Goal: Task Accomplishment & Management: Use online tool/utility

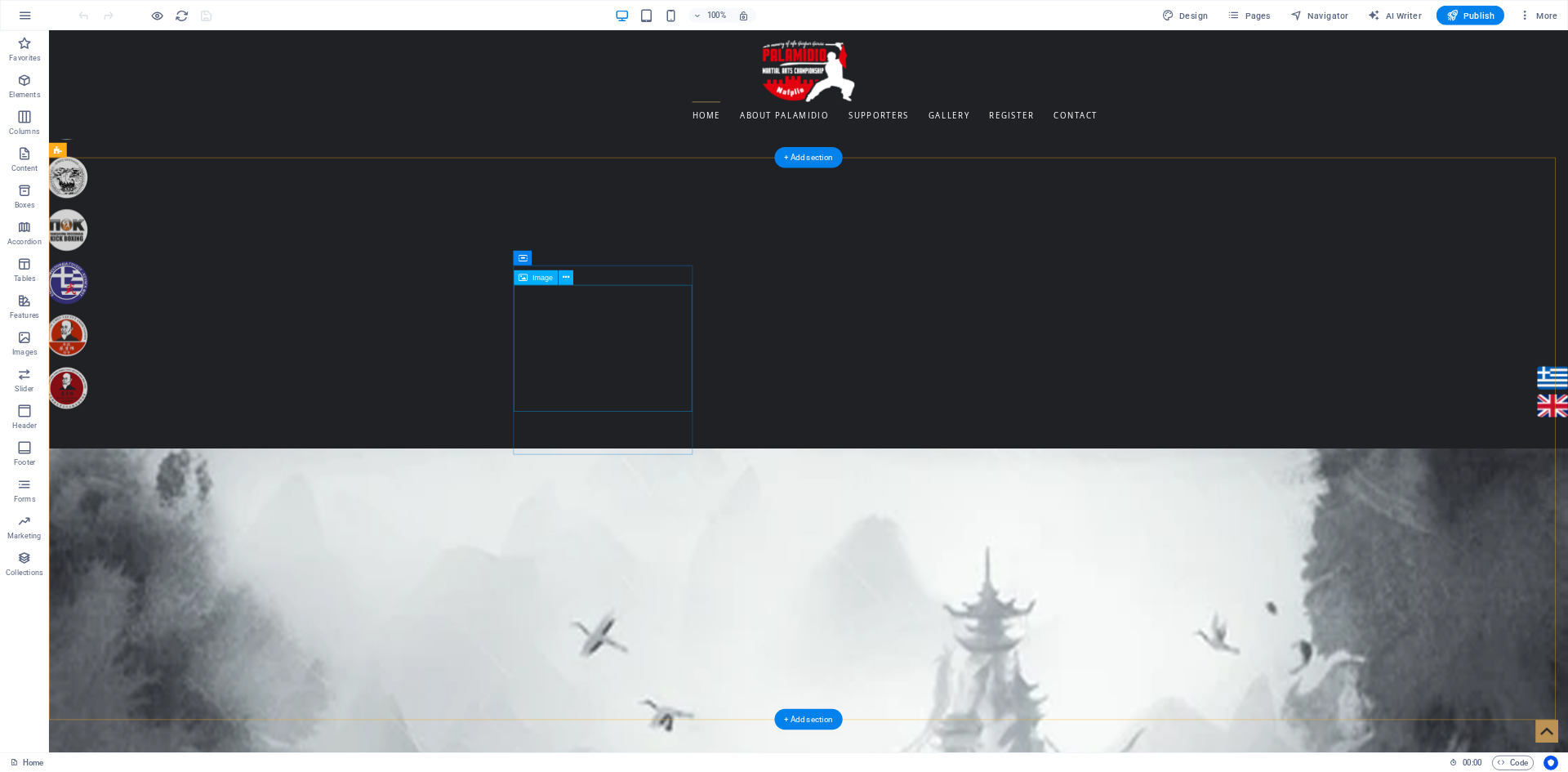
scroll to position [1416, 0]
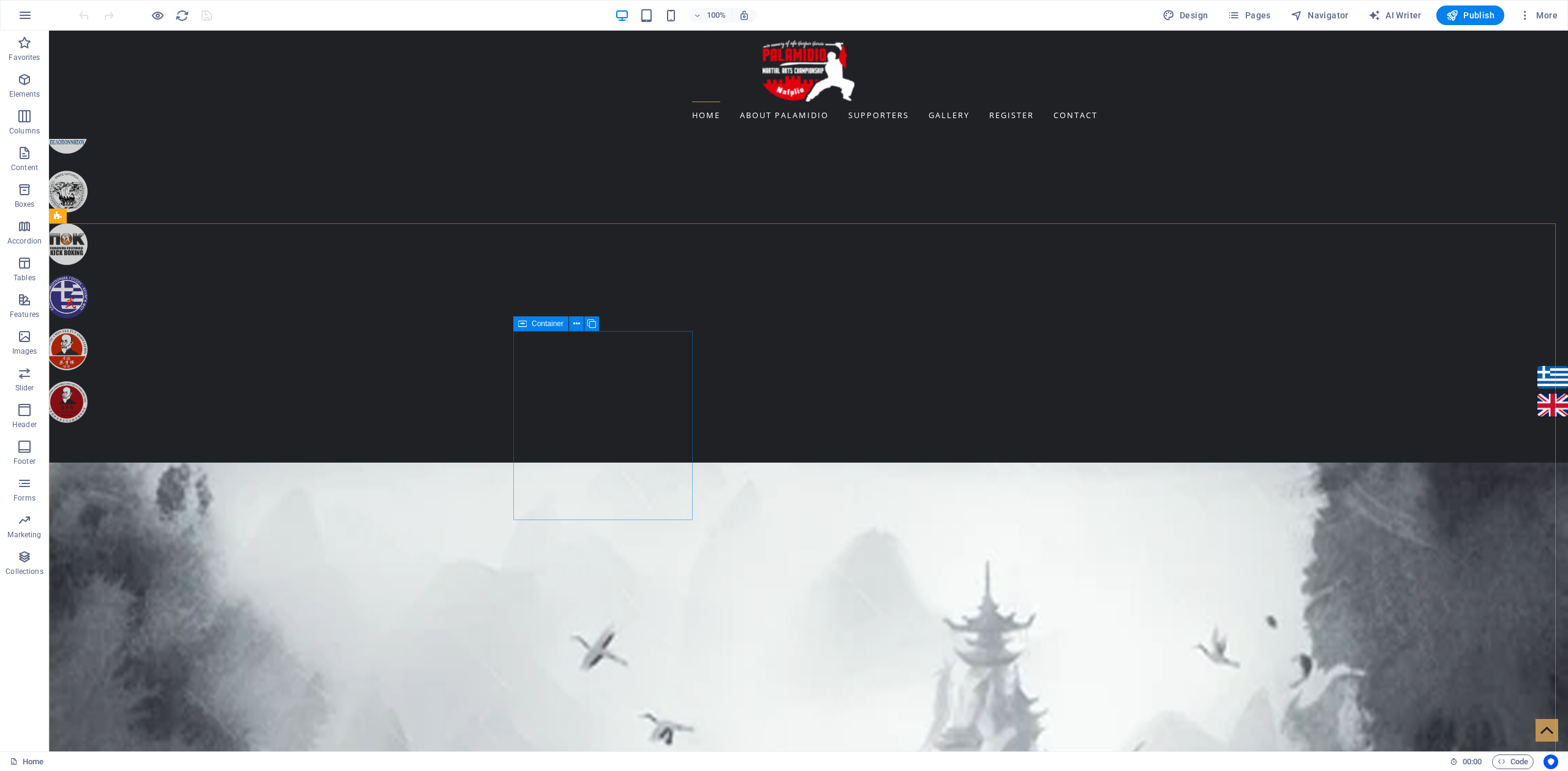
click at [528, 323] on div "Container" at bounding box center [541, 324] width 55 height 14
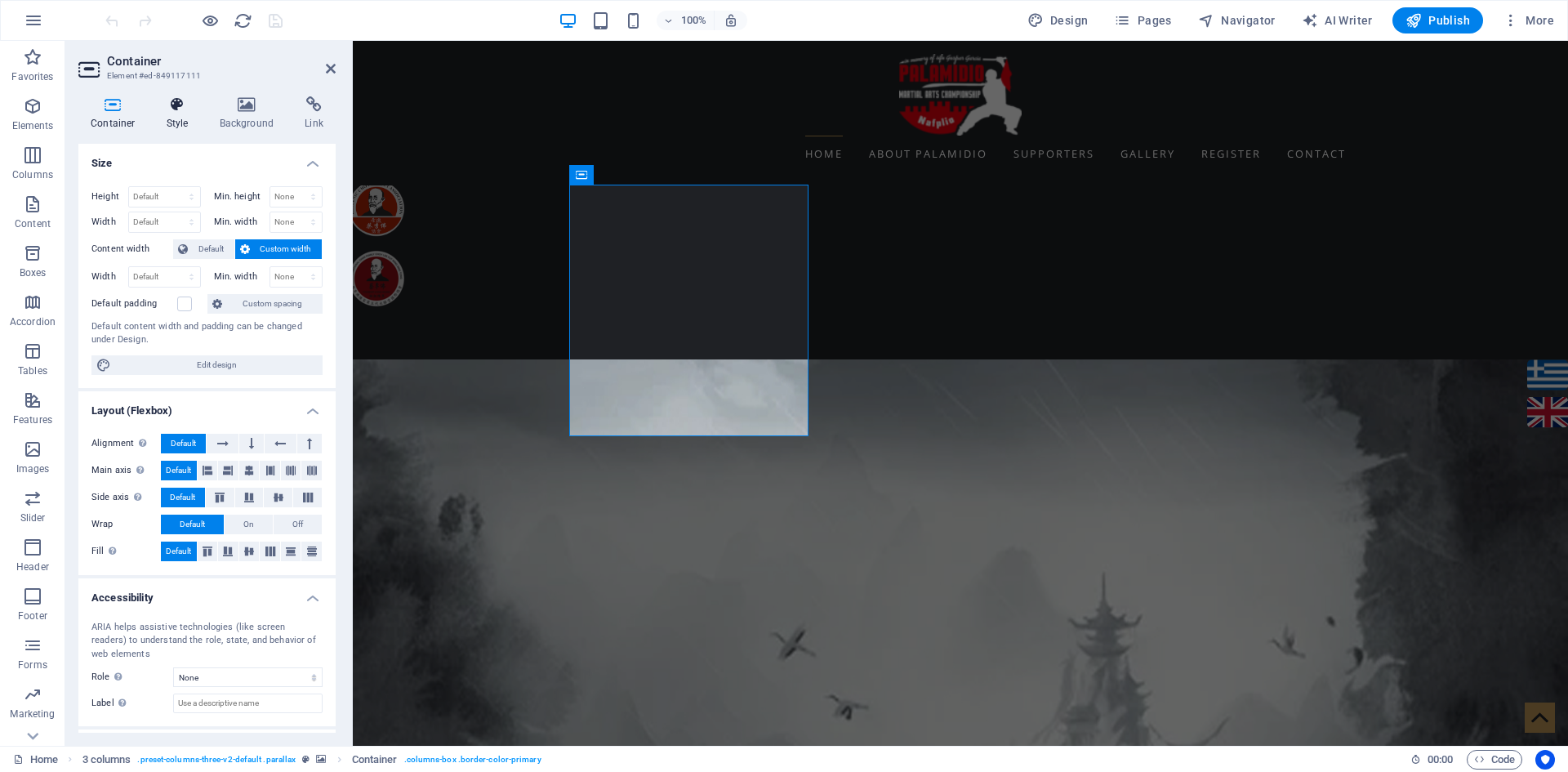
click at [165, 108] on icon at bounding box center [177, 104] width 47 height 16
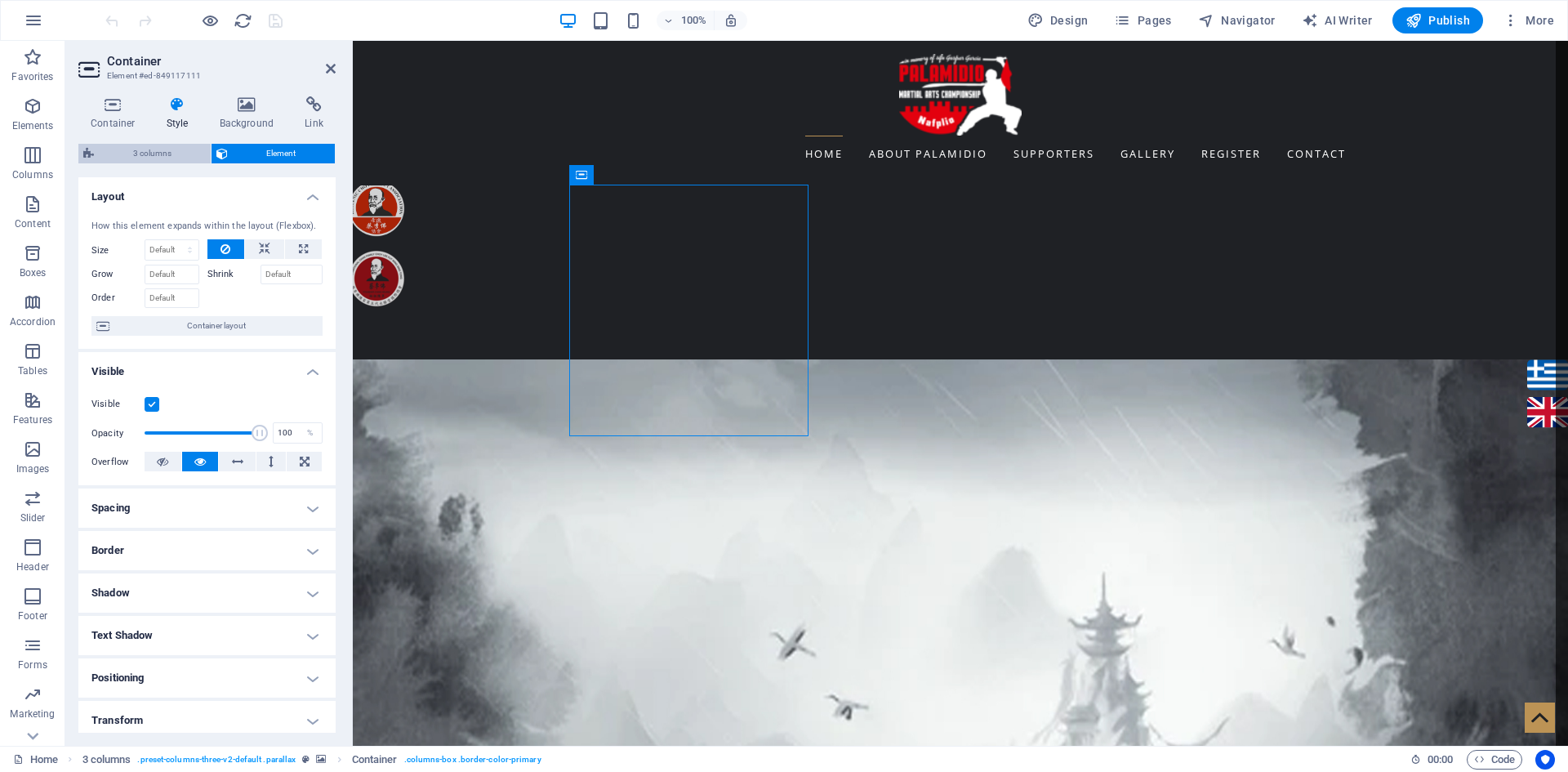
click at [142, 148] on span "3 columns" at bounding box center [152, 153] width 107 height 19
select select "rem"
select select "px"
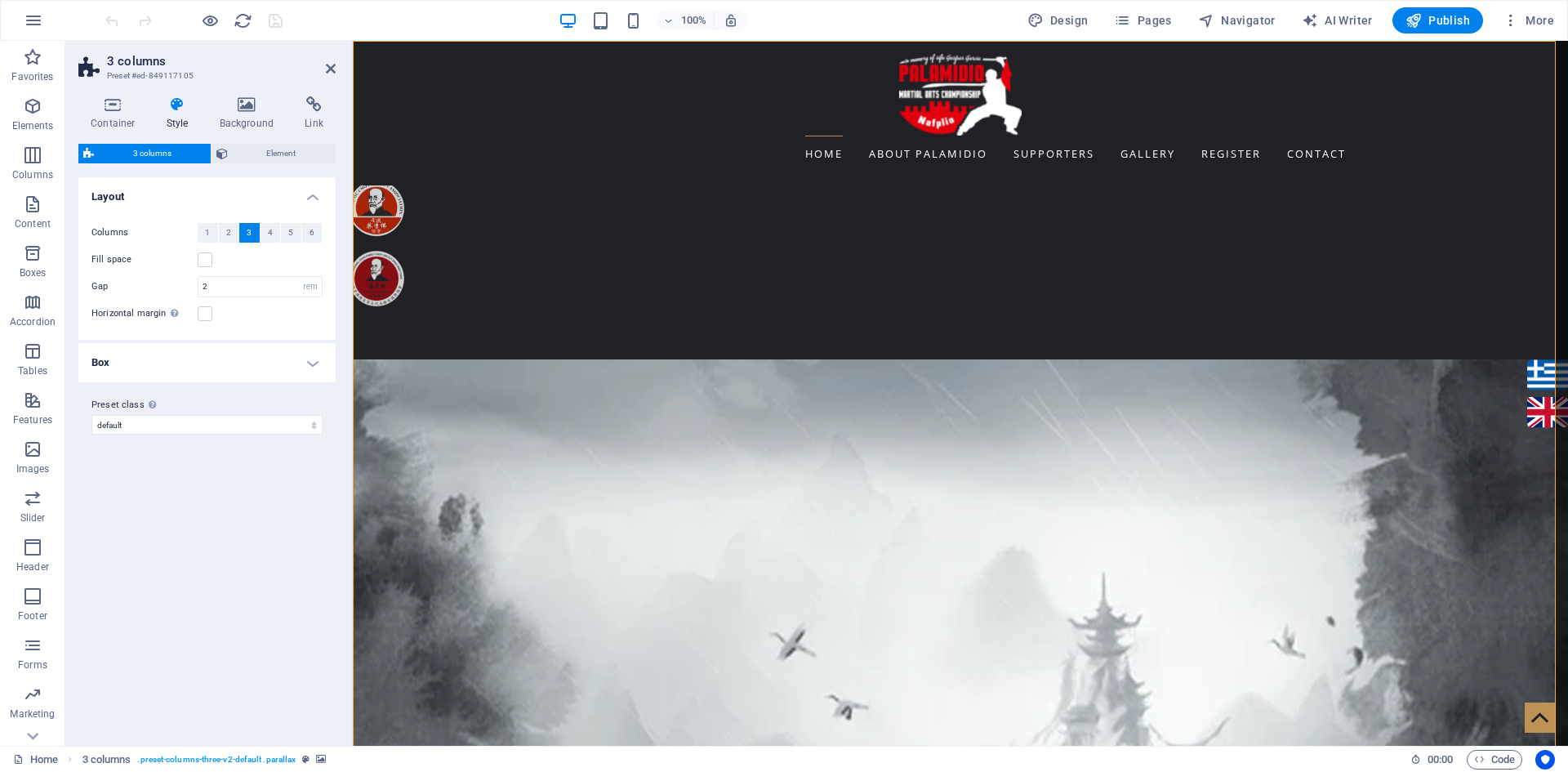
click at [293, 368] on h4 "Box" at bounding box center [207, 362] width 258 height 39
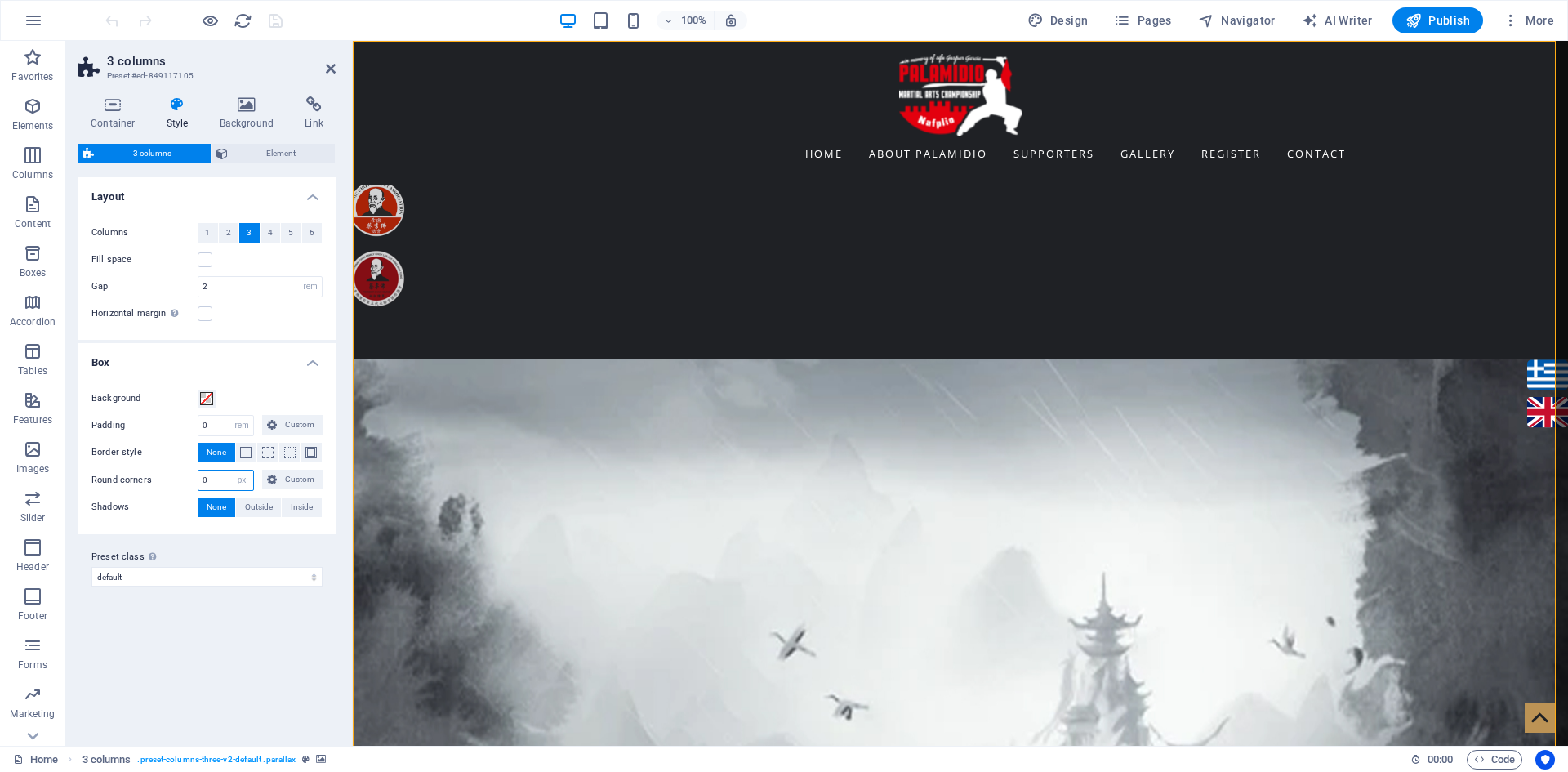
click at [218, 478] on input "0" at bounding box center [225, 480] width 55 height 19
type input "15"
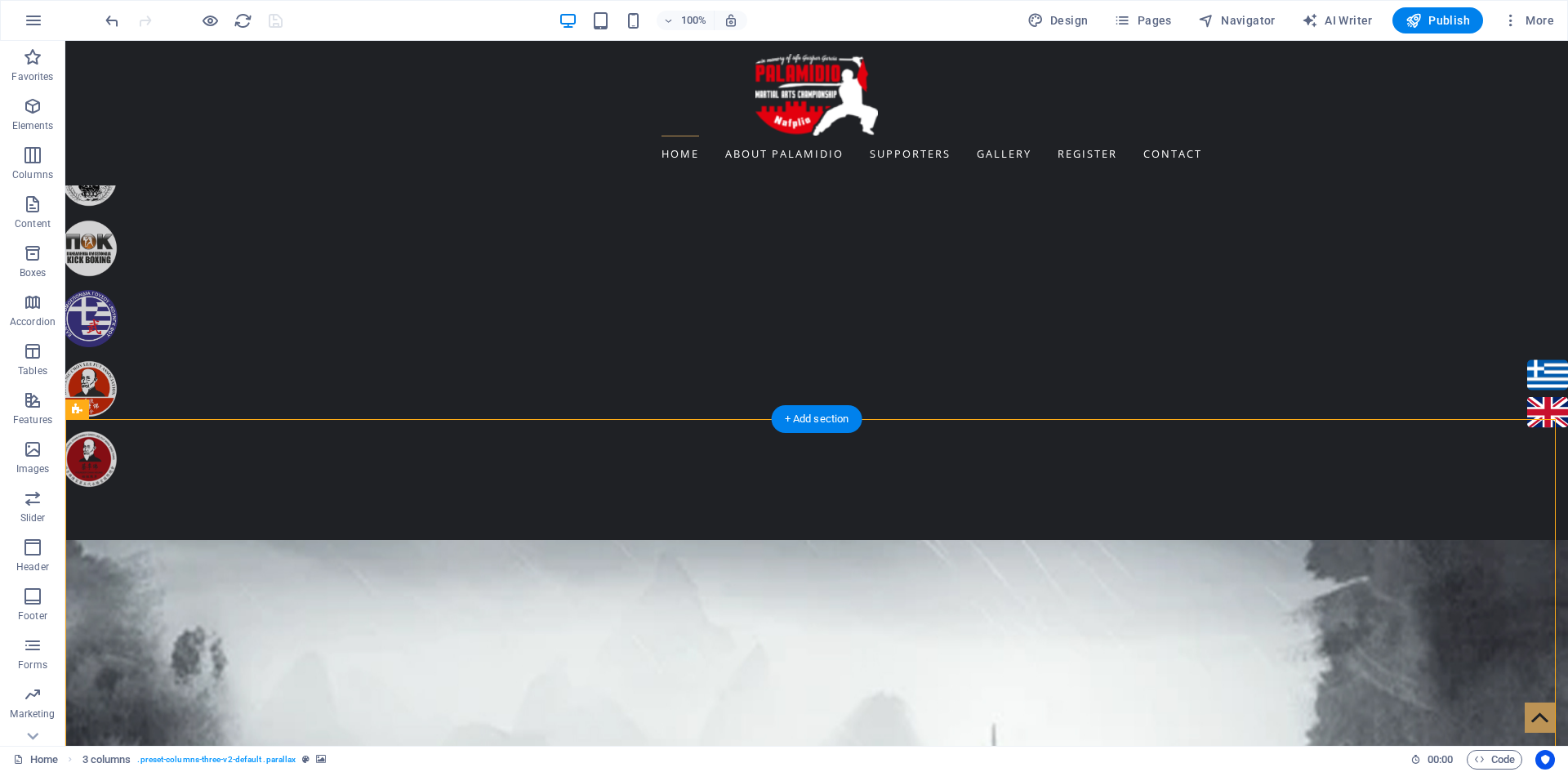
scroll to position [1252, 0]
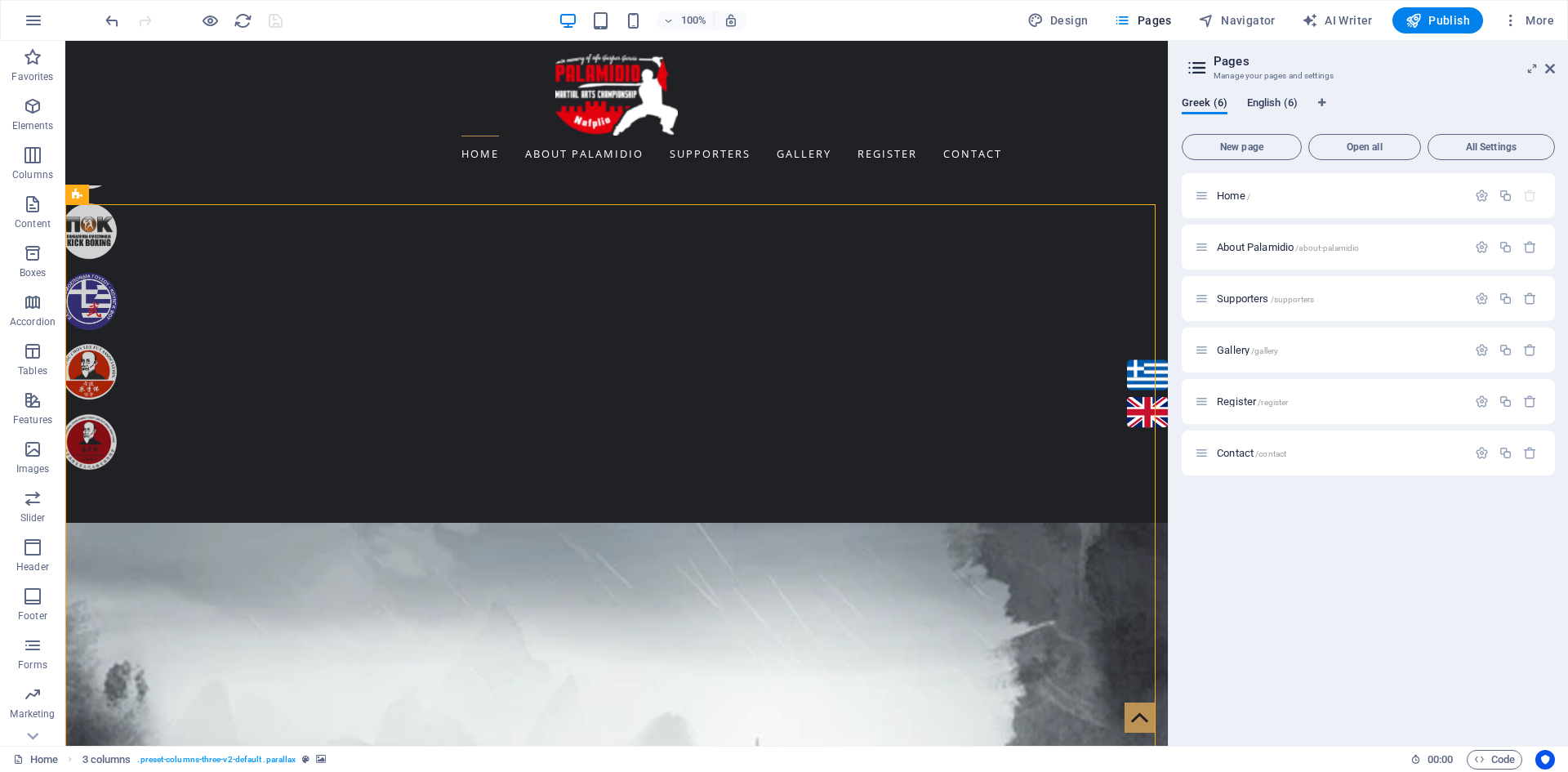
click at [1268, 99] on span "English (6)" at bounding box center [1272, 104] width 51 height 23
click at [1237, 197] on span "Home /" at bounding box center [1234, 195] width 34 height 12
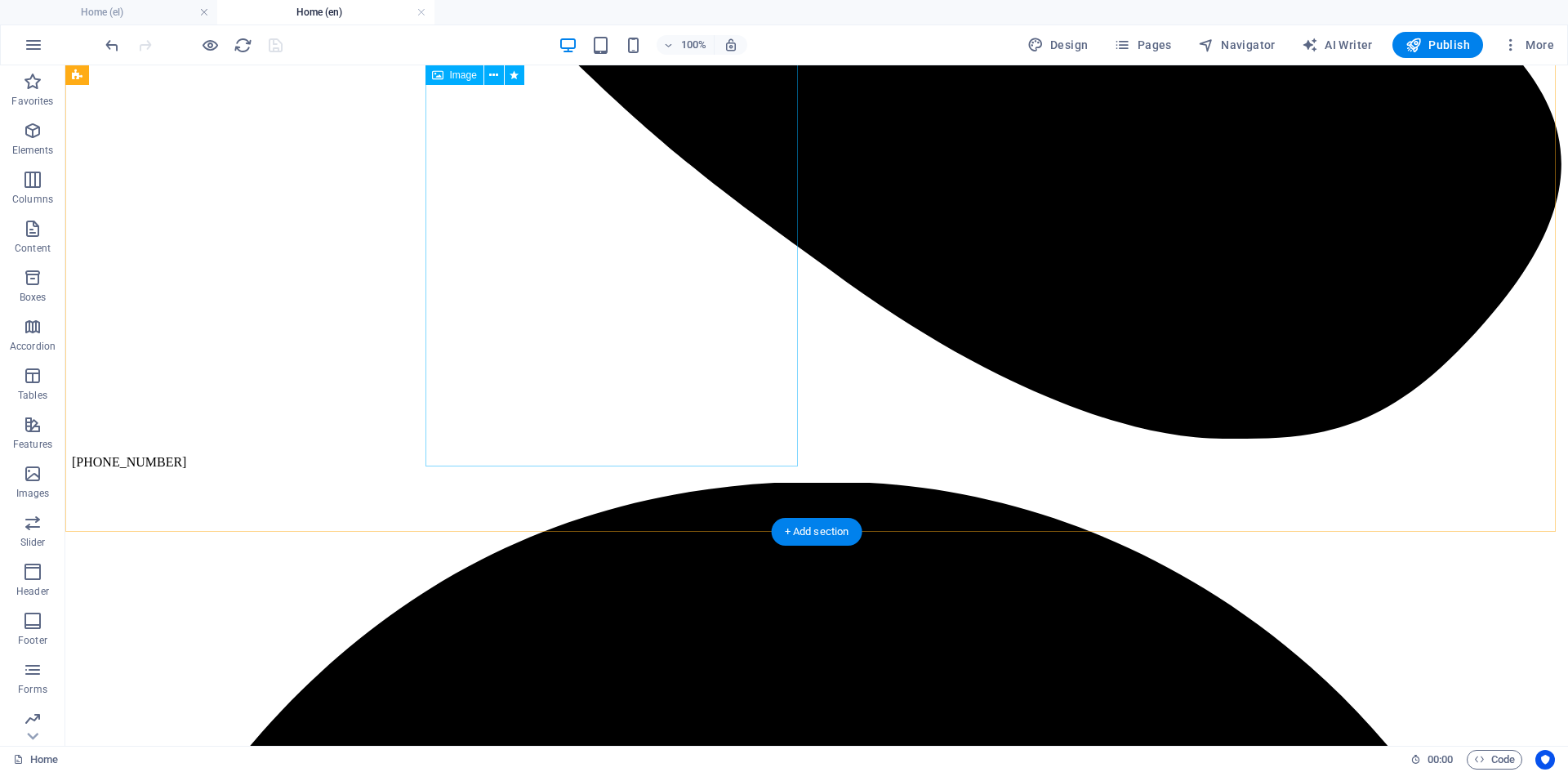
scroll to position [1389, 0]
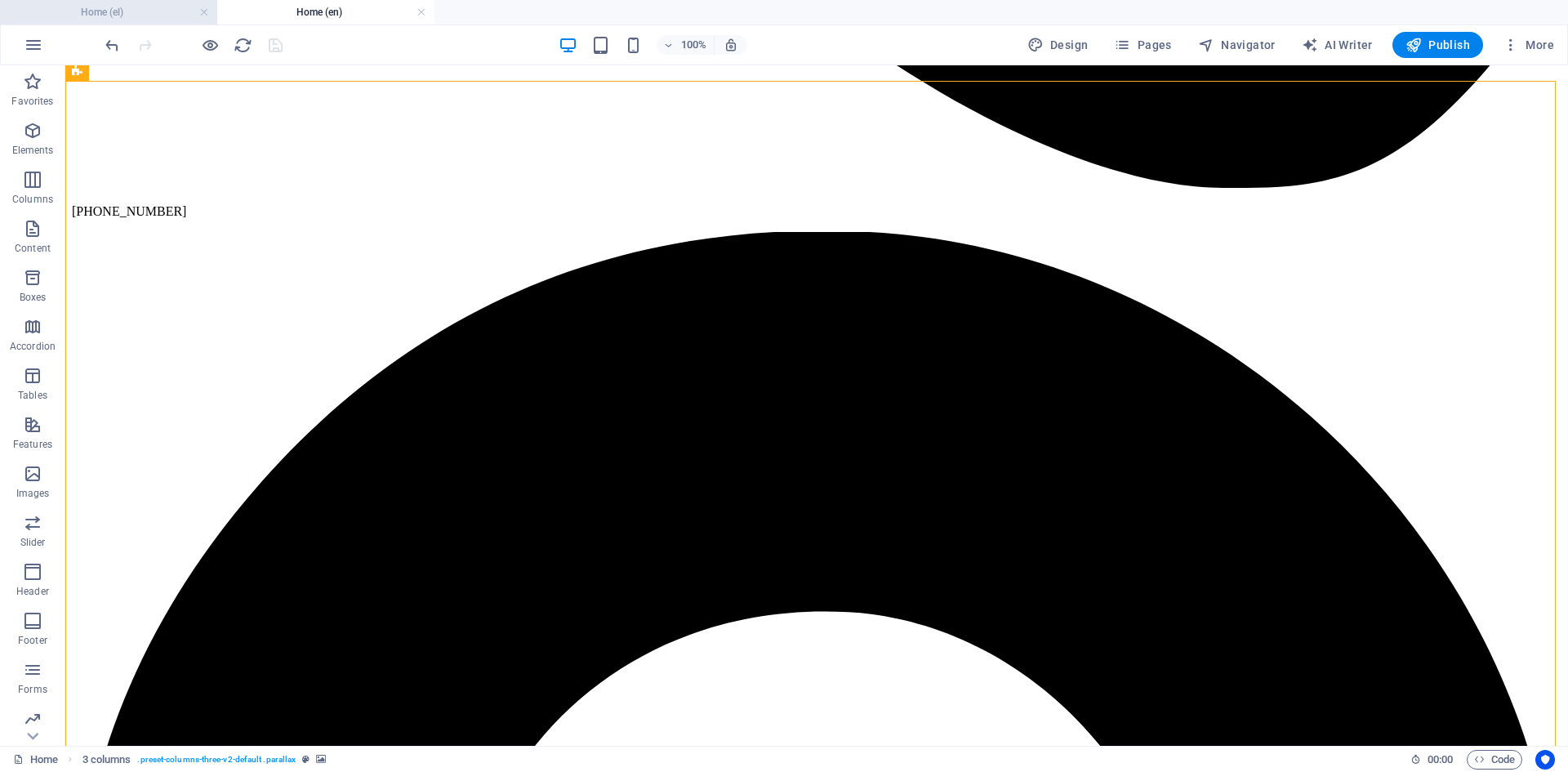
click at [105, 11] on h4 "Home (el)" at bounding box center [108, 11] width 217 height 18
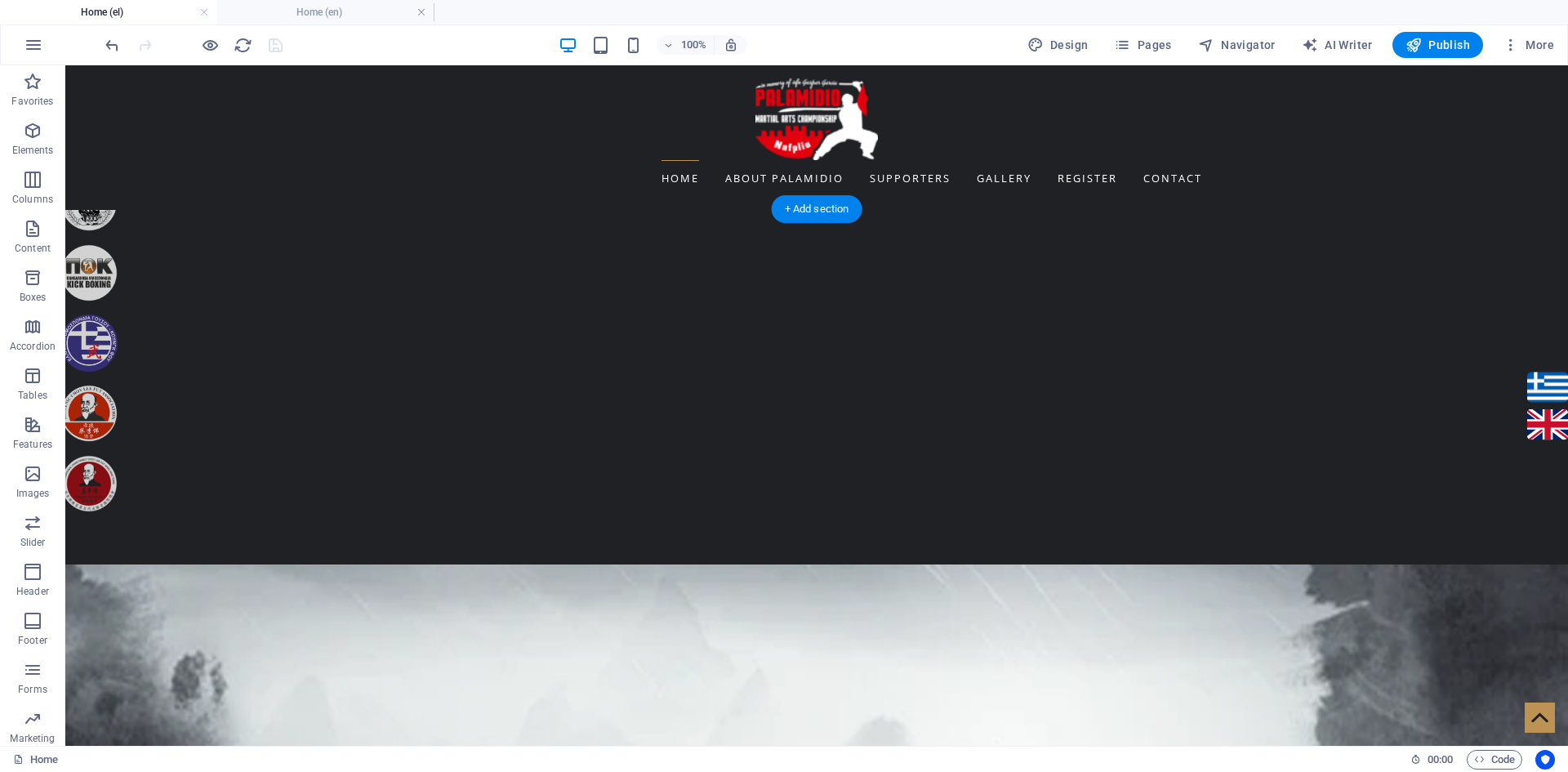
scroll to position [1170, 0]
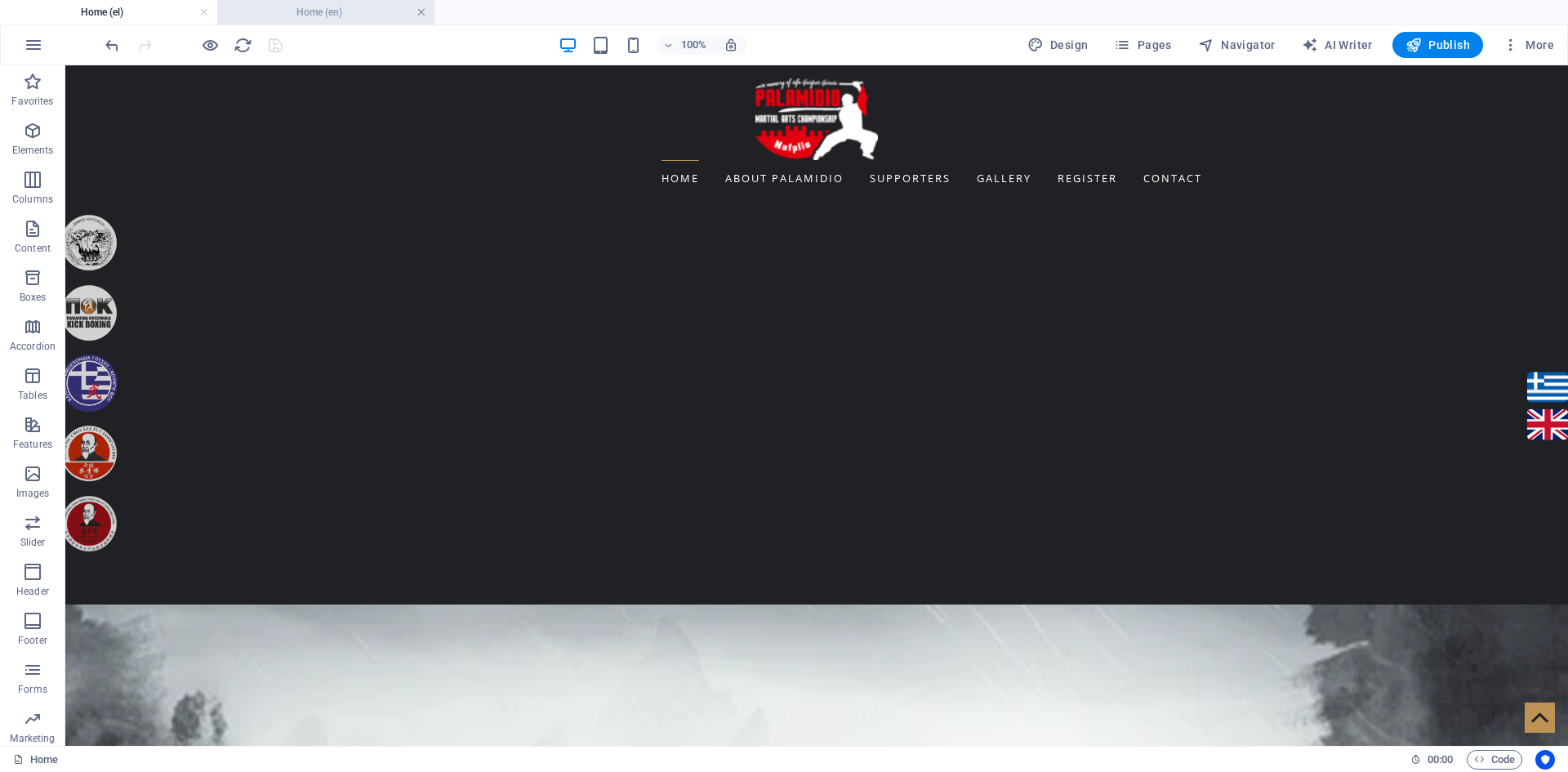
click at [419, 14] on link at bounding box center [421, 12] width 10 height 15
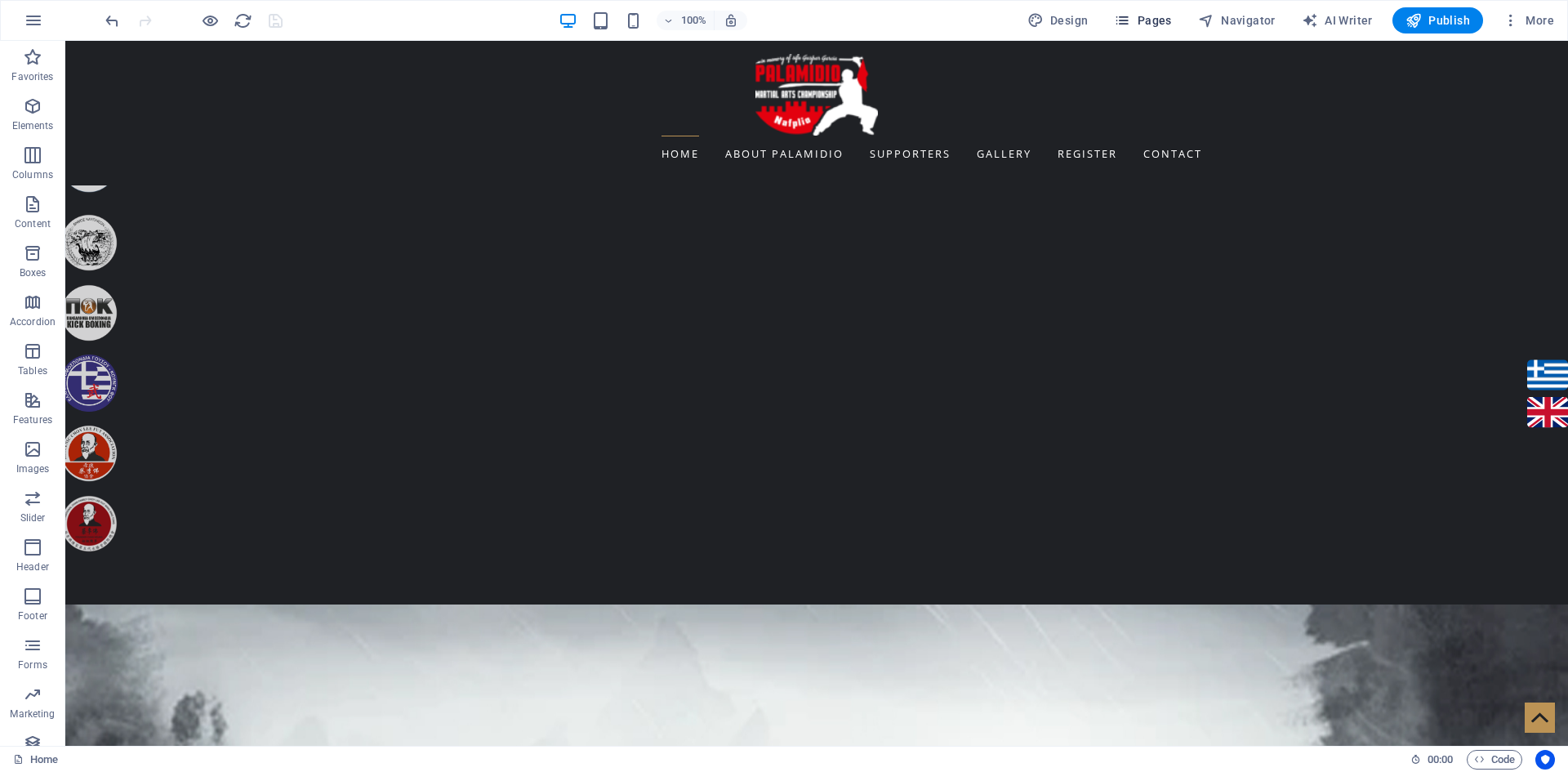
click at [1157, 27] on span "Pages" at bounding box center [1143, 20] width 57 height 16
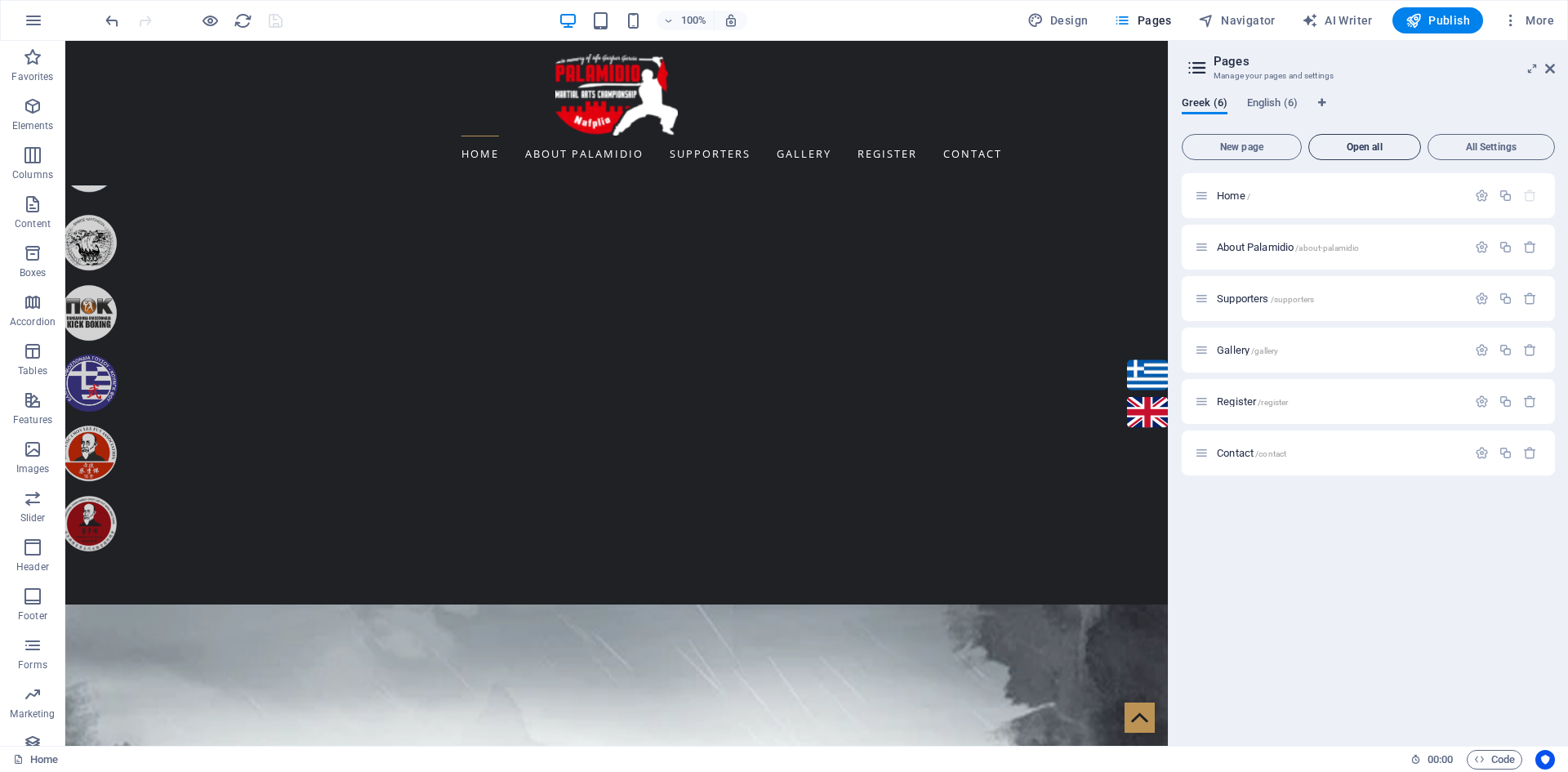
click at [1333, 147] on span "Open all" at bounding box center [1365, 147] width 98 height 10
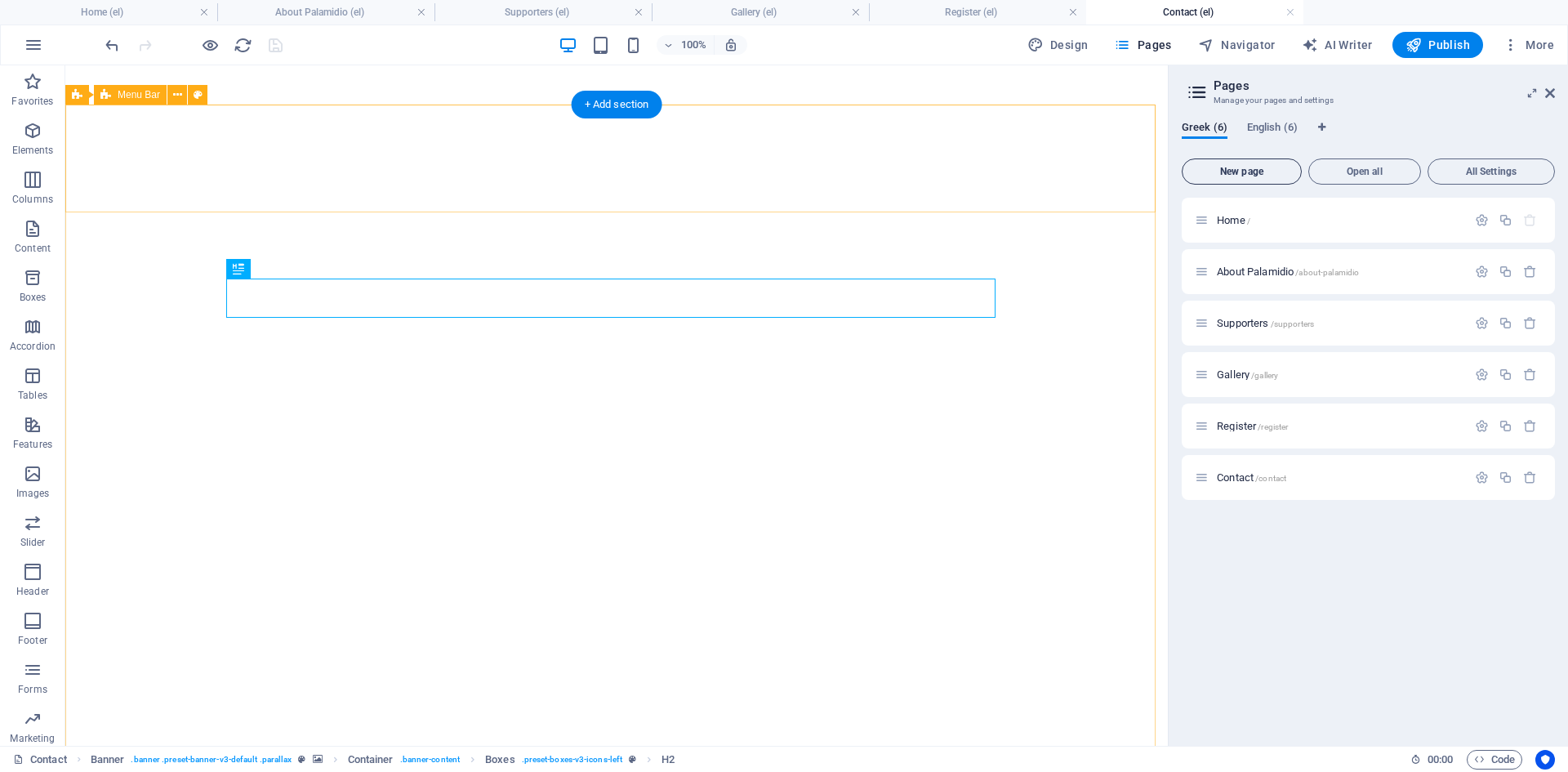
scroll to position [0, 0]
click at [1551, 88] on icon at bounding box center [1550, 93] width 10 height 13
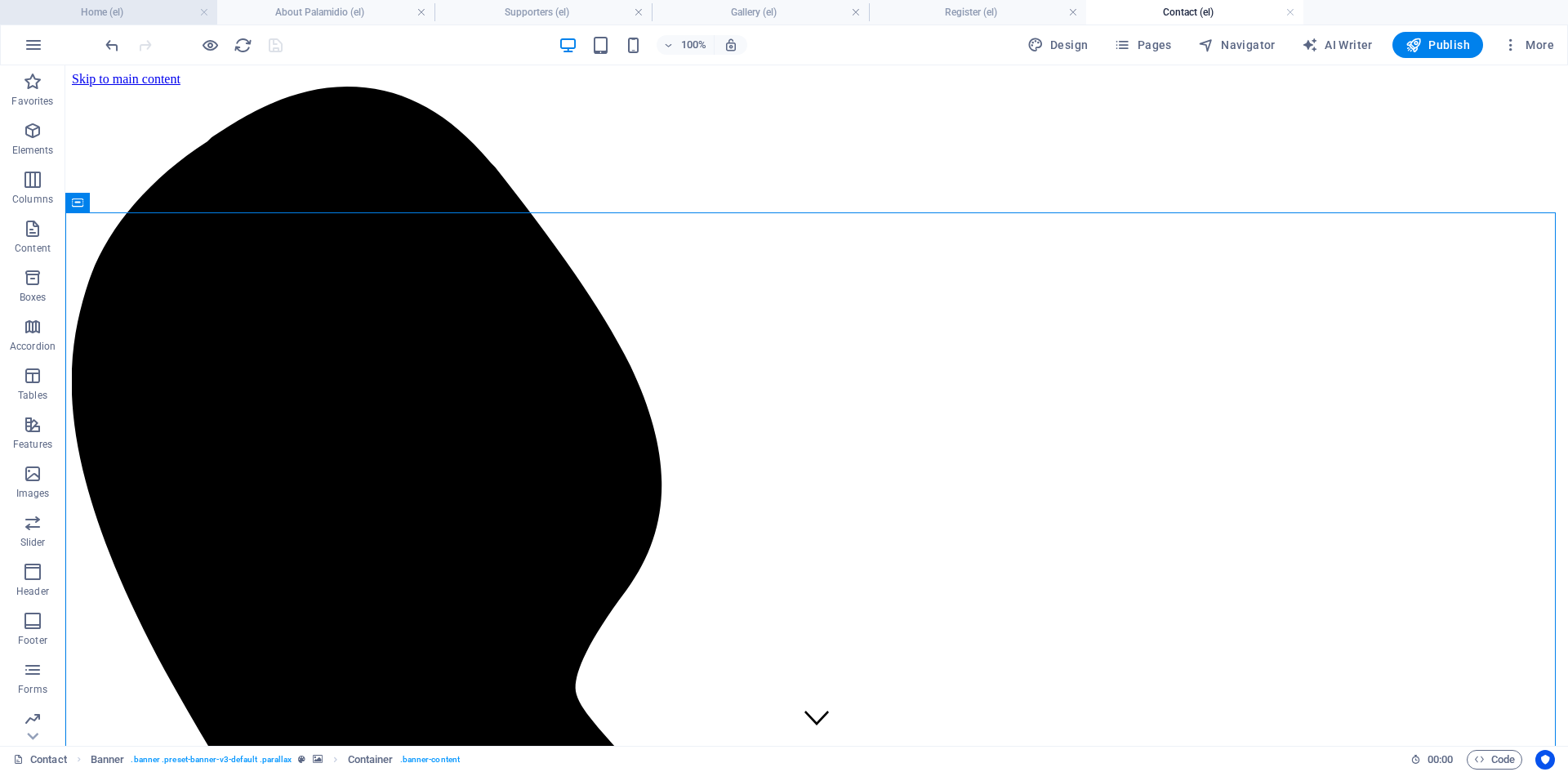
click at [166, 12] on h4 "Home (el)" at bounding box center [108, 11] width 217 height 18
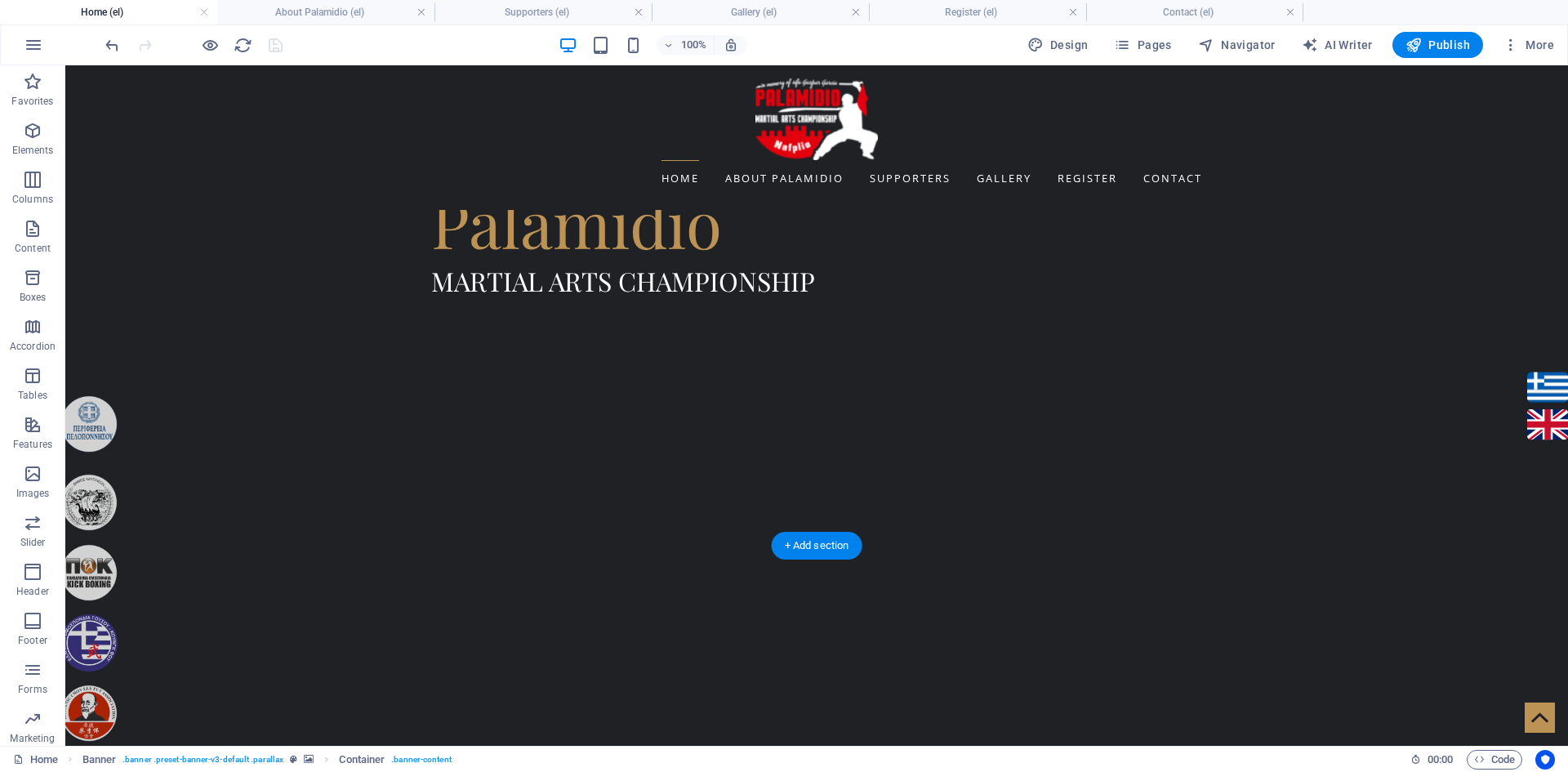
scroll to position [829, 0]
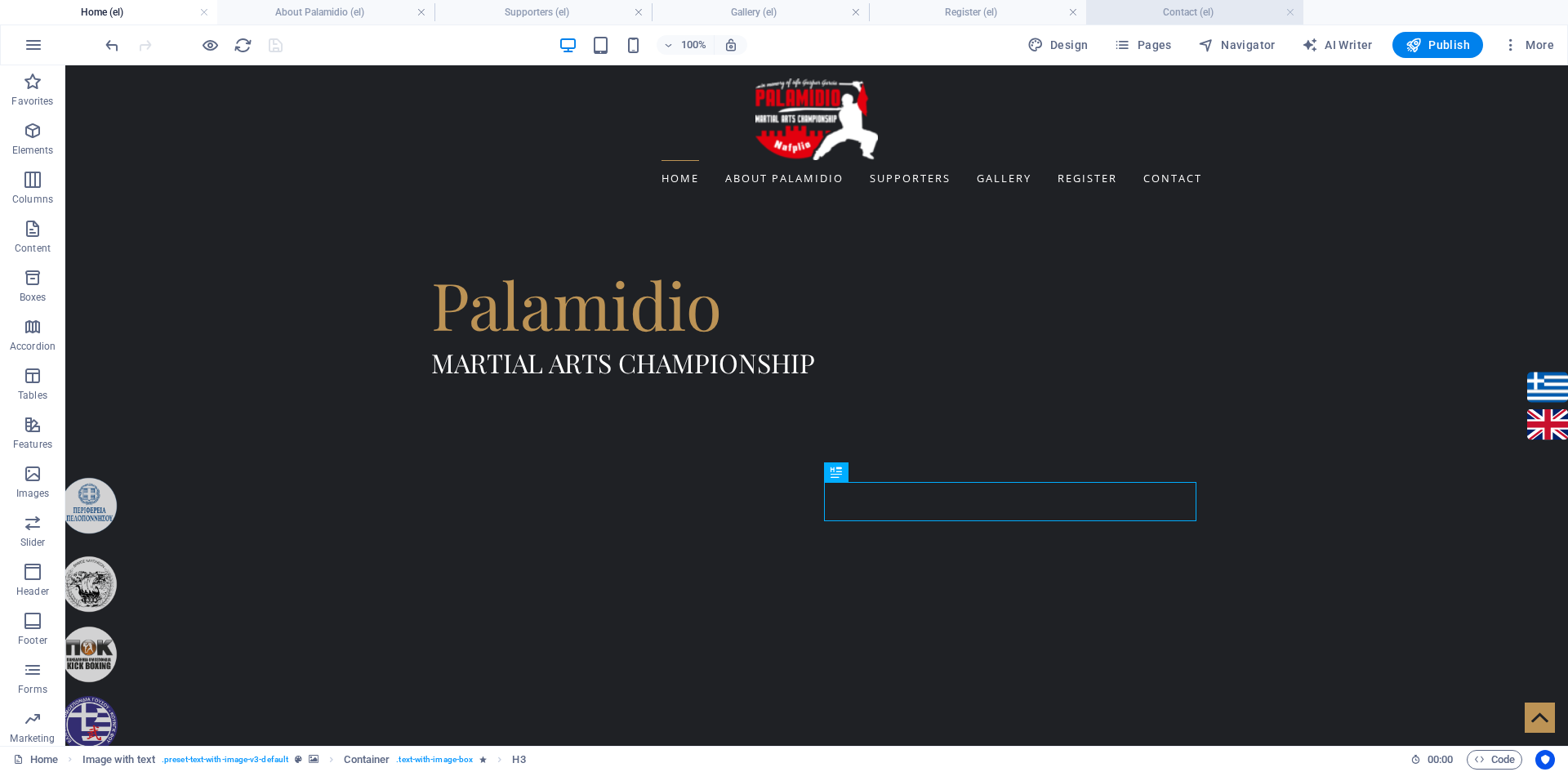
click at [1143, 11] on h4 "Contact (el)" at bounding box center [1194, 11] width 217 height 18
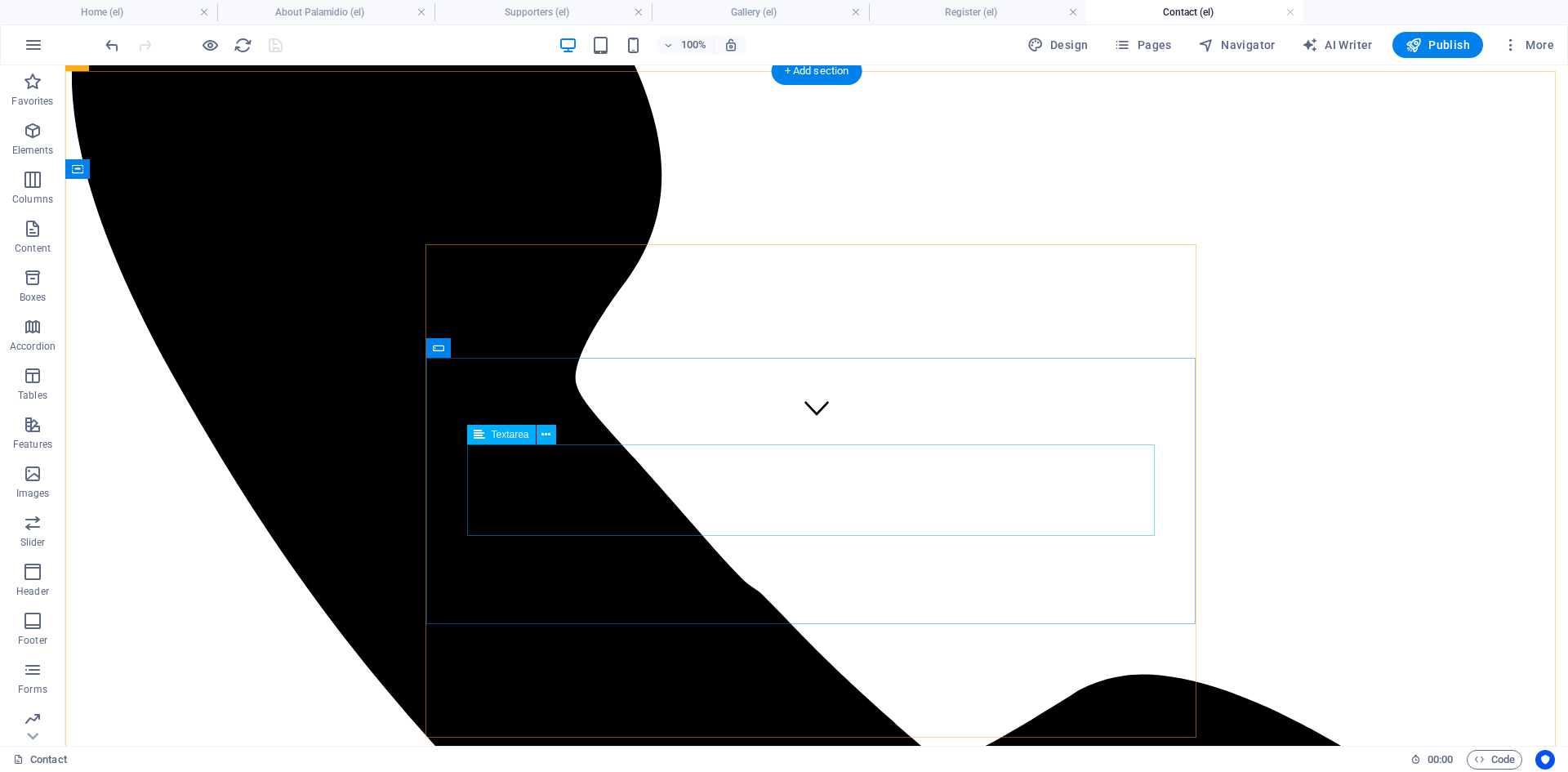
scroll to position [327, 0]
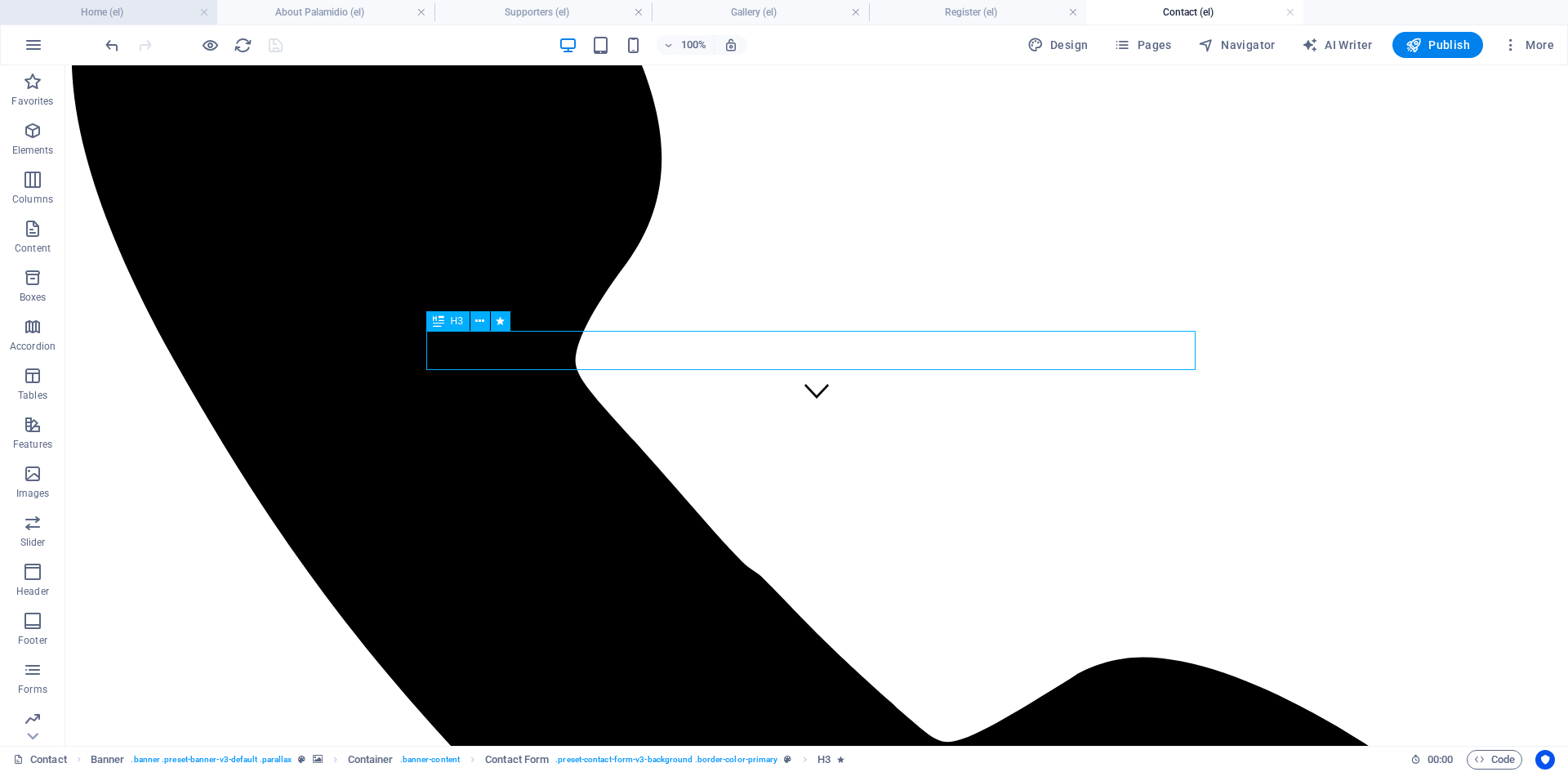
click at [95, 0] on li "Home (el)" at bounding box center [108, 12] width 217 height 25
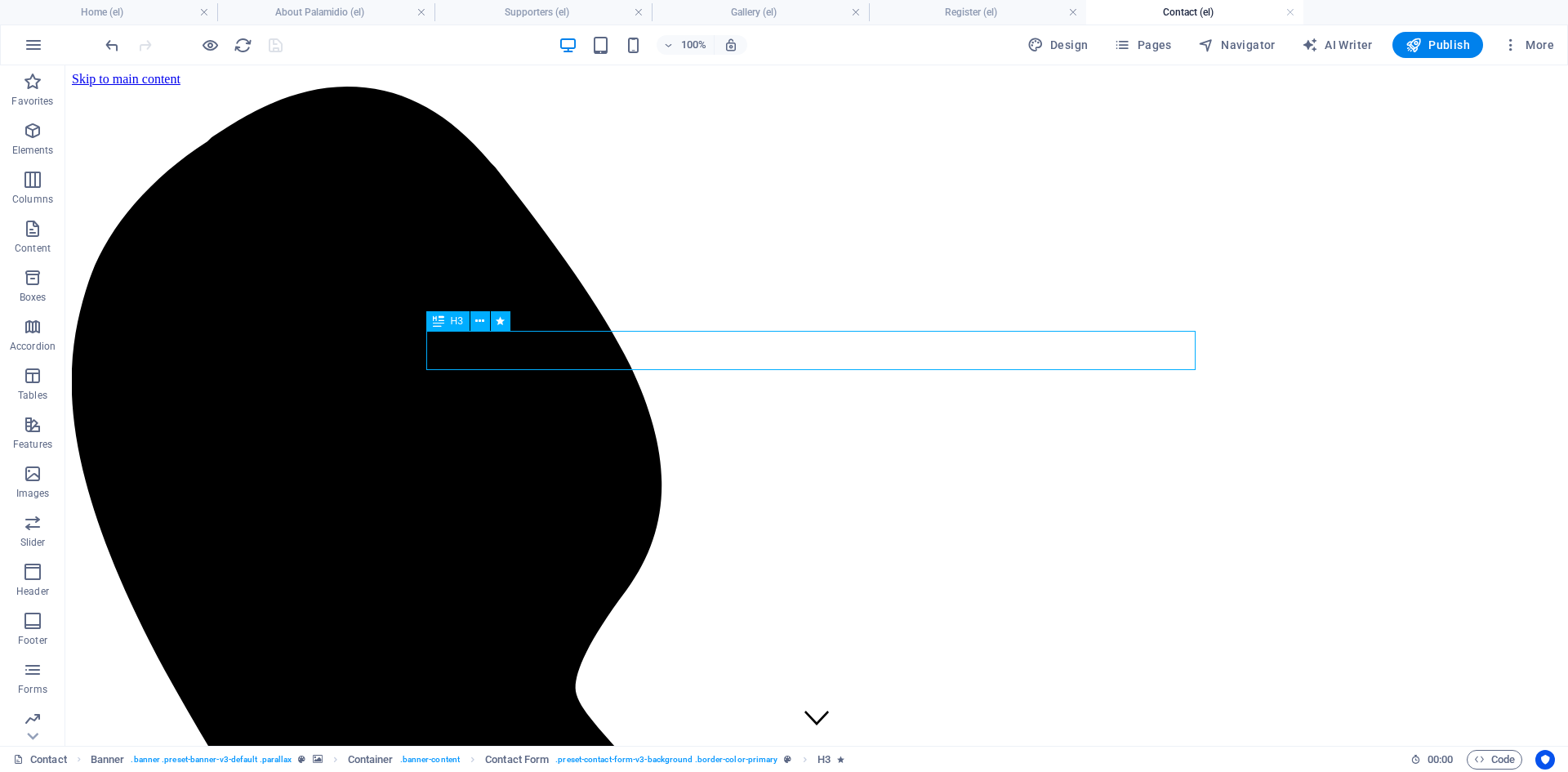
scroll to position [829, 0]
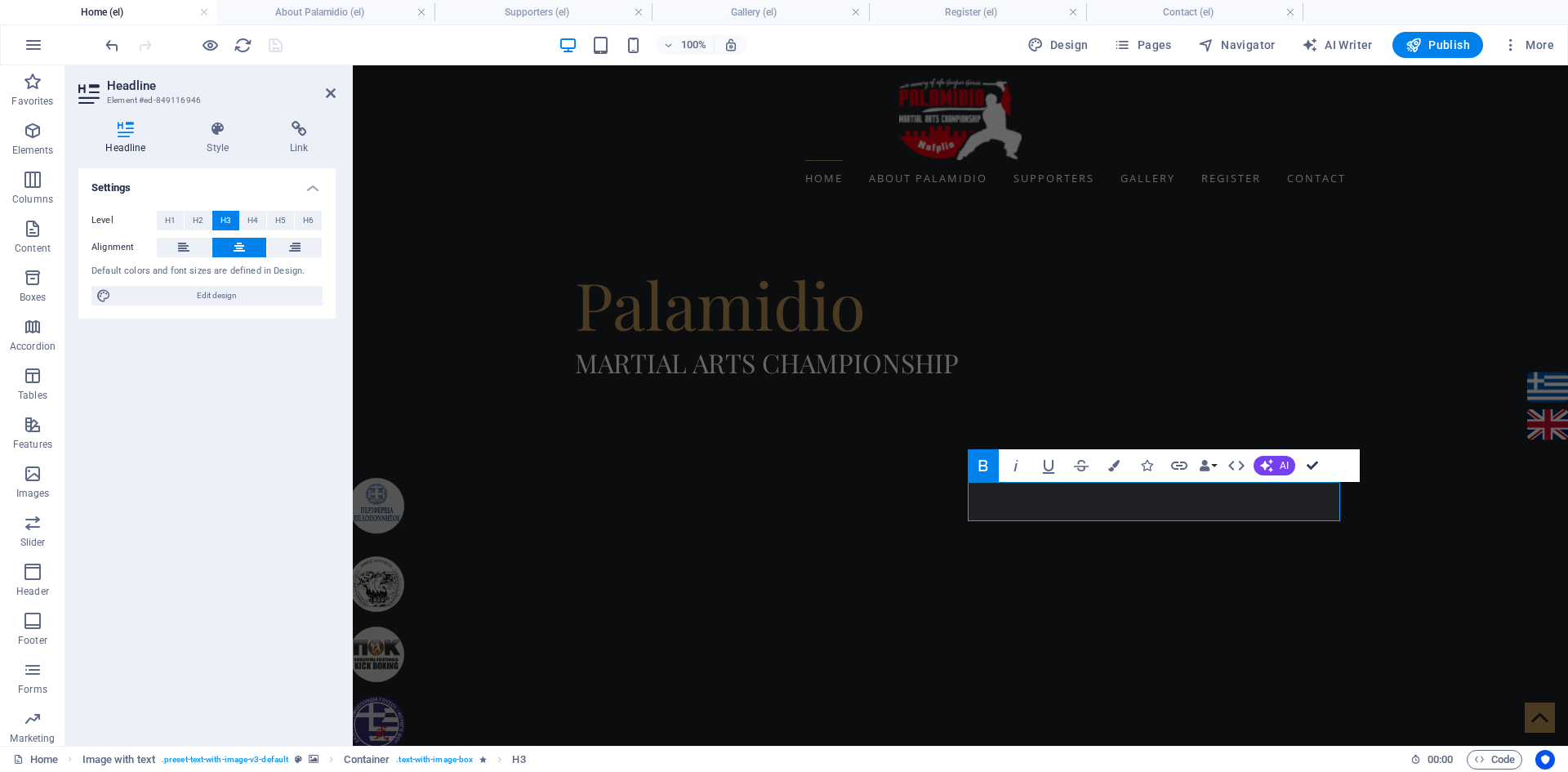
drag, startPoint x: 1314, startPoint y: 465, endPoint x: 1220, endPoint y: 436, distance: 98.4
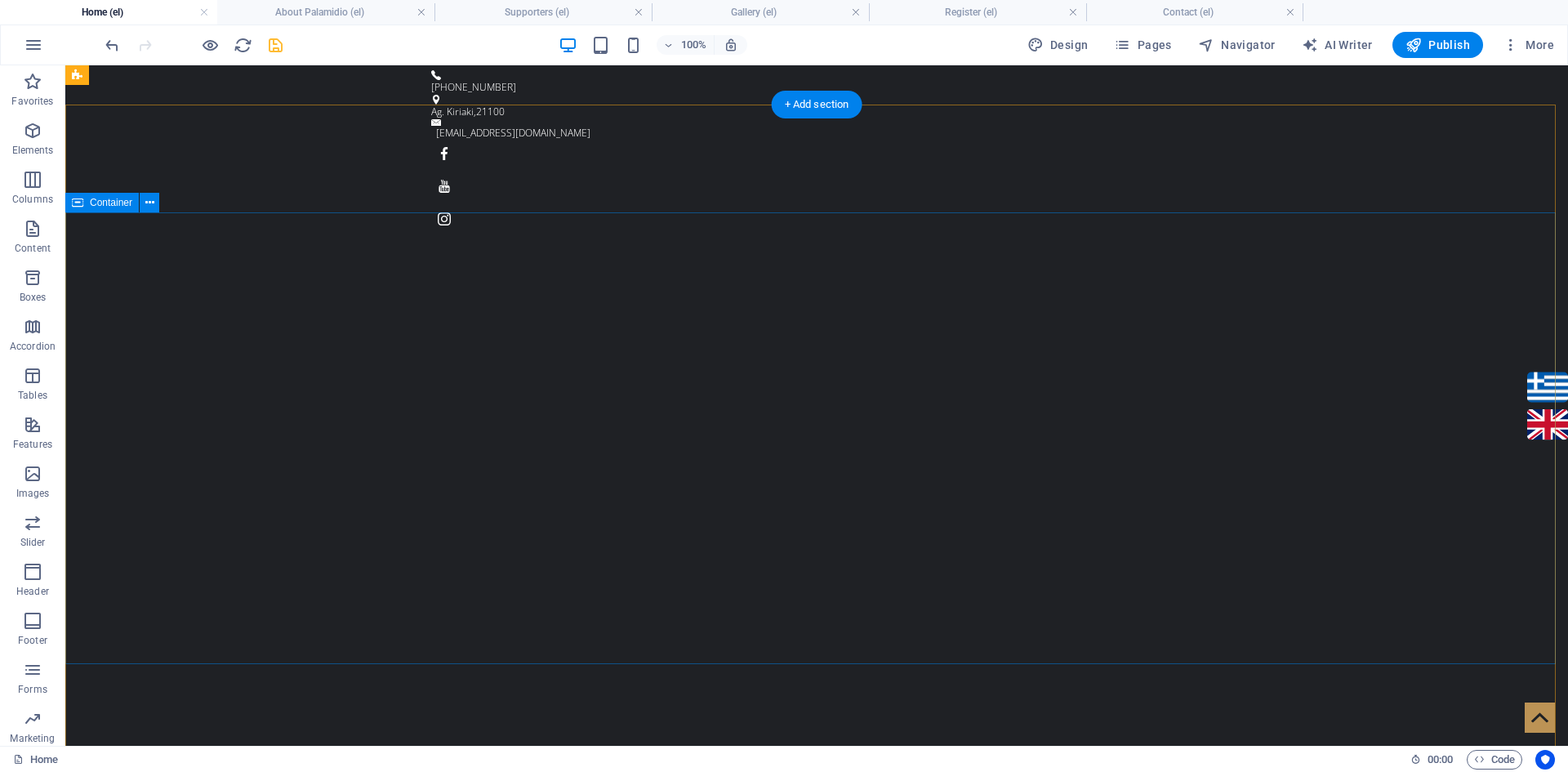
scroll to position [0, 0]
click at [272, 45] on icon "save" at bounding box center [276, 46] width 19 height 19
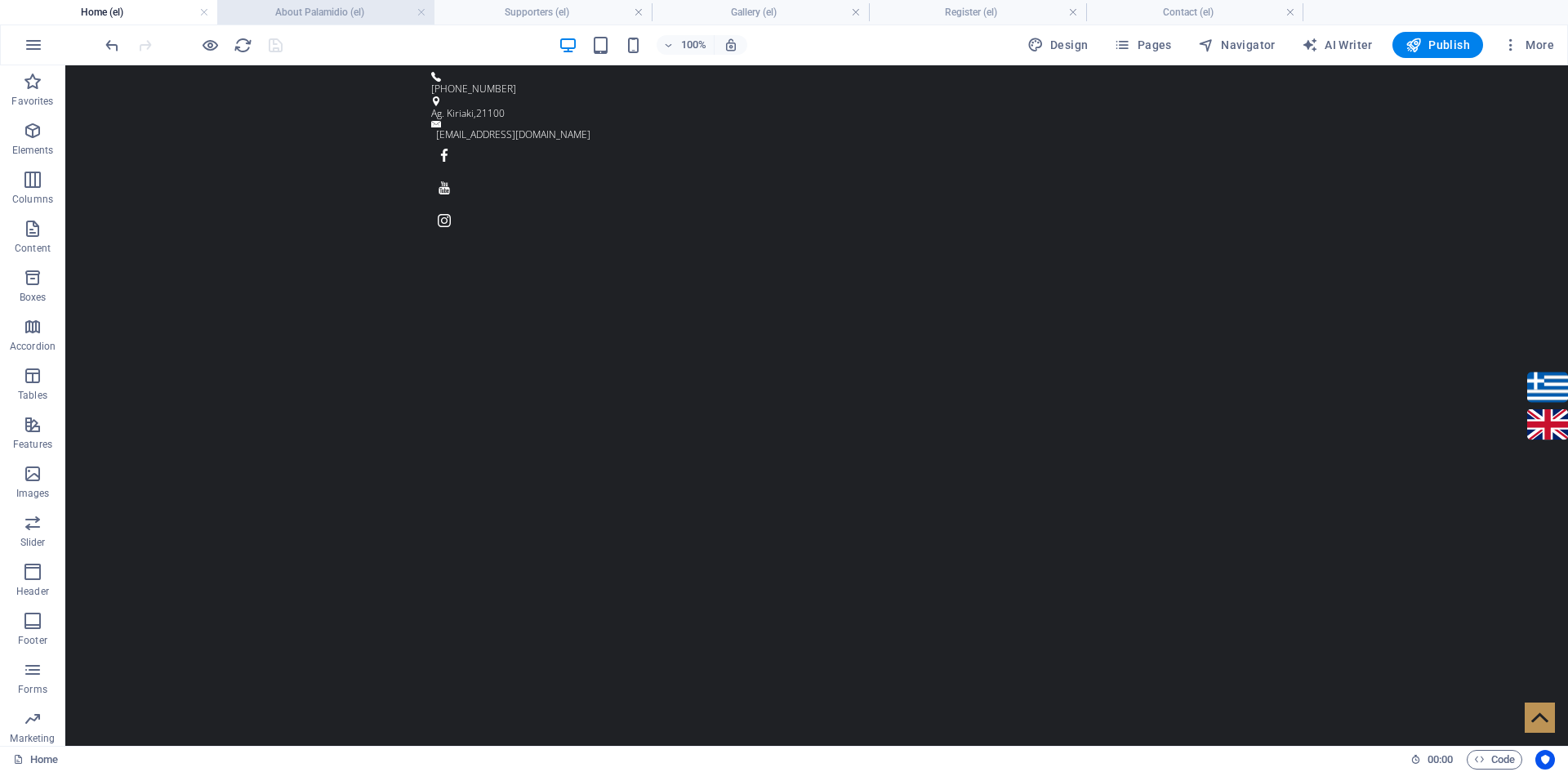
click at [315, 13] on h4 "About Palamidio (el)" at bounding box center [326, 11] width 217 height 18
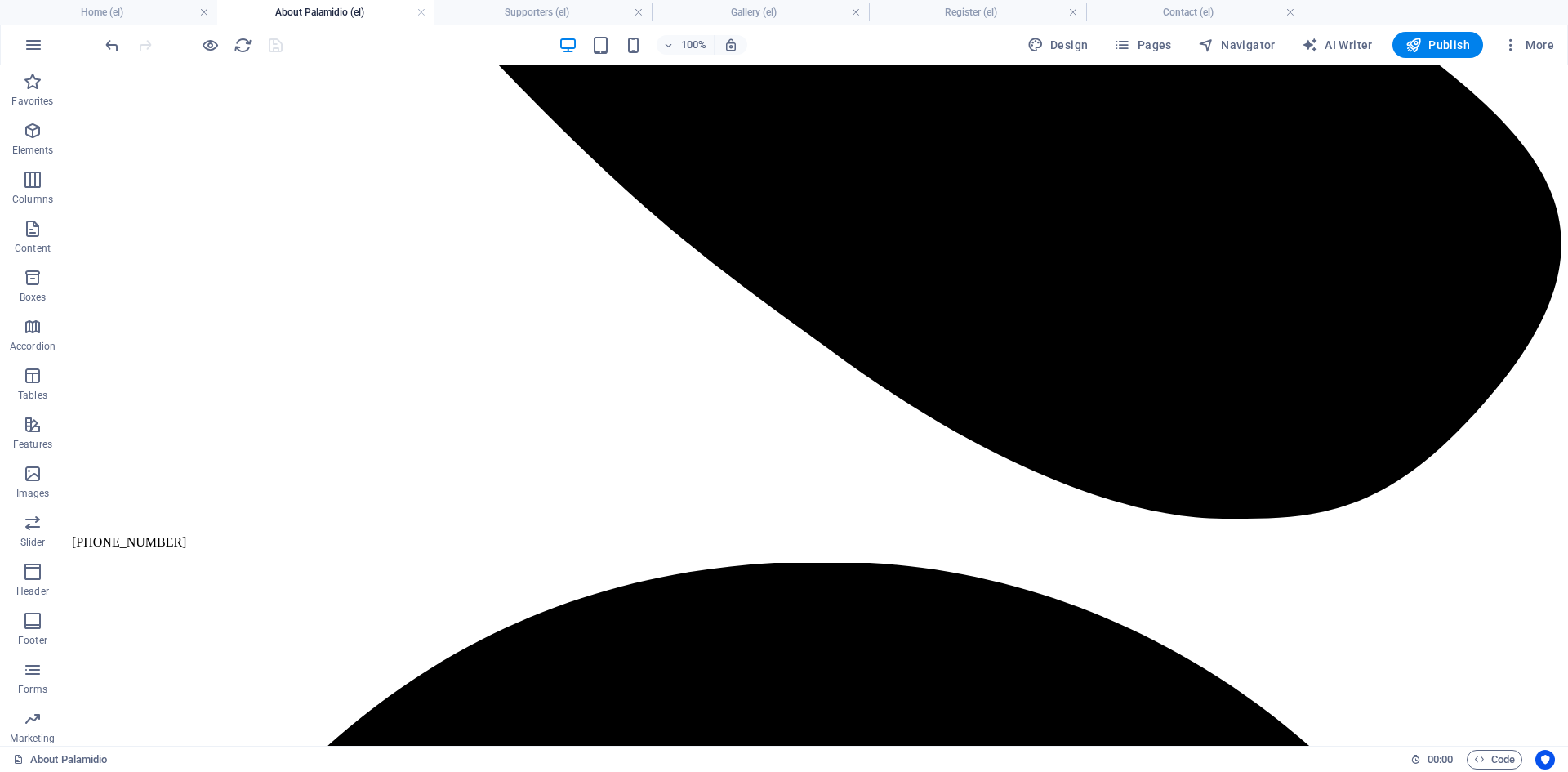
scroll to position [1062, 0]
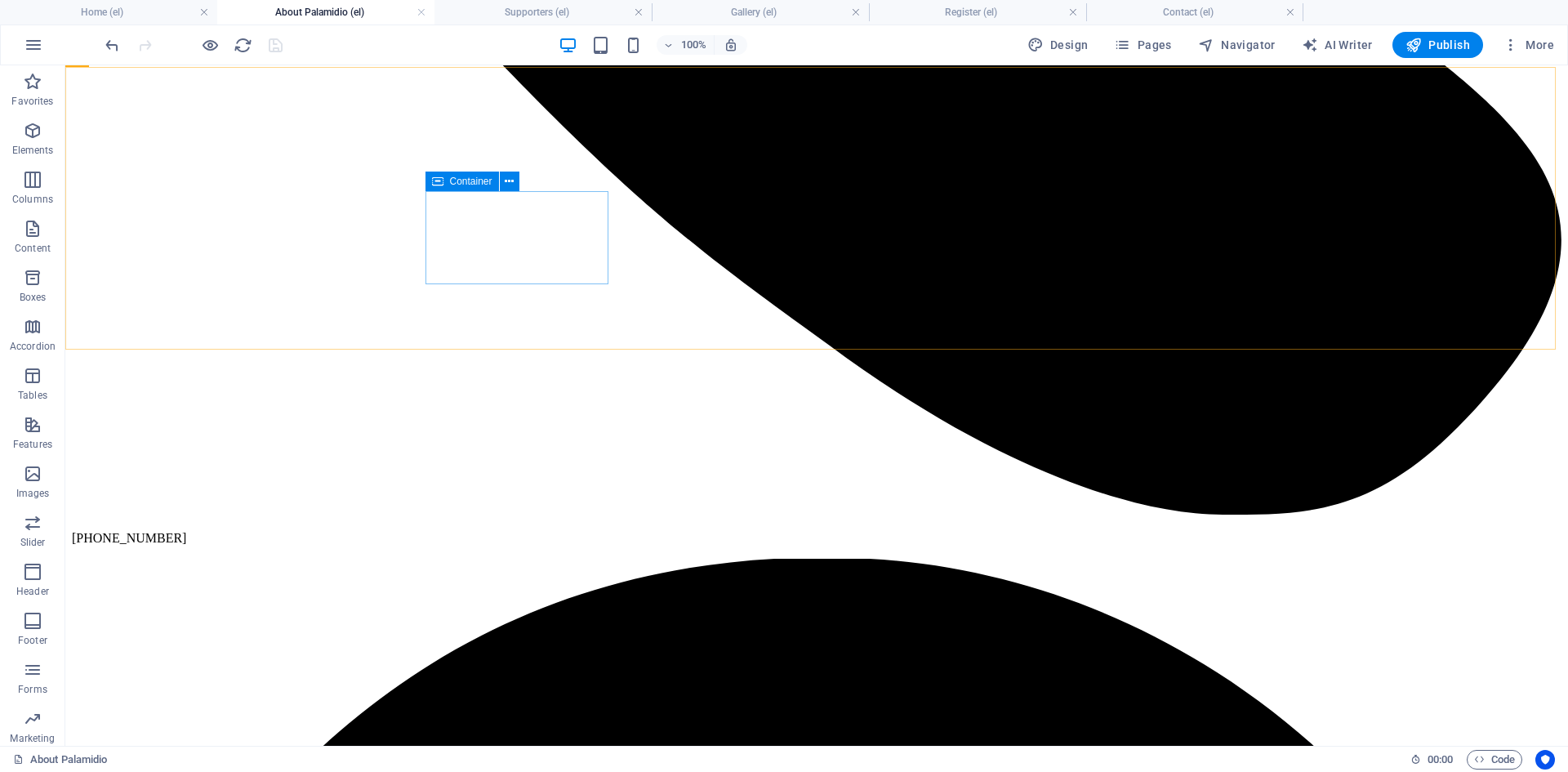
click at [439, 181] on icon at bounding box center [438, 181] width 11 height 19
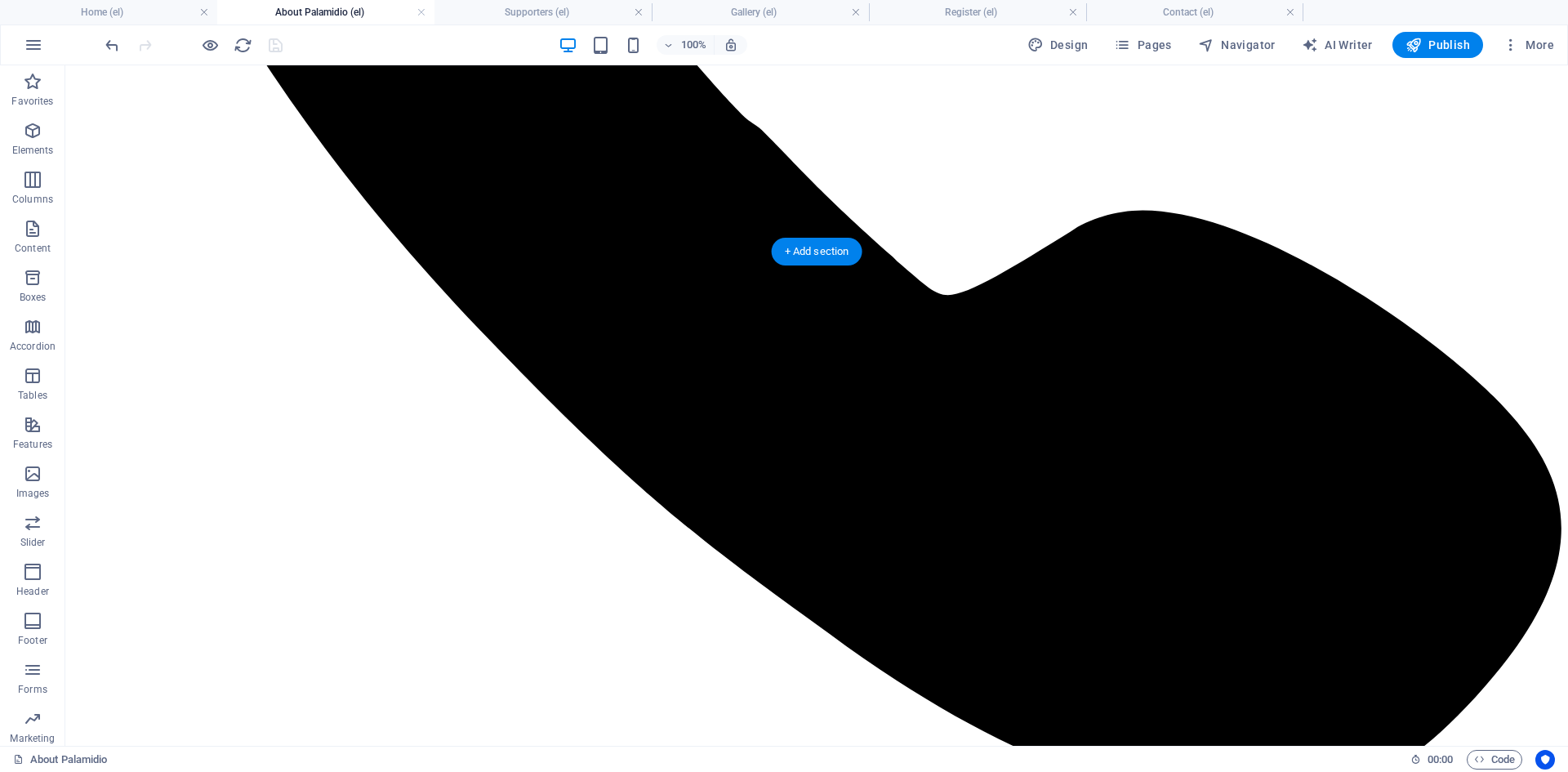
scroll to position [770, 0]
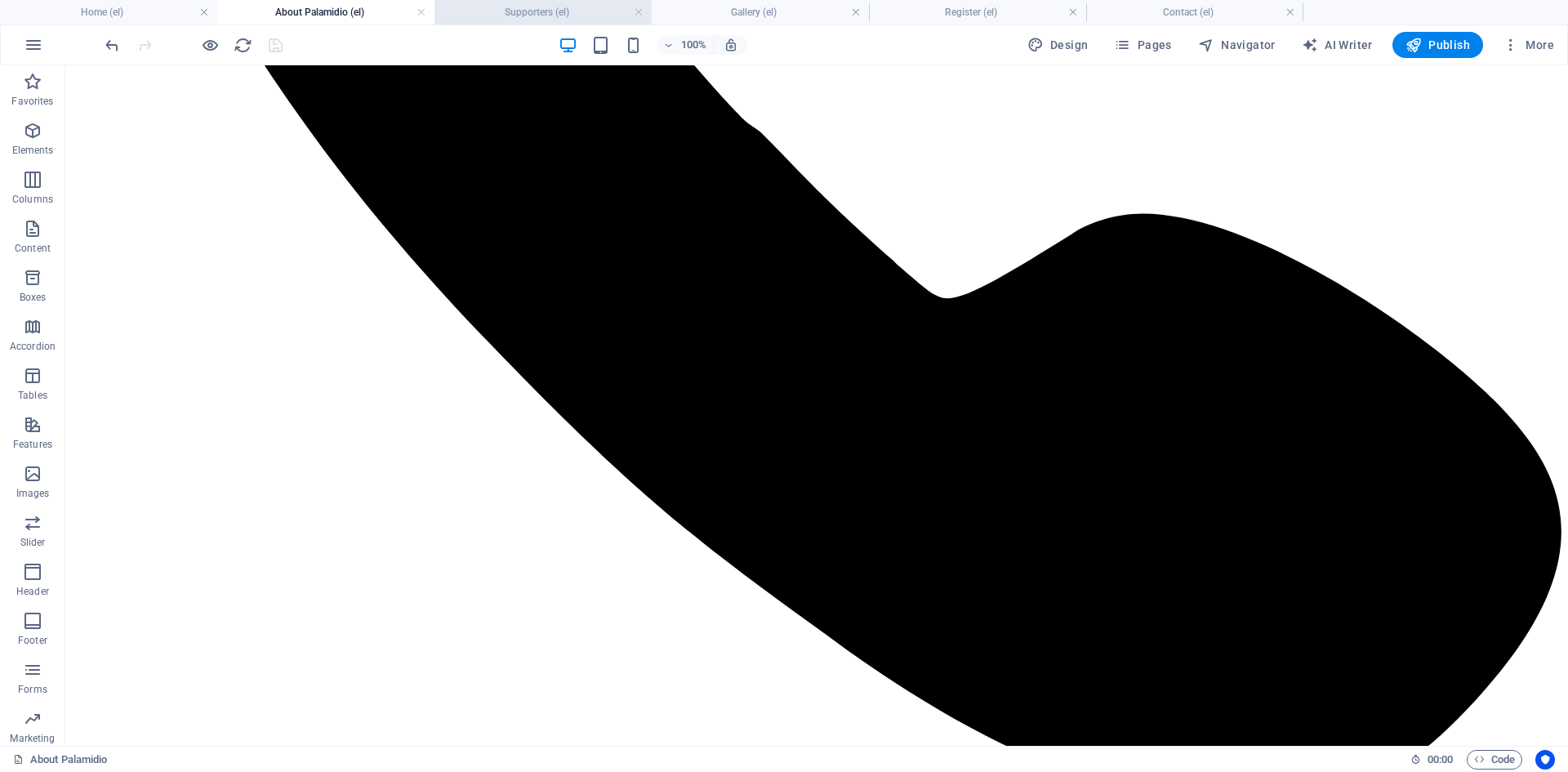
click at [484, 17] on h4 "Supporters (el)" at bounding box center [543, 11] width 217 height 18
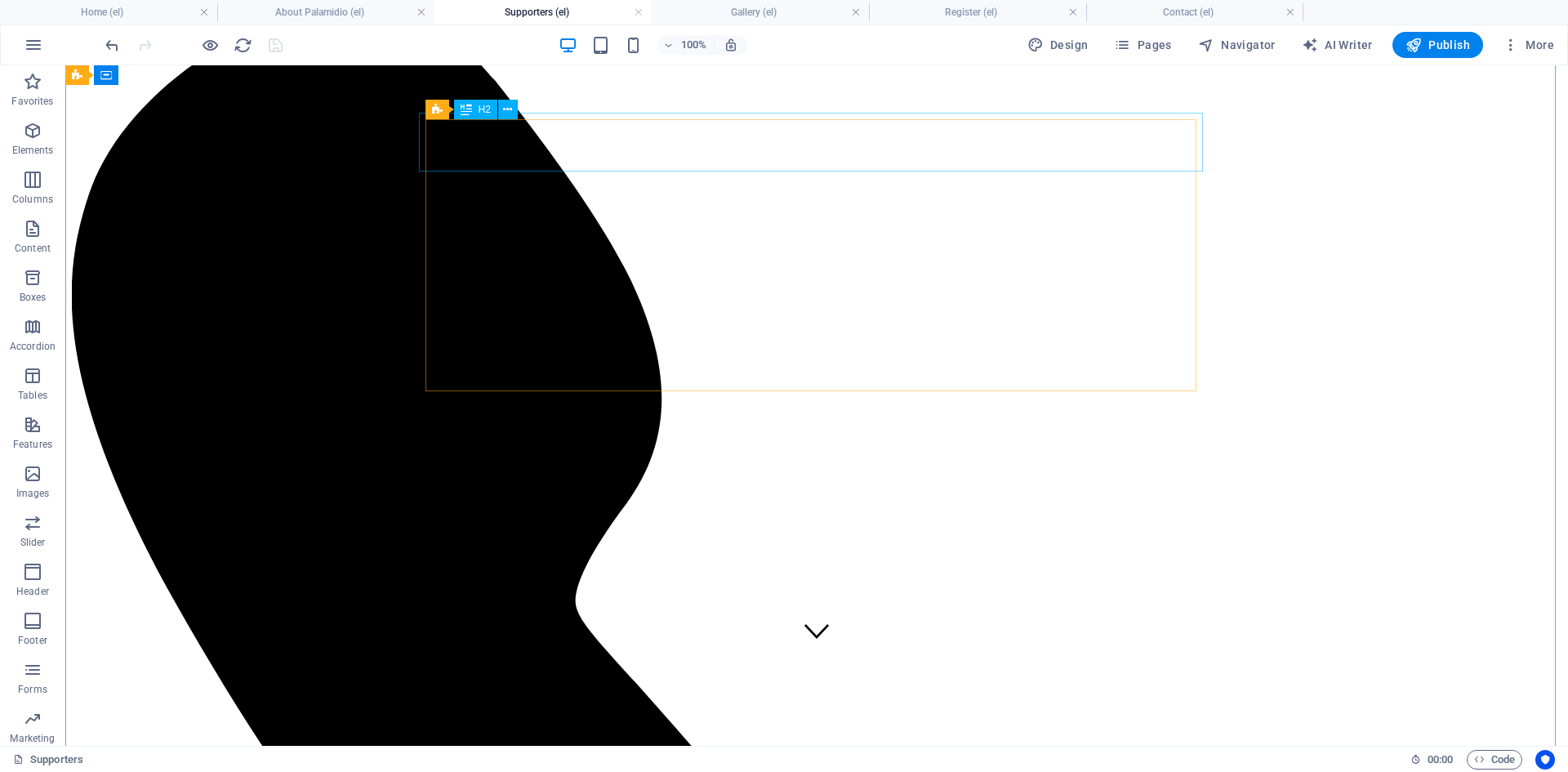
scroll to position [0, 0]
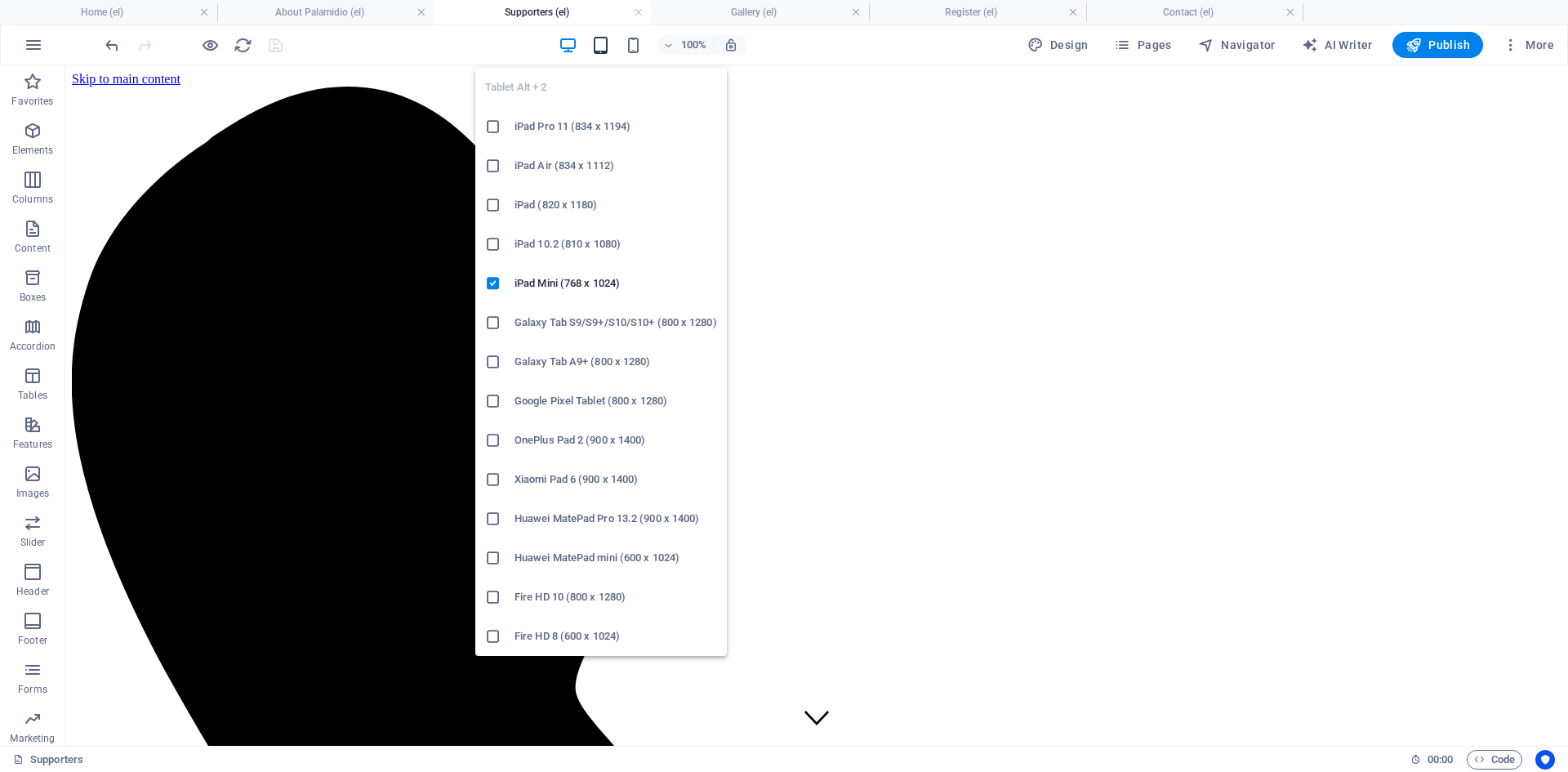
click at [597, 46] on icon "button" at bounding box center [601, 46] width 19 height 19
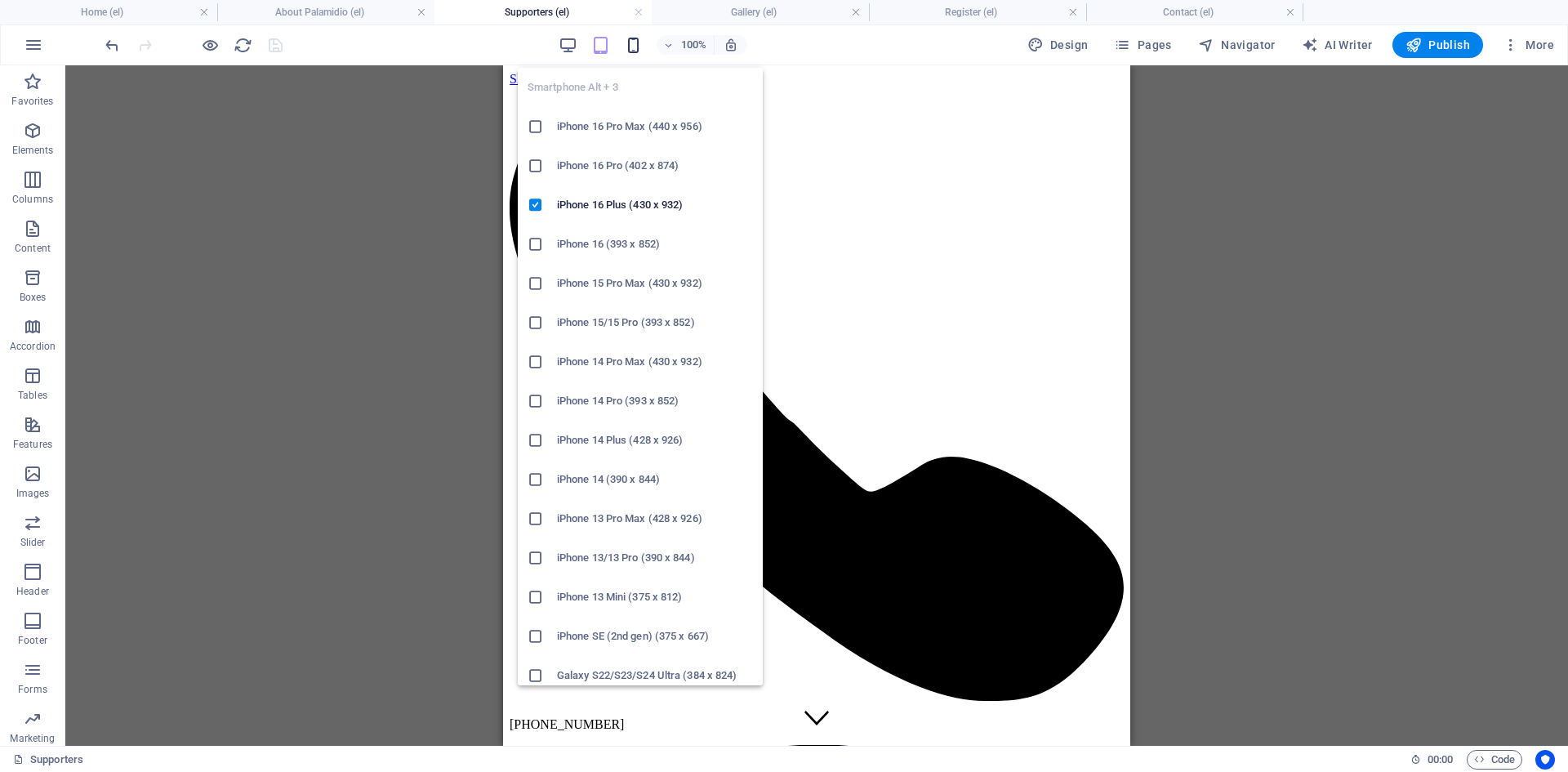
click at [629, 45] on icon "button" at bounding box center [634, 46] width 19 height 19
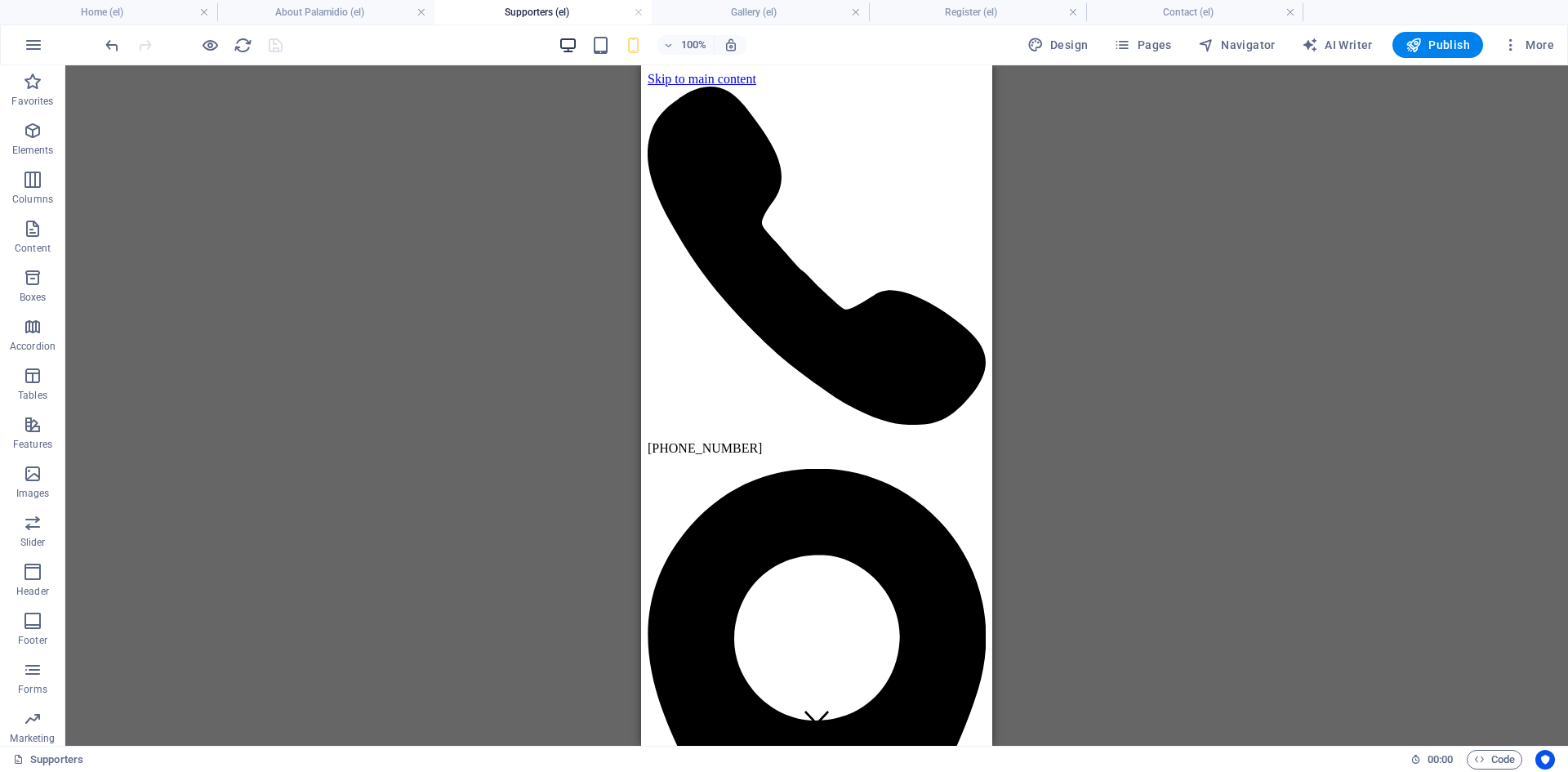
click at [569, 54] on icon "button" at bounding box center [568, 46] width 19 height 19
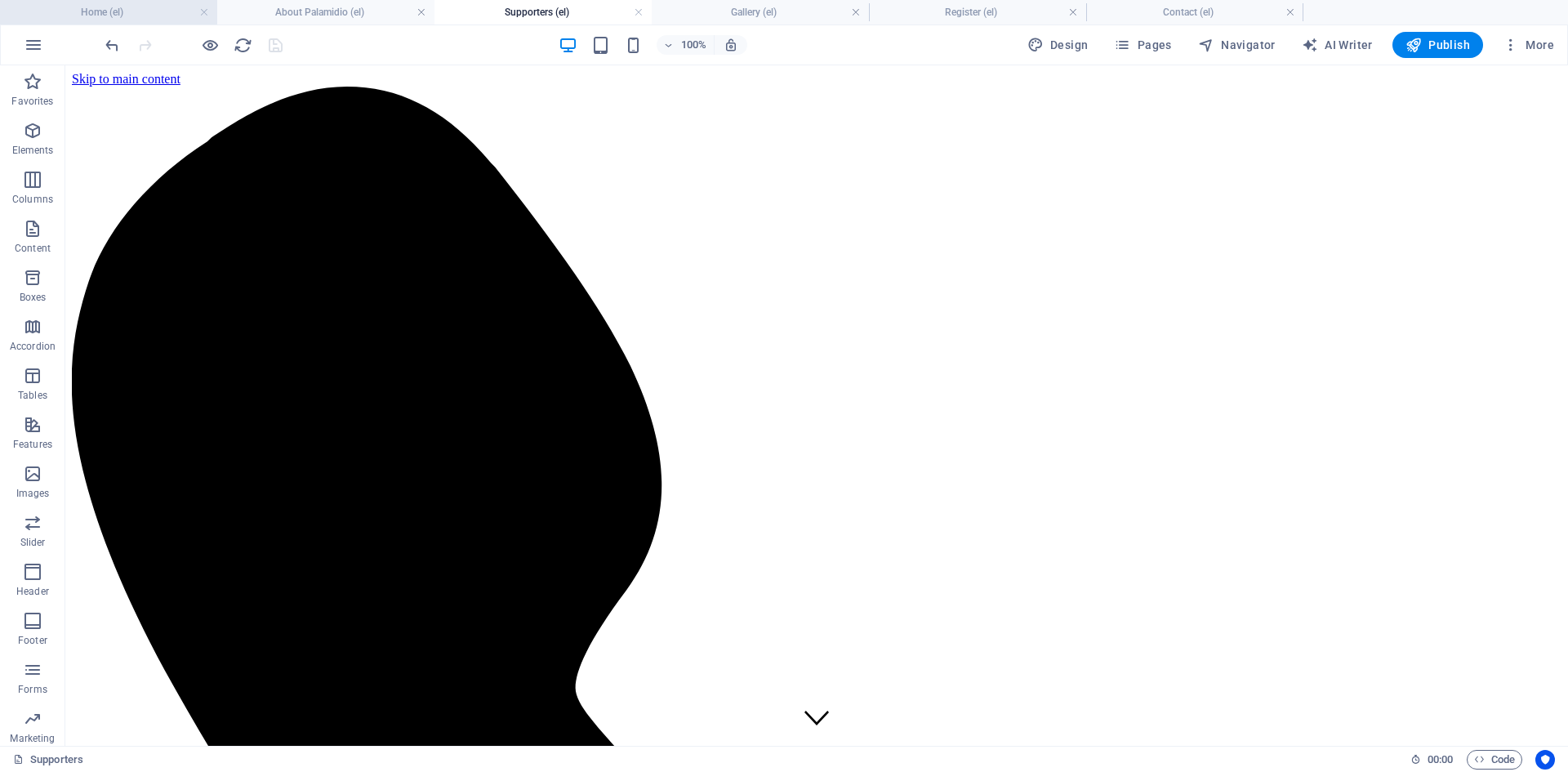
click at [142, 14] on h4 "Home (el)" at bounding box center [108, 11] width 217 height 18
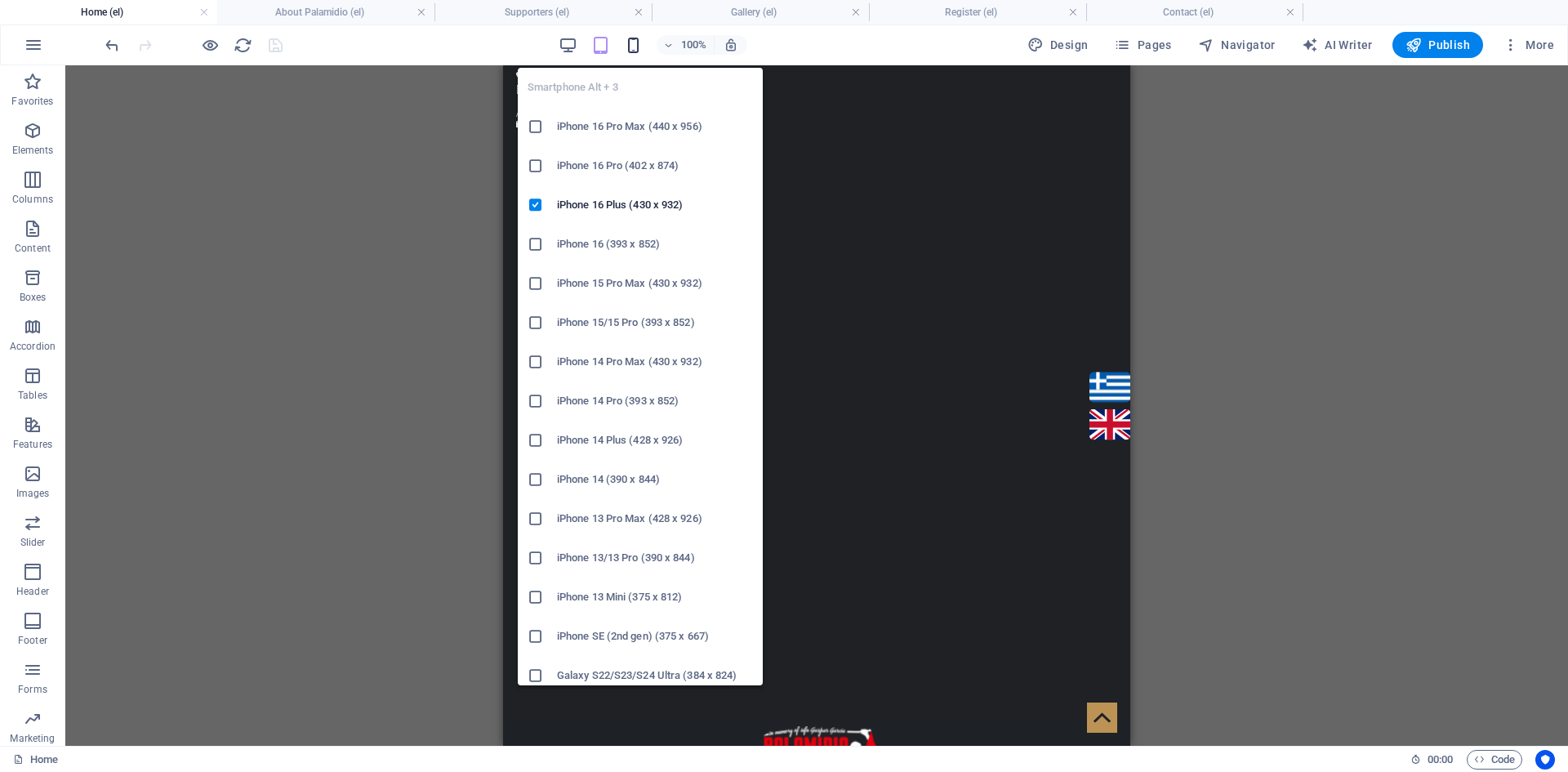
click at [0, 0] on icon "button" at bounding box center [0, 0] width 0 height 0
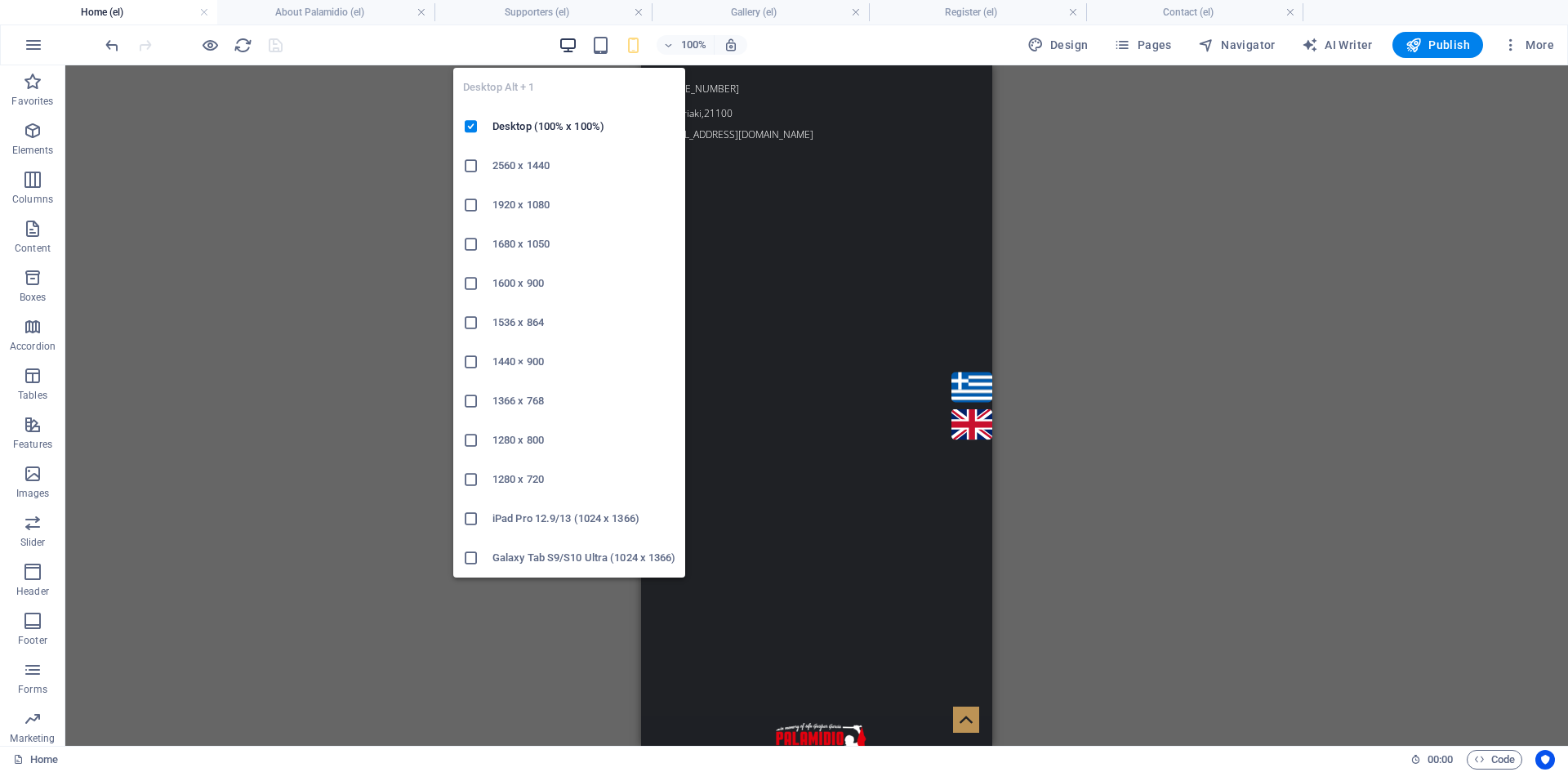
click at [0, 0] on icon "button" at bounding box center [0, 0] width 0 height 0
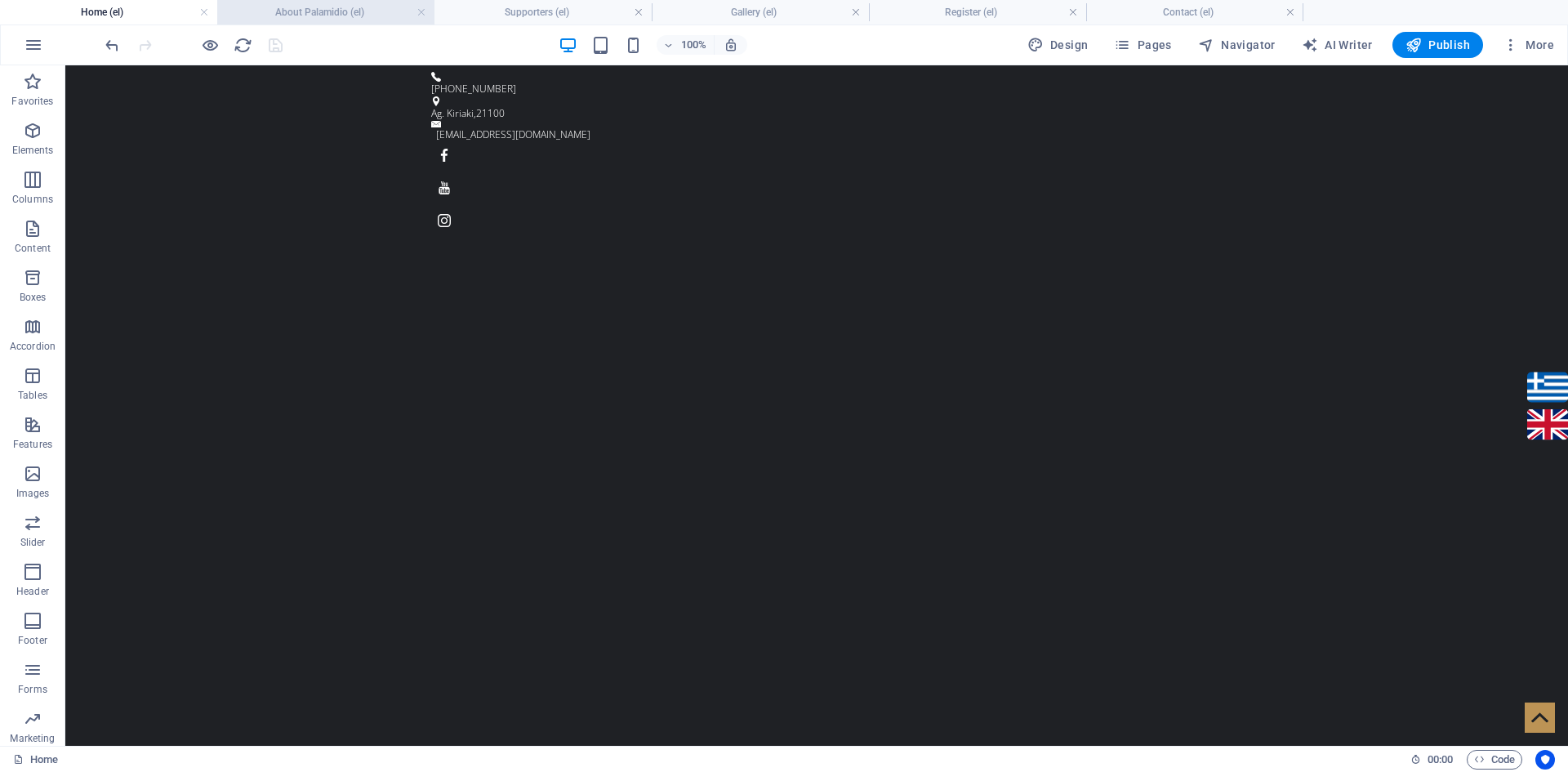
click at [350, 9] on h4 "About Palamidio (el)" at bounding box center [326, 11] width 217 height 18
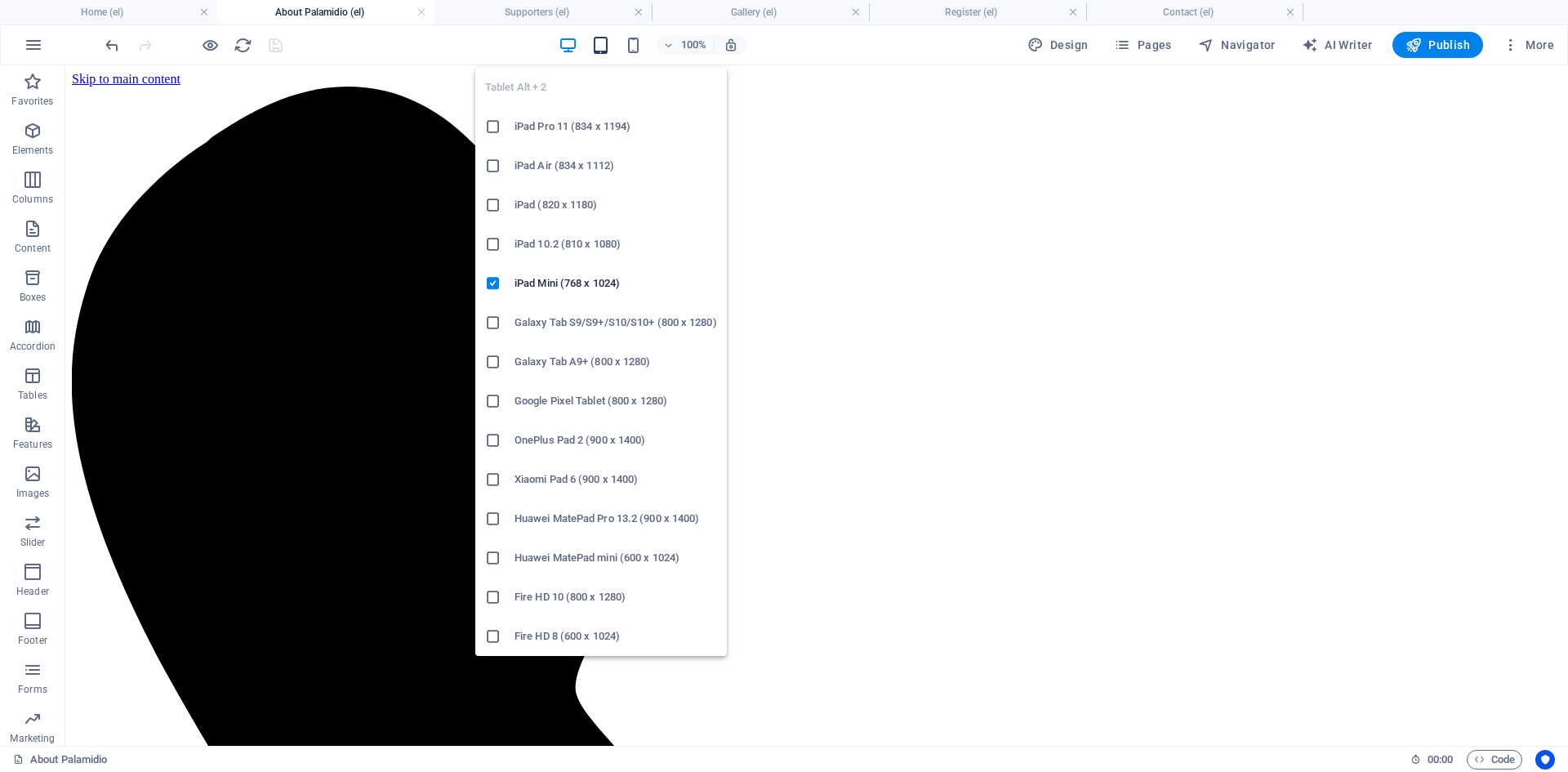
click at [598, 51] on icon "button" at bounding box center [601, 46] width 19 height 19
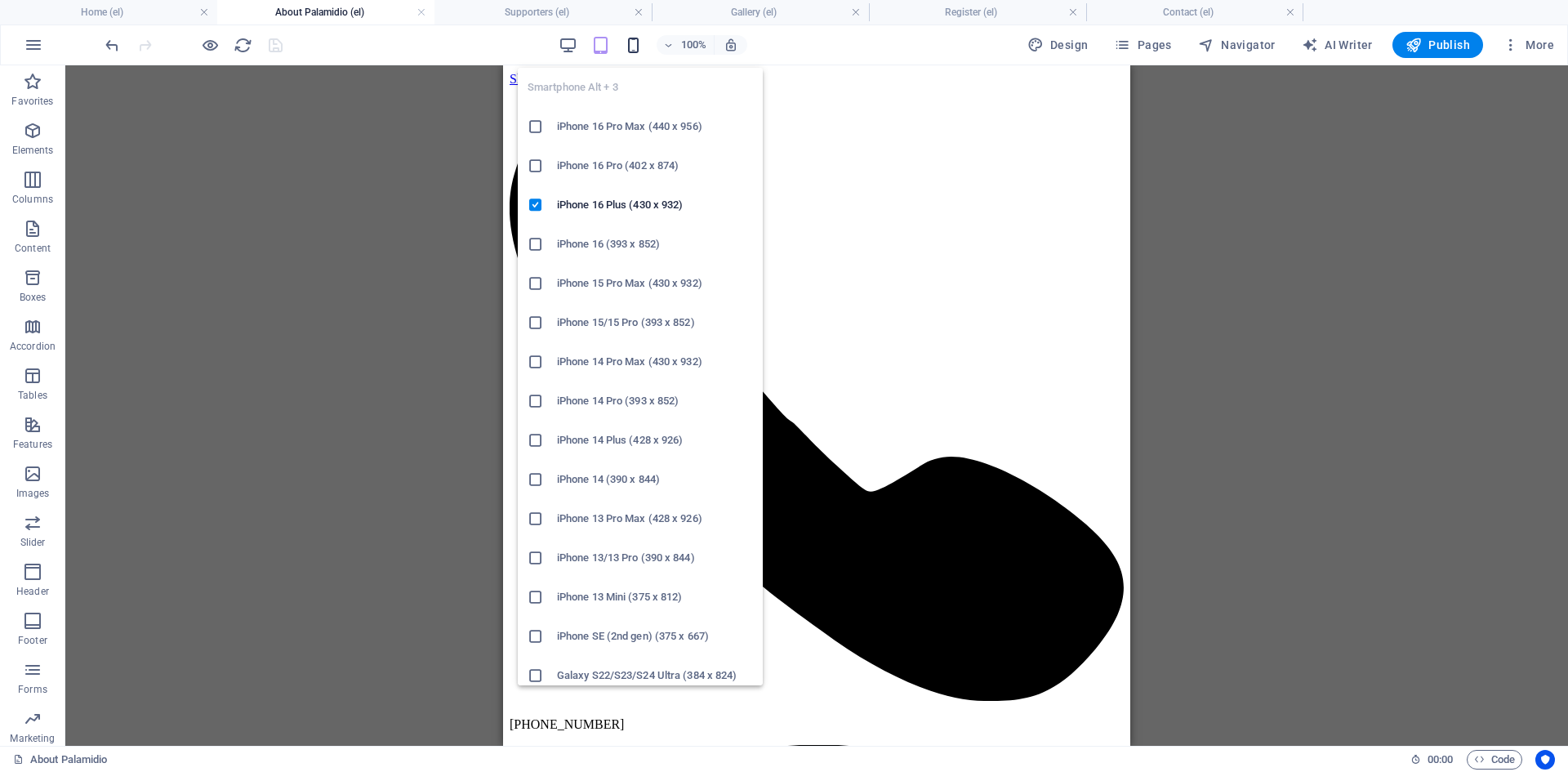
click at [640, 47] on icon "button" at bounding box center [634, 46] width 19 height 19
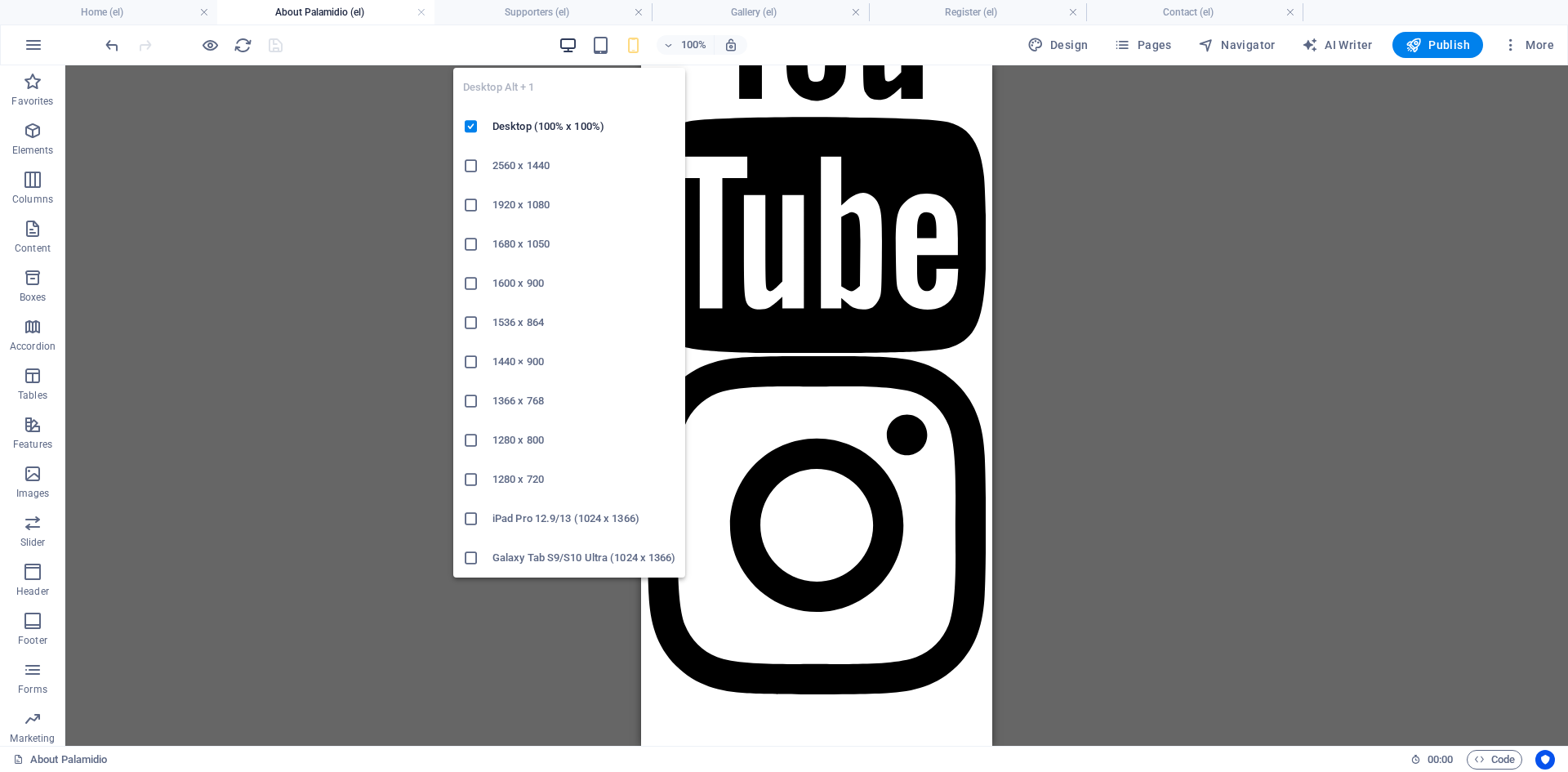
click at [578, 43] on icon "button" at bounding box center [568, 46] width 19 height 19
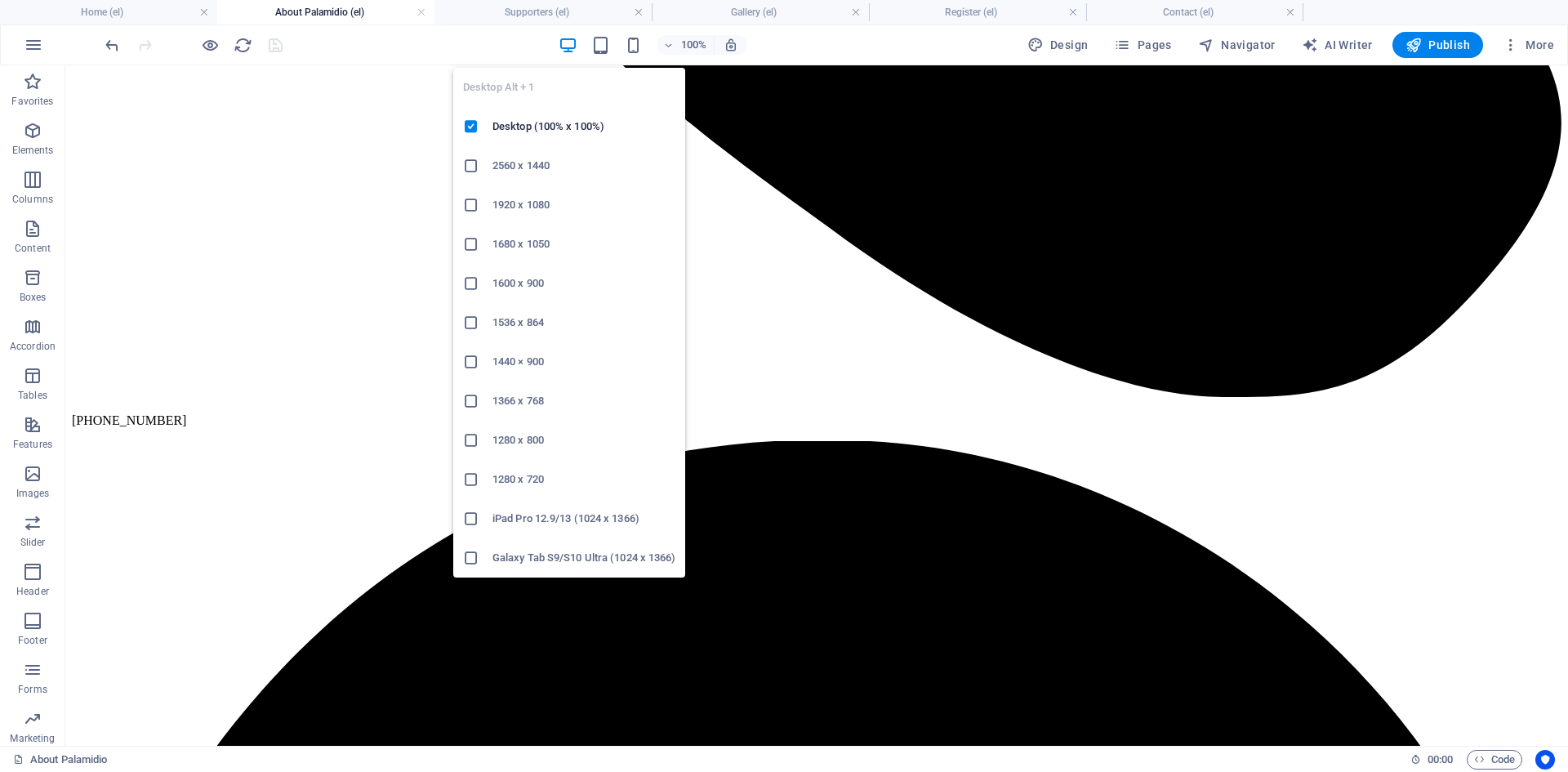
scroll to position [1179, 0]
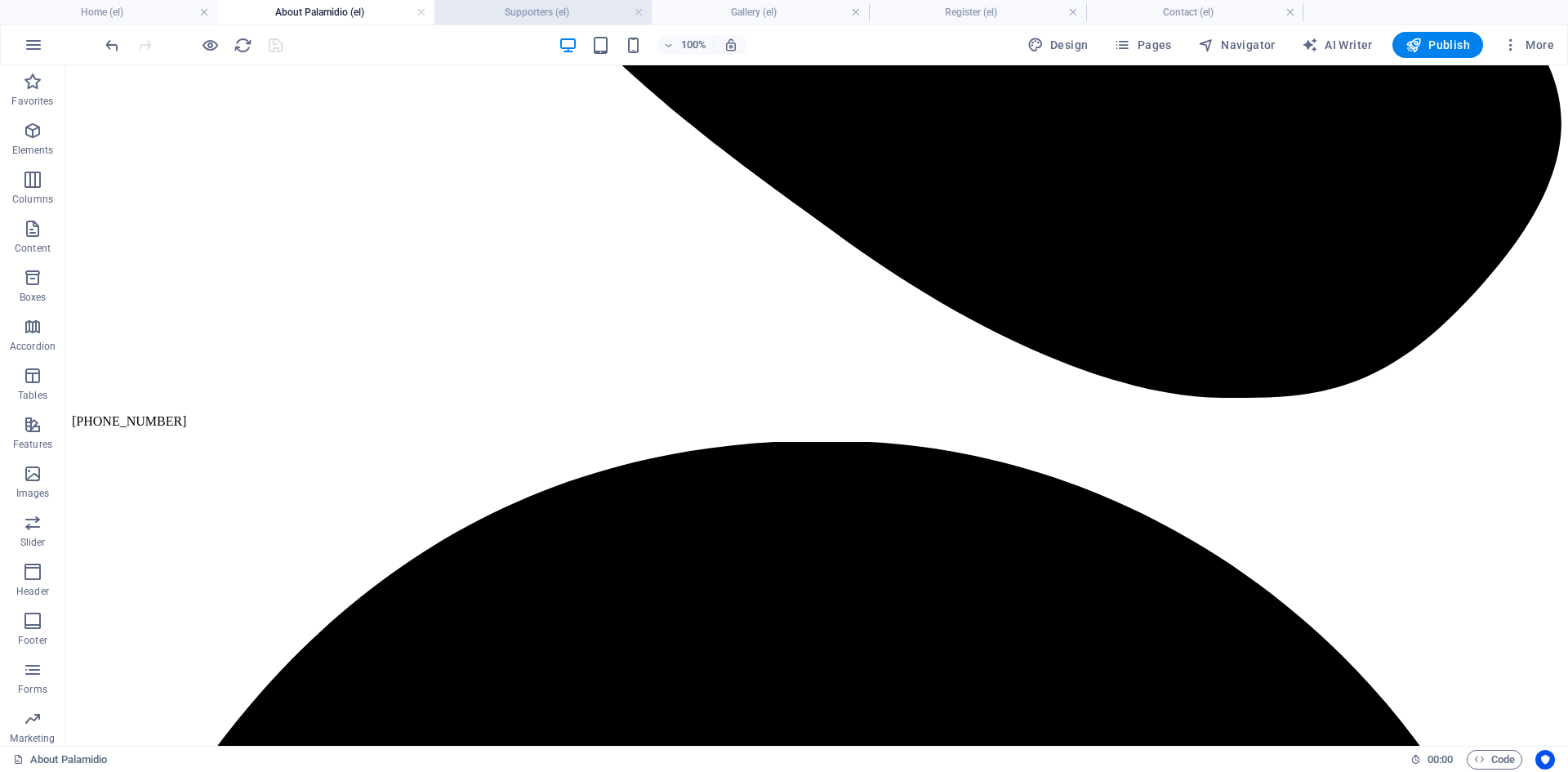
click at [530, 10] on h4 "Supporters (el)" at bounding box center [543, 11] width 217 height 18
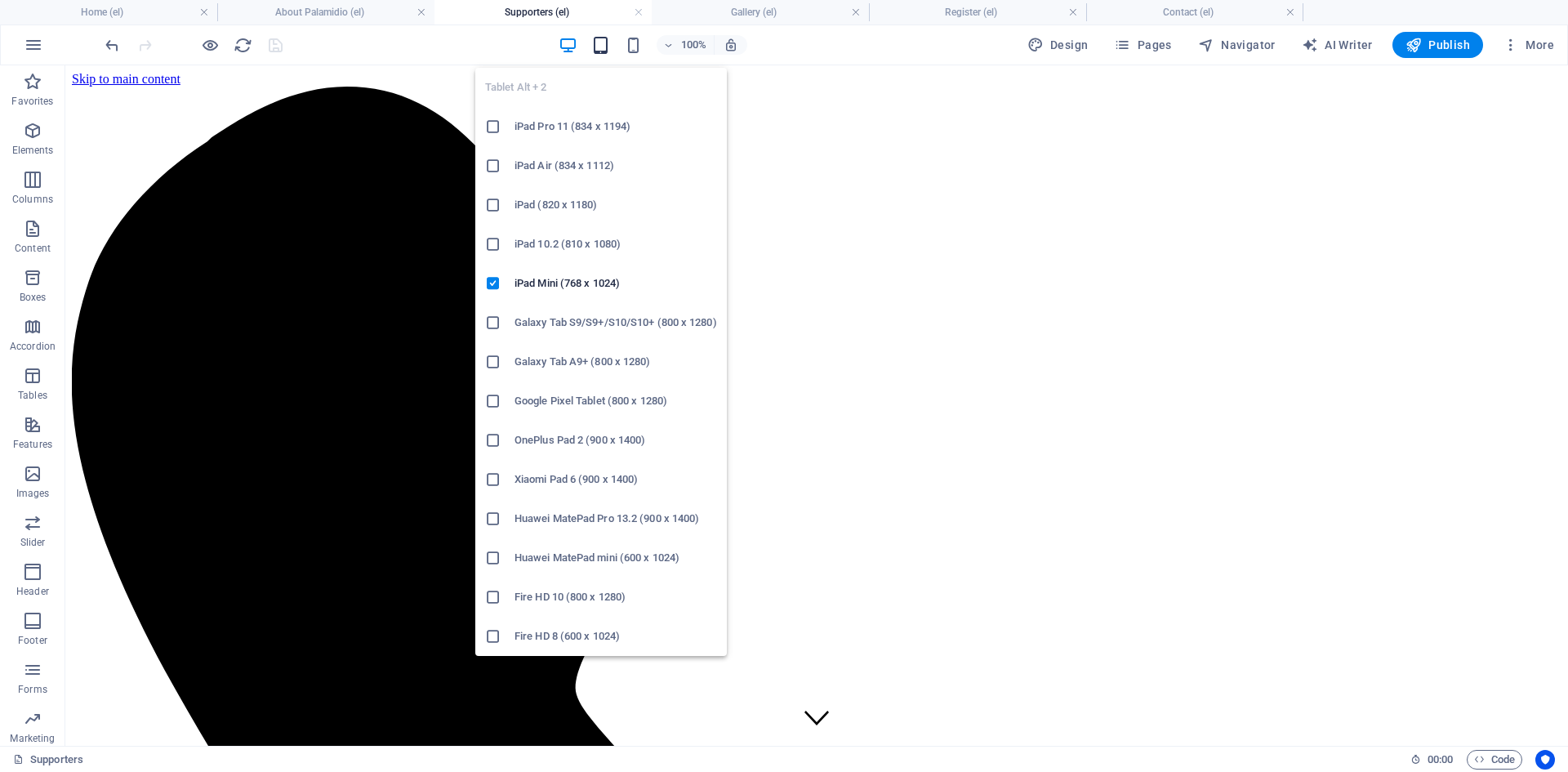
click at [603, 43] on icon "button" at bounding box center [601, 46] width 19 height 19
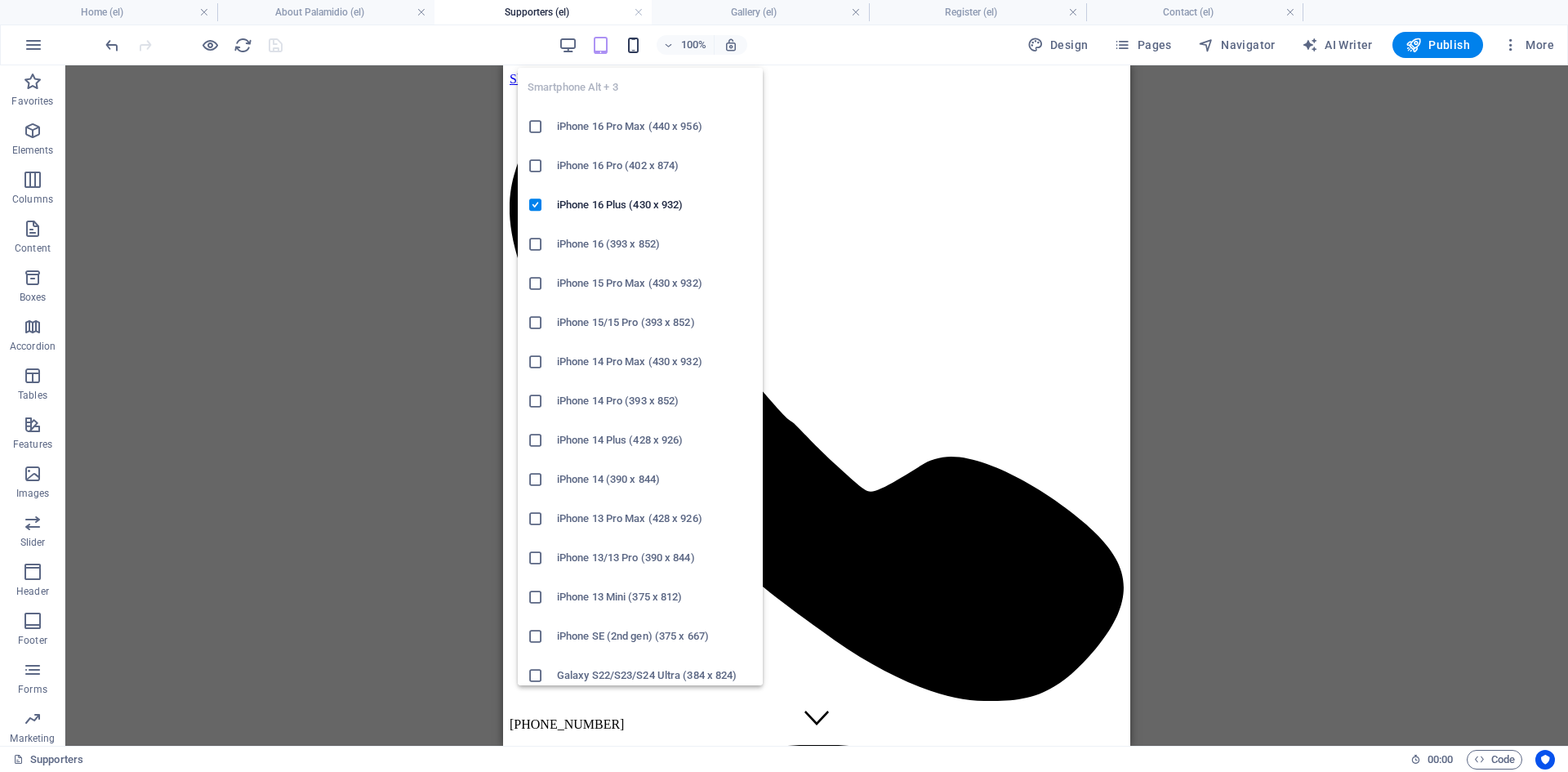
click at [637, 41] on icon "button" at bounding box center [634, 46] width 19 height 19
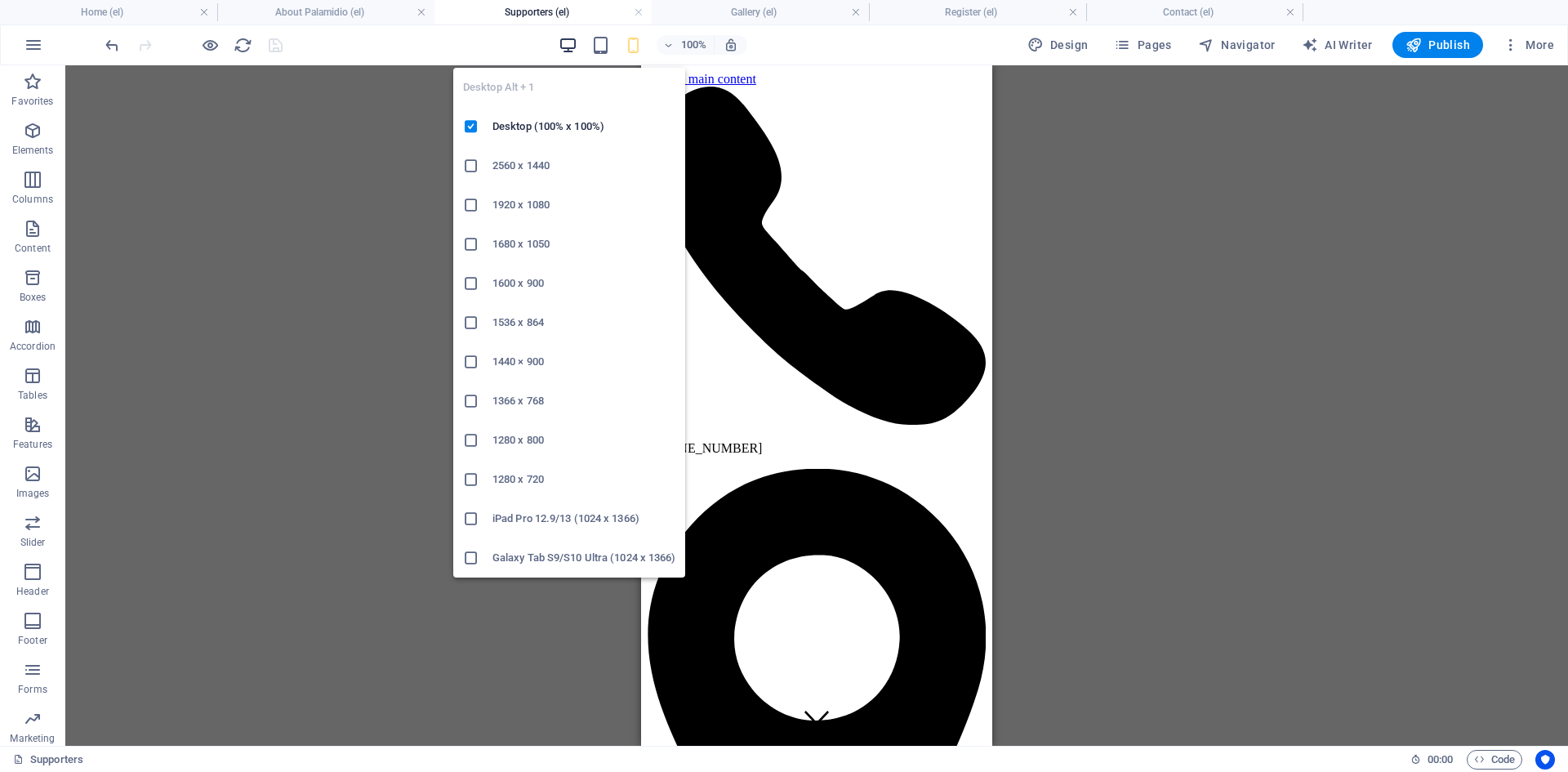
click at [575, 45] on icon "button" at bounding box center [568, 46] width 19 height 19
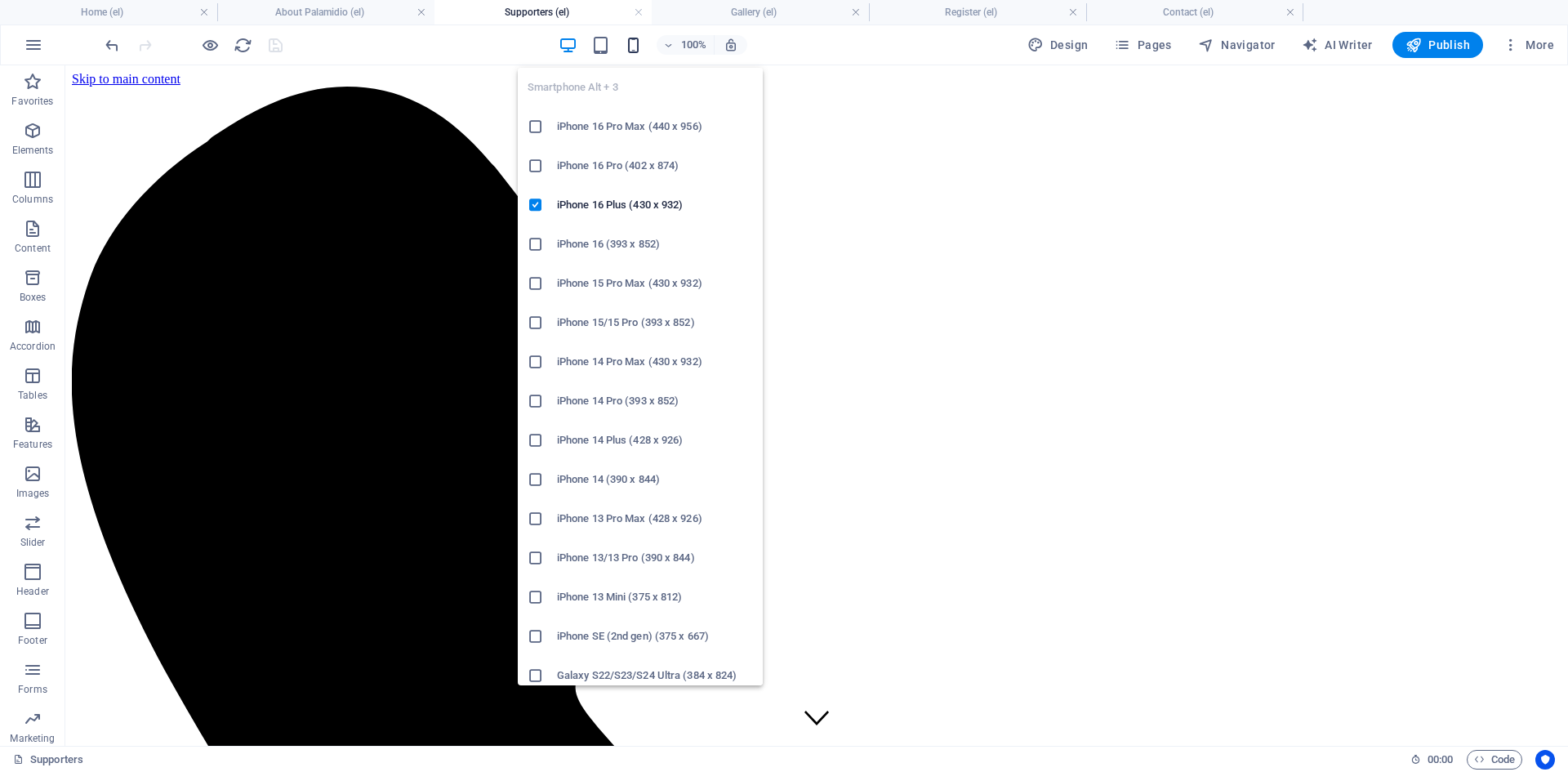
click at [632, 47] on icon "button" at bounding box center [634, 46] width 19 height 19
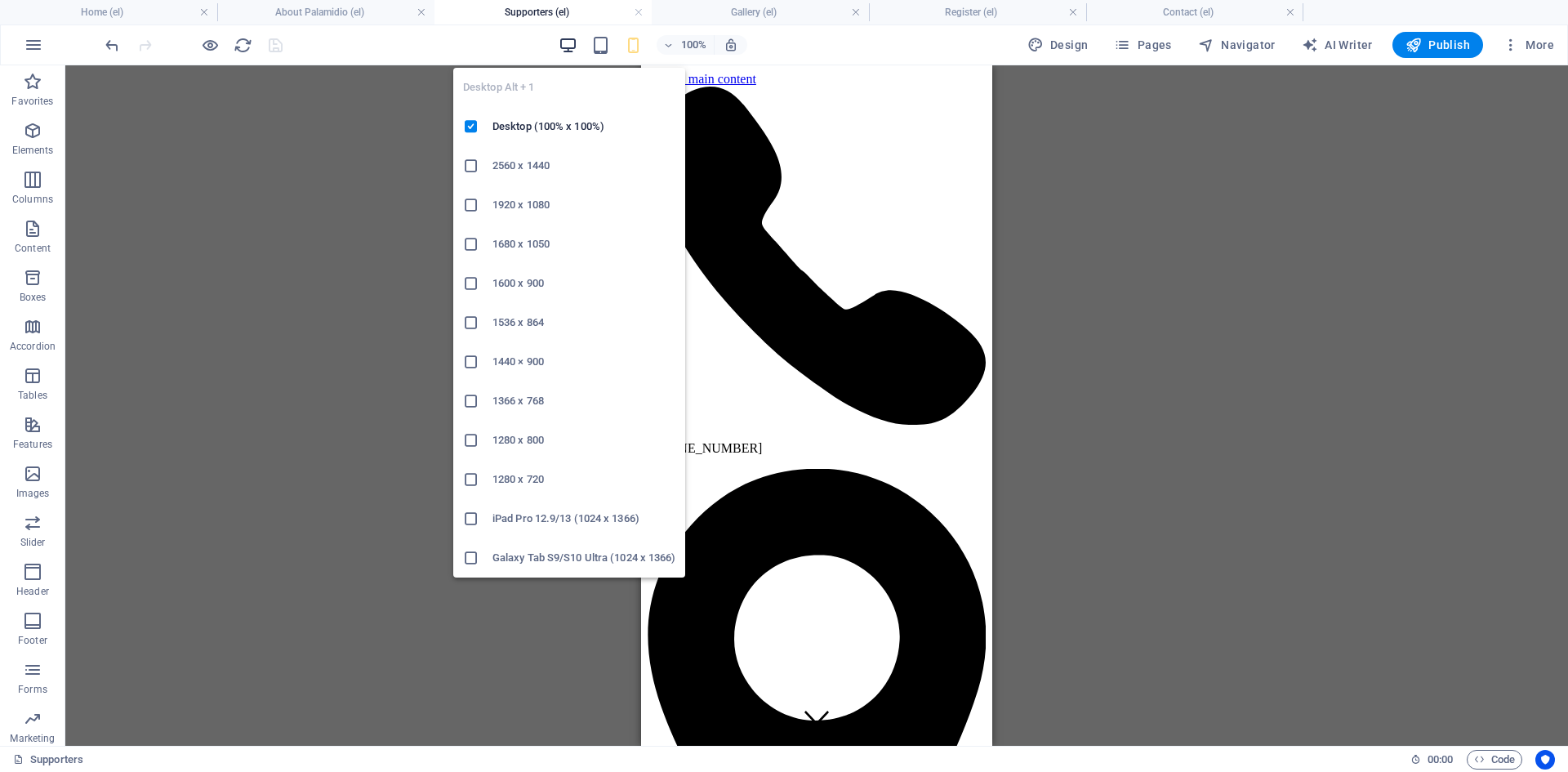
click at [568, 47] on icon "button" at bounding box center [568, 46] width 19 height 19
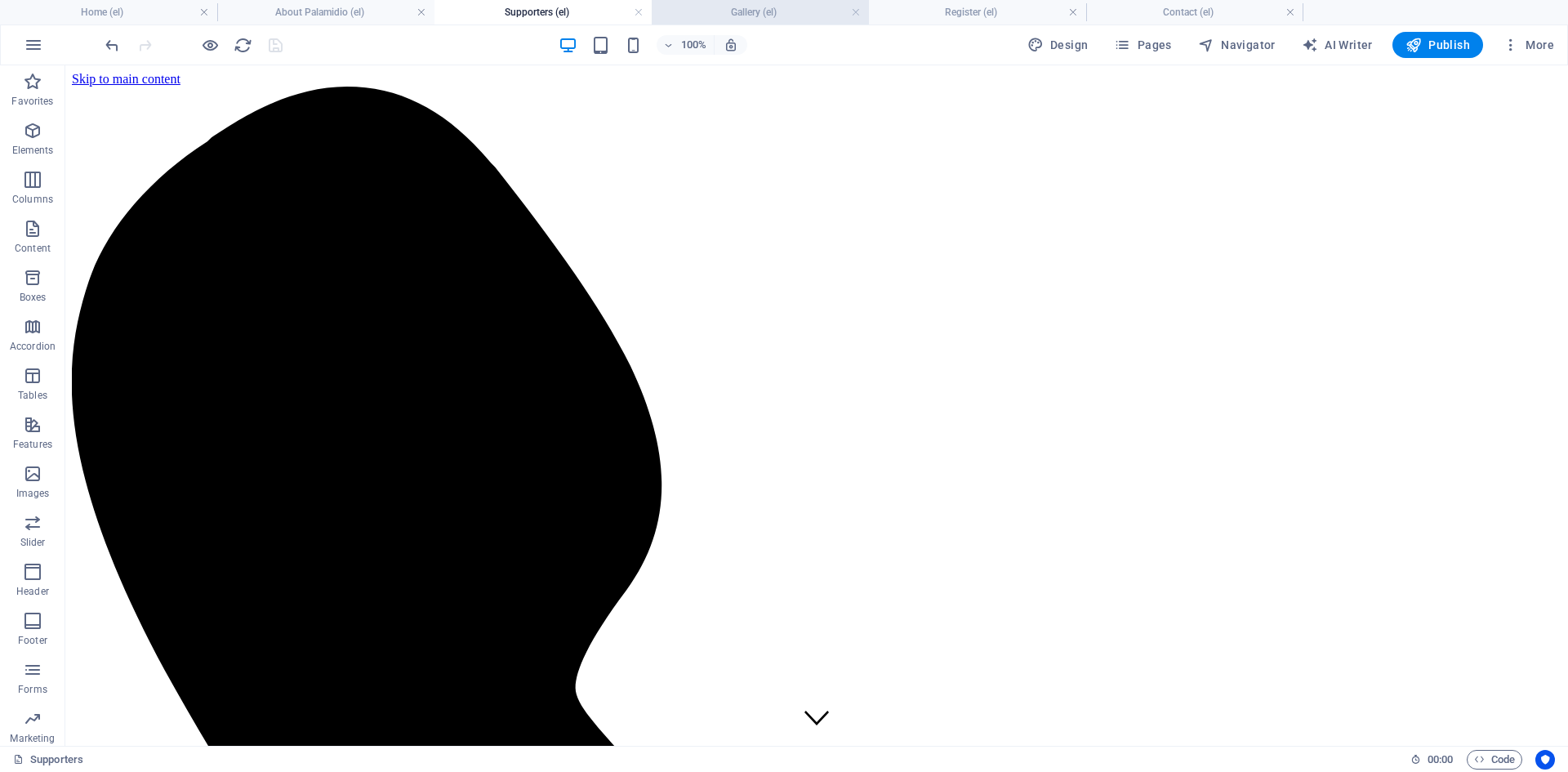
click at [731, 11] on h4 "Gallery (el)" at bounding box center [761, 11] width 217 height 18
click at [602, 39] on icon "button" at bounding box center [601, 46] width 19 height 19
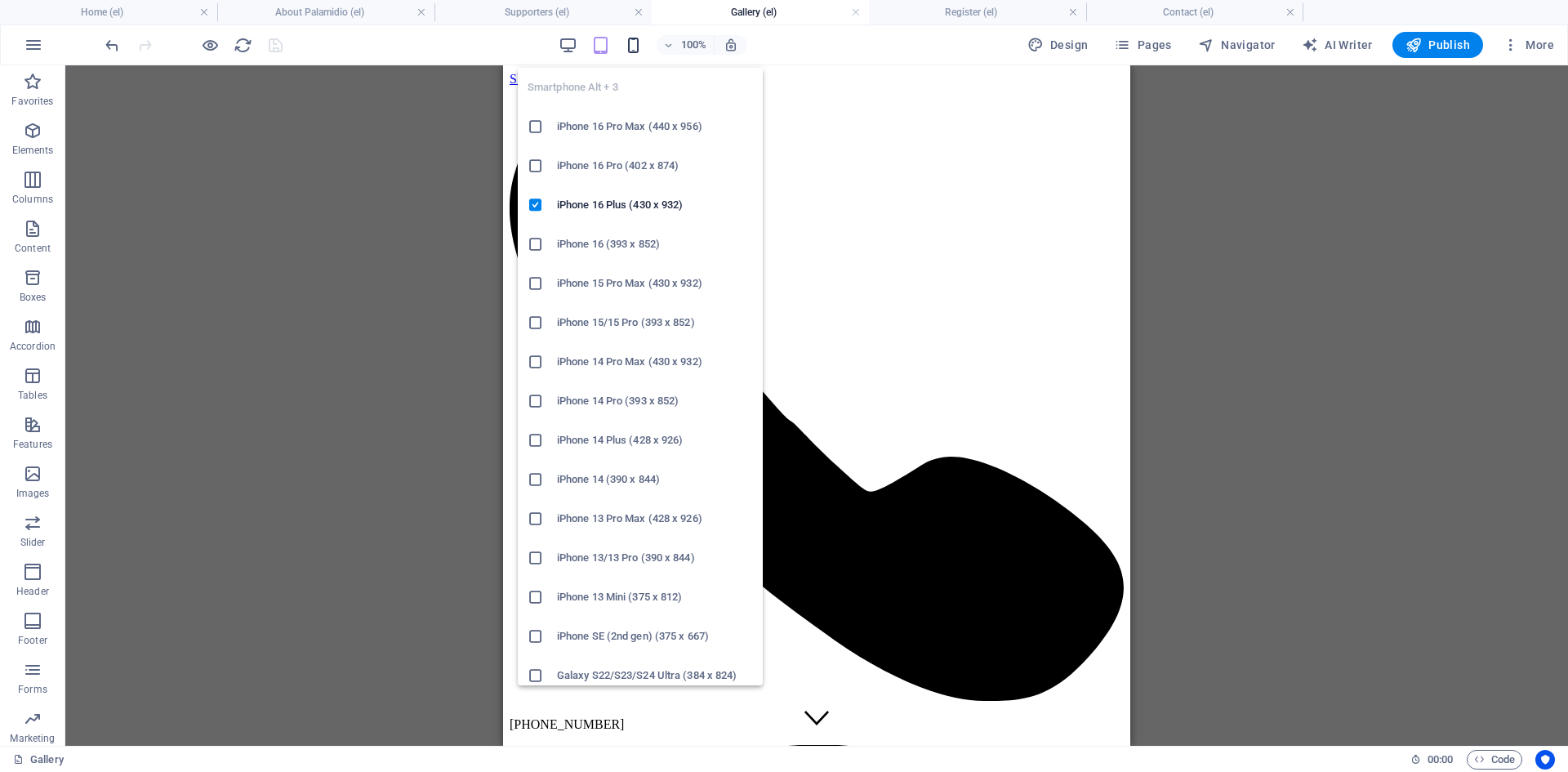
click at [634, 40] on icon "button" at bounding box center [634, 46] width 19 height 19
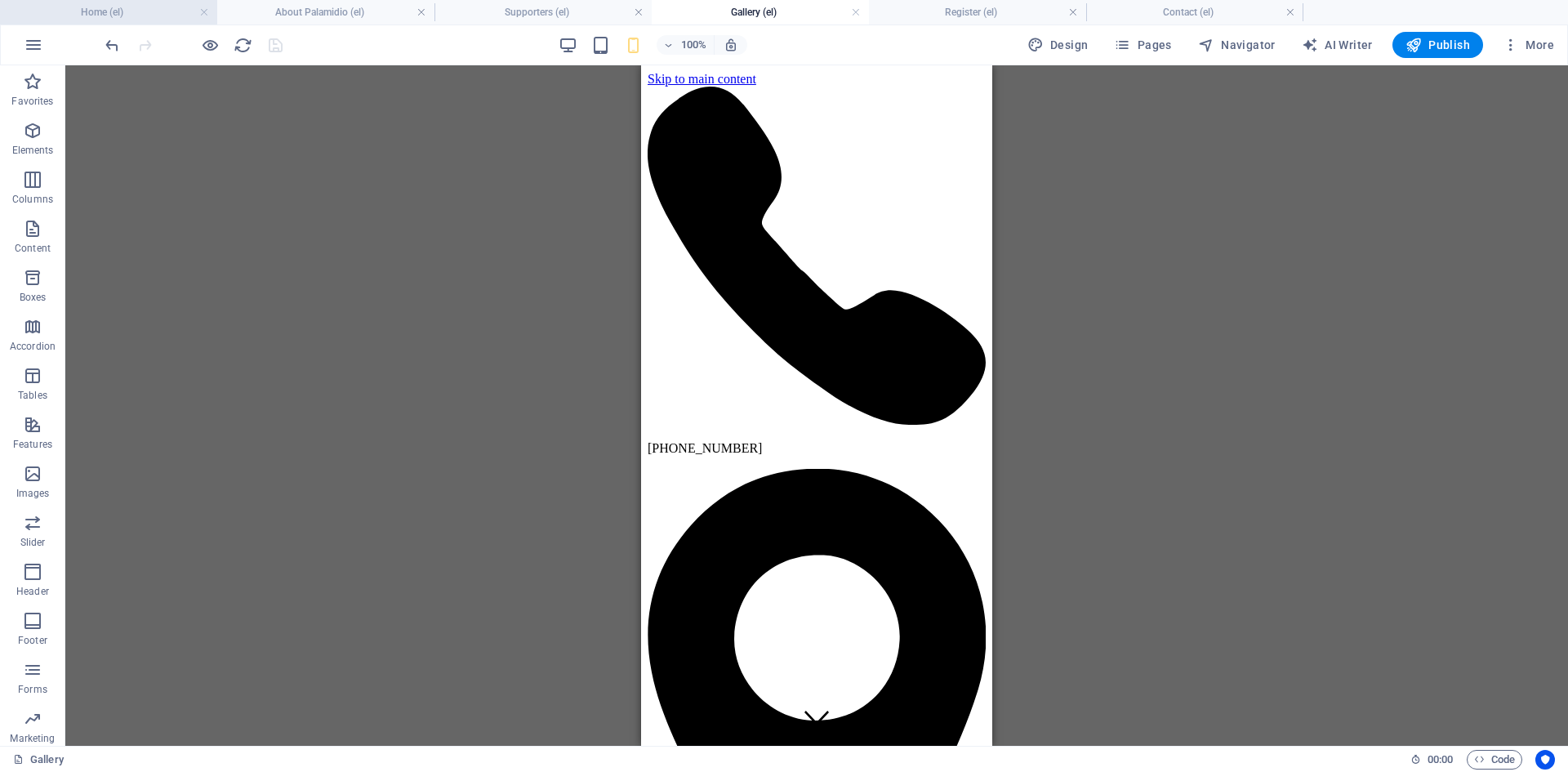
click at [145, 17] on h4 "Home (el)" at bounding box center [108, 11] width 217 height 18
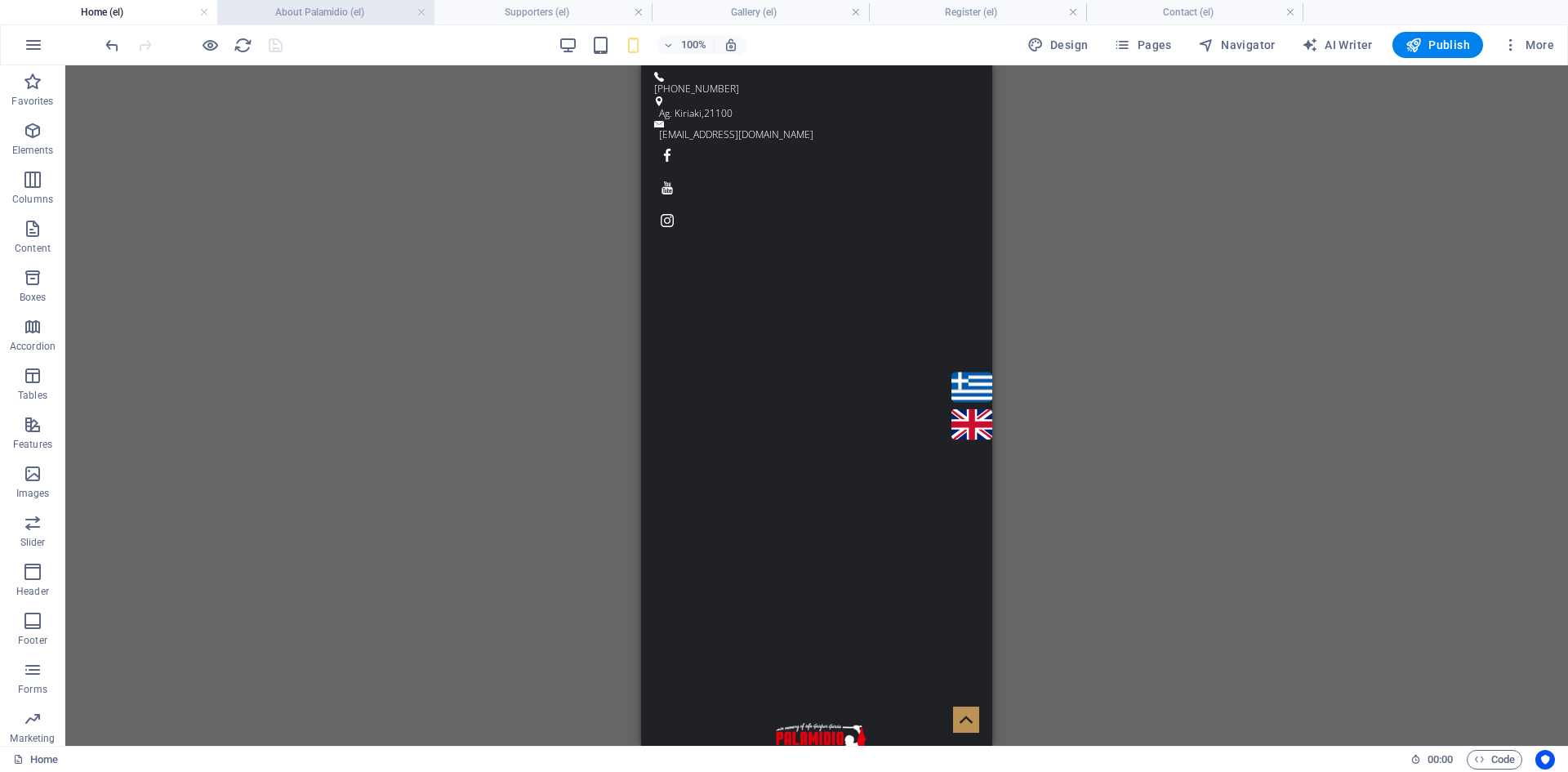
click at [329, 19] on h4 "About Palamidio (el)" at bounding box center [326, 11] width 217 height 18
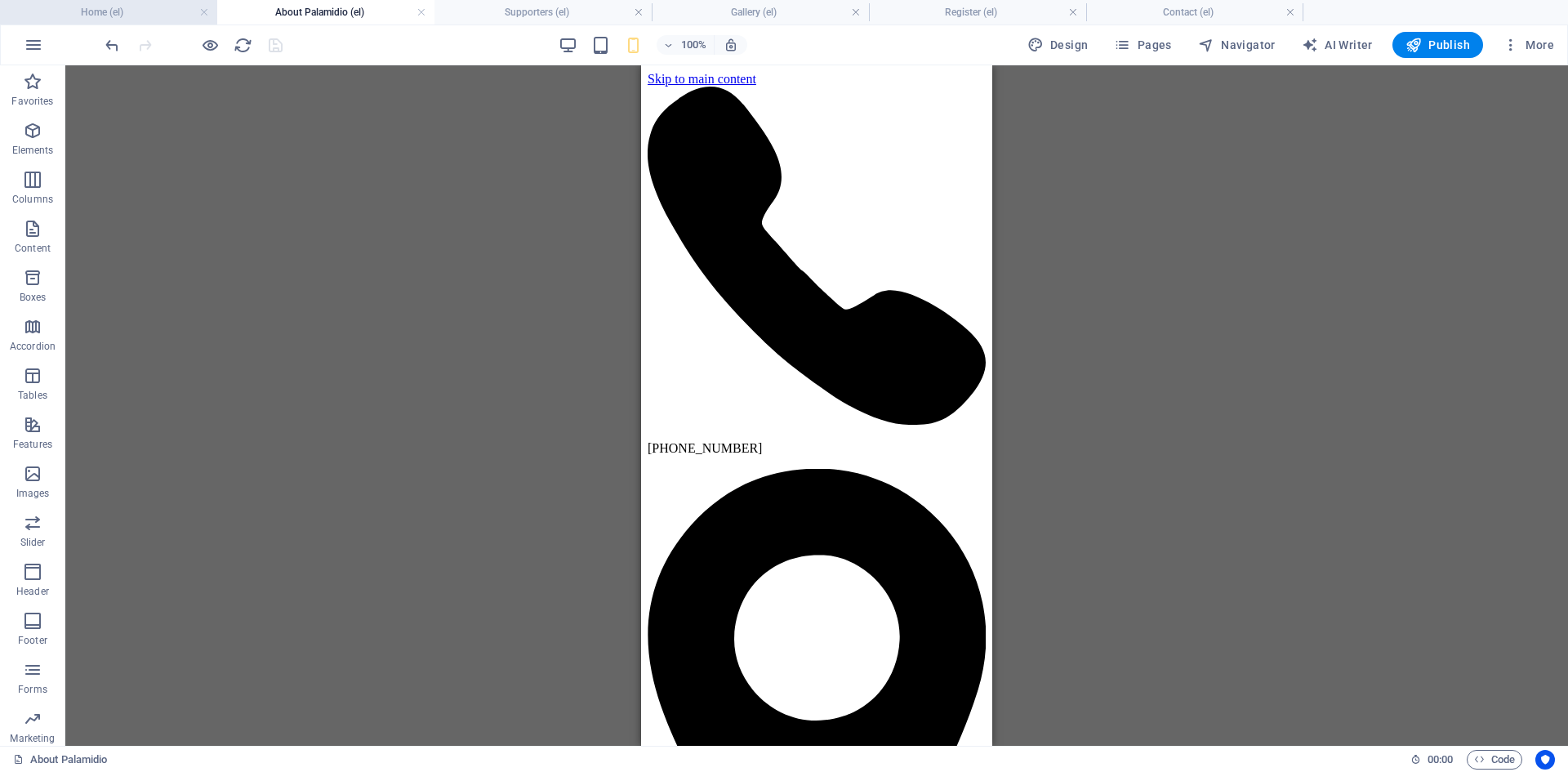
click at [114, 11] on h4 "Home (el)" at bounding box center [108, 11] width 217 height 18
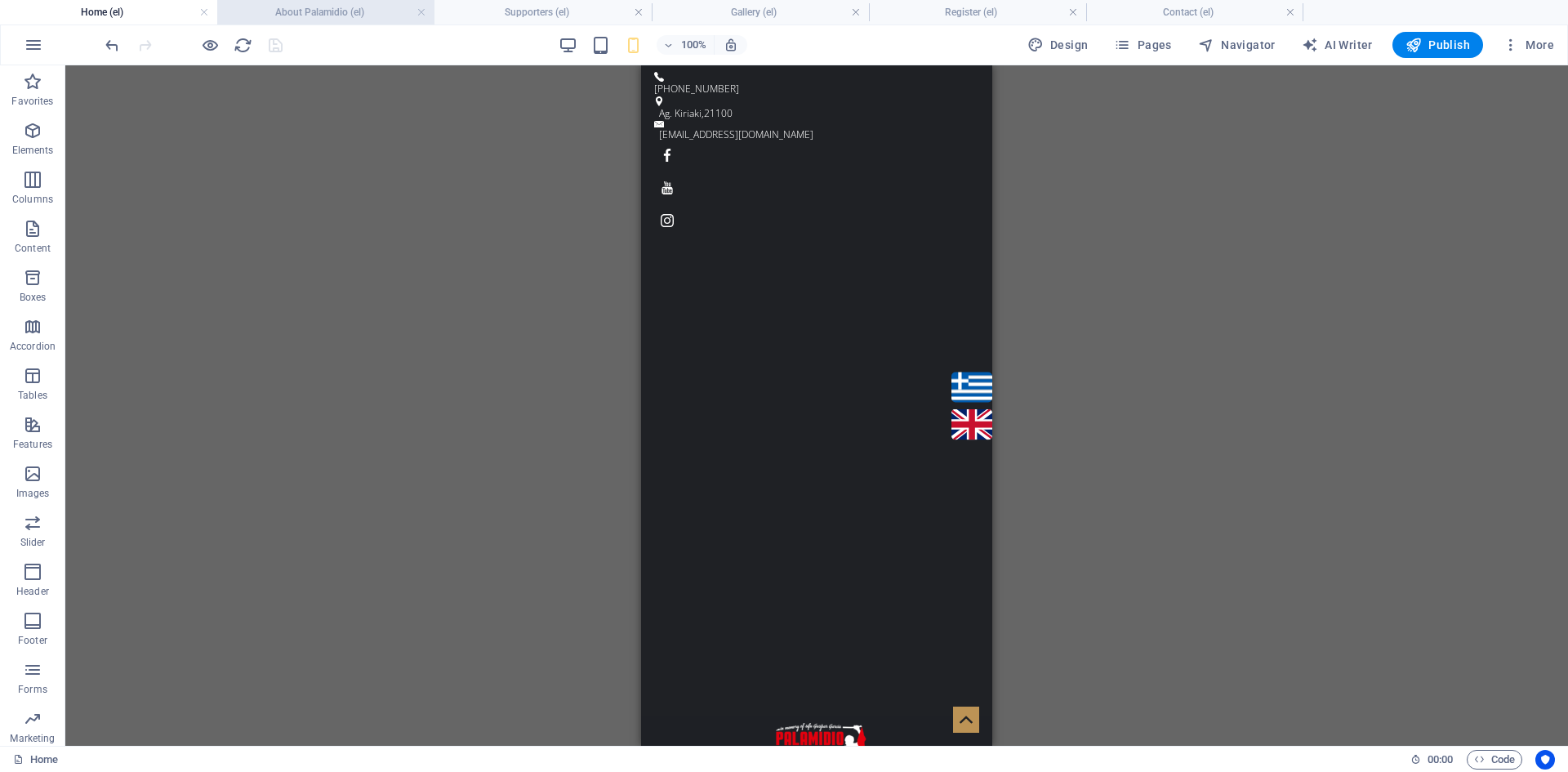
click at [292, 12] on h4 "About Palamidio (el)" at bounding box center [326, 11] width 217 height 18
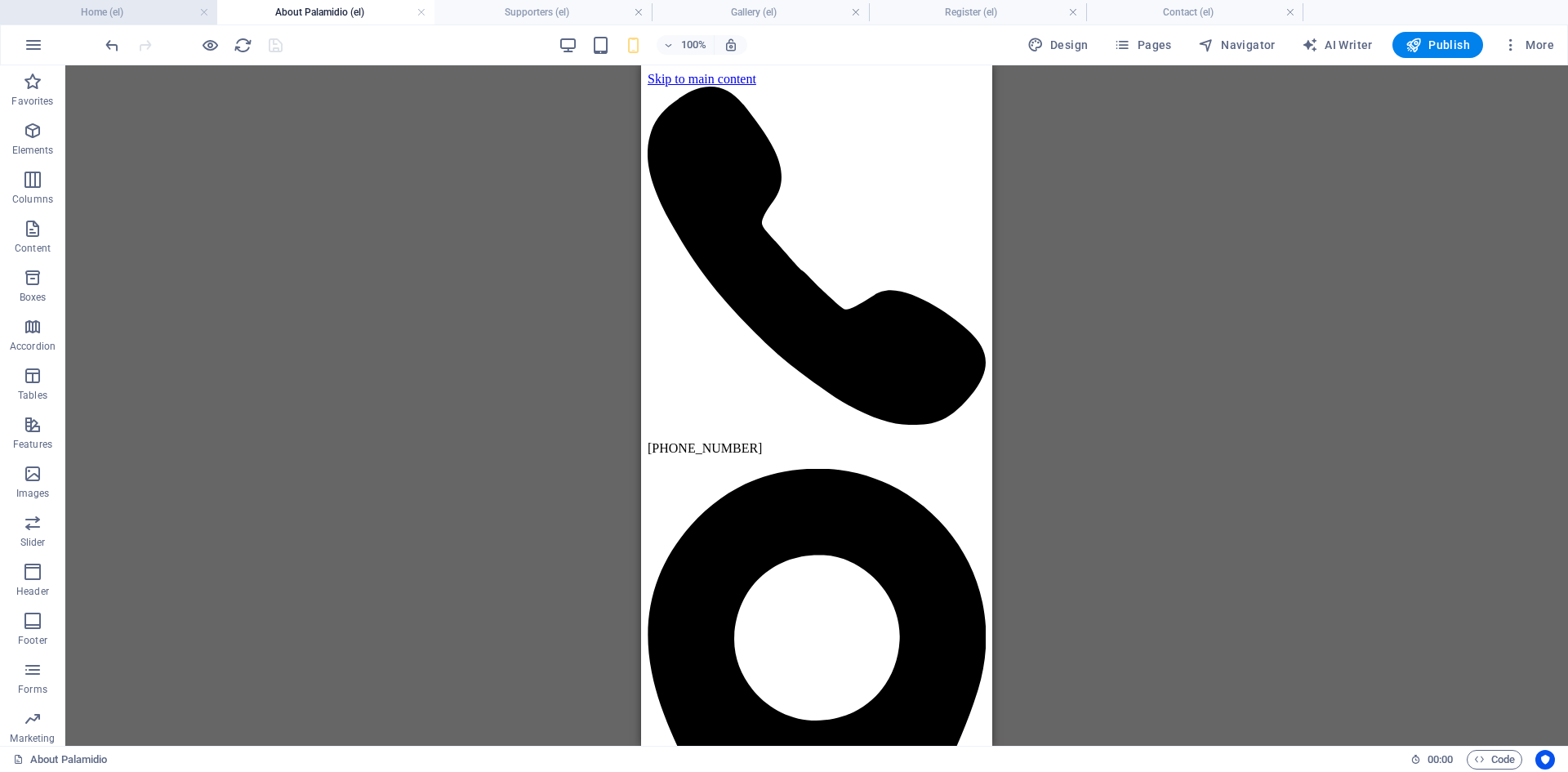
click at [114, 14] on h4 "Home (el)" at bounding box center [108, 11] width 217 height 18
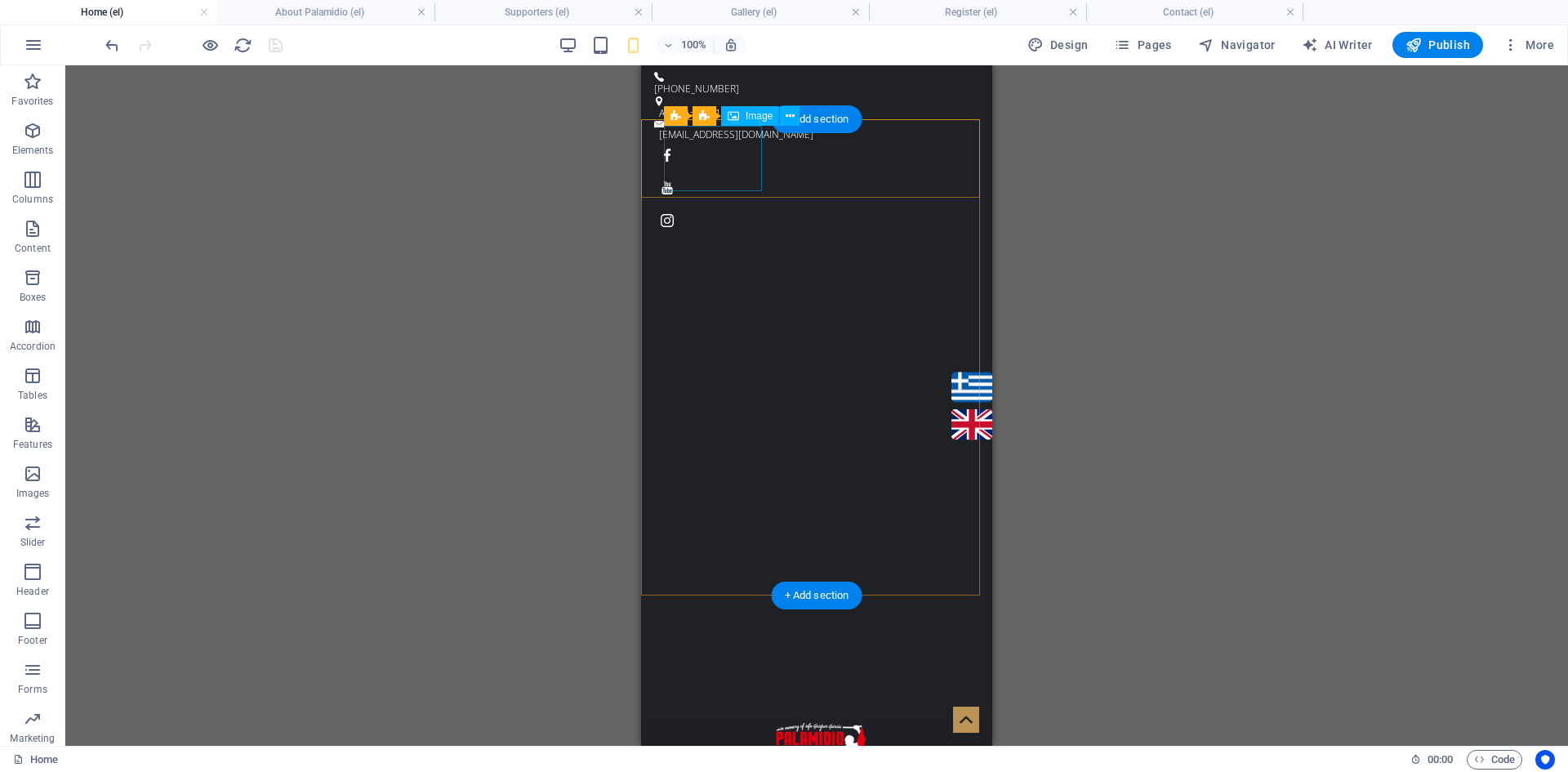
click at [700, 723] on figure at bounding box center [825, 756] width 322 height 65
select select "px"
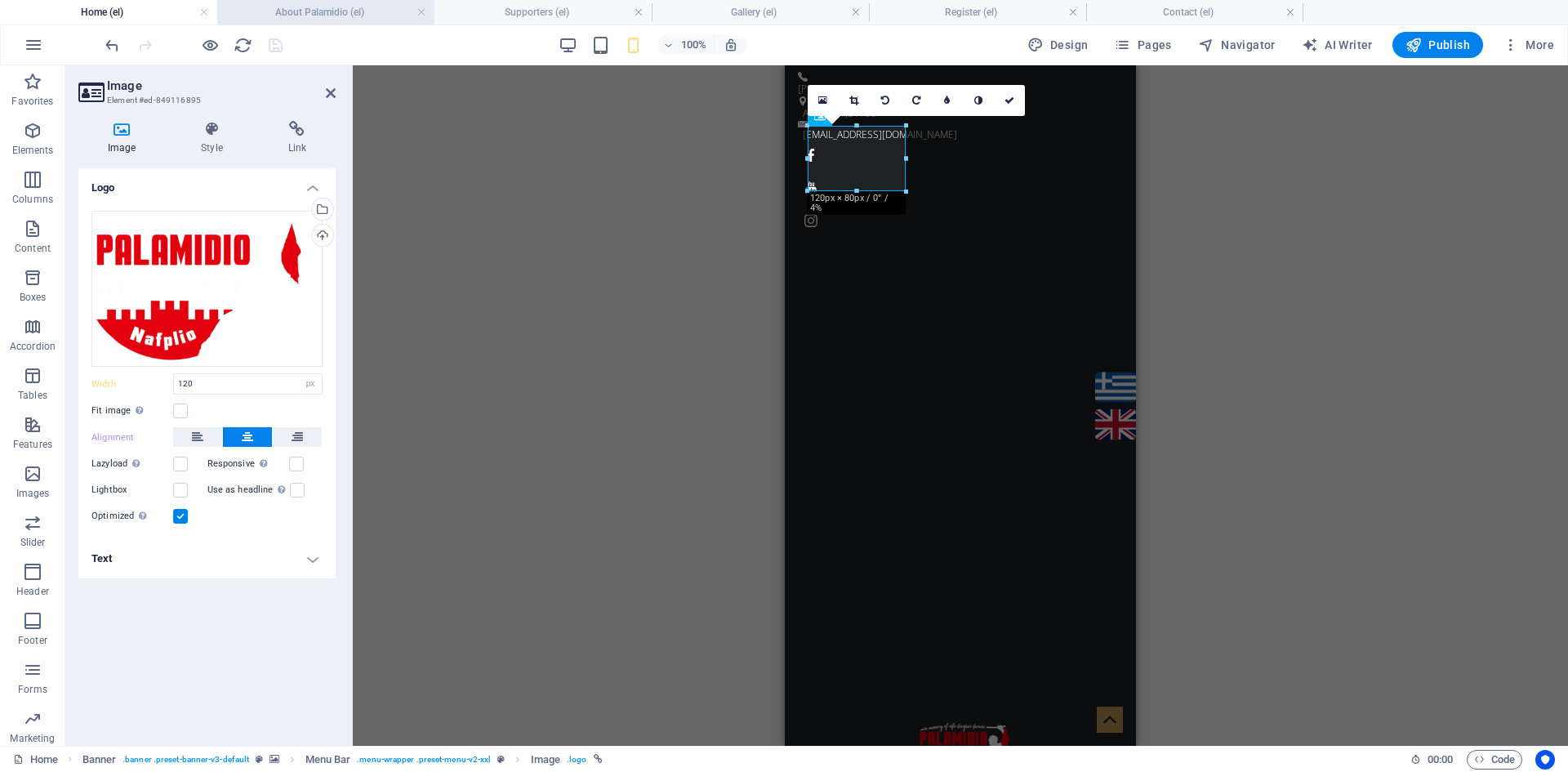
click at [357, 15] on h4 "About Palamidio (el)" at bounding box center [326, 11] width 217 height 18
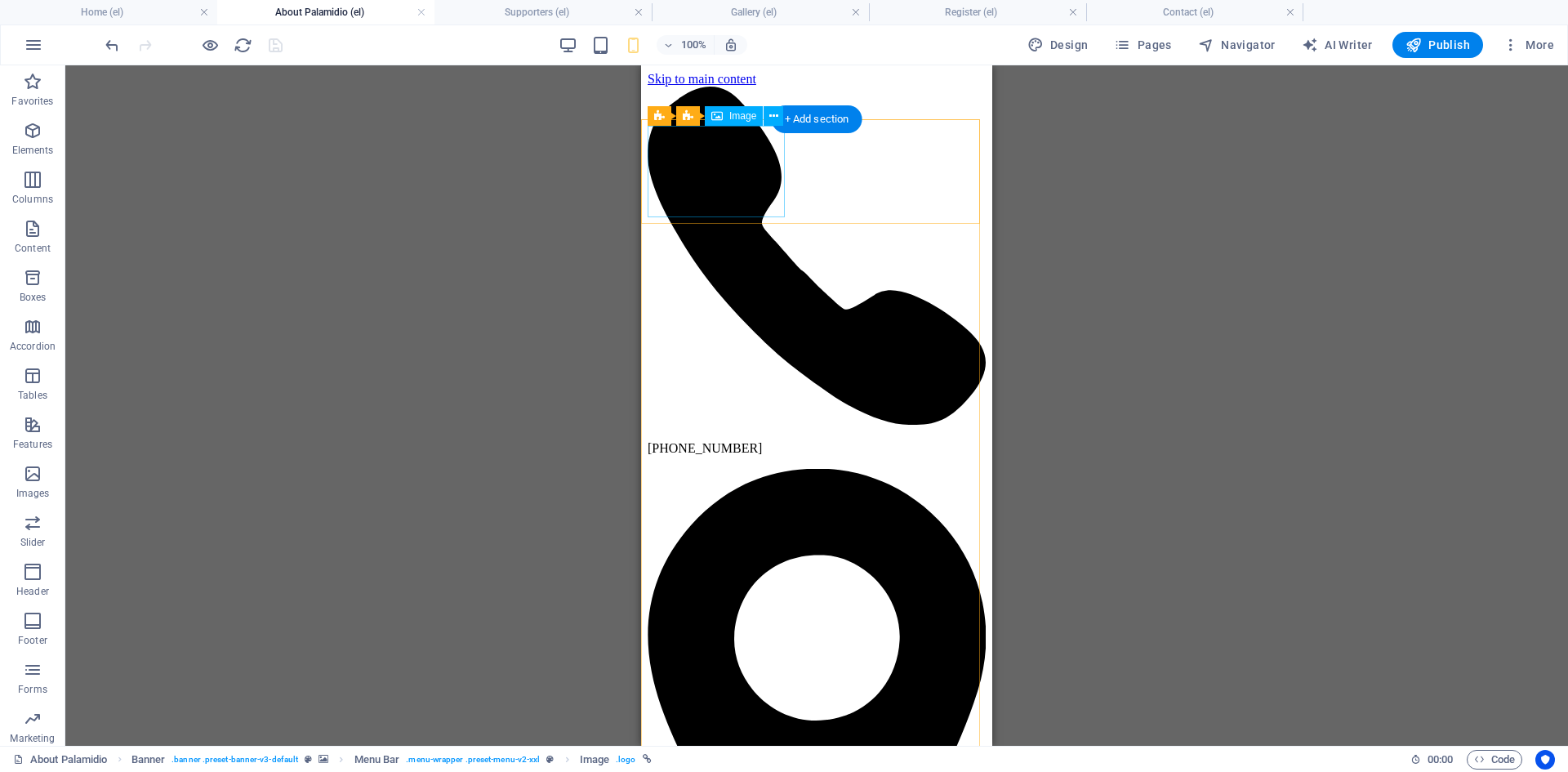
select select "px"
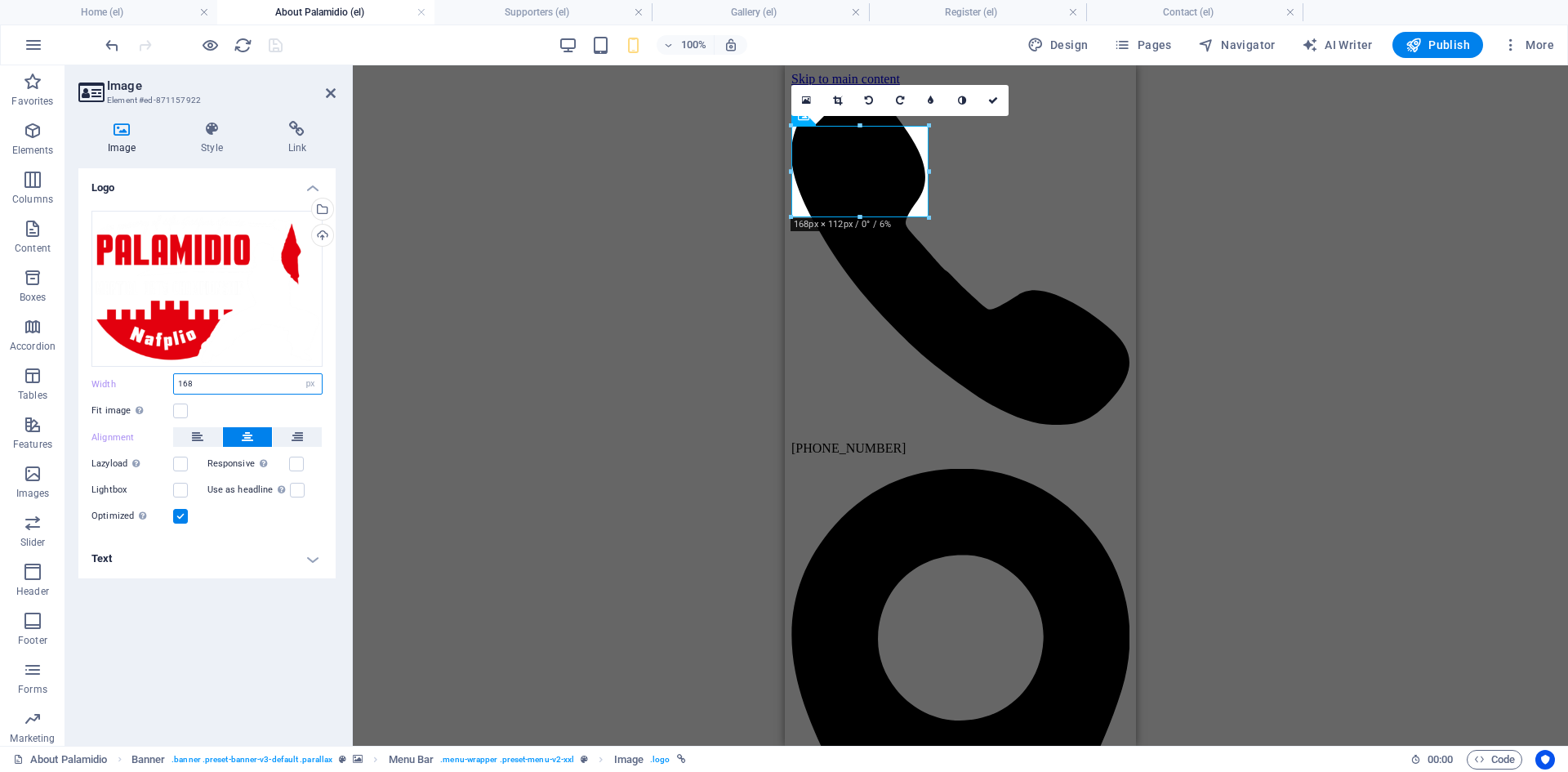
click at [230, 380] on input "168" at bounding box center [248, 384] width 148 height 19
type input "120"
click at [987, 103] on link at bounding box center [993, 101] width 31 height 31
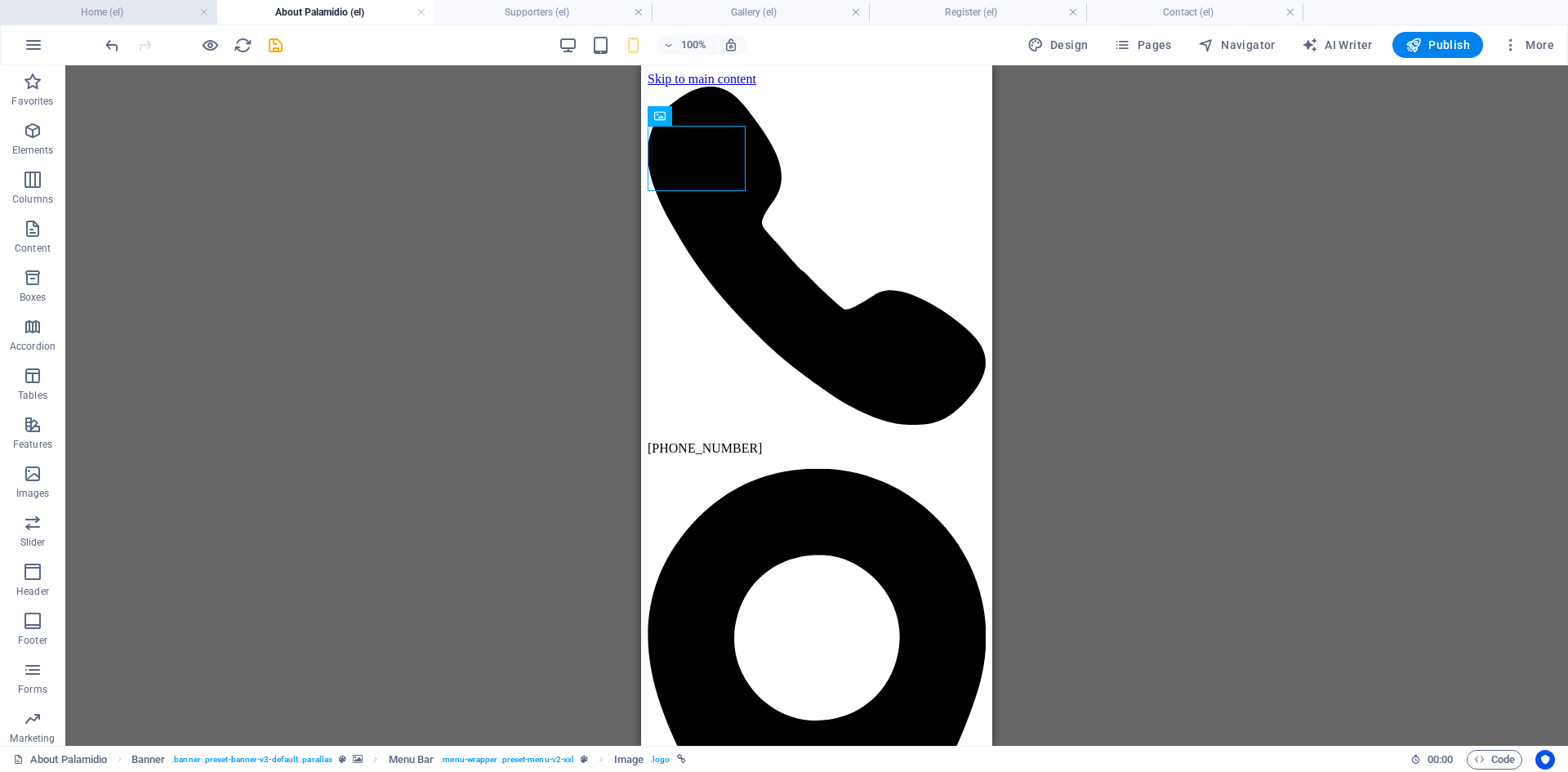
click at [162, 14] on h4 "Home (el)" at bounding box center [108, 11] width 217 height 18
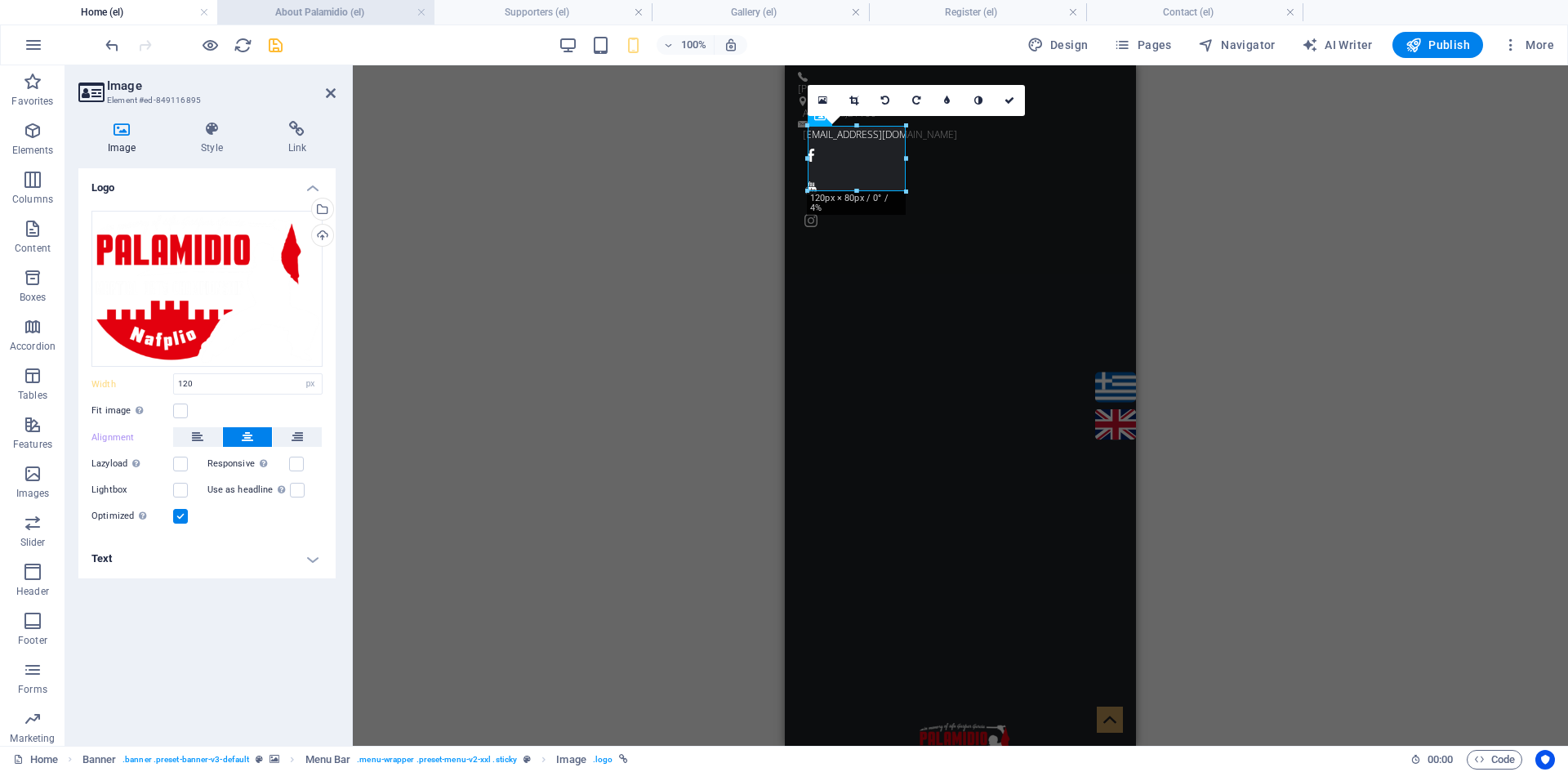
click at [299, 9] on h4 "About Palamidio (el)" at bounding box center [326, 11] width 217 height 18
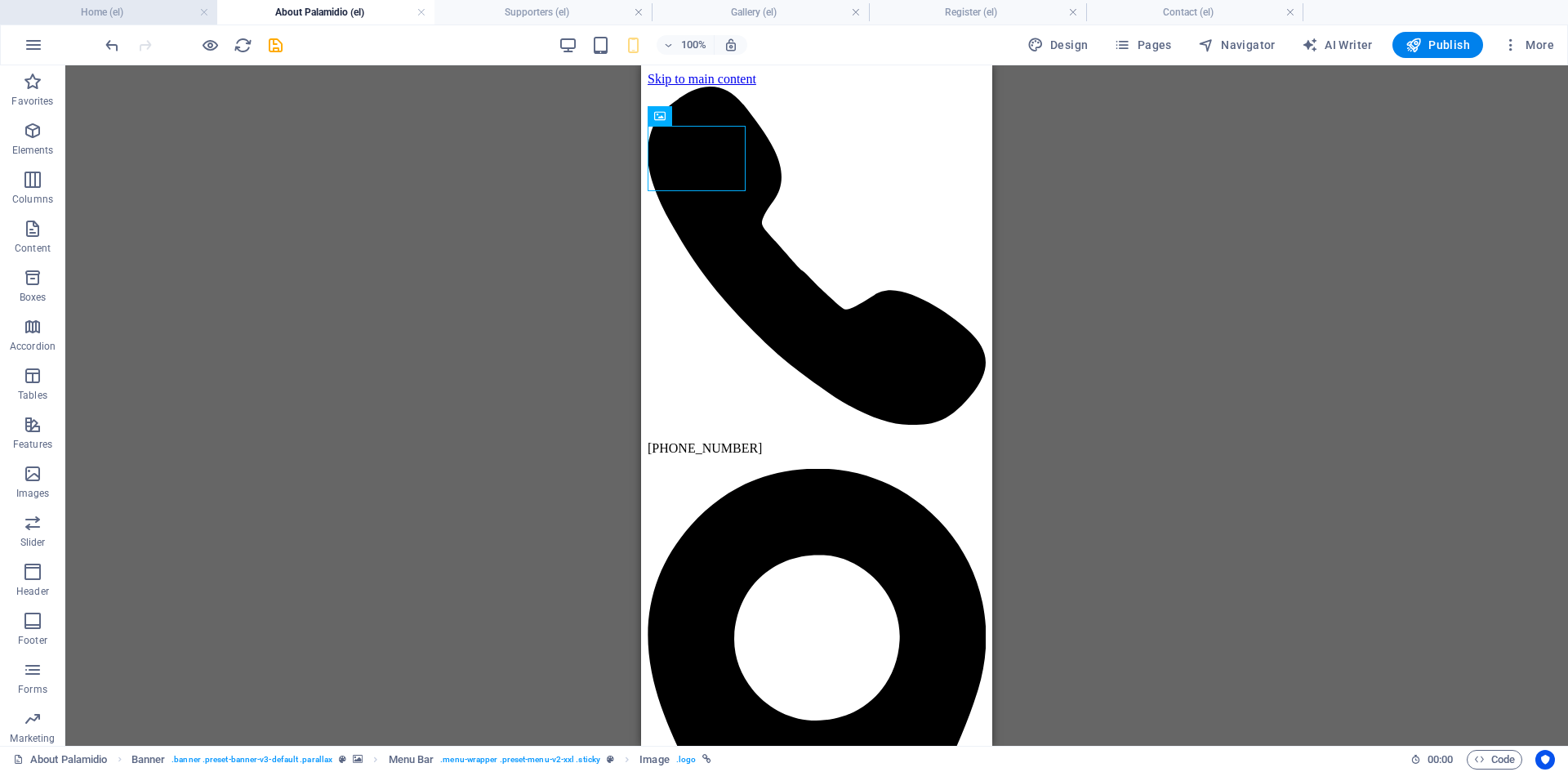
click at [146, 18] on h4 "Home (el)" at bounding box center [108, 11] width 217 height 18
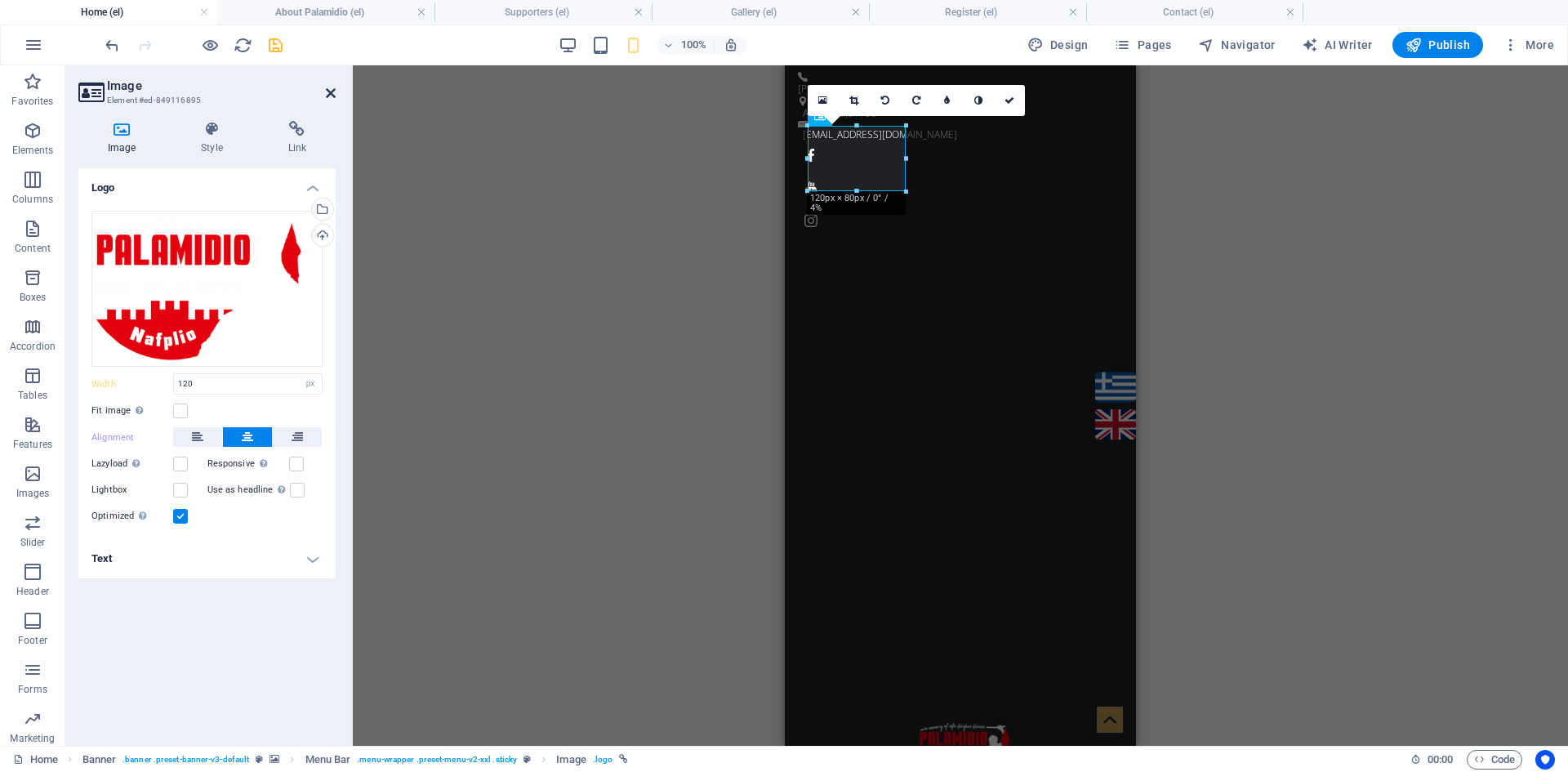
click at [330, 95] on icon at bounding box center [330, 93] width 10 height 13
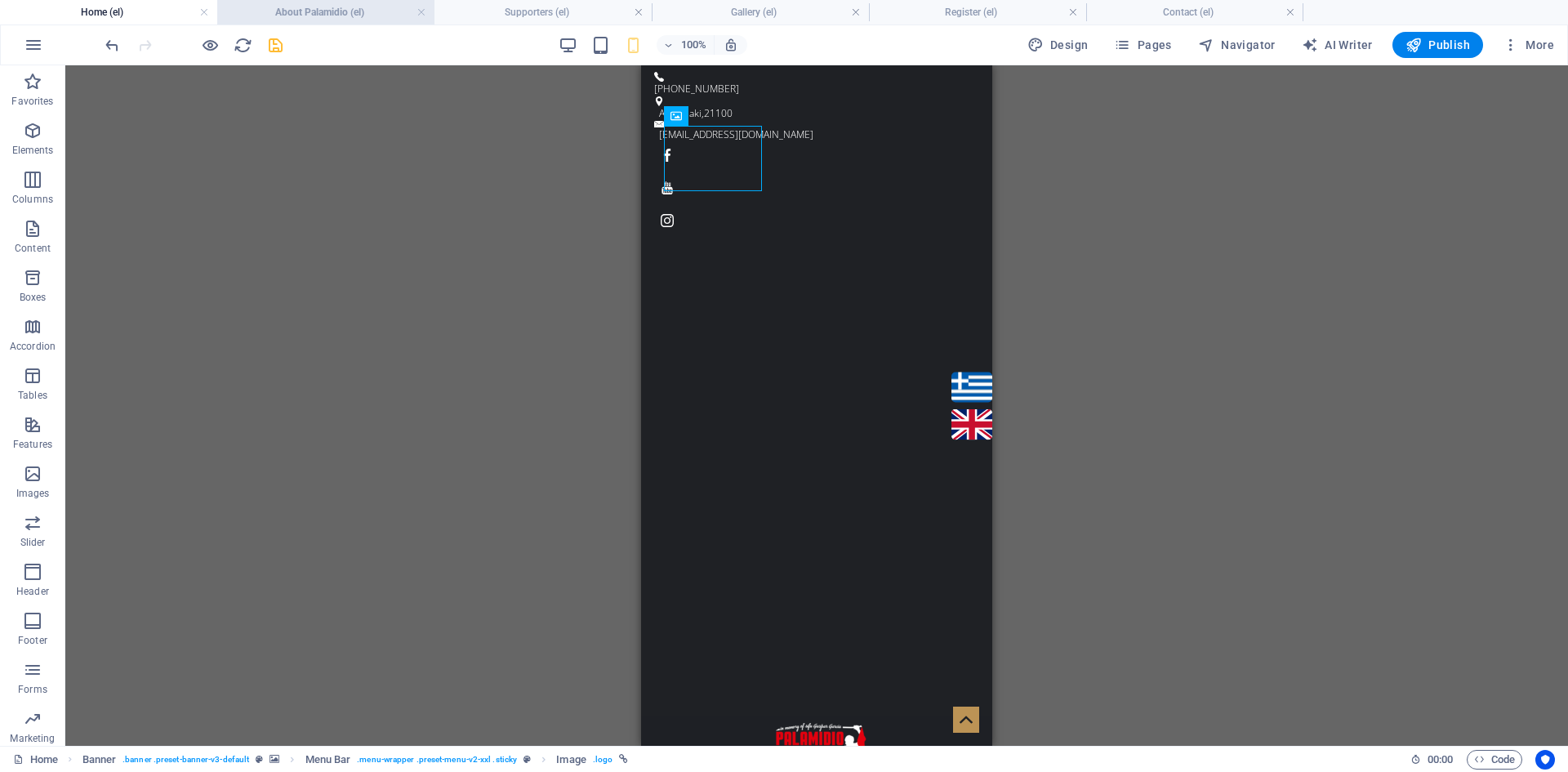
click at [321, 9] on h4 "About Palamidio (el)" at bounding box center [326, 11] width 217 height 18
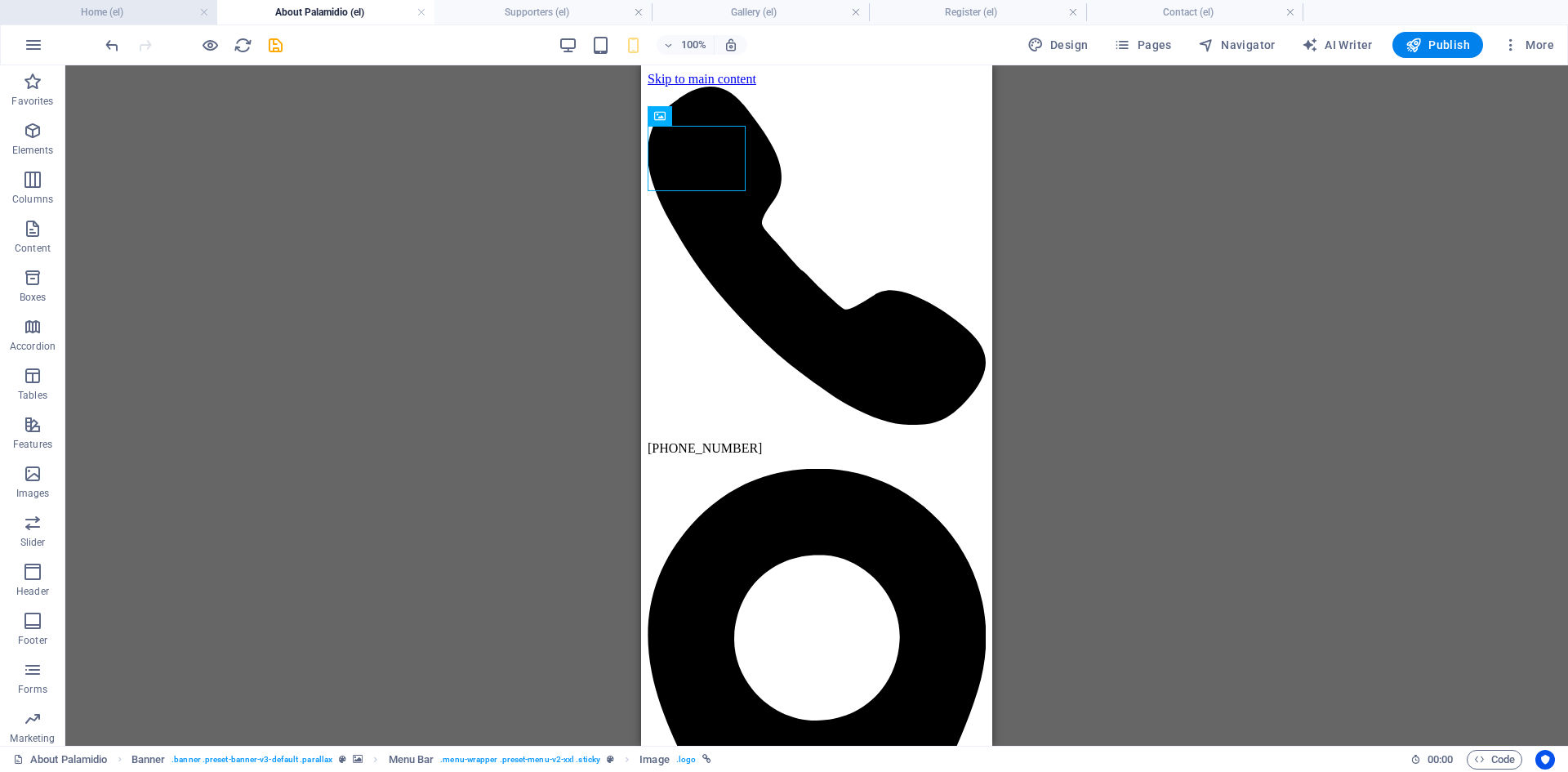
click at [130, 9] on h4 "Home (el)" at bounding box center [108, 11] width 217 height 18
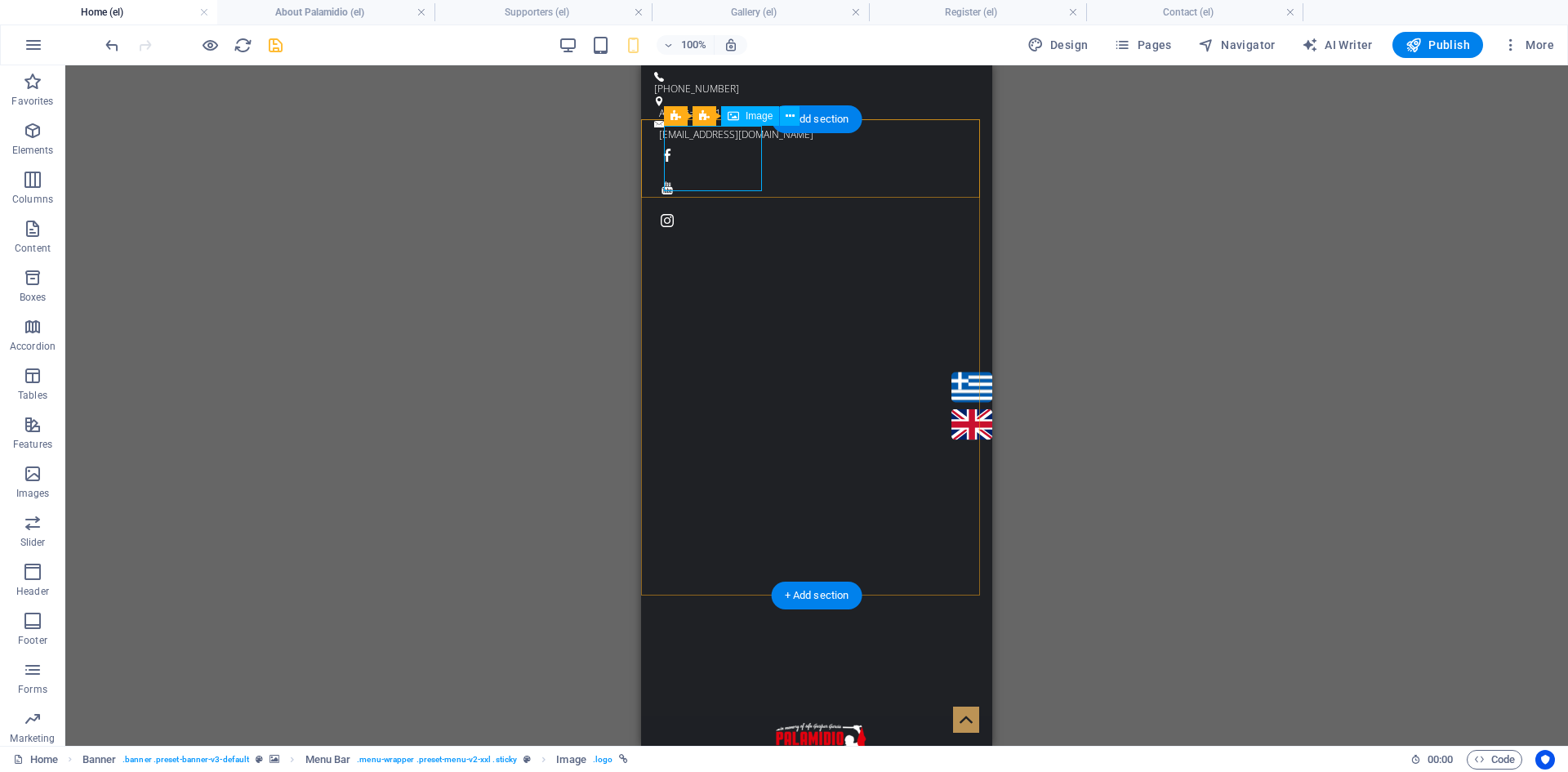
click at [730, 723] on figure at bounding box center [825, 756] width 322 height 65
drag, startPoint x: 730, startPoint y: 170, endPoint x: 1352, endPoint y: 247, distance: 626.7
click at [730, 723] on figure at bounding box center [825, 756] width 322 height 65
select select "px"
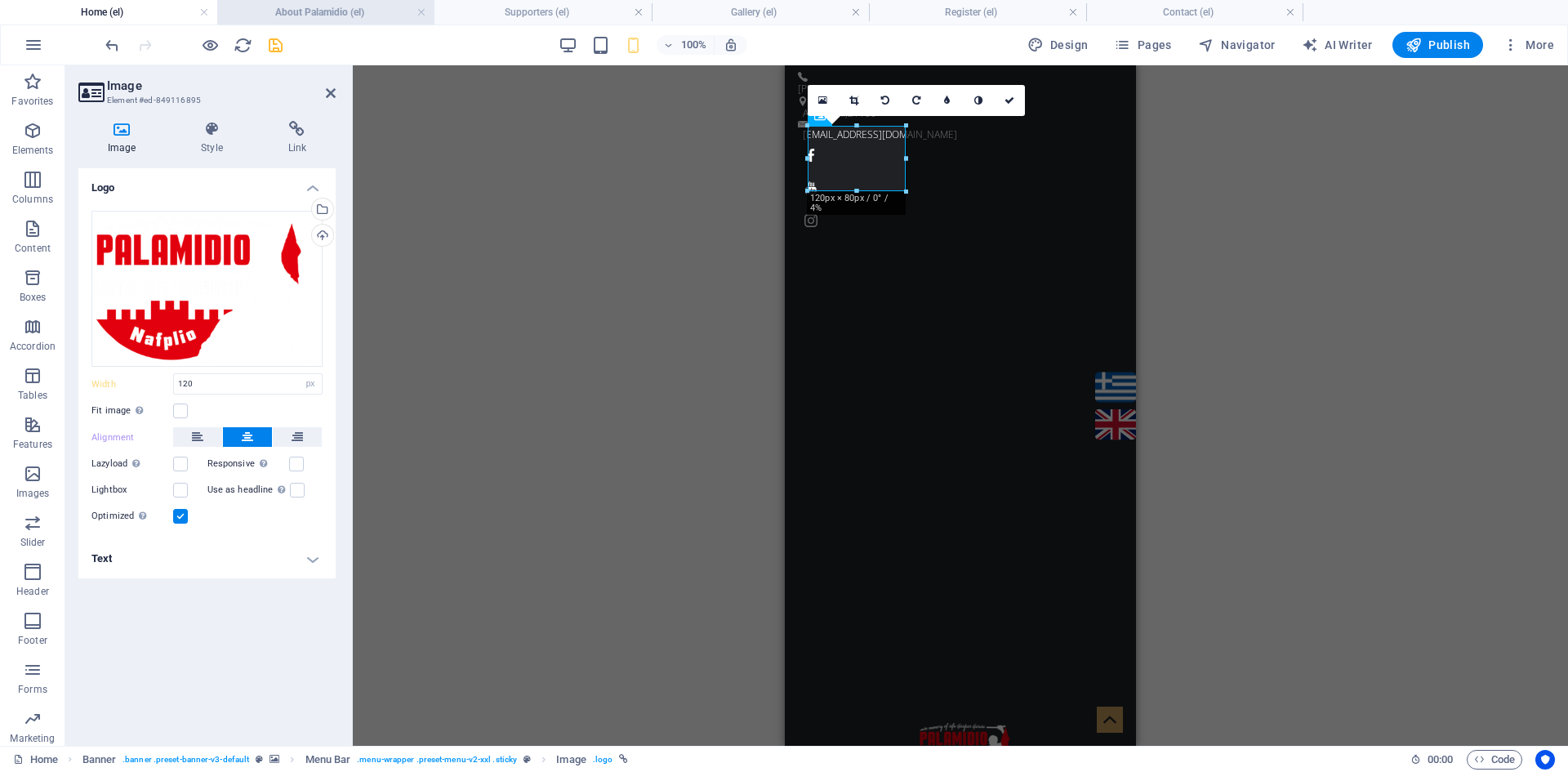
click at [349, 17] on h4 "About Palamidio (el)" at bounding box center [326, 11] width 217 height 18
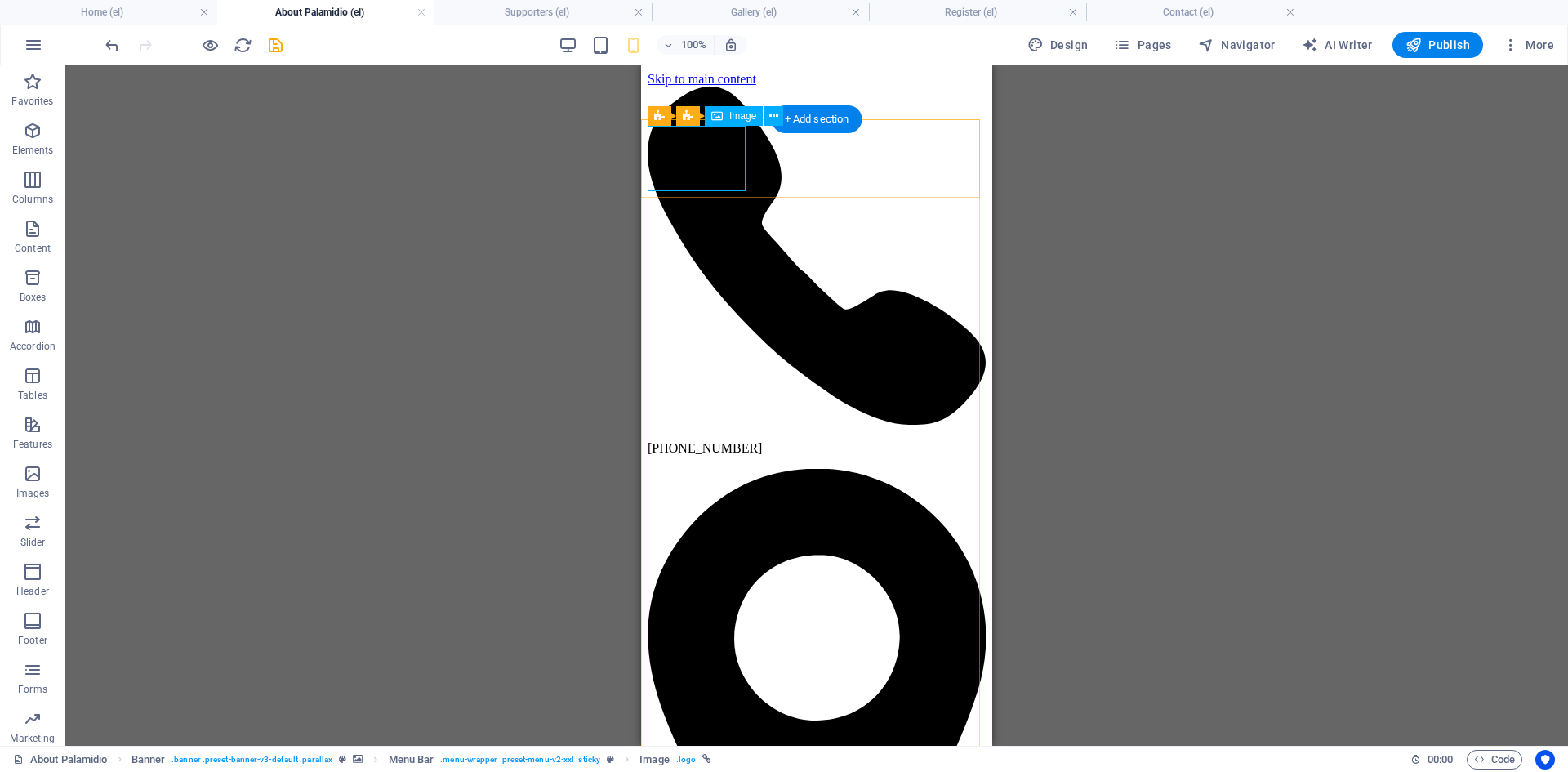
select select "px"
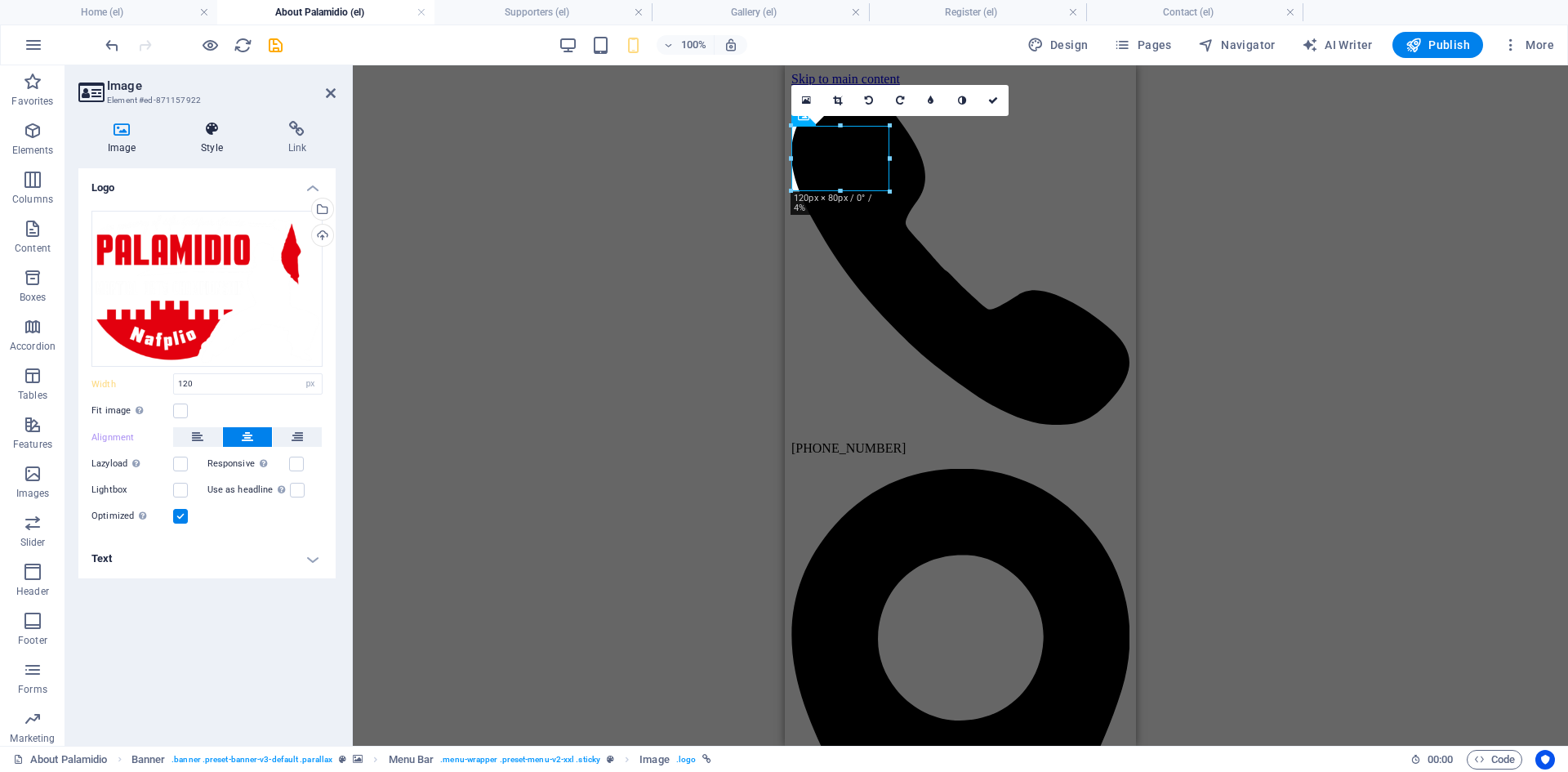
click at [208, 137] on h4 "Style" at bounding box center [215, 138] width 86 height 34
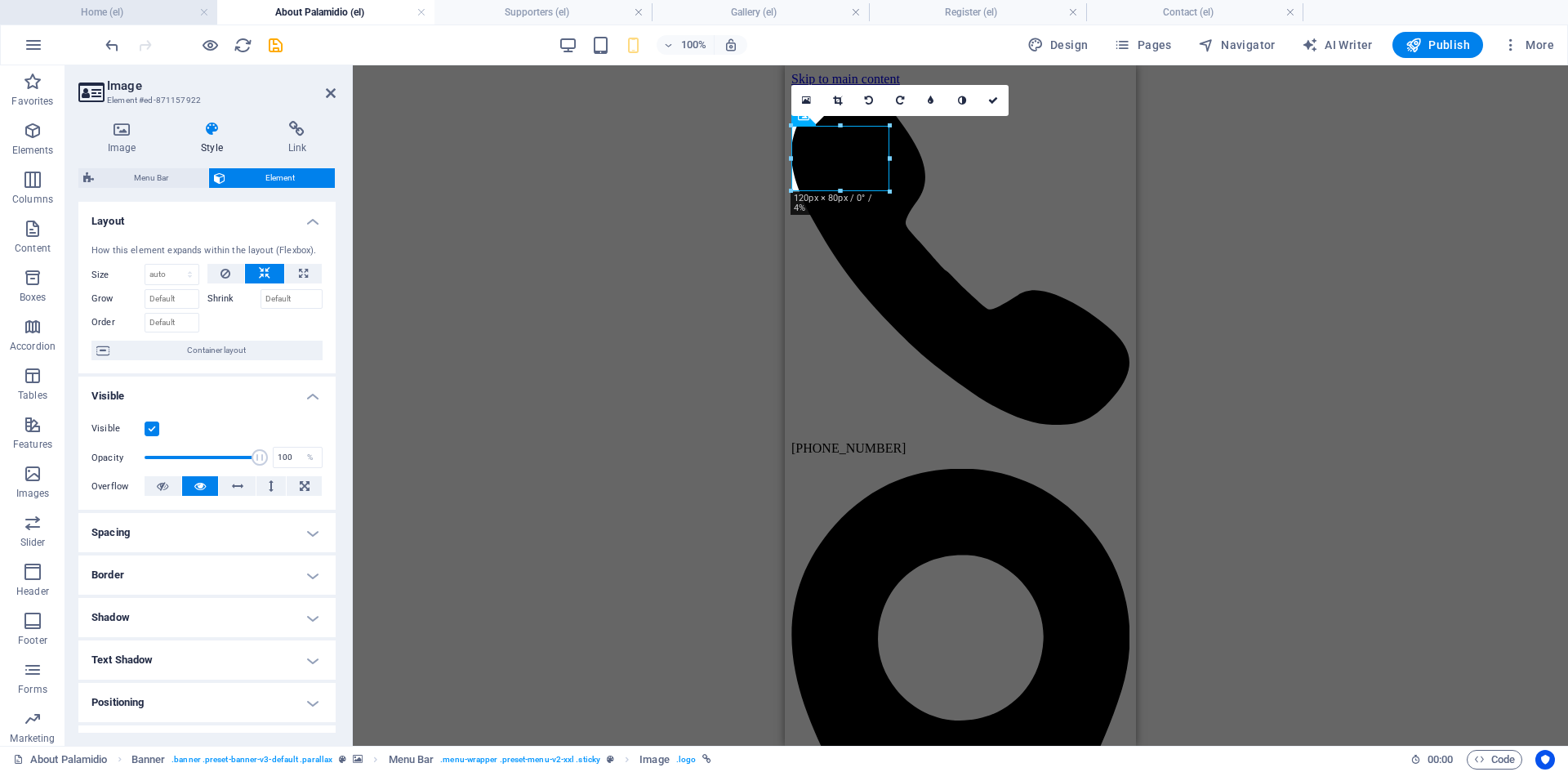
click at [126, 16] on h4 "Home (el)" at bounding box center [108, 11] width 217 height 18
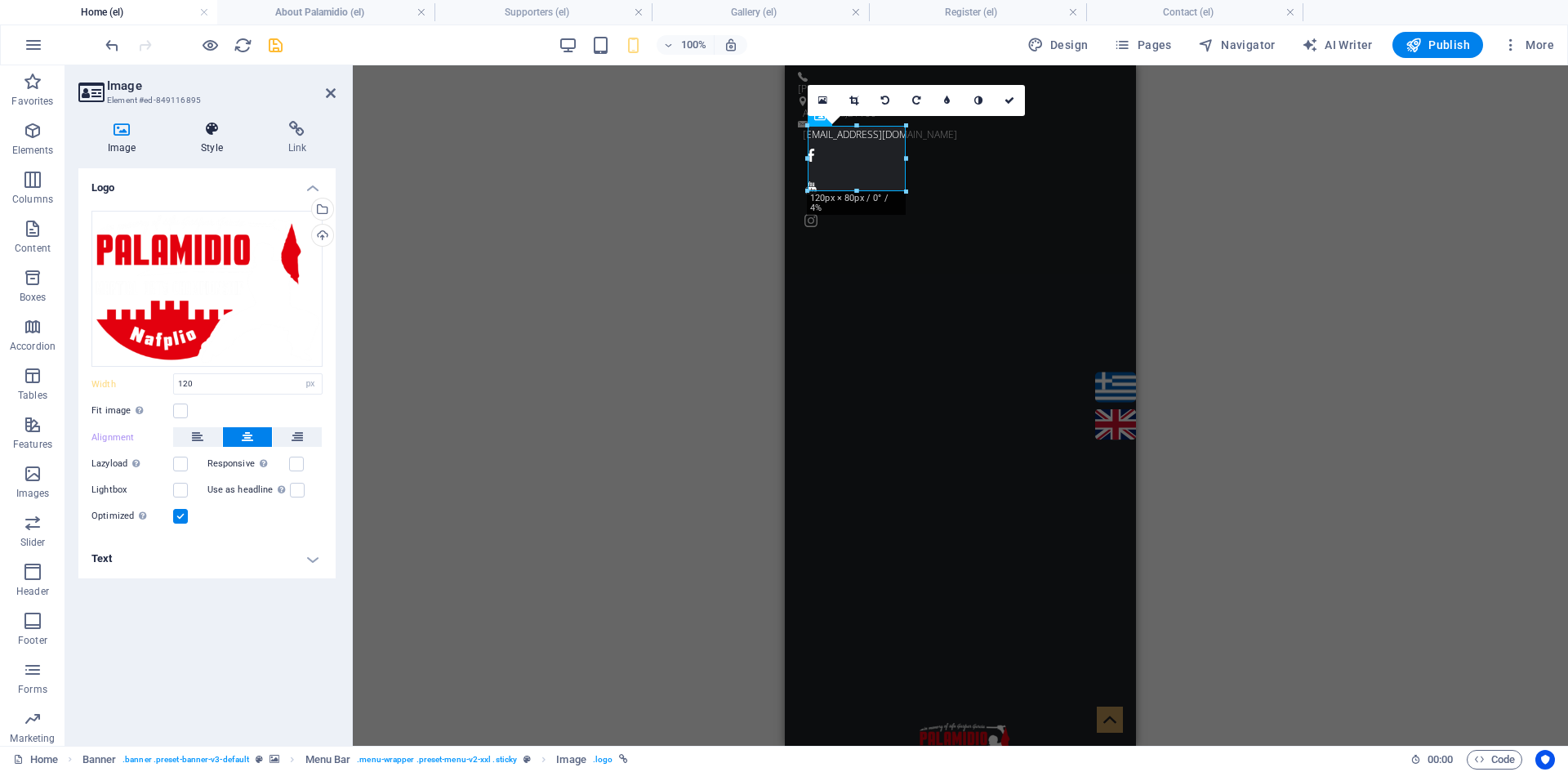
click at [224, 134] on icon at bounding box center [212, 128] width 80 height 16
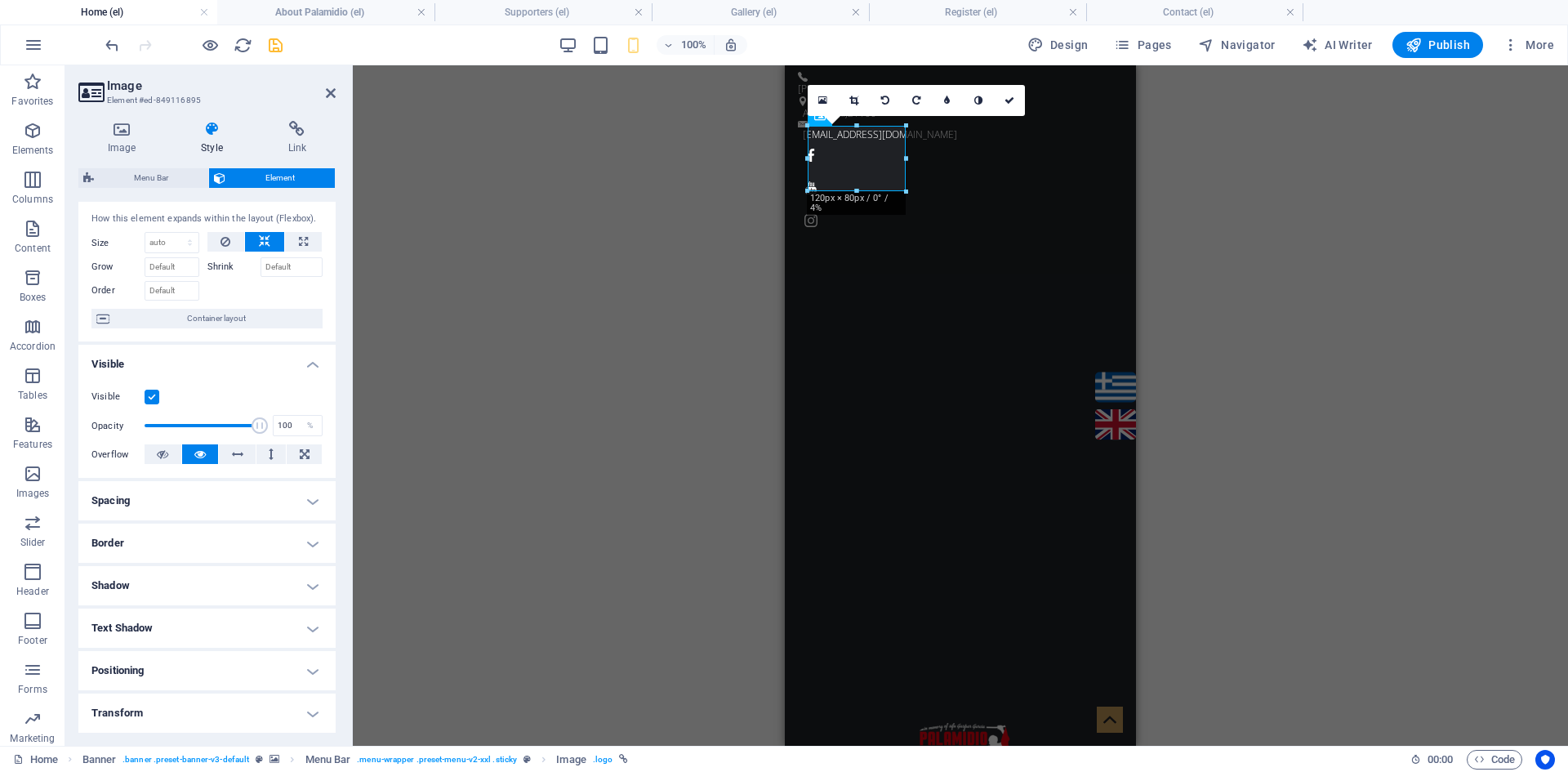
scroll to position [81, 0]
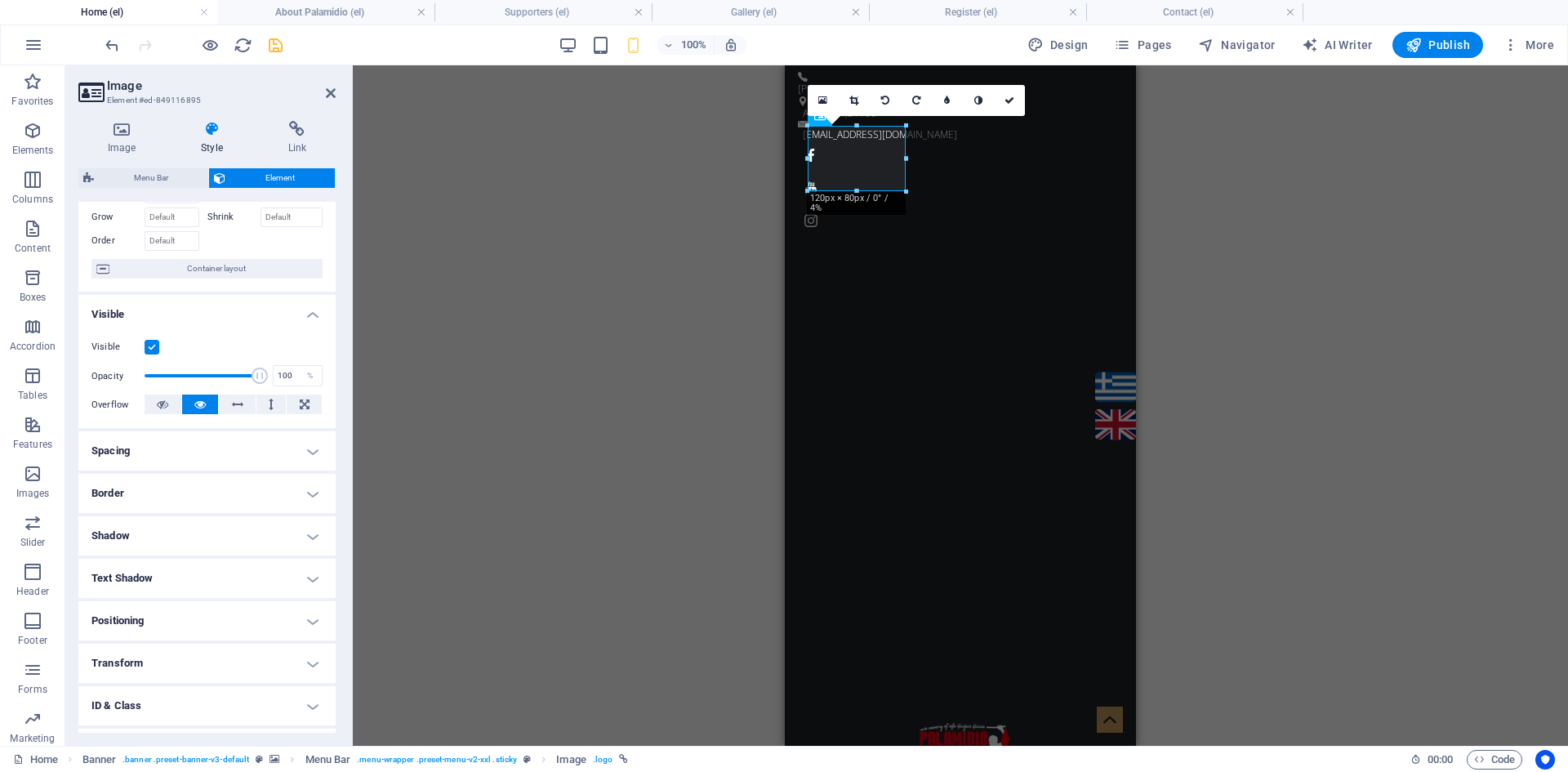
click at [253, 613] on h4 "Positioning" at bounding box center [207, 621] width 258 height 39
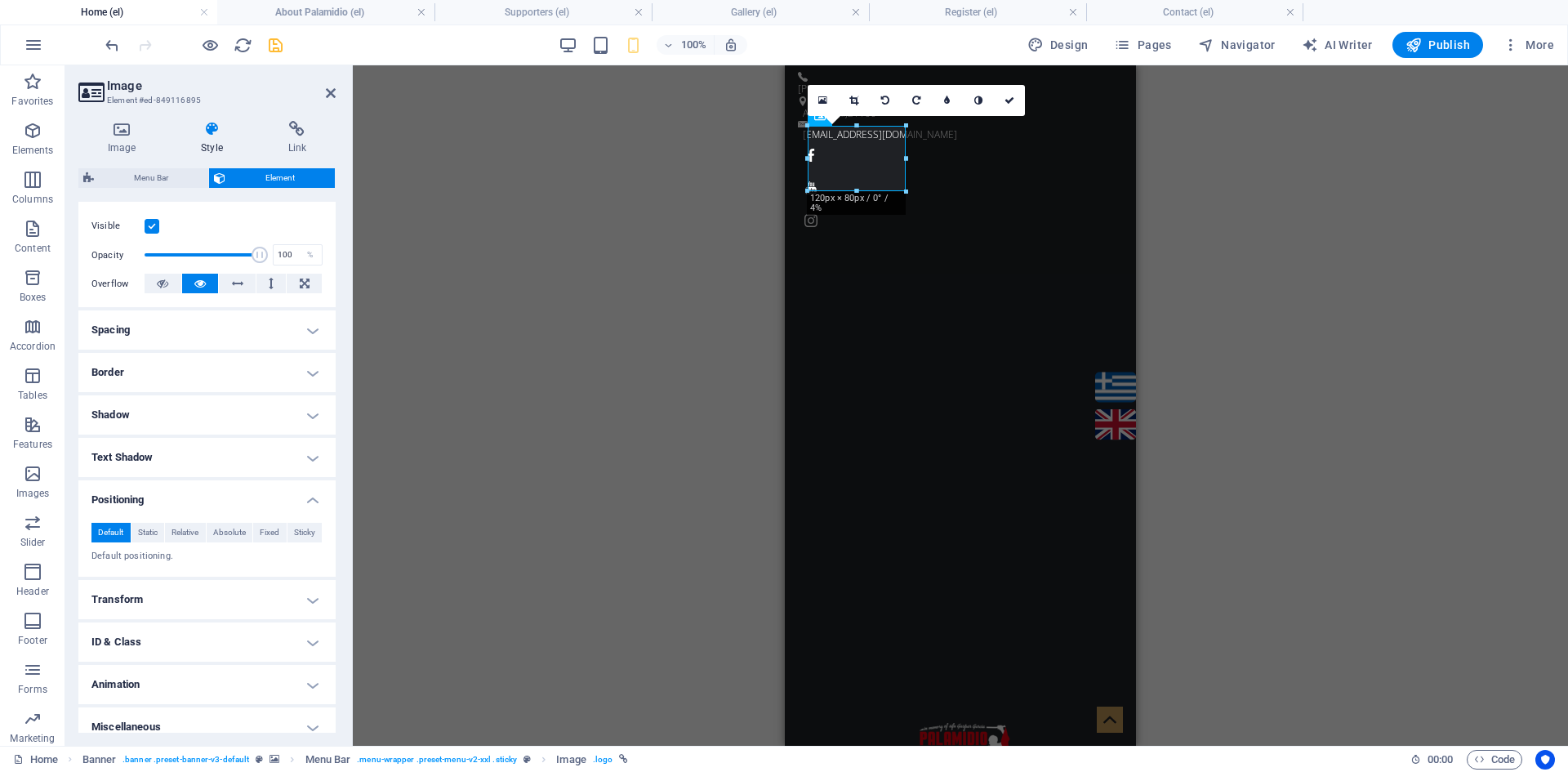
scroll to position [216, 0]
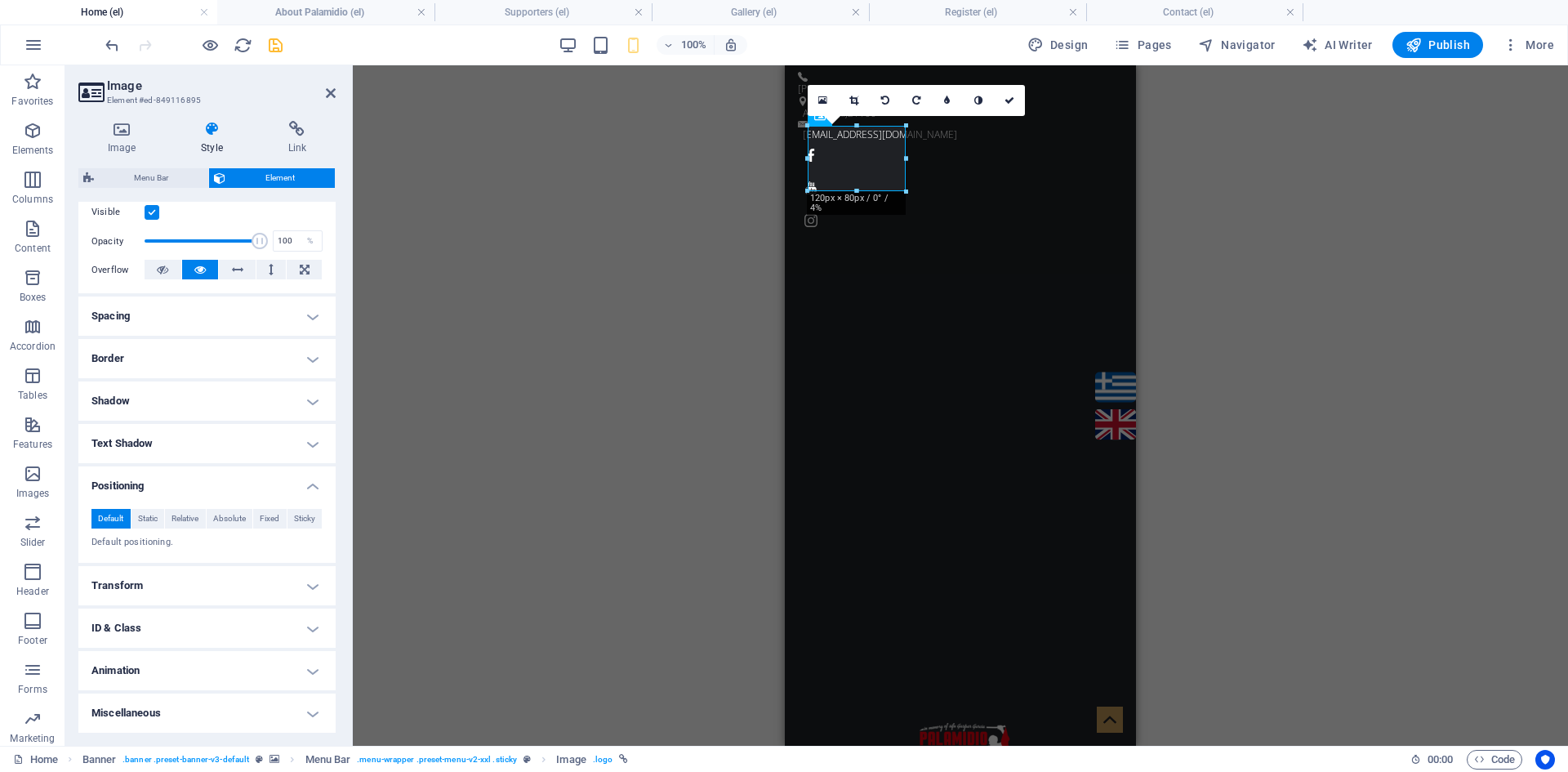
click at [260, 586] on h4 "Transform" at bounding box center [207, 585] width 258 height 39
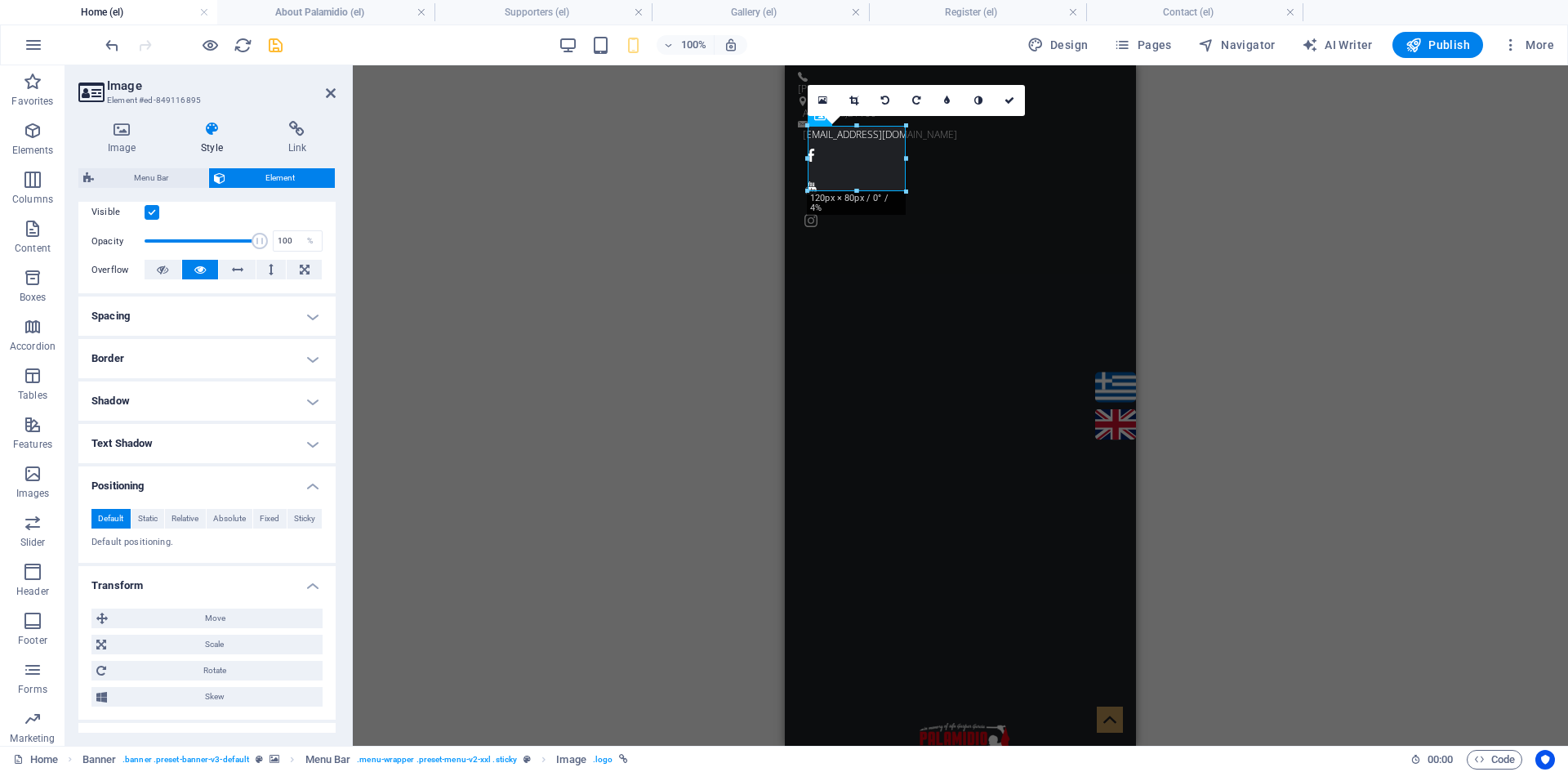
drag, startPoint x: 212, startPoint y: 312, endPoint x: 213, endPoint y: 335, distance: 23.0
click at [213, 312] on h4 "Spacing" at bounding box center [207, 316] width 258 height 39
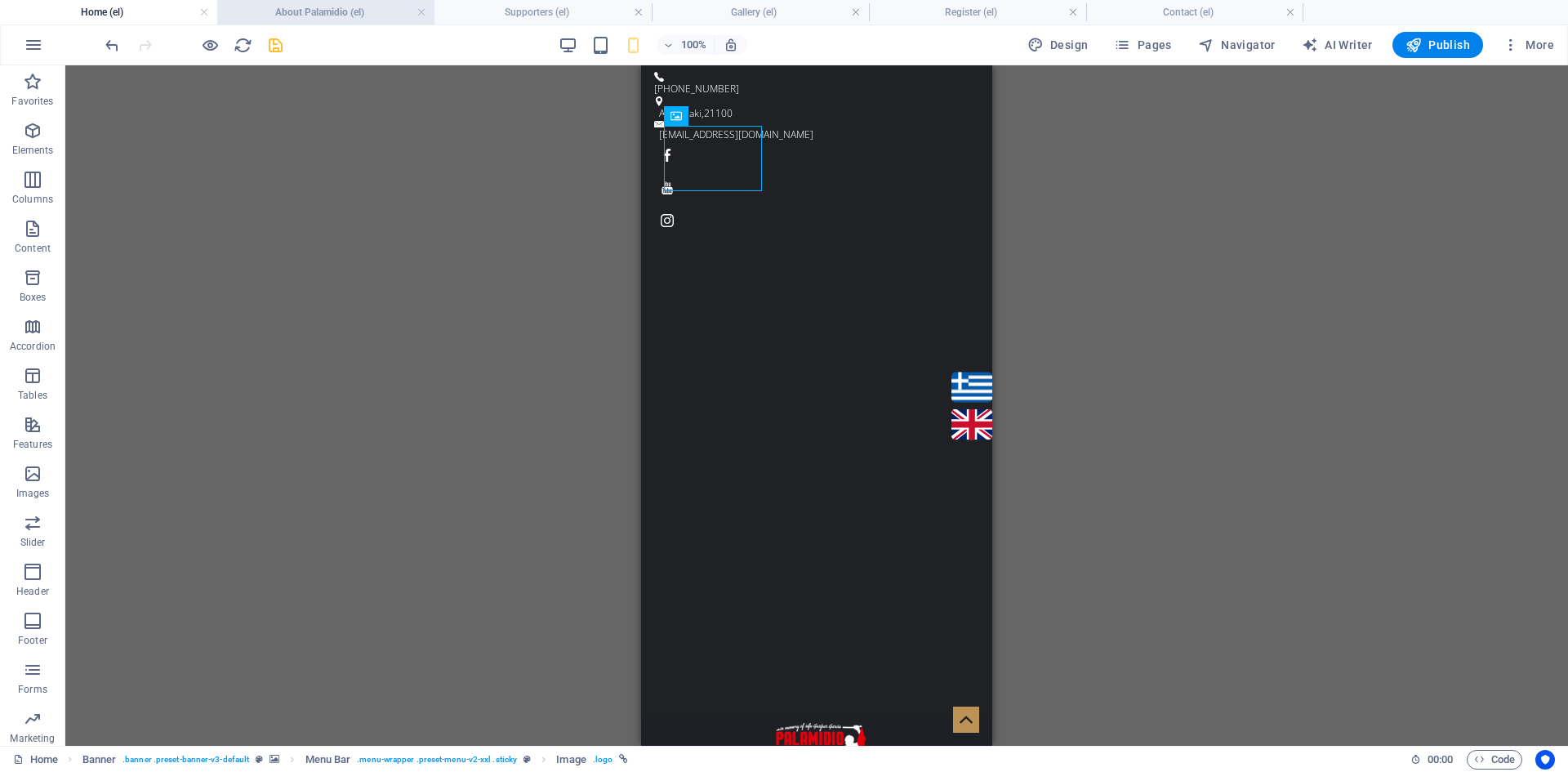
click at [326, 13] on h4 "About Palamidio (el)" at bounding box center [326, 11] width 217 height 18
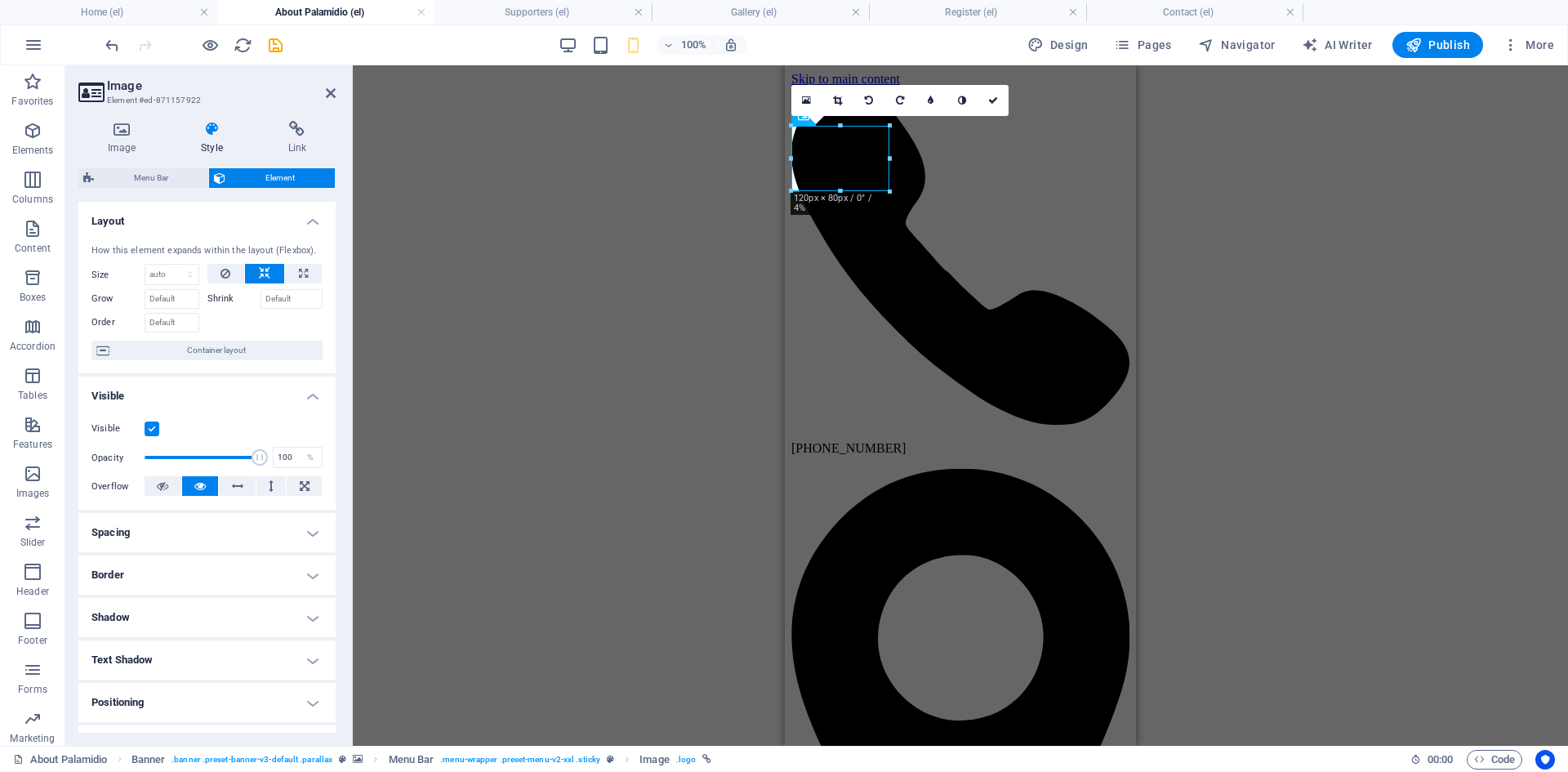
click at [200, 137] on h4 "Style" at bounding box center [215, 138] width 86 height 34
click at [177, 528] on h4 "Spacing" at bounding box center [207, 533] width 258 height 39
click at [107, 8] on h4 "Home (el)" at bounding box center [108, 11] width 217 height 18
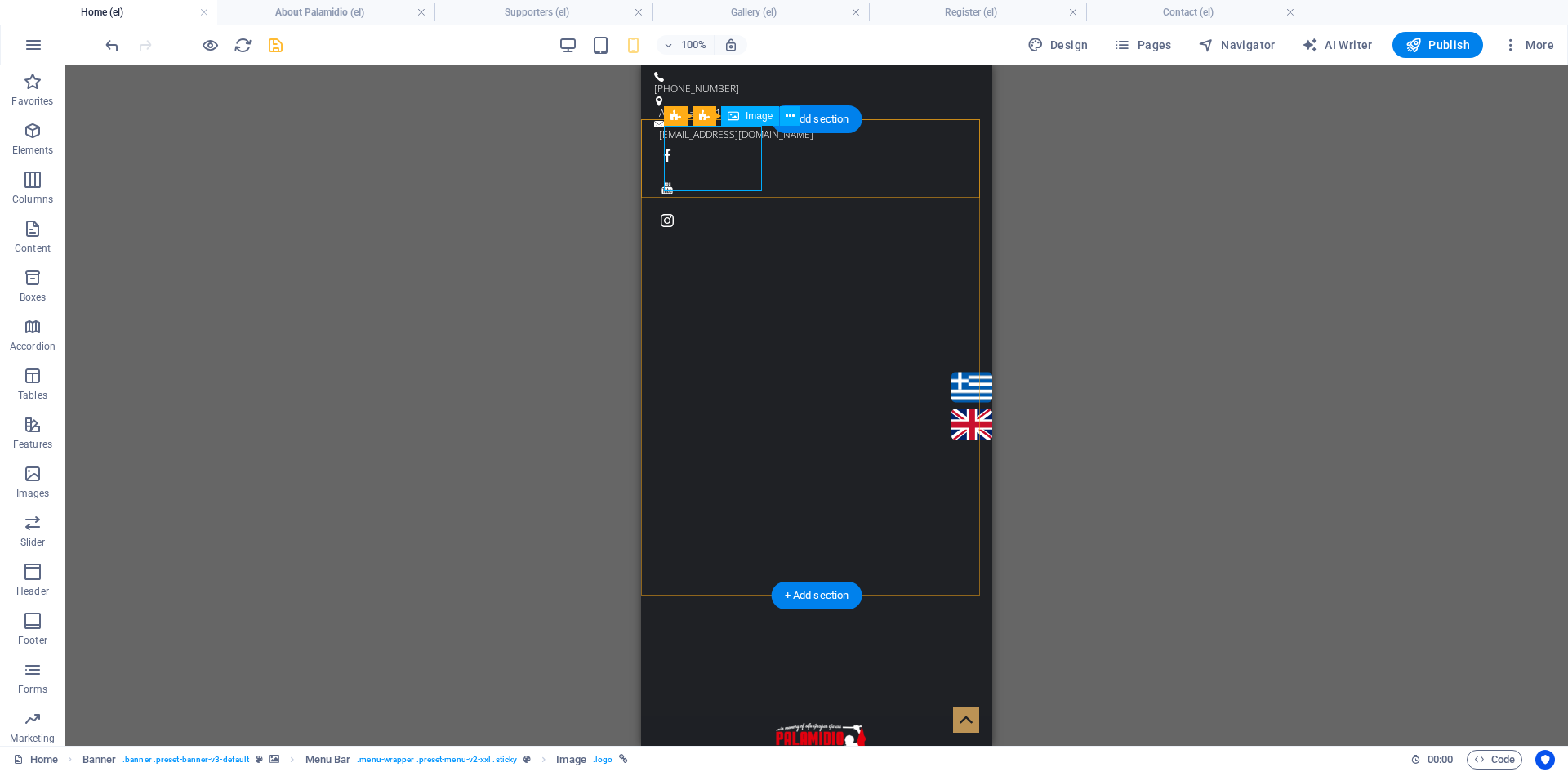
click at [679, 723] on figure at bounding box center [825, 756] width 322 height 65
select select "px"
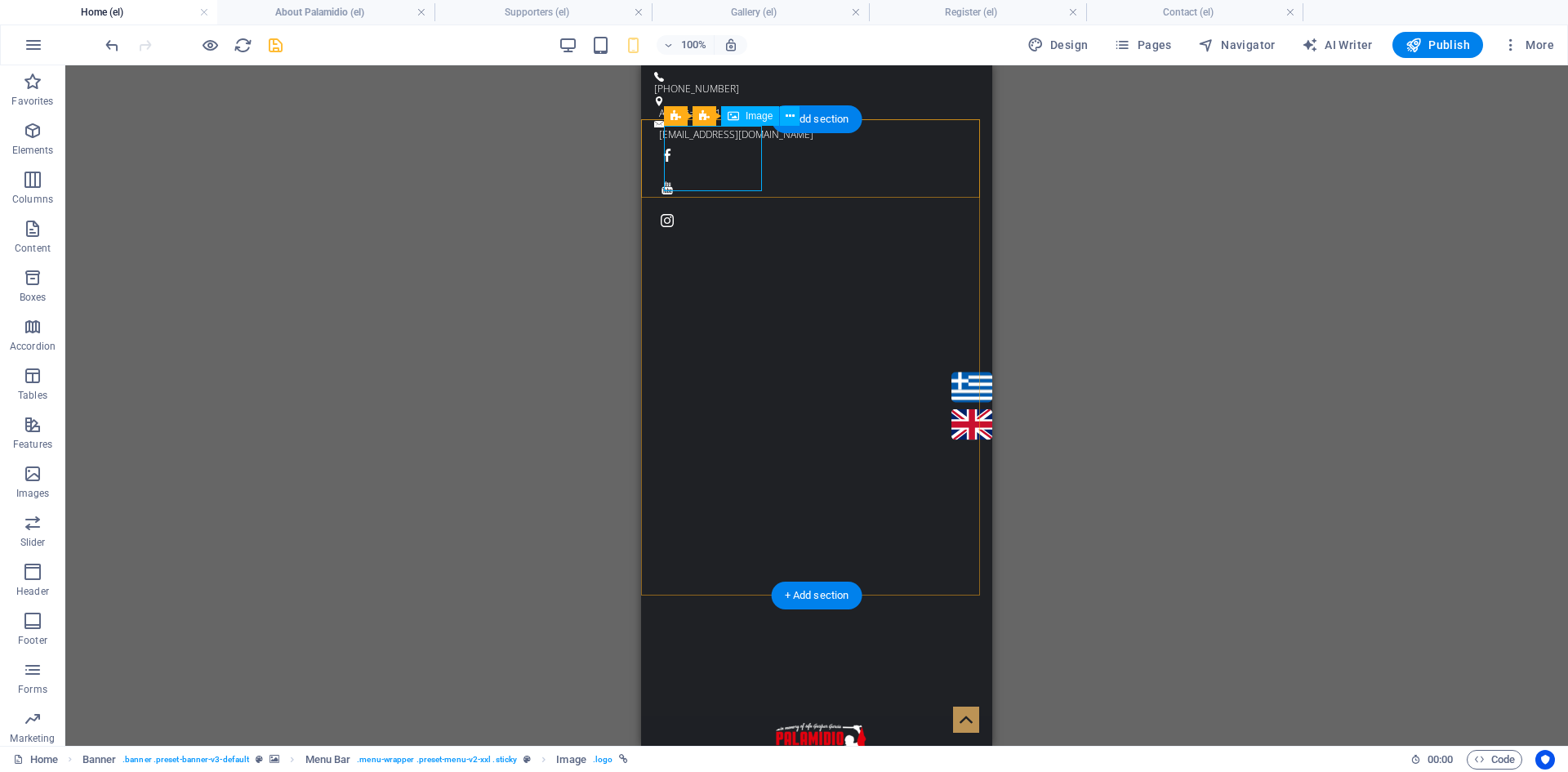
select select "px"
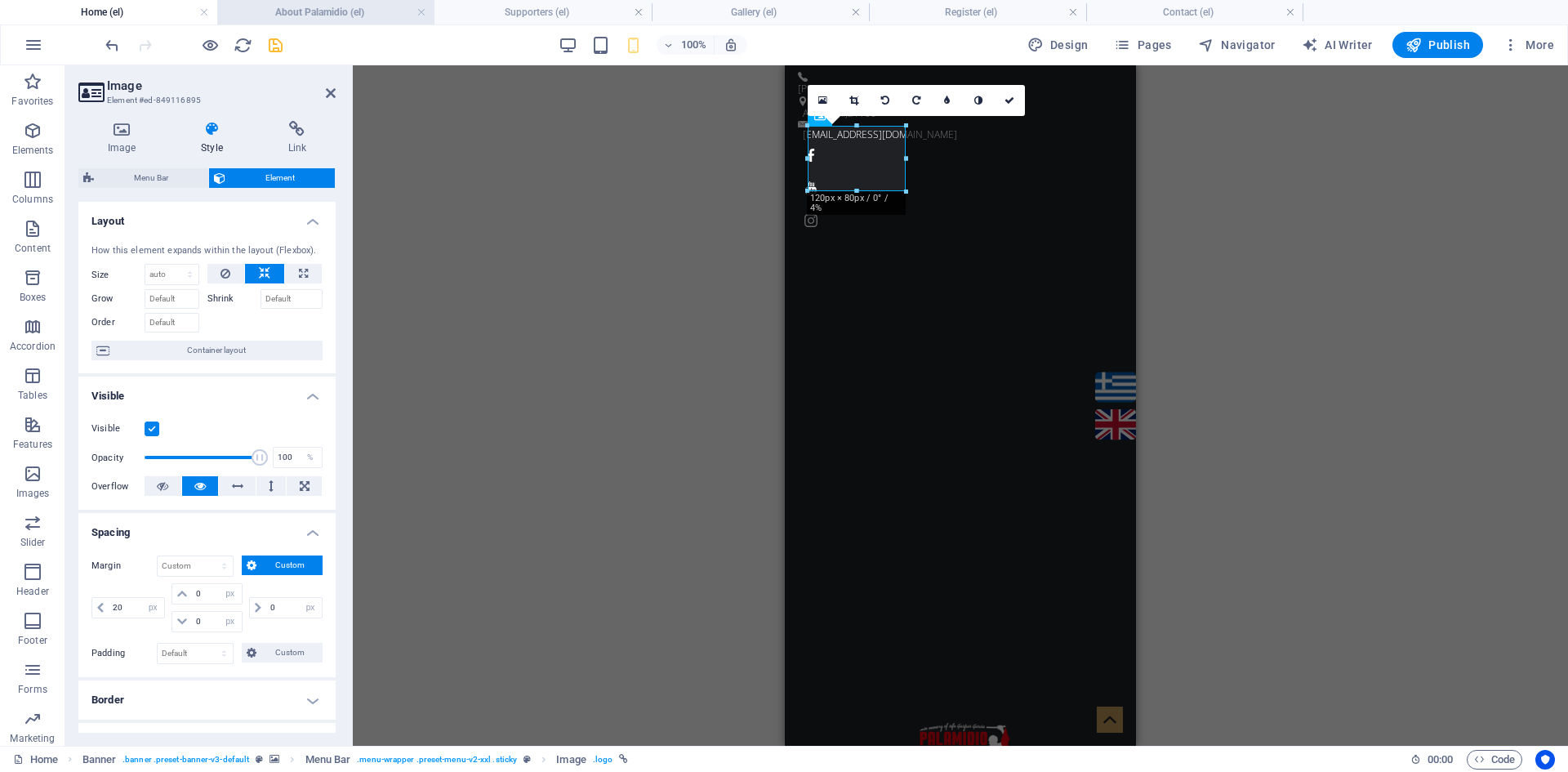
click at [336, 8] on h4 "About Palamidio (el)" at bounding box center [326, 11] width 217 height 18
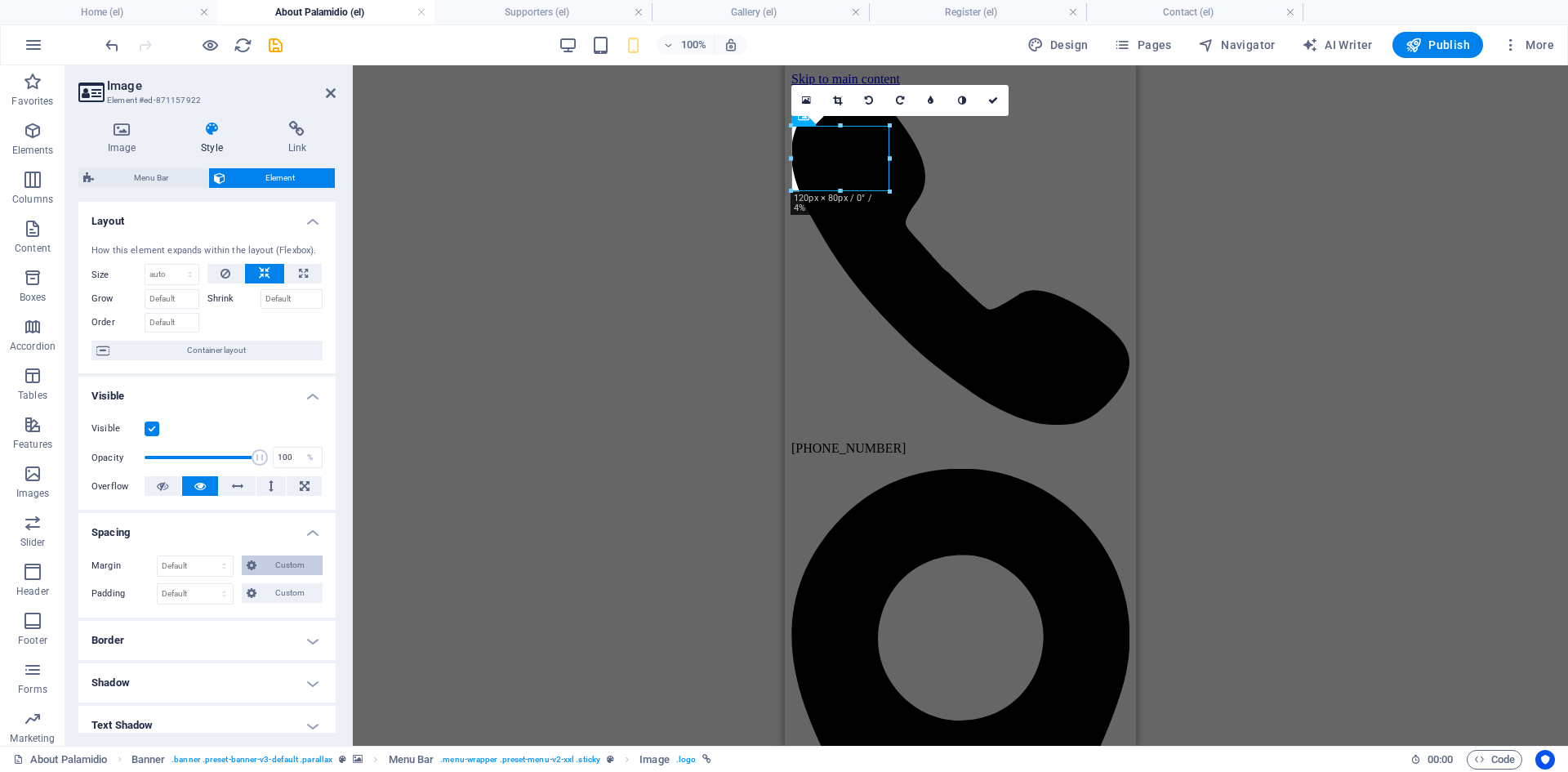
click at [268, 560] on span "Custom" at bounding box center [289, 565] width 57 height 19
click at [125, 606] on select "auto px % rem vw vh" at bounding box center [127, 607] width 72 height 19
click at [125, 606] on select "auto px % rem vw vh" at bounding box center [127, 607] width 72 height 19
click at [126, 609] on select "auto px % rem vw vh" at bounding box center [127, 607] width 72 height 19
select select "px"
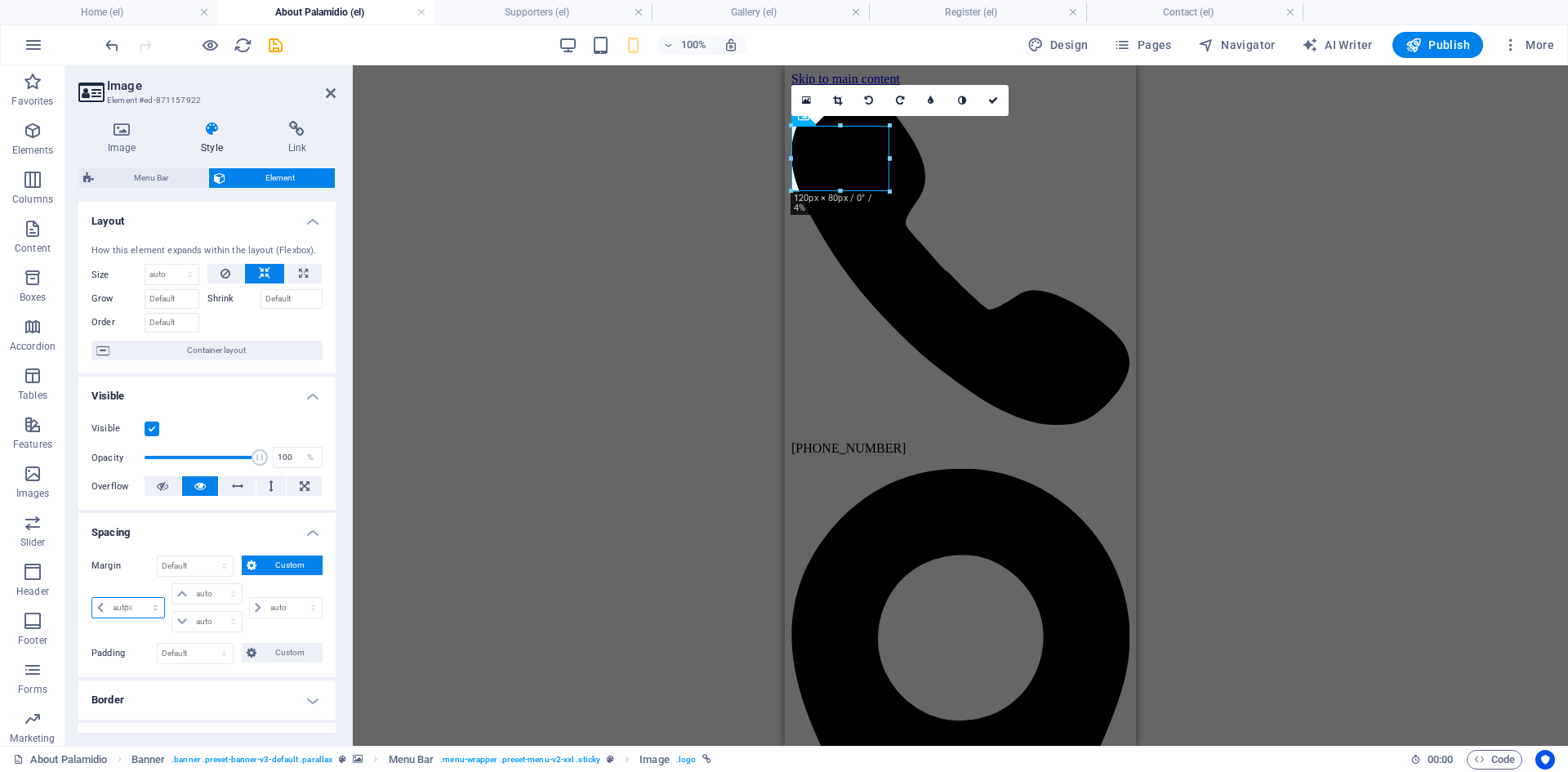
click at [141, 598] on select "auto px % rem vw vh" at bounding box center [127, 607] width 72 height 19
type input "0"
select select "px"
type input "0"
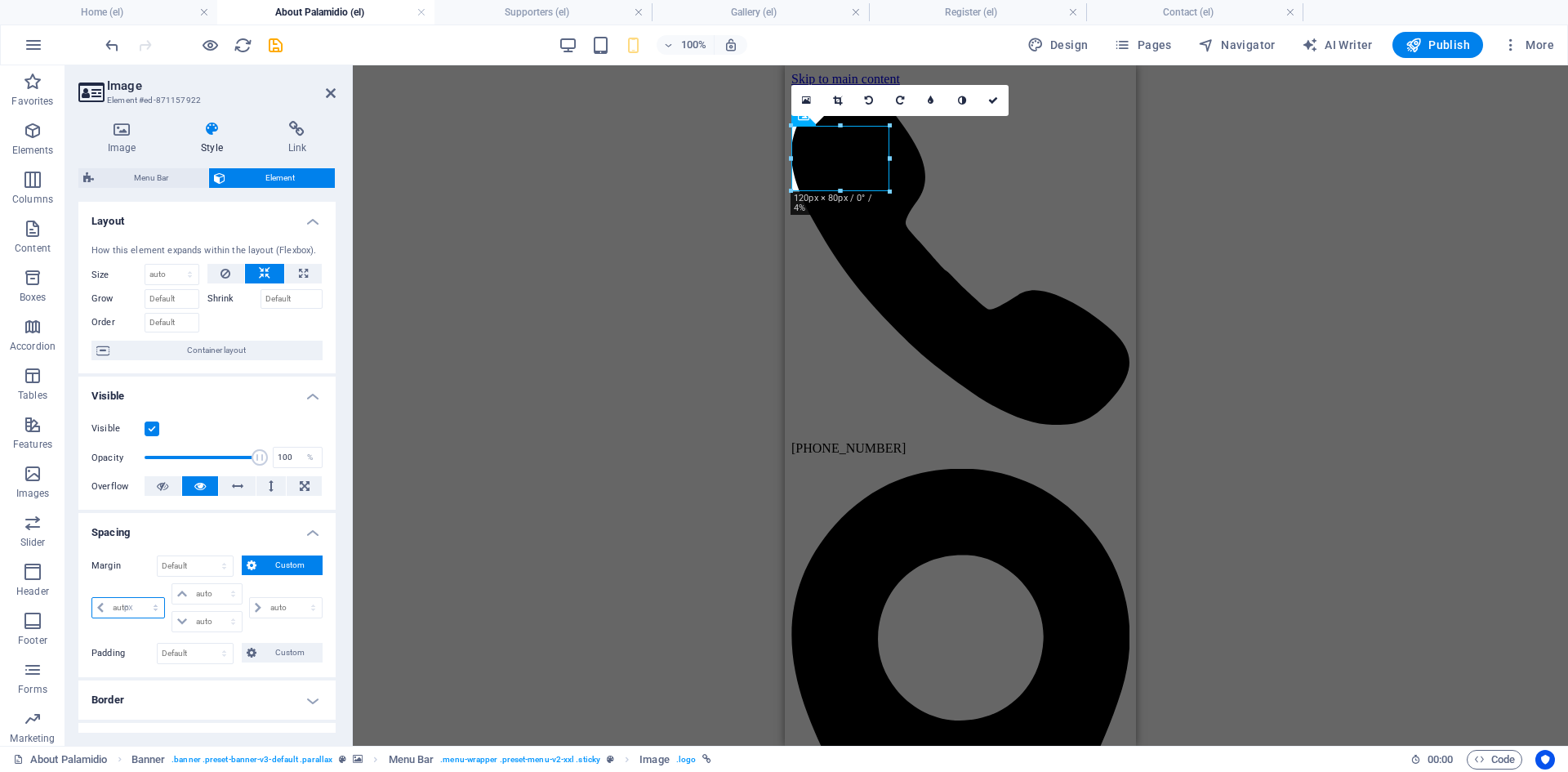
select select "px"
type input "0"
select select "px"
type input "0"
select select "px"
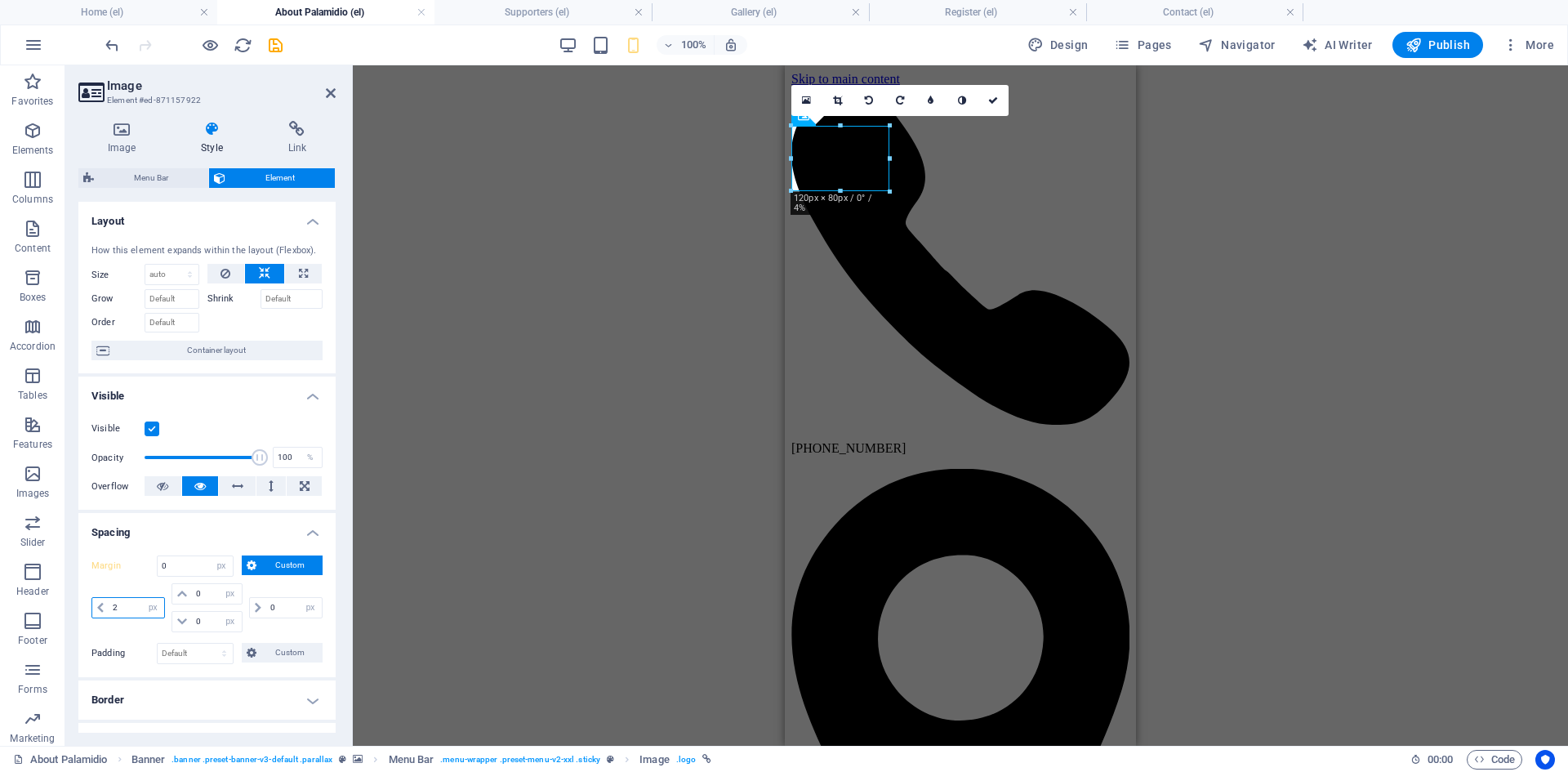
type input "20"
select select "DISABLED_OPTION_VALUE"
type input "20"
click at [1005, 97] on icon at bounding box center [1010, 101] width 10 height 10
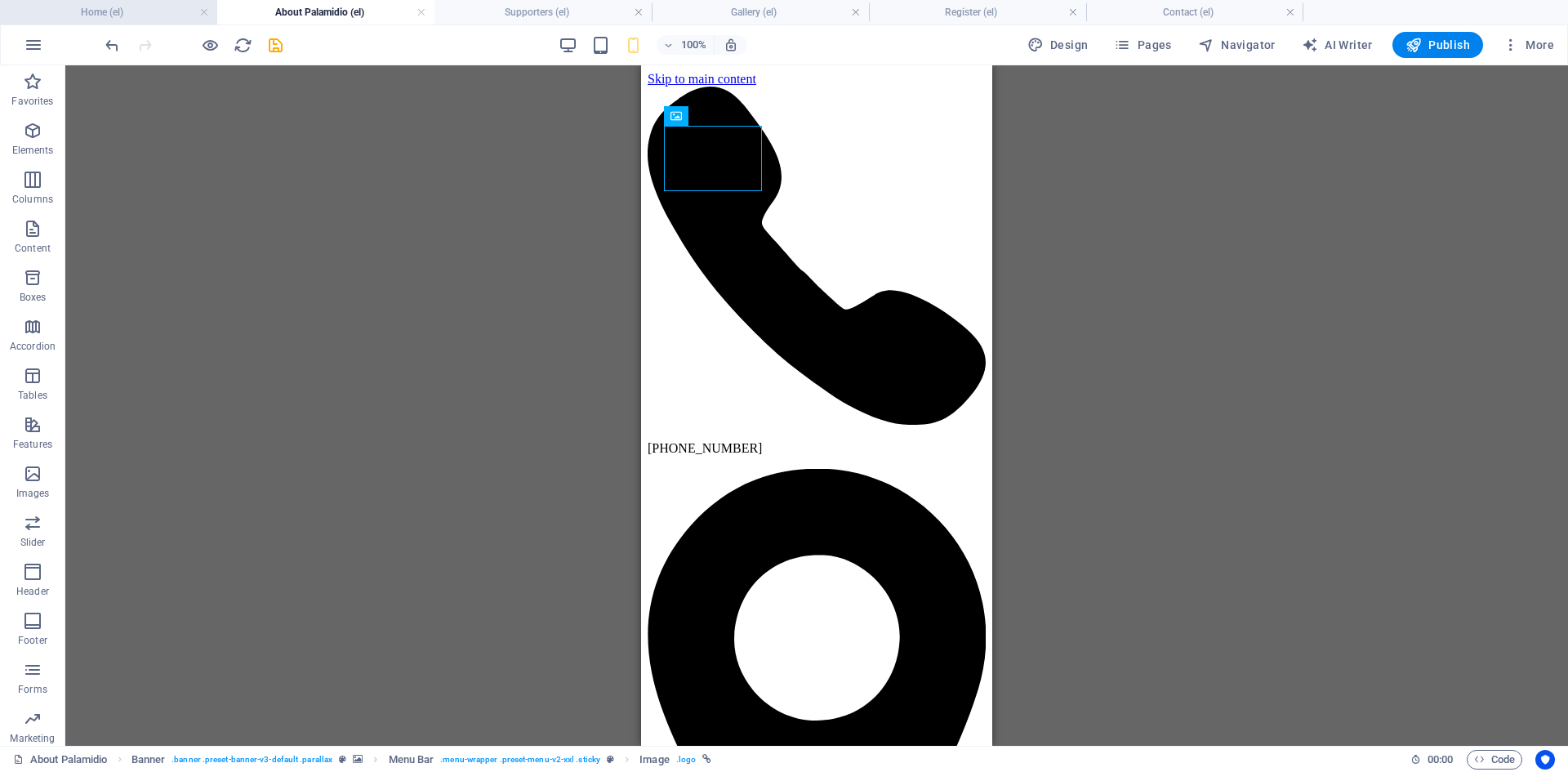
click at [130, 17] on h4 "Home (el)" at bounding box center [108, 11] width 217 height 18
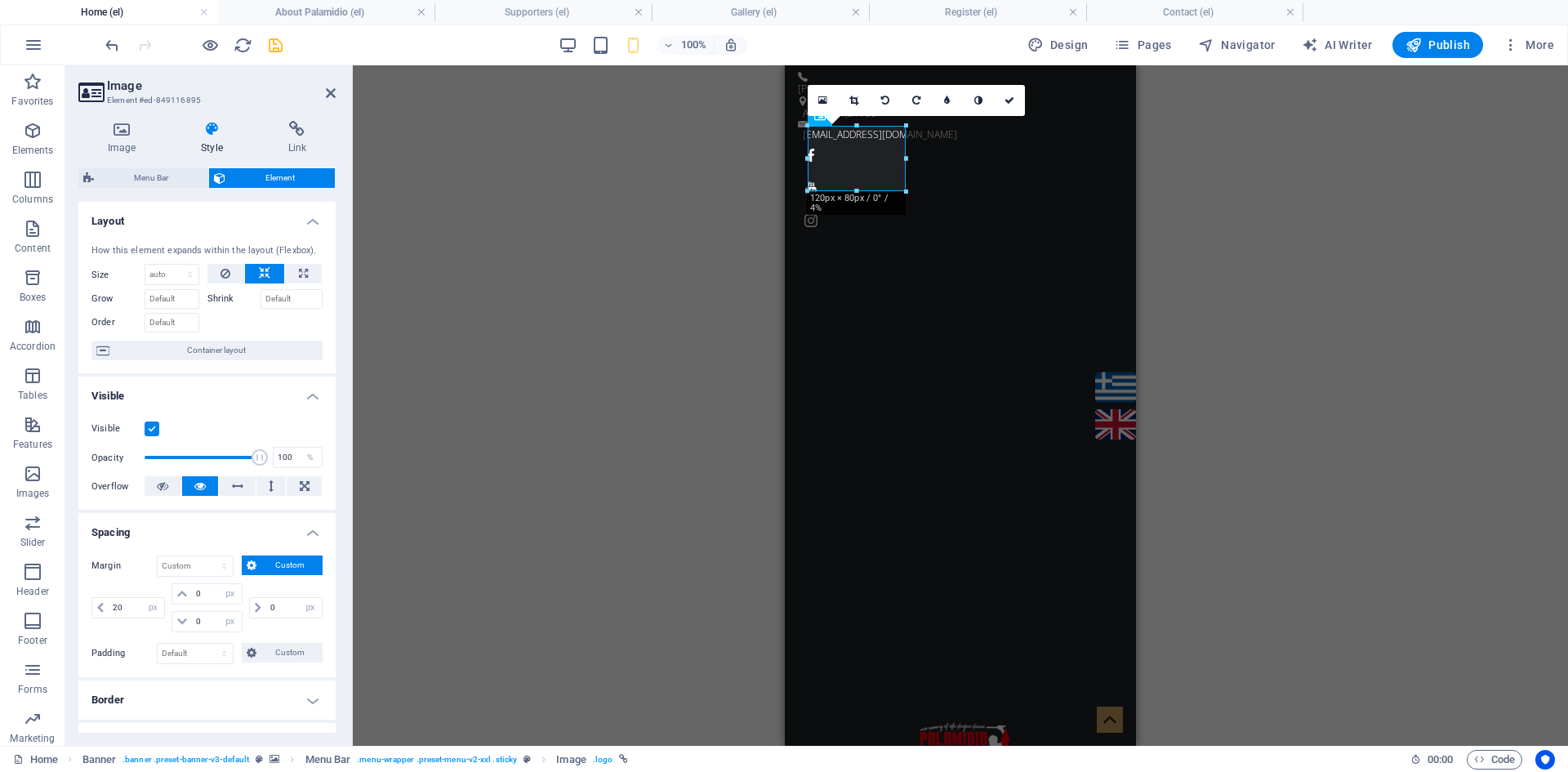
click at [334, 91] on icon at bounding box center [330, 93] width 10 height 13
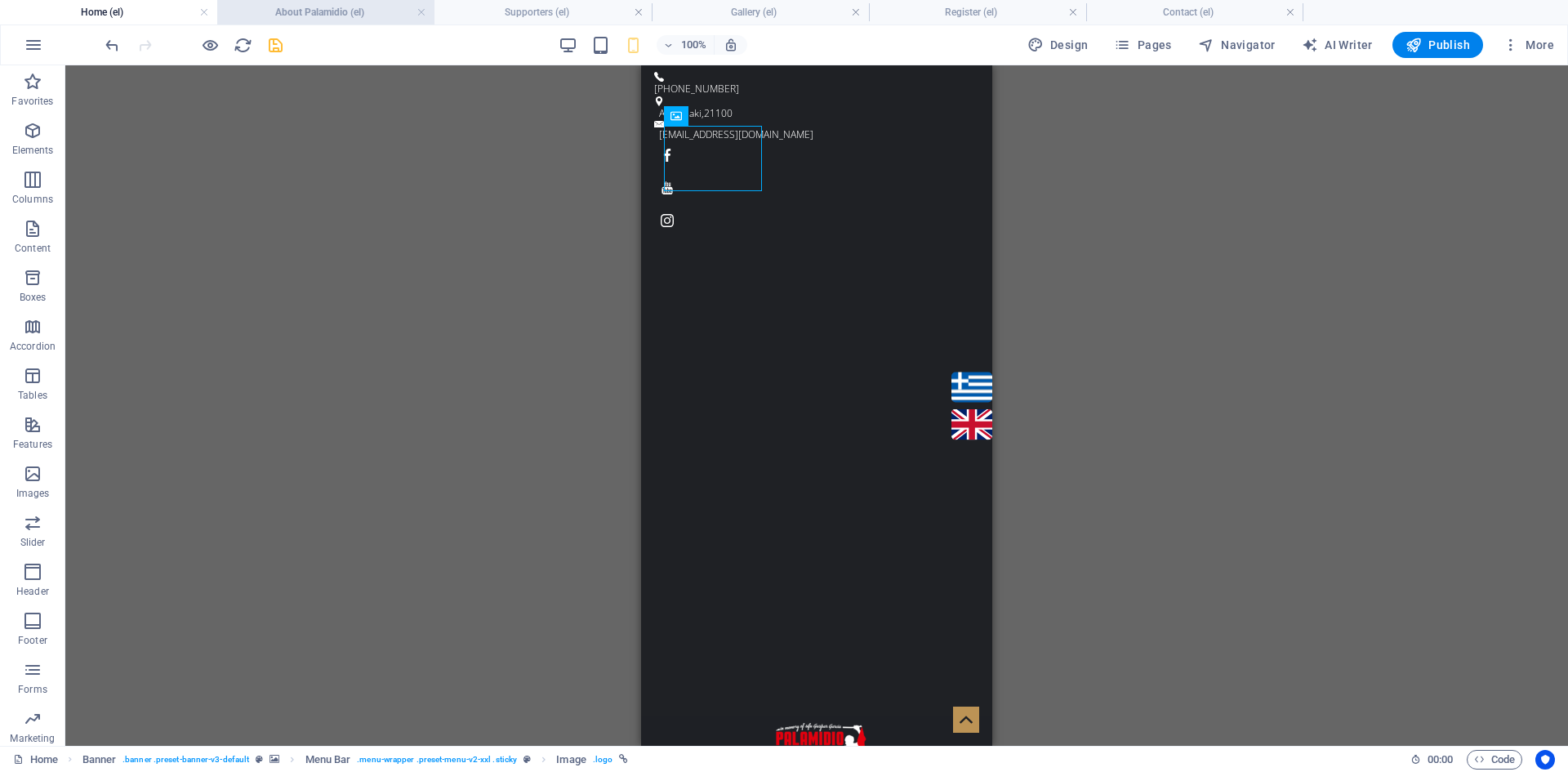
click at [303, 11] on h4 "About Palamidio (el)" at bounding box center [326, 11] width 217 height 18
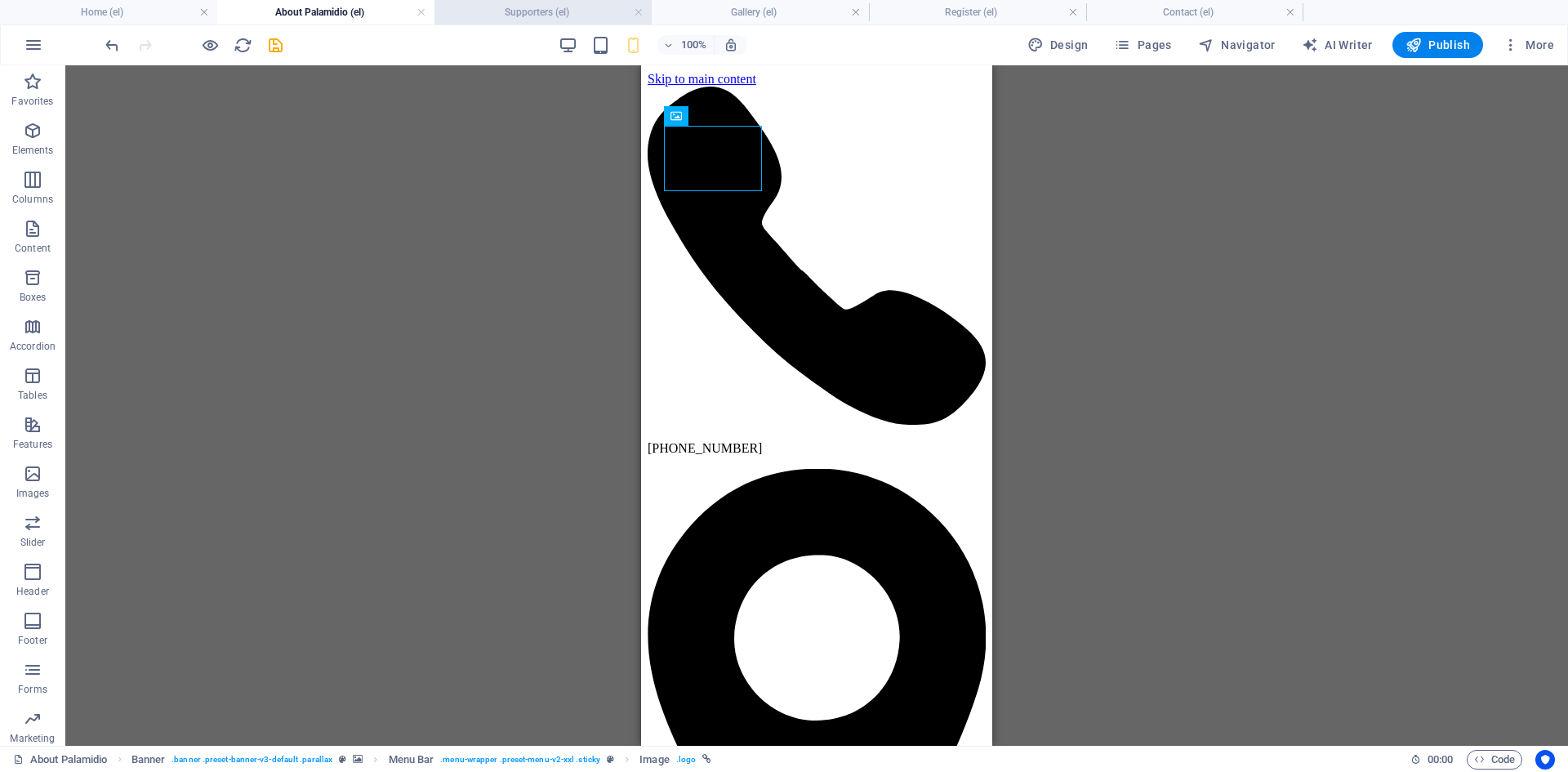
click at [512, 11] on h4 "Supporters (el)" at bounding box center [543, 11] width 217 height 18
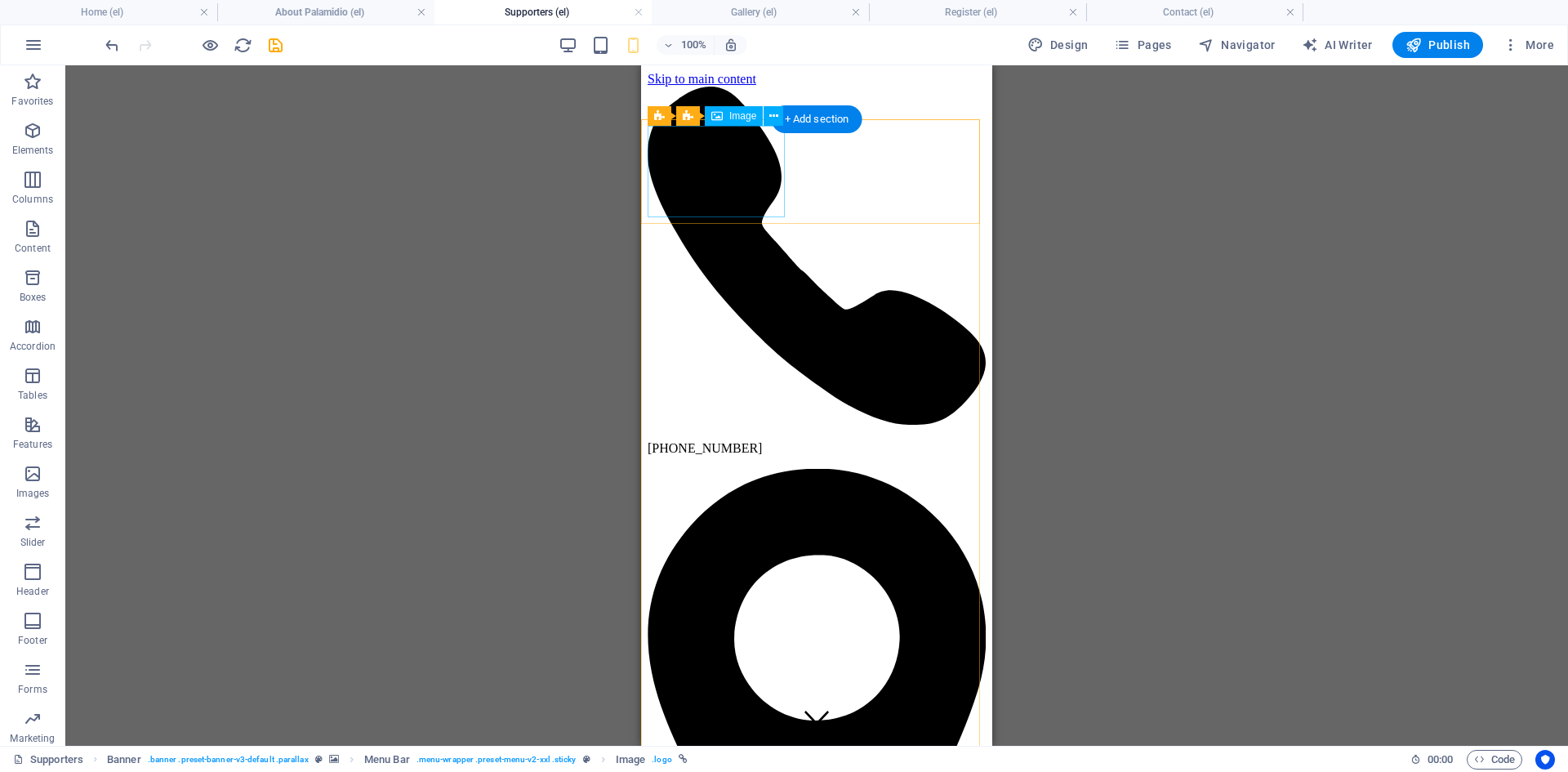
select select "px"
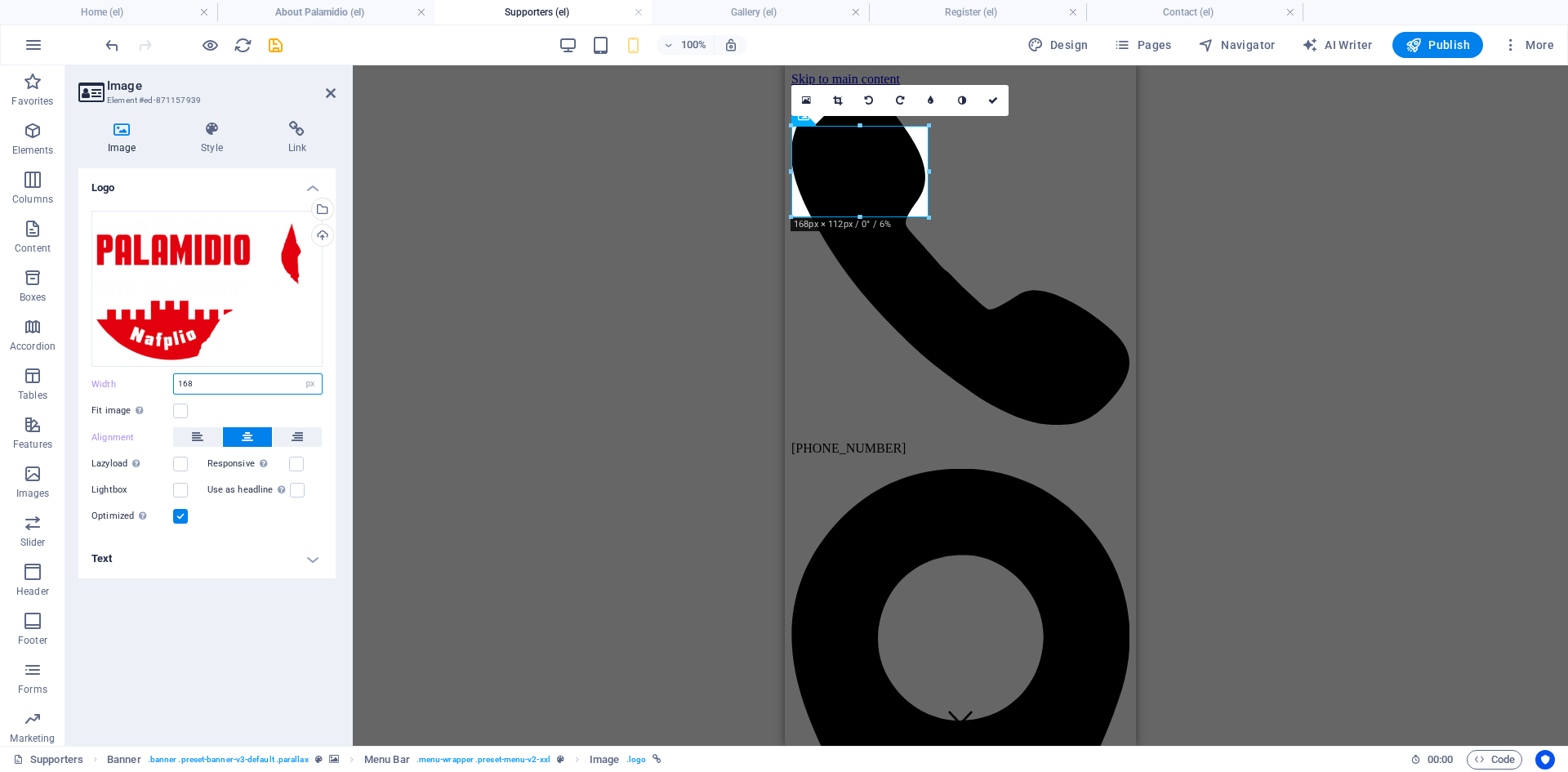
click at [193, 389] on input "168" at bounding box center [248, 384] width 148 height 19
type input "120"
drag, startPoint x: 193, startPoint y: 122, endPoint x: 200, endPoint y: 129, distance: 9.9
click at [193, 121] on icon at bounding box center [212, 128] width 80 height 16
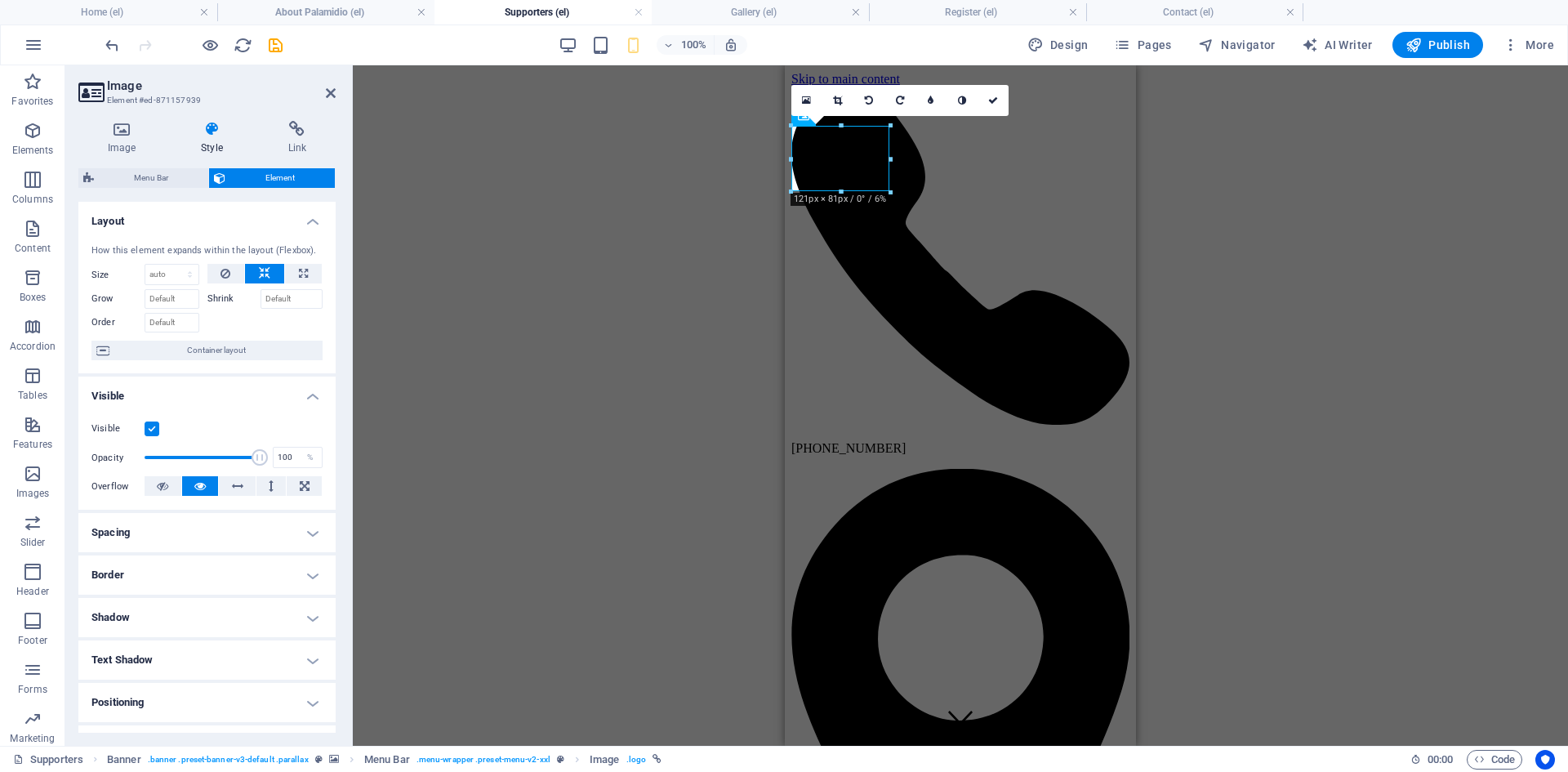
click at [244, 528] on h4 "Spacing" at bounding box center [207, 533] width 258 height 39
click at [275, 563] on span "Custom" at bounding box center [289, 565] width 57 height 19
click at [125, 610] on select "auto px % rem vw vh" at bounding box center [127, 607] width 72 height 19
click at [125, 610] on select "auto px % rem vw vh" at bounding box center [127, 607] width 72 height 19
click at [132, 610] on select "auto px % rem vw vh" at bounding box center [127, 607] width 72 height 19
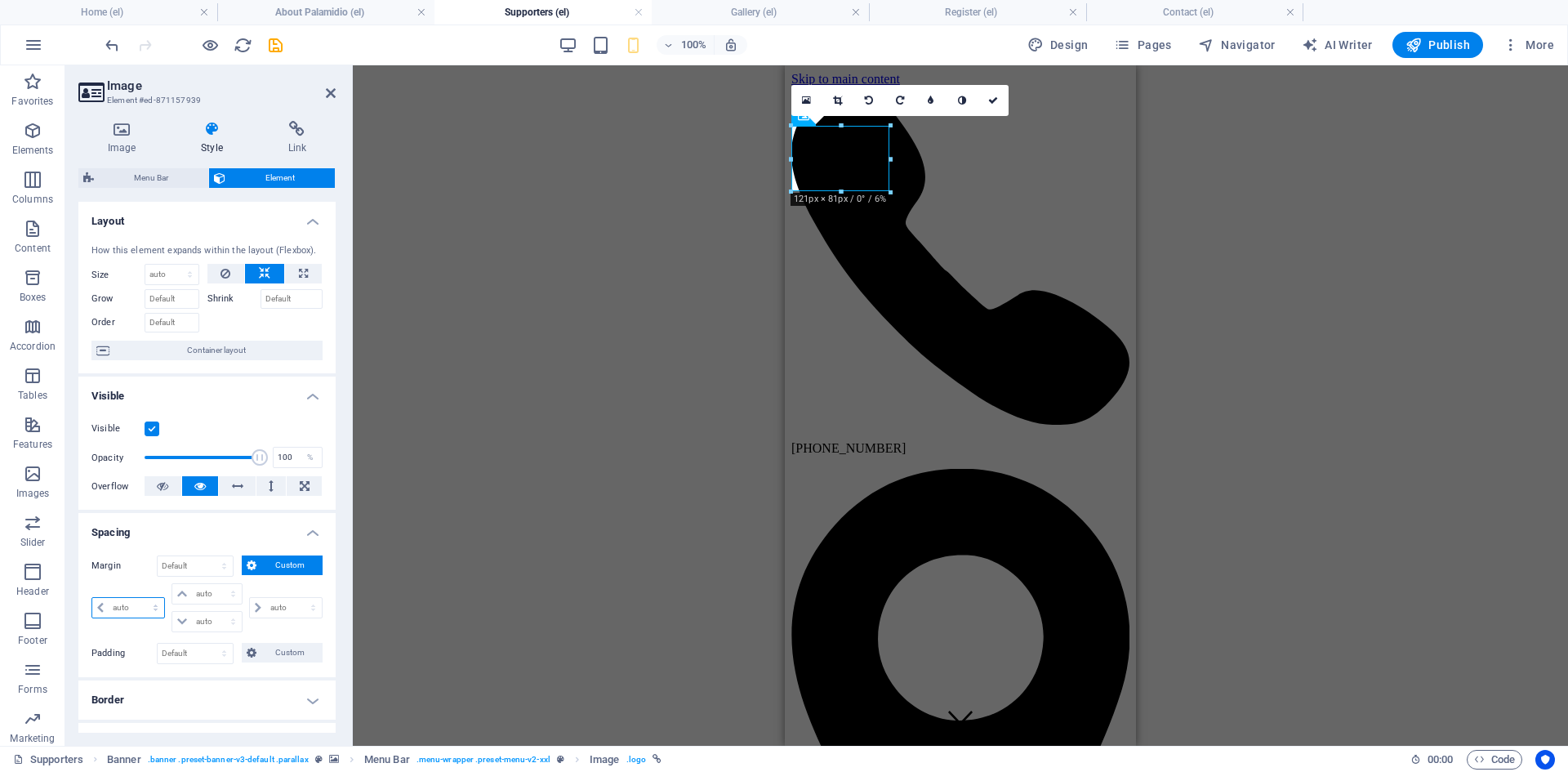
select select "px"
click at [141, 598] on select "auto px % rem vw vh" at bounding box center [127, 607] width 72 height 19
type input "0"
select select "px"
type input "0"
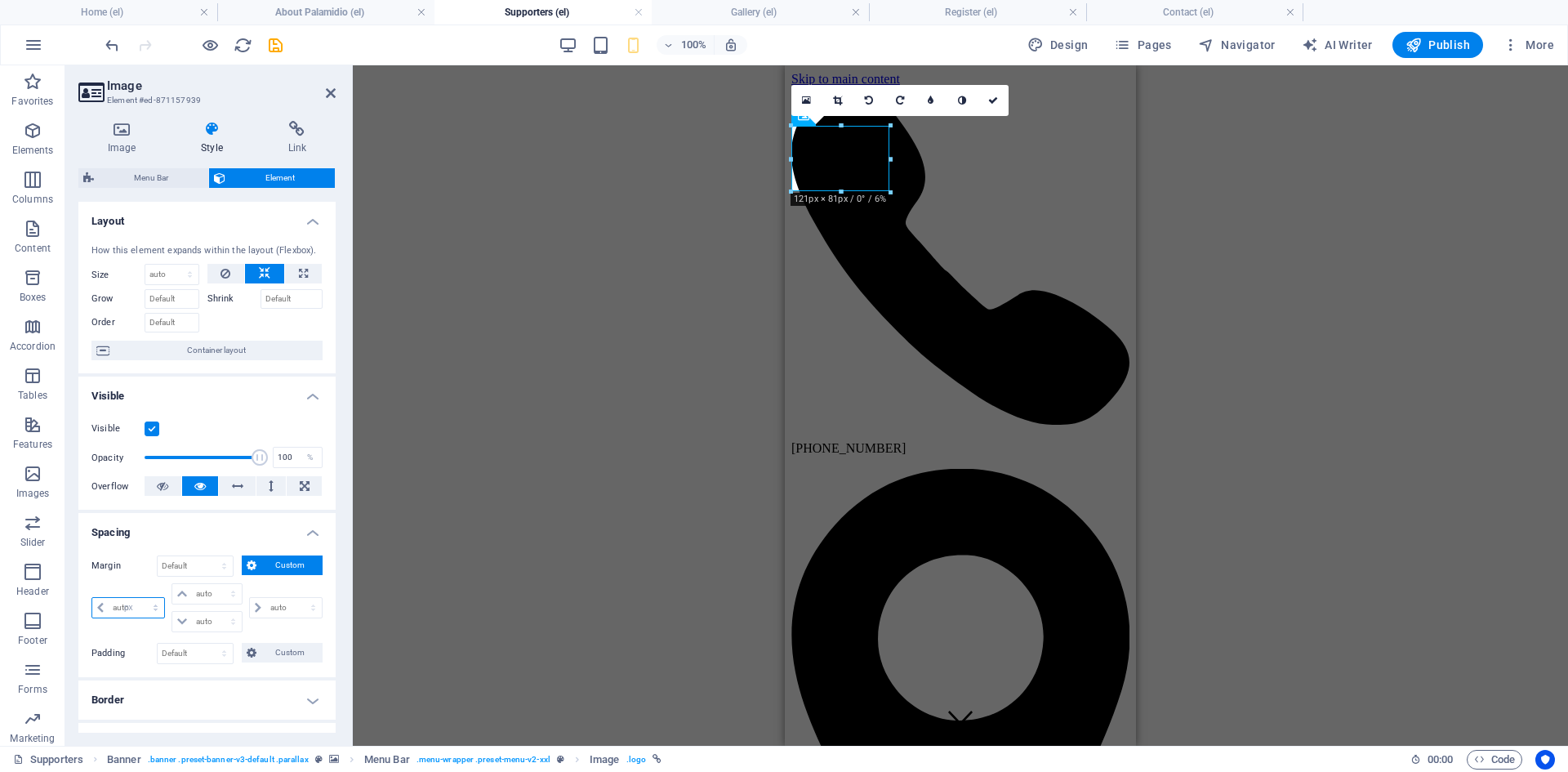
type input "0"
select select "px"
type input "0"
select select "px"
type input "0"
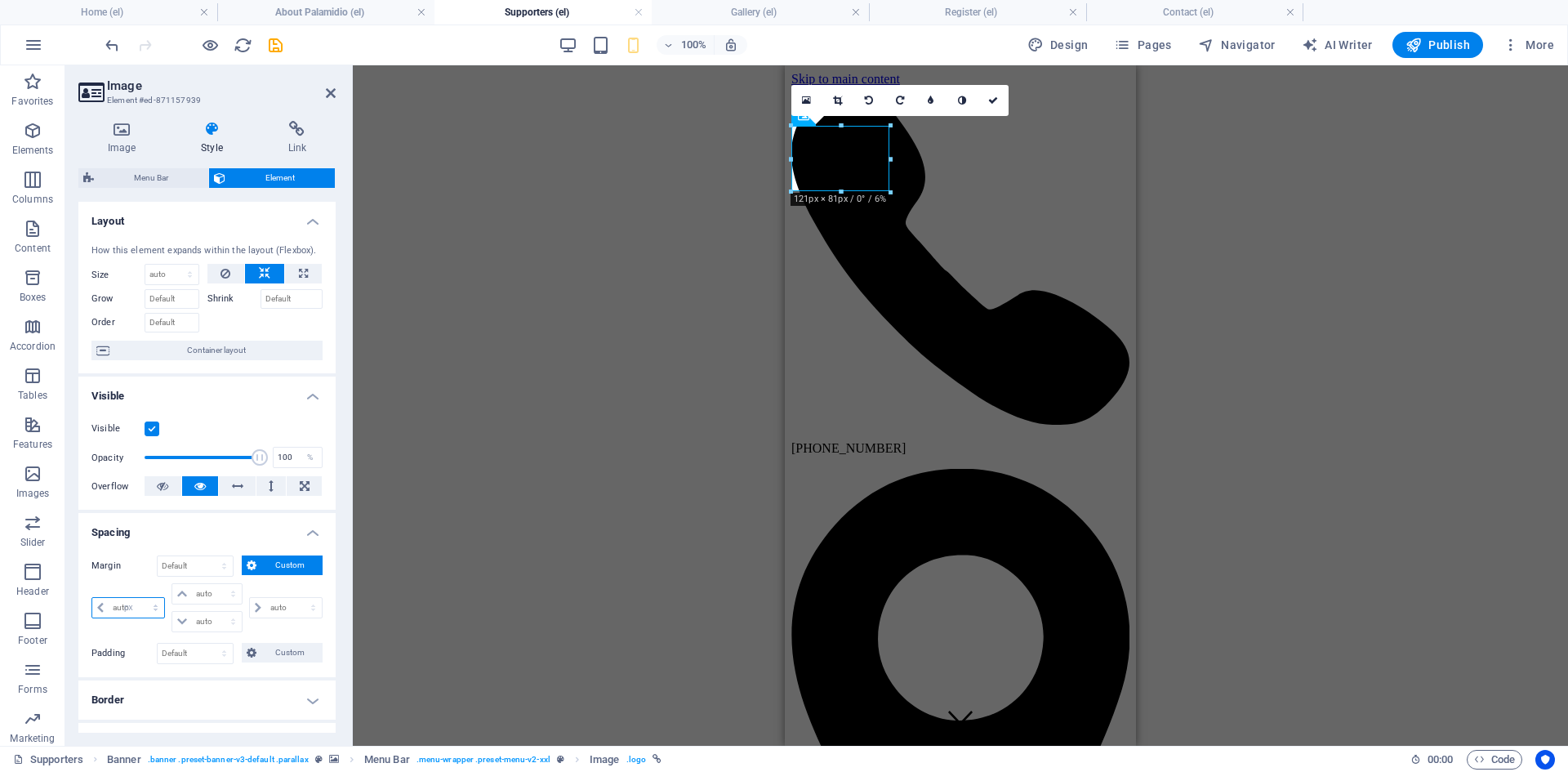
select select "px"
type input "20"
select select "DISABLED_OPTION_VALUE"
click at [1011, 101] on icon at bounding box center [1010, 101] width 10 height 10
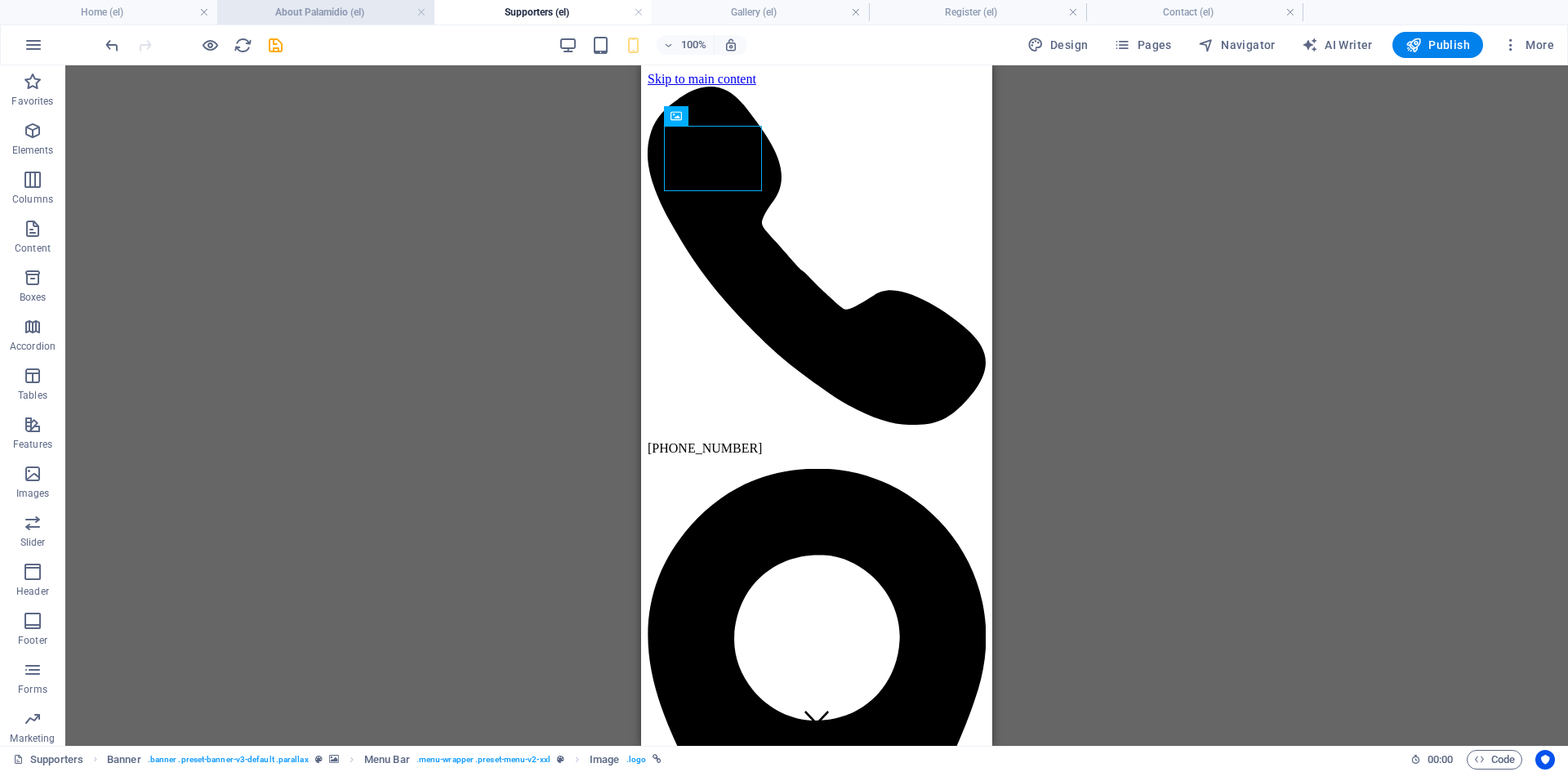
click at [310, 9] on h4 "About Palamidio (el)" at bounding box center [326, 11] width 217 height 18
click at [511, 11] on h4 "Supporters (el)" at bounding box center [543, 11] width 217 height 18
click at [719, 14] on h4 "Gallery (el)" at bounding box center [761, 11] width 217 height 18
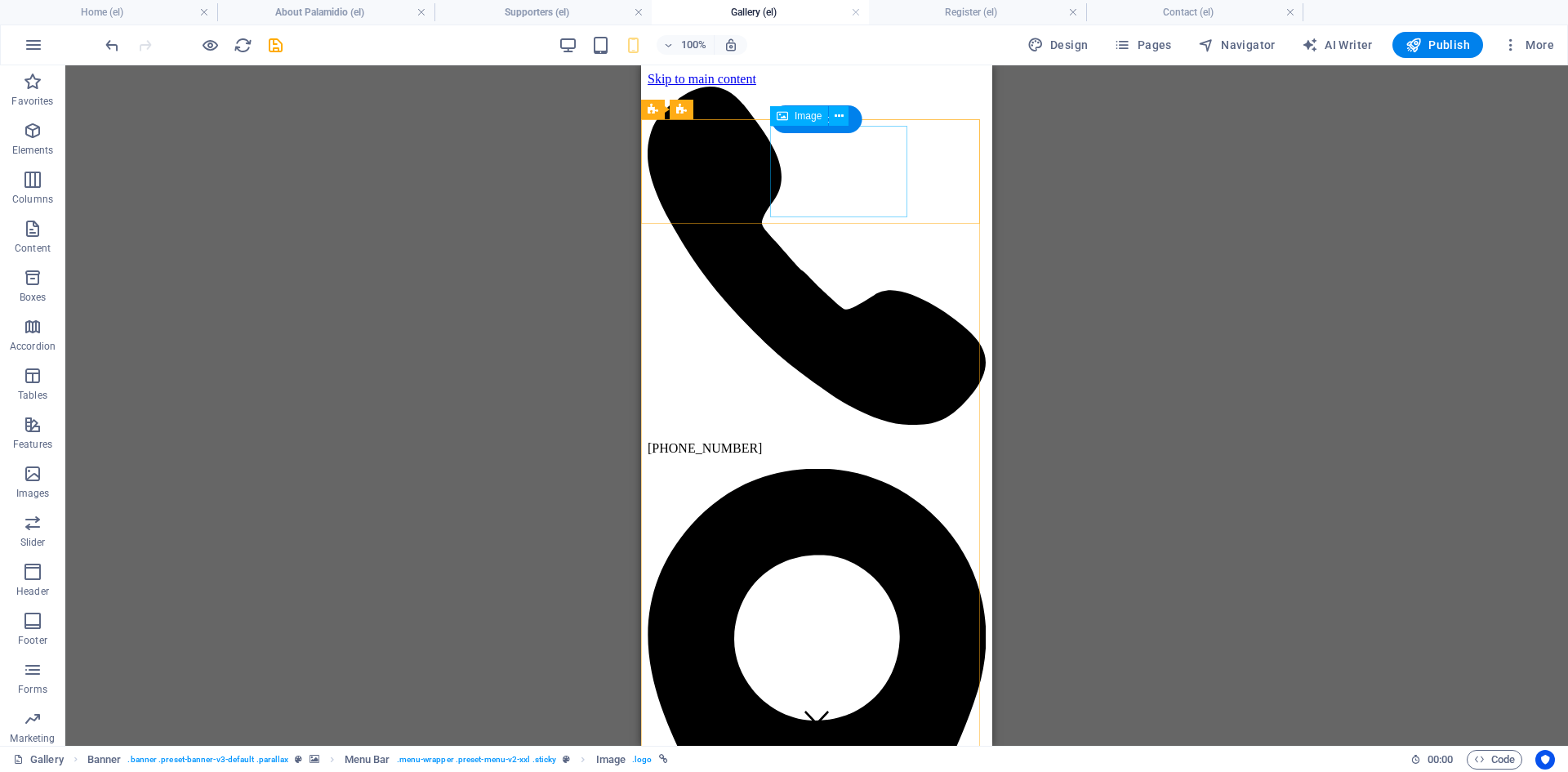
drag, startPoint x: 775, startPoint y: 179, endPoint x: 1413, endPoint y: 243, distance: 641.2
select select "px"
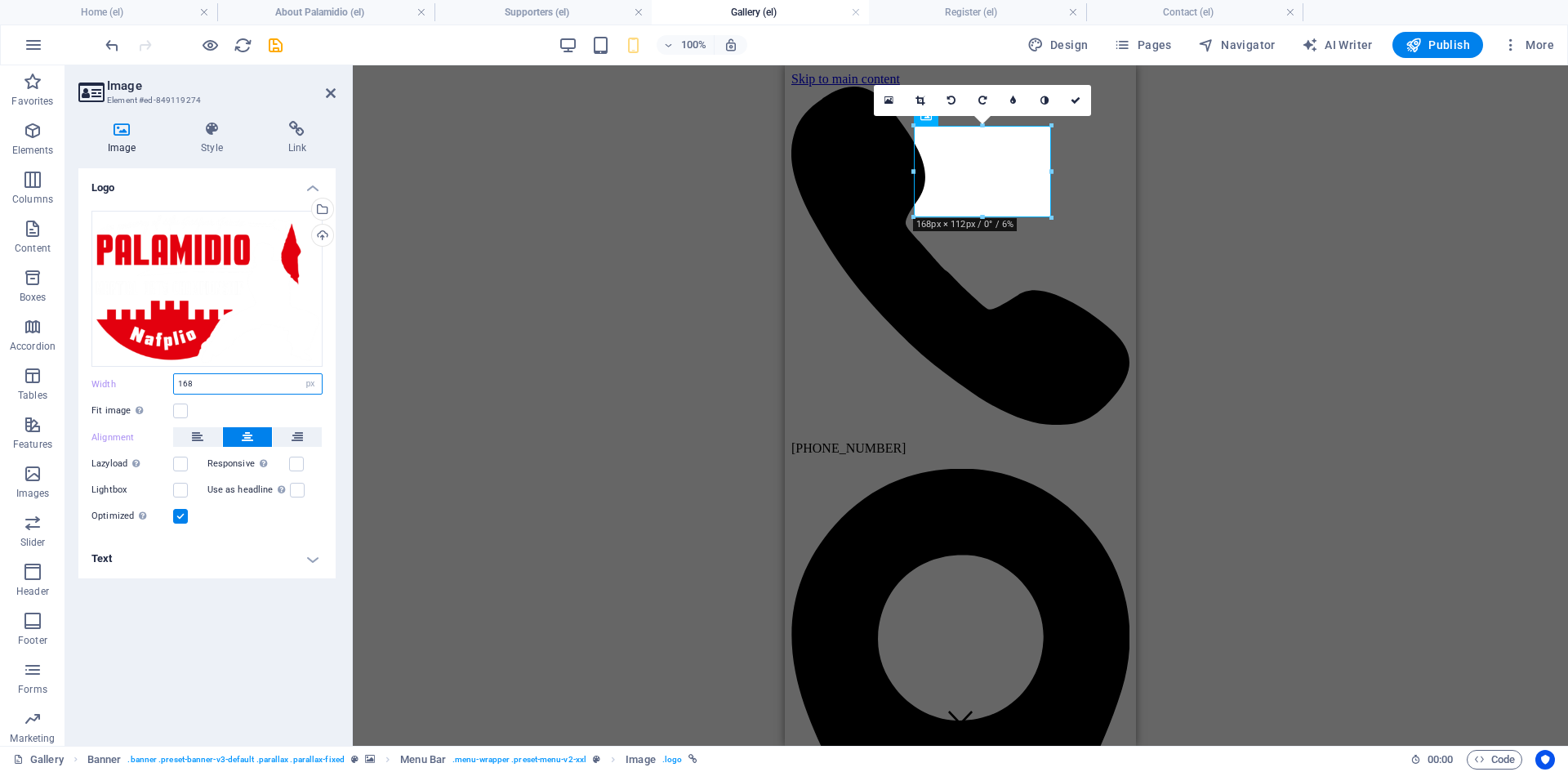
click at [189, 384] on input "168" at bounding box center [248, 384] width 148 height 19
type input "120"
click at [219, 147] on h4 "Style" at bounding box center [215, 138] width 86 height 34
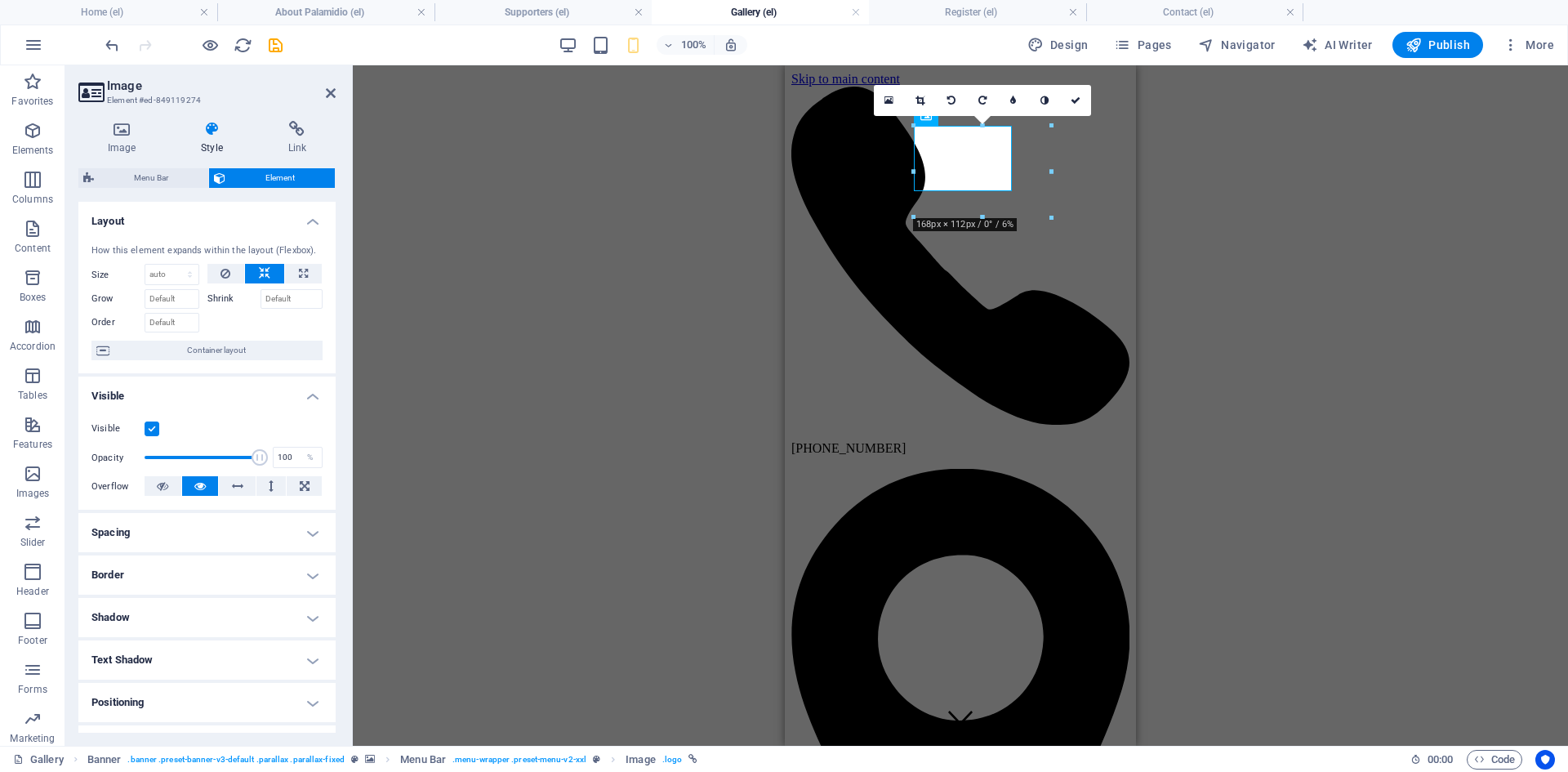
click at [181, 537] on h4 "Spacing" at bounding box center [207, 533] width 258 height 39
click at [285, 557] on span "Custom" at bounding box center [289, 565] width 57 height 19
click at [141, 609] on select "auto px % rem vw vh" at bounding box center [127, 607] width 72 height 19
select select "px"
click at [141, 598] on select "auto px % rem vw vh" at bounding box center [127, 607] width 72 height 19
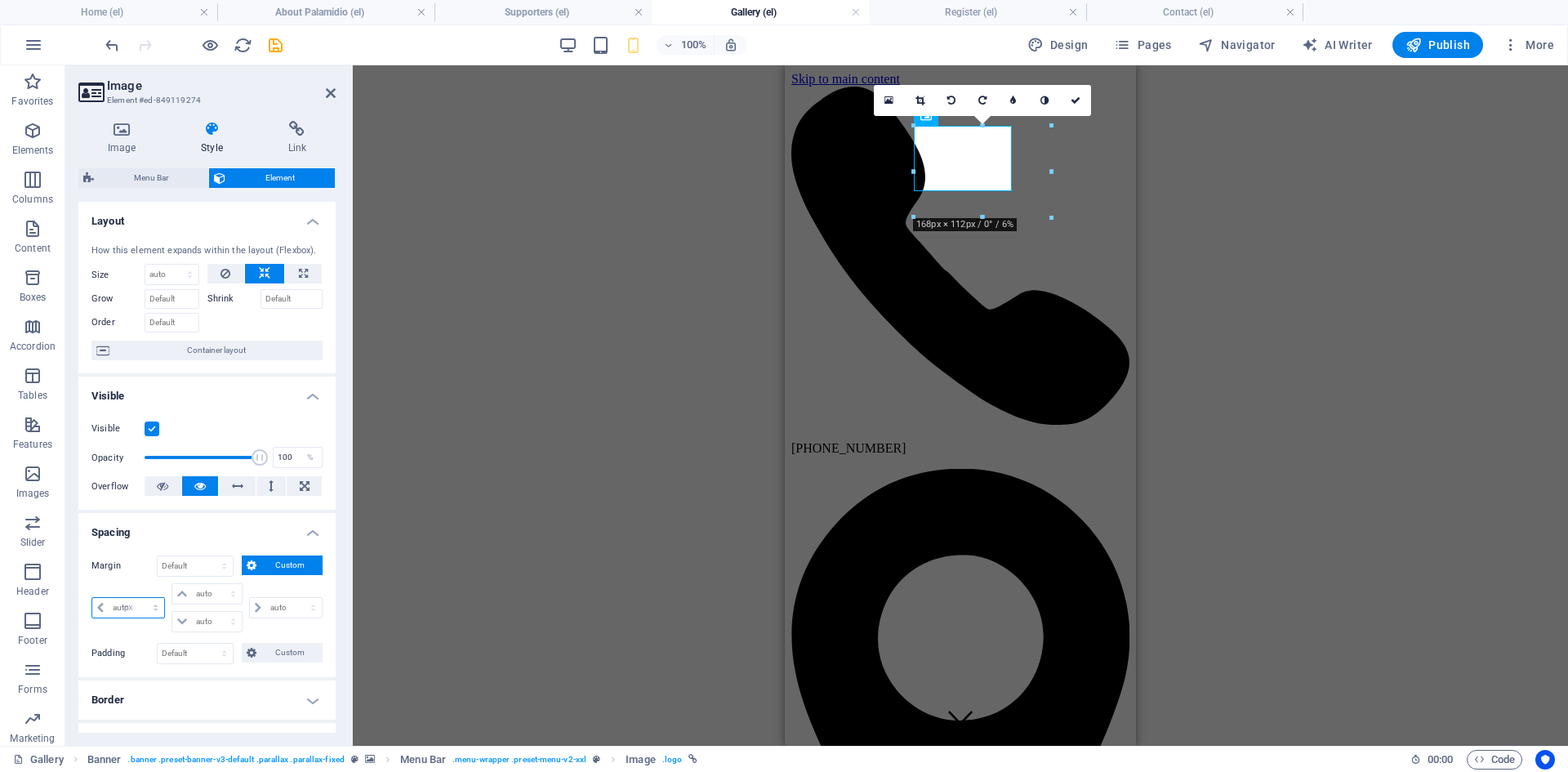
type input "0"
select select "px"
type input "0"
select select "px"
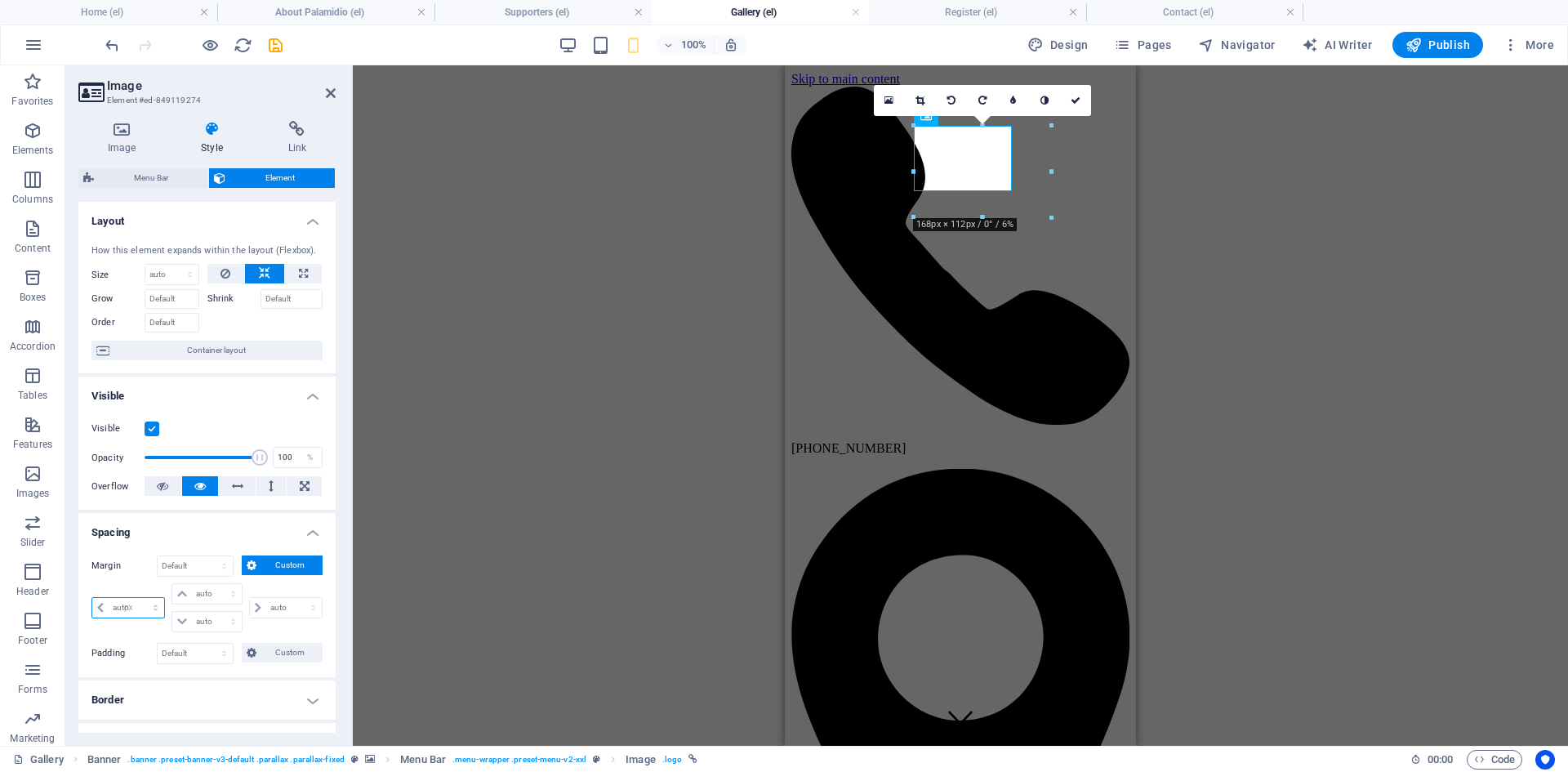
type input "0"
select select "px"
type input "0"
select select "px"
type input "20"
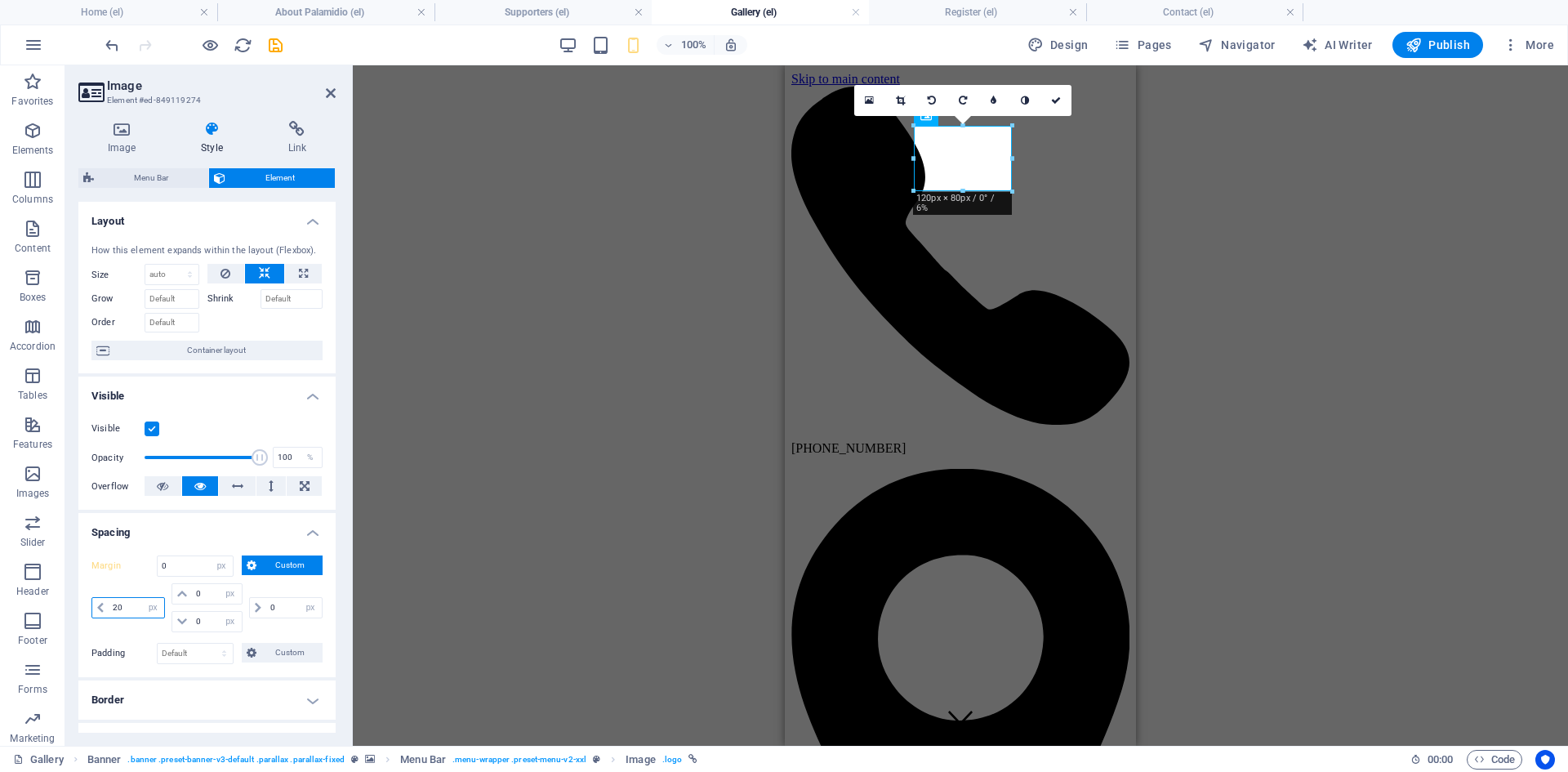
select select "DISABLED_OPTION_VALUE"
type input "20"
click at [1073, 103] on icon at bounding box center [1073, 101] width 10 height 10
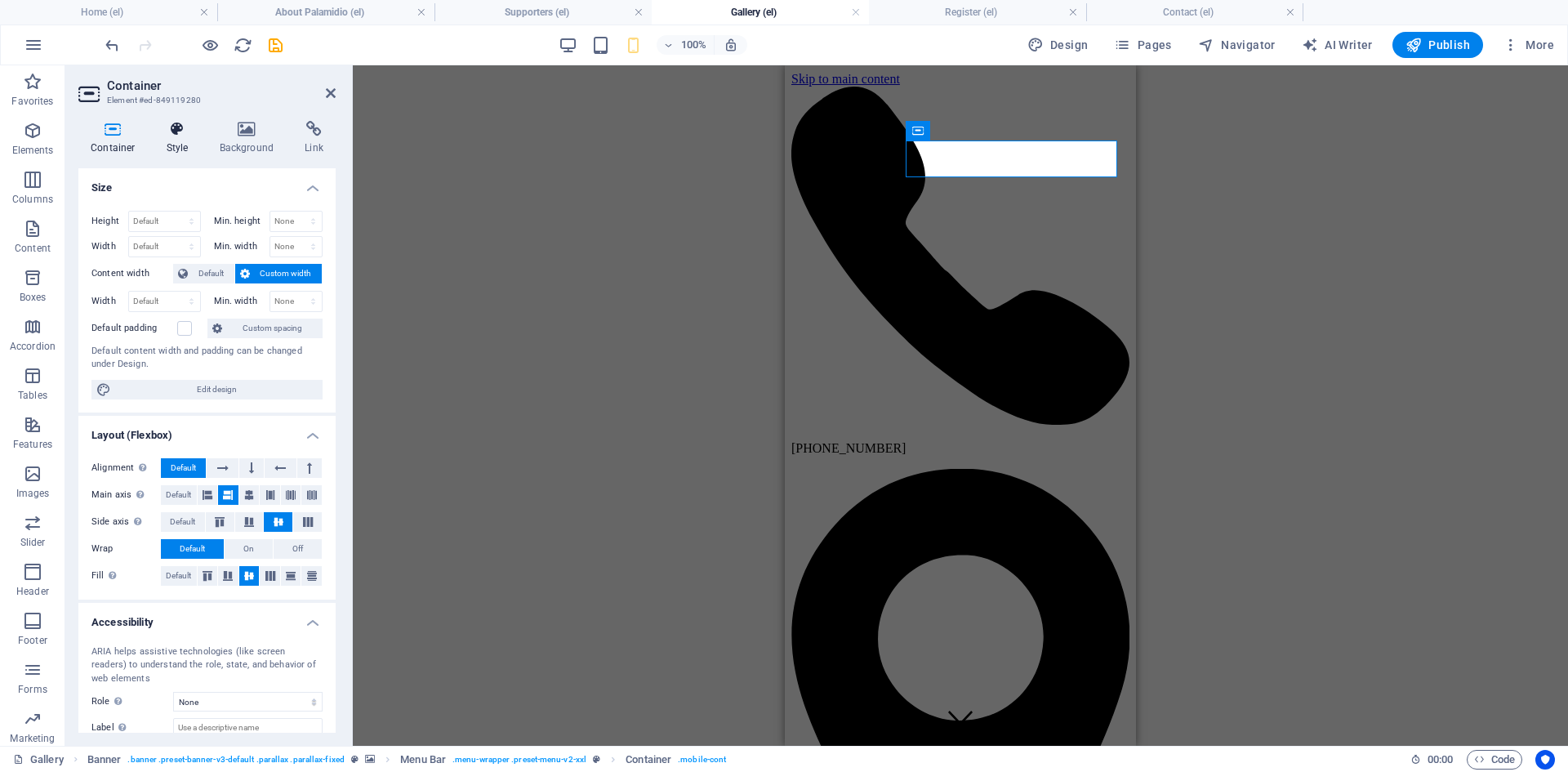
click at [170, 141] on h4 "Style" at bounding box center [180, 138] width 53 height 34
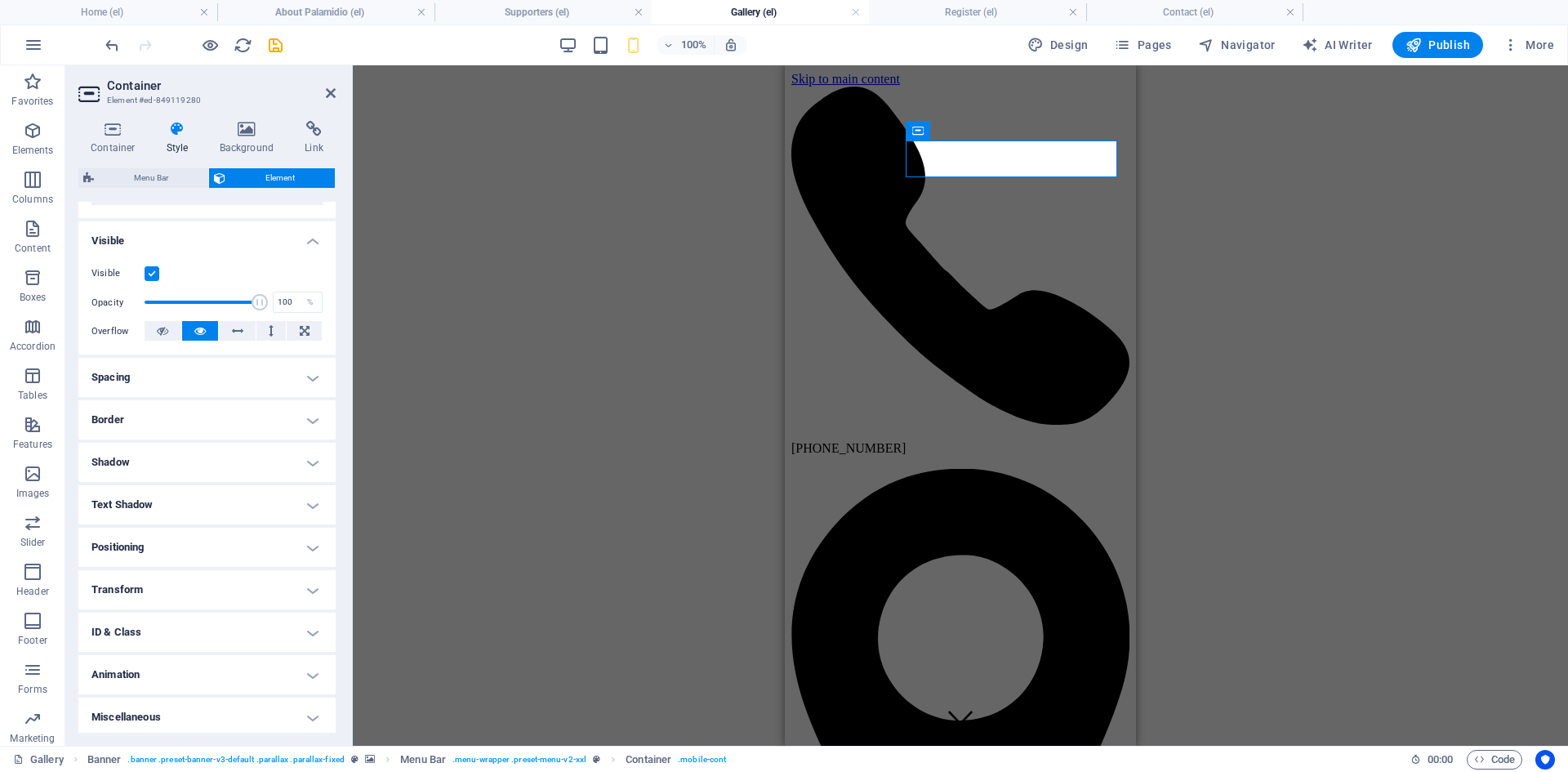
scroll to position [159, 0]
click at [284, 574] on h4 "Transform" at bounding box center [207, 585] width 258 height 39
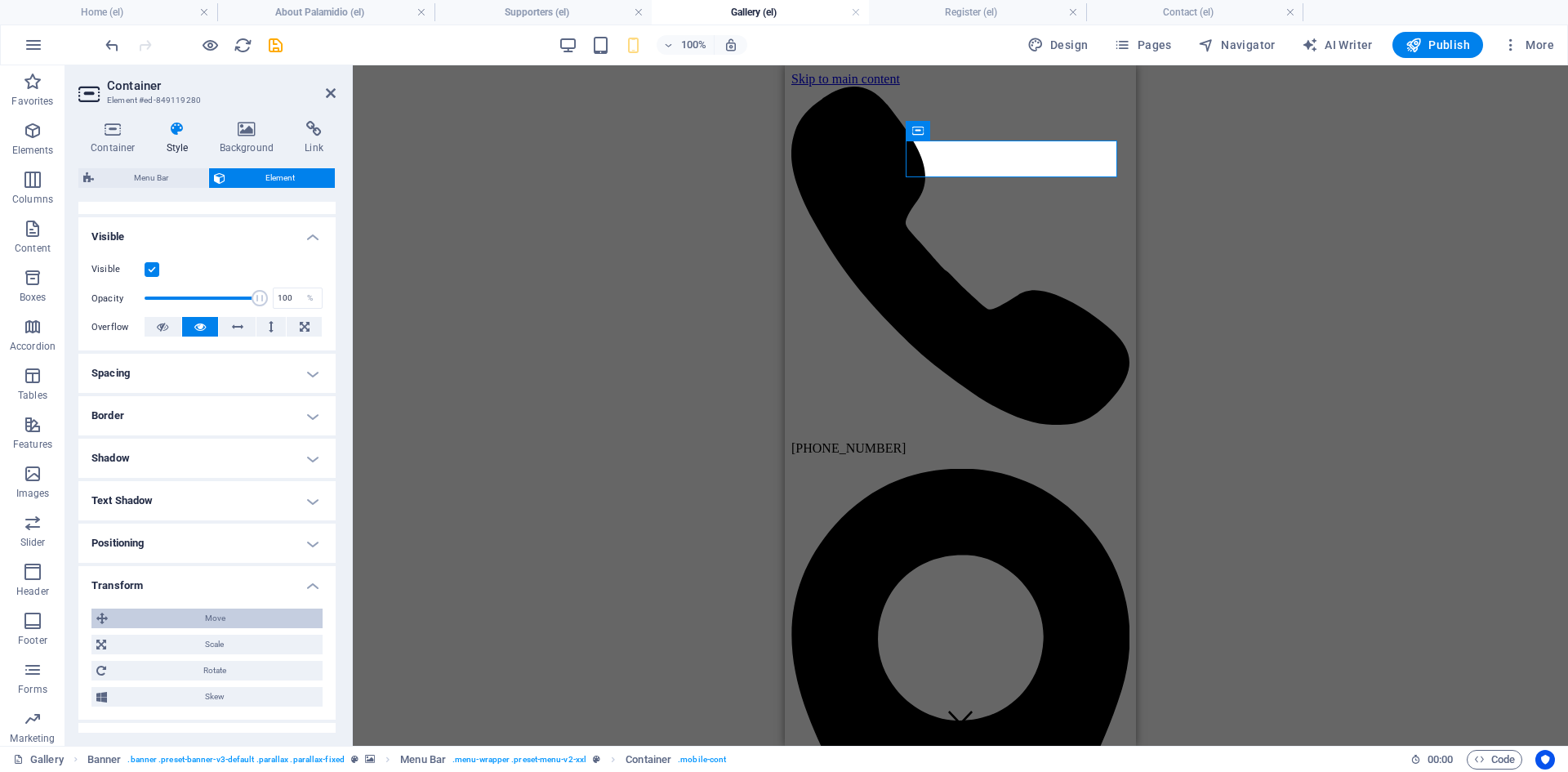
click at [275, 623] on span "Move" at bounding box center [216, 618] width 205 height 19
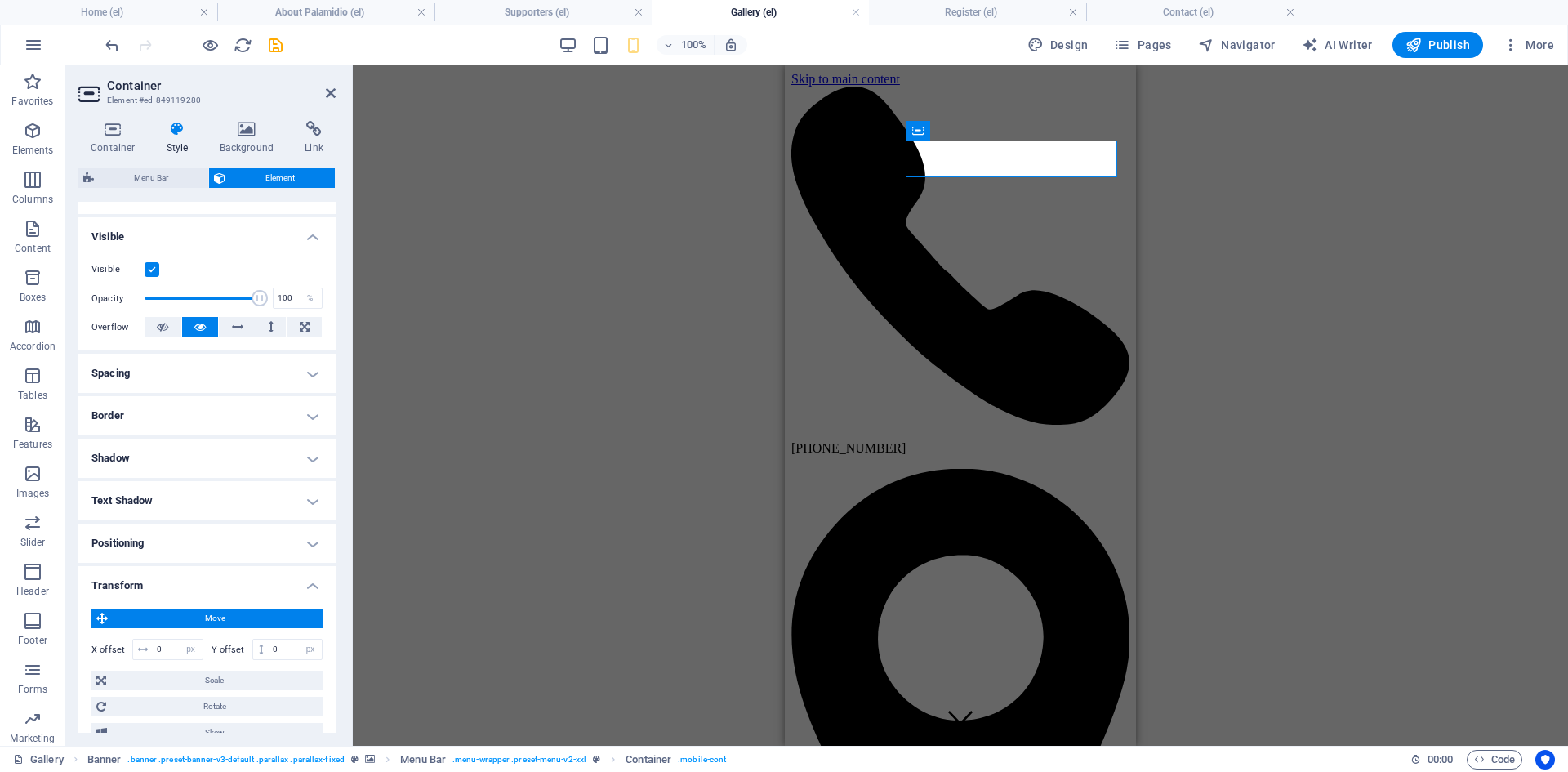
click at [283, 550] on h4 "Positioning" at bounding box center [207, 543] width 258 height 39
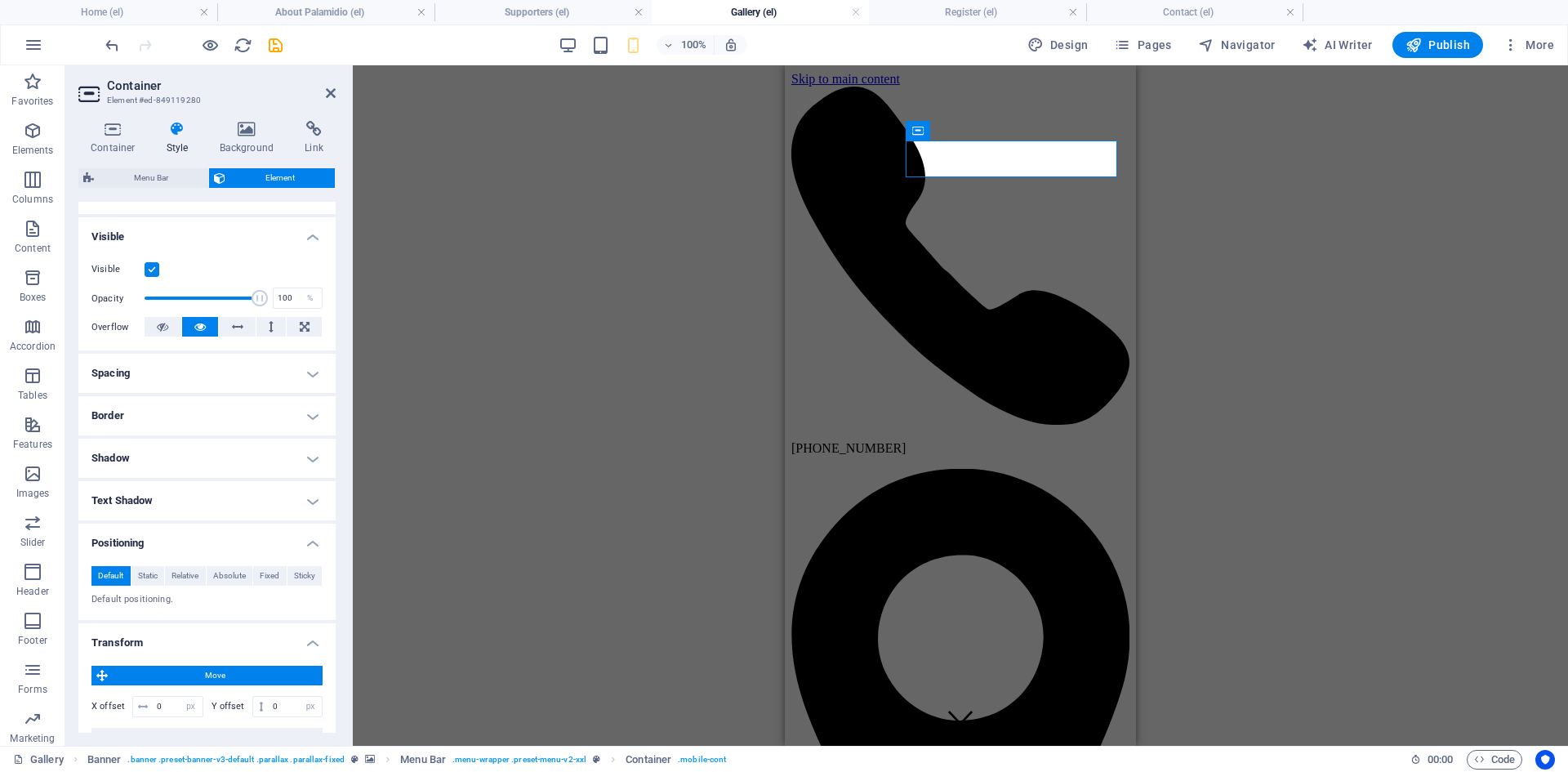
click at [258, 379] on h4 "Spacing" at bounding box center [207, 373] width 258 height 39
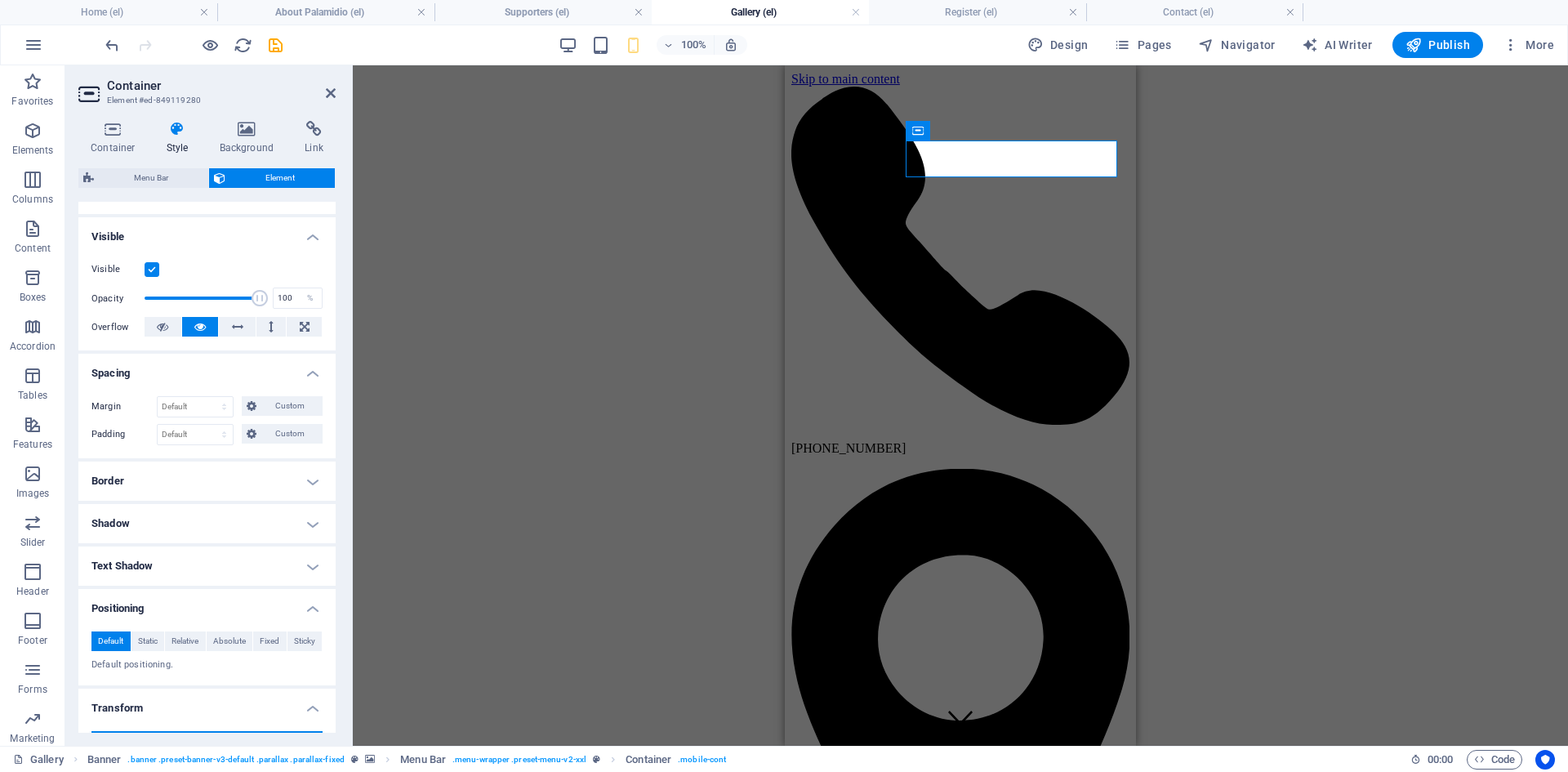
drag, startPoint x: 685, startPoint y: 271, endPoint x: 693, endPoint y: 265, distance: 10.0
click at [686, 271] on div "H1 Banner Container Info Bar Container Text Container Banner Menu Bar Menu Cont…" at bounding box center [960, 405] width 1216 height 680
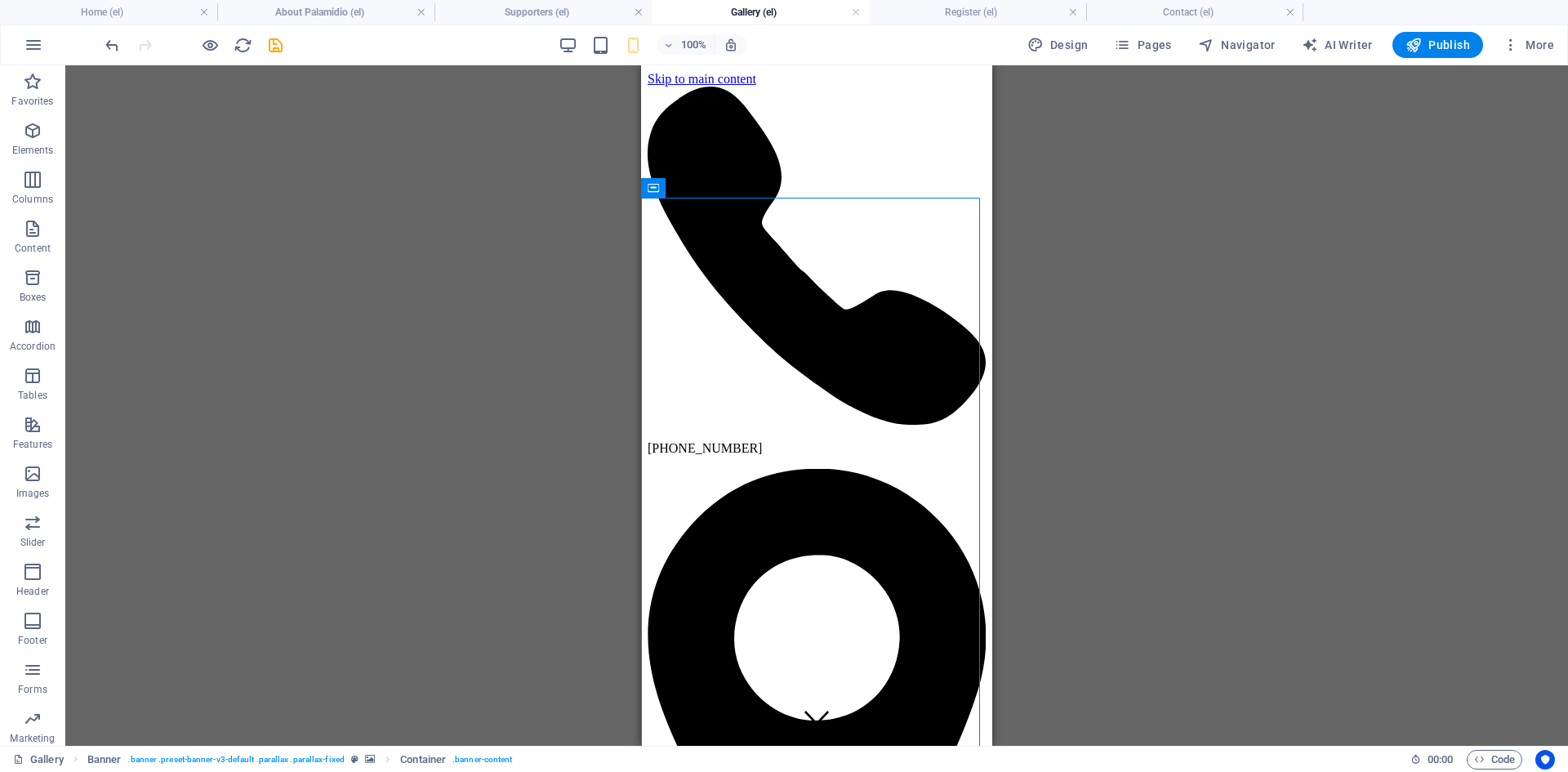
click at [1389, 274] on div "H1 Banner Container Info Bar Container Text Container Banner Menu Bar Menu Cont…" at bounding box center [816, 405] width 1503 height 680
select select "px"
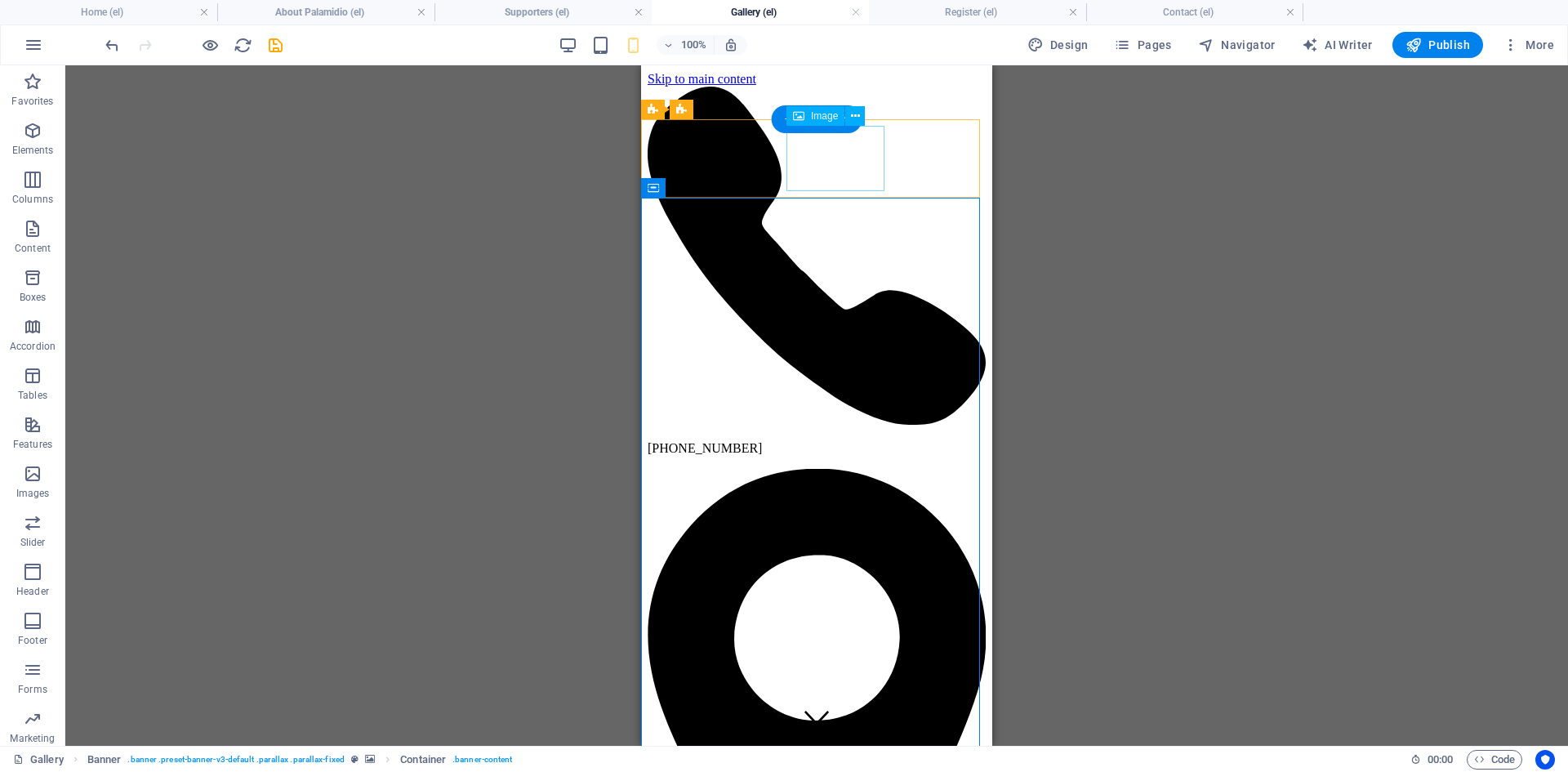
select select "px"
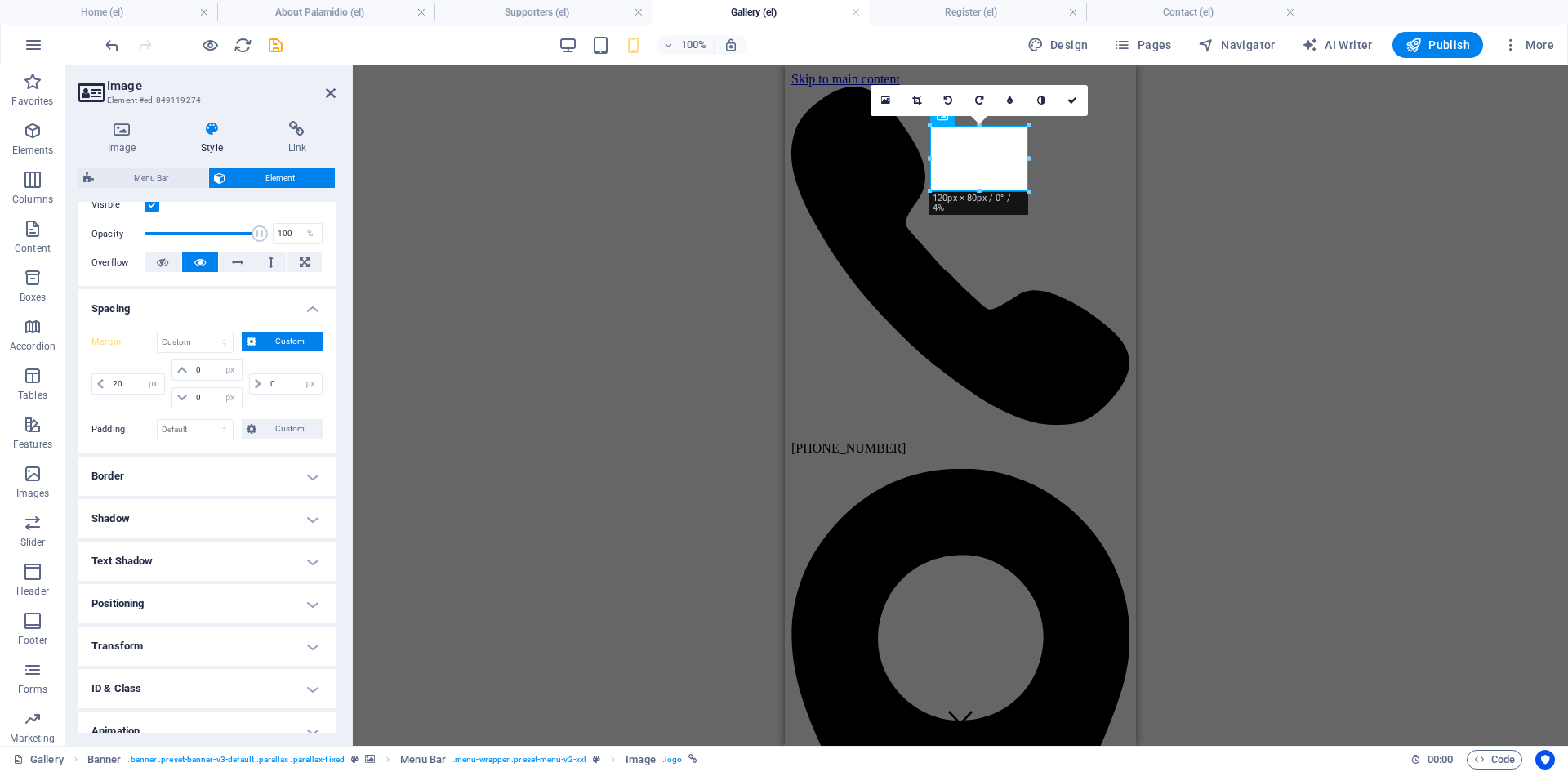
scroll to position [284, 0]
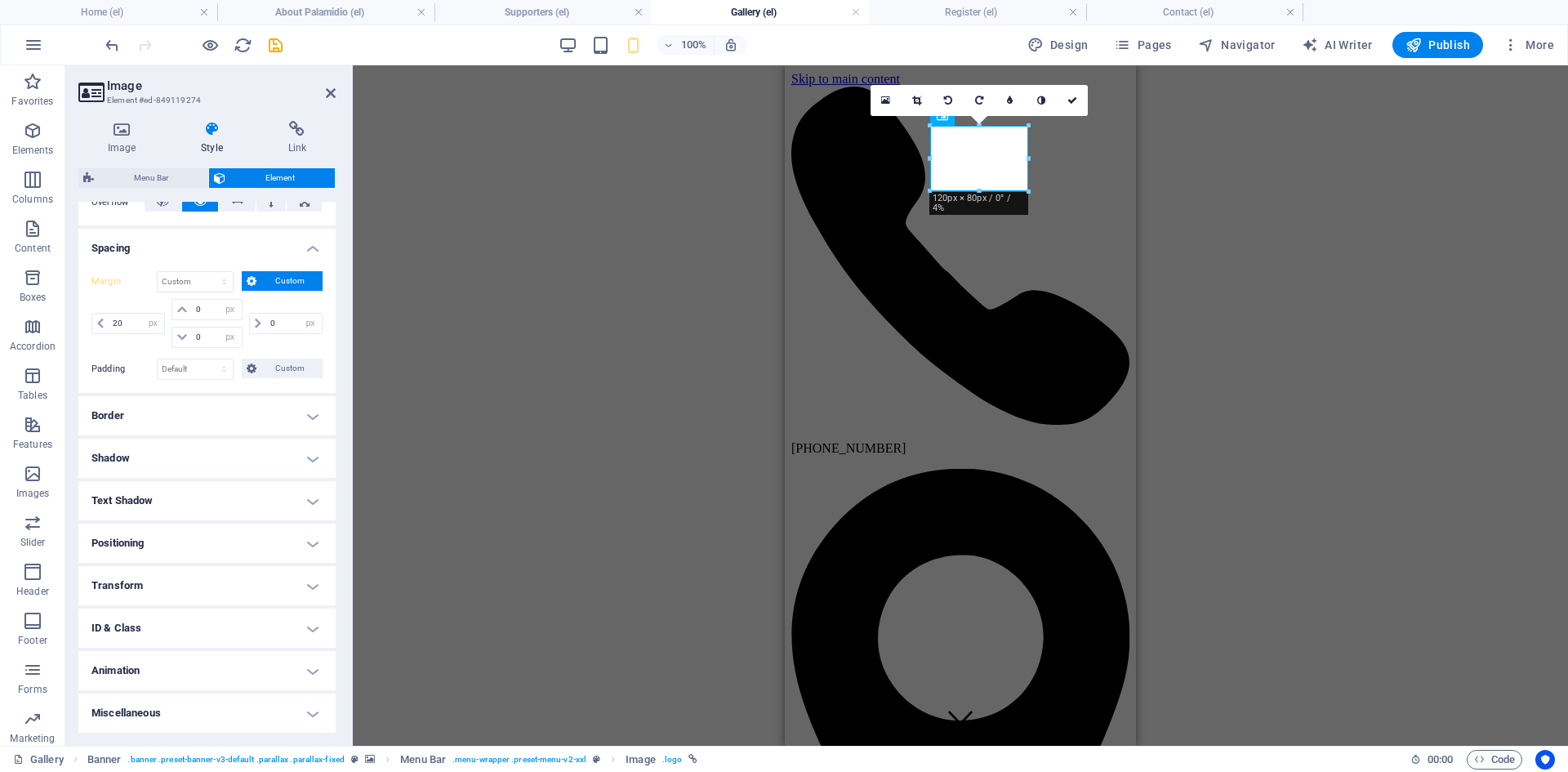
click at [253, 539] on h4 "Positioning" at bounding box center [207, 543] width 258 height 39
click at [253, 542] on h4 "Positioning" at bounding box center [207, 538] width 258 height 30
click at [274, 585] on h4 "Transform" at bounding box center [207, 585] width 258 height 39
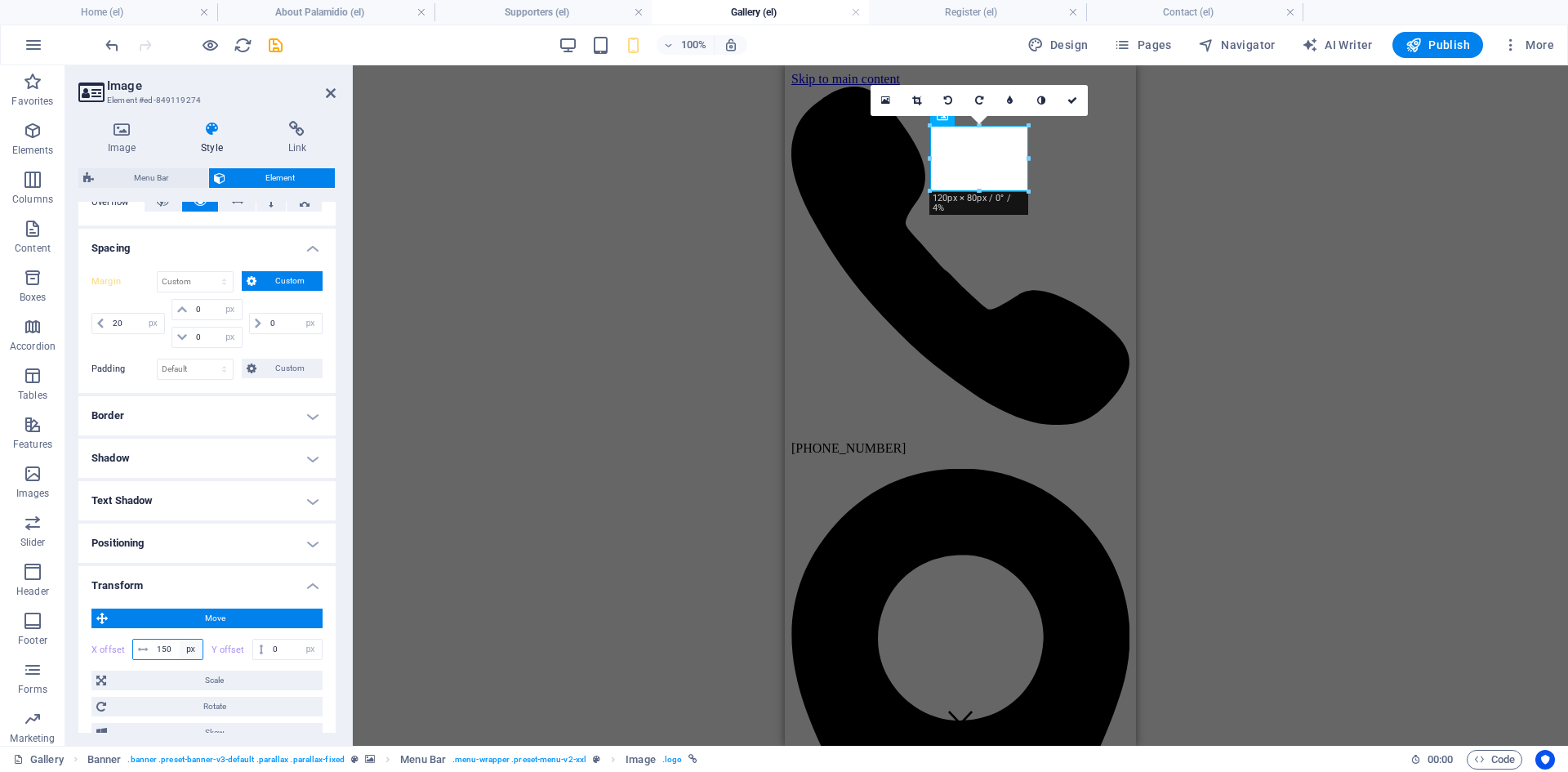
click at [180, 654] on select "px rem % em vh vw" at bounding box center [192, 649] width 23 height 19
click at [171, 654] on input "150" at bounding box center [177, 649] width 50 height 19
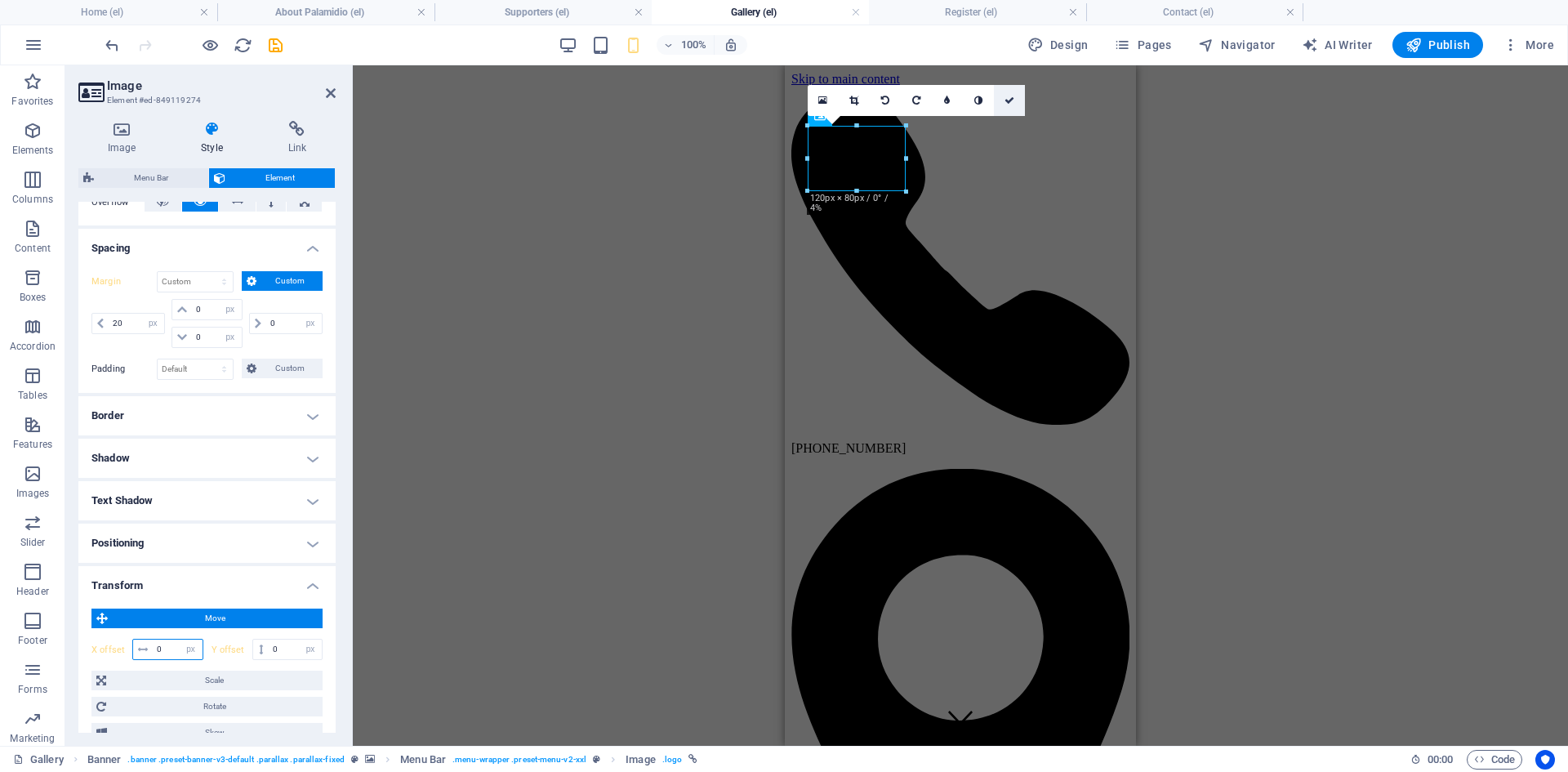
type input "0"
click at [1011, 102] on icon at bounding box center [1010, 101] width 10 height 10
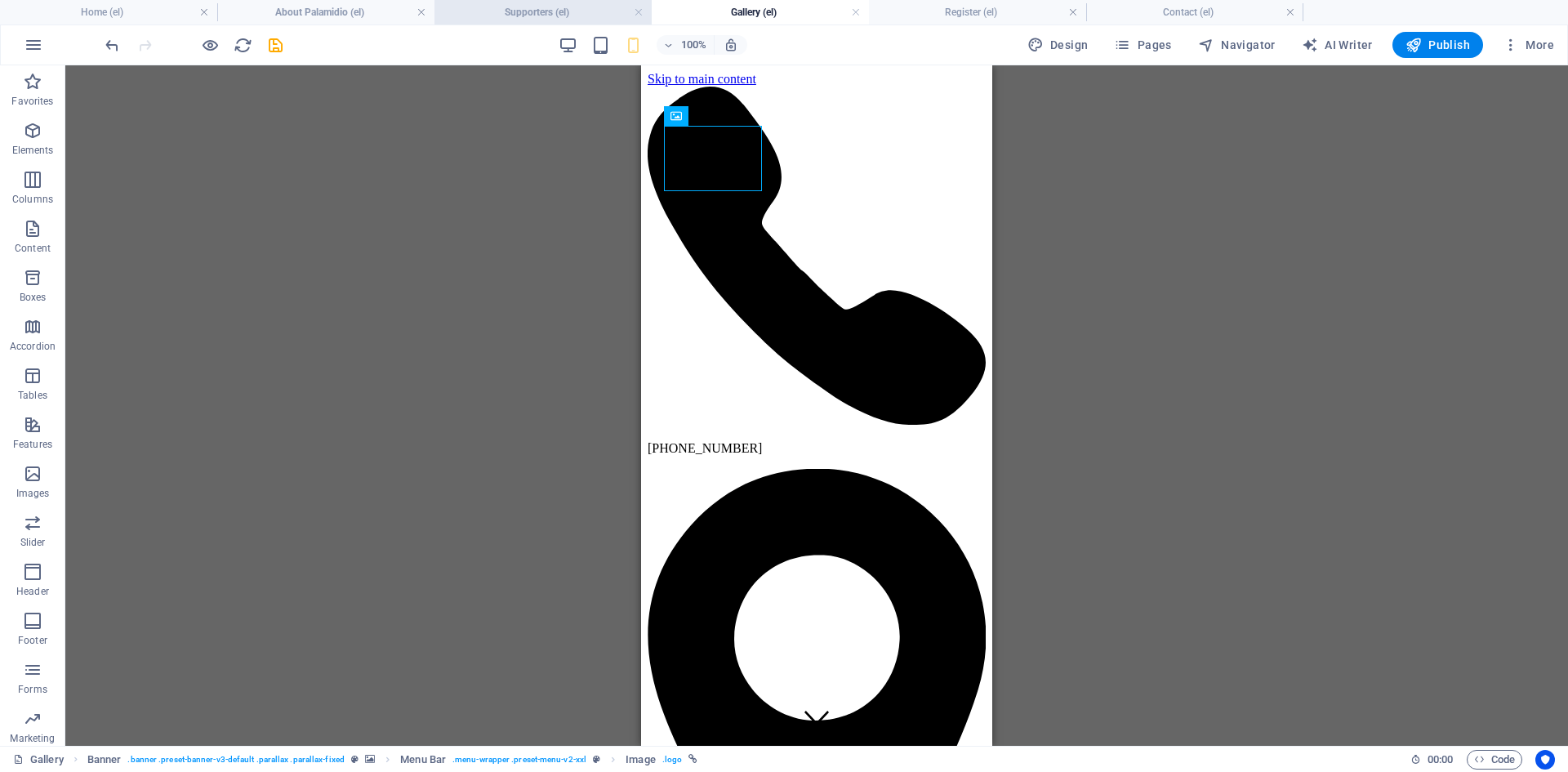
click at [520, 11] on h4 "Supporters (el)" at bounding box center [543, 11] width 217 height 18
click at [691, 11] on h4 "Gallery (el)" at bounding box center [761, 11] width 217 height 18
click at [919, 14] on h4 "Register (el)" at bounding box center [977, 11] width 217 height 18
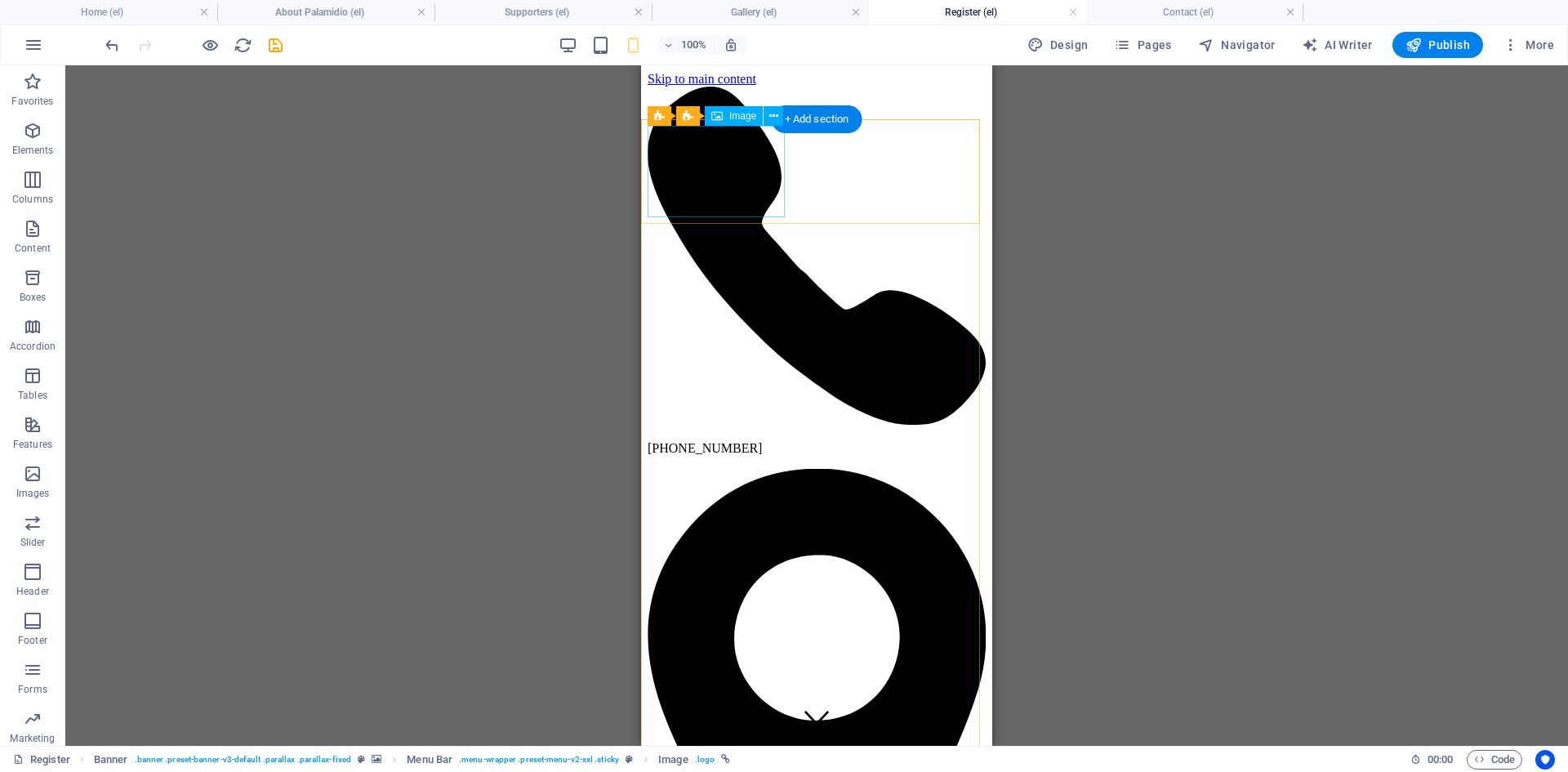
select select "px"
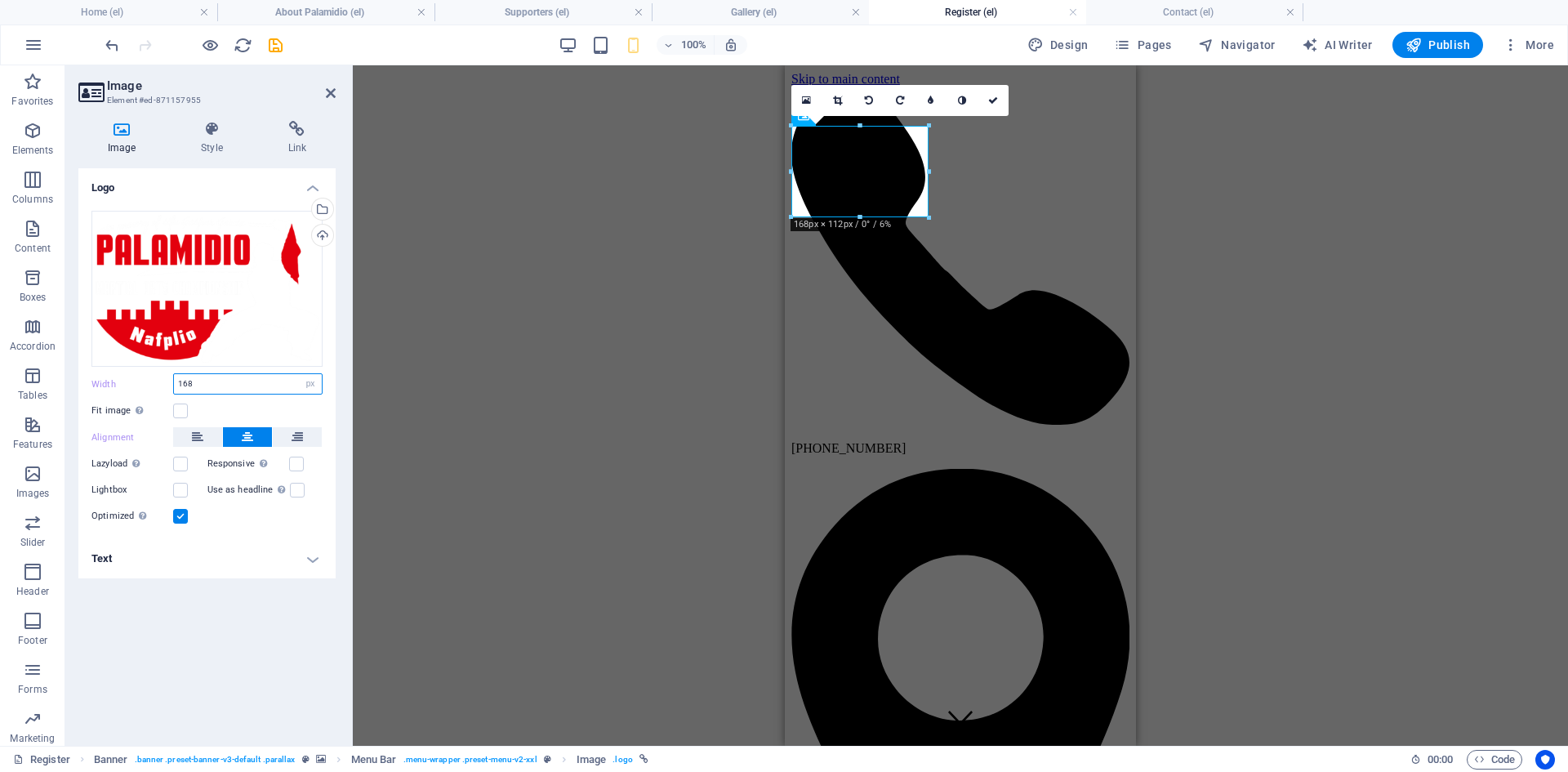
click at [184, 385] on input "168" at bounding box center [248, 384] width 148 height 19
type input "120"
click at [209, 149] on h4 "Style" at bounding box center [215, 138] width 86 height 34
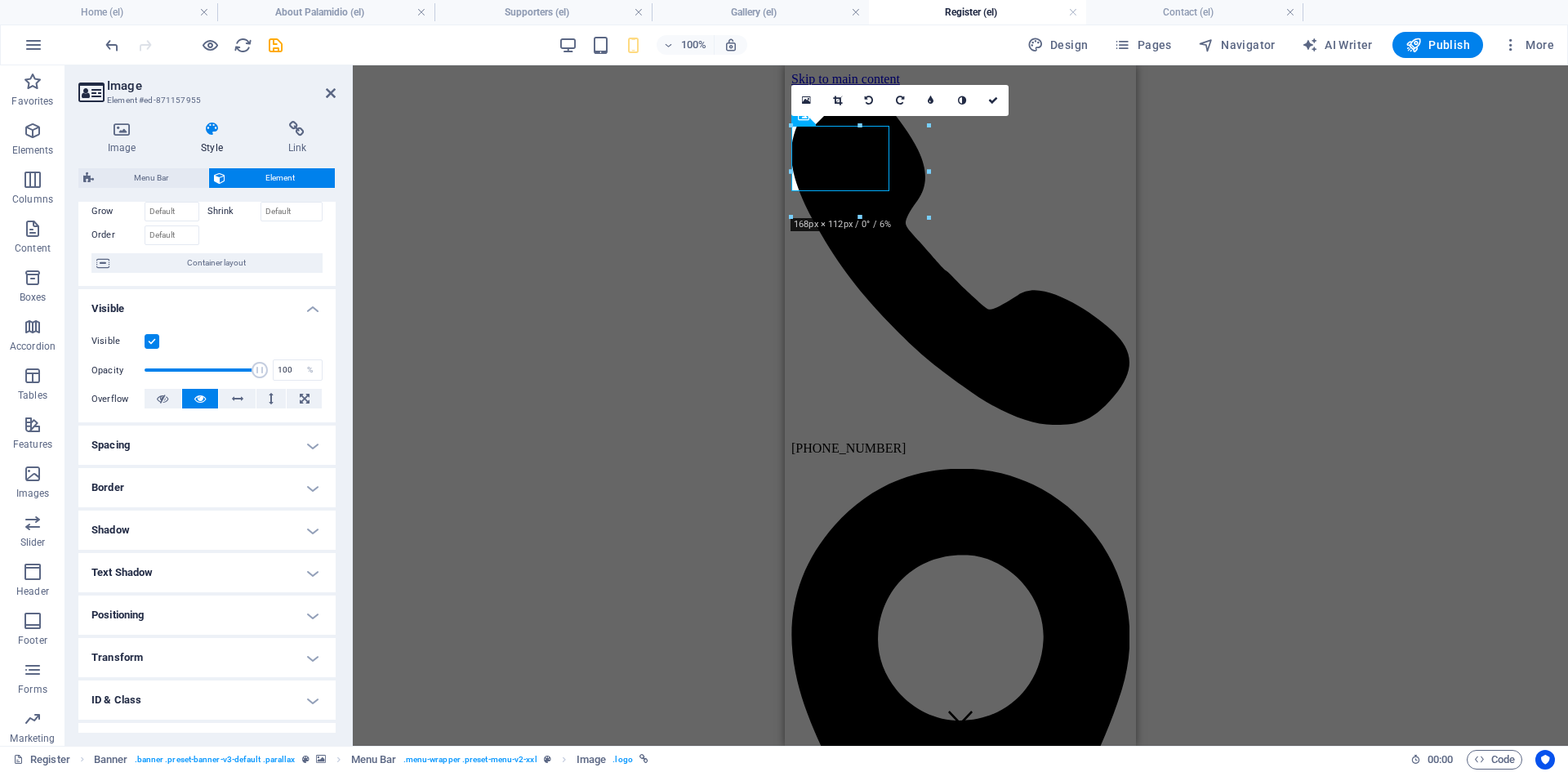
scroll to position [159, 0]
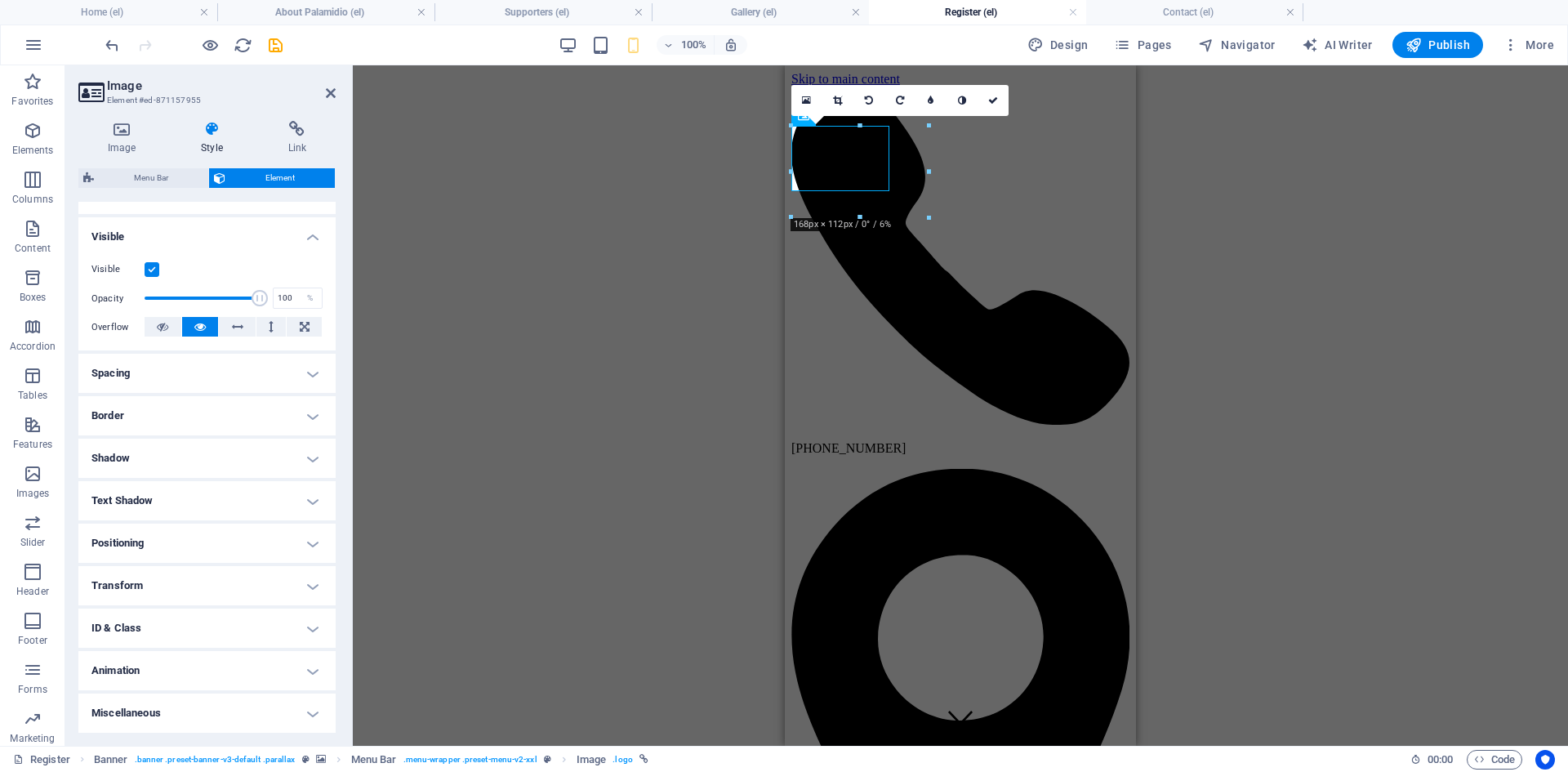
click at [303, 368] on h4 "Spacing" at bounding box center [207, 373] width 258 height 39
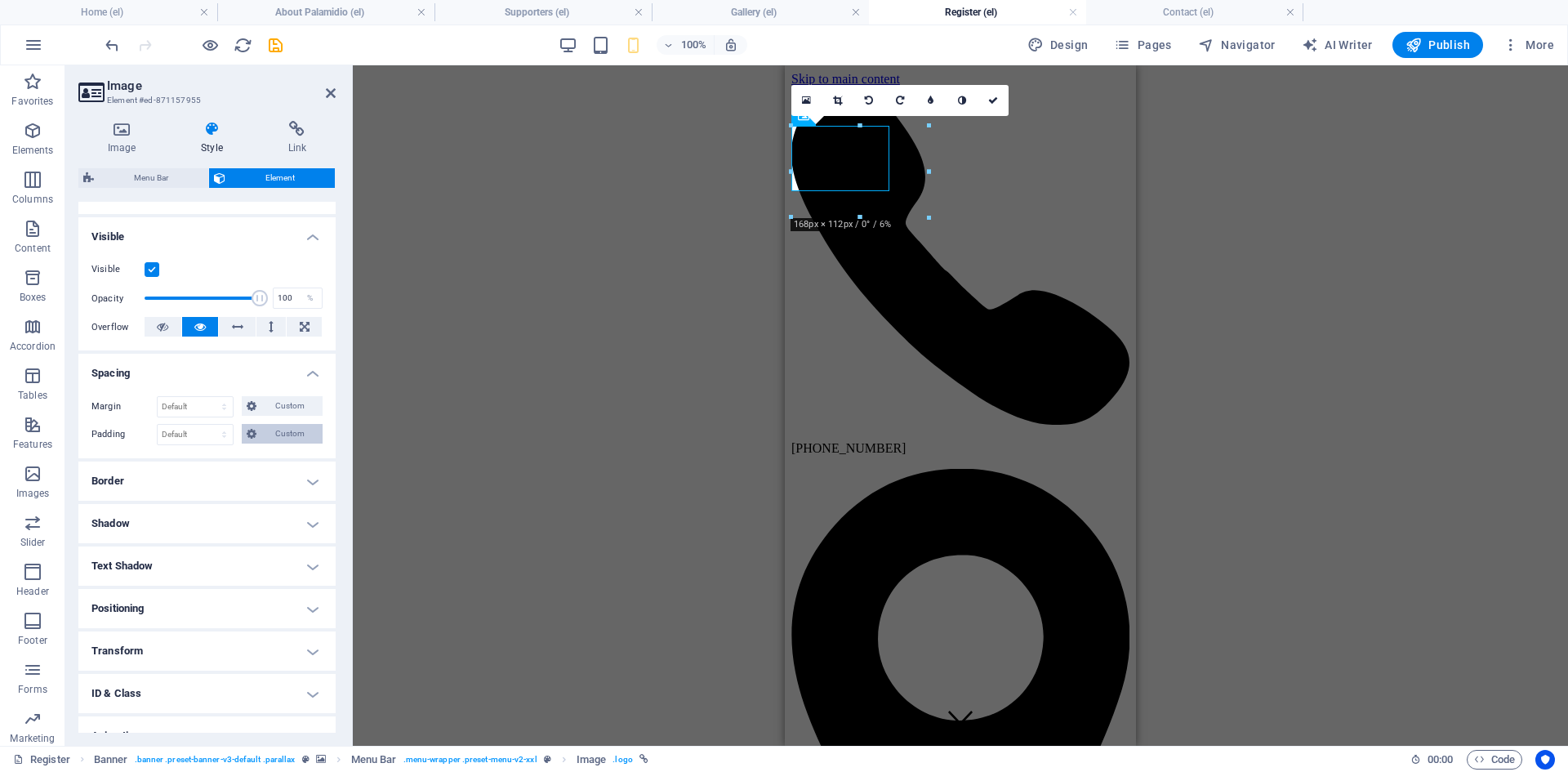
click at [279, 434] on span "Custom" at bounding box center [289, 434] width 57 height 19
click at [152, 473] on select "px rem % vh vw" at bounding box center [153, 476] width 23 height 19
click at [142, 466] on select "px rem % vh vw" at bounding box center [153, 476] width 23 height 19
click at [132, 471] on input "number" at bounding box center [136, 476] width 56 height 19
click at [227, 400] on select "Default auto px % rem vw vh Custom" at bounding box center [195, 406] width 75 height 19
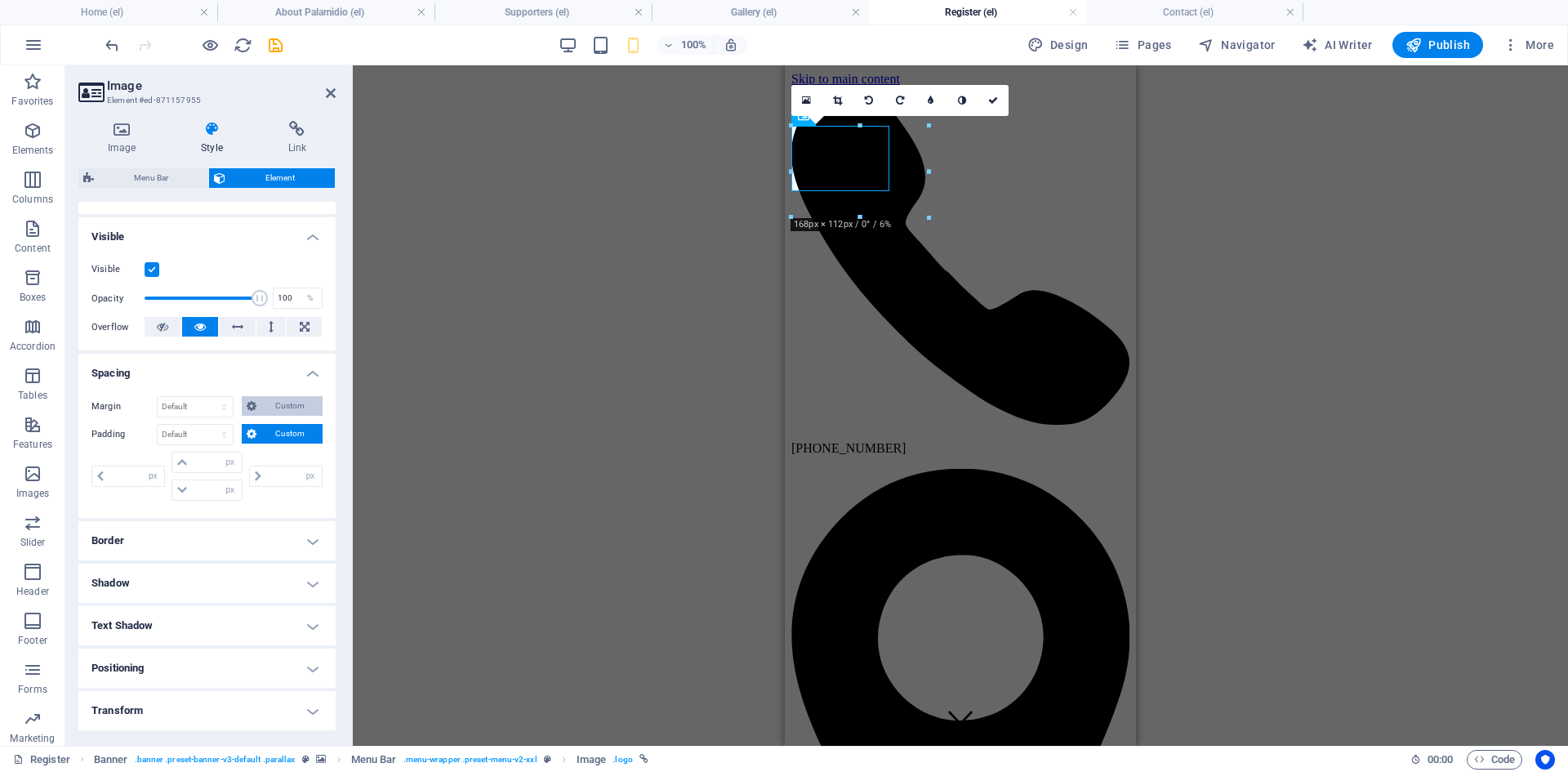
click at [275, 414] on span "Custom" at bounding box center [289, 406] width 57 height 19
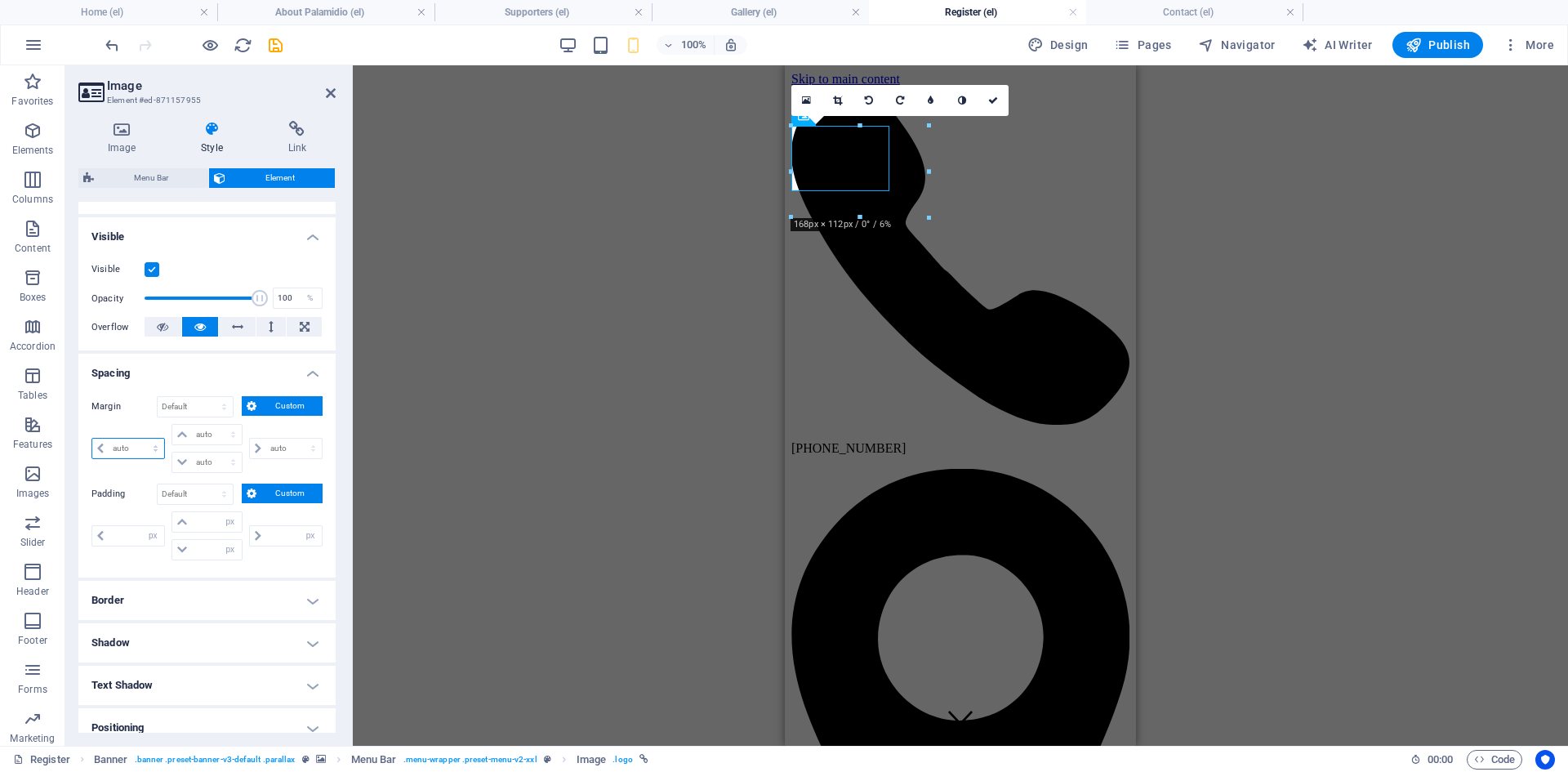
click at [138, 445] on select "auto px % rem vw vh" at bounding box center [127, 448] width 72 height 19
select select "px"
click at [141, 439] on select "auto px % rem vw vh" at bounding box center [127, 448] width 72 height 19
type input "0"
select select "px"
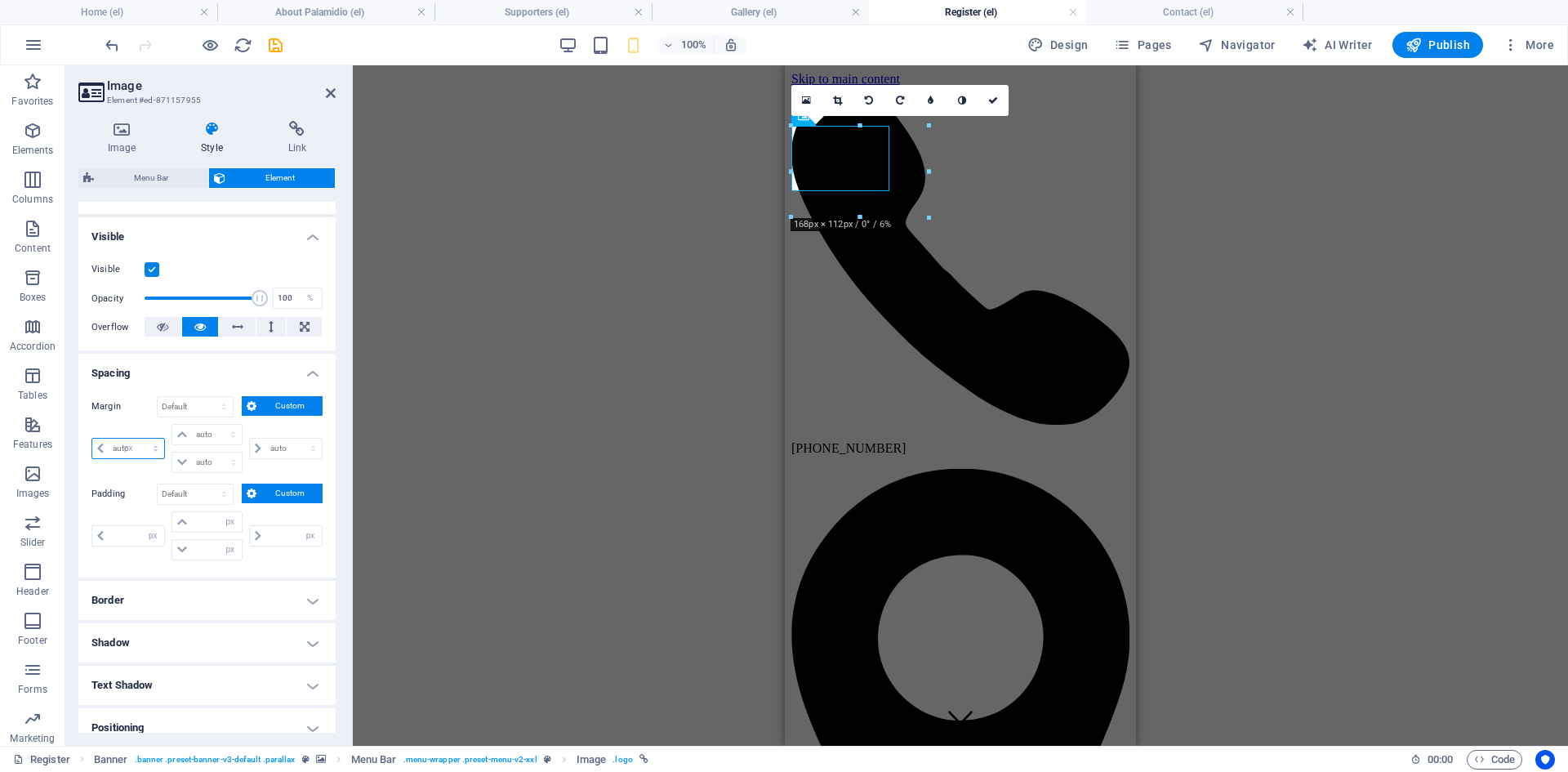
type input "0"
select select "px"
type input "0"
select select "px"
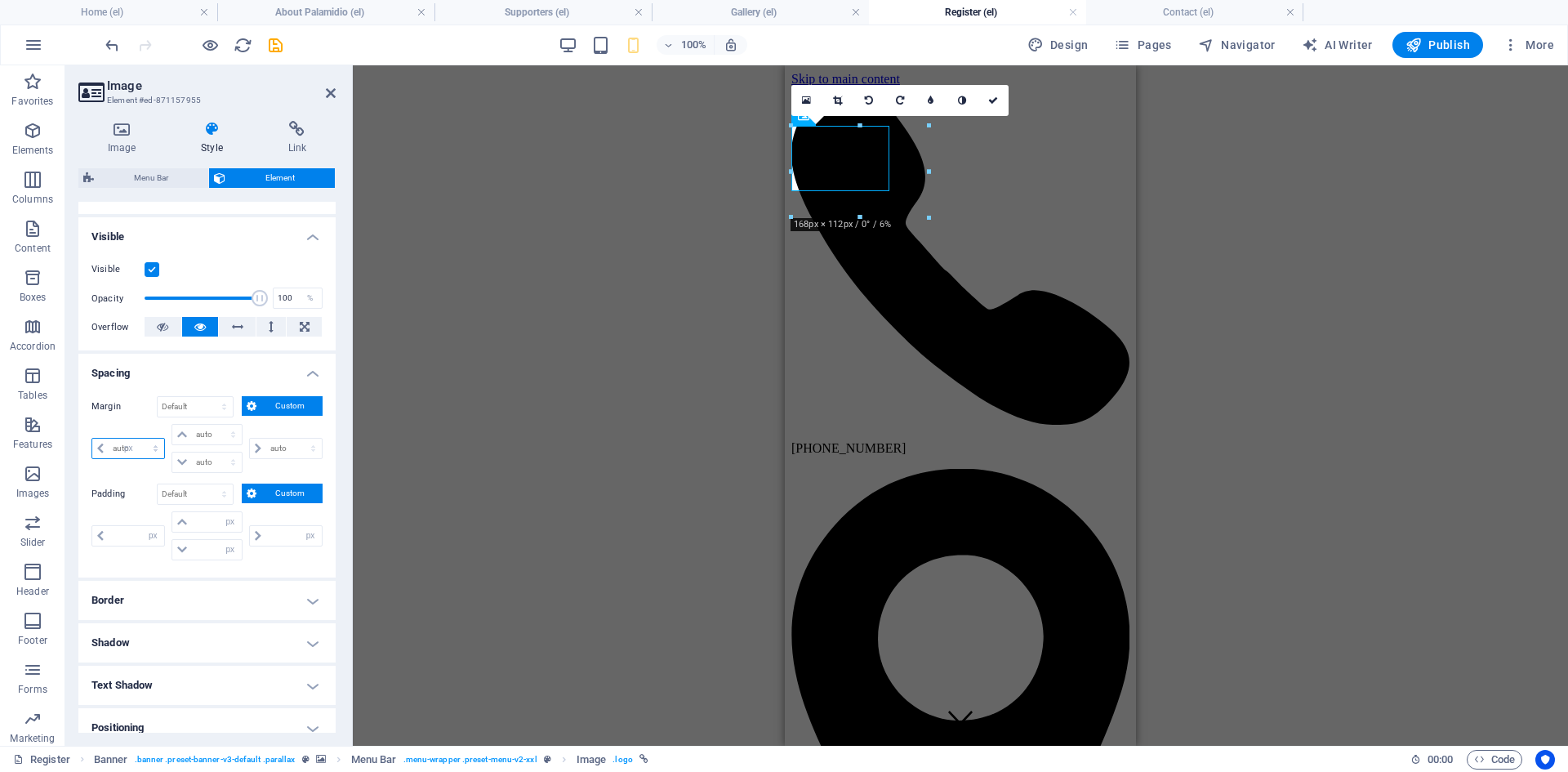
type input "0"
select select "px"
type input "20"
select select "DISABLED_OPTION_VALUE"
type input "20"
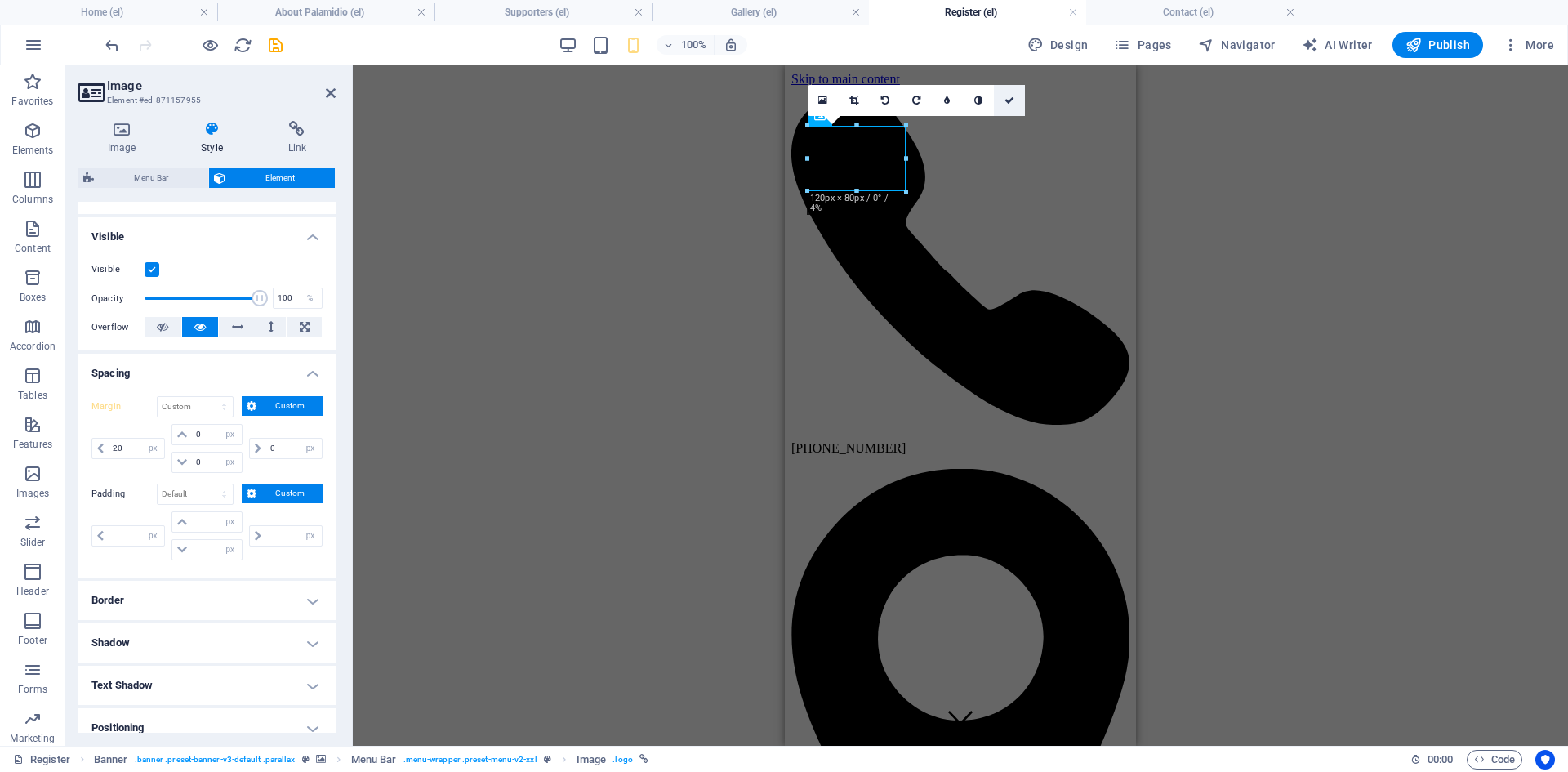
click at [1010, 100] on icon at bounding box center [1010, 101] width 10 height 10
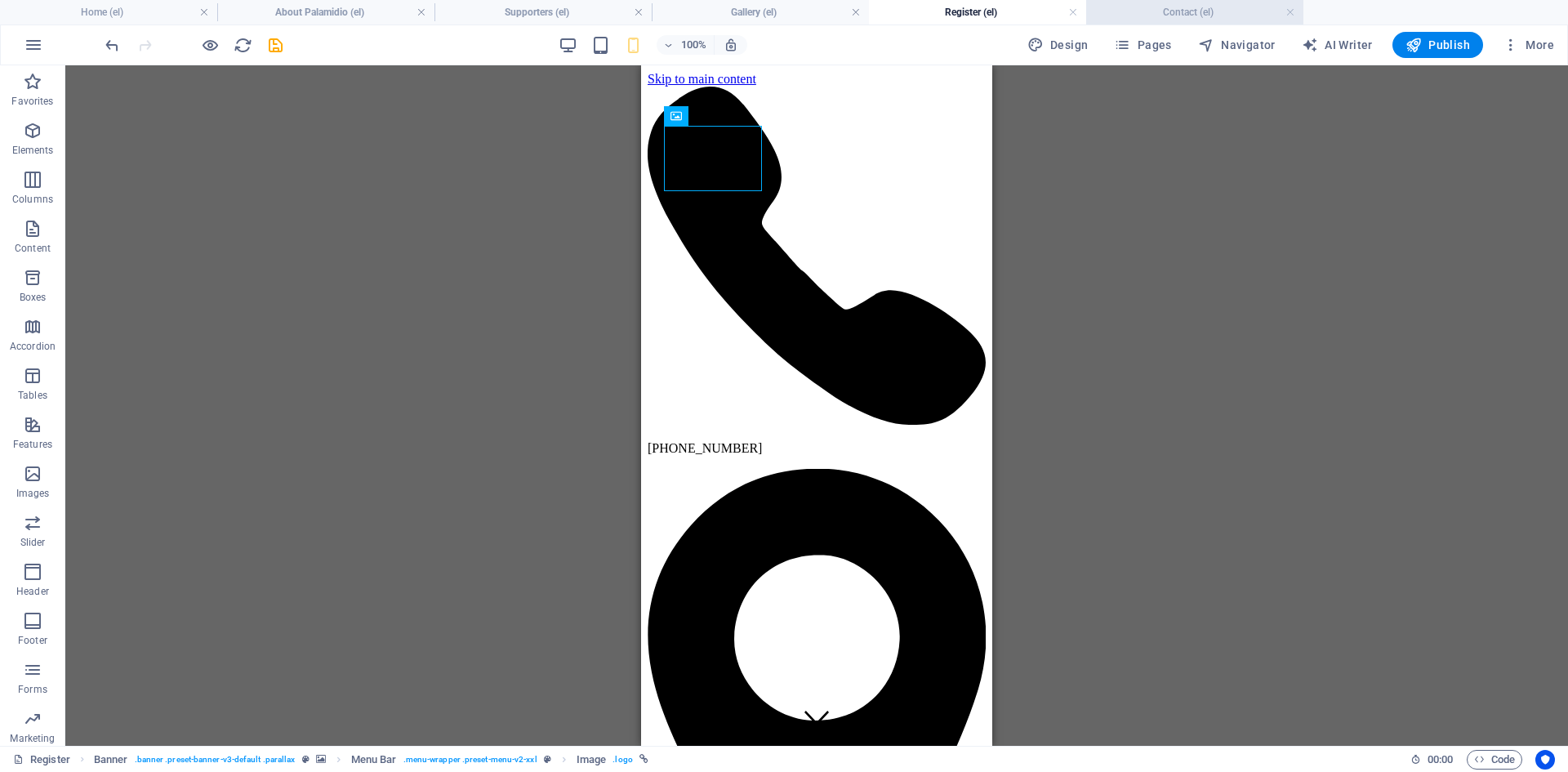
click at [1153, 12] on h4 "Contact (el)" at bounding box center [1194, 11] width 217 height 18
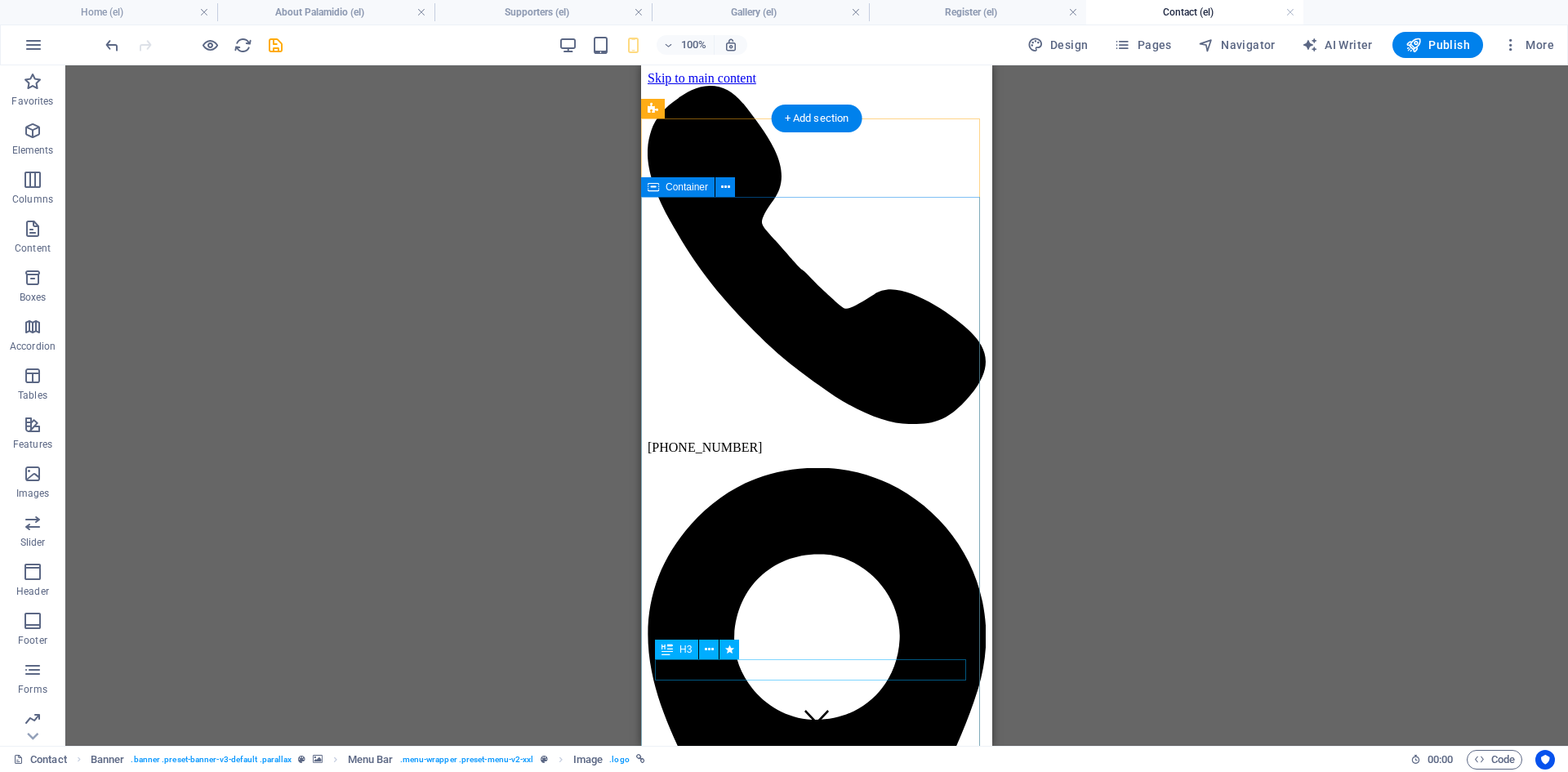
scroll to position [0, 0]
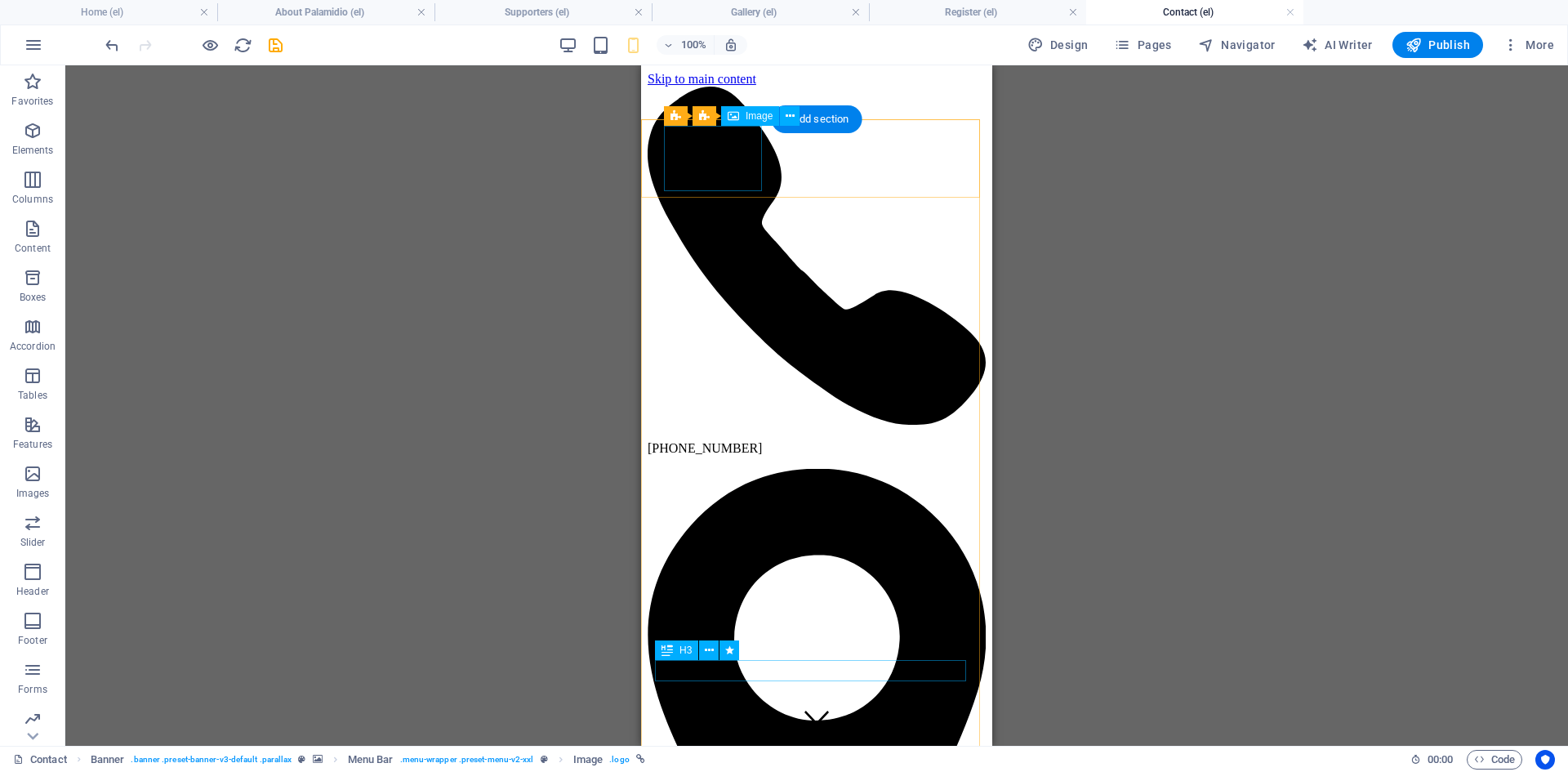
select select "px"
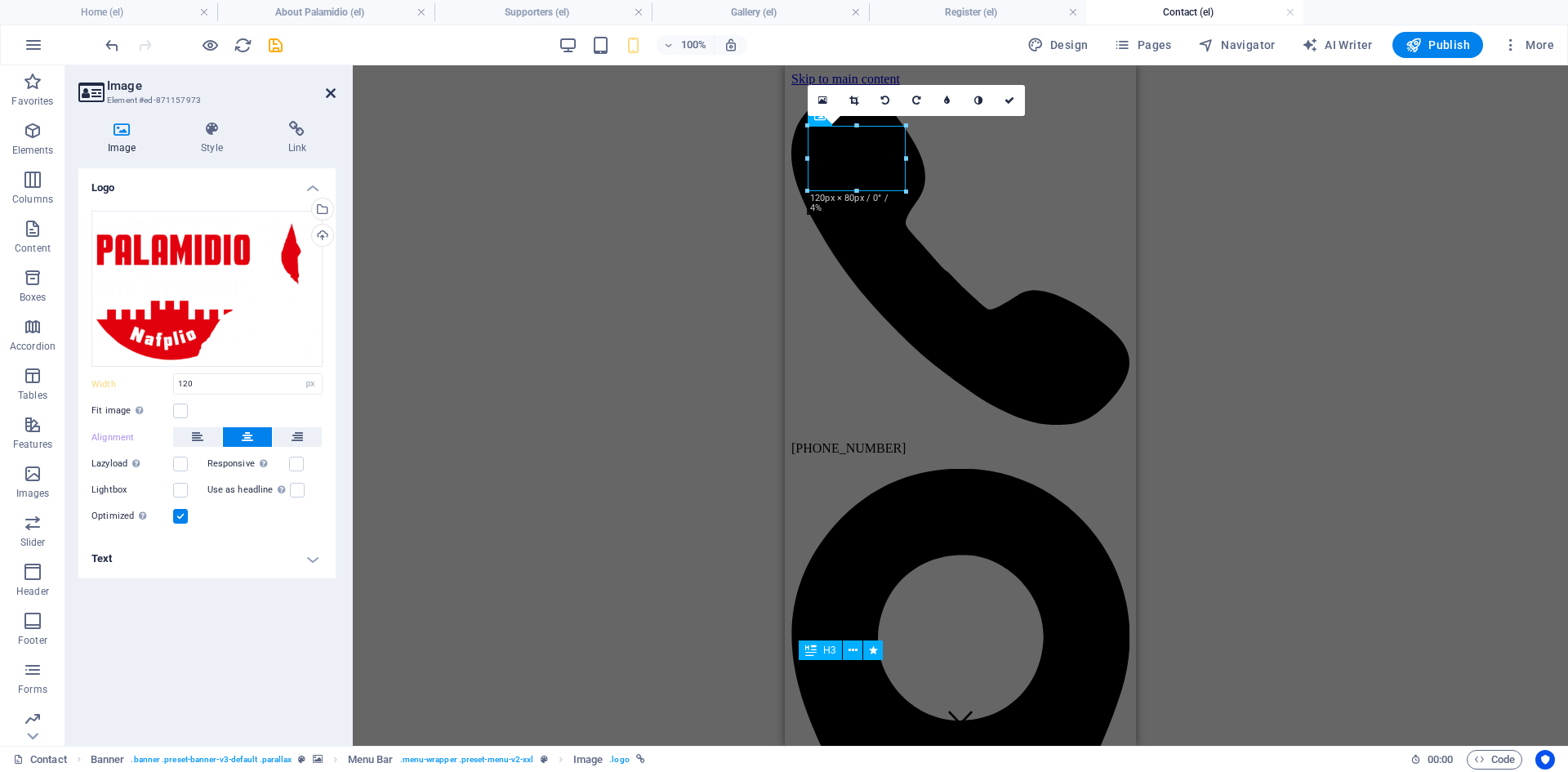
click at [328, 90] on icon at bounding box center [330, 93] width 10 height 13
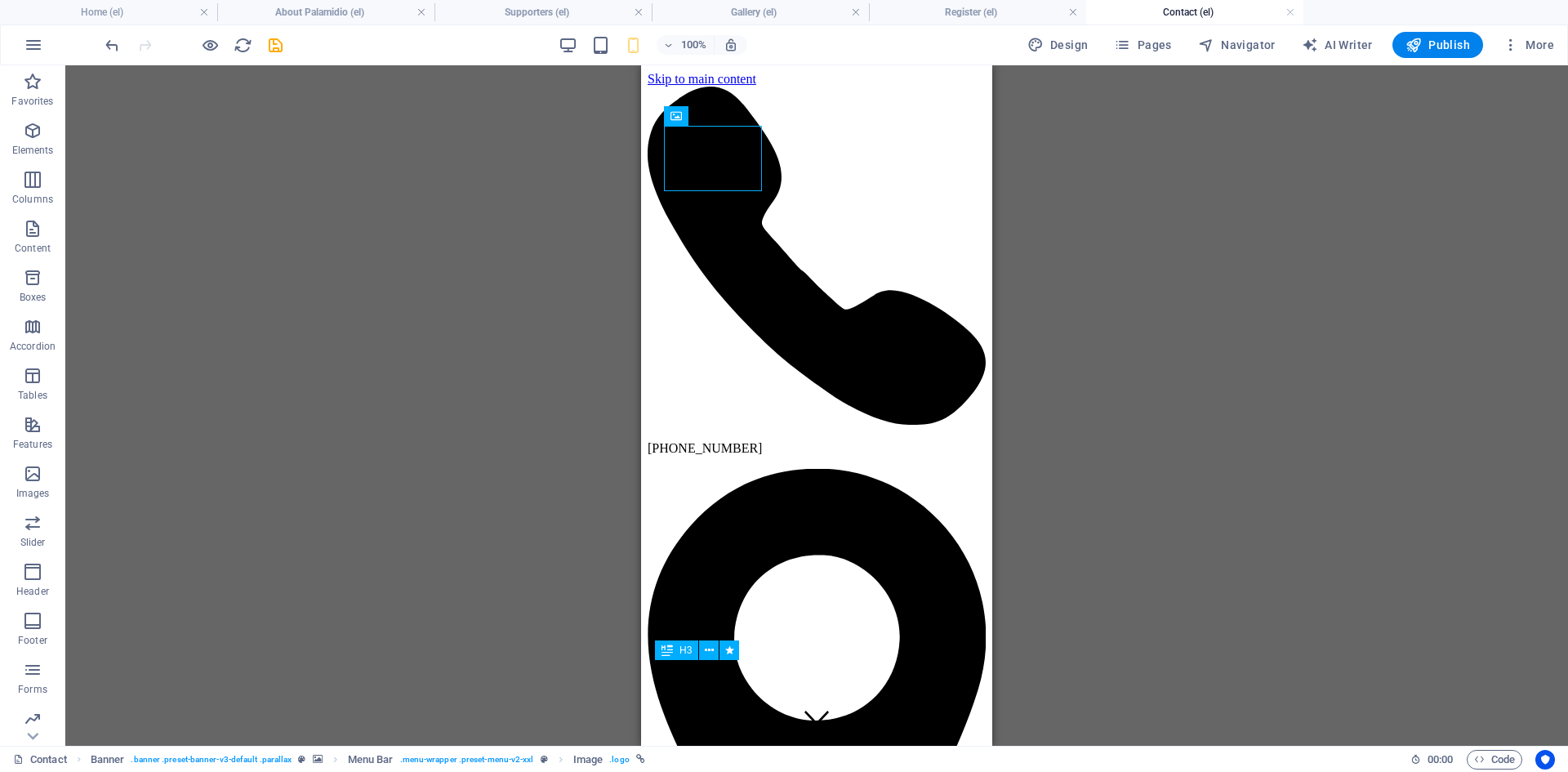
click at [280, 46] on icon "save" at bounding box center [276, 46] width 19 height 19
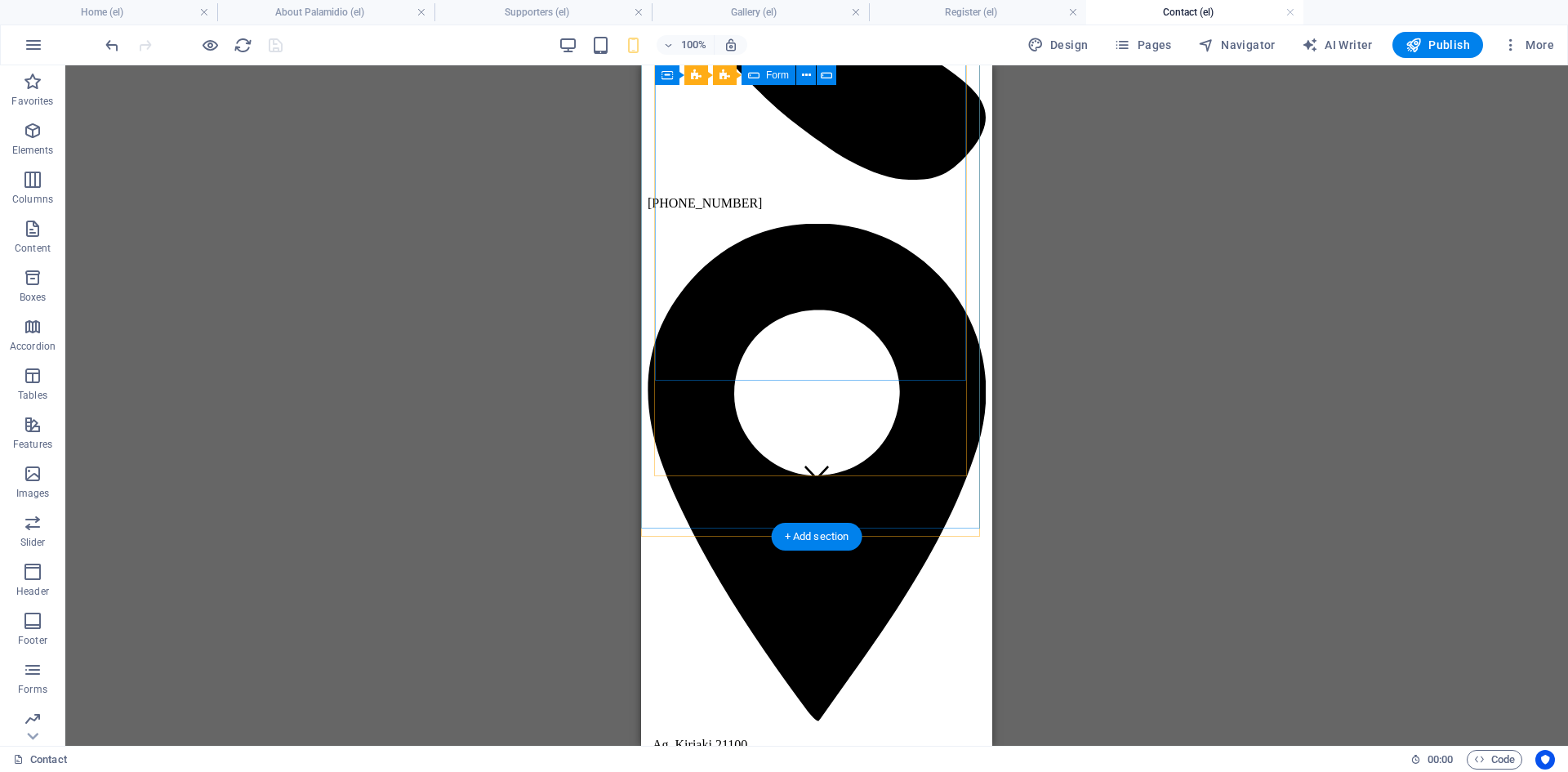
scroll to position [490, 0]
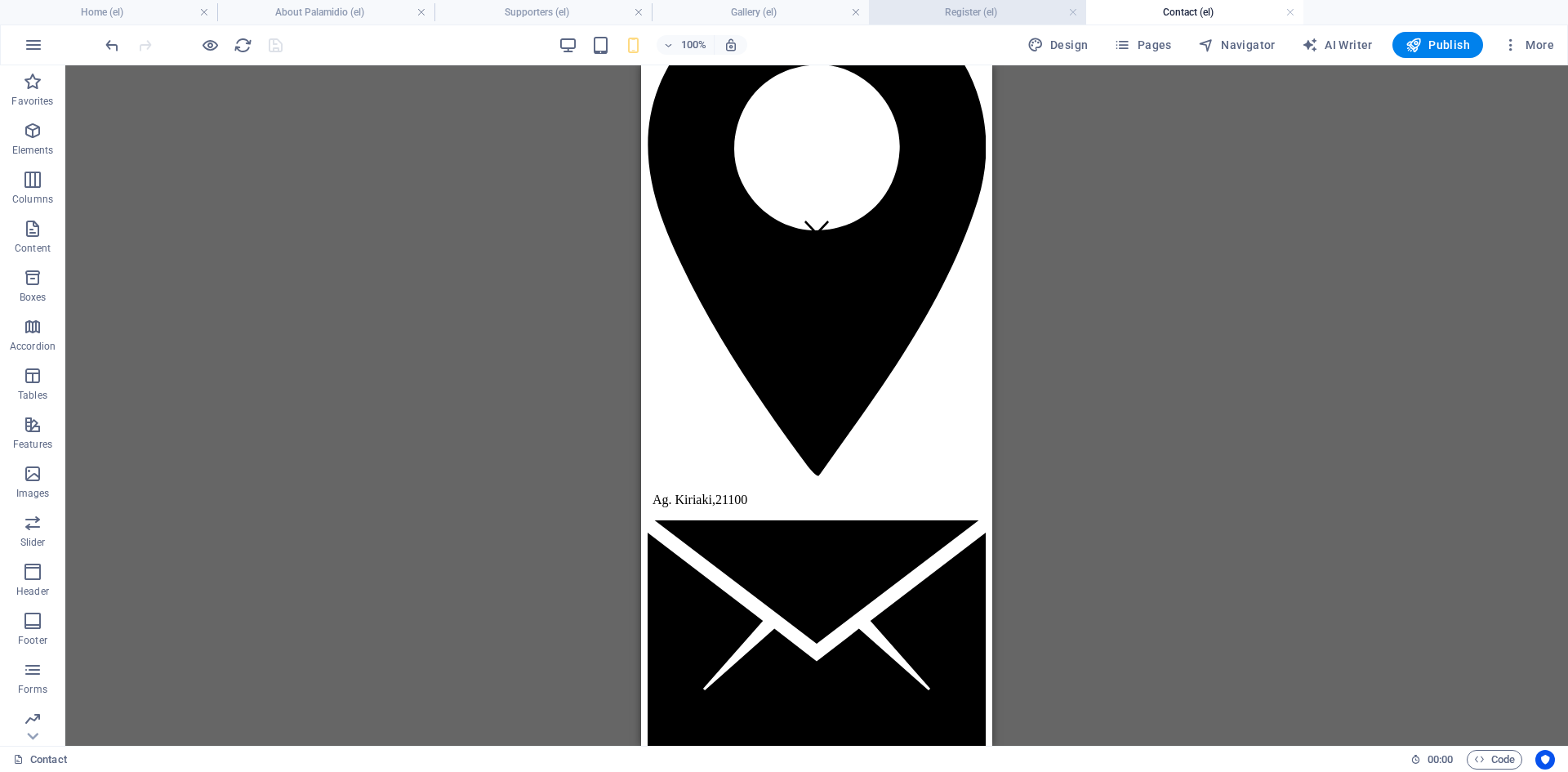
click at [1020, 12] on h4 "Register (el)" at bounding box center [977, 11] width 217 height 18
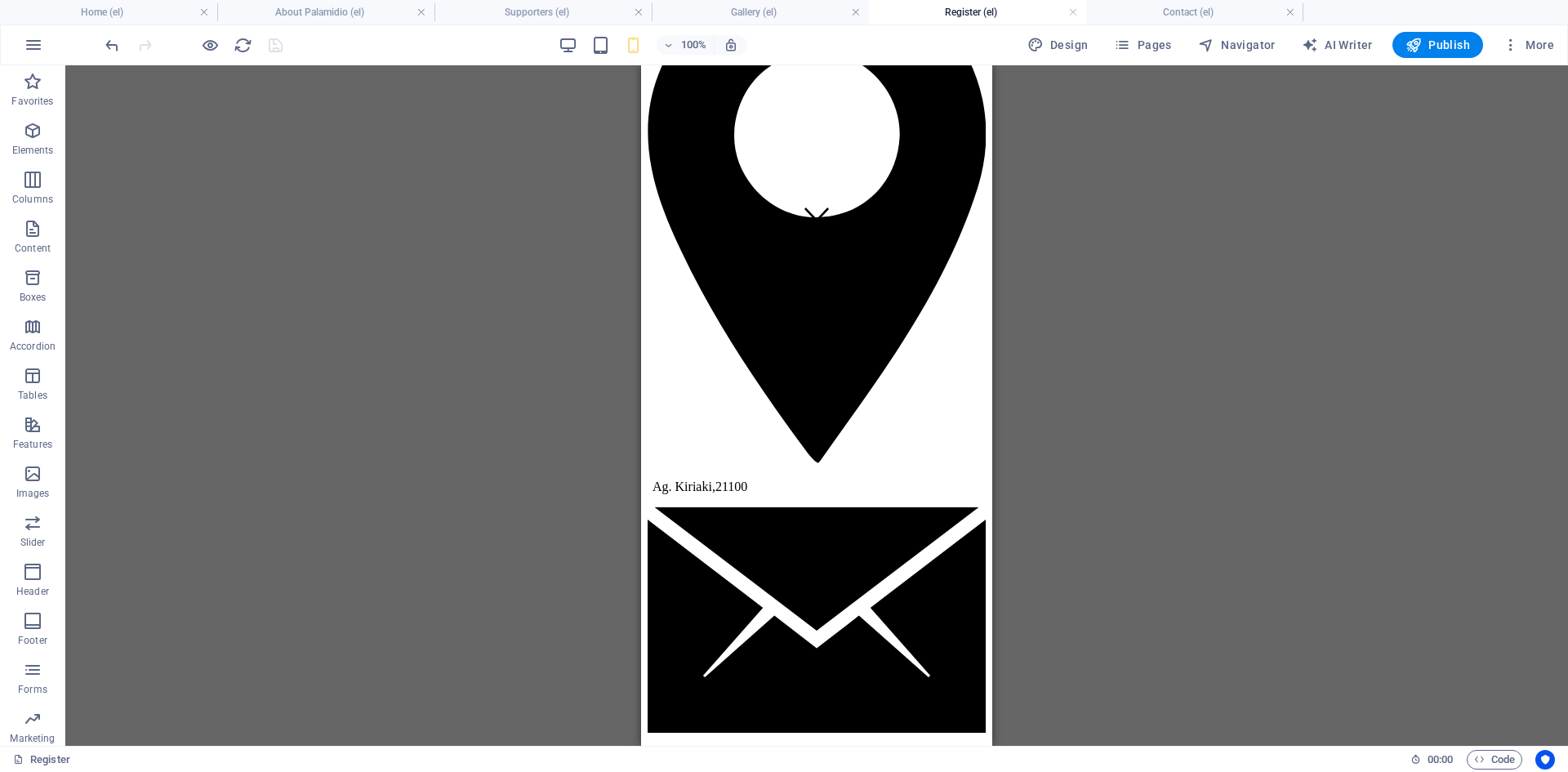
scroll to position [572, 0]
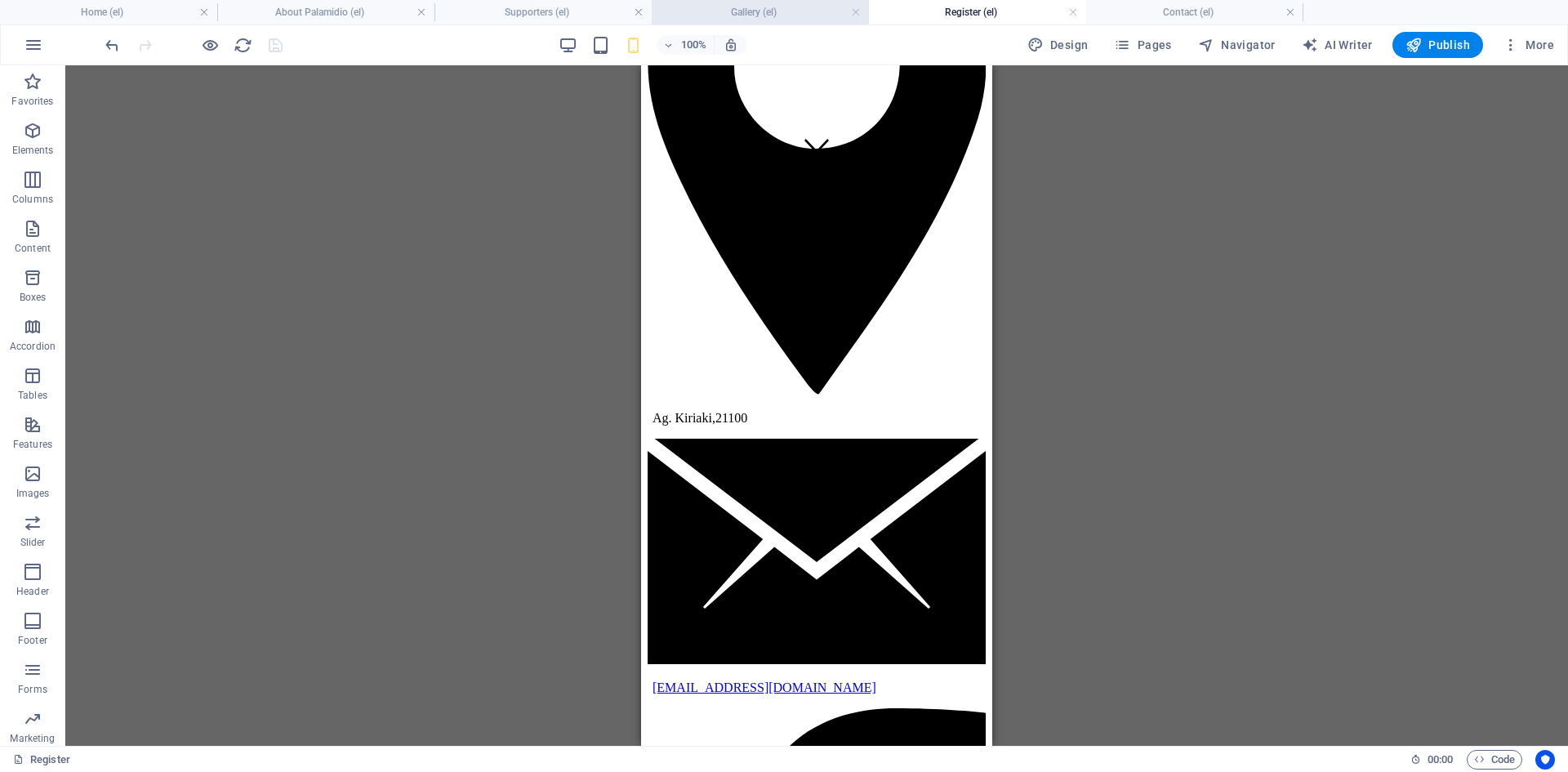
click at [768, 13] on h4 "Gallery (el)" at bounding box center [761, 11] width 217 height 18
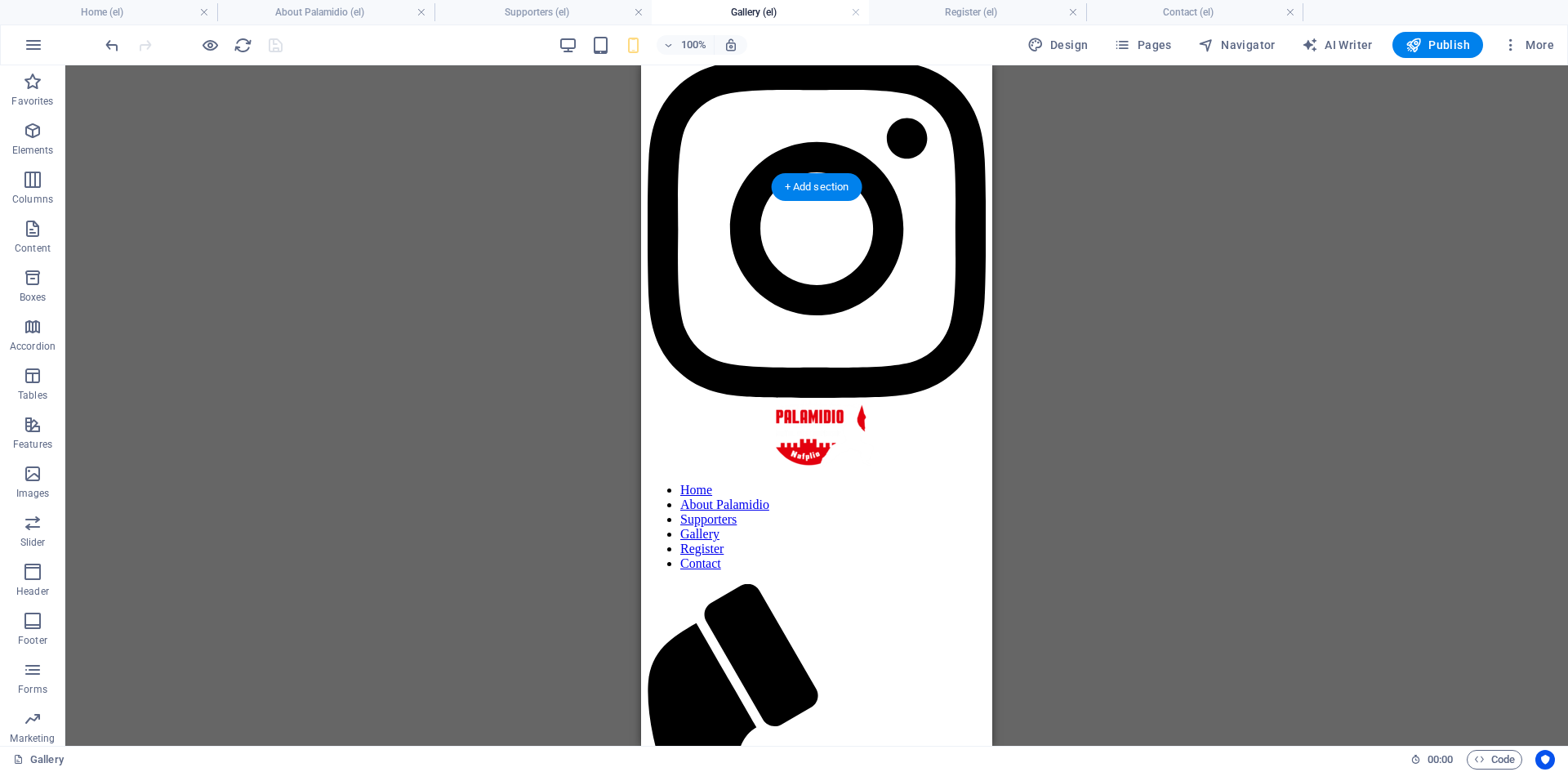
scroll to position [2450, 0]
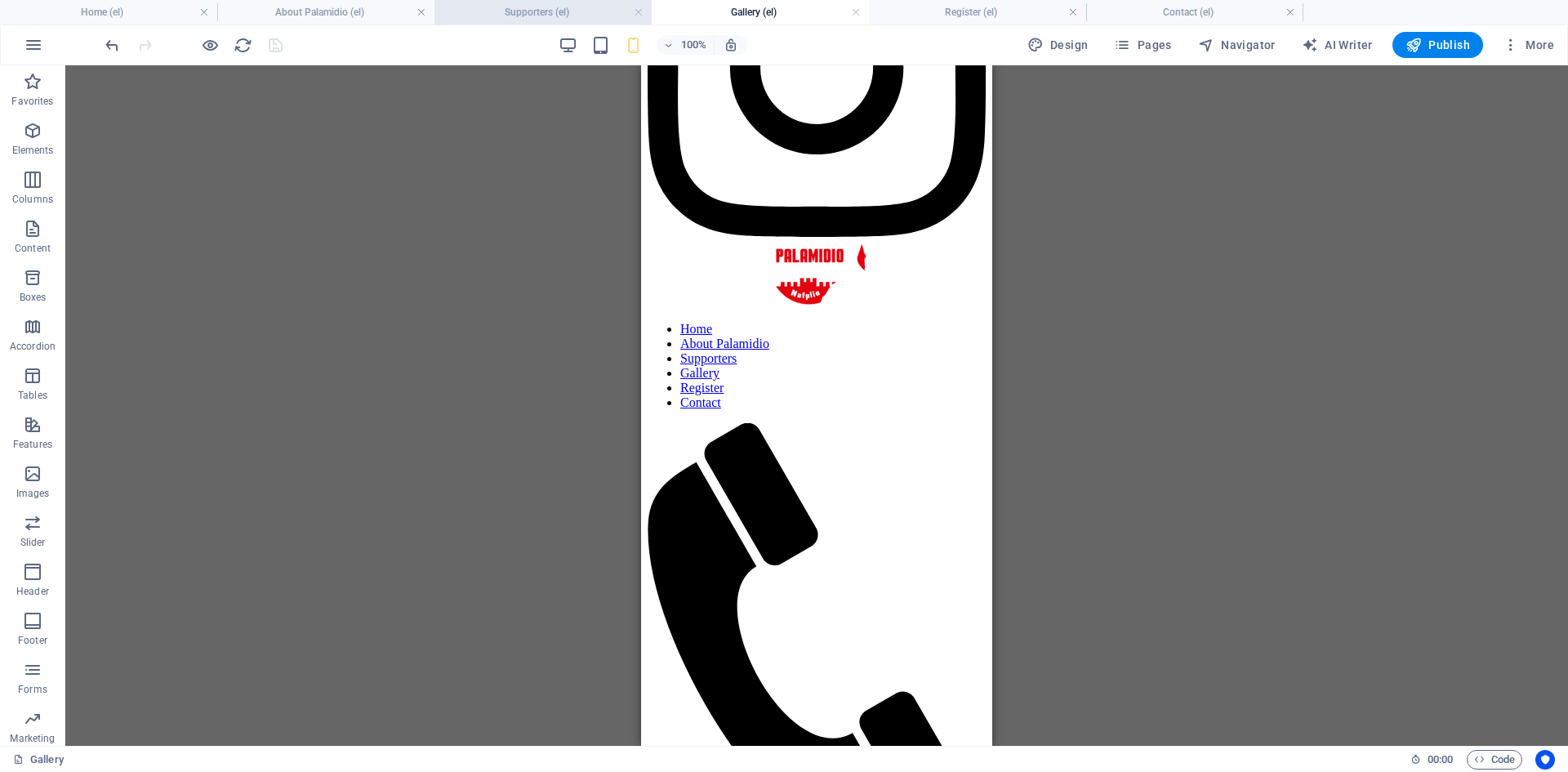
click at [575, 13] on h4 "Supporters (el)" at bounding box center [543, 11] width 217 height 18
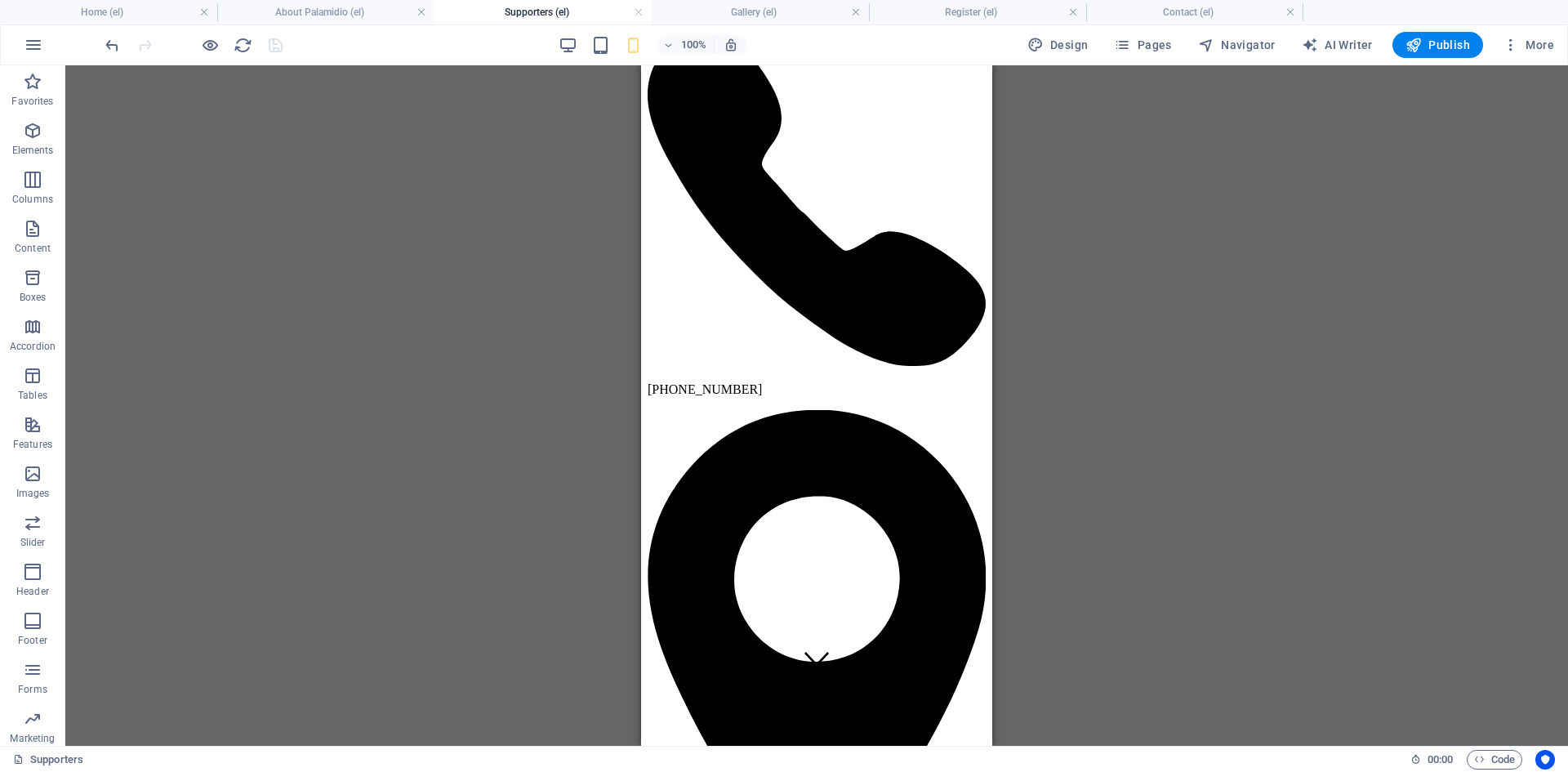
scroll to position [0, 0]
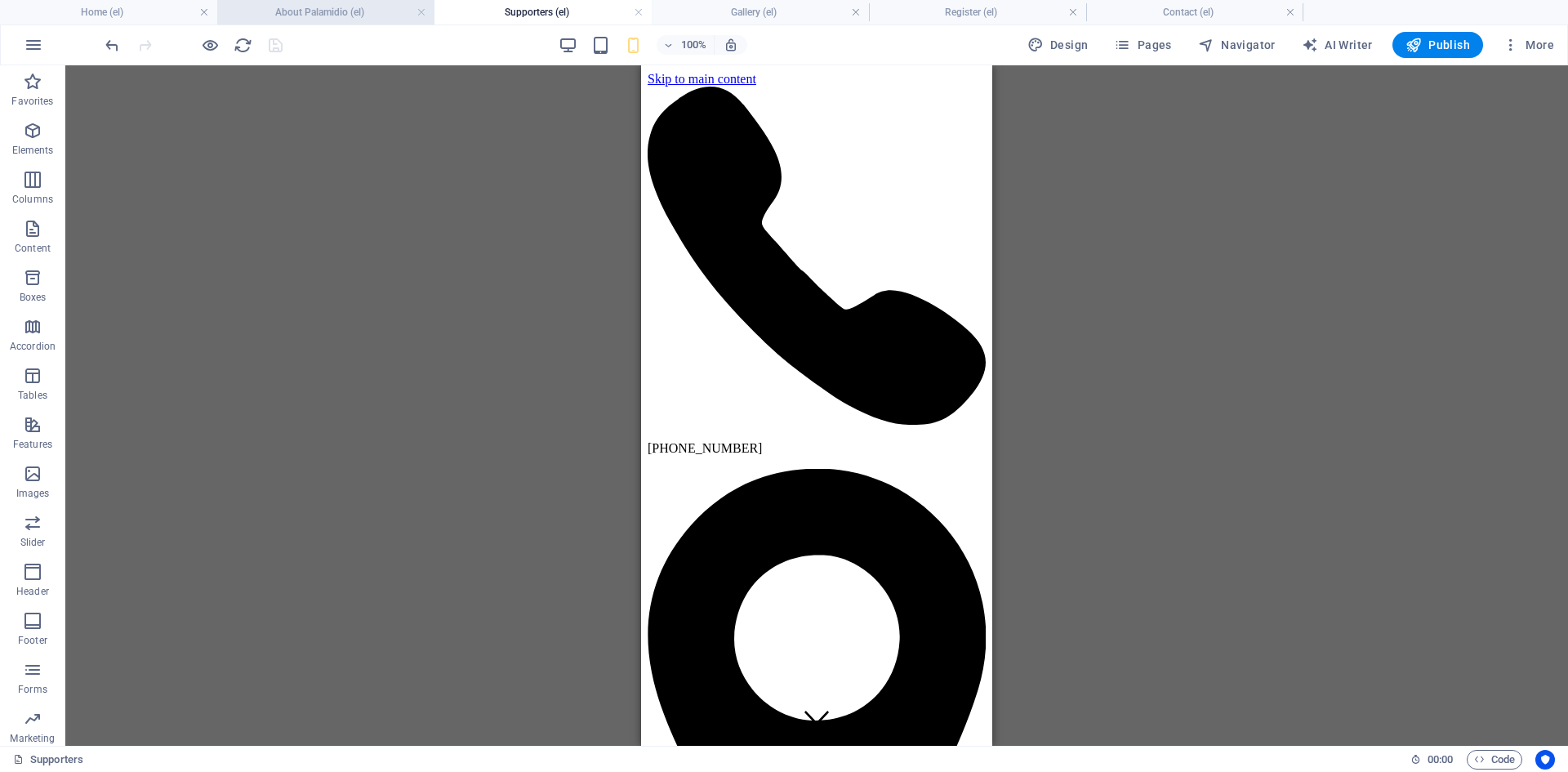
click at [341, 15] on h4 "About Palamidio (el)" at bounding box center [326, 11] width 217 height 18
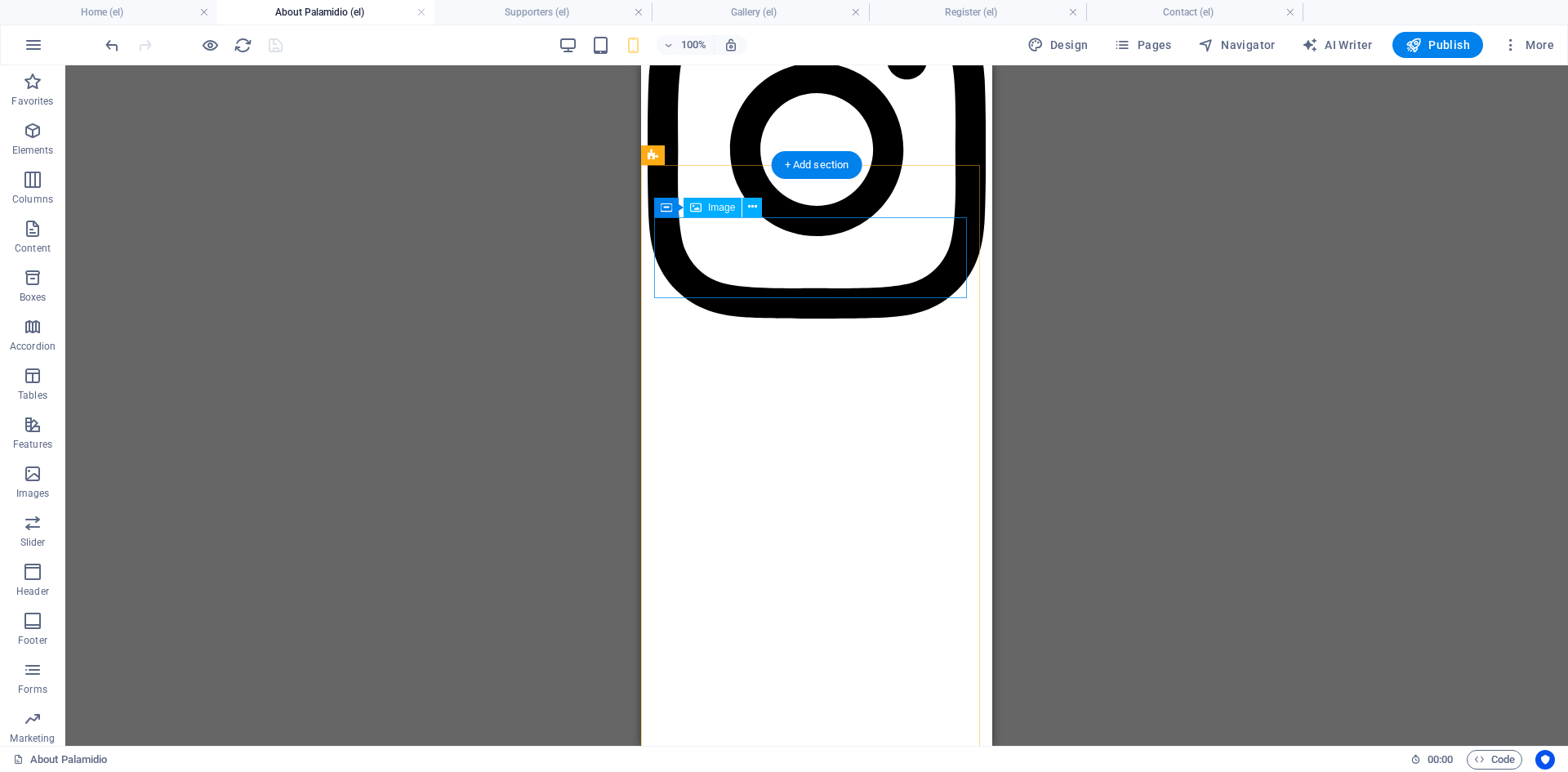
scroll to position [2457, 0]
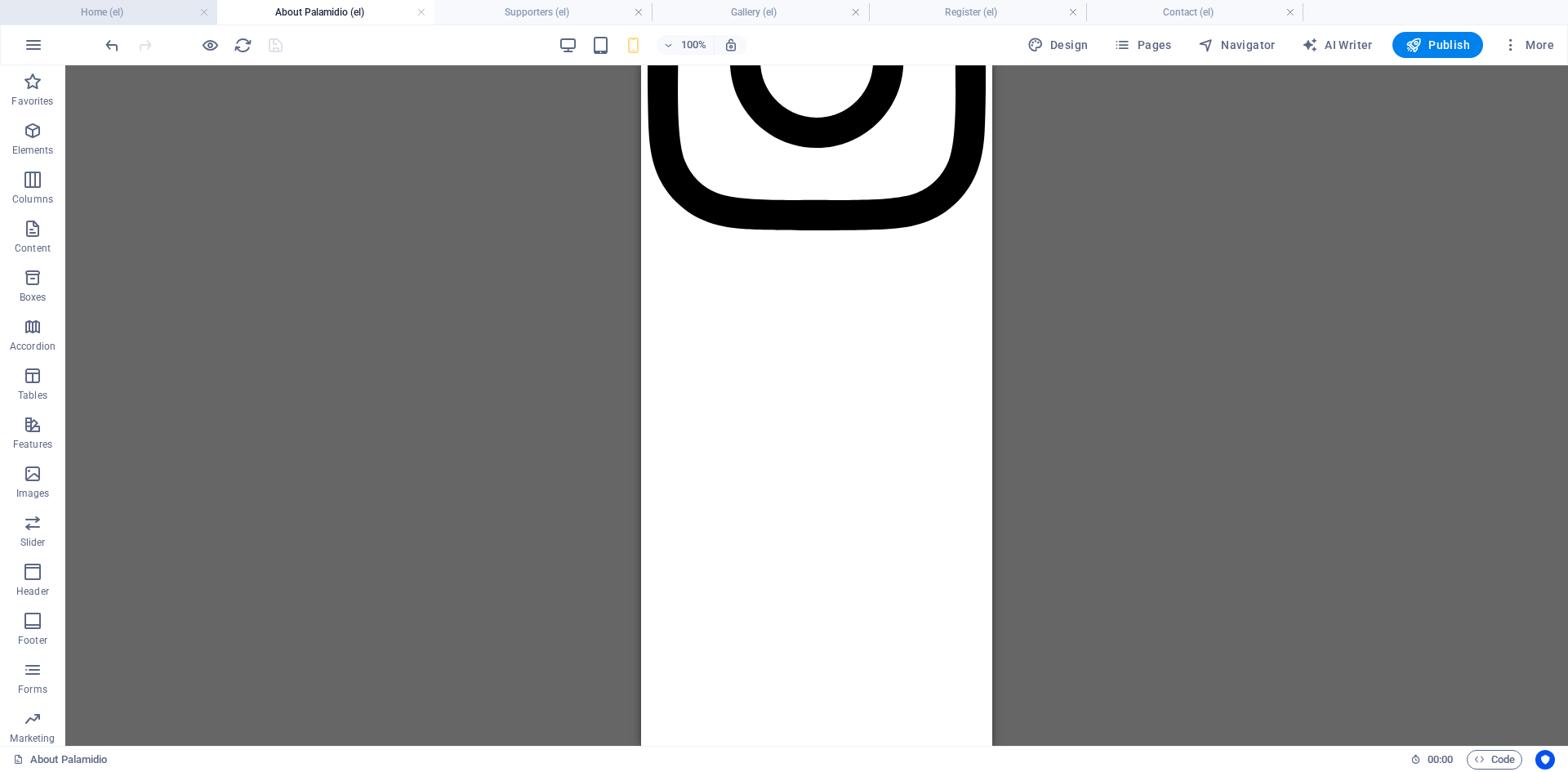
click at [134, 11] on h4 "Home (el)" at bounding box center [108, 11] width 217 height 18
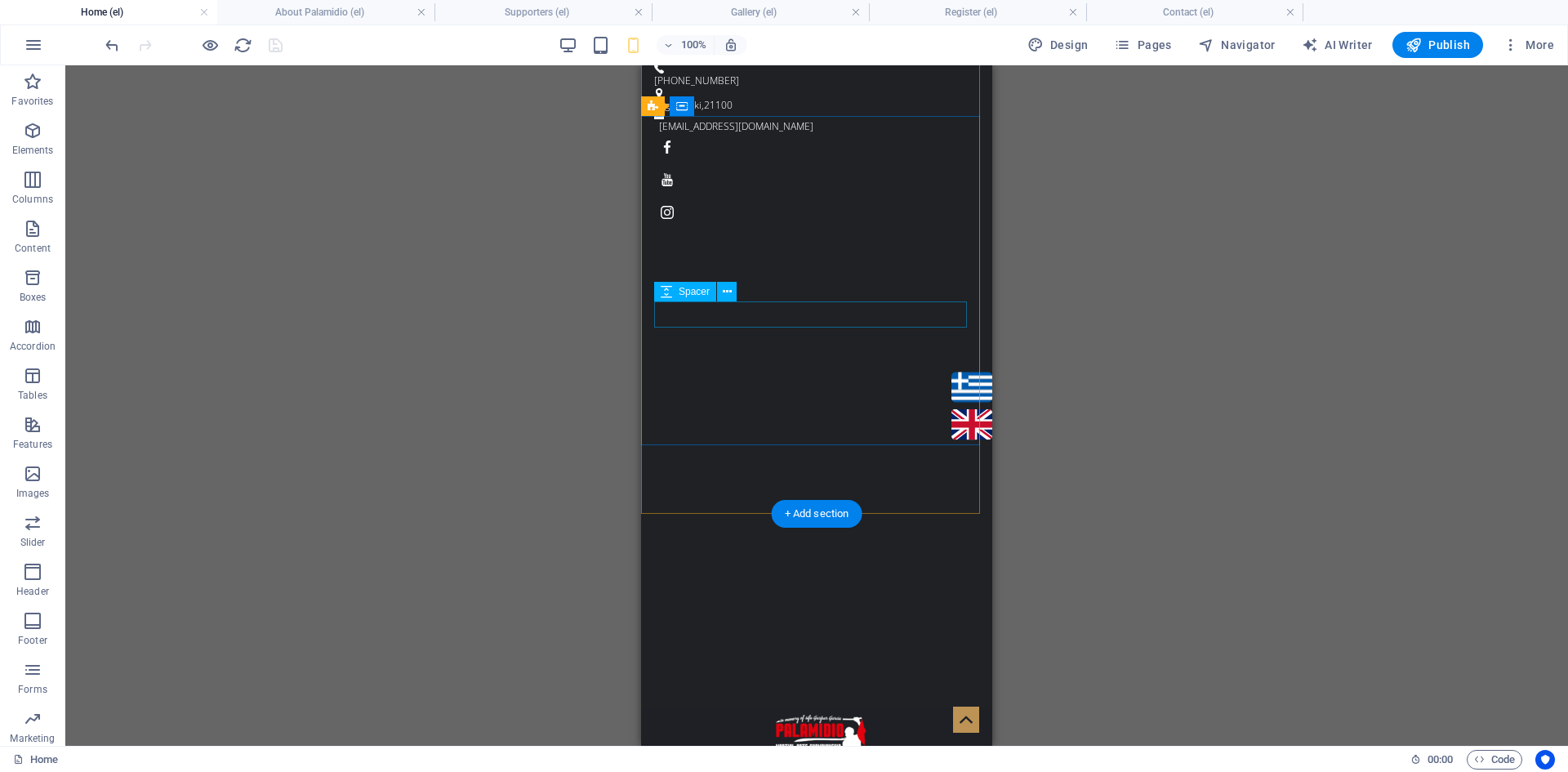
scroll to position [0, 0]
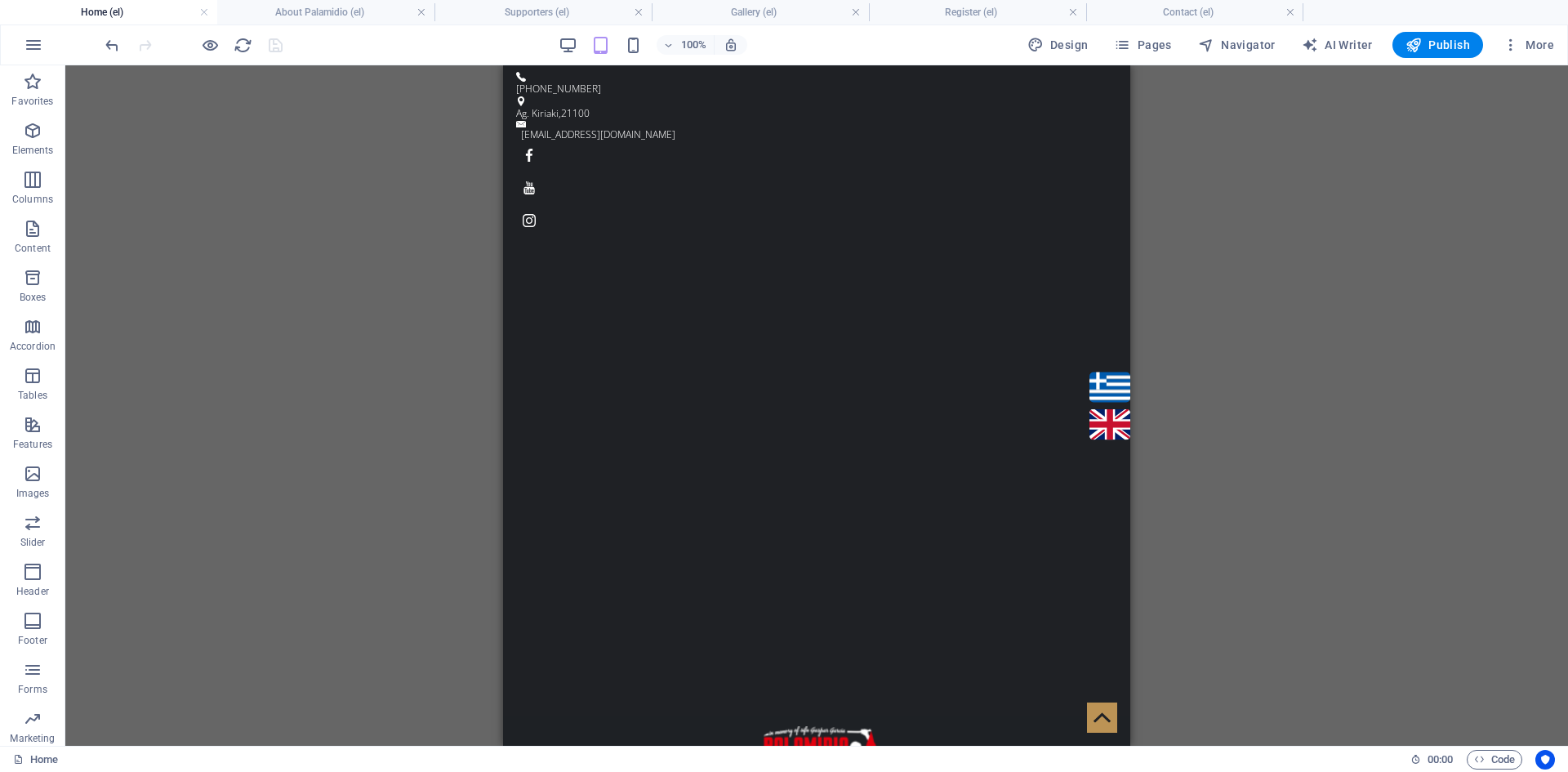
click at [154, 13] on h4 "Home (el)" at bounding box center [108, 11] width 217 height 18
click at [280, 11] on h4 "About Palamidio (el)" at bounding box center [326, 11] width 217 height 18
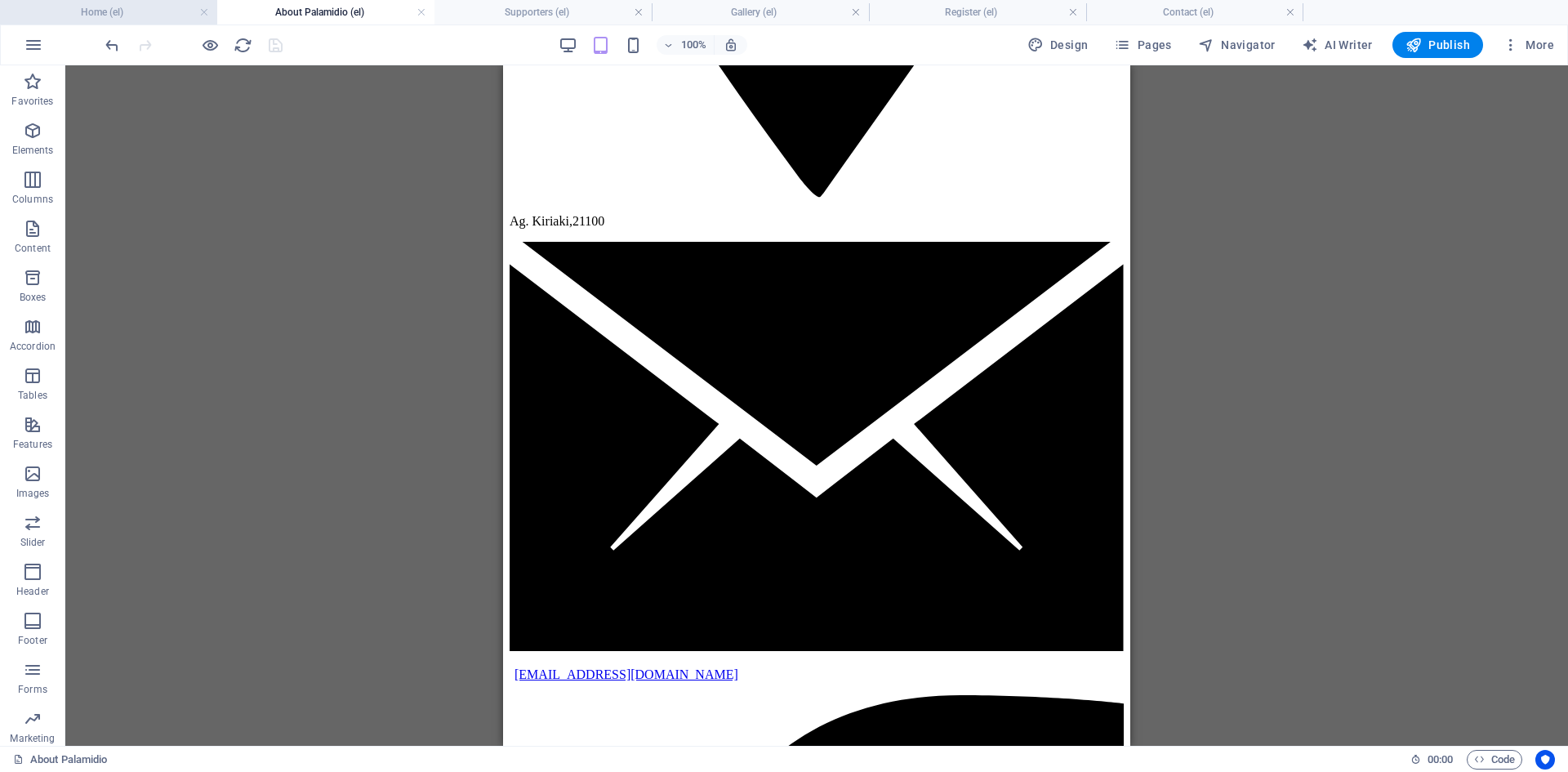
click at [125, 12] on h4 "Home (el)" at bounding box center [108, 11] width 217 height 18
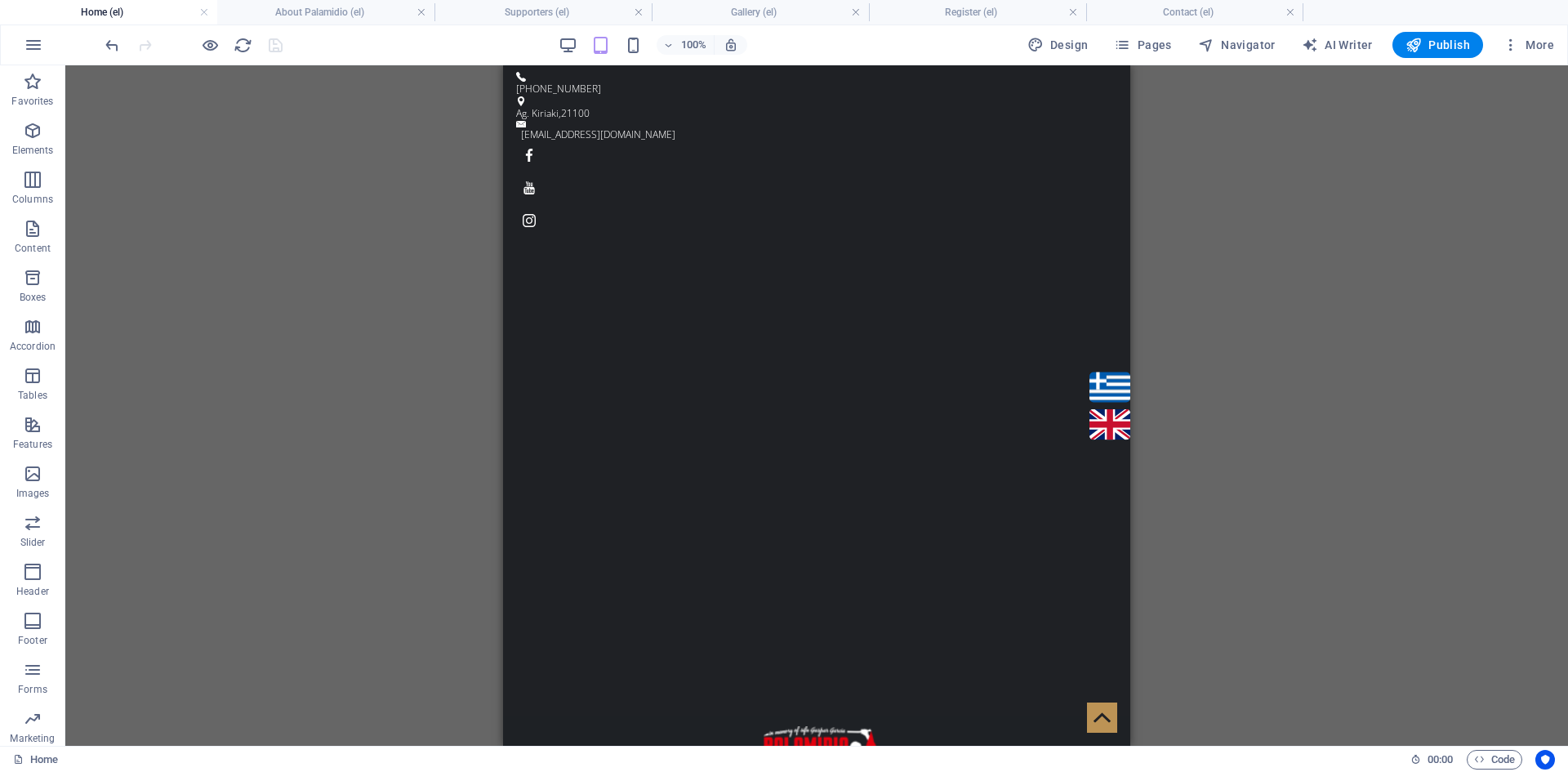
scroll to position [0, 0]
click at [303, 15] on h4 "About Palamidio (el)" at bounding box center [326, 11] width 217 height 18
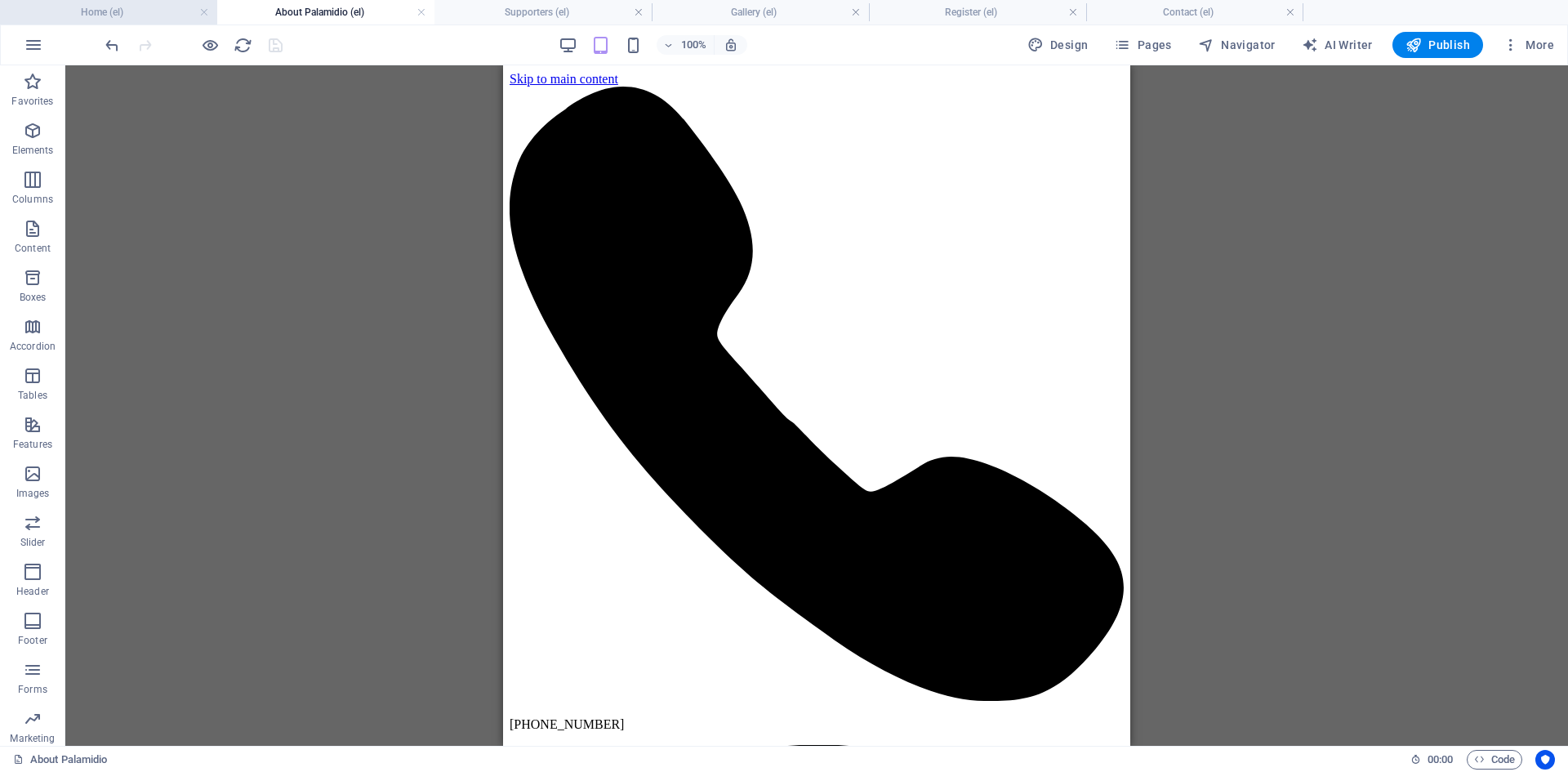
click at [125, 13] on h4 "Home (el)" at bounding box center [108, 11] width 217 height 18
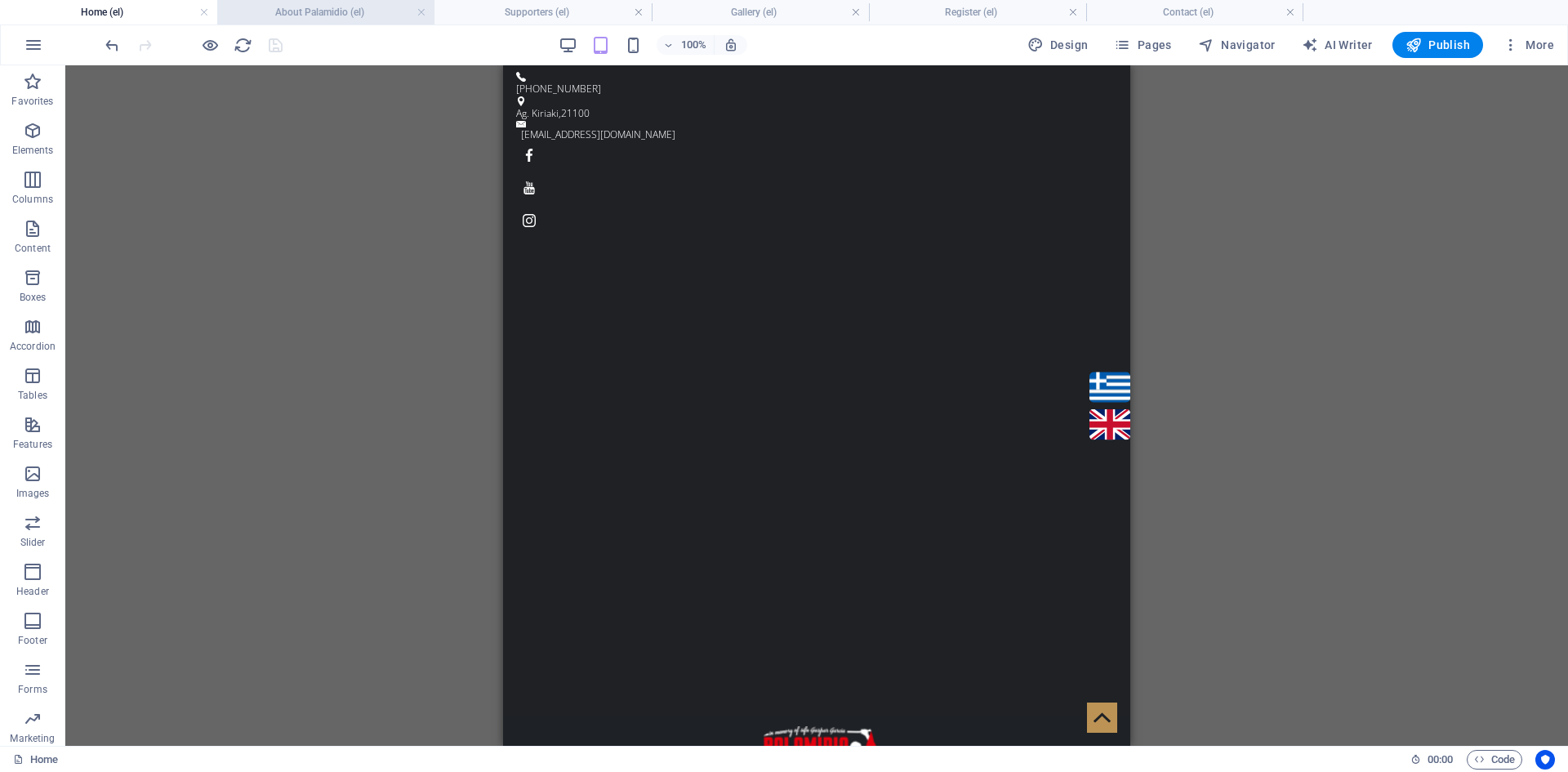
click at [309, 11] on h4 "About Palamidio (el)" at bounding box center [326, 11] width 217 height 18
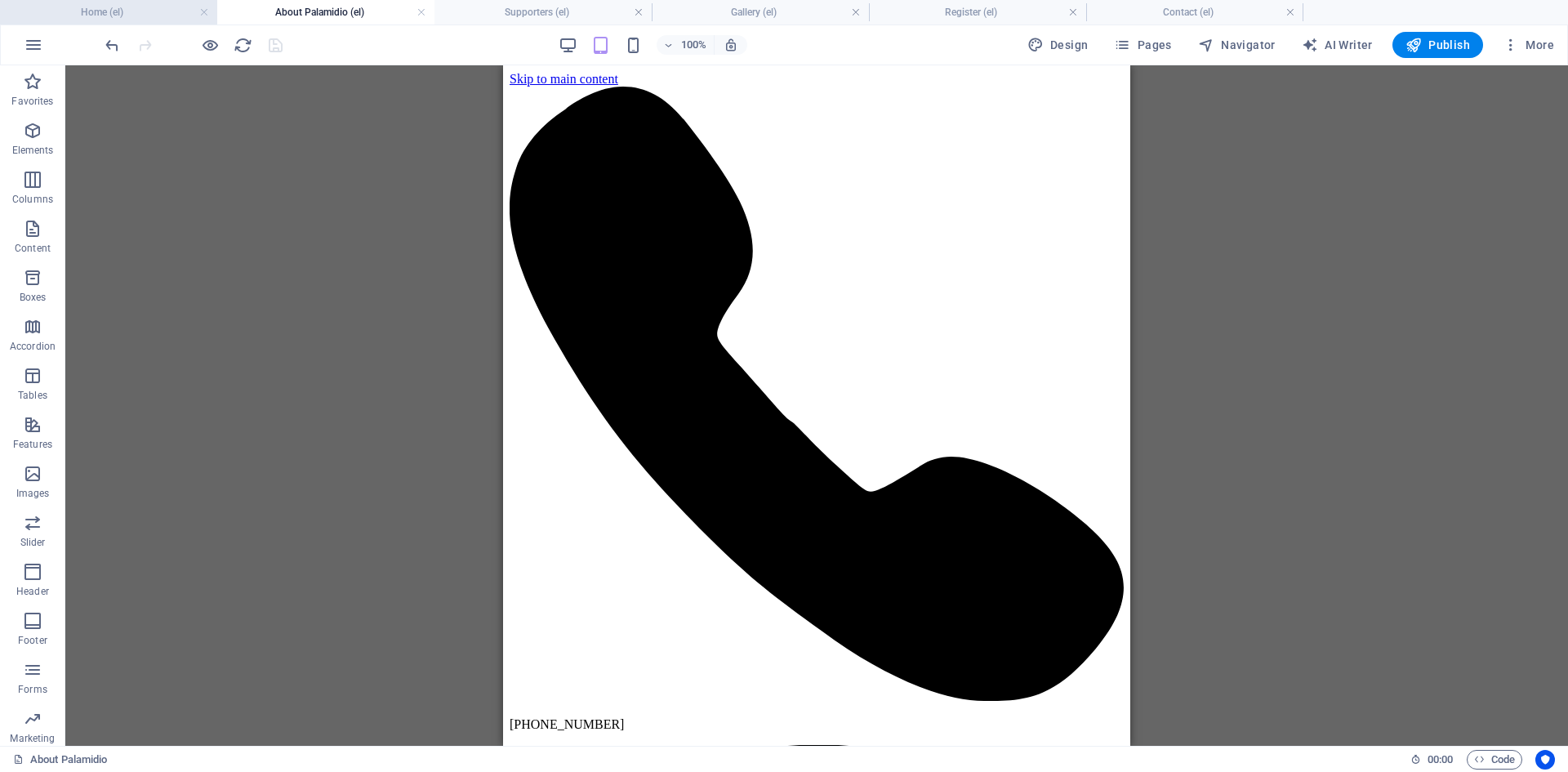
click at [146, 13] on h4 "Home (el)" at bounding box center [108, 11] width 217 height 18
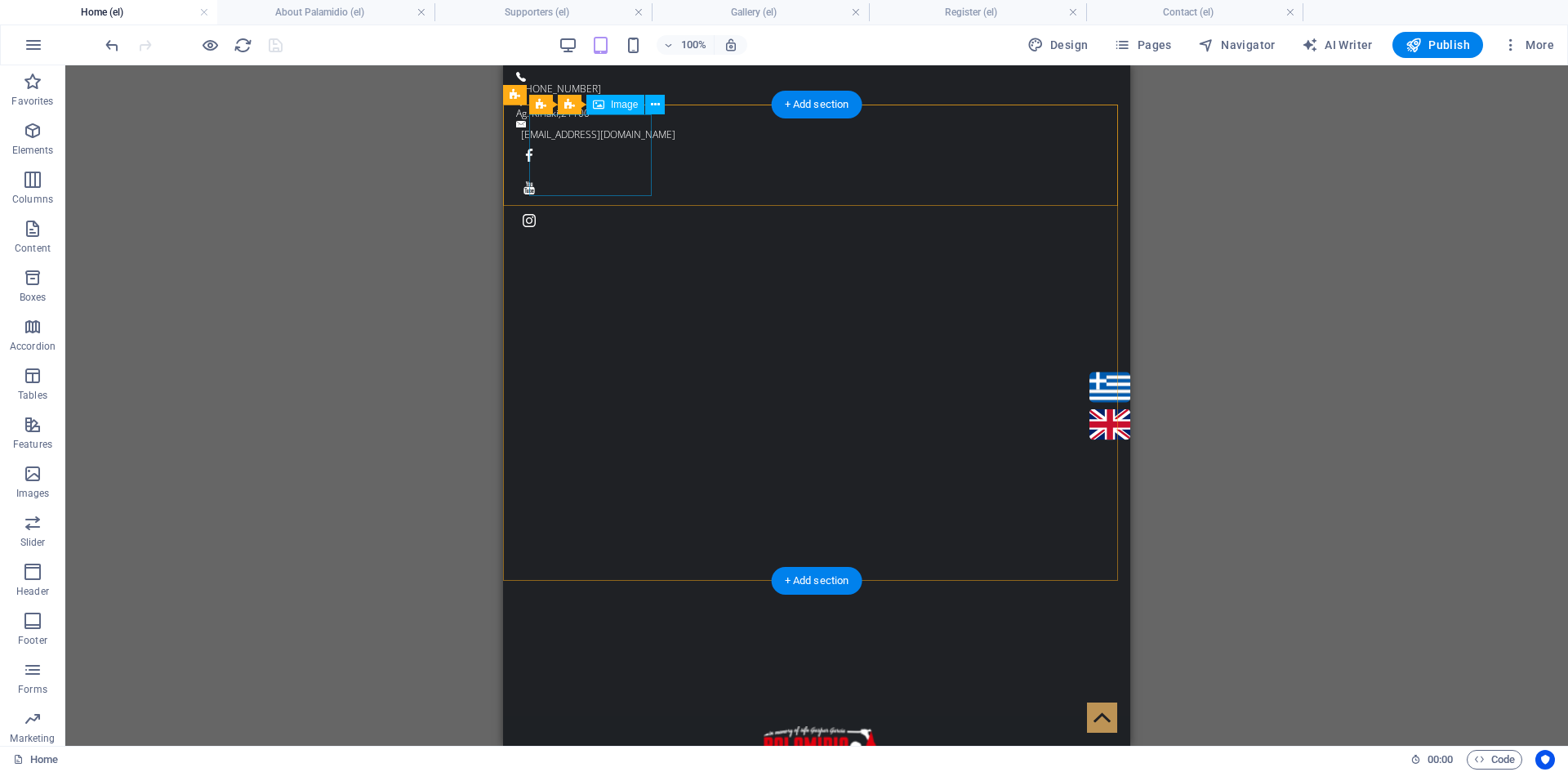
click at [547, 726] on figure at bounding box center [825, 766] width 591 height 81
select select "px"
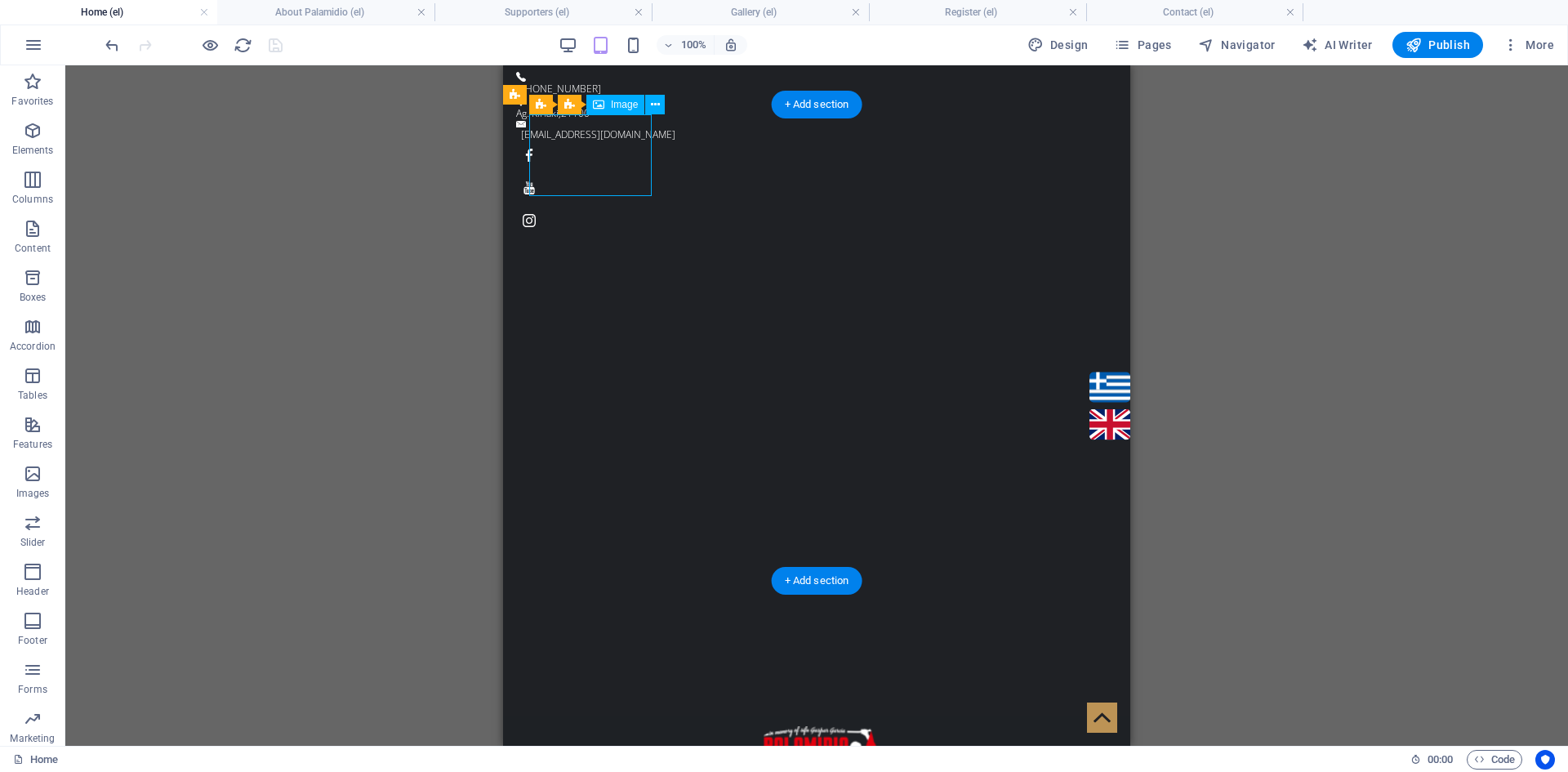
select select "px"
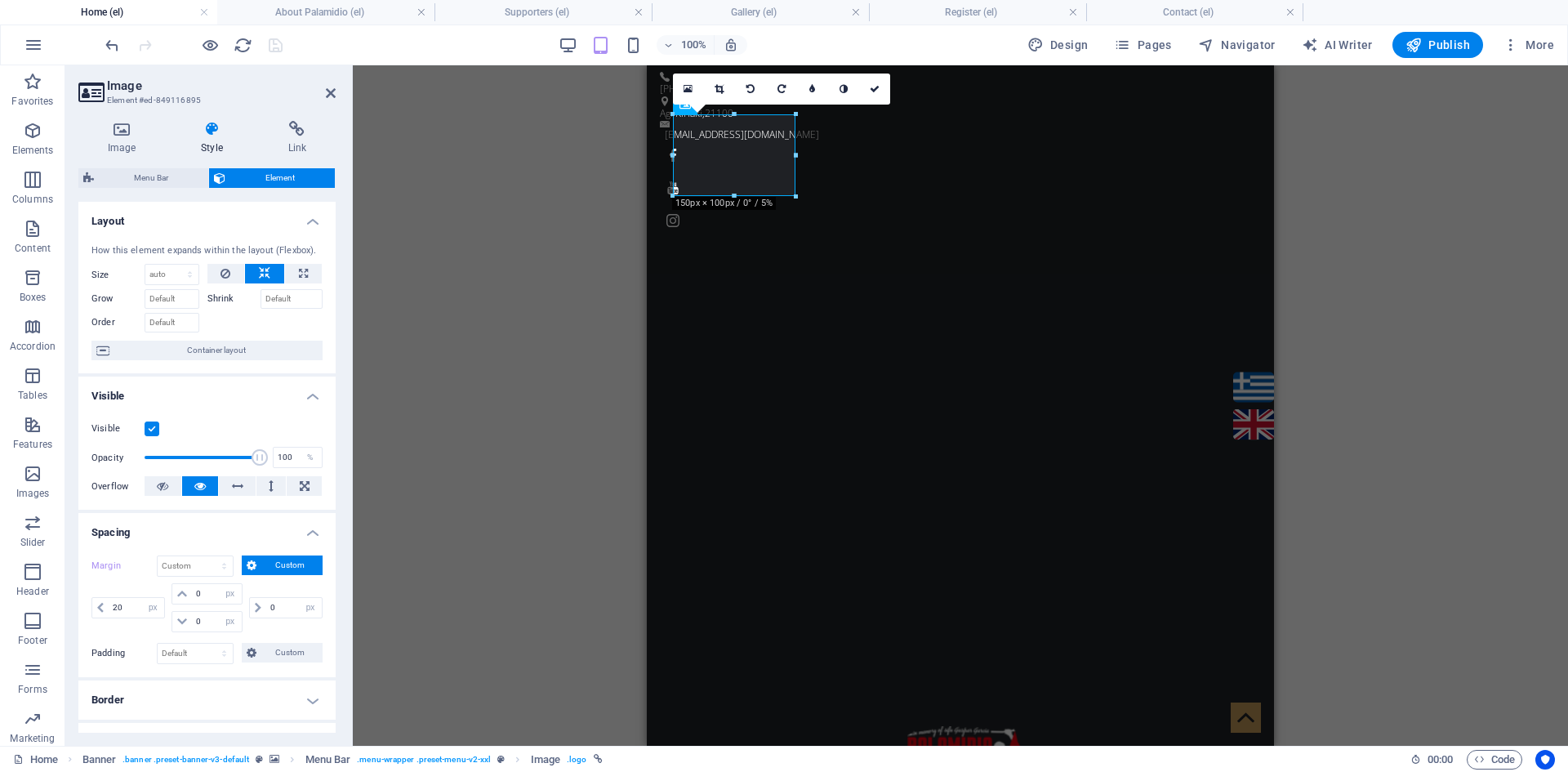
click at [216, 142] on h4 "Style" at bounding box center [215, 138] width 86 height 34
click at [127, 142] on h4 "Image" at bounding box center [125, 138] width 93 height 34
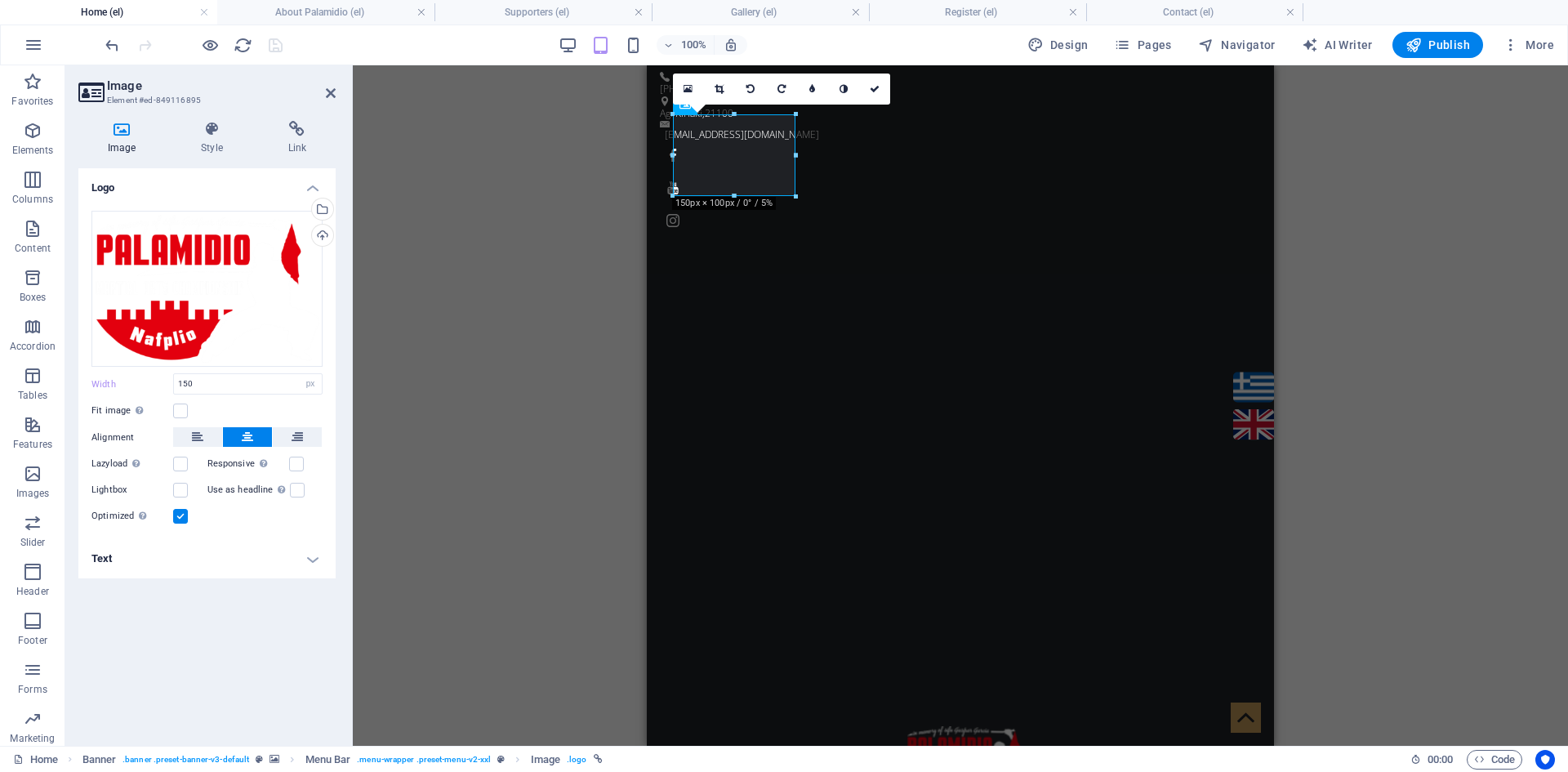
click at [139, 14] on h4 "Home (el)" at bounding box center [108, 11] width 217 height 18
click at [314, 16] on h4 "About Palamidio (el)" at bounding box center [326, 11] width 217 height 18
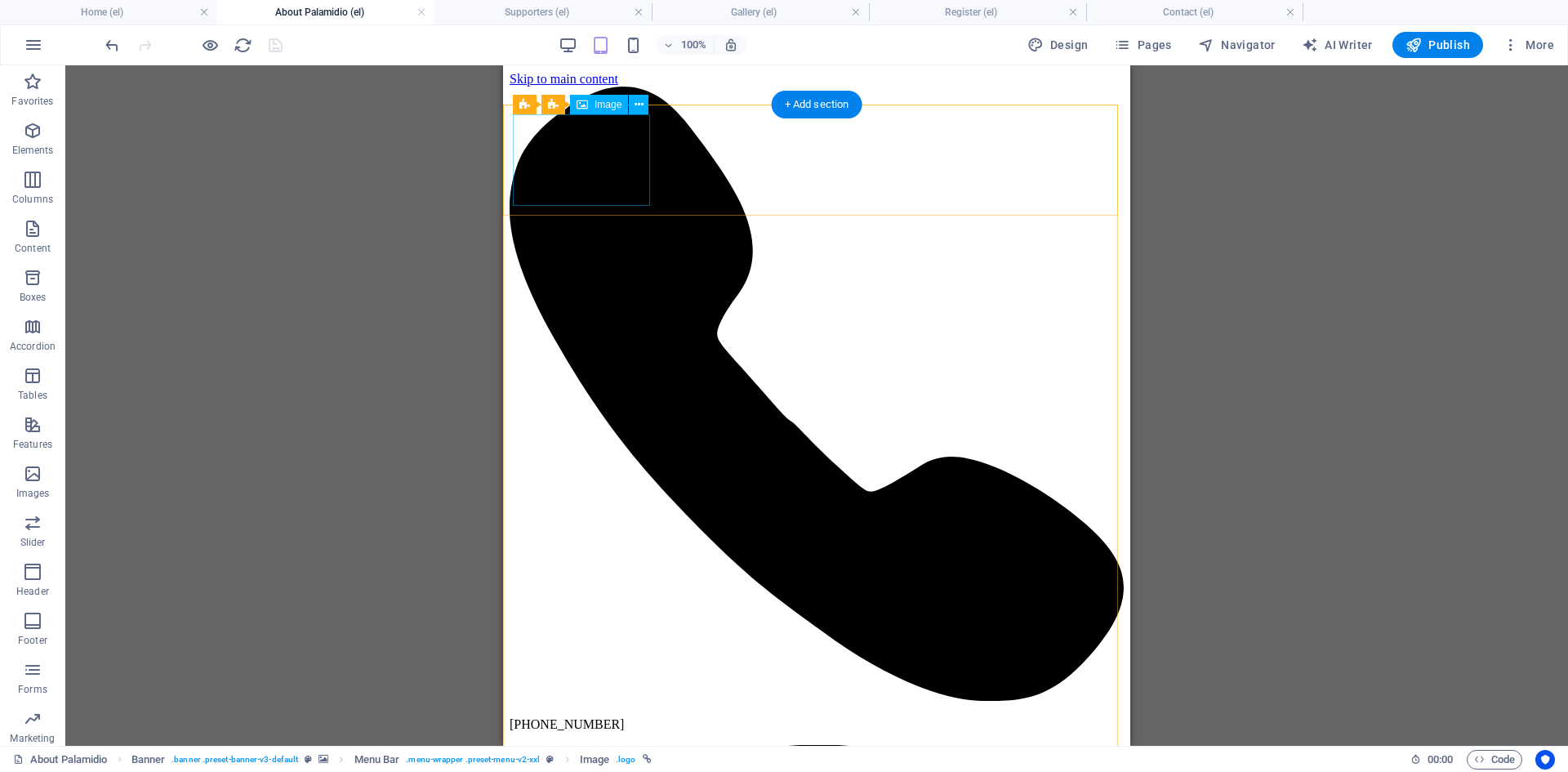
select select "px"
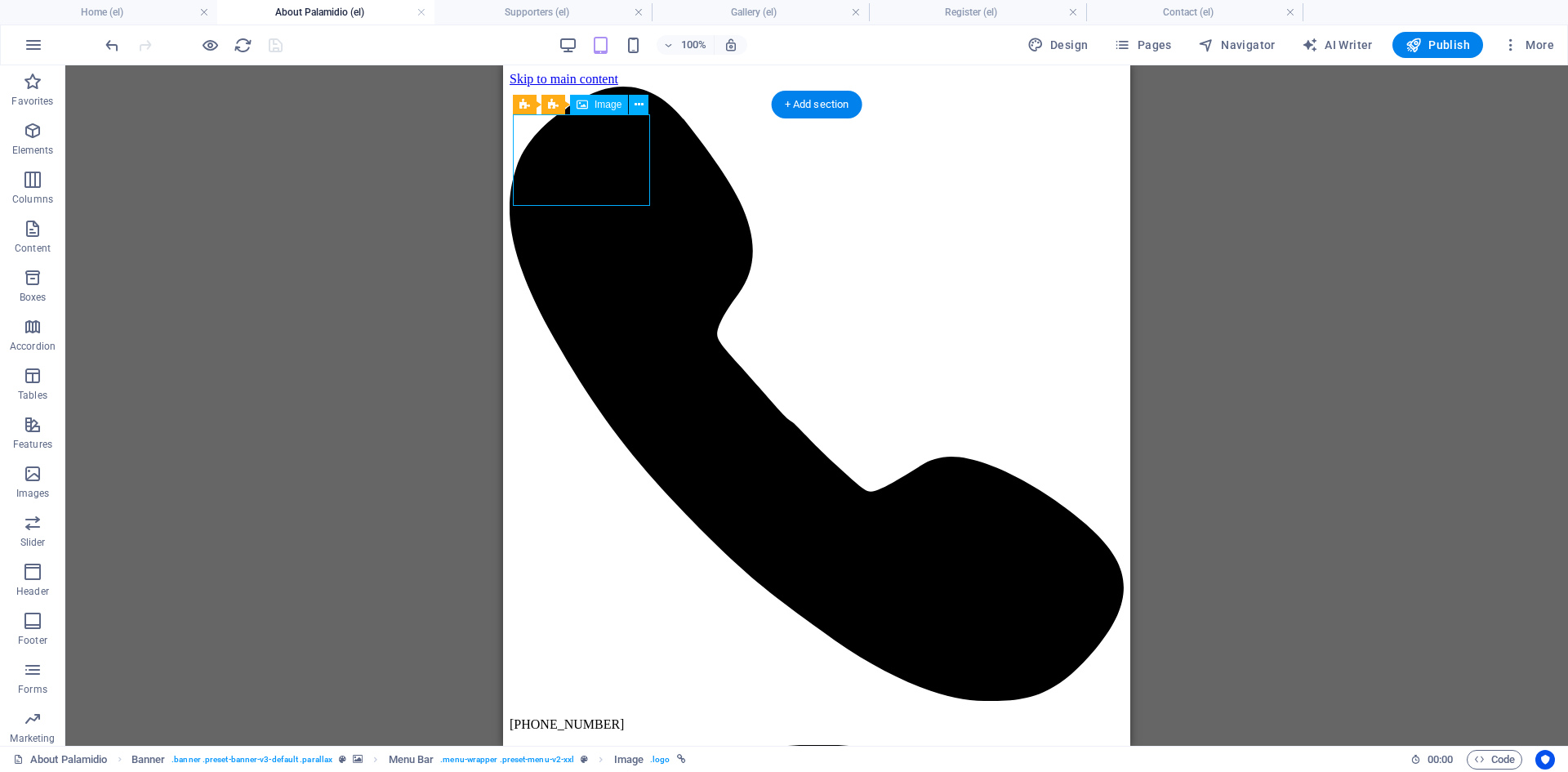
select select "px"
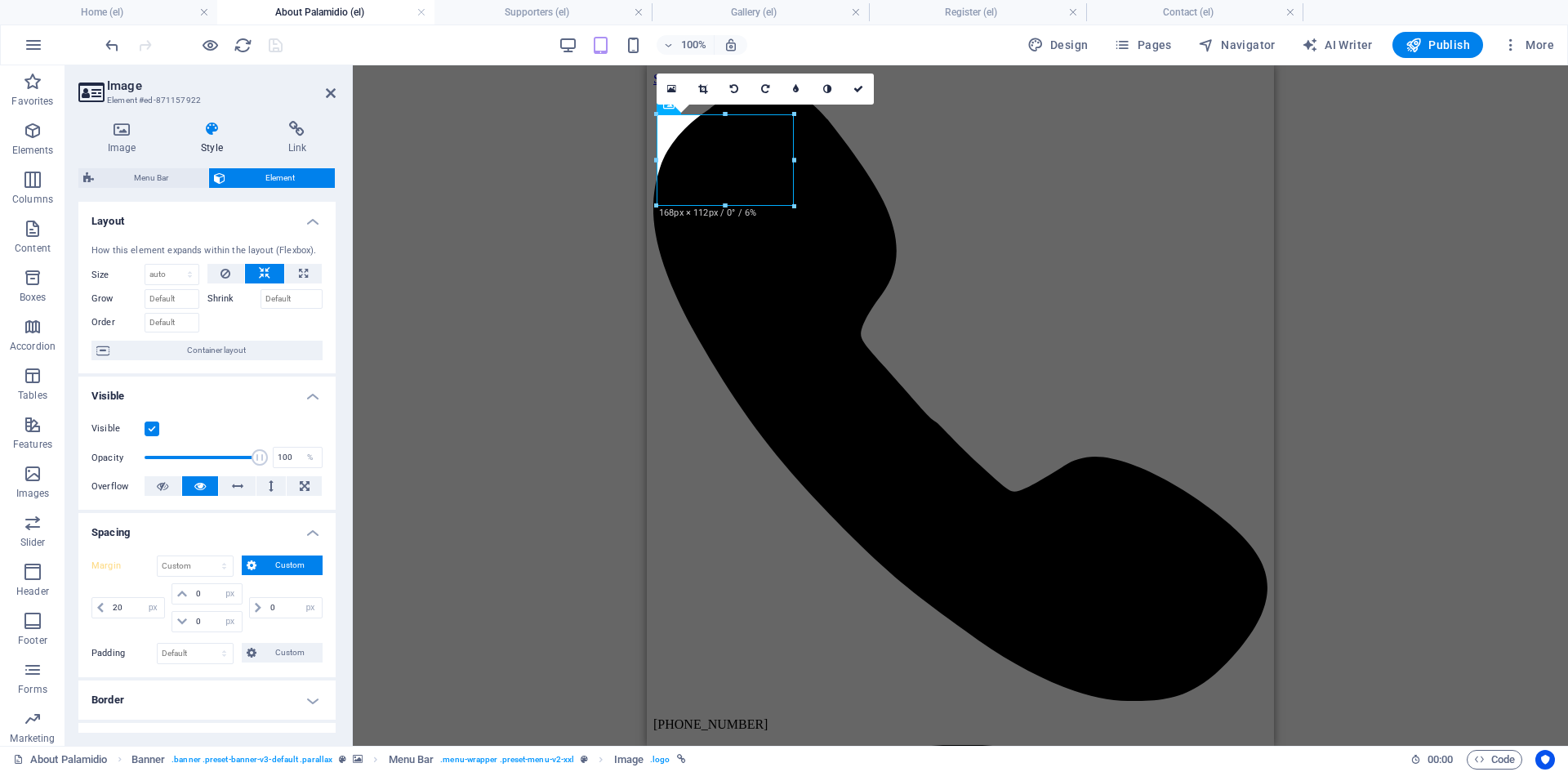
select select "DISABLED_OPTION_VALUE"
click at [99, 11] on h4 "Home (el)" at bounding box center [108, 11] width 217 height 18
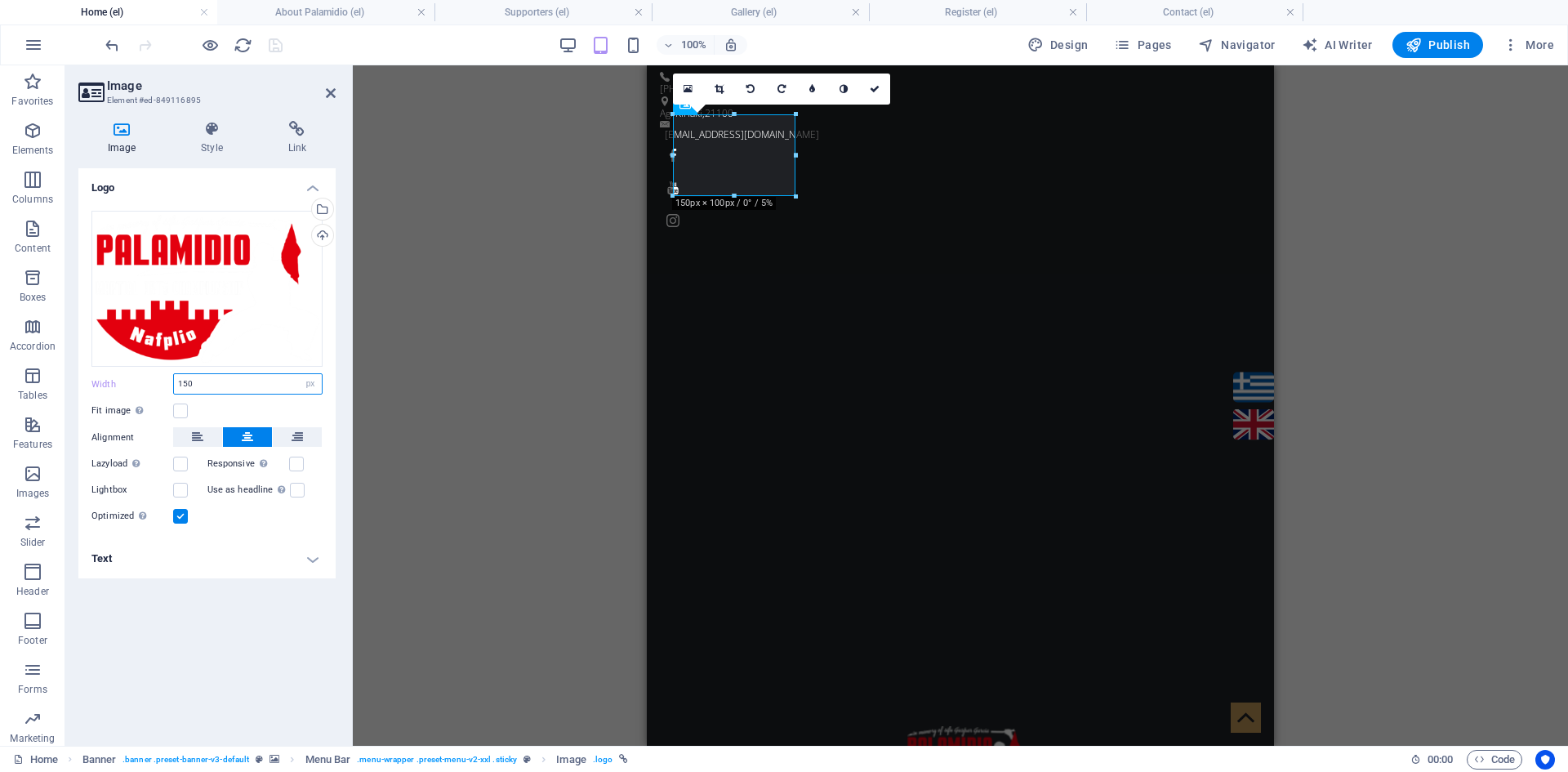
click at [208, 387] on input "150" at bounding box center [248, 384] width 148 height 19
type input "120"
click at [214, 143] on h4 "Style" at bounding box center [215, 138] width 86 height 34
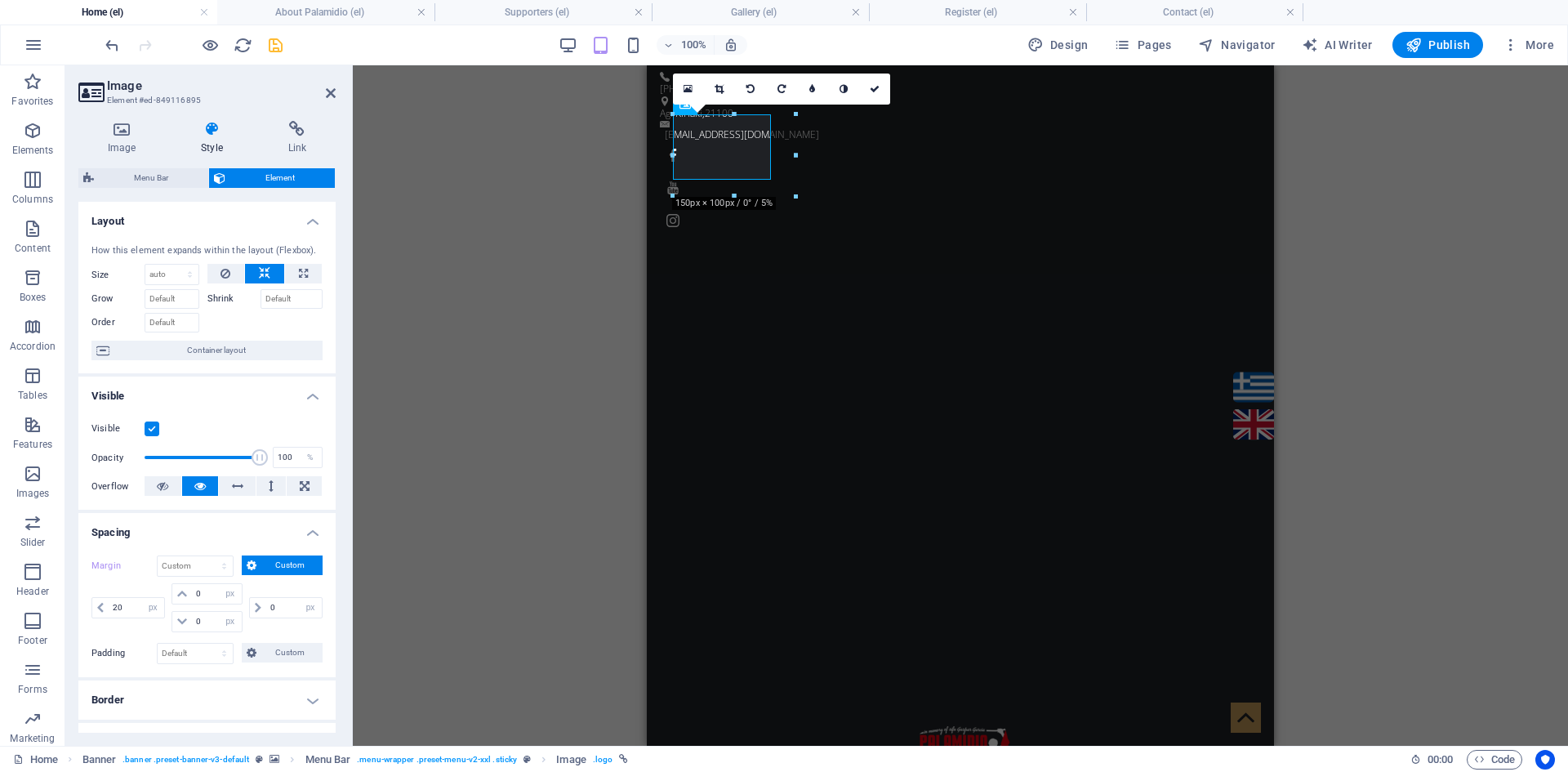
click at [339, 92] on aside "Image Element #ed-849116895 Image Style Link Logo Drag files here, click to cho…" at bounding box center [209, 405] width 287 height 680
click at [330, 93] on icon at bounding box center [330, 93] width 10 height 13
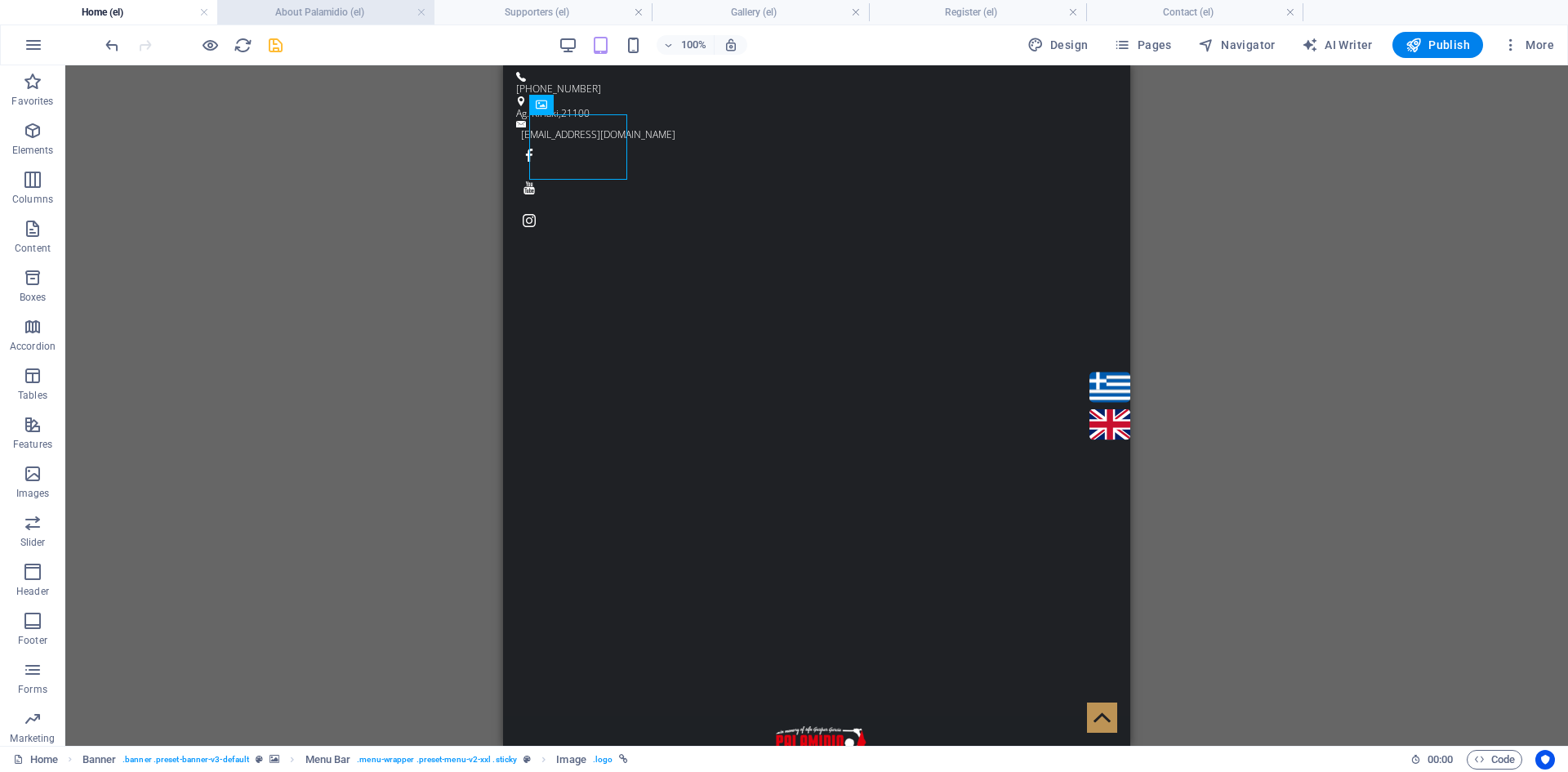
click at [312, 17] on h4 "About Palamidio (el)" at bounding box center [326, 11] width 217 height 18
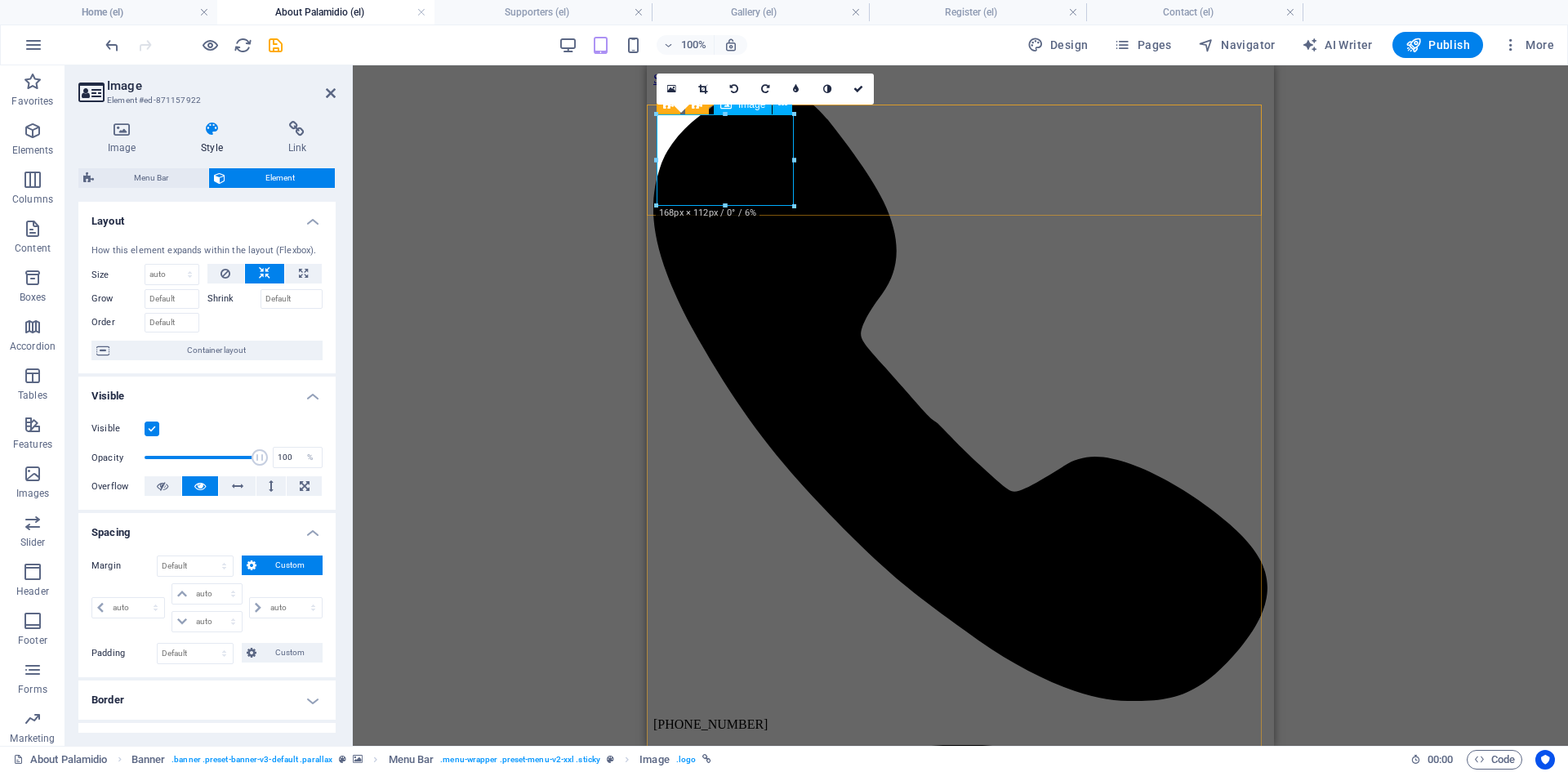
click at [136, 136] on icon at bounding box center [122, 128] width 86 height 16
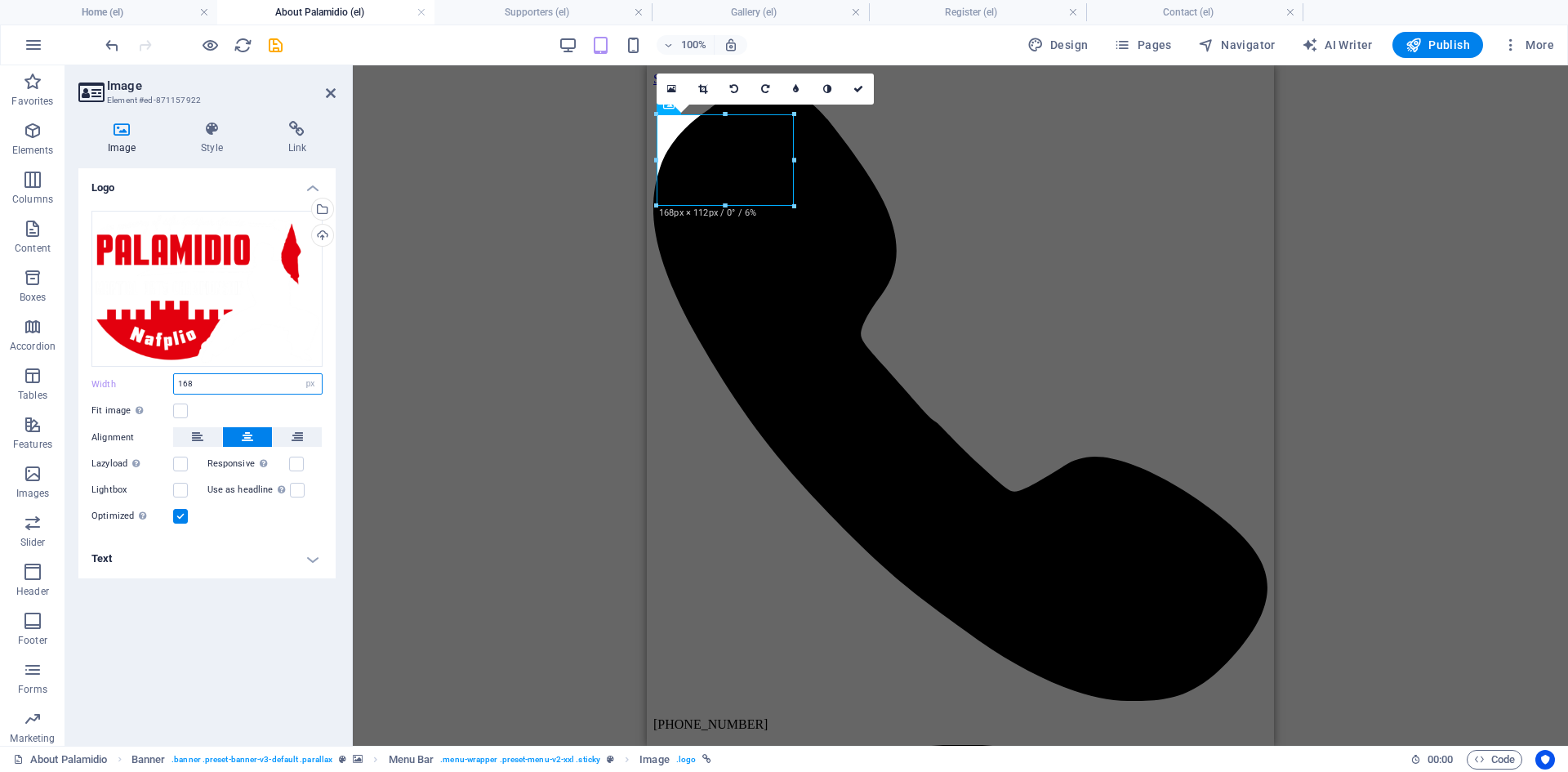
click at [184, 381] on input "168" at bounding box center [248, 384] width 148 height 19
type input "120"
click at [218, 132] on icon at bounding box center [212, 128] width 80 height 16
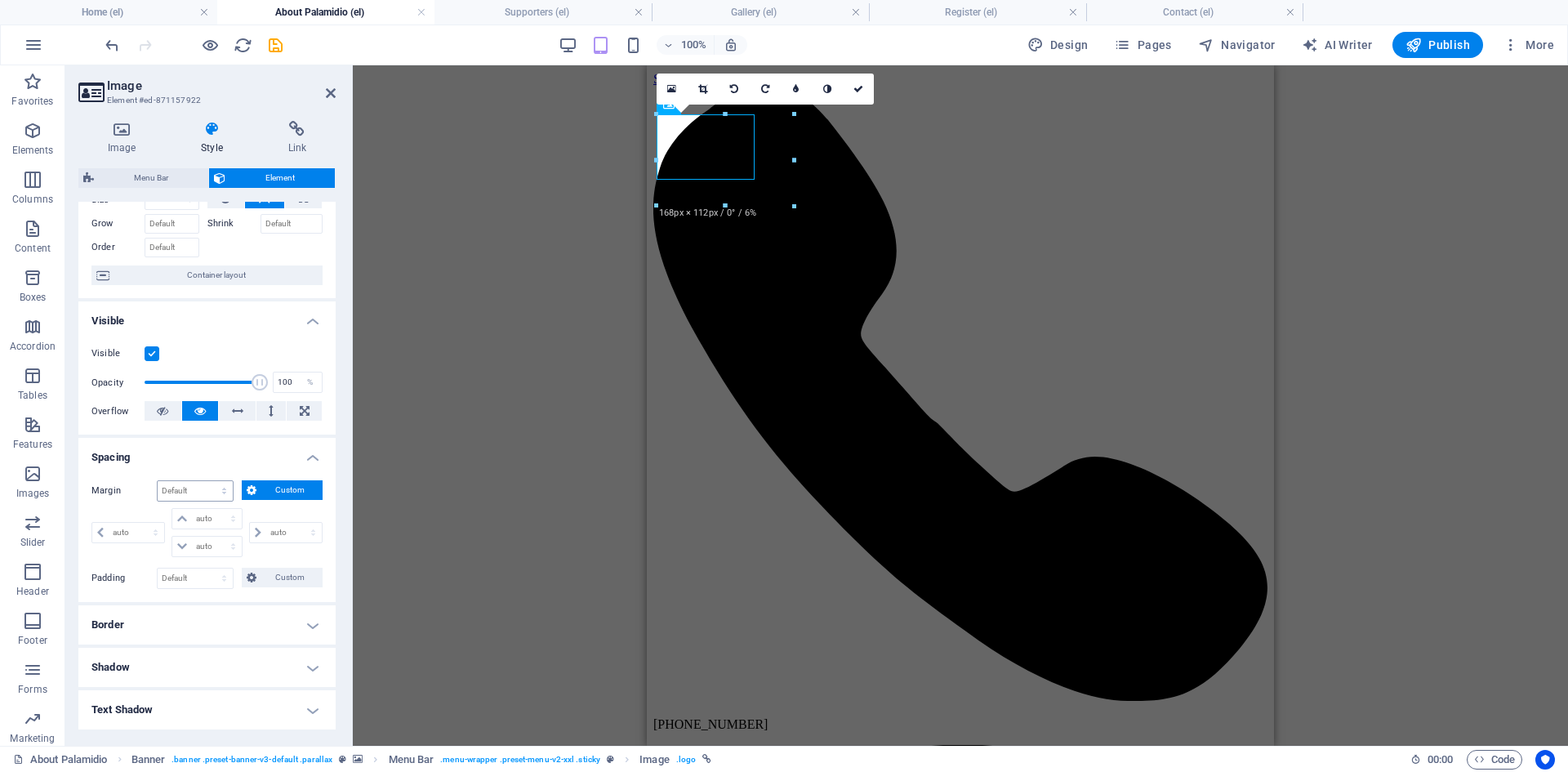
scroll to position [164, 0]
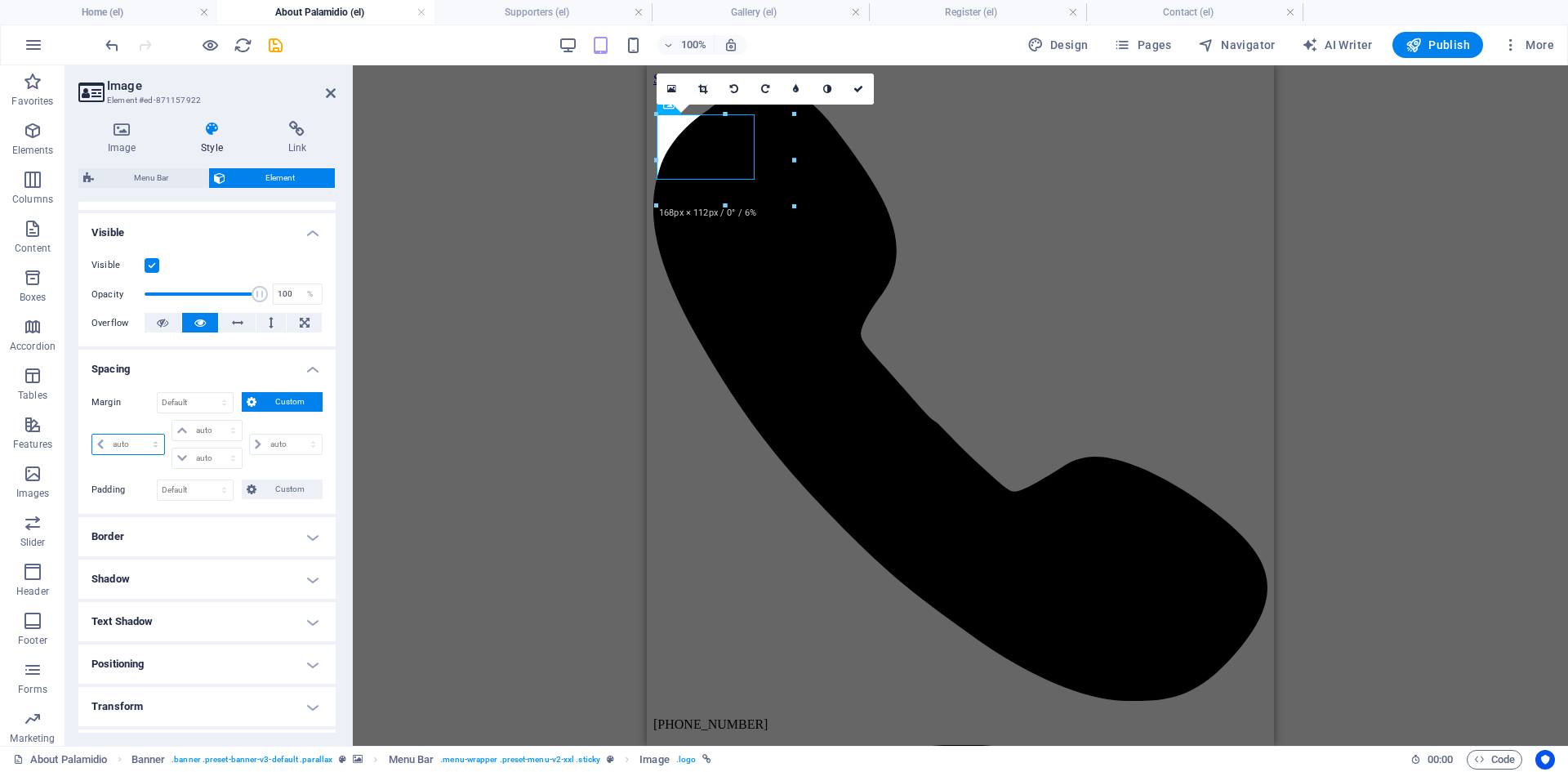
click at [147, 441] on select "auto px % rem vw vh" at bounding box center [127, 444] width 72 height 19
select select "px"
click at [141, 435] on select "auto px % rem vw vh" at bounding box center [127, 444] width 72 height 19
type input "0"
select select "px"
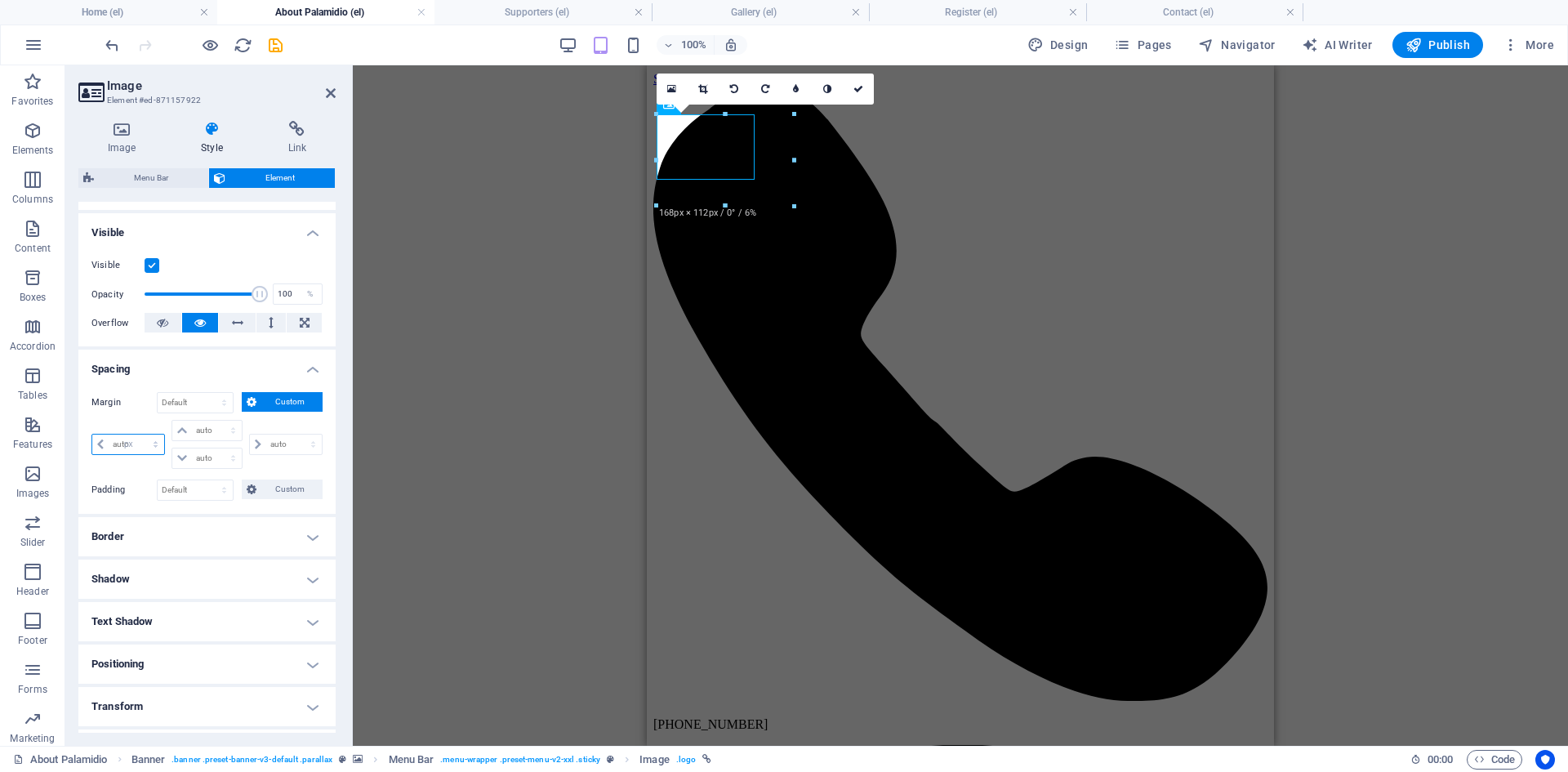
type input "0"
select select "px"
type input "0"
select select "px"
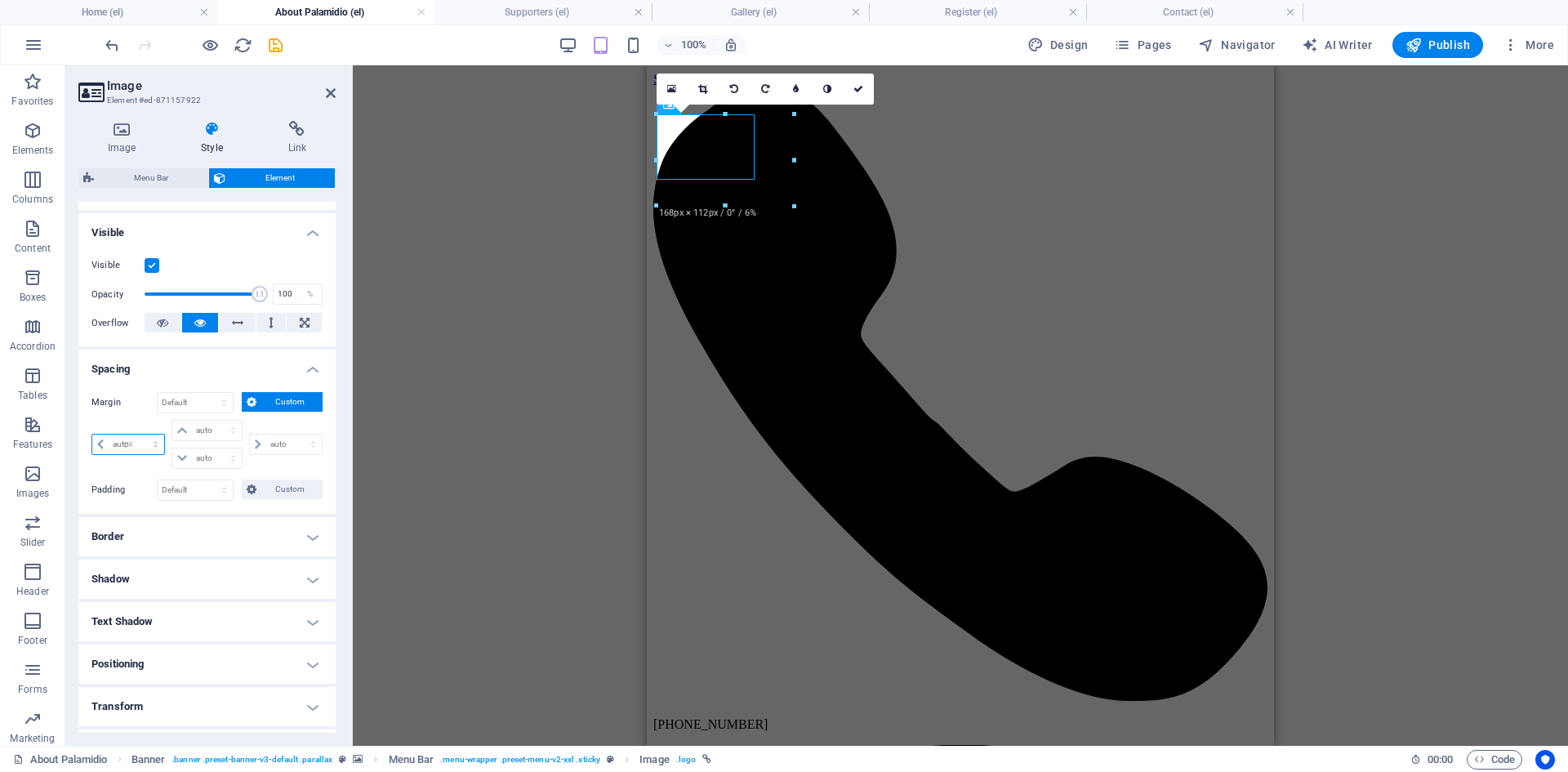
type input "0"
select select "px"
type input "20"
select select "DISABLED_OPTION_VALUE"
type input "20"
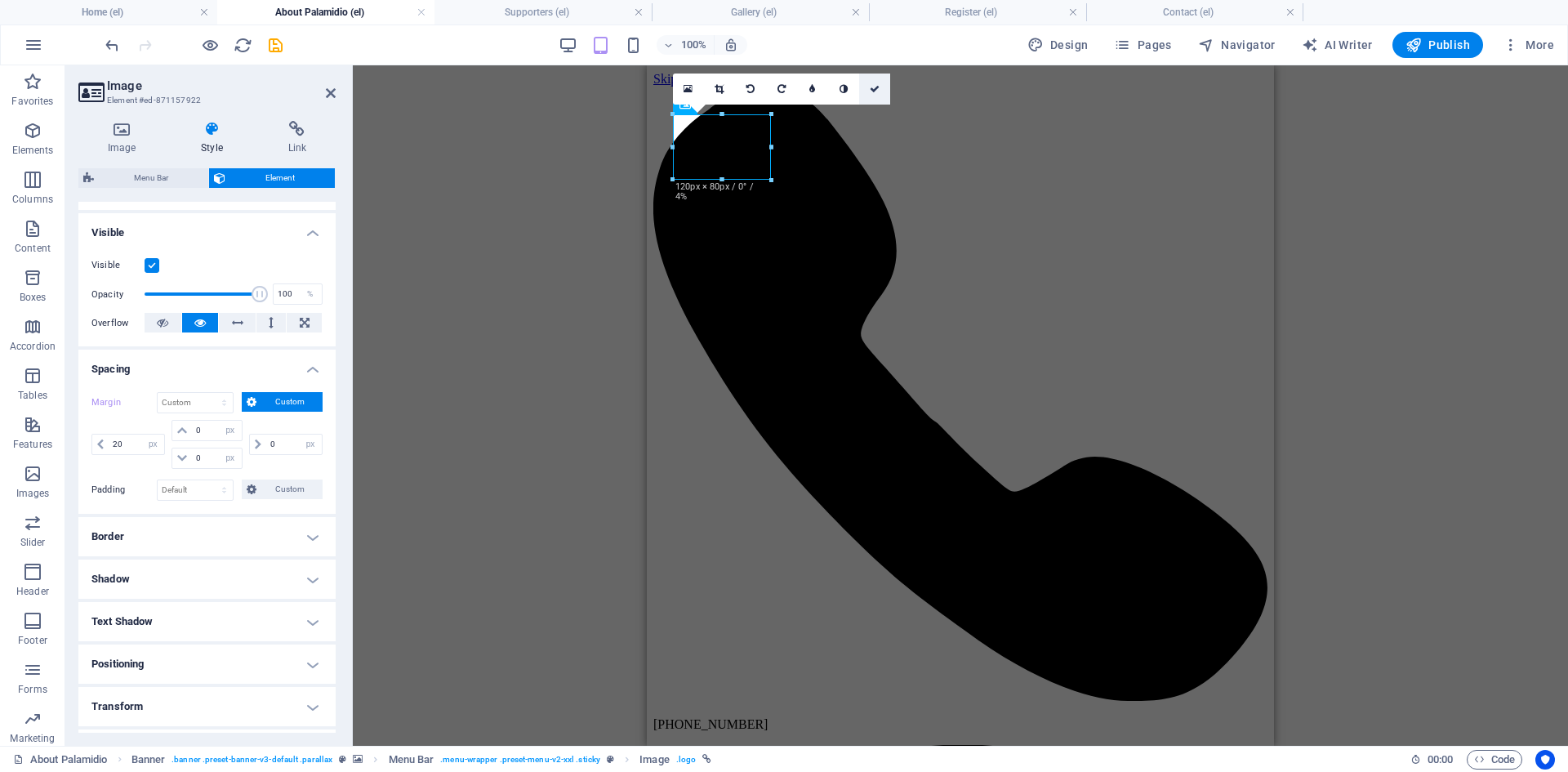
click at [872, 92] on icon at bounding box center [875, 89] width 10 height 10
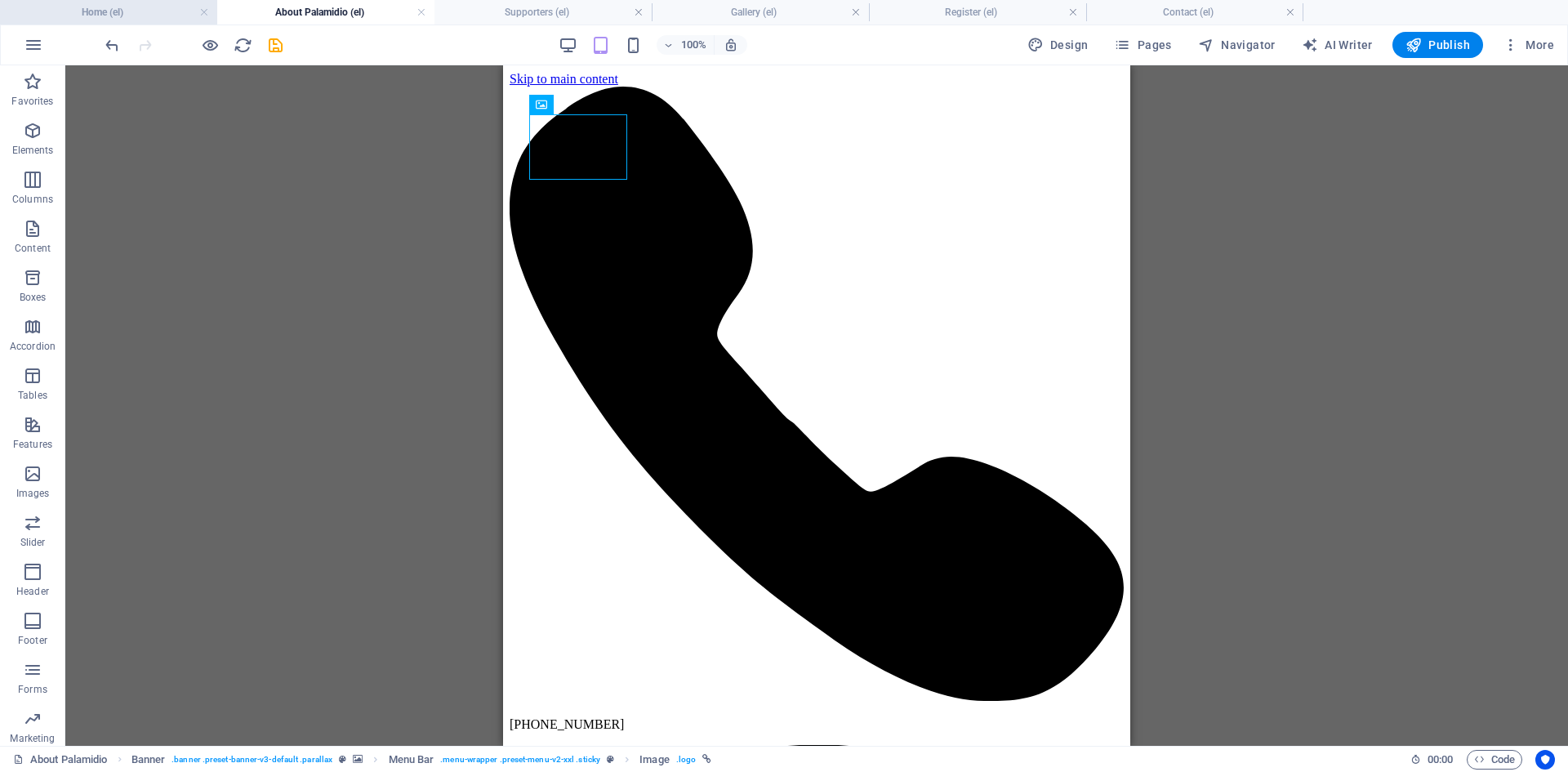
click at [158, 12] on h4 "Home (el)" at bounding box center [108, 11] width 217 height 18
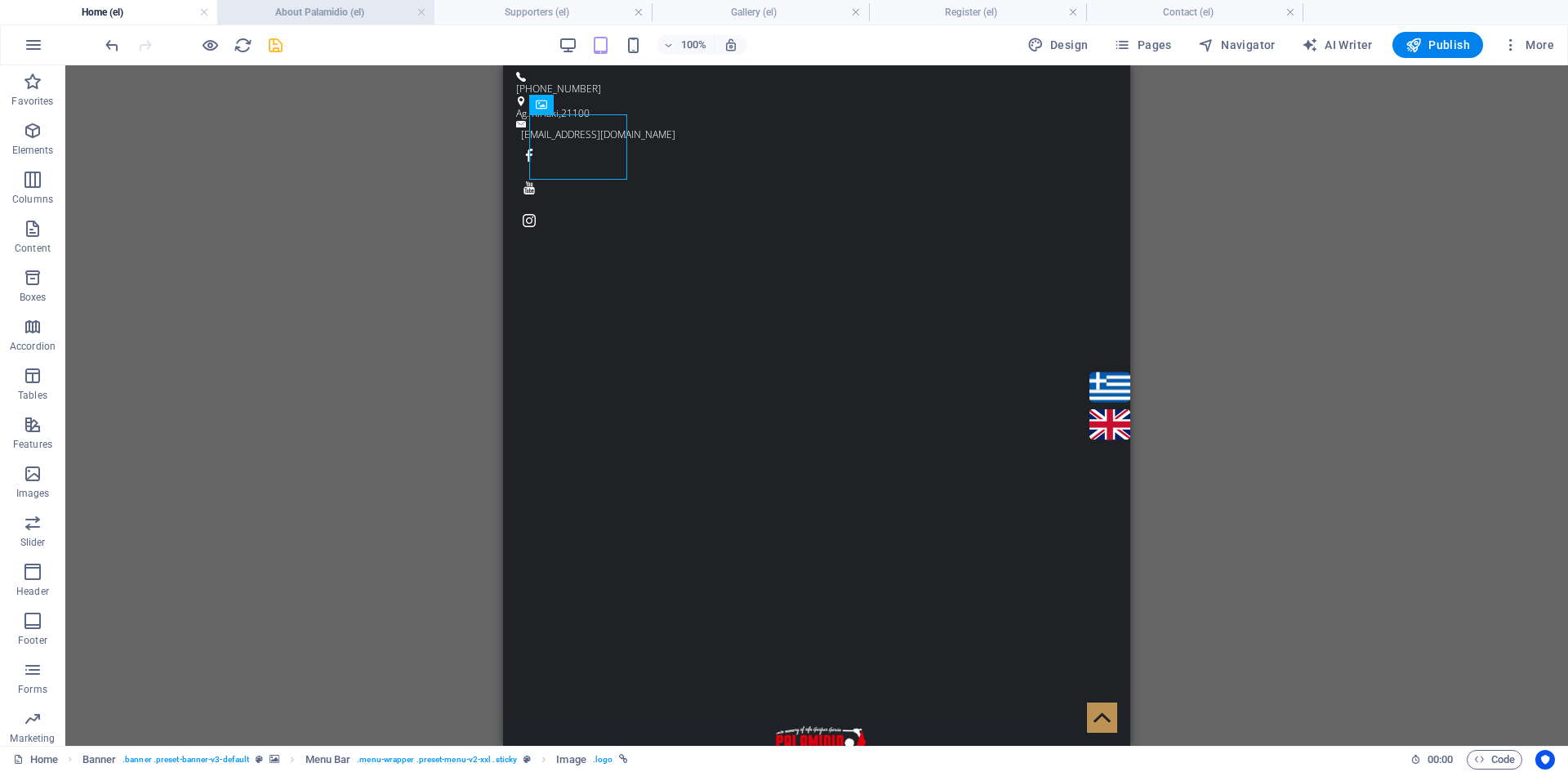
click at [326, 11] on h4 "About Palamidio (el)" at bounding box center [326, 11] width 217 height 18
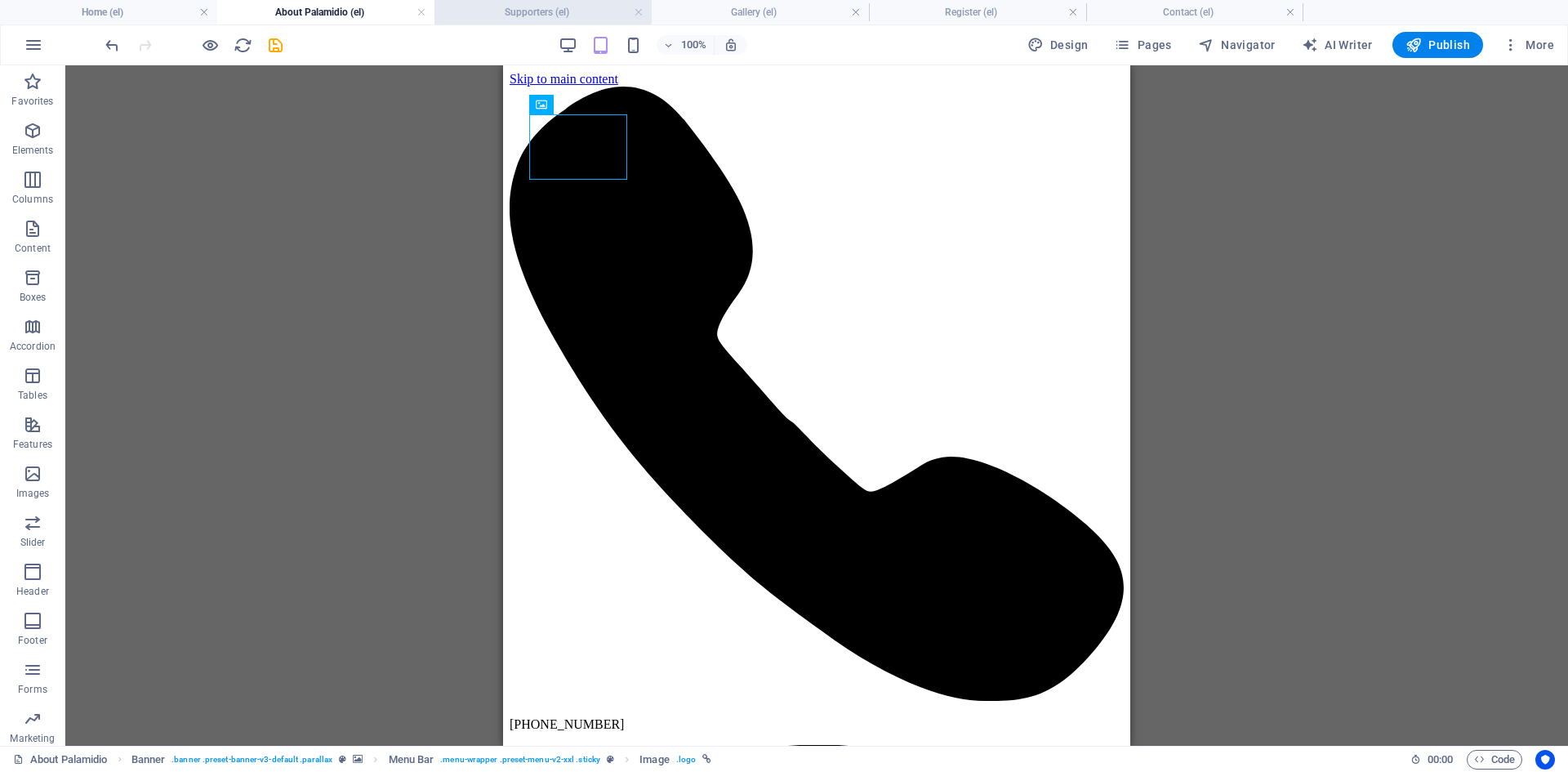
click at [514, 15] on h4 "Supporters (el)" at bounding box center [543, 11] width 217 height 18
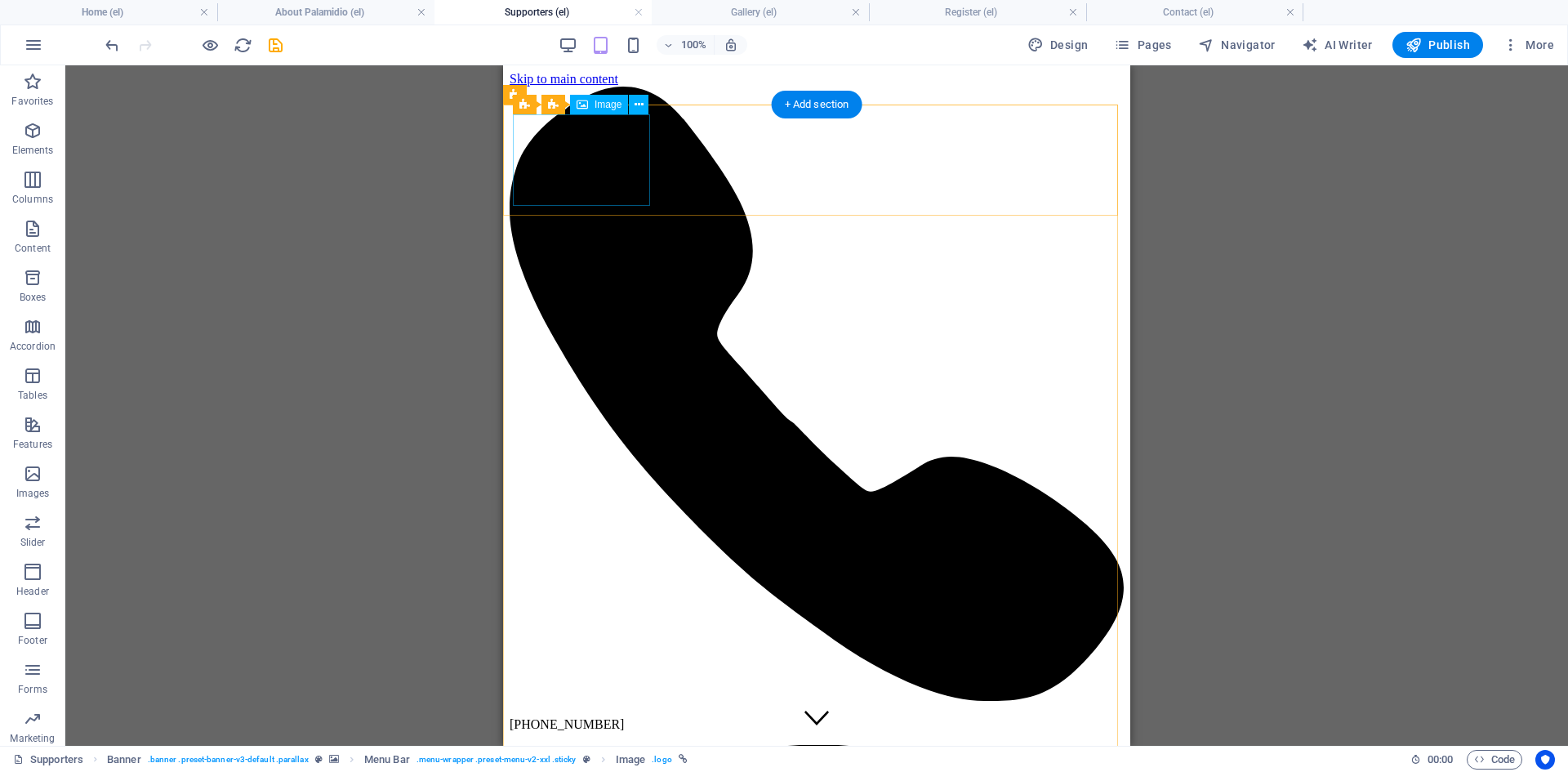
select select "px"
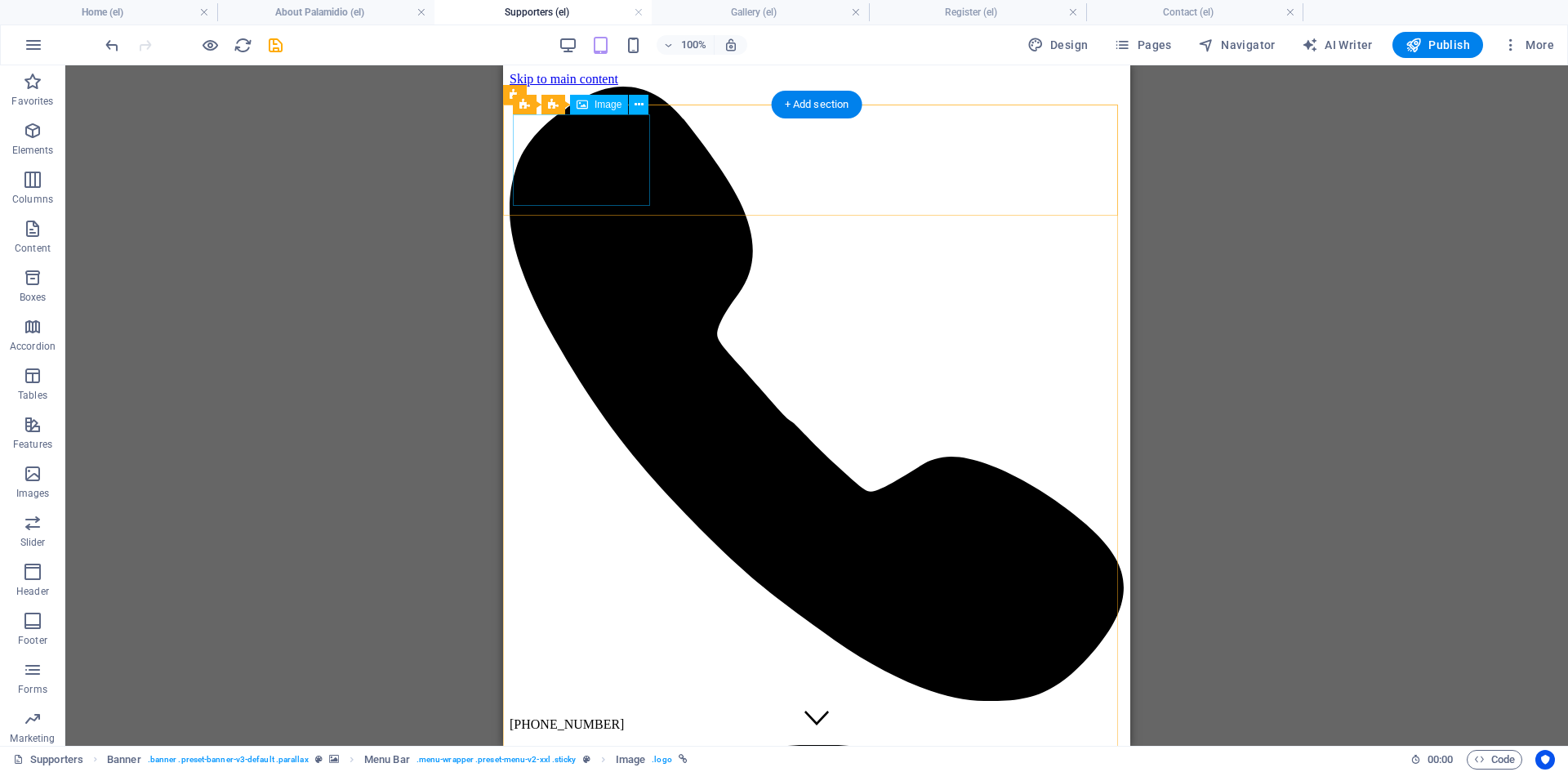
select select "px"
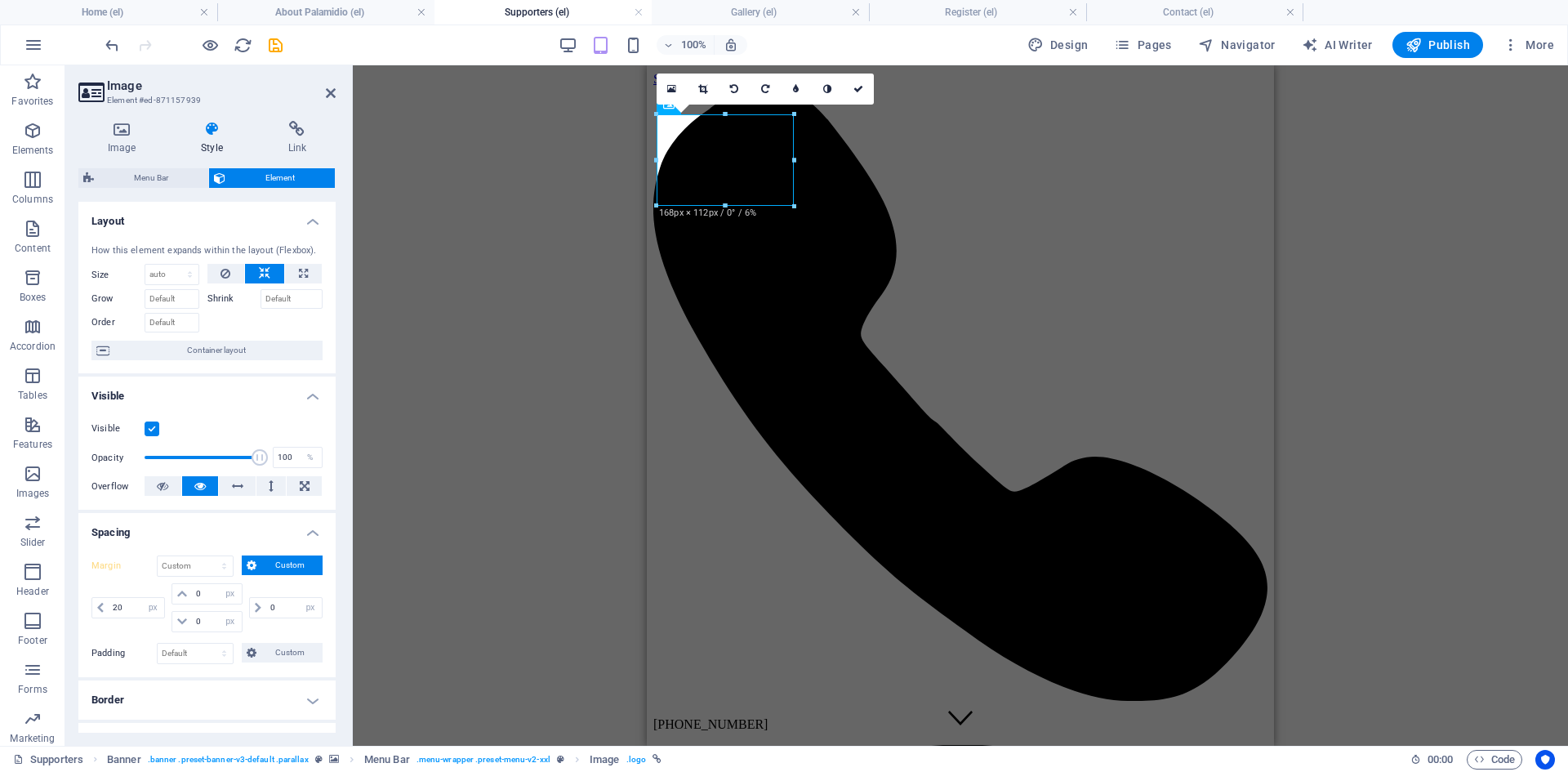
select select "DISABLED_OPTION_VALUE"
click at [118, 148] on h4 "Image" at bounding box center [125, 138] width 93 height 34
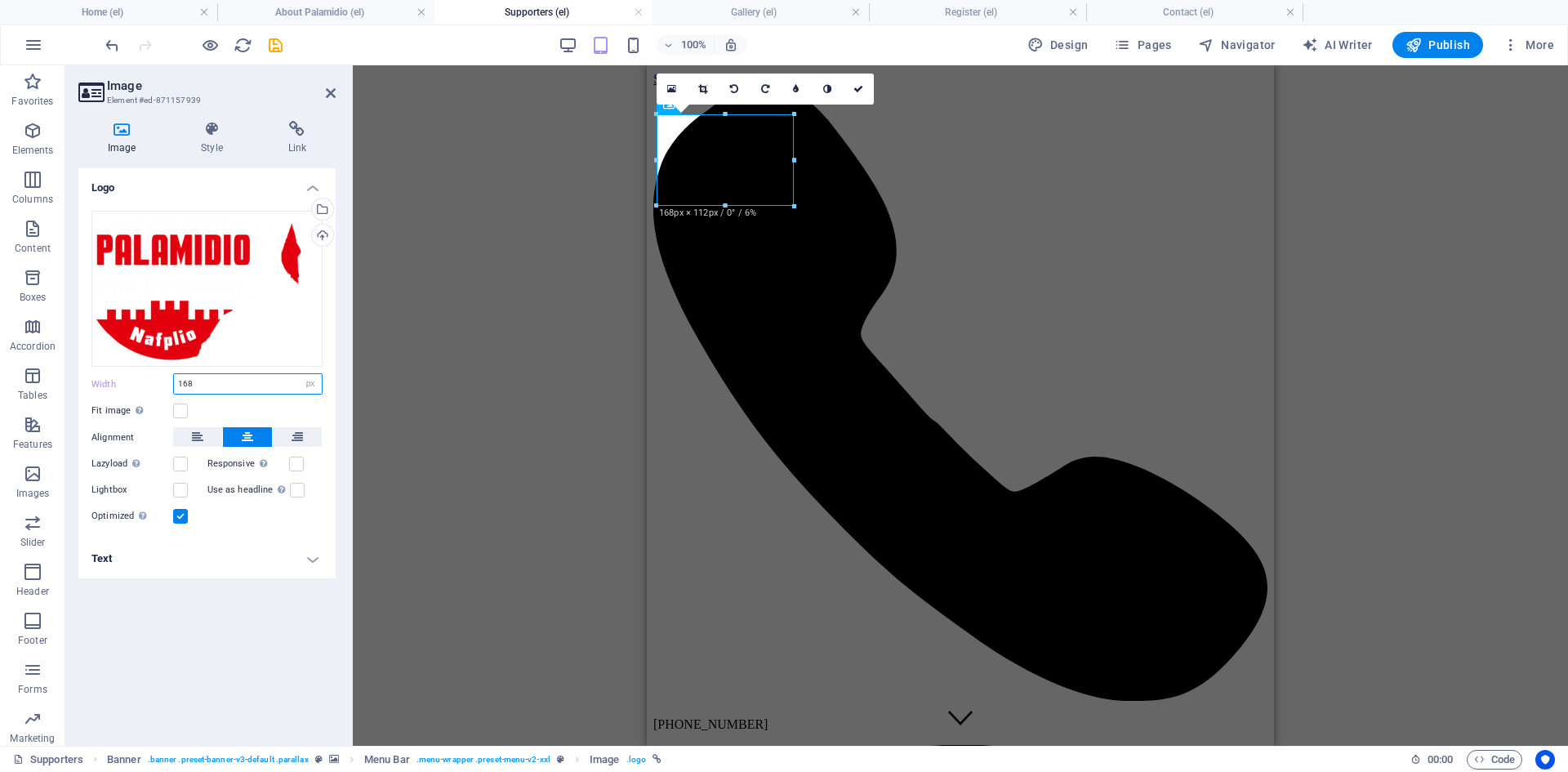
click at [183, 381] on input "168" at bounding box center [248, 384] width 148 height 19
type input "120"
click at [202, 145] on h4 "Style" at bounding box center [215, 138] width 86 height 34
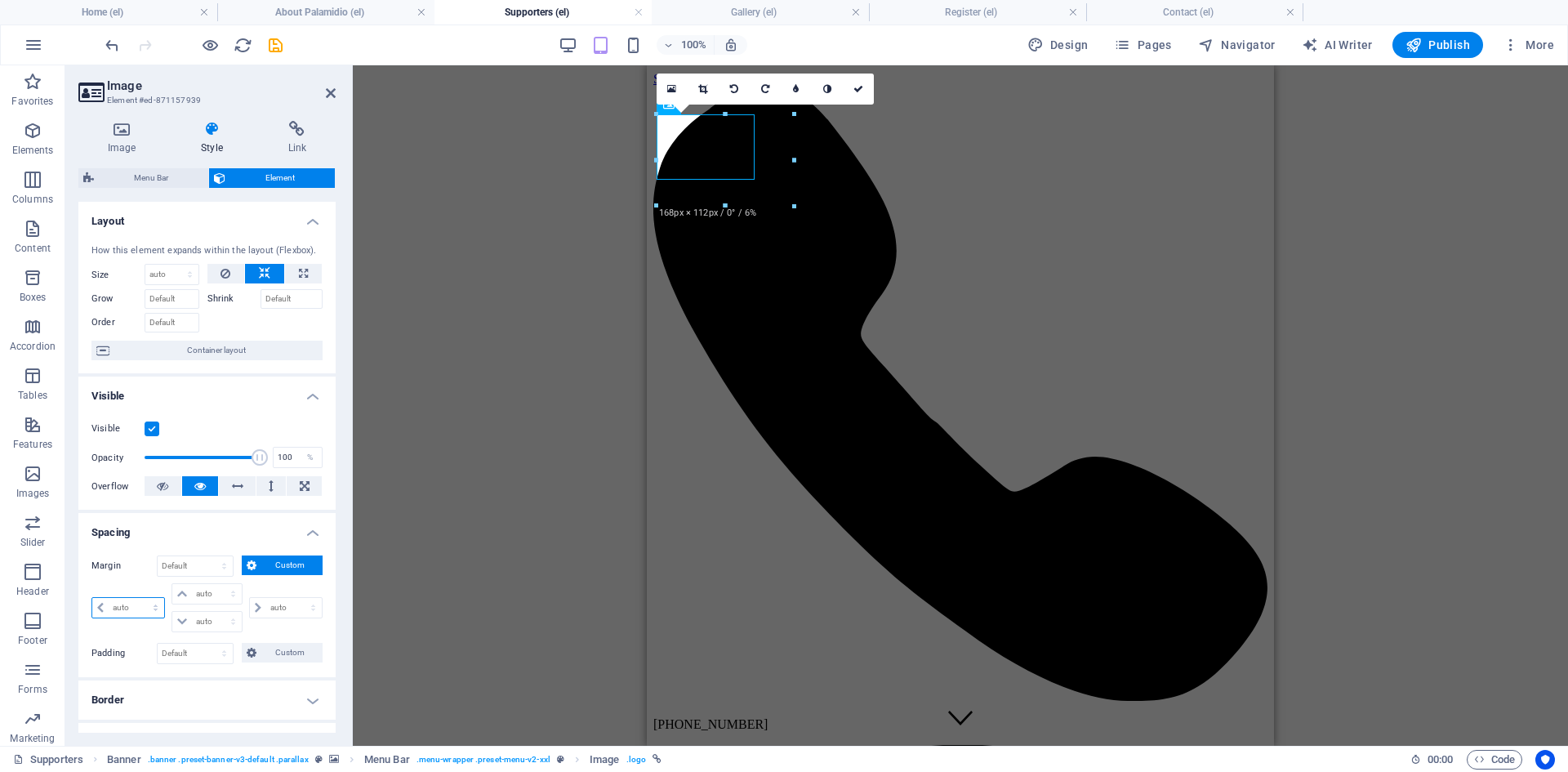
click at [135, 609] on select "auto px % rem vw vh" at bounding box center [127, 607] width 72 height 19
select select "px"
click at [141, 598] on select "auto px % rem vw vh" at bounding box center [127, 607] width 72 height 19
type input "0"
select select "px"
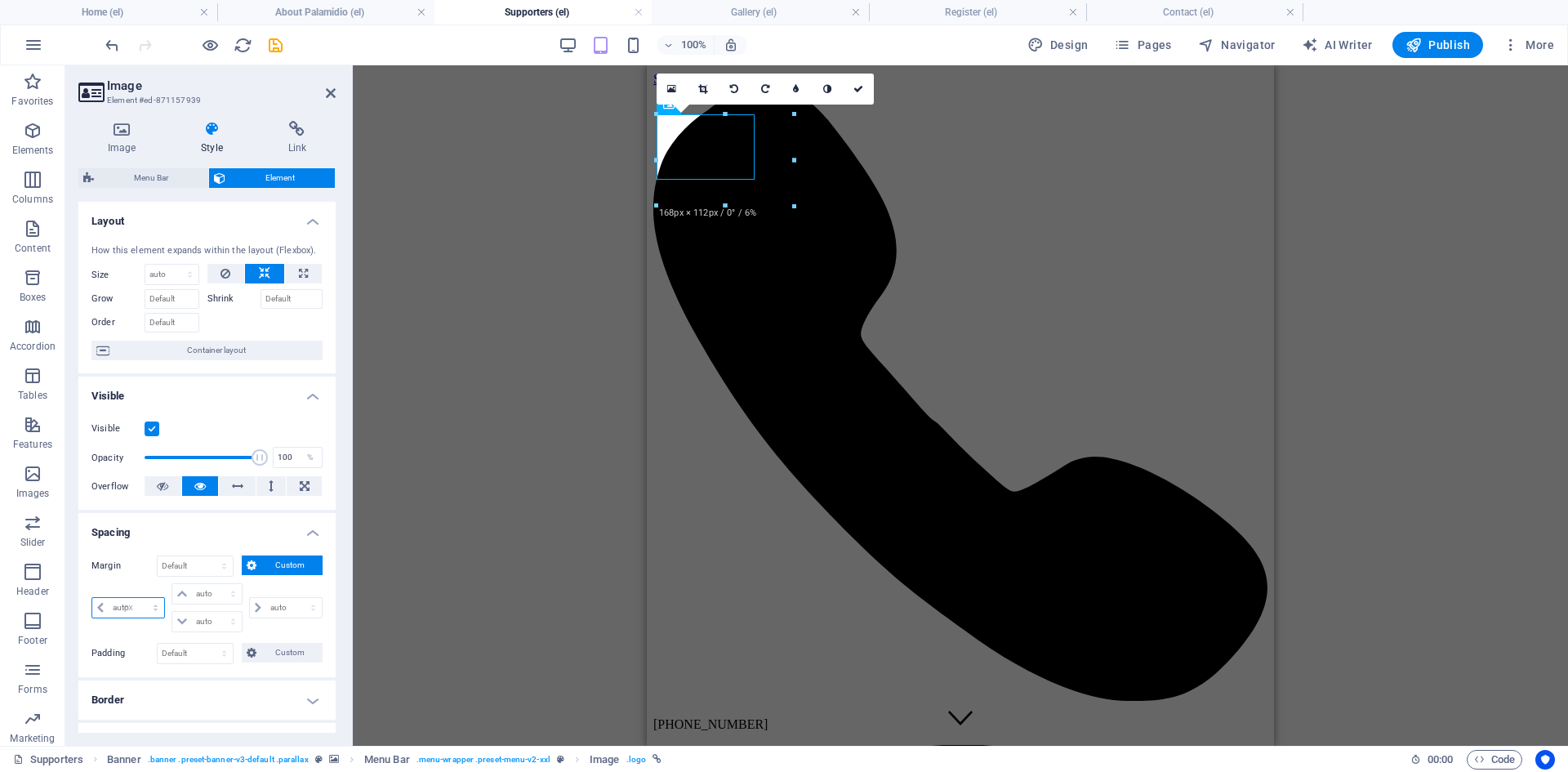
type input "0"
select select "px"
type input "0"
select select "px"
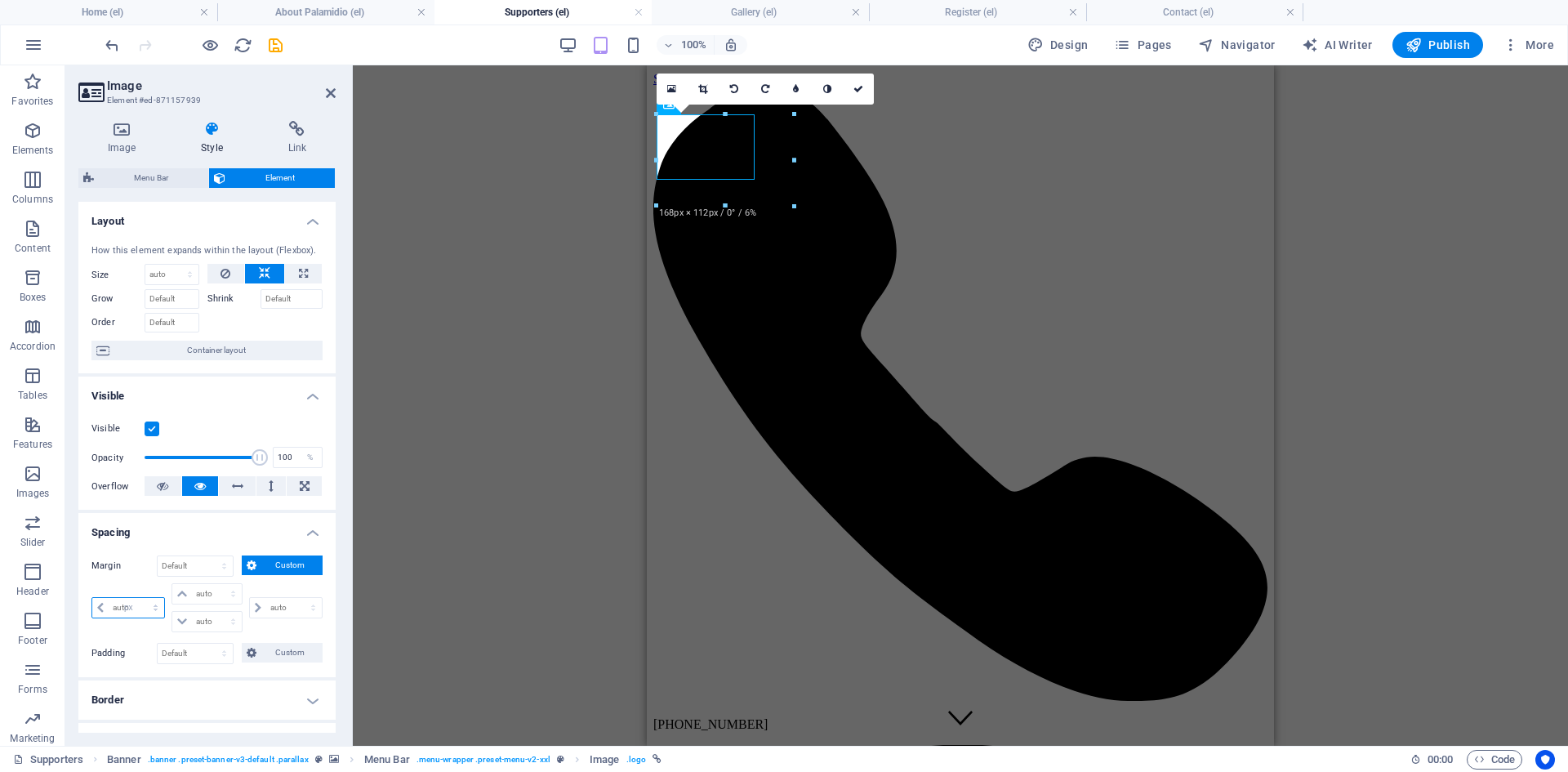
type input "0"
select select "px"
type input "20"
select select "DISABLED_OPTION_VALUE"
type input "20"
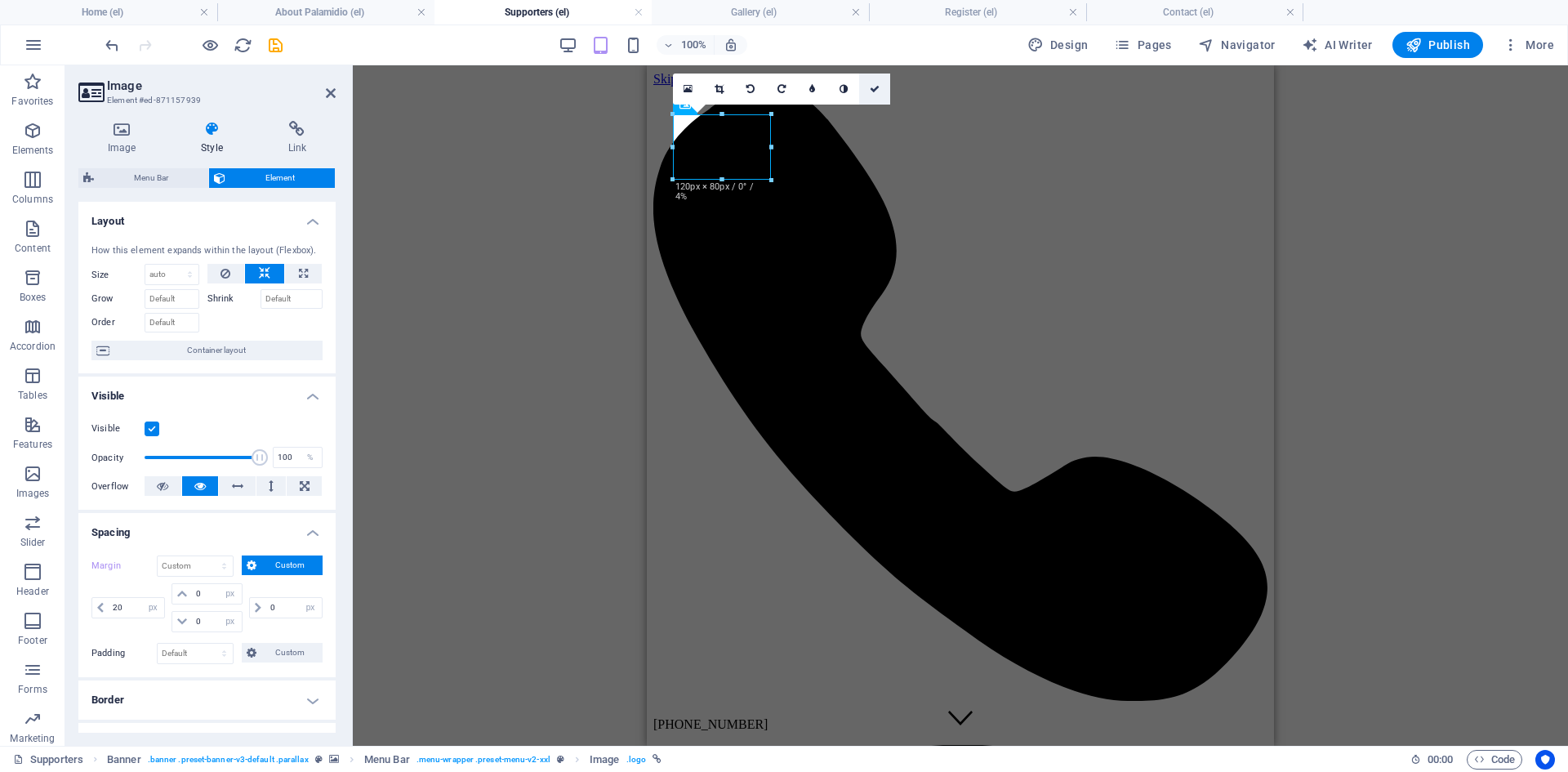
drag, startPoint x: 869, startPoint y: 90, endPoint x: 20, endPoint y: 57, distance: 849.6
click at [869, 90] on link at bounding box center [875, 89] width 31 height 31
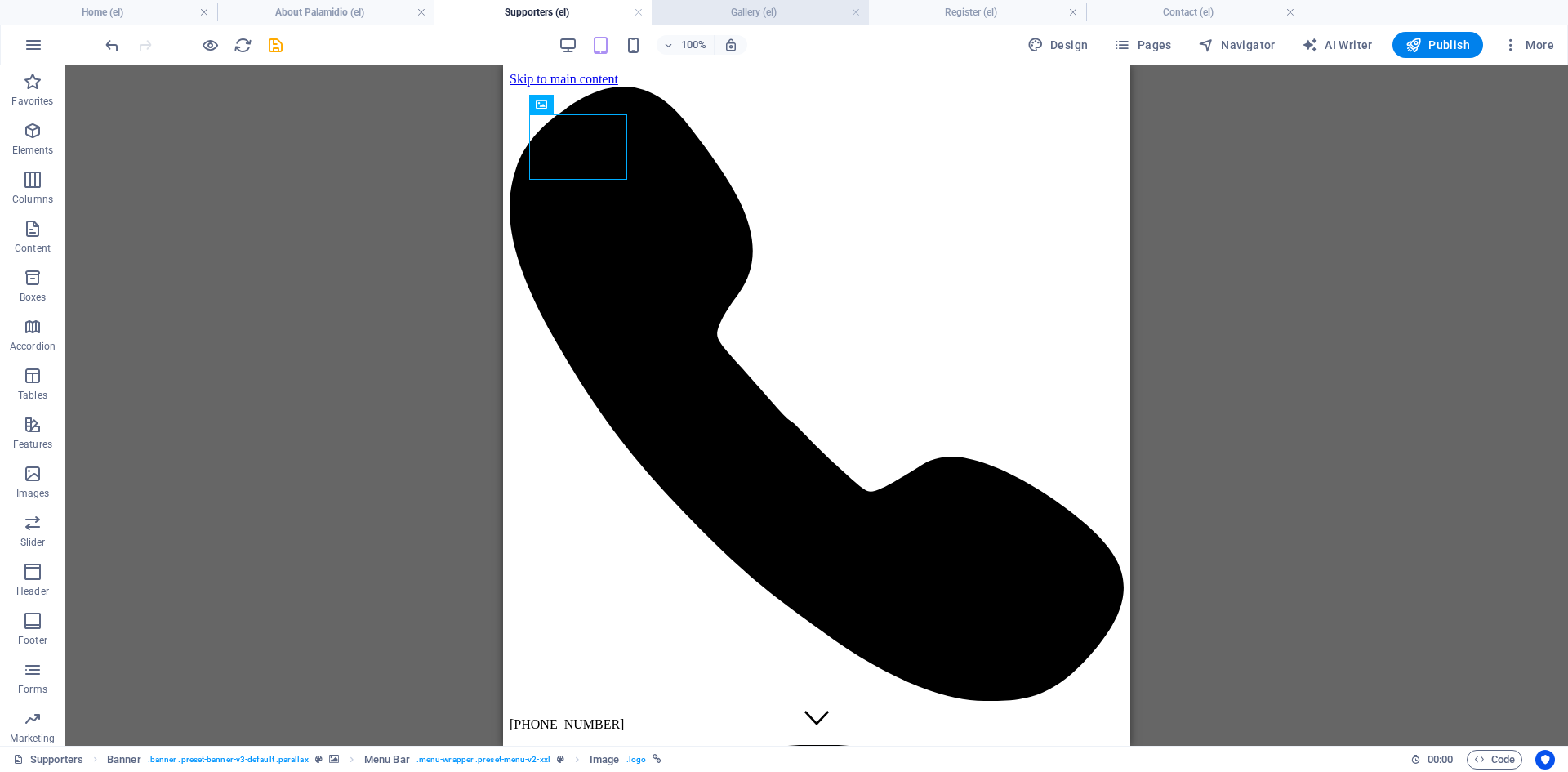
click at [713, 18] on h4 "Gallery (el)" at bounding box center [761, 11] width 217 height 18
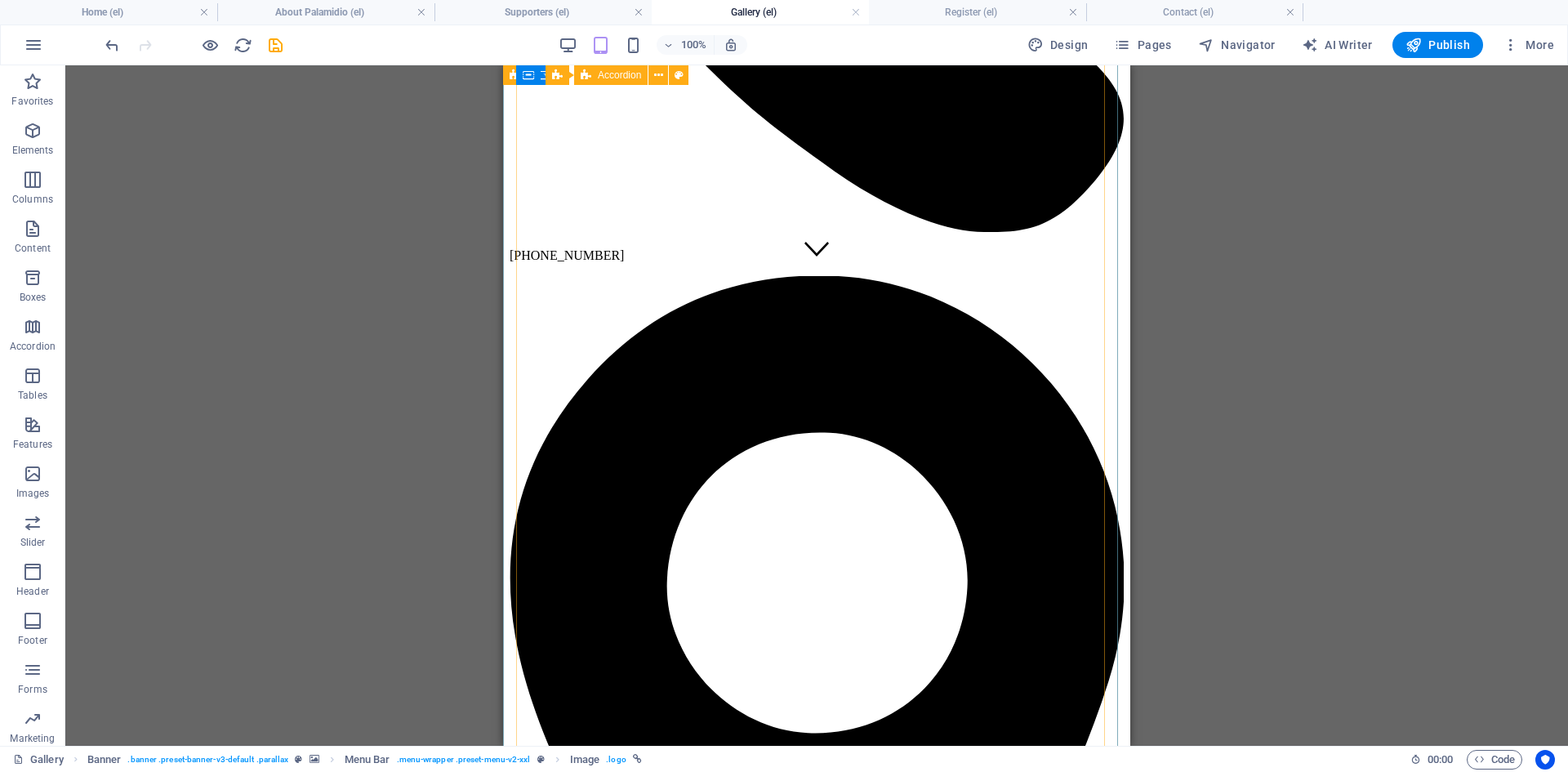
scroll to position [0, 0]
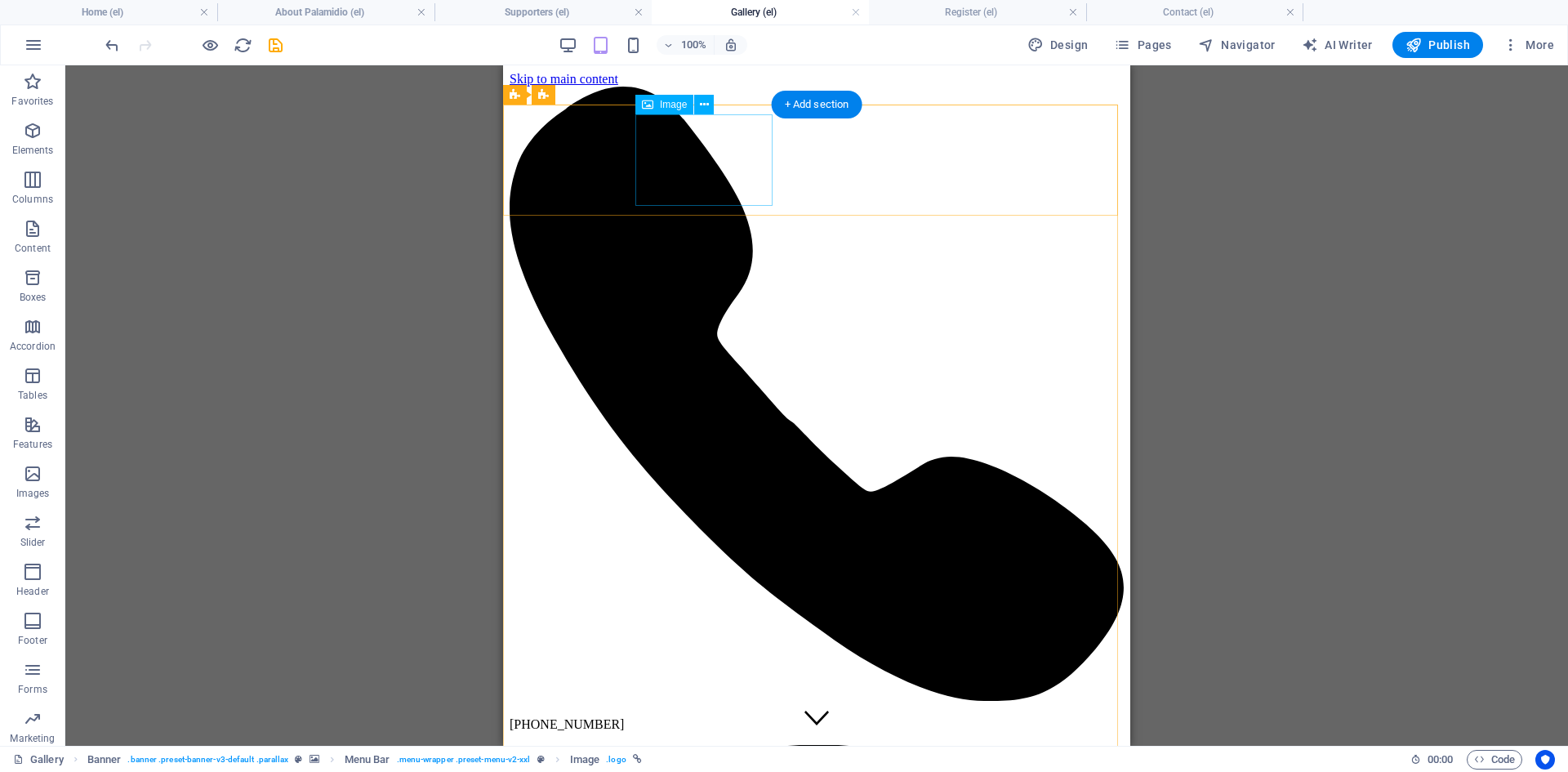
select select "px"
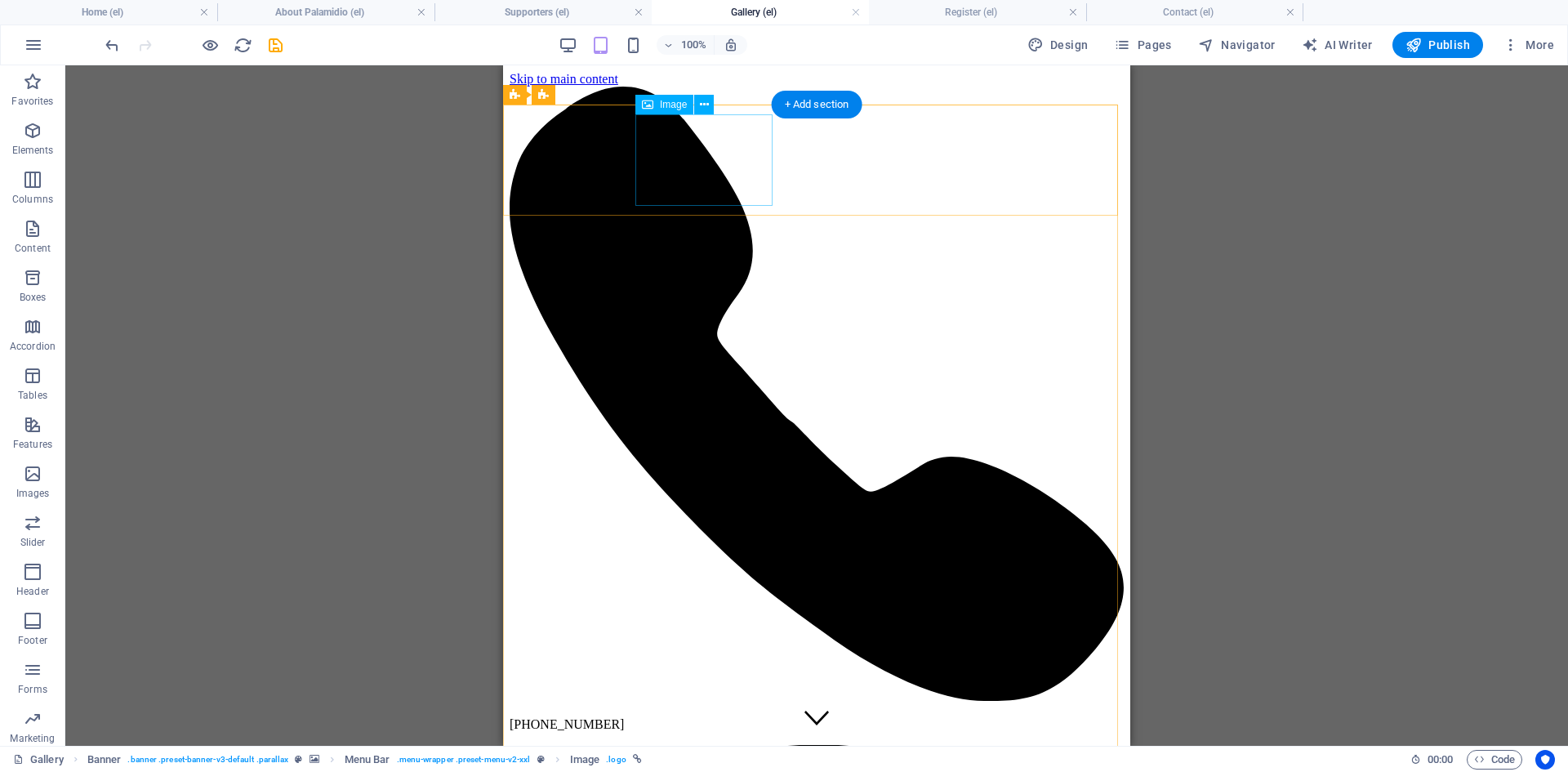
select select "px"
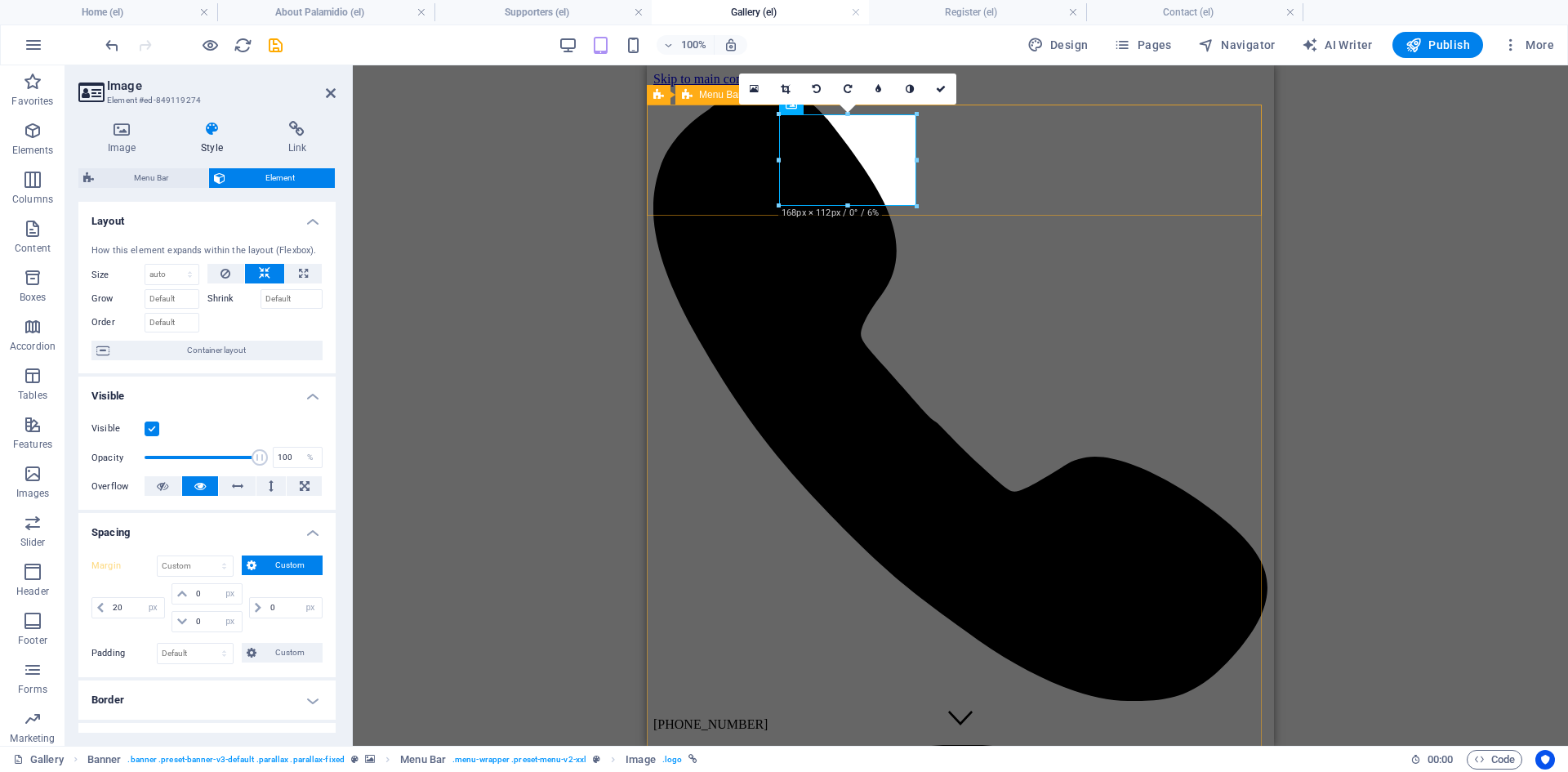
select select "DISABLED_OPTION_VALUE"
type input "150"
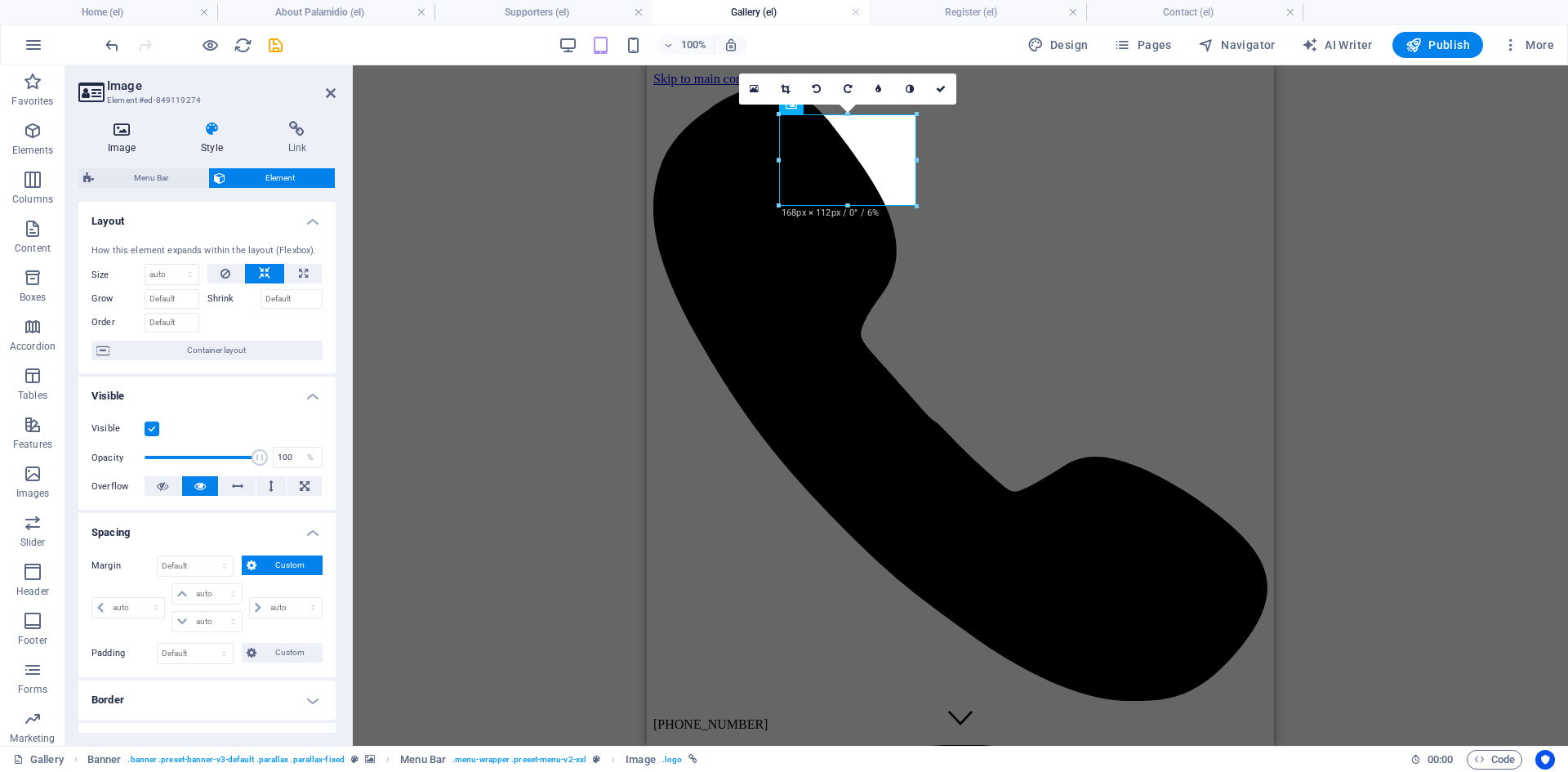
click at [127, 138] on h4 "Image" at bounding box center [125, 138] width 93 height 34
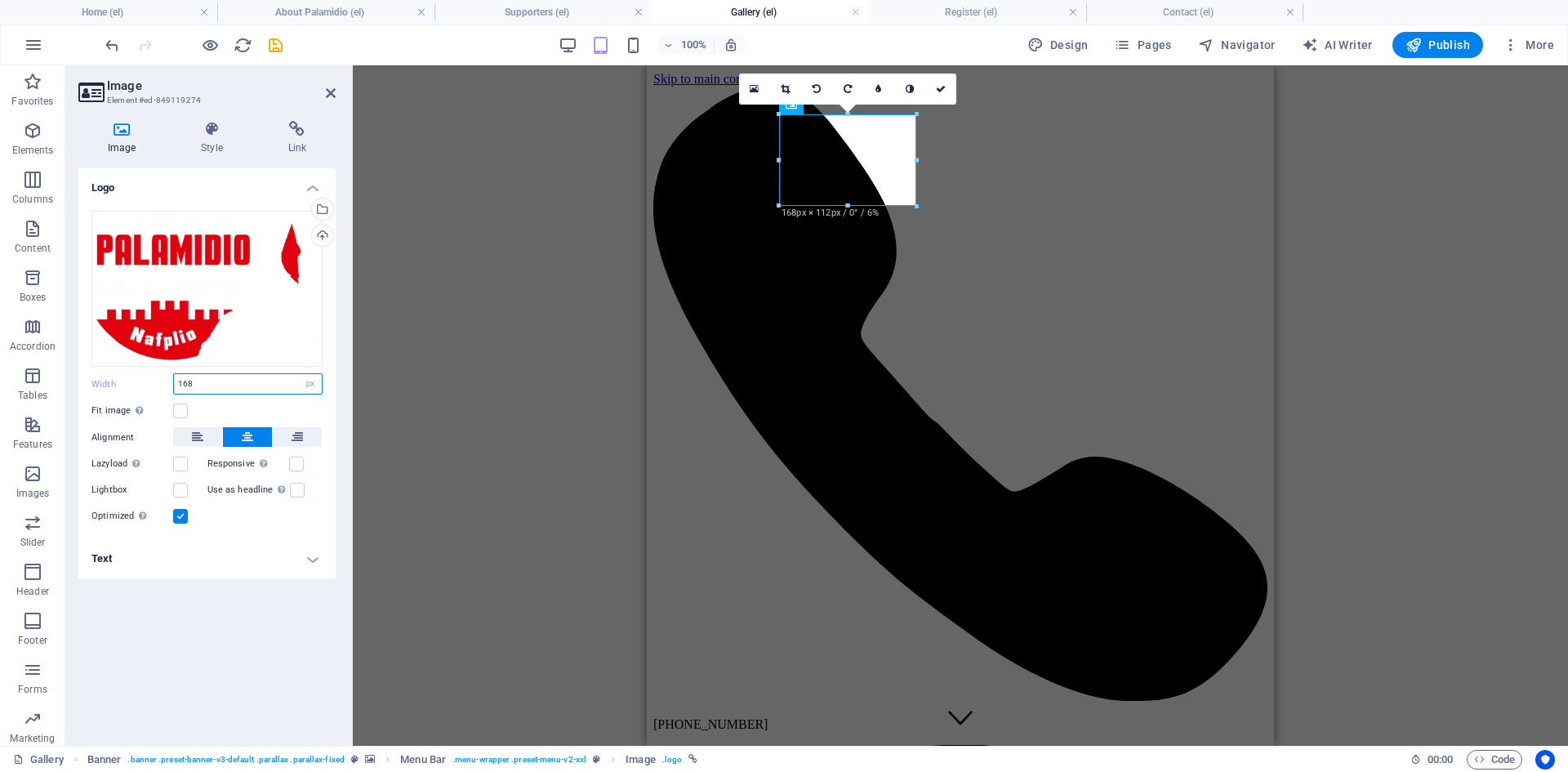
click at [184, 389] on input "168" at bounding box center [248, 384] width 148 height 19
type input "120"
click at [222, 142] on h4 "Style" at bounding box center [215, 138] width 86 height 34
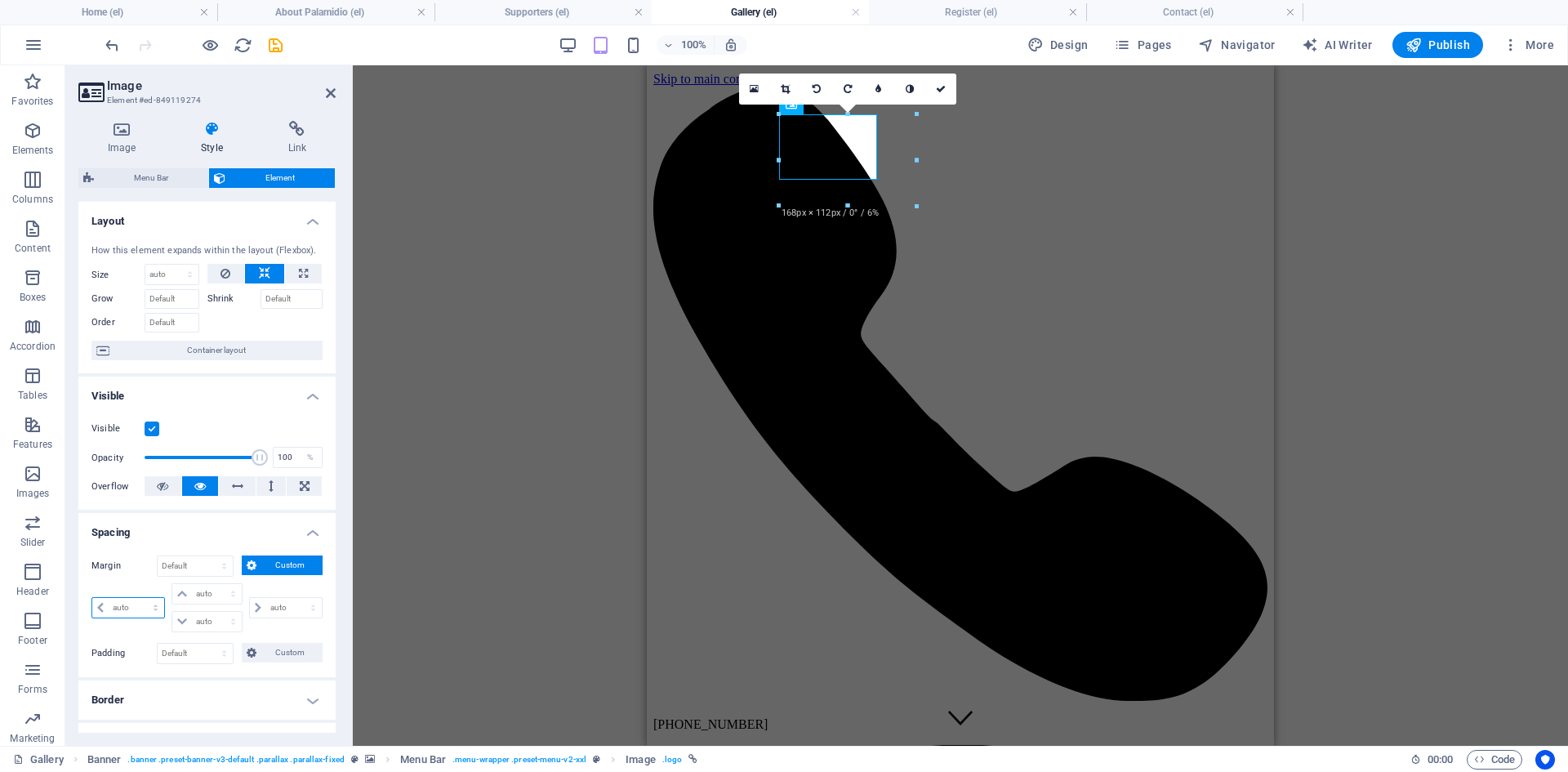
drag, startPoint x: 139, startPoint y: 607, endPoint x: 148, endPoint y: 612, distance: 10.3
click at [139, 607] on select "auto px % rem vw vh" at bounding box center [127, 607] width 72 height 19
select select "px"
click at [141, 598] on select "auto px % rem vw vh" at bounding box center [127, 607] width 72 height 19
type input "0"
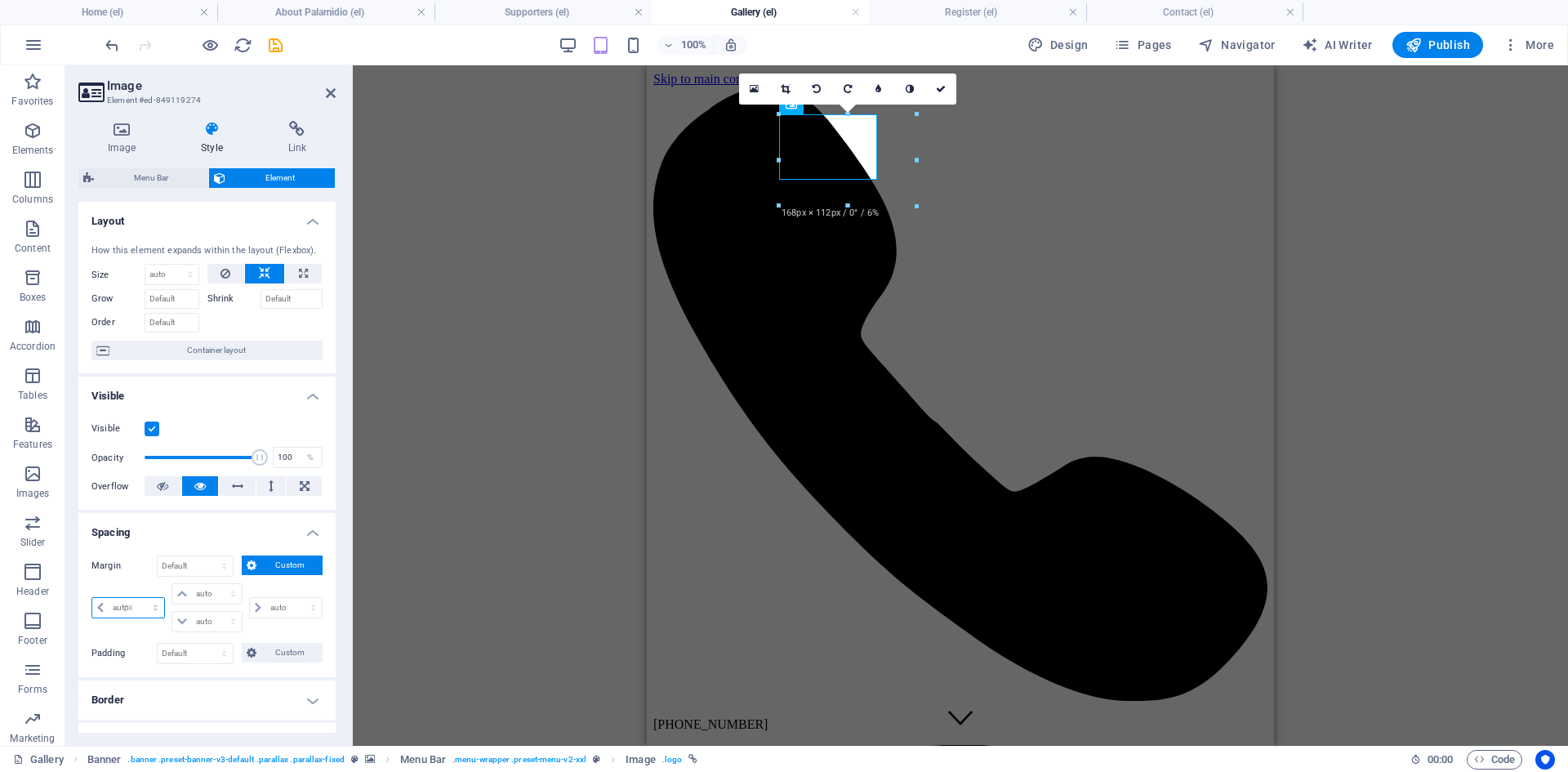
select select "px"
type input "0"
select select "px"
type input "0"
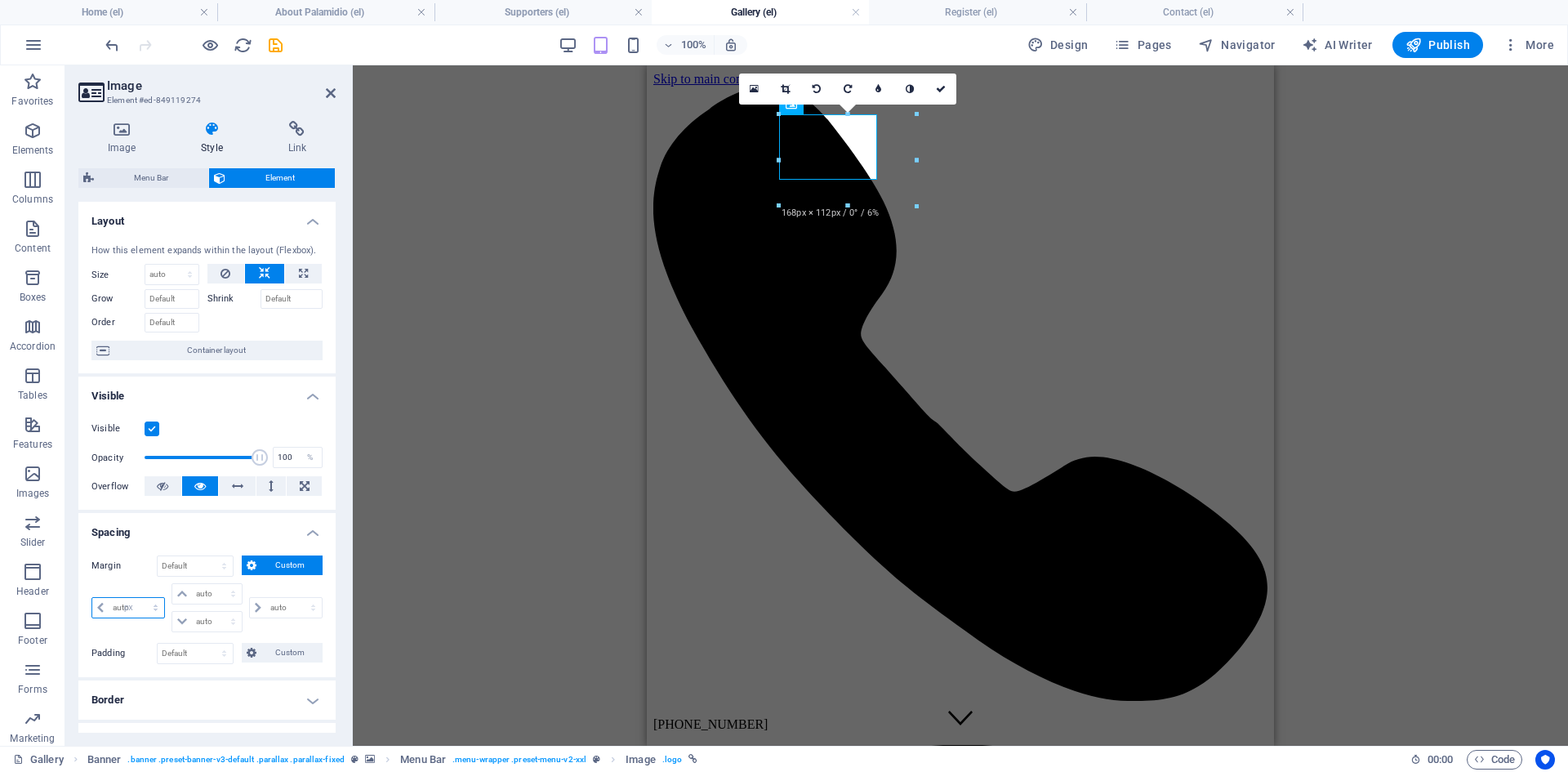
select select "px"
type input "0"
select select "px"
type input "20"
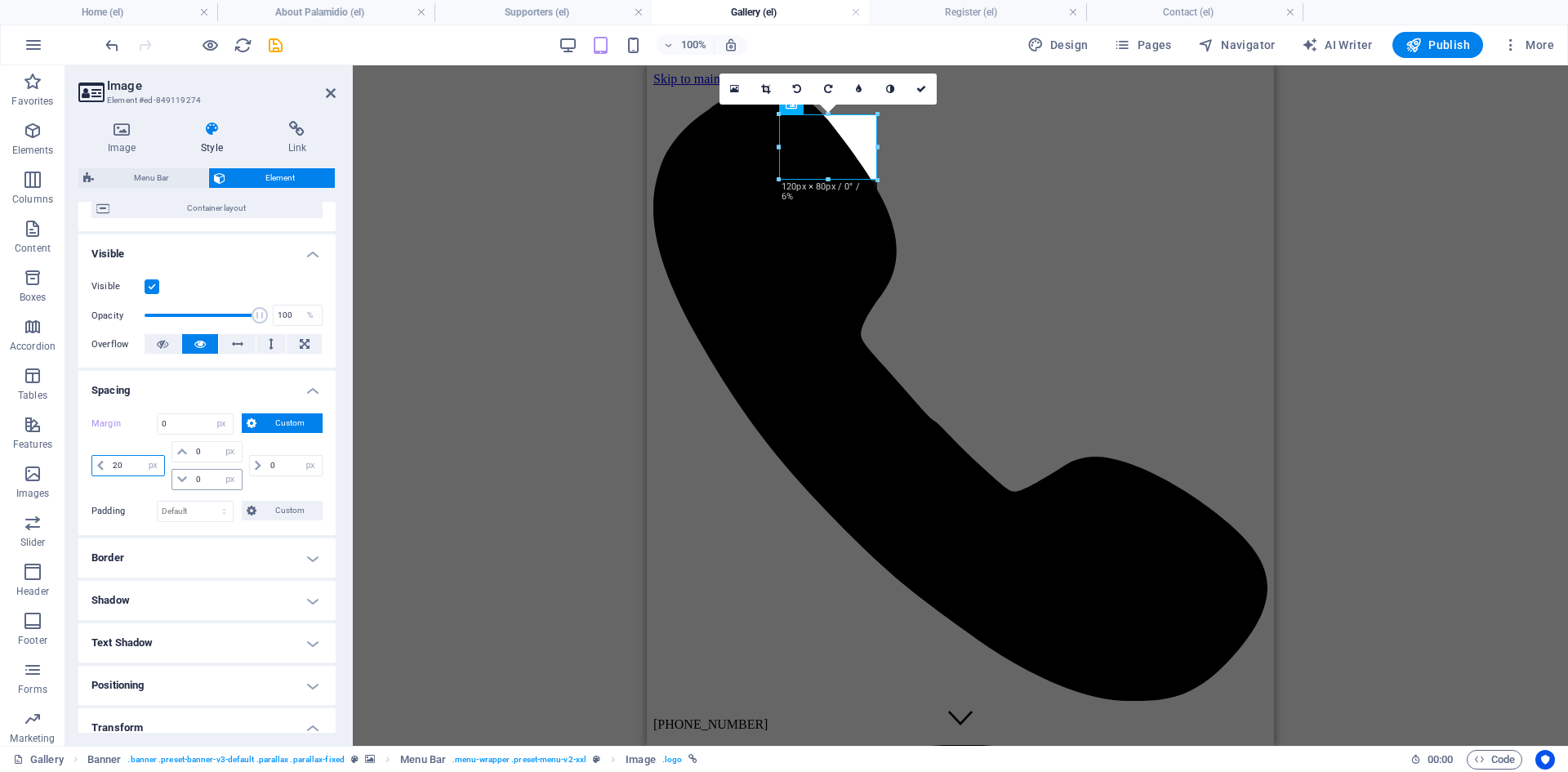
scroll to position [408, 0]
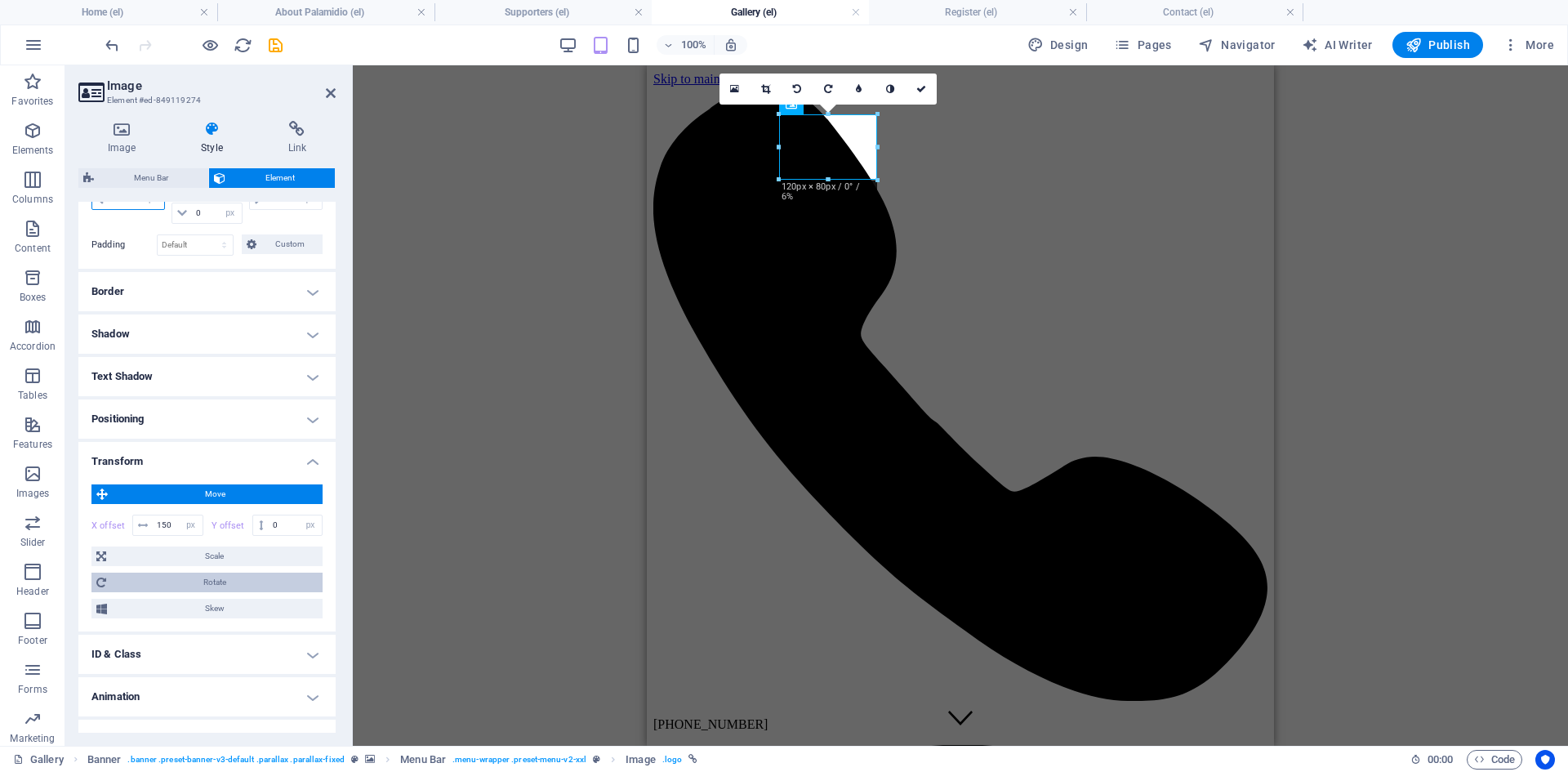
select select "DISABLED_OPTION_VALUE"
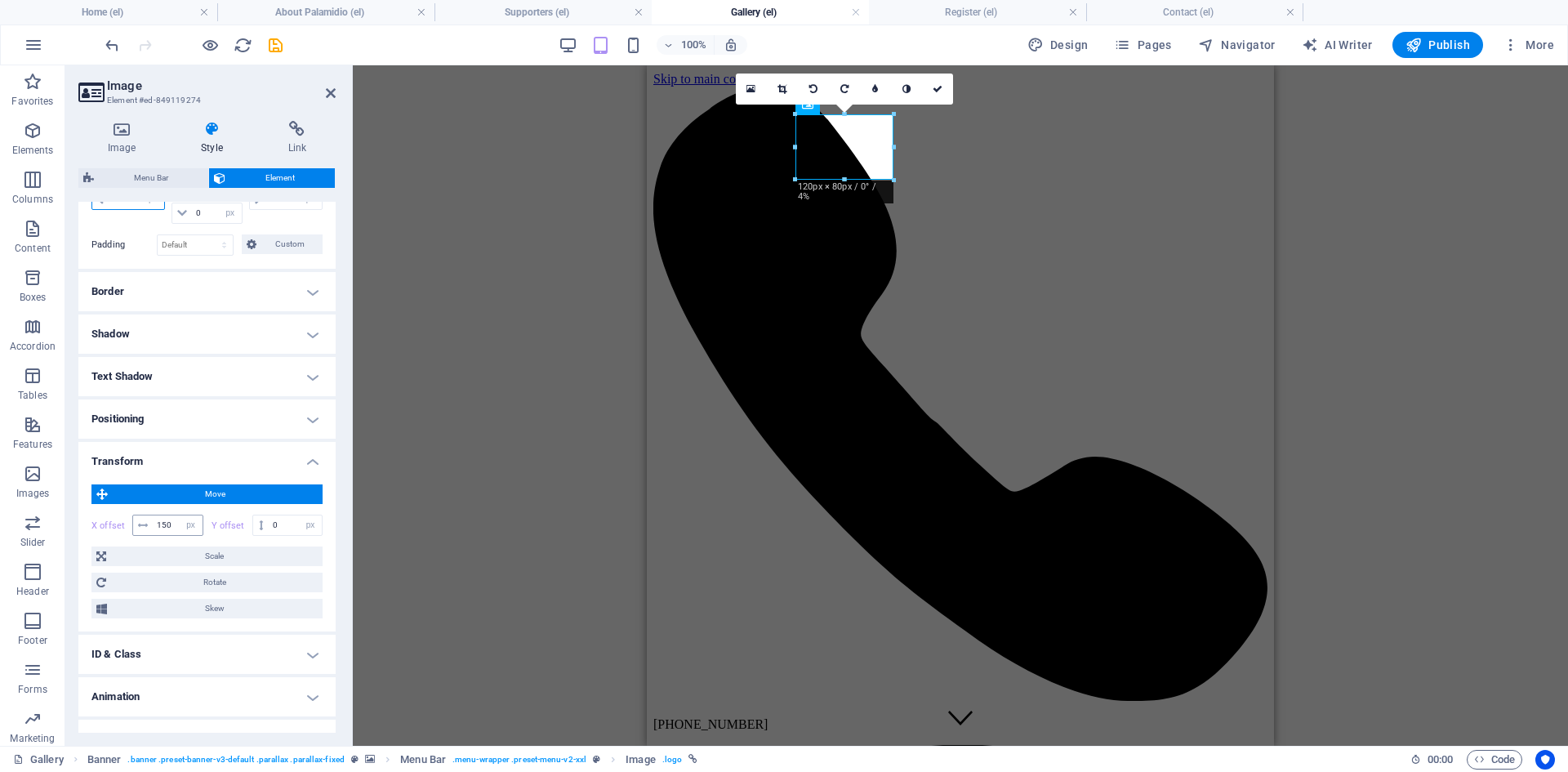
type input "20"
click at [170, 524] on input "150" at bounding box center [177, 525] width 50 height 19
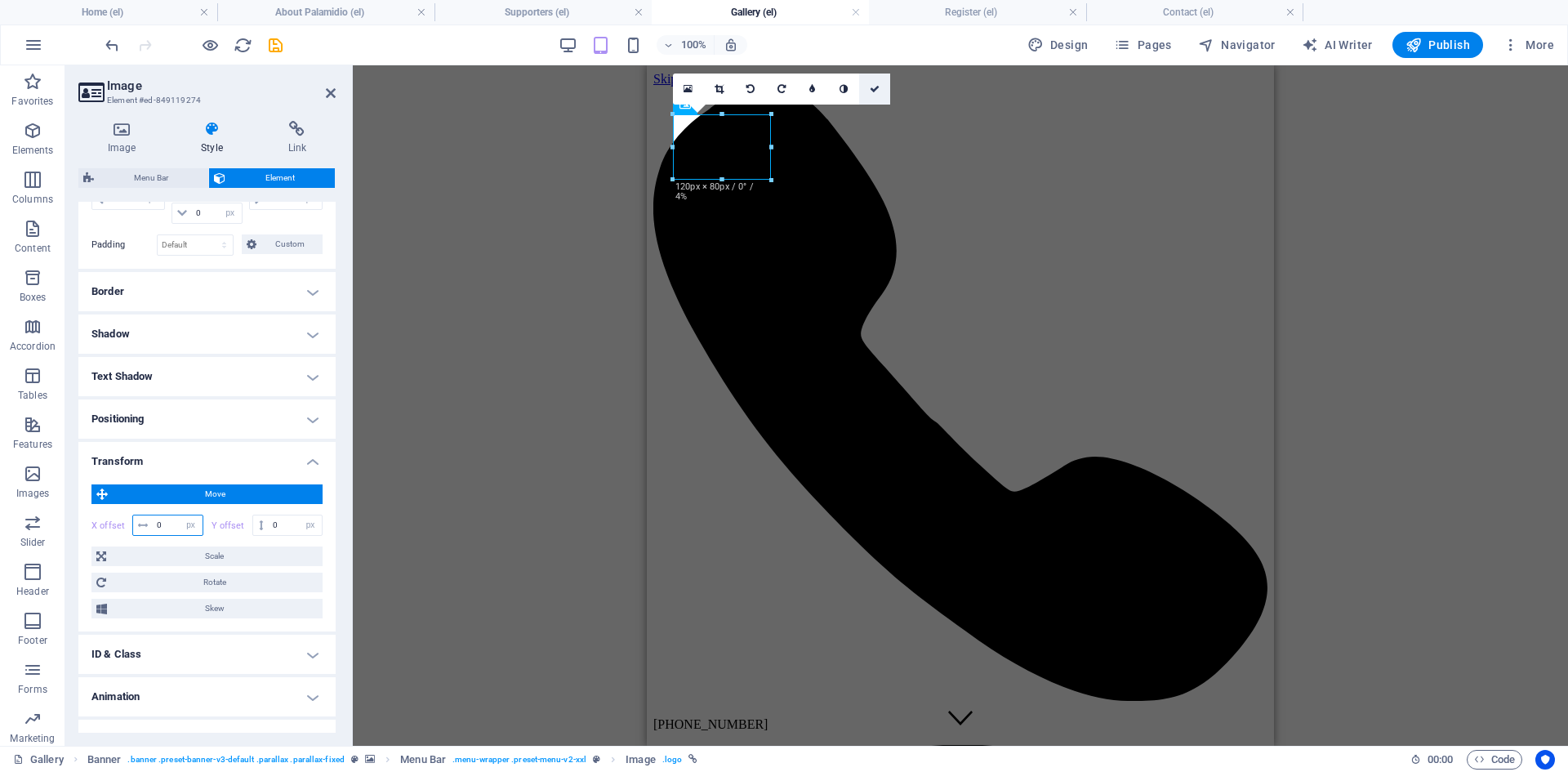
type input "0"
click at [874, 90] on icon at bounding box center [875, 89] width 10 height 10
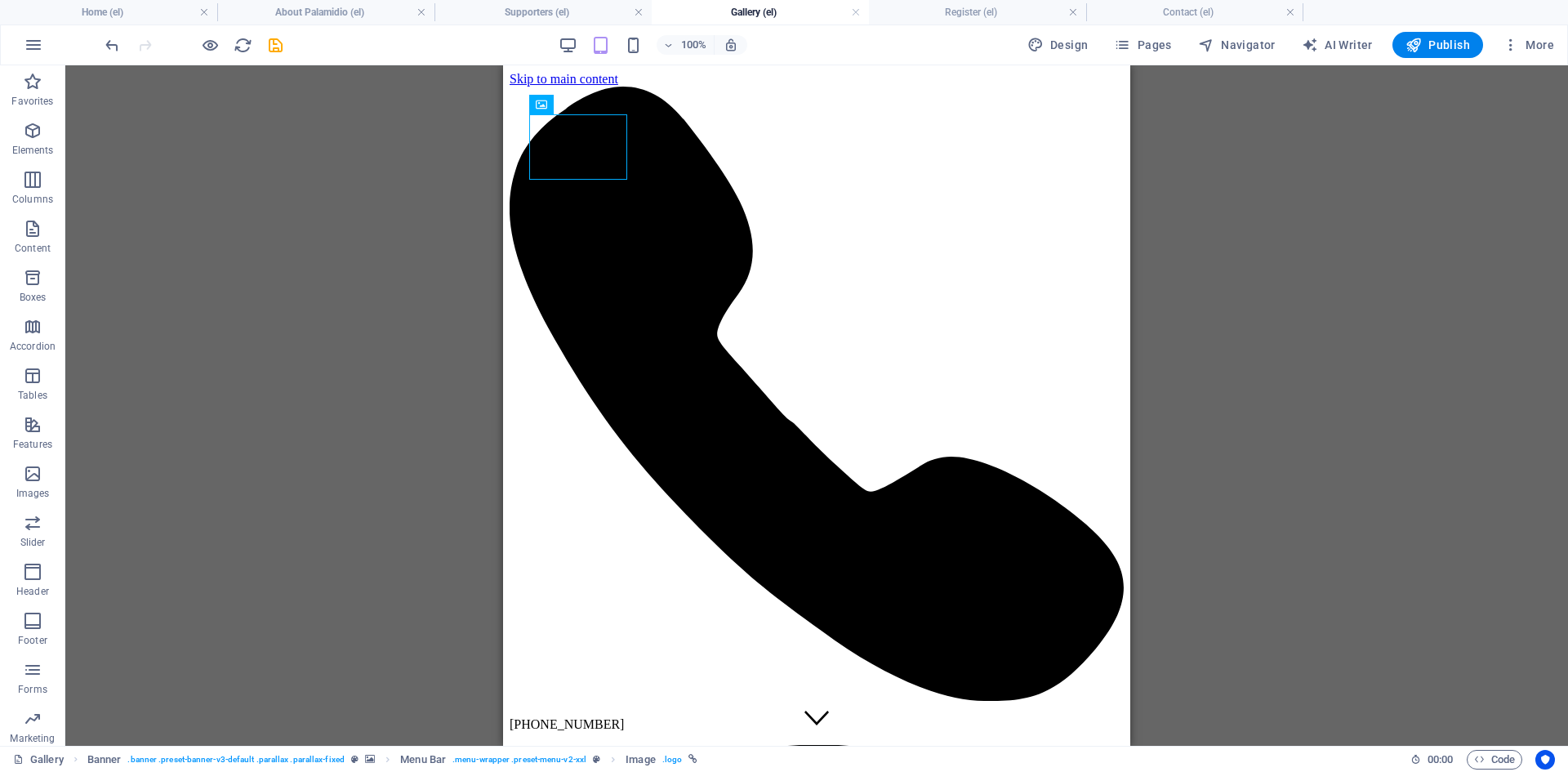
click at [281, 318] on div "H1 Banner Container Info Bar Text Container Banner Menu Bar Menu Container Text…" at bounding box center [816, 405] width 1503 height 680
click at [990, 11] on h4 "Register (el)" at bounding box center [977, 11] width 217 height 18
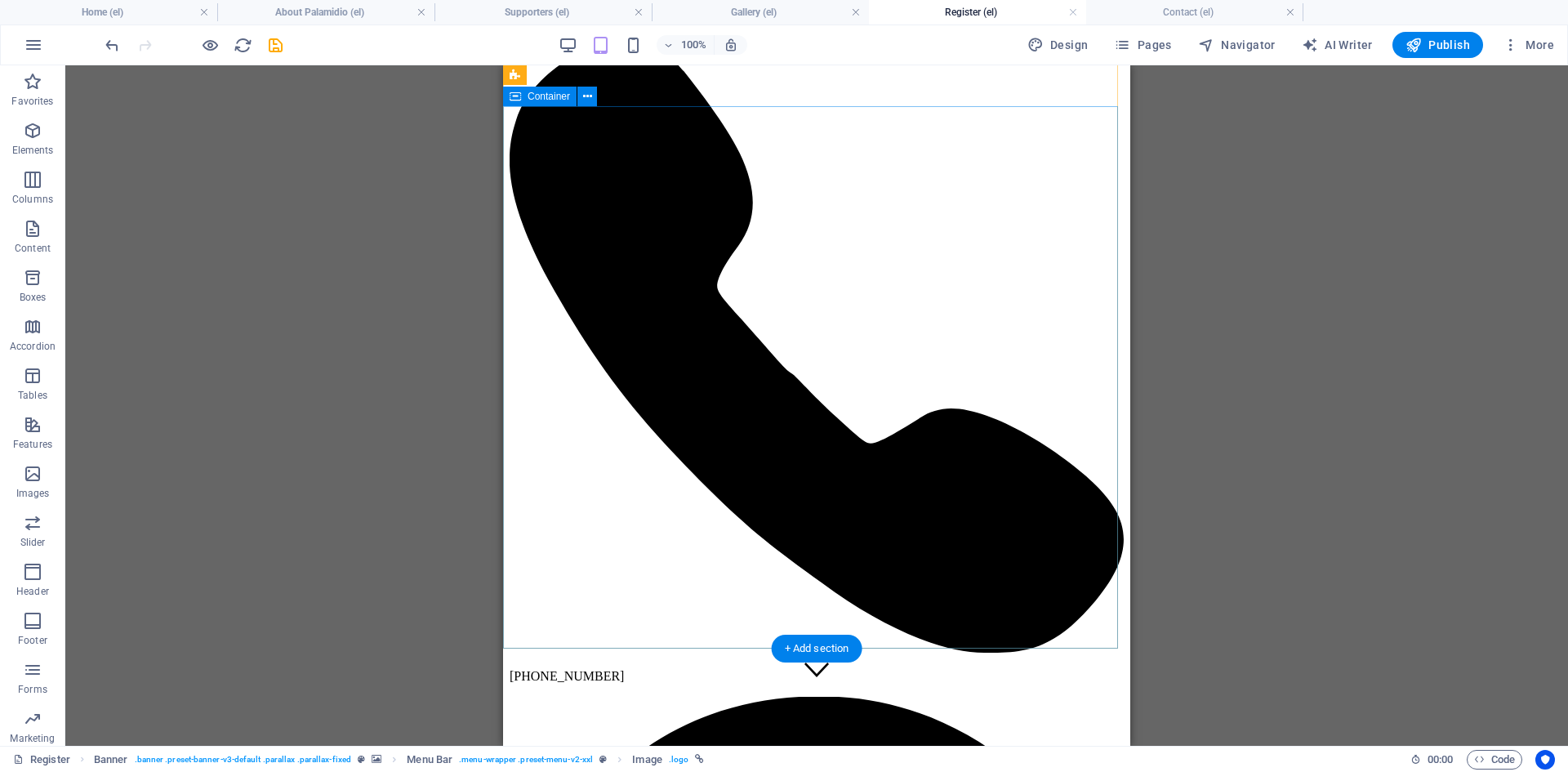
scroll to position [0, 0]
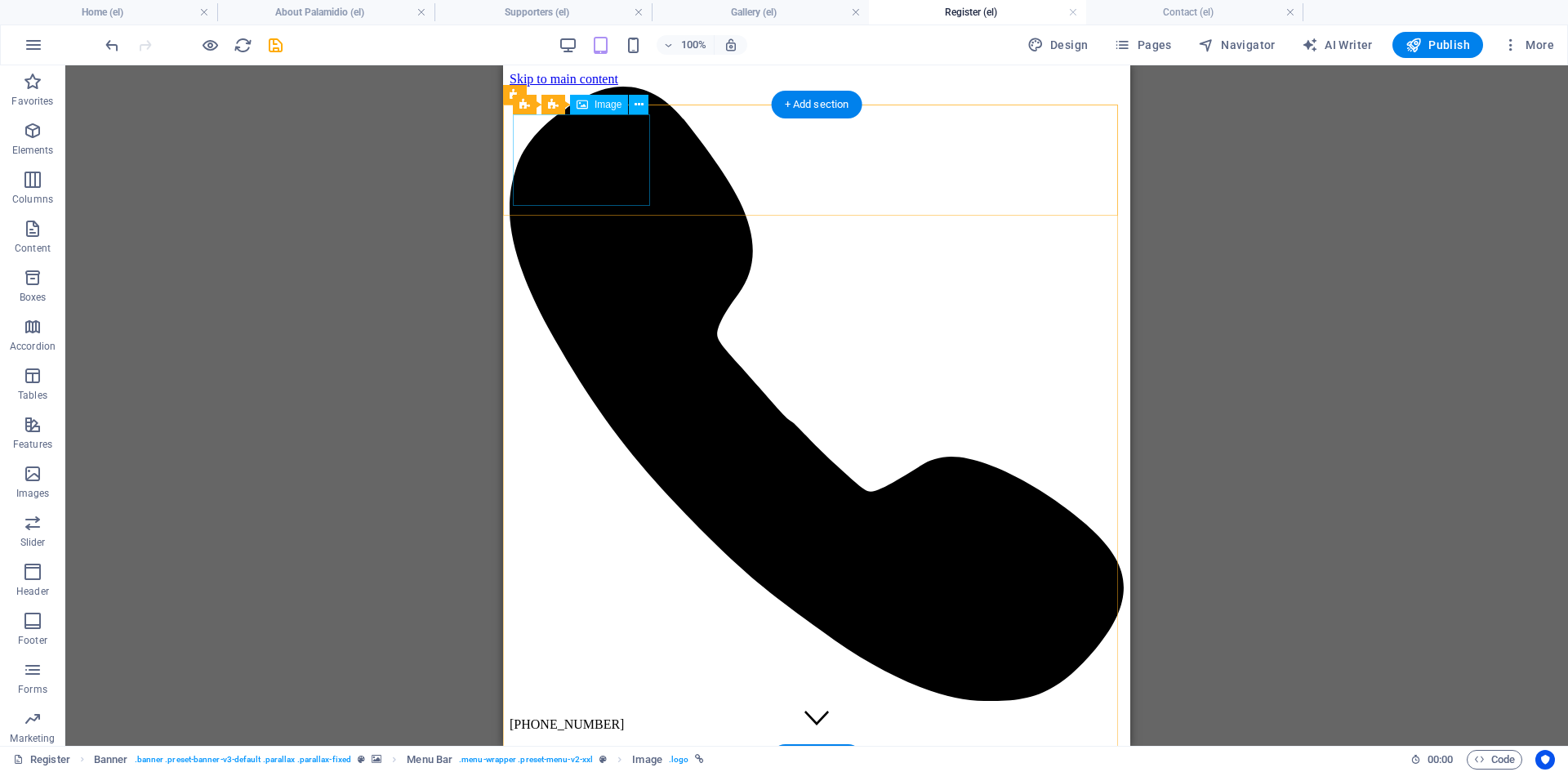
select select "px"
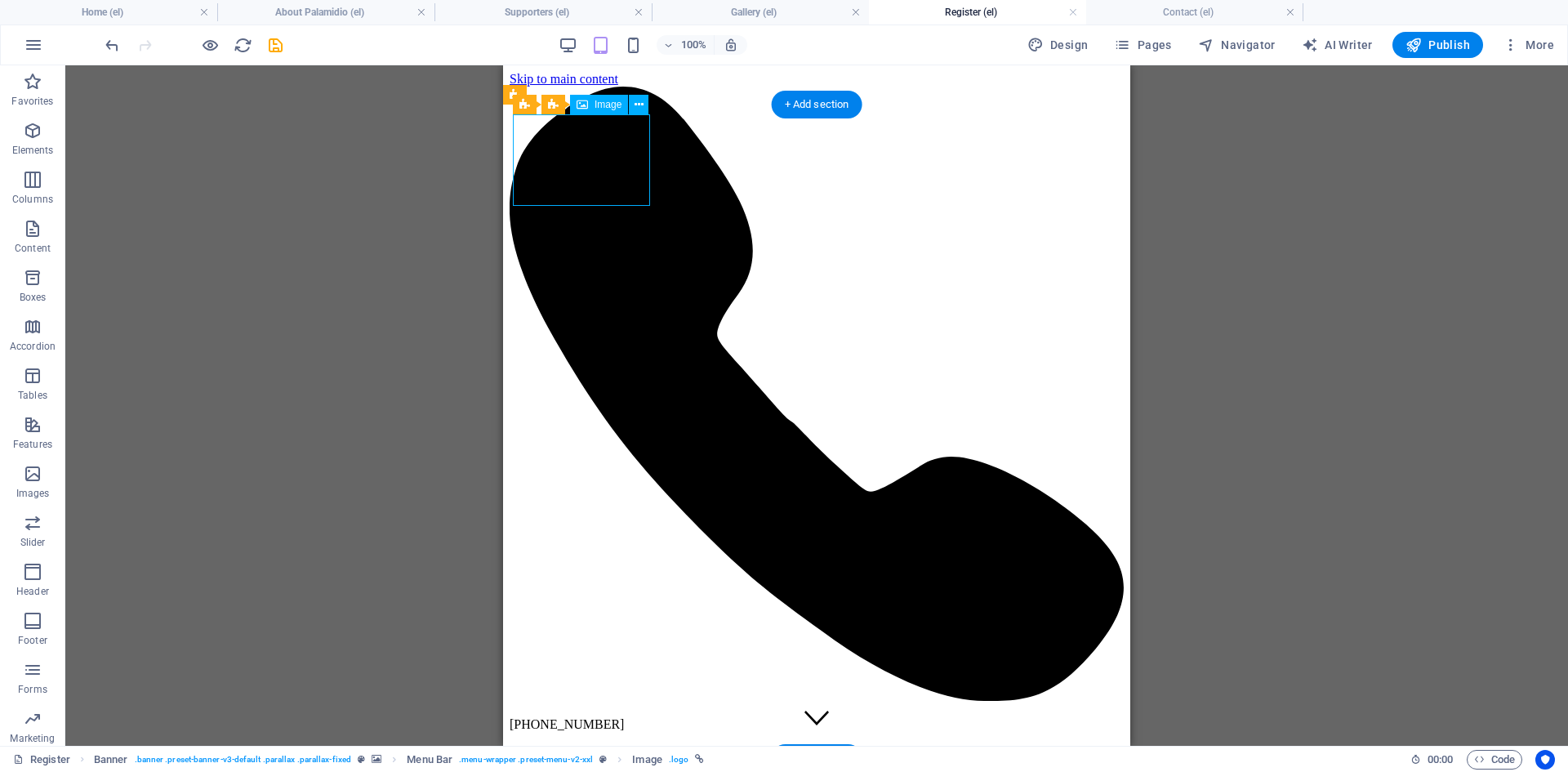
select select "px"
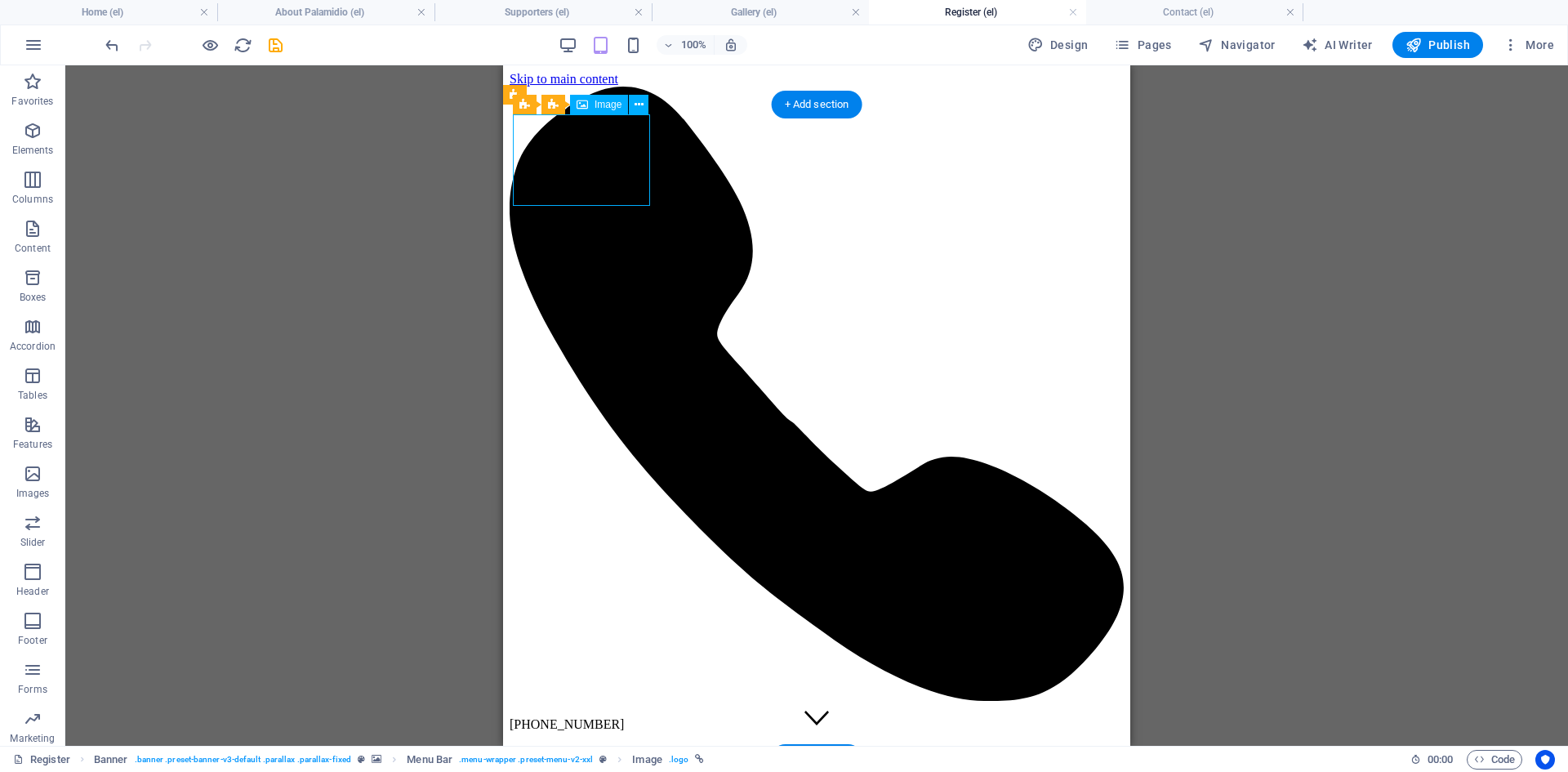
select select "px"
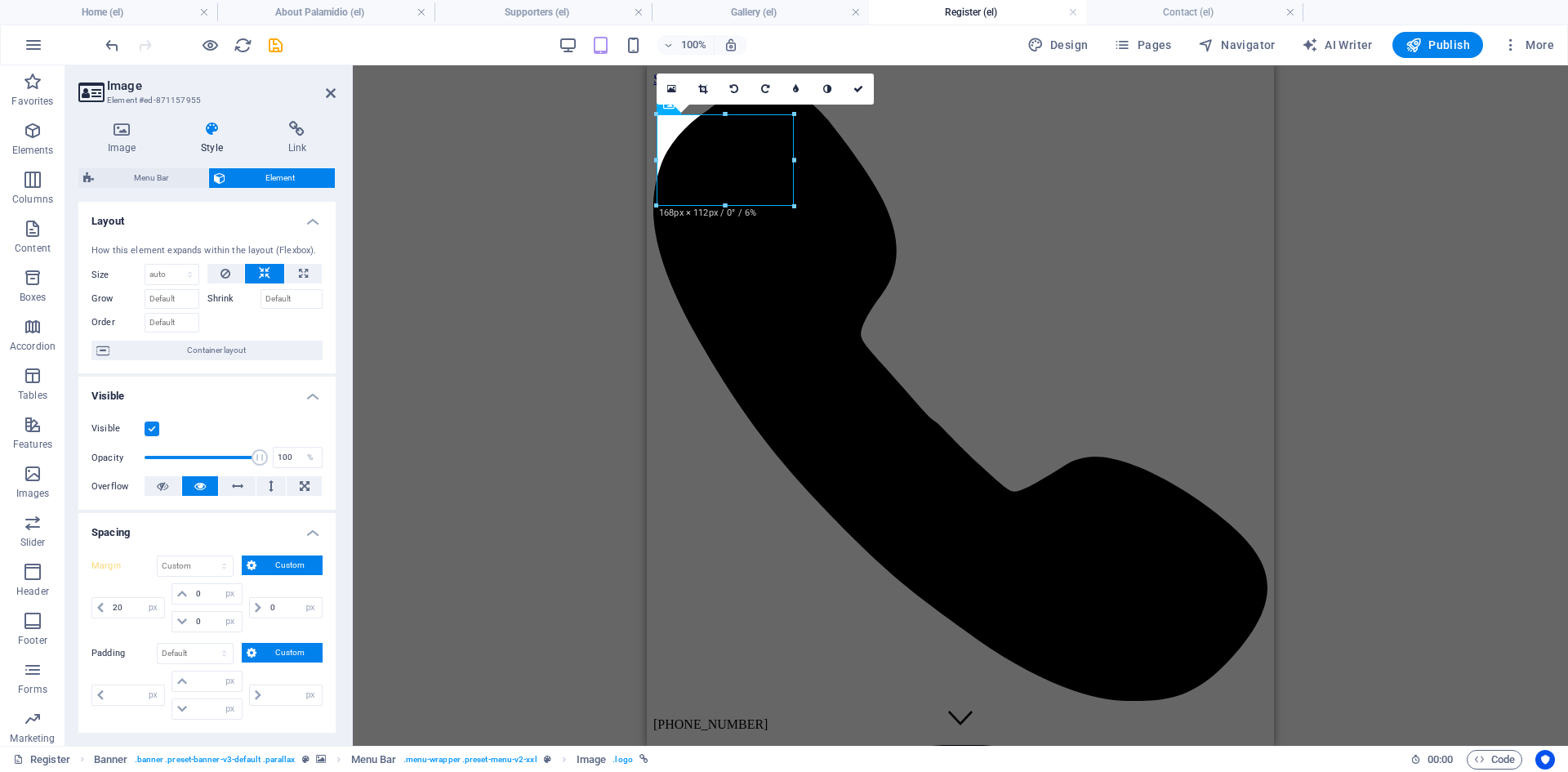
type input "168"
select select "DISABLED_OPTION_VALUE"
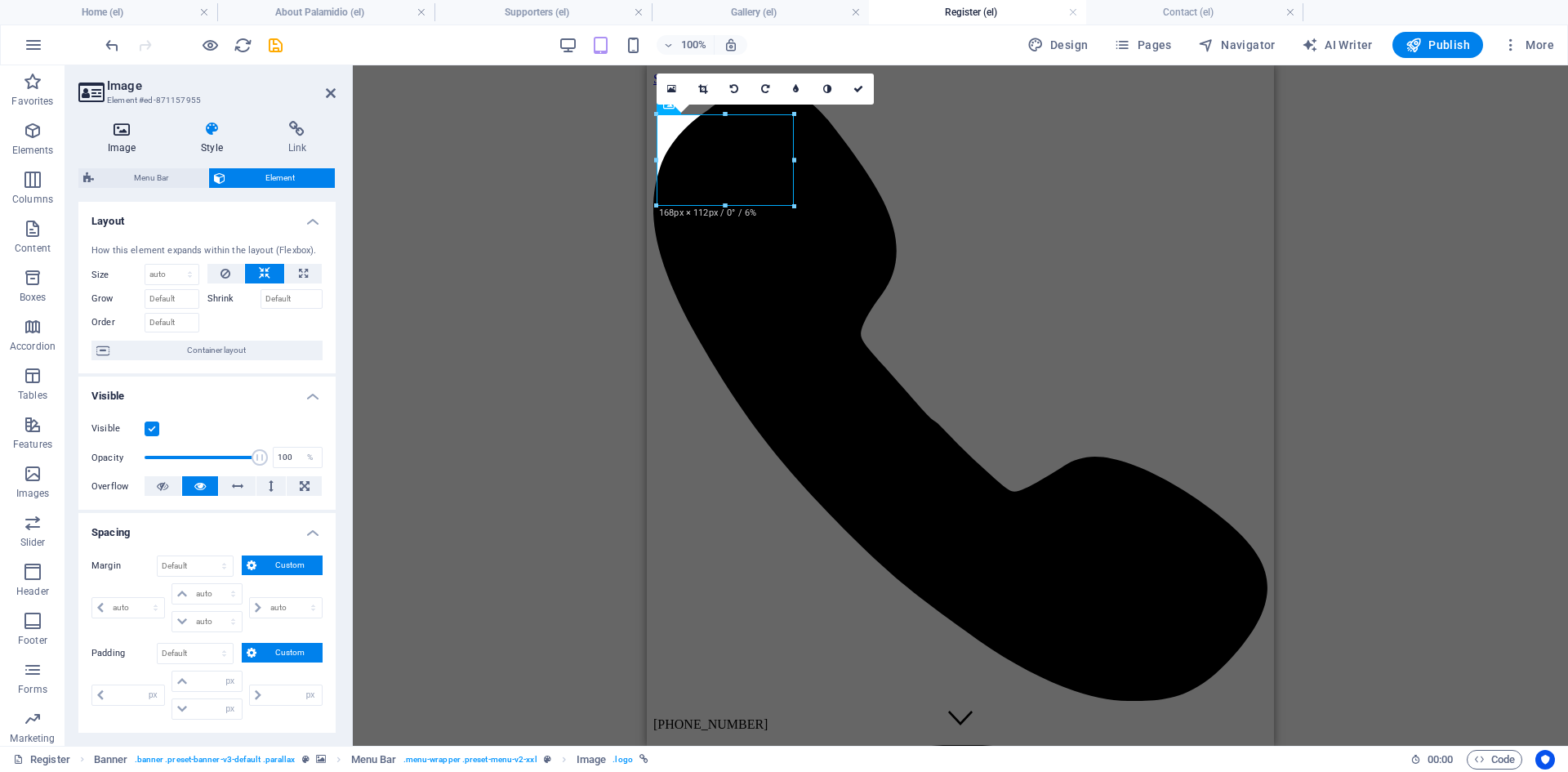
click at [126, 147] on h4 "Image" at bounding box center [125, 138] width 93 height 34
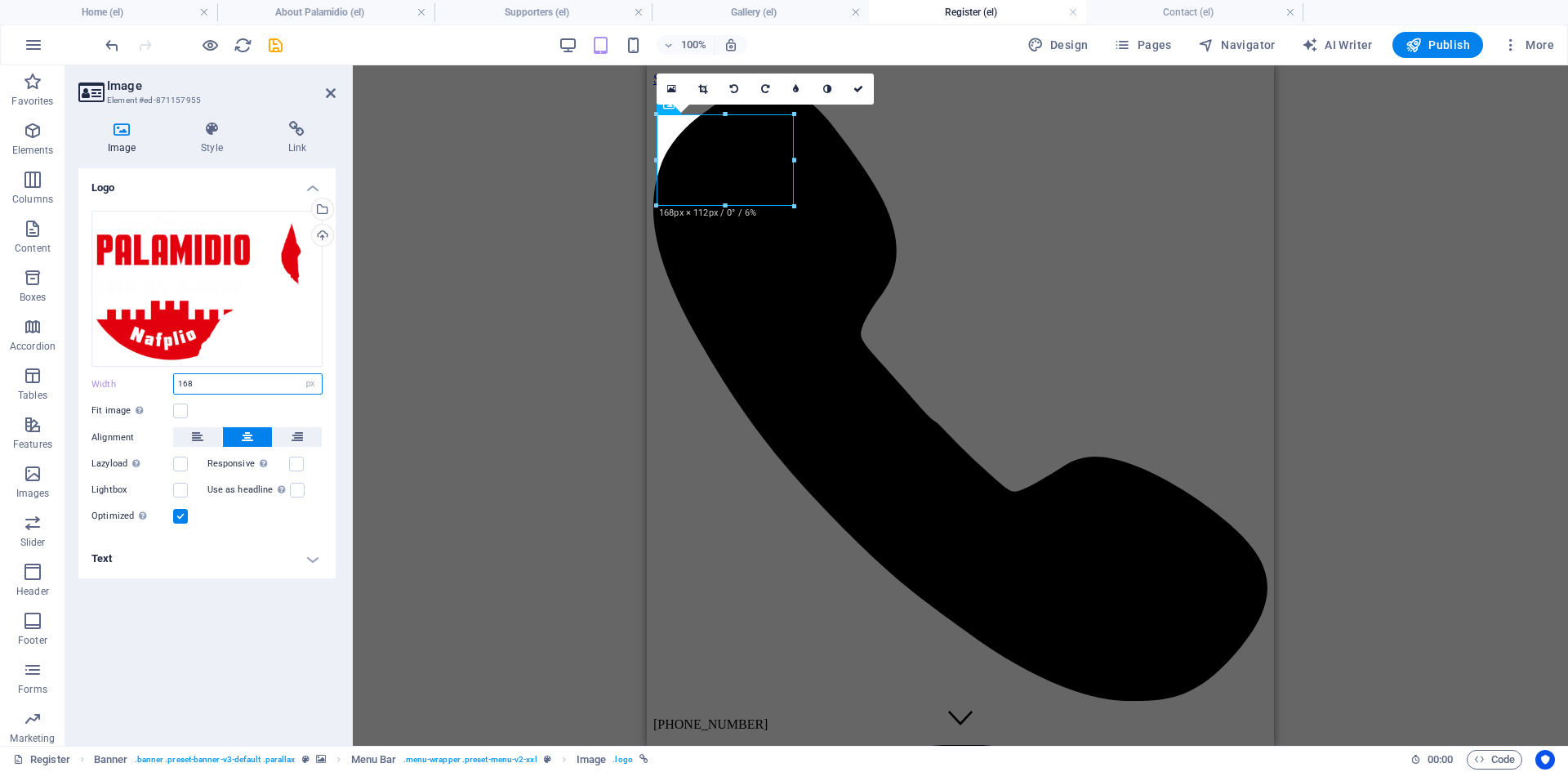
click at [186, 382] on input "168" at bounding box center [248, 384] width 148 height 19
type input "120"
click at [207, 136] on icon at bounding box center [212, 128] width 80 height 16
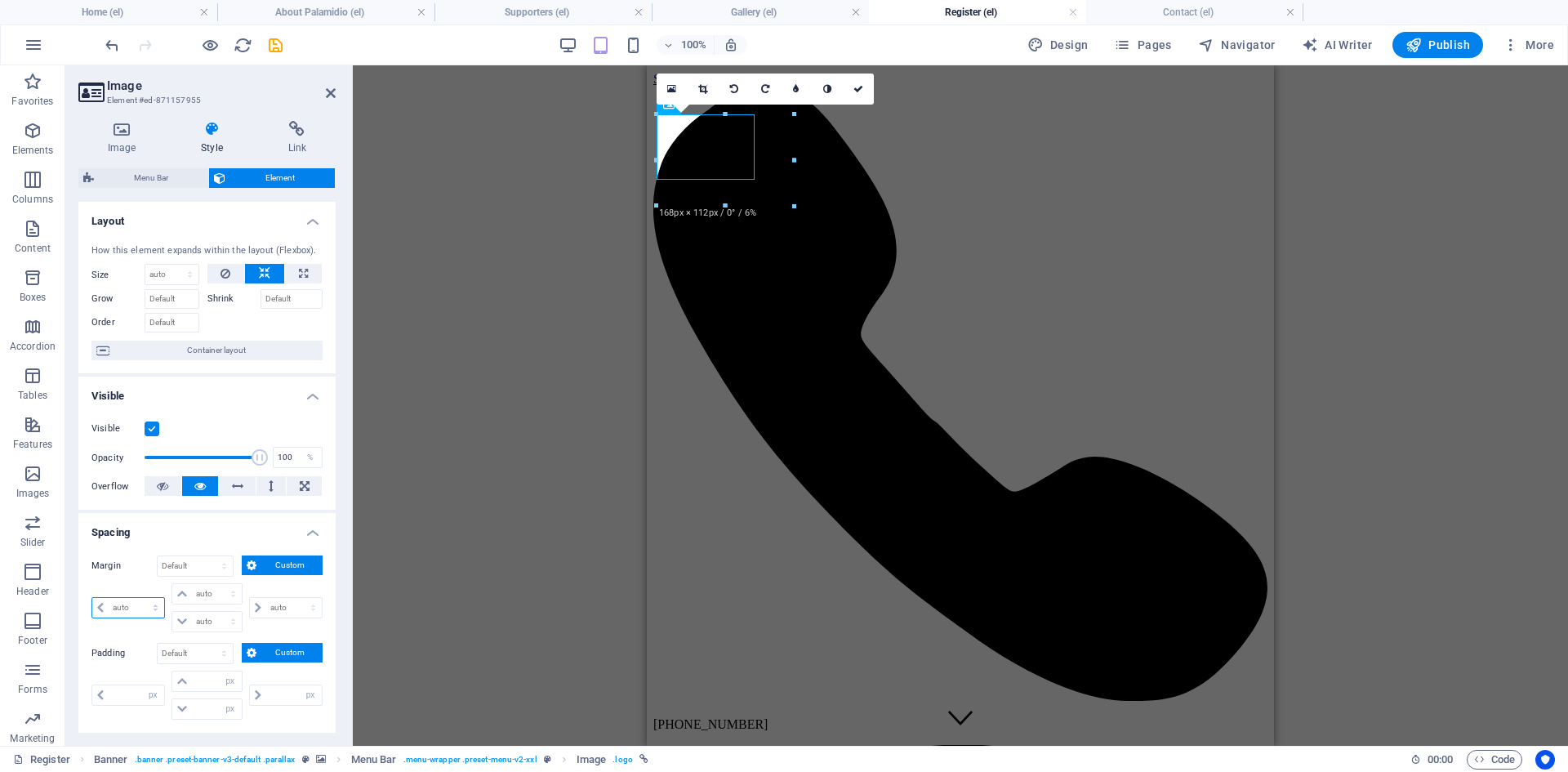
click at [131, 608] on select "auto px % rem vw vh" at bounding box center [127, 607] width 72 height 19
select select "px"
click at [141, 598] on select "auto px % rem vw vh" at bounding box center [127, 607] width 72 height 19
type input "0"
select select "px"
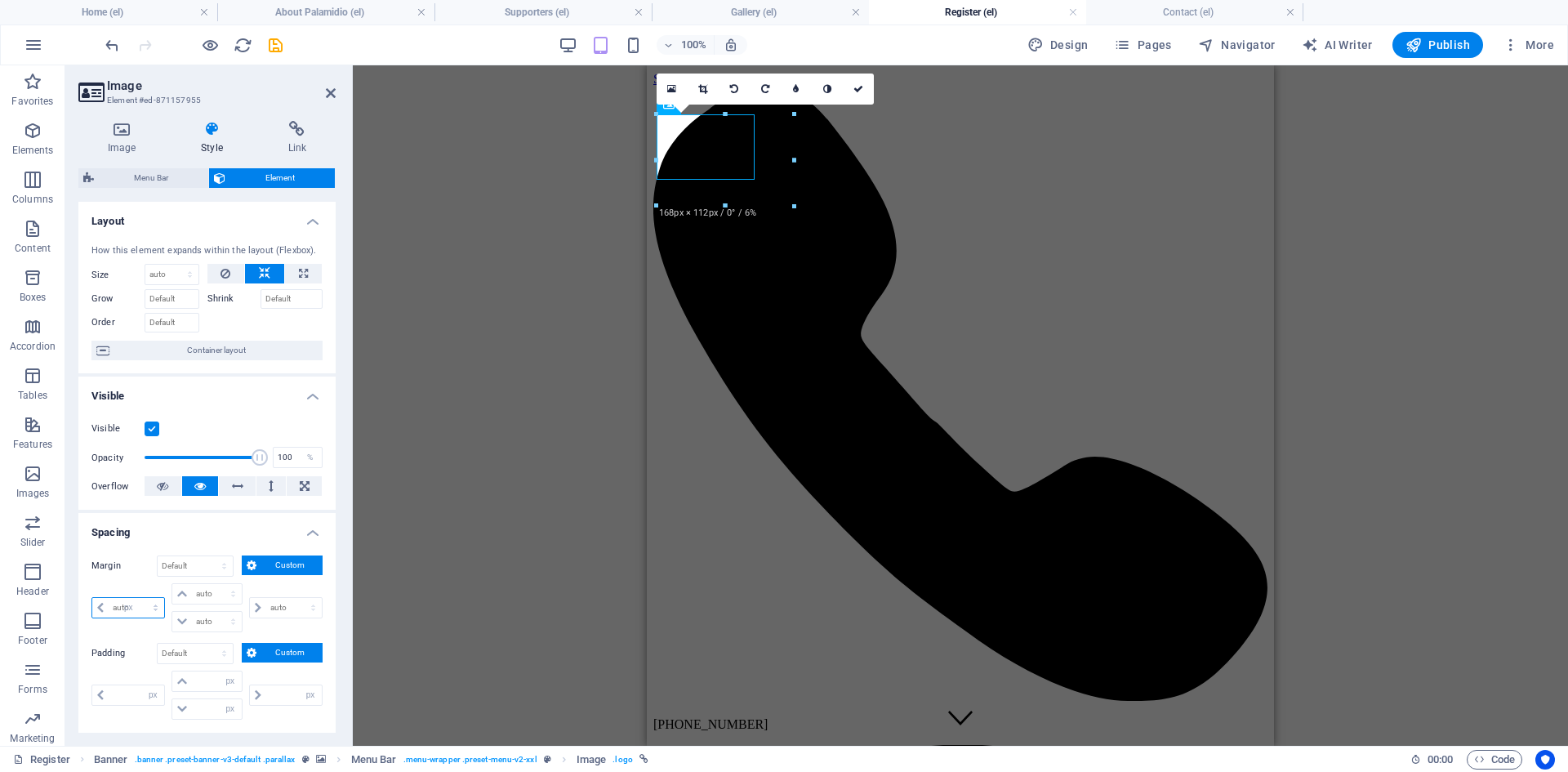
type input "0"
select select "px"
type input "0"
select select "px"
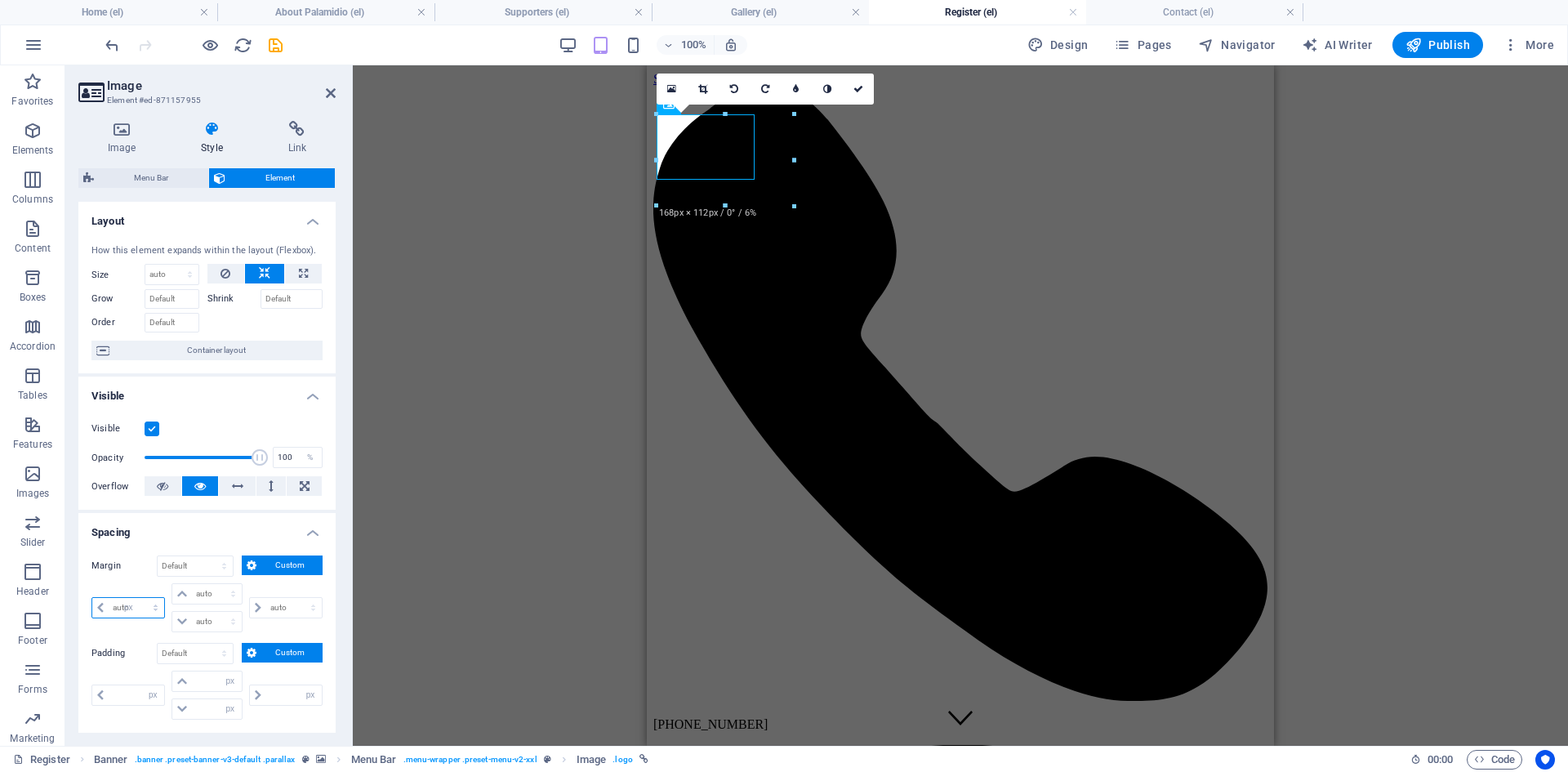
type input "0"
select select "px"
type input "20"
click at [873, 86] on icon at bounding box center [875, 89] width 10 height 10
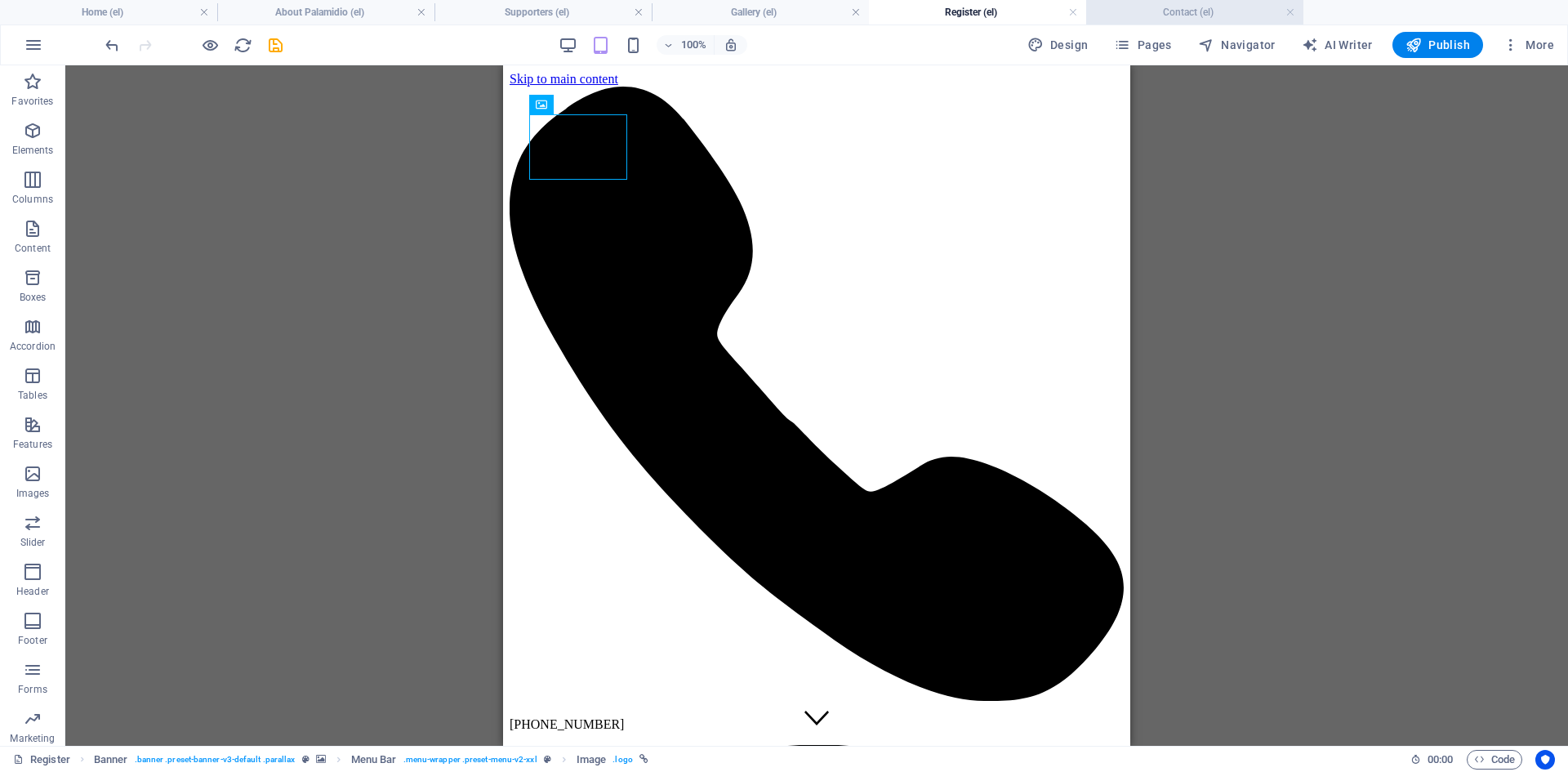
click at [1176, 10] on h4 "Contact (el)" at bounding box center [1194, 11] width 217 height 18
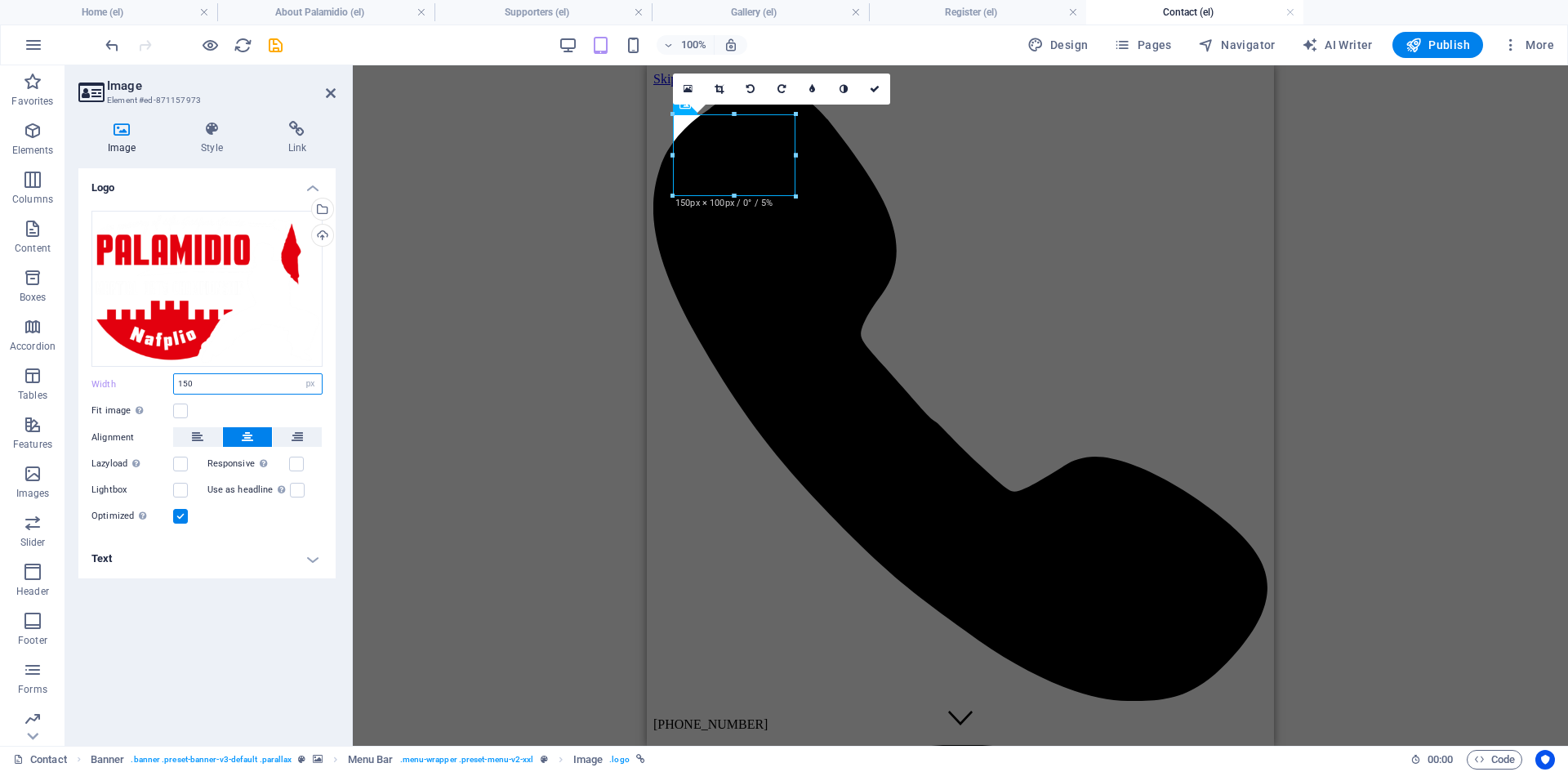
click at [180, 387] on input "150" at bounding box center [248, 384] width 148 height 19
click at [201, 134] on icon at bounding box center [212, 128] width 80 height 16
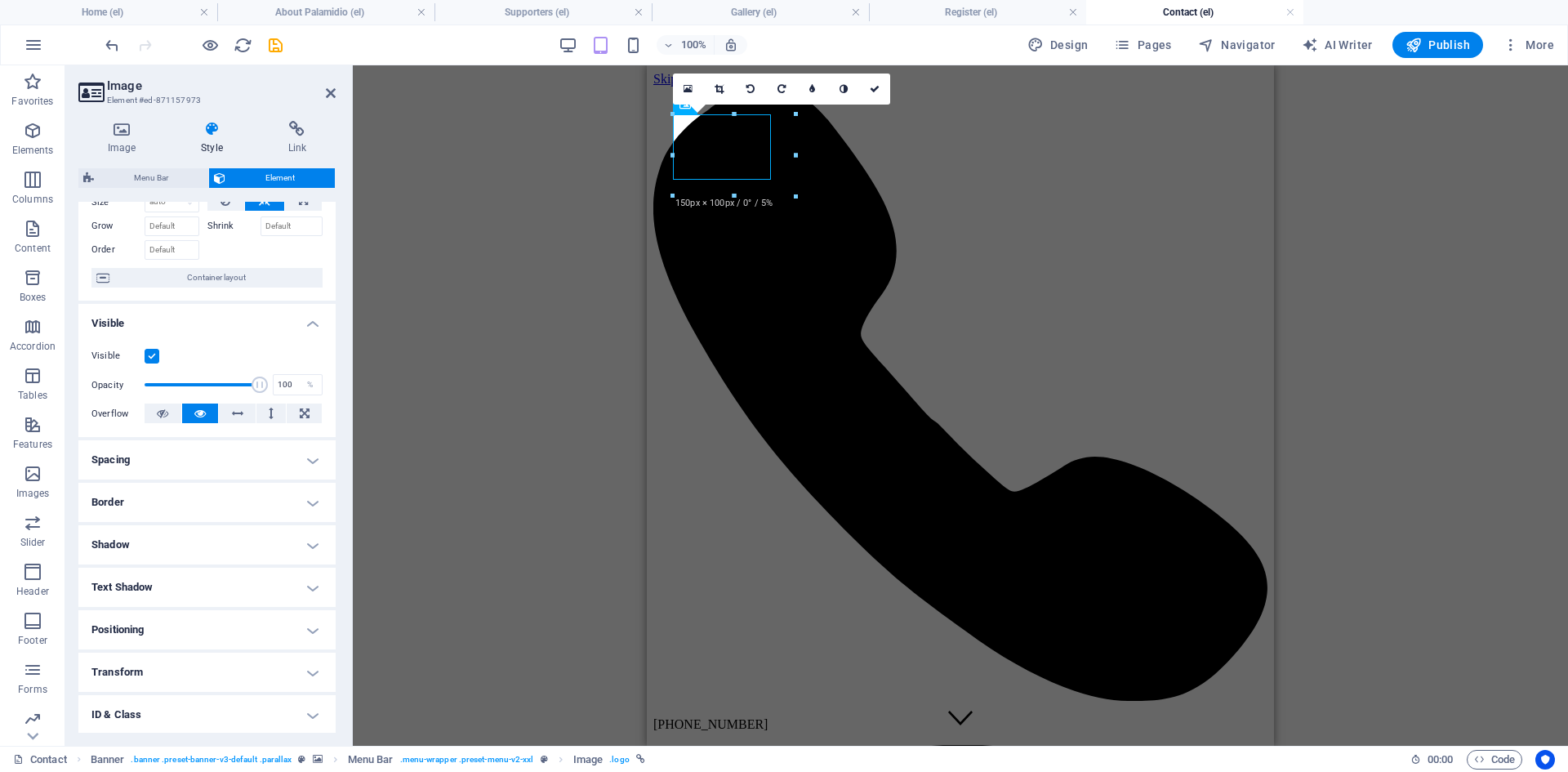
scroll to position [159, 0]
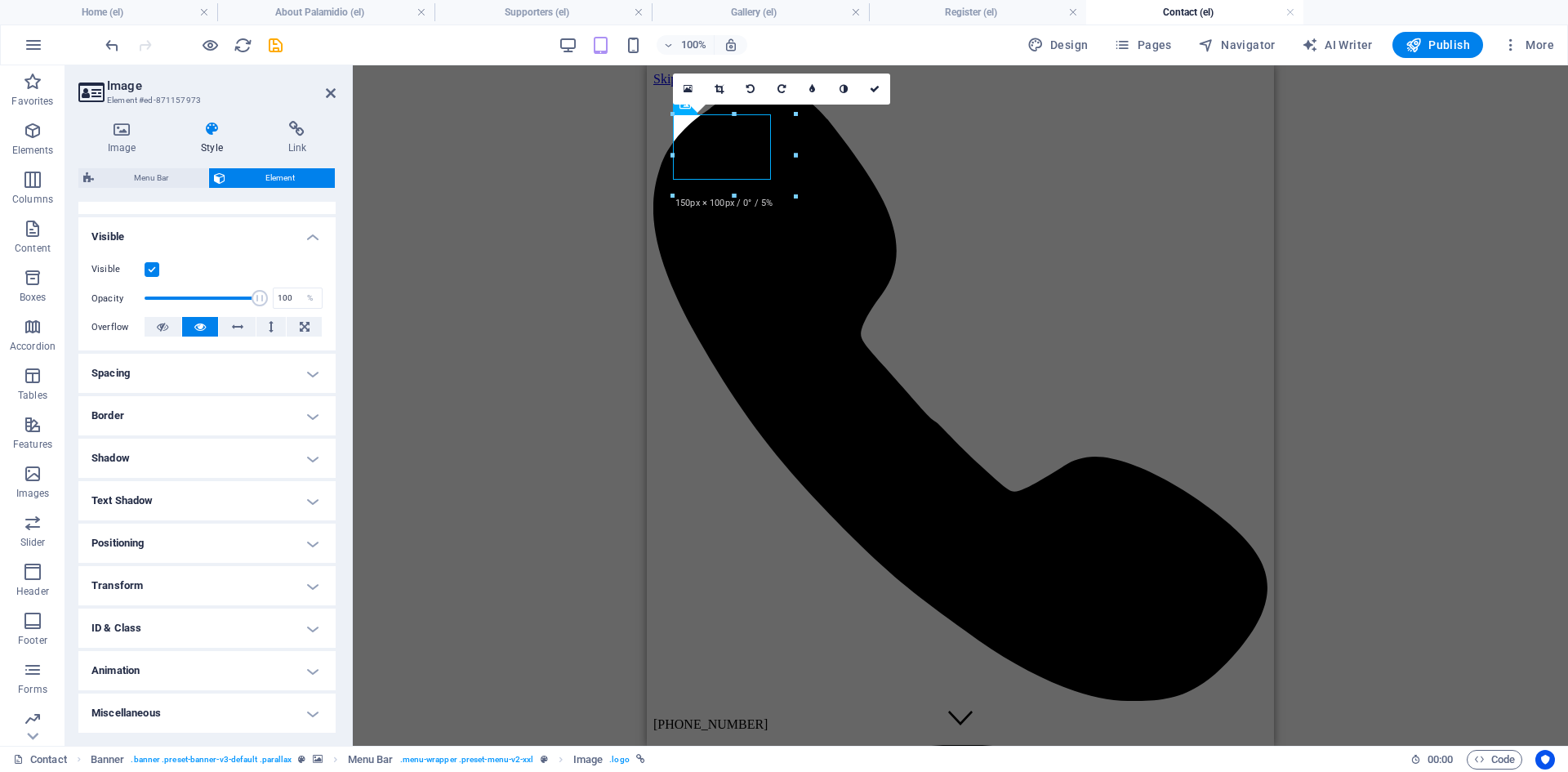
click at [259, 369] on h4 "Spacing" at bounding box center [207, 373] width 258 height 39
click at [331, 94] on icon at bounding box center [330, 93] width 10 height 13
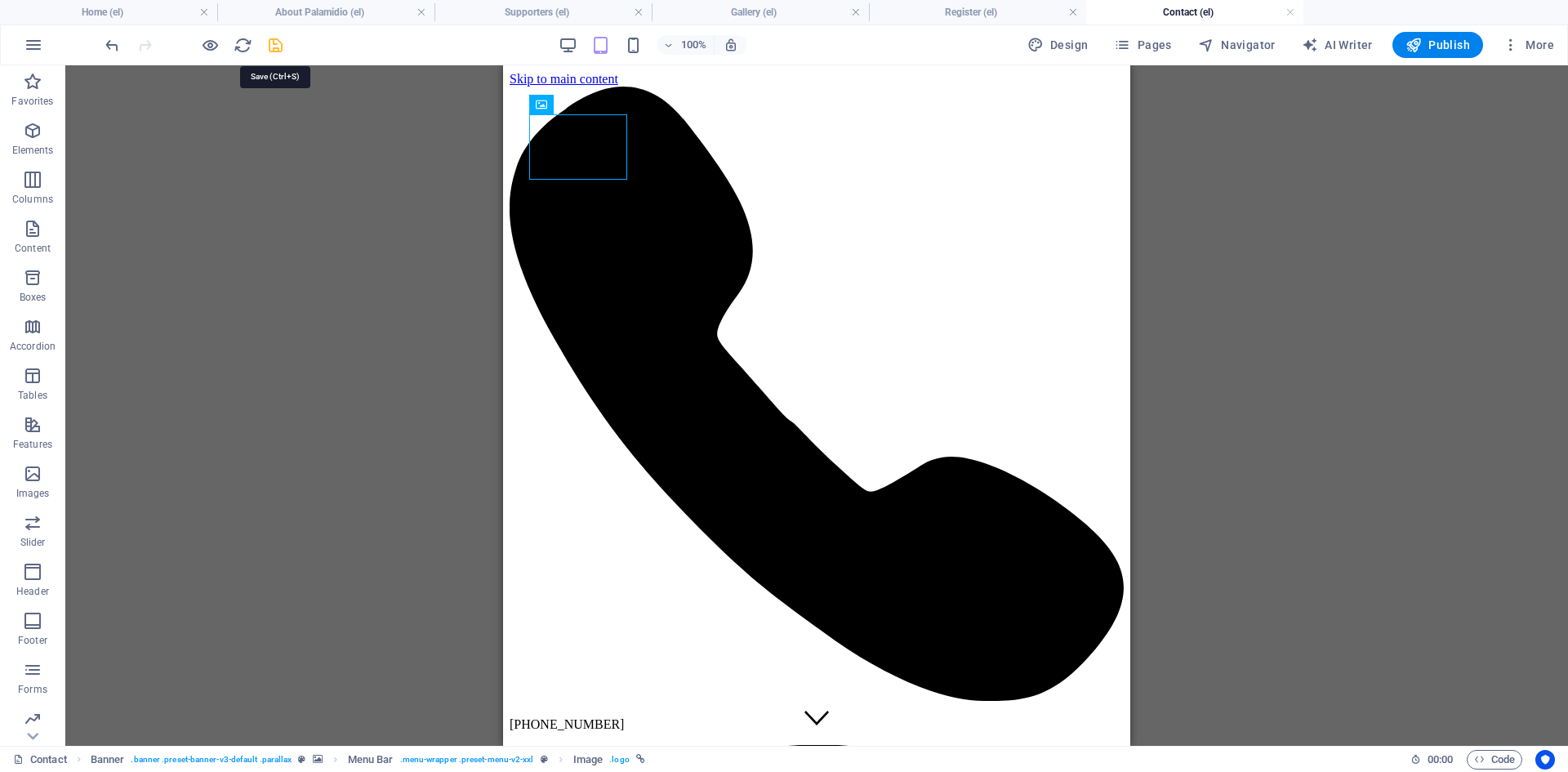
click at [281, 38] on icon "save" at bounding box center [276, 46] width 19 height 19
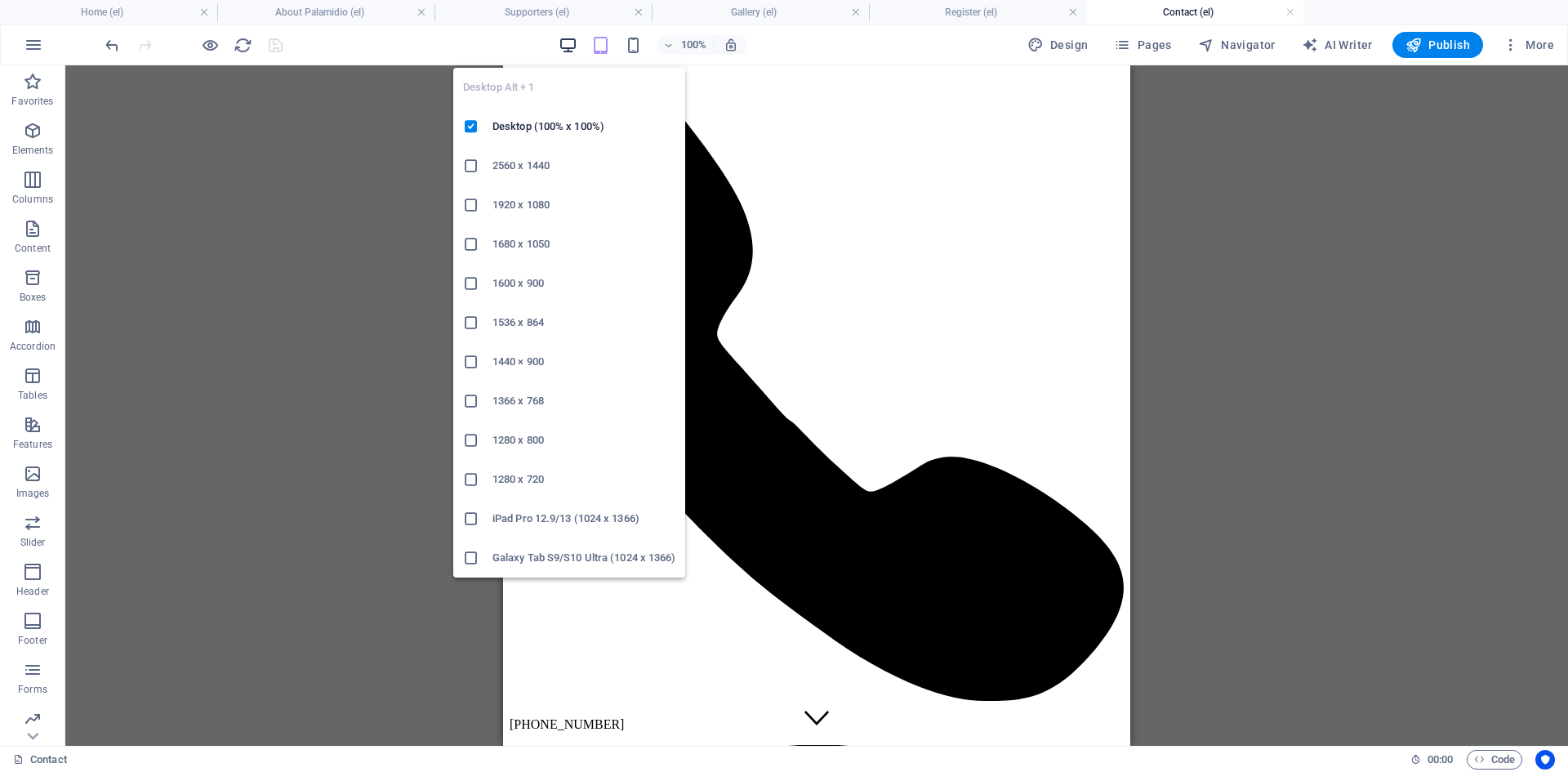
click at [575, 40] on icon "button" at bounding box center [568, 46] width 19 height 19
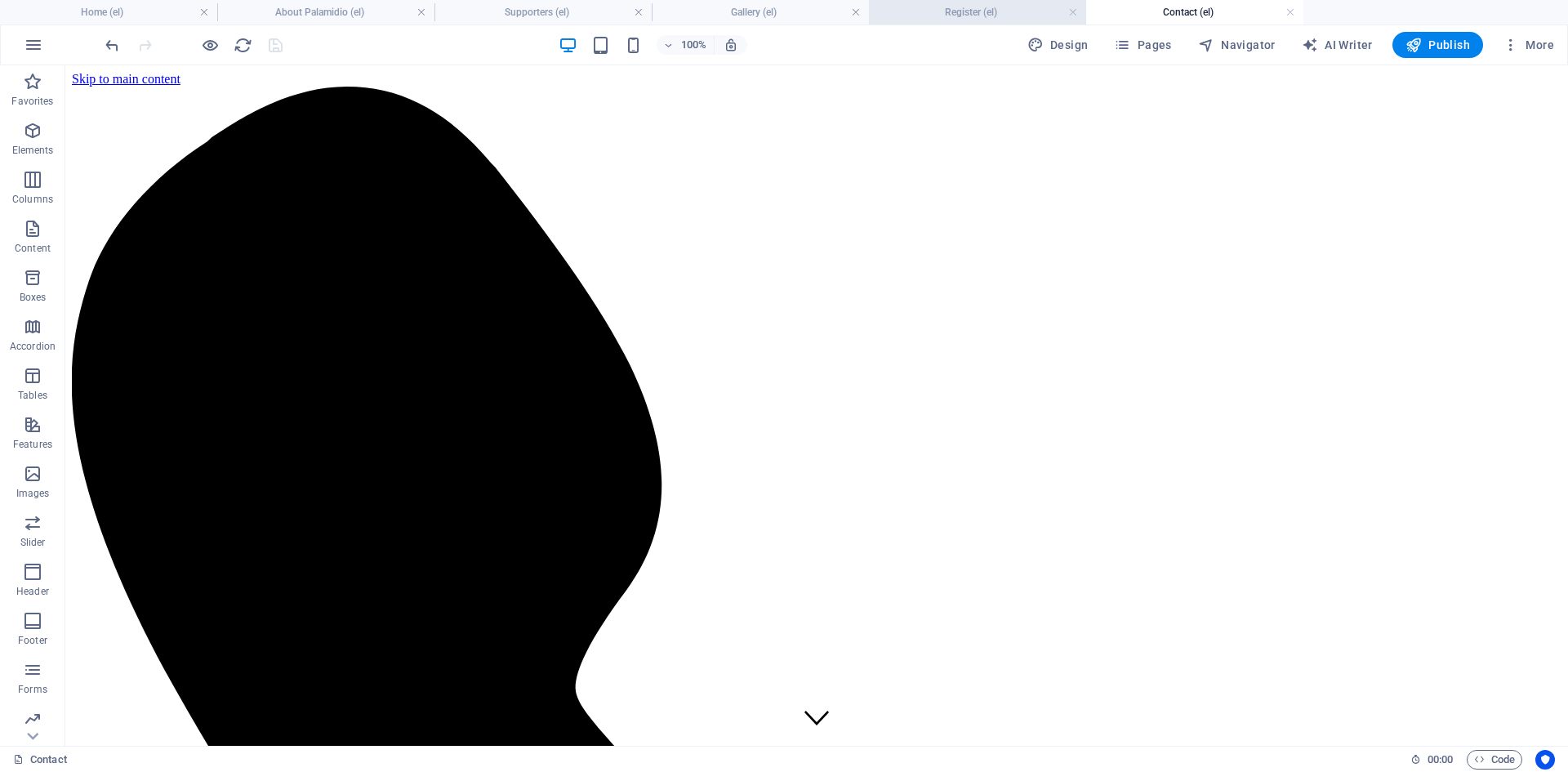
click at [984, 11] on h4 "Register (el)" at bounding box center [977, 11] width 217 height 18
click at [1142, 10] on h4 "Contact (el)" at bounding box center [1194, 11] width 217 height 18
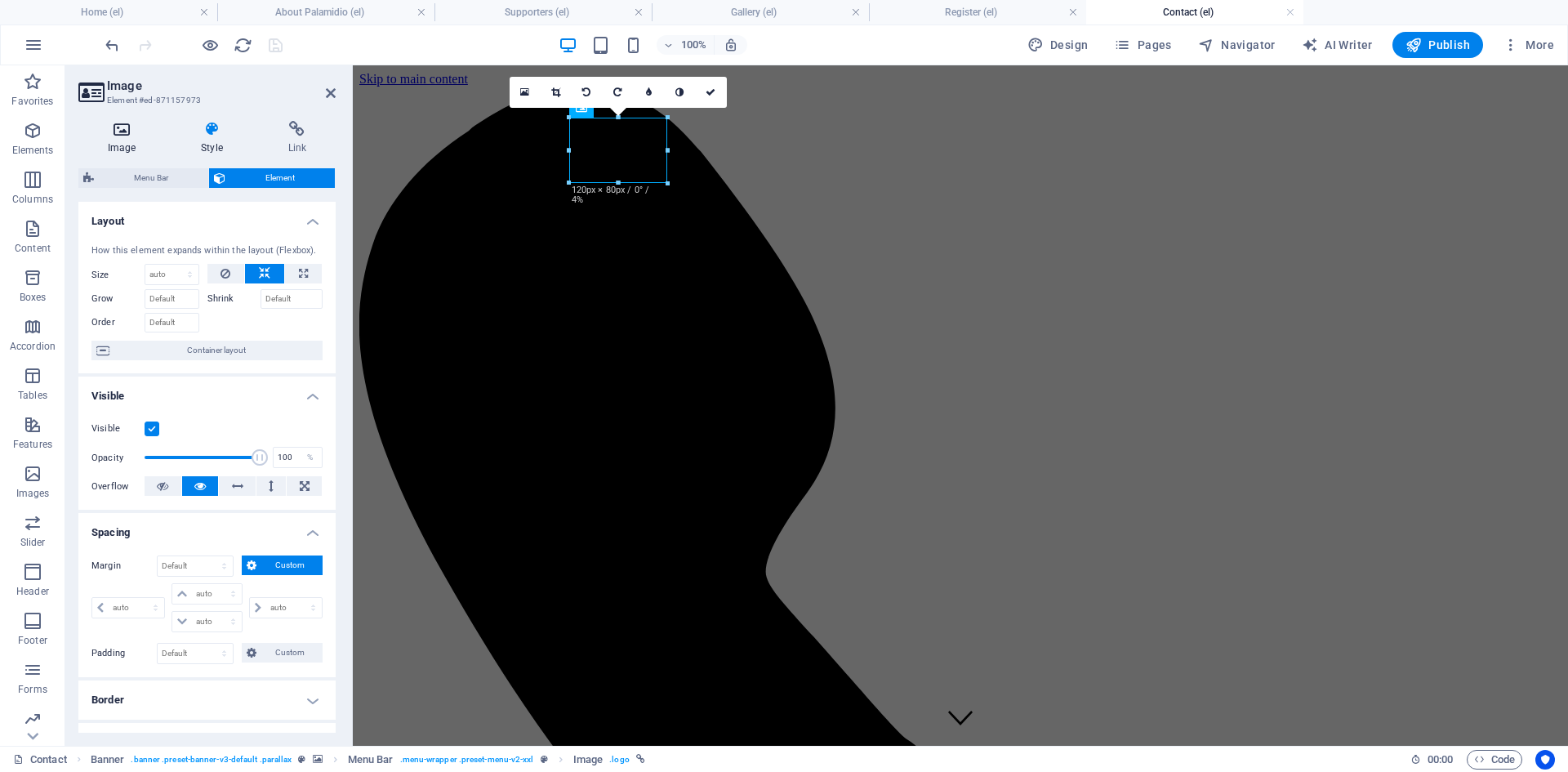
click at [120, 134] on icon at bounding box center [122, 128] width 86 height 16
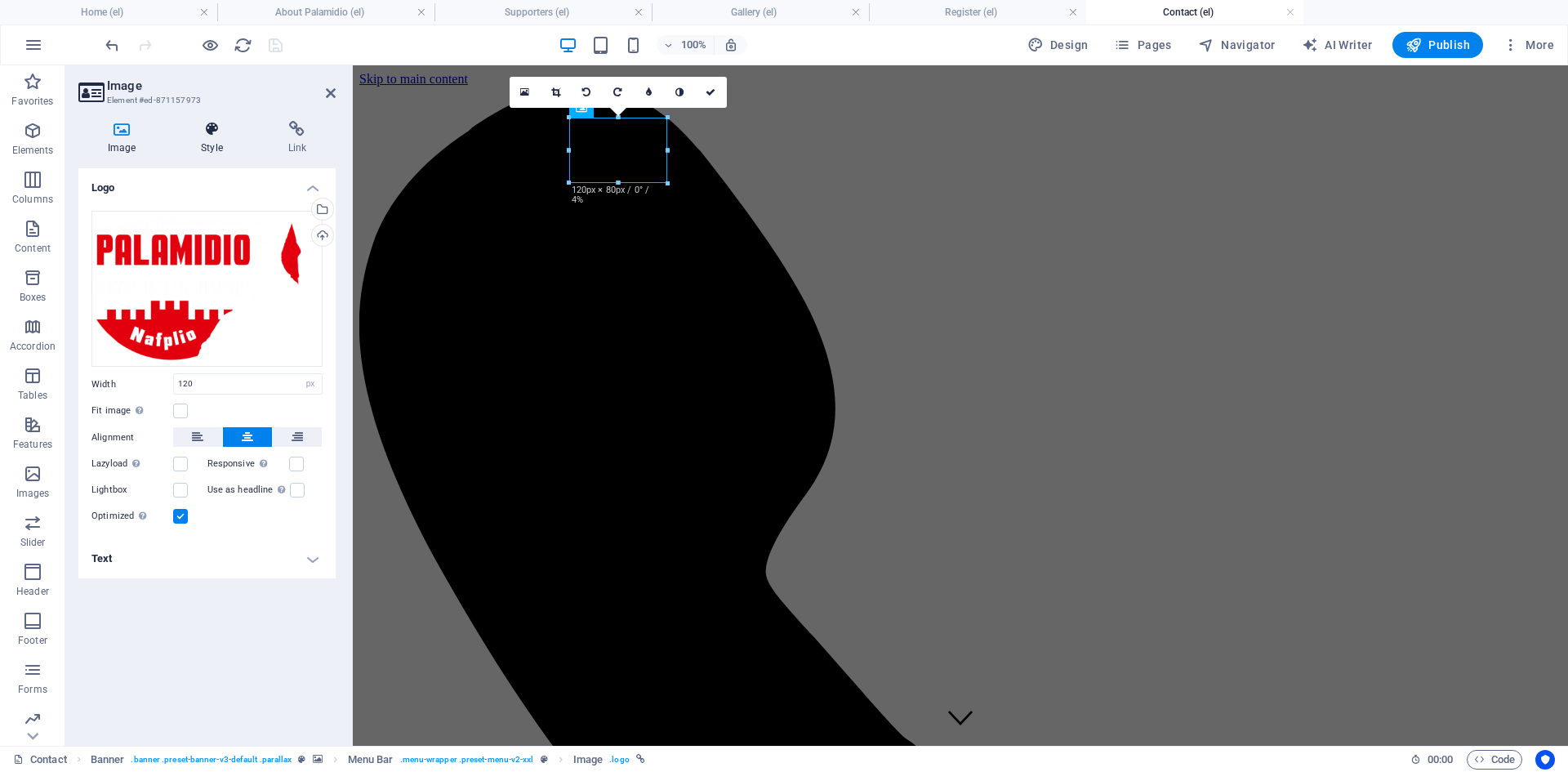
click at [208, 149] on h4 "Style" at bounding box center [215, 138] width 86 height 34
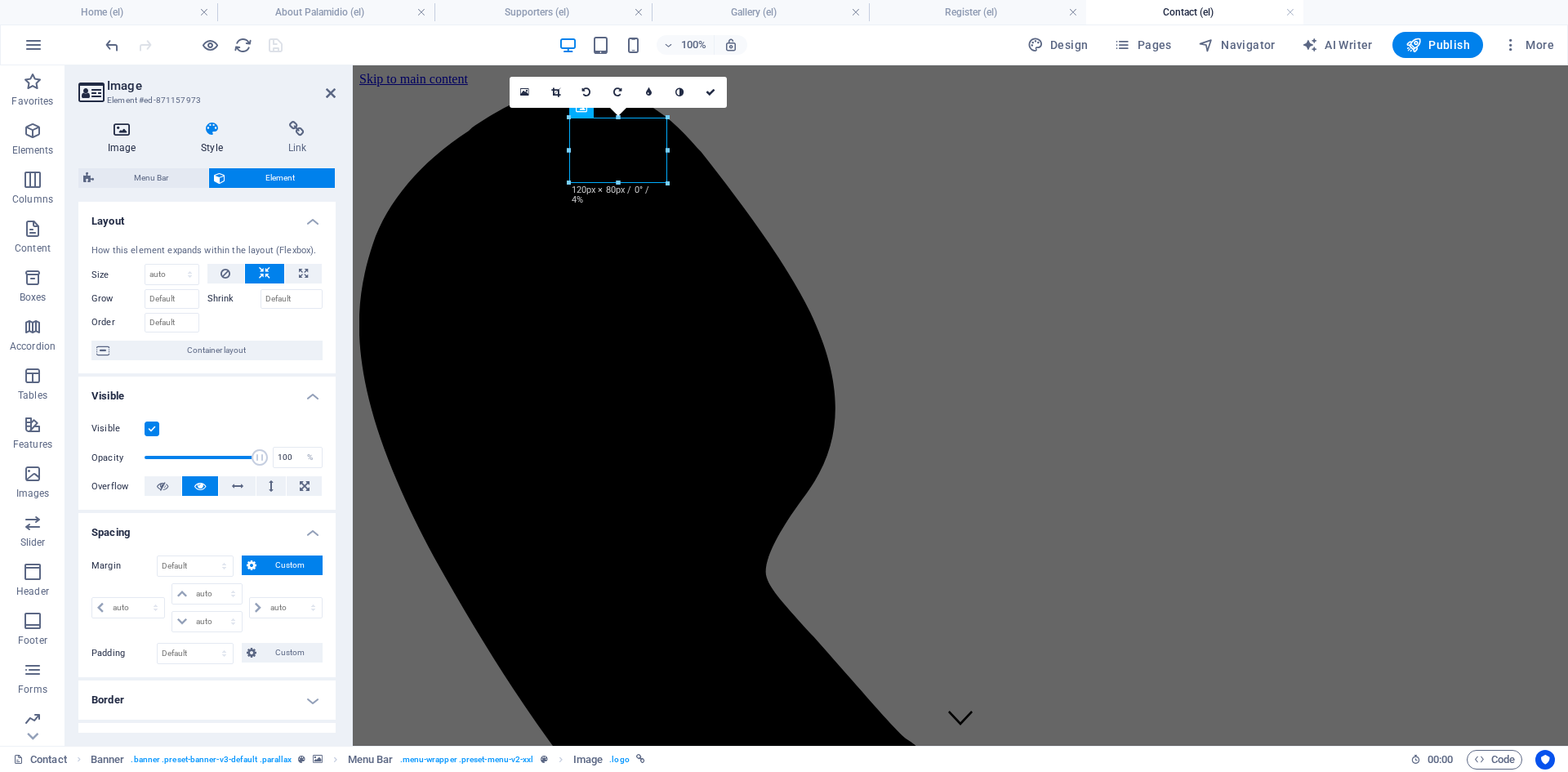
click at [122, 138] on h4 "Image" at bounding box center [125, 138] width 93 height 34
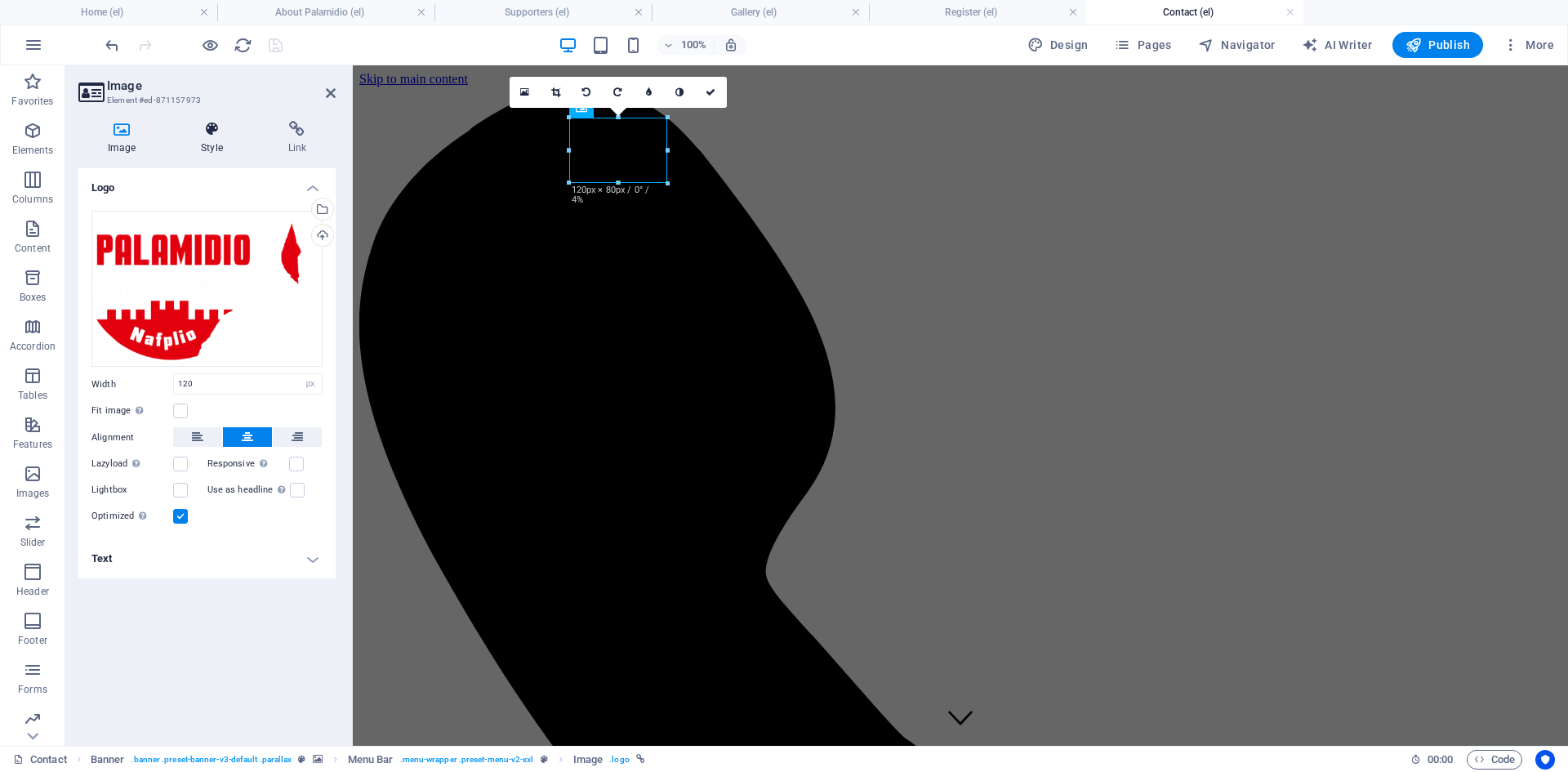
click at [196, 138] on h4 "Style" at bounding box center [215, 138] width 86 height 34
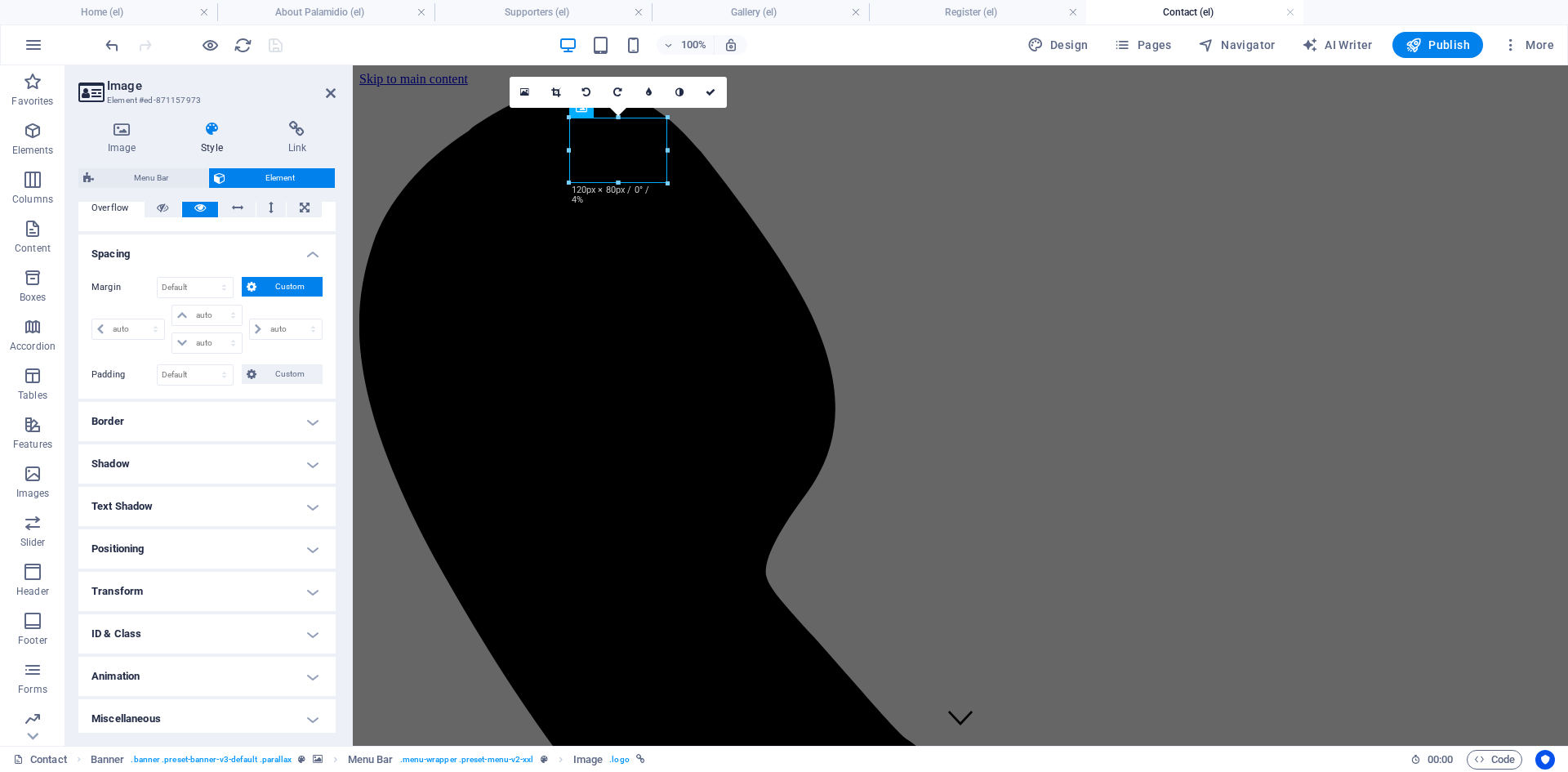
scroll to position [284, 0]
click at [303, 576] on h4 "Transform" at bounding box center [207, 585] width 258 height 39
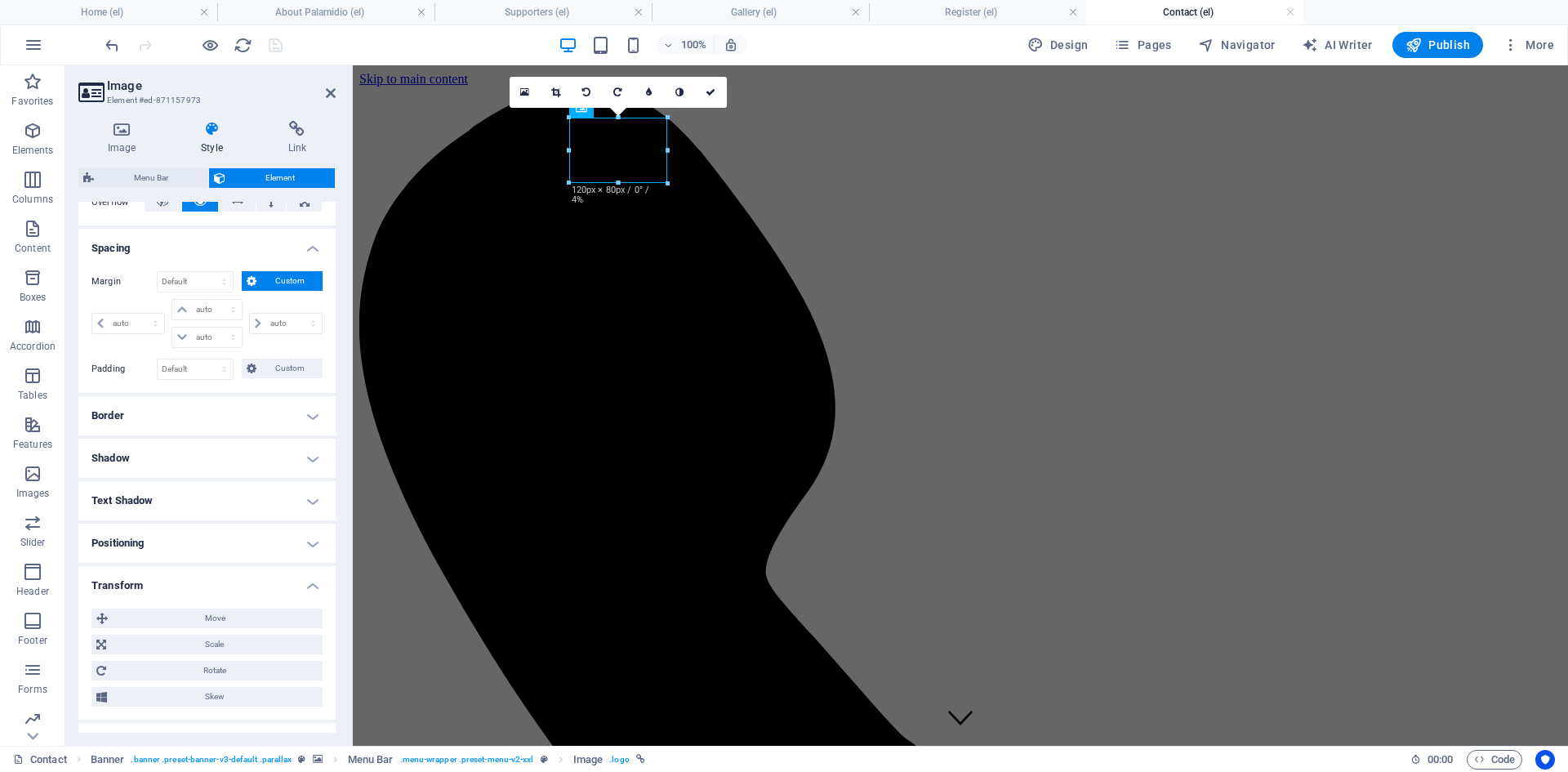
click at [303, 576] on h4 "Transform" at bounding box center [207, 580] width 258 height 30
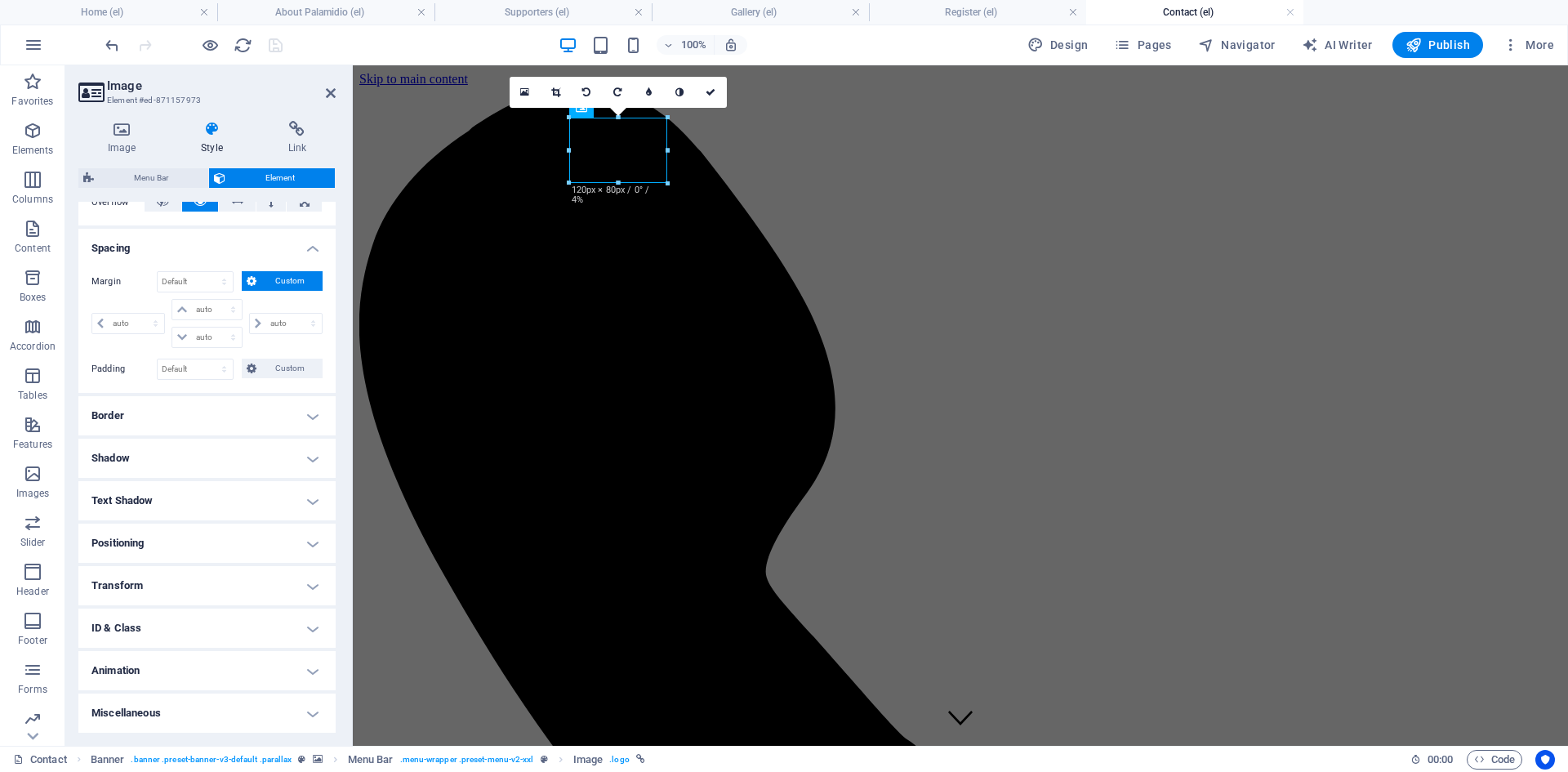
click at [303, 576] on h4 "Transform" at bounding box center [207, 585] width 258 height 39
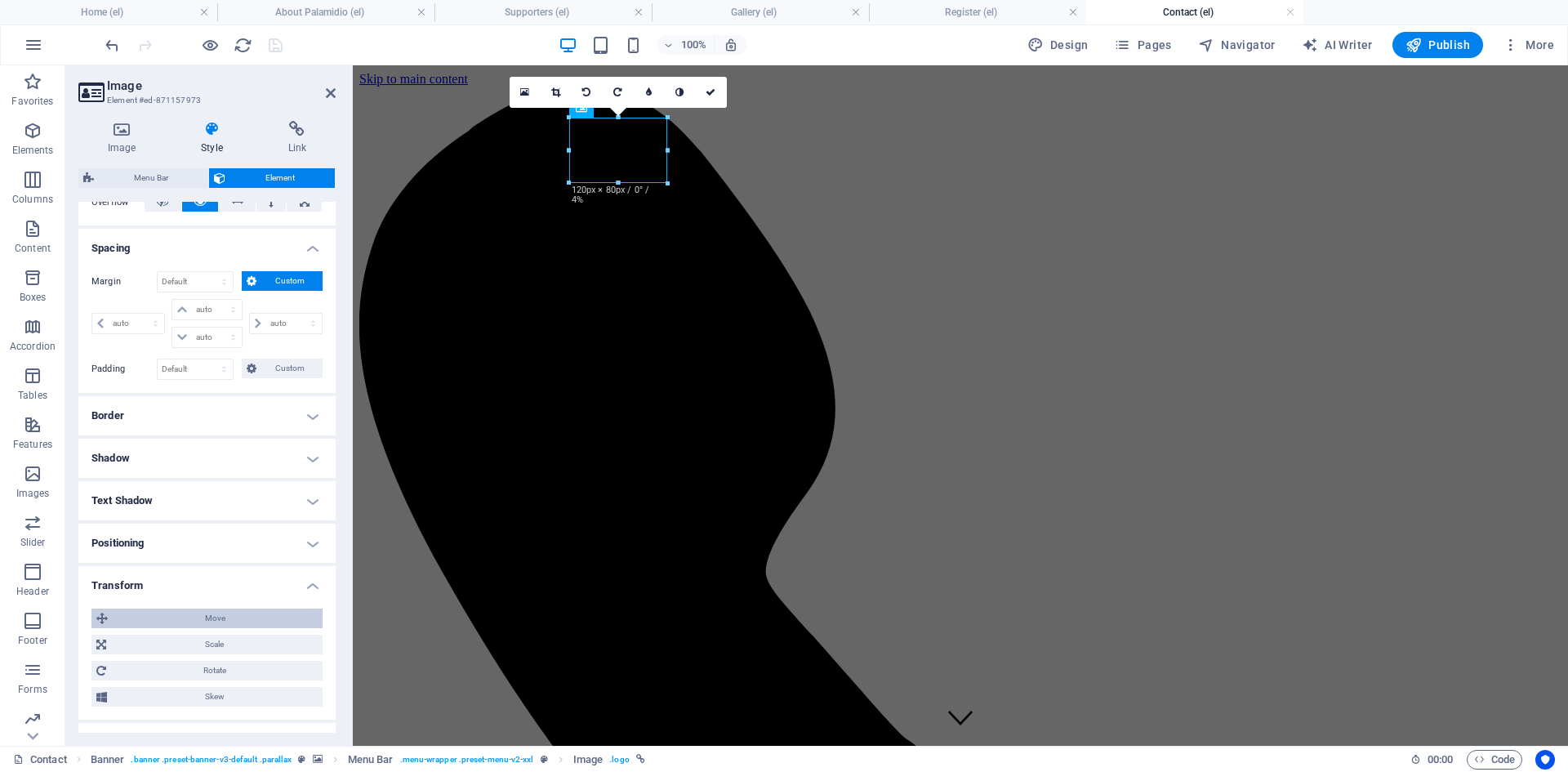
click at [292, 618] on span "Move" at bounding box center [216, 618] width 205 height 19
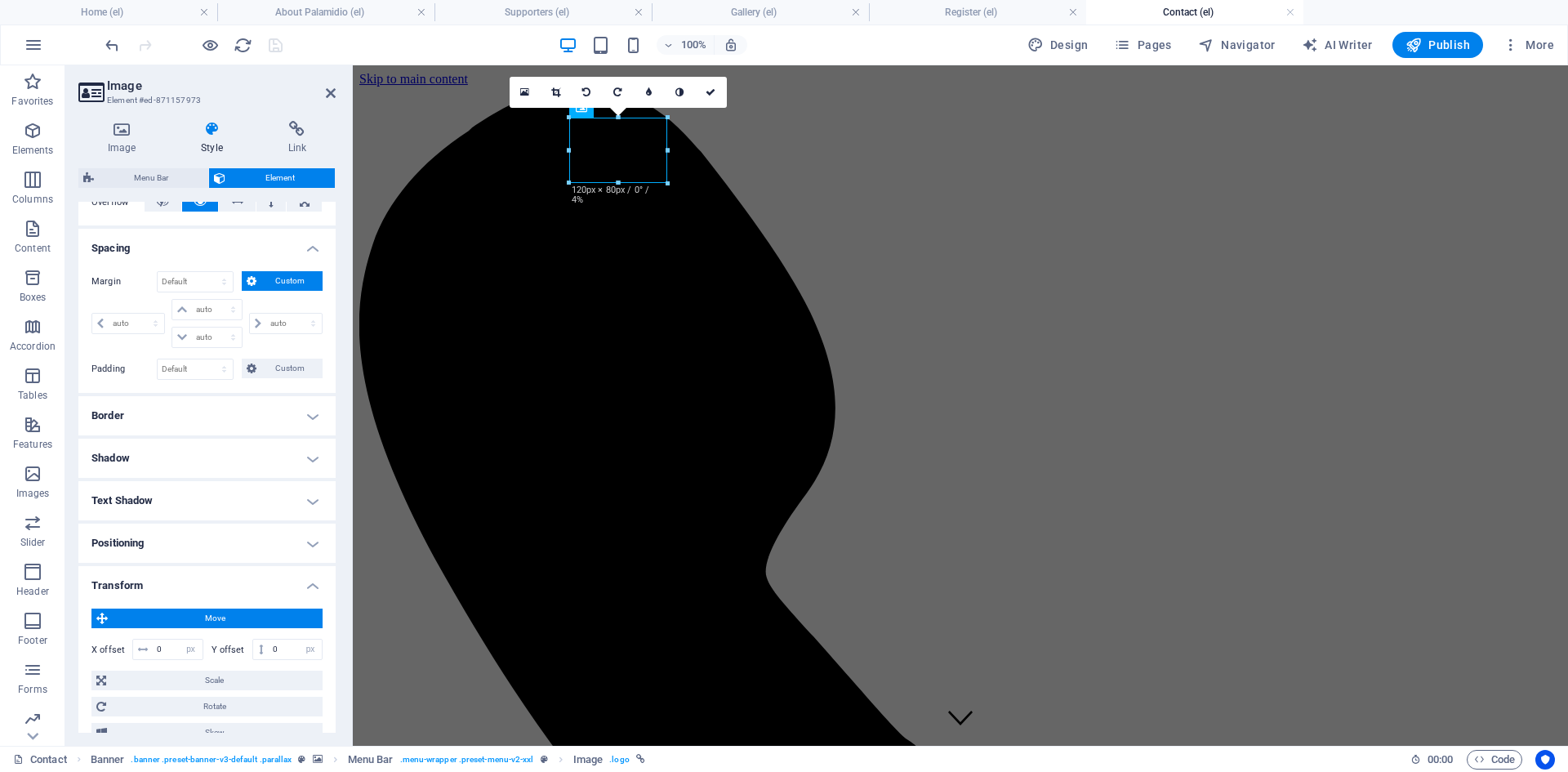
click at [303, 534] on h4 "Positioning" at bounding box center [207, 543] width 258 height 39
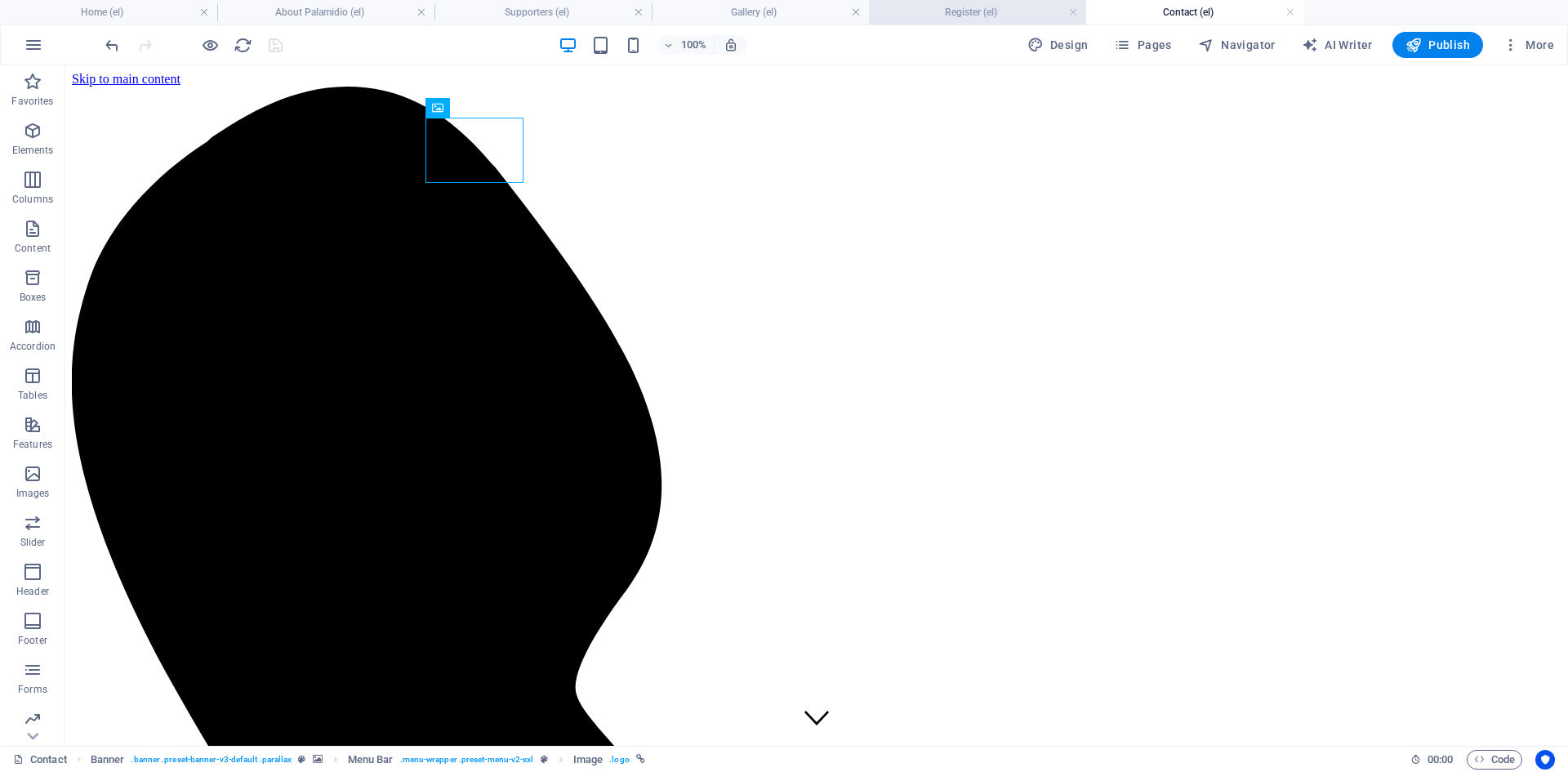
click at [972, 14] on h4 "Register (el)" at bounding box center [977, 11] width 217 height 18
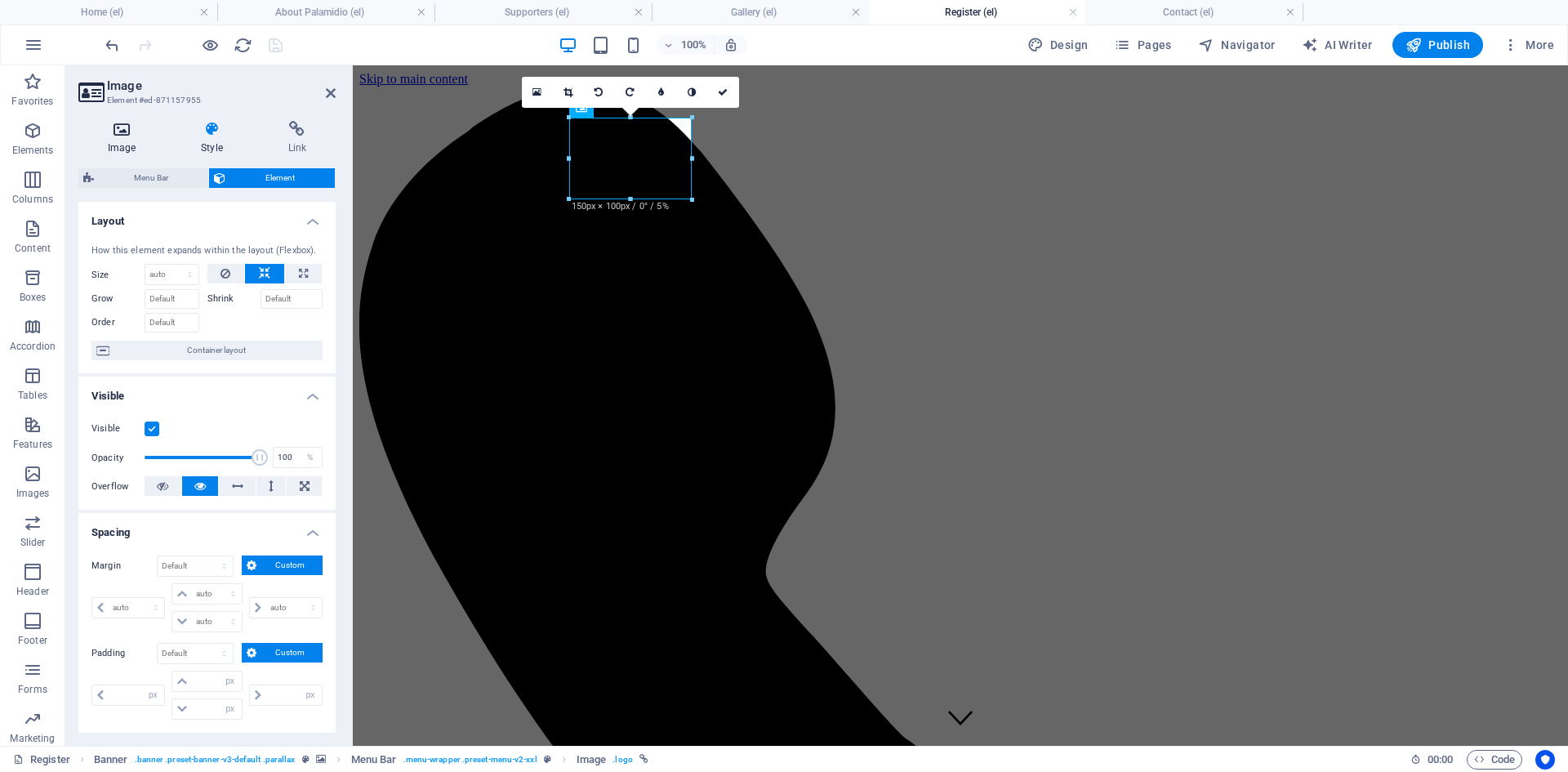
click at [140, 147] on h4 "Image" at bounding box center [125, 138] width 93 height 34
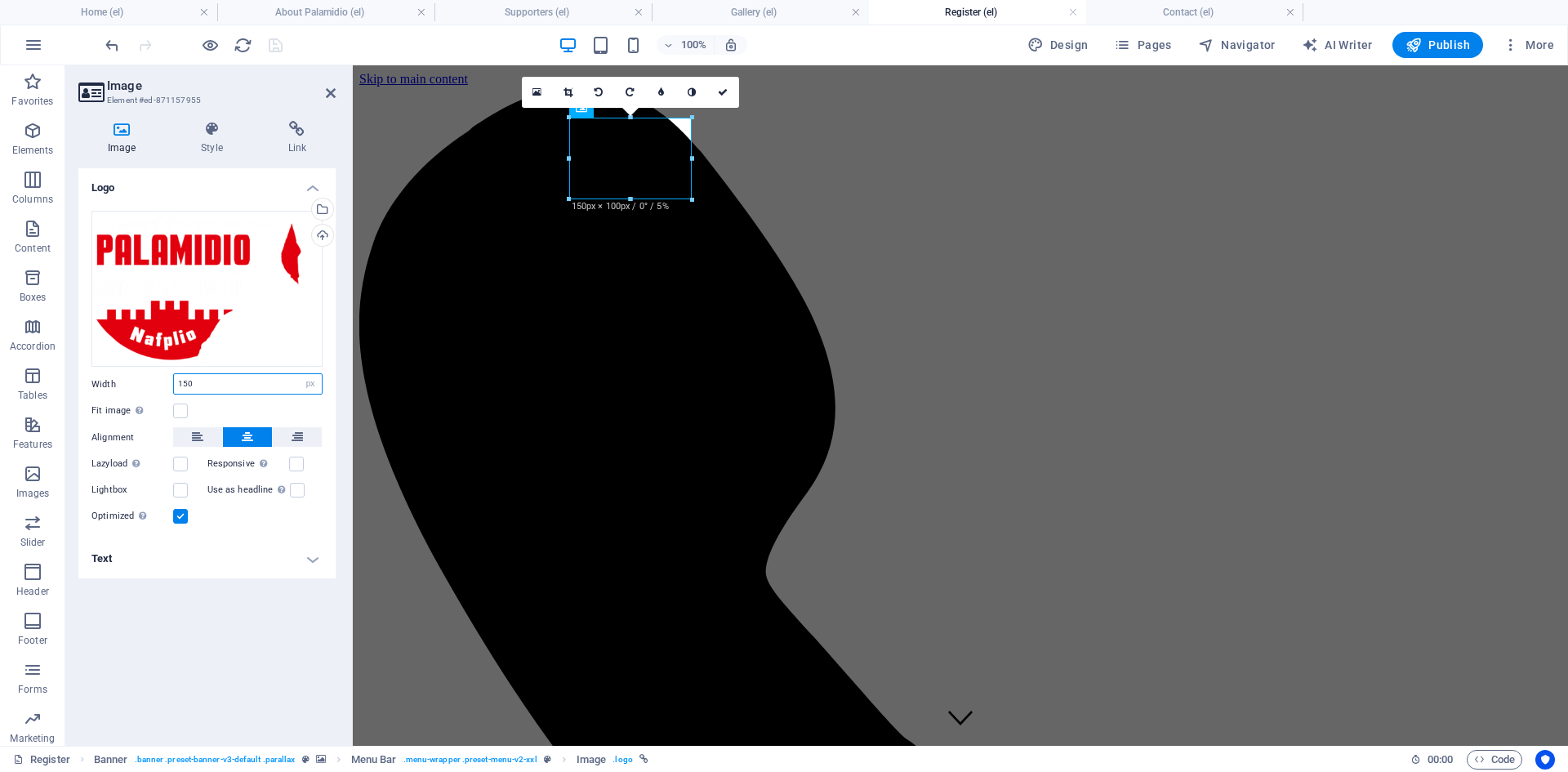
click at [186, 386] on input "150" at bounding box center [248, 384] width 148 height 19
drag, startPoint x: 655, startPoint y: 29, endPoint x: 720, endPoint y: 95, distance: 92.6
click at [720, 95] on icon at bounding box center [723, 92] width 10 height 10
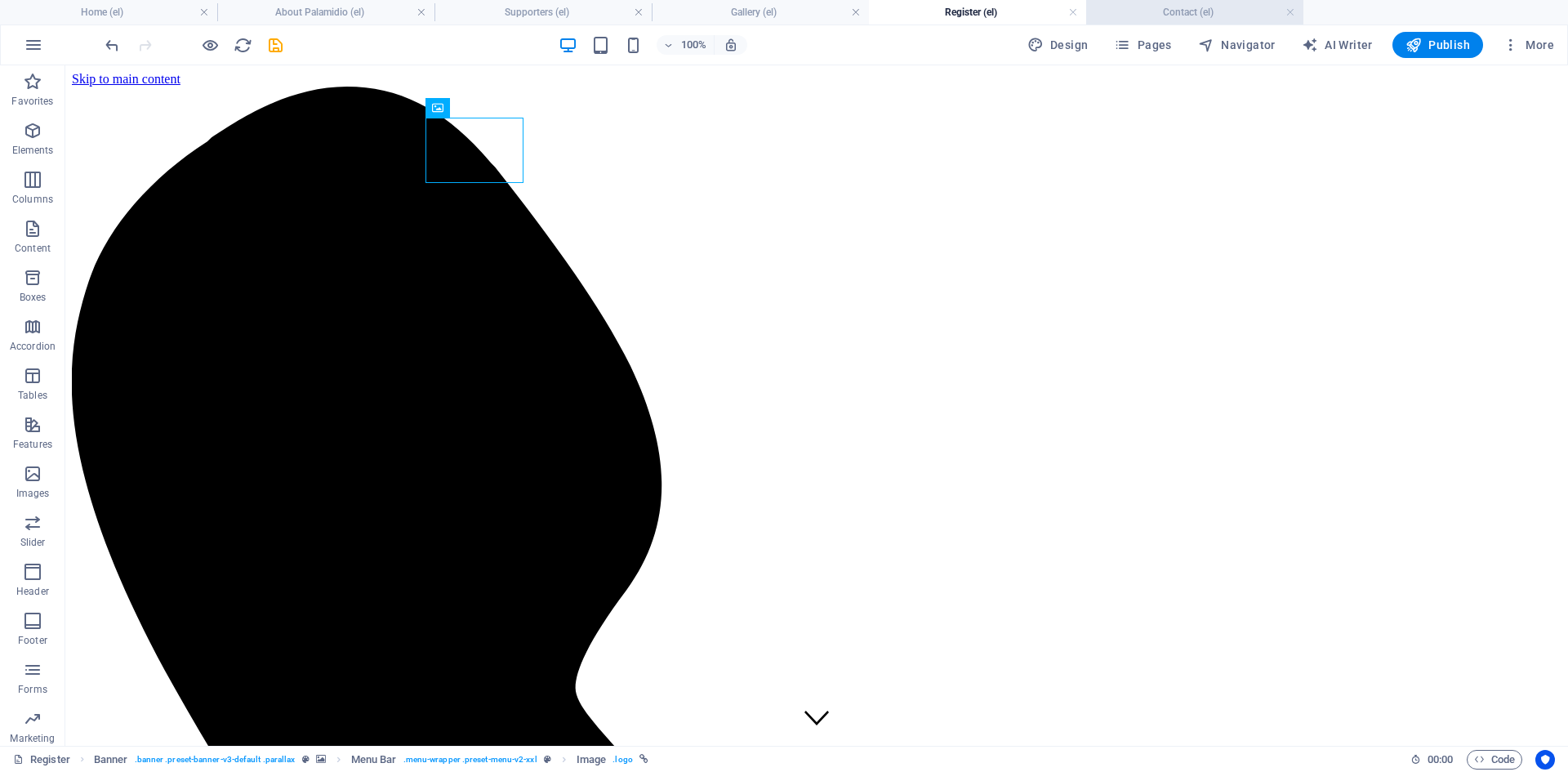
click at [1152, 9] on h4 "Contact (el)" at bounding box center [1194, 11] width 217 height 18
click at [999, 13] on h4 "Register (el)" at bounding box center [977, 11] width 217 height 18
click at [761, 17] on h4 "Gallery (el)" at bounding box center [761, 11] width 217 height 18
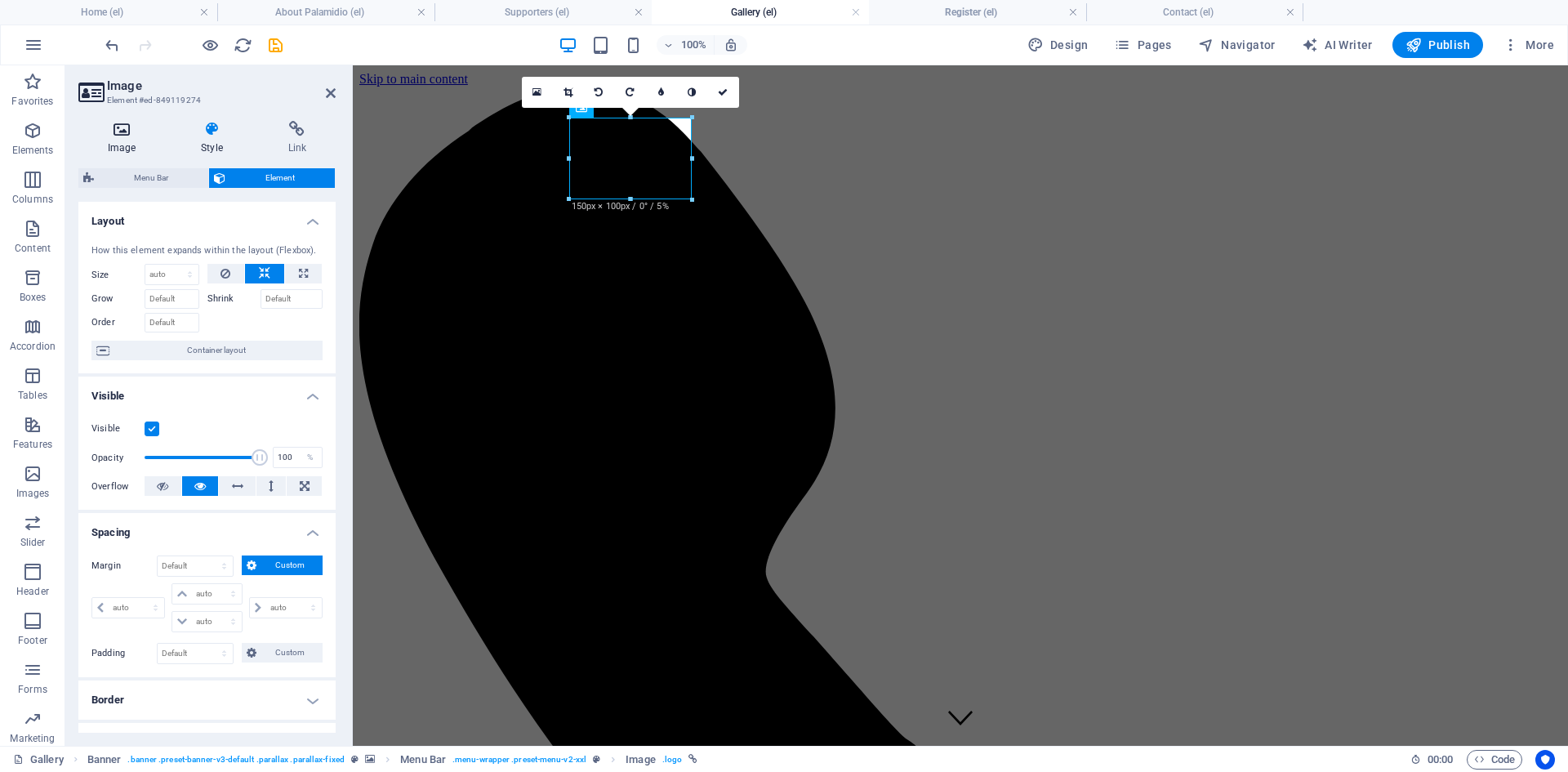
click at [132, 130] on icon at bounding box center [122, 128] width 86 height 16
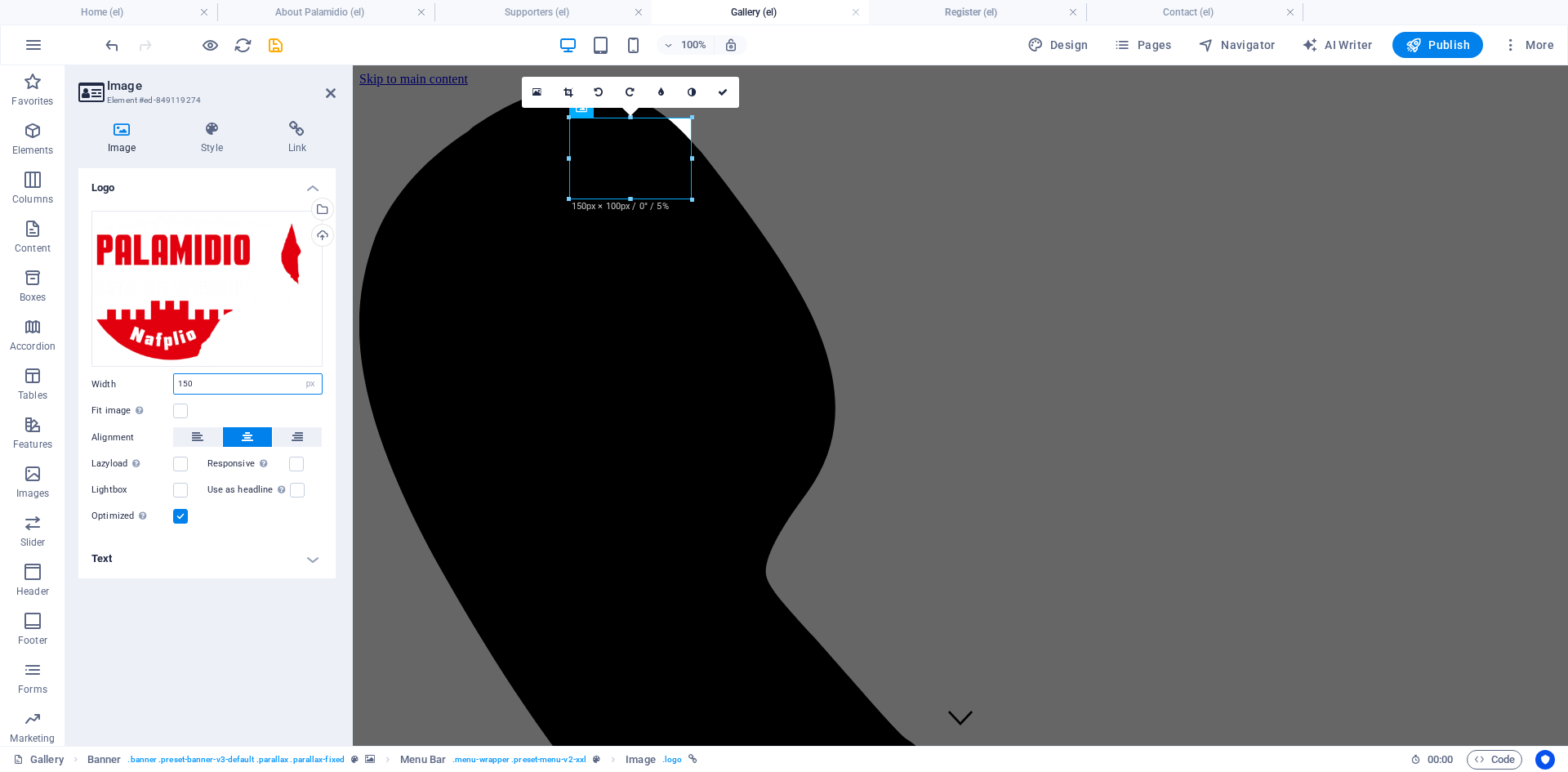
click at [186, 381] on input "150" at bounding box center [248, 384] width 148 height 19
click at [717, 90] on link at bounding box center [723, 92] width 31 height 31
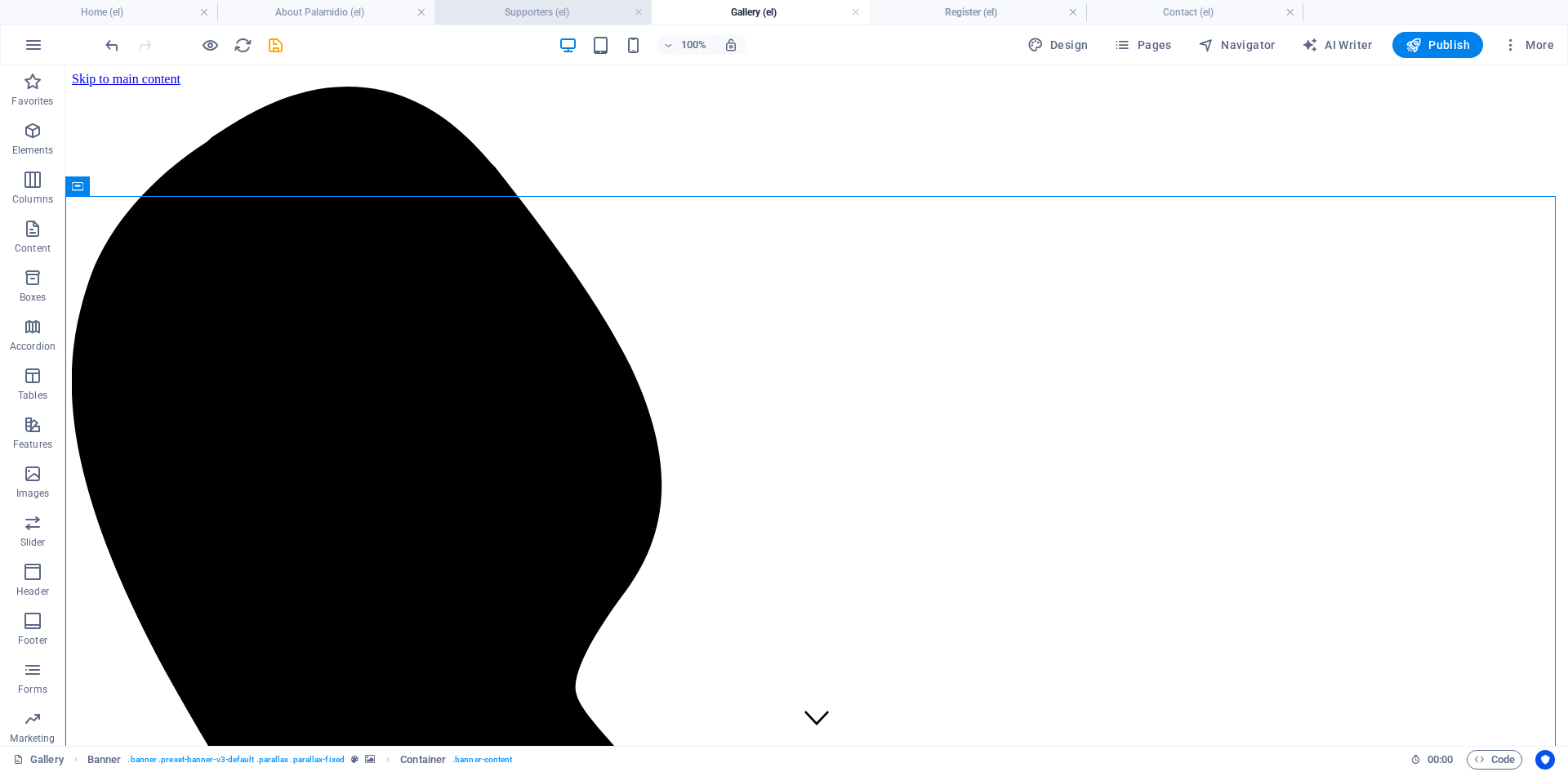
click at [549, 18] on h4 "Supporters (el)" at bounding box center [543, 11] width 217 height 18
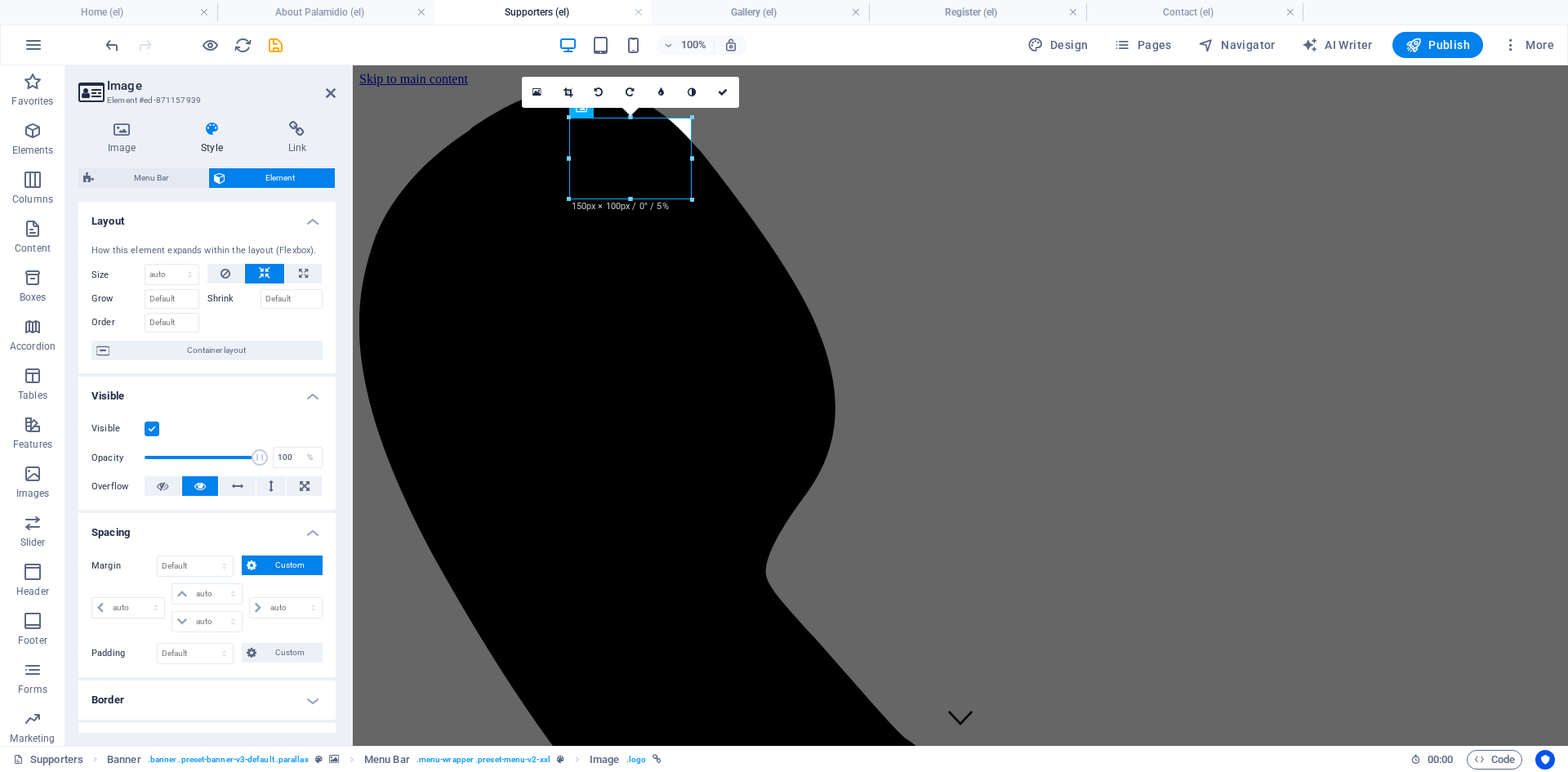
click at [130, 147] on h4 "Image" at bounding box center [125, 138] width 93 height 34
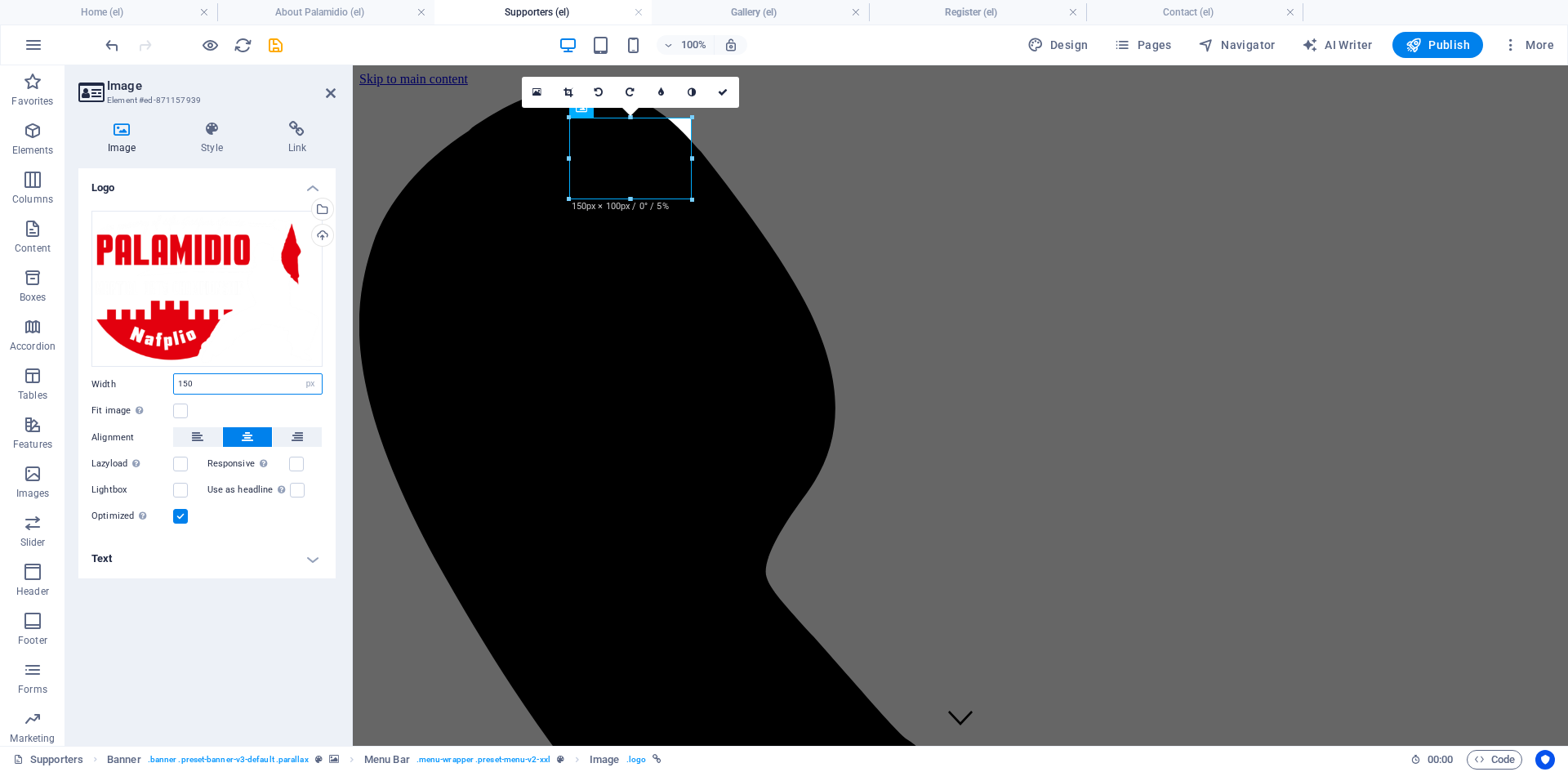
click at [184, 384] on input "150" at bounding box center [248, 384] width 148 height 19
drag, startPoint x: 716, startPoint y: 91, endPoint x: 650, endPoint y: 25, distance: 93.3
click at [716, 91] on link at bounding box center [723, 92] width 31 height 31
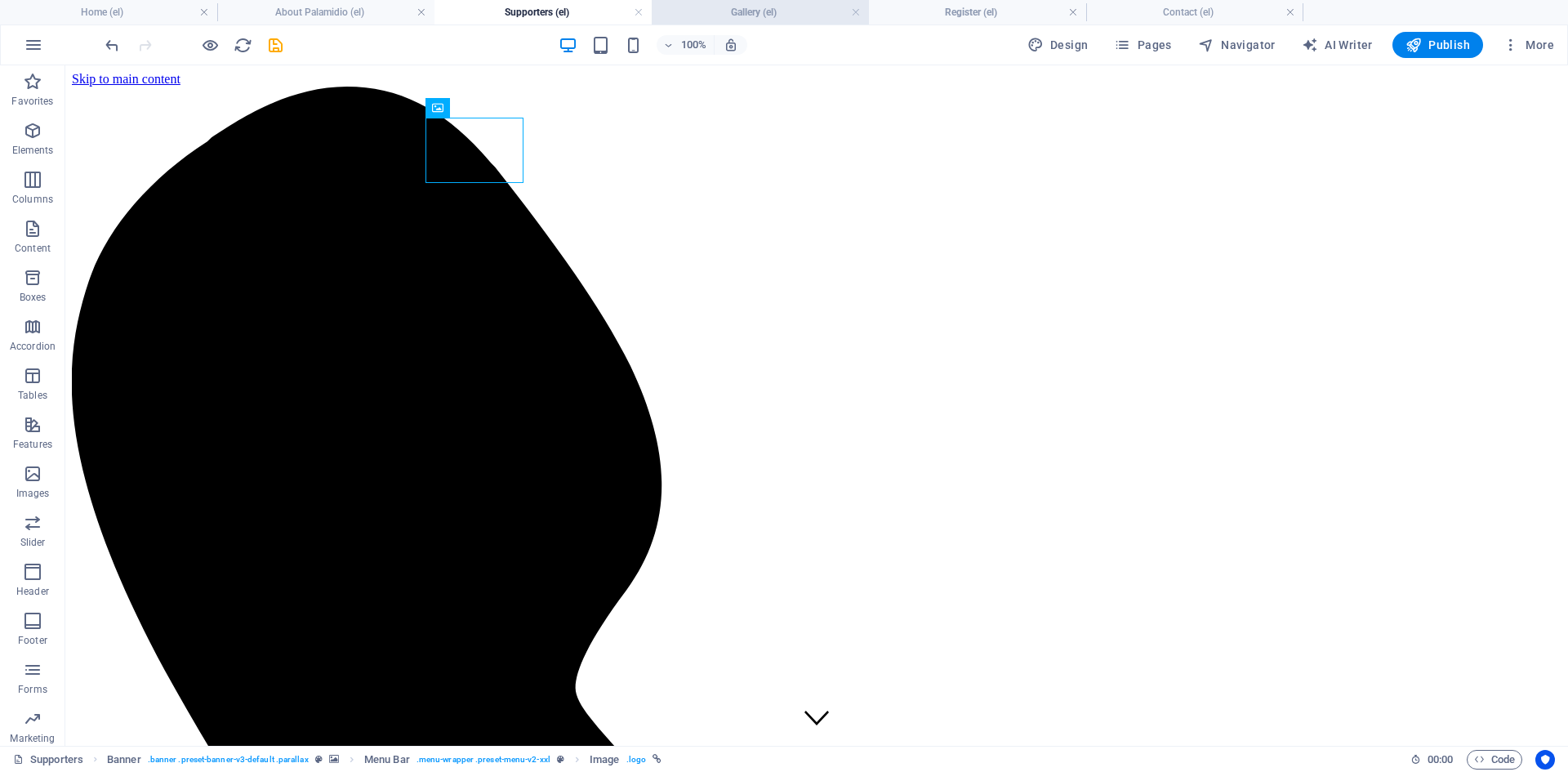
click at [716, 3] on li "Gallery (el)" at bounding box center [761, 12] width 217 height 25
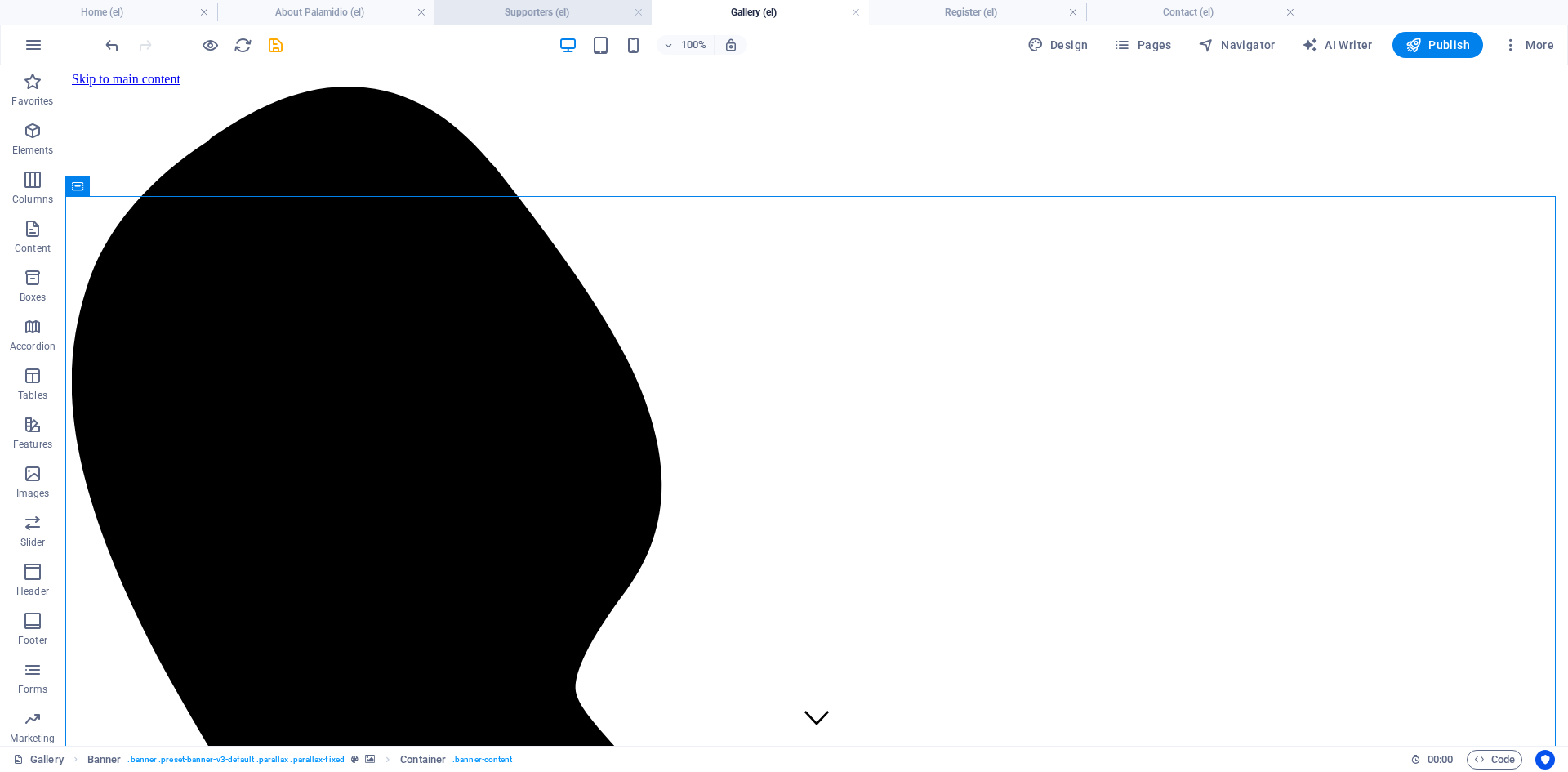
click at [547, 9] on h4 "Supporters (el)" at bounding box center [543, 11] width 217 height 18
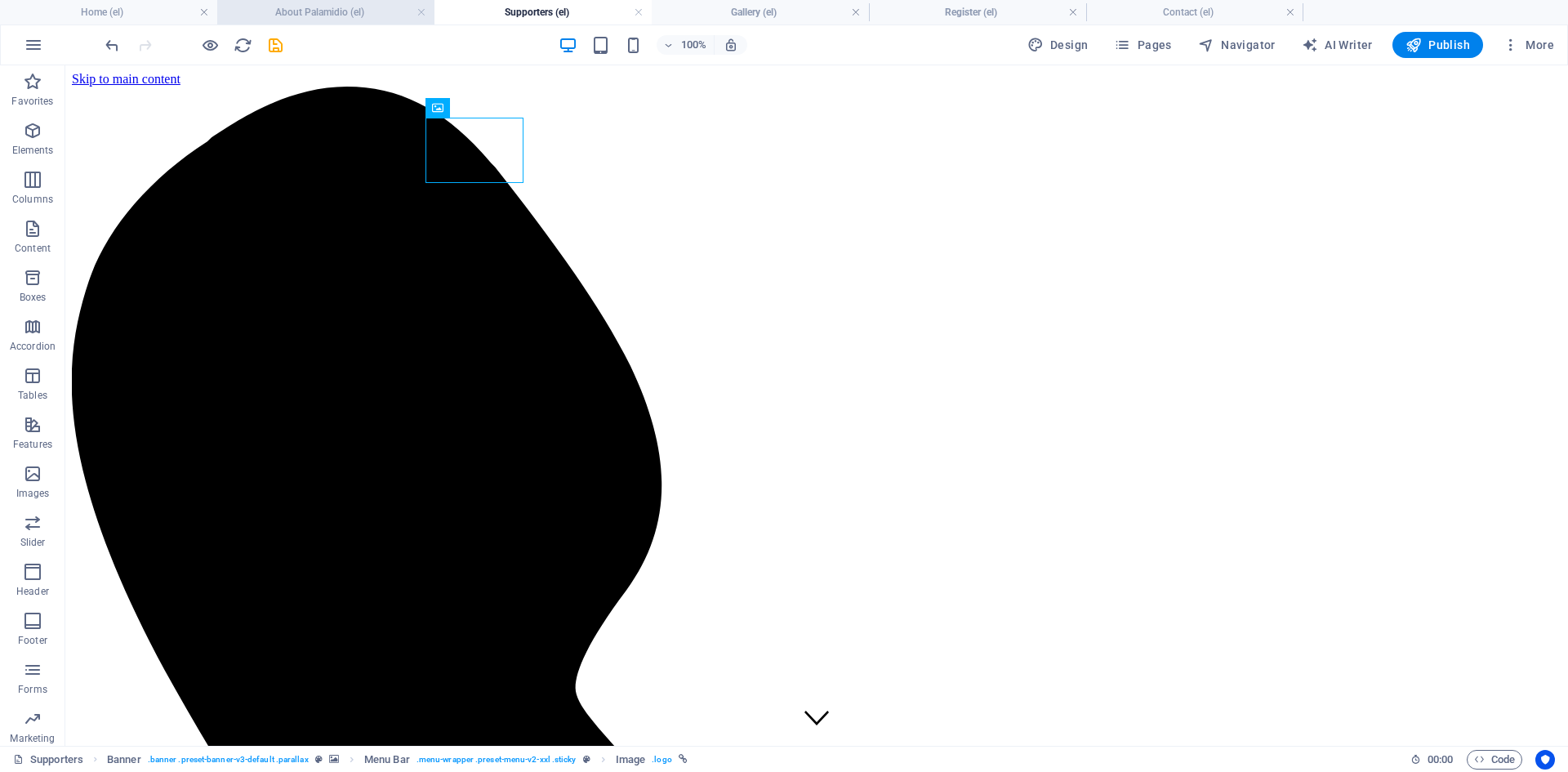
click at [347, 15] on h4 "About Palamidio (el)" at bounding box center [326, 11] width 217 height 18
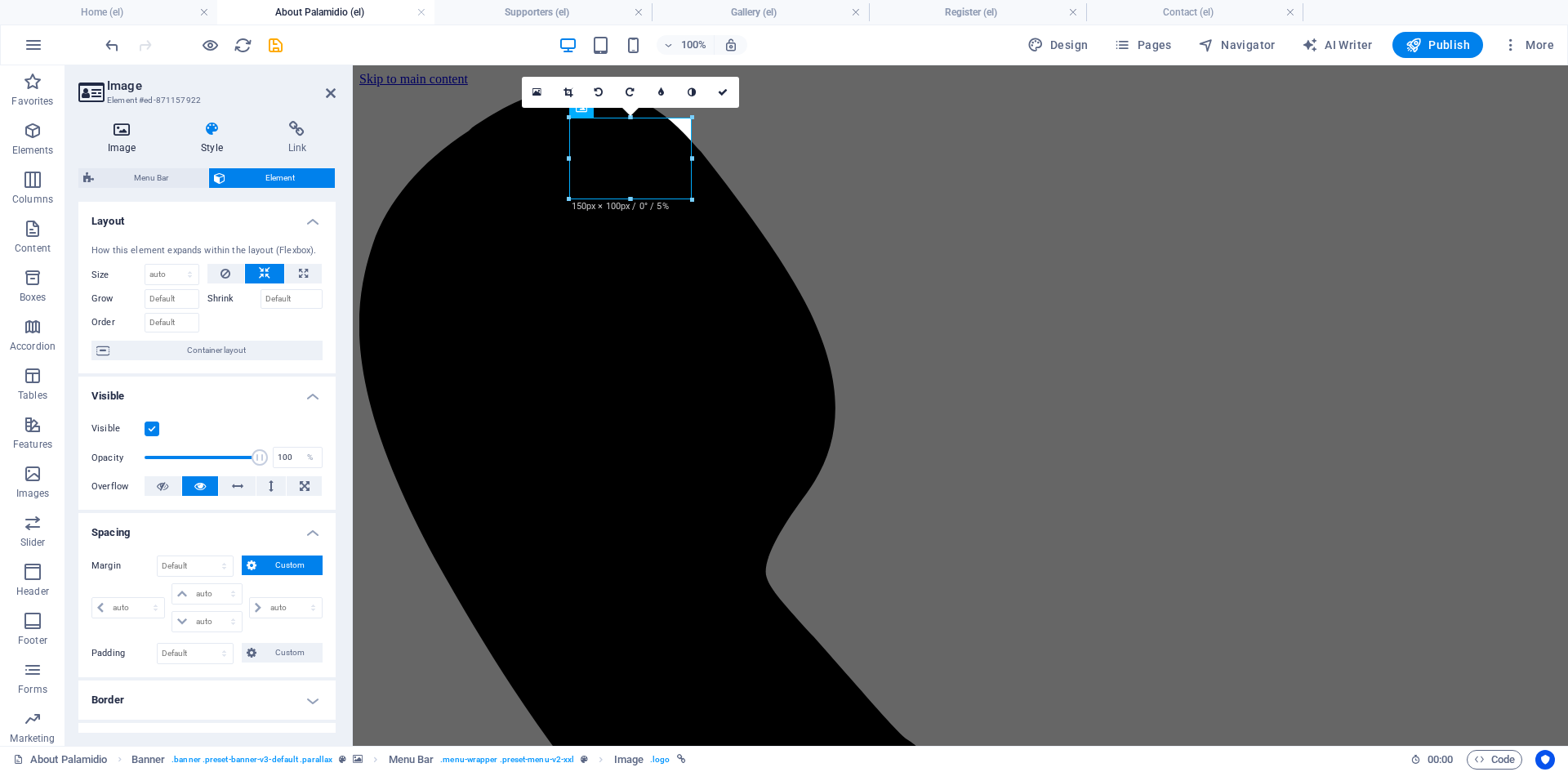
click at [136, 144] on h4 "Image" at bounding box center [125, 138] width 93 height 34
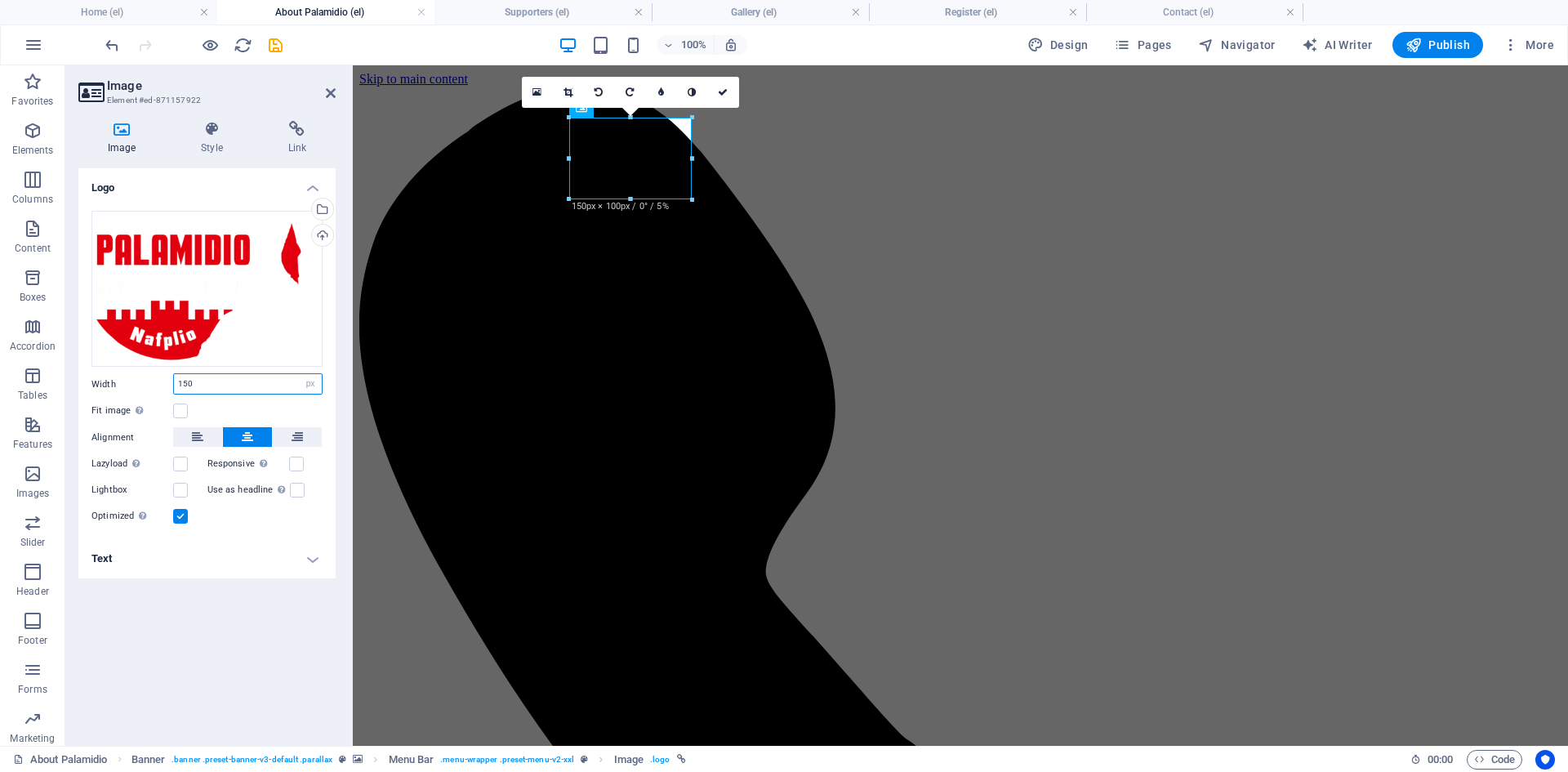
click at [184, 381] on input "150" at bounding box center [248, 384] width 148 height 19
click at [723, 94] on icon at bounding box center [723, 92] width 10 height 10
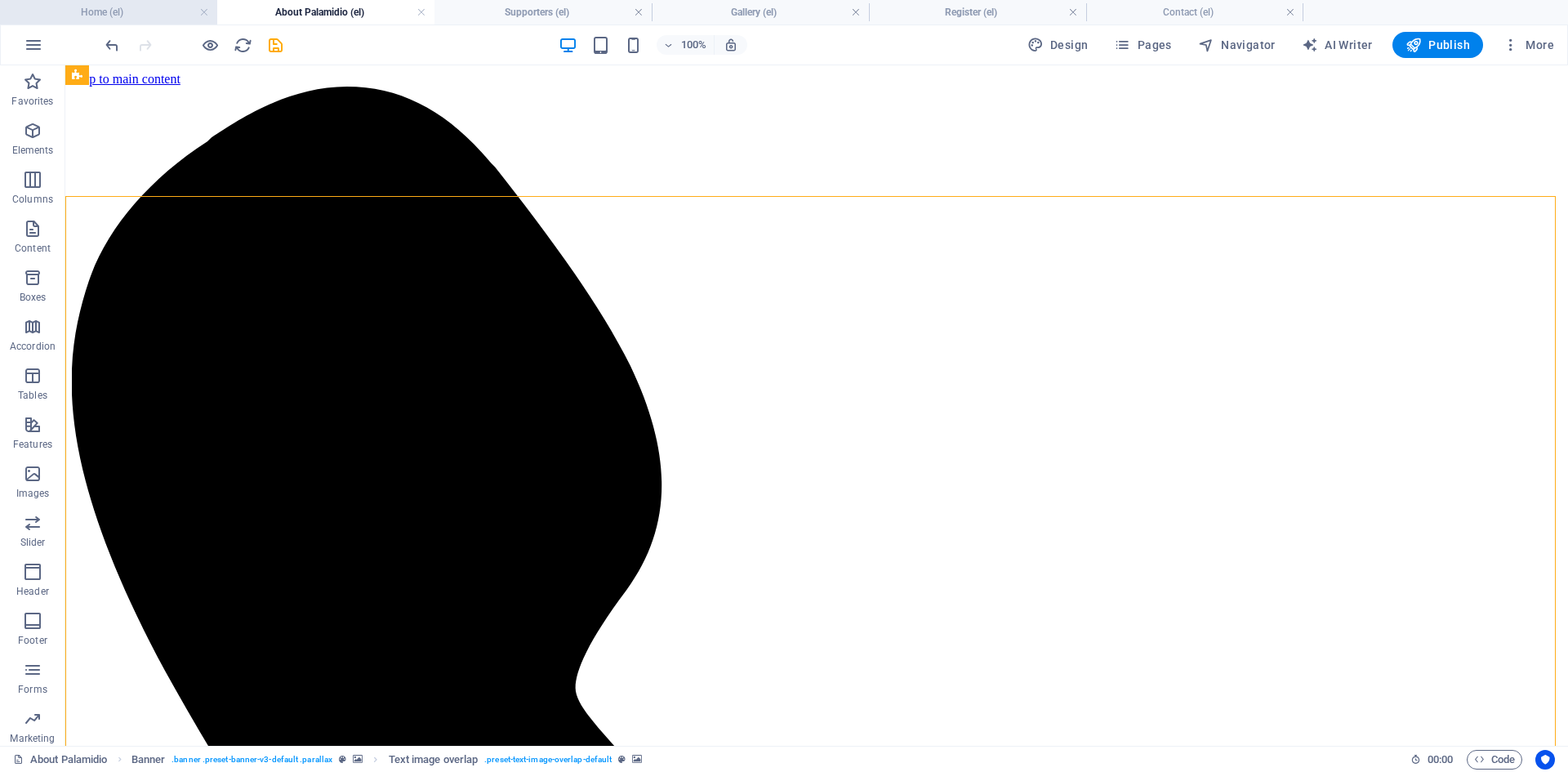
click at [137, 11] on h4 "Home (el)" at bounding box center [108, 11] width 217 height 18
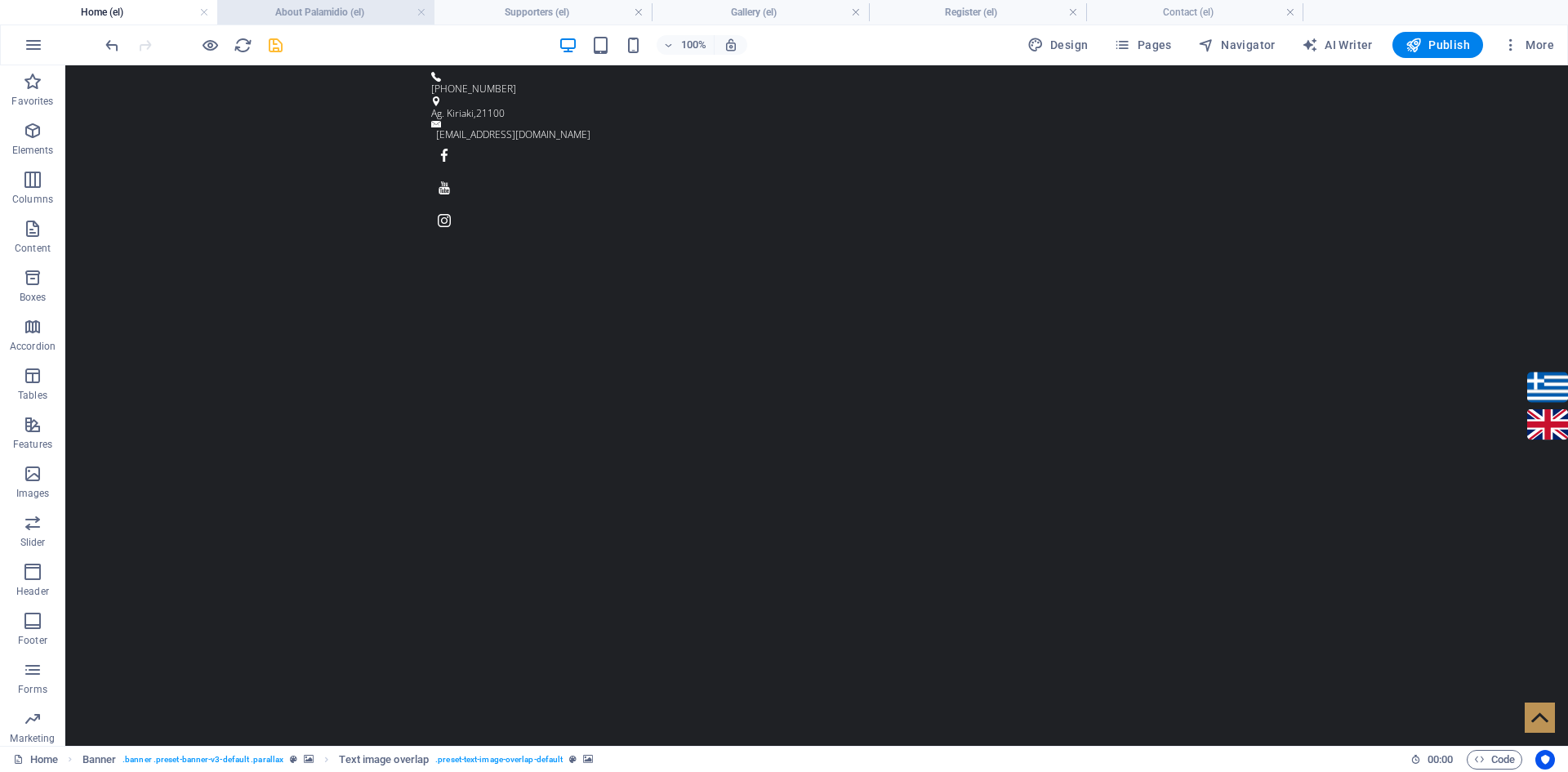
click at [289, 11] on h4 "About Palamidio (el)" at bounding box center [326, 11] width 217 height 18
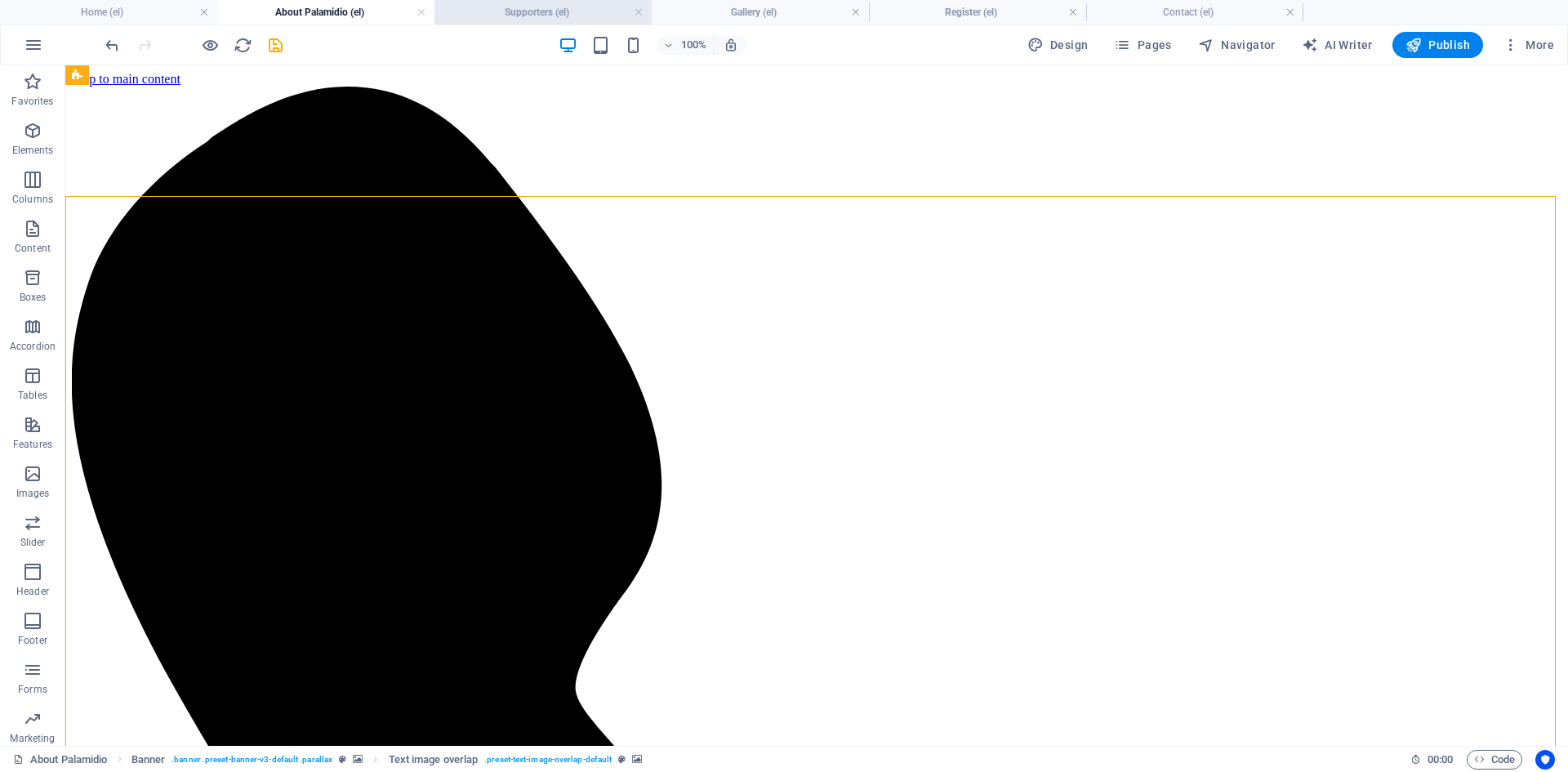
drag, startPoint x: 513, startPoint y: 8, endPoint x: 525, endPoint y: 11, distance: 12.4
click at [540, 12] on h4 "Supporters (el)" at bounding box center [543, 11] width 217 height 18
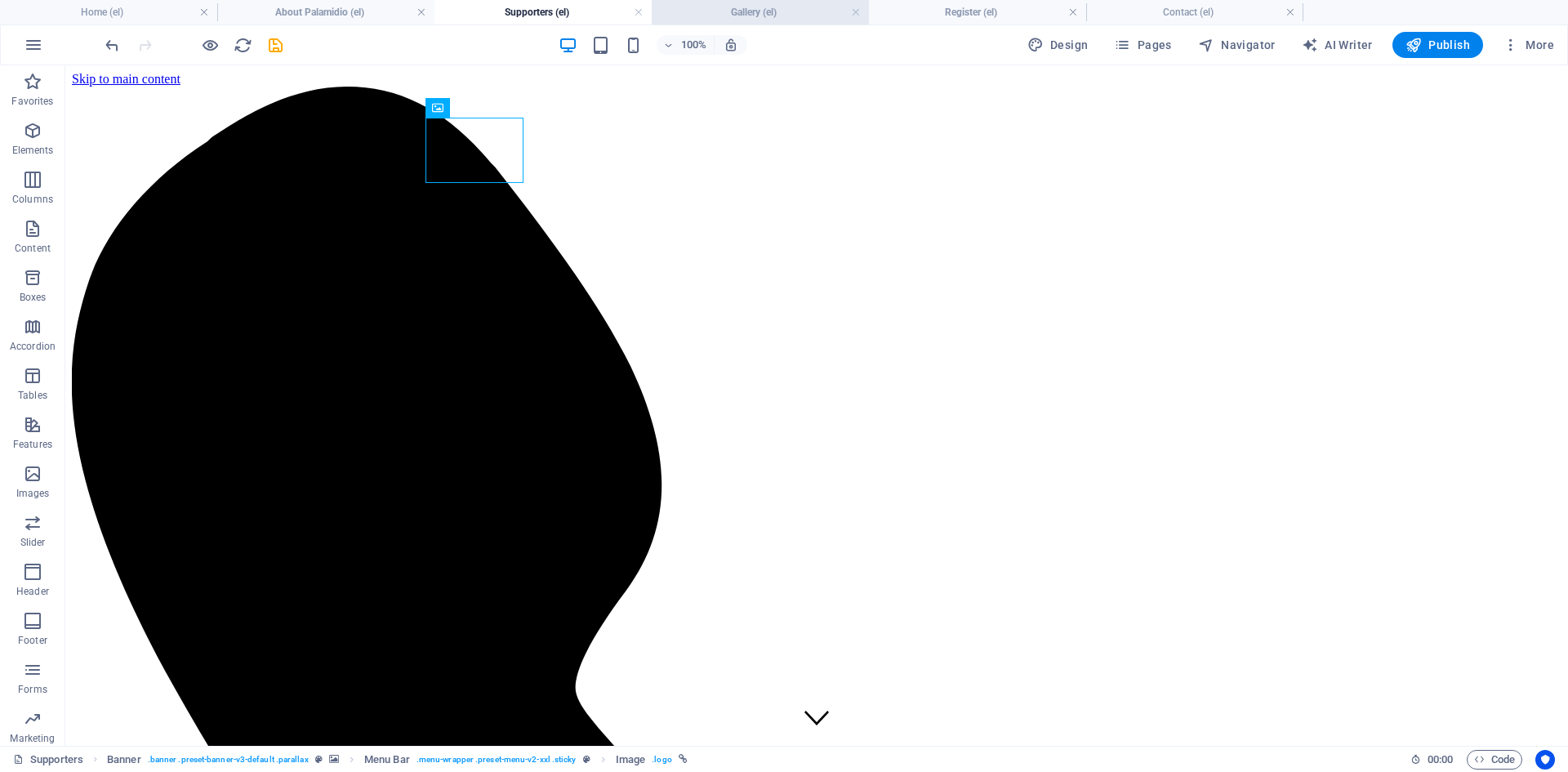
click at [725, 14] on h4 "Gallery (el)" at bounding box center [761, 11] width 217 height 18
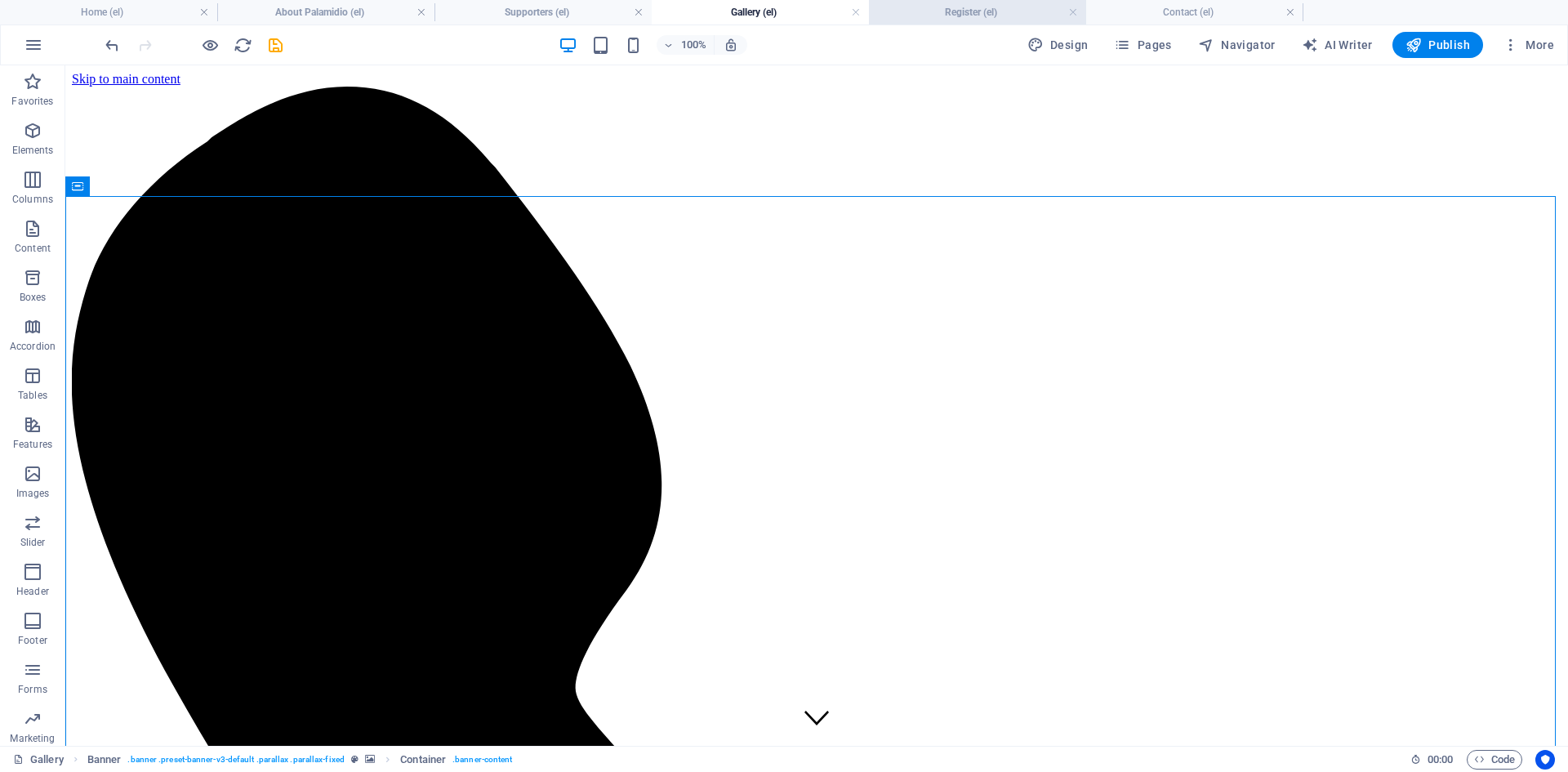
click at [950, 18] on h4 "Register (el)" at bounding box center [977, 11] width 217 height 18
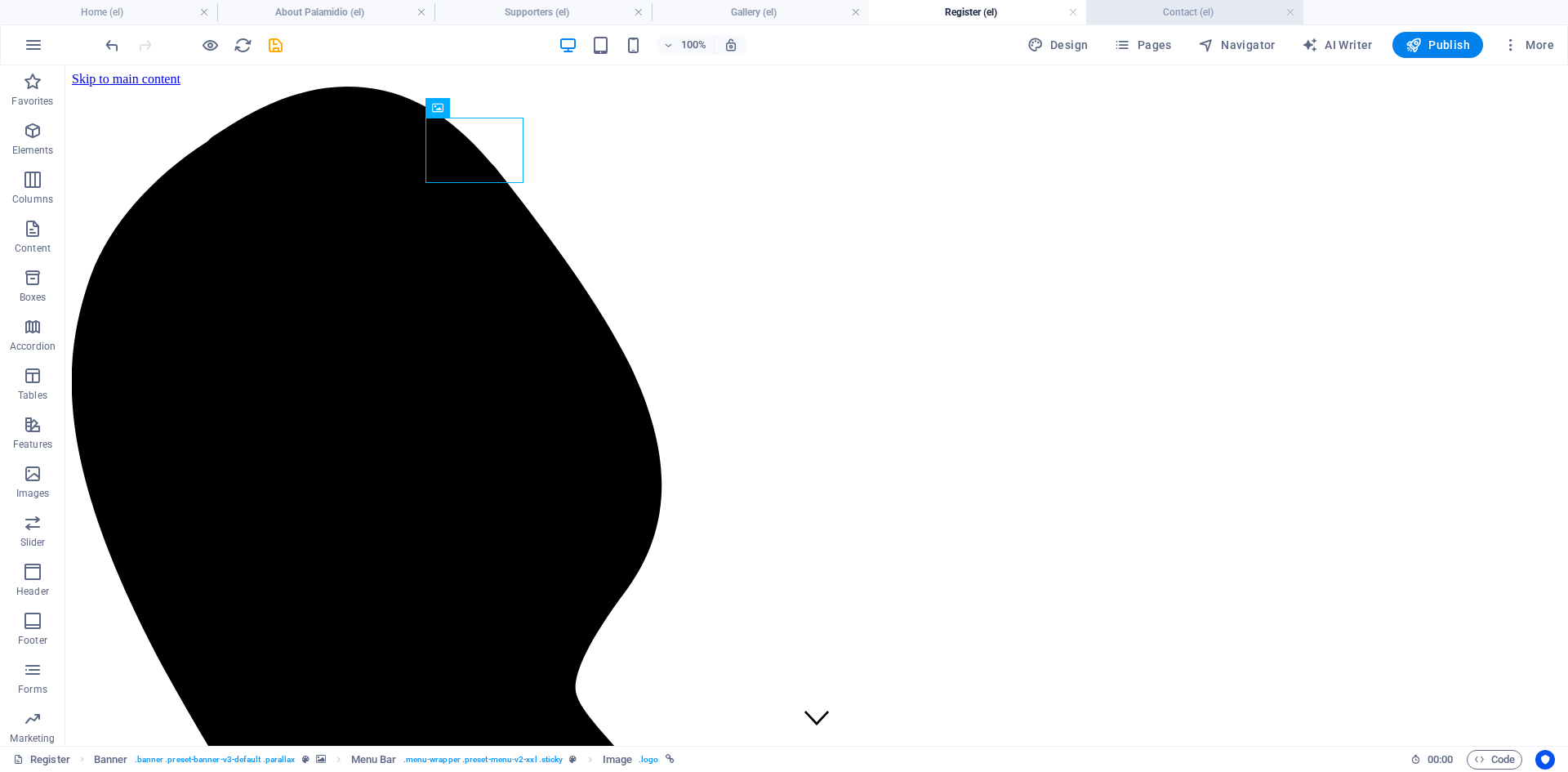
click at [1183, 13] on h4 "Contact (el)" at bounding box center [1194, 11] width 217 height 18
click at [272, 50] on icon "save" at bounding box center [276, 46] width 19 height 19
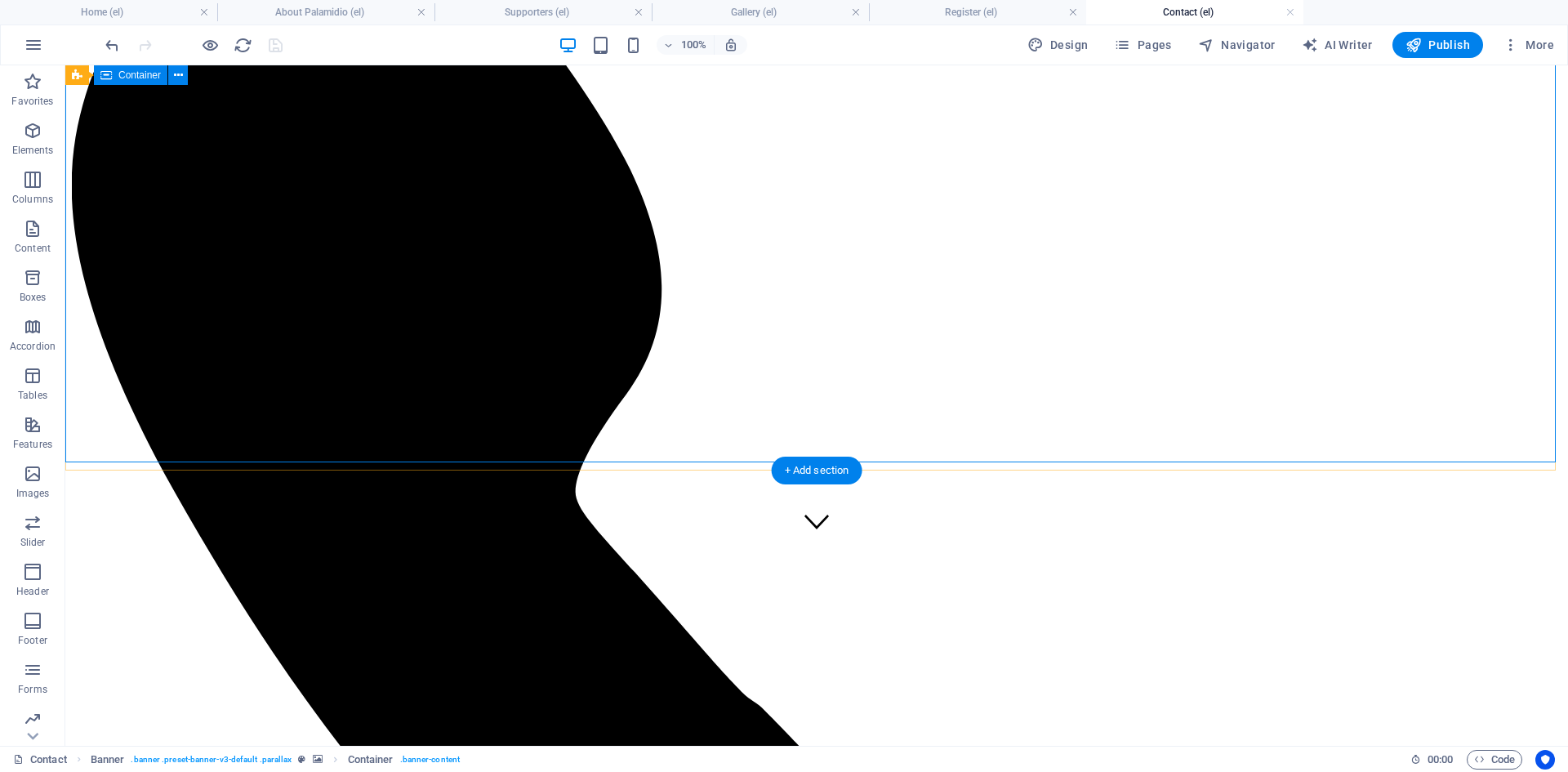
scroll to position [0, 0]
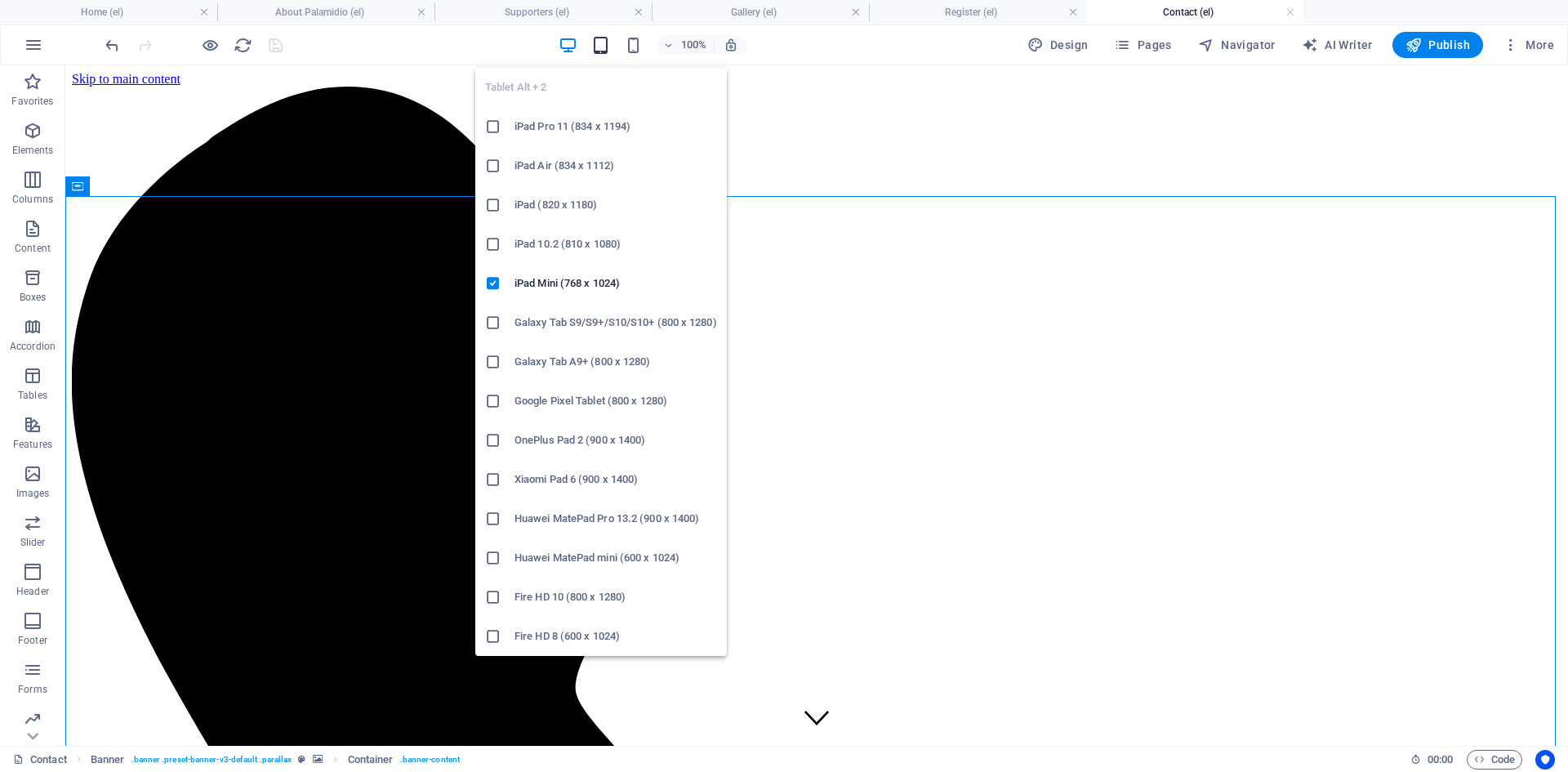
click at [610, 44] on icon "button" at bounding box center [601, 46] width 19 height 19
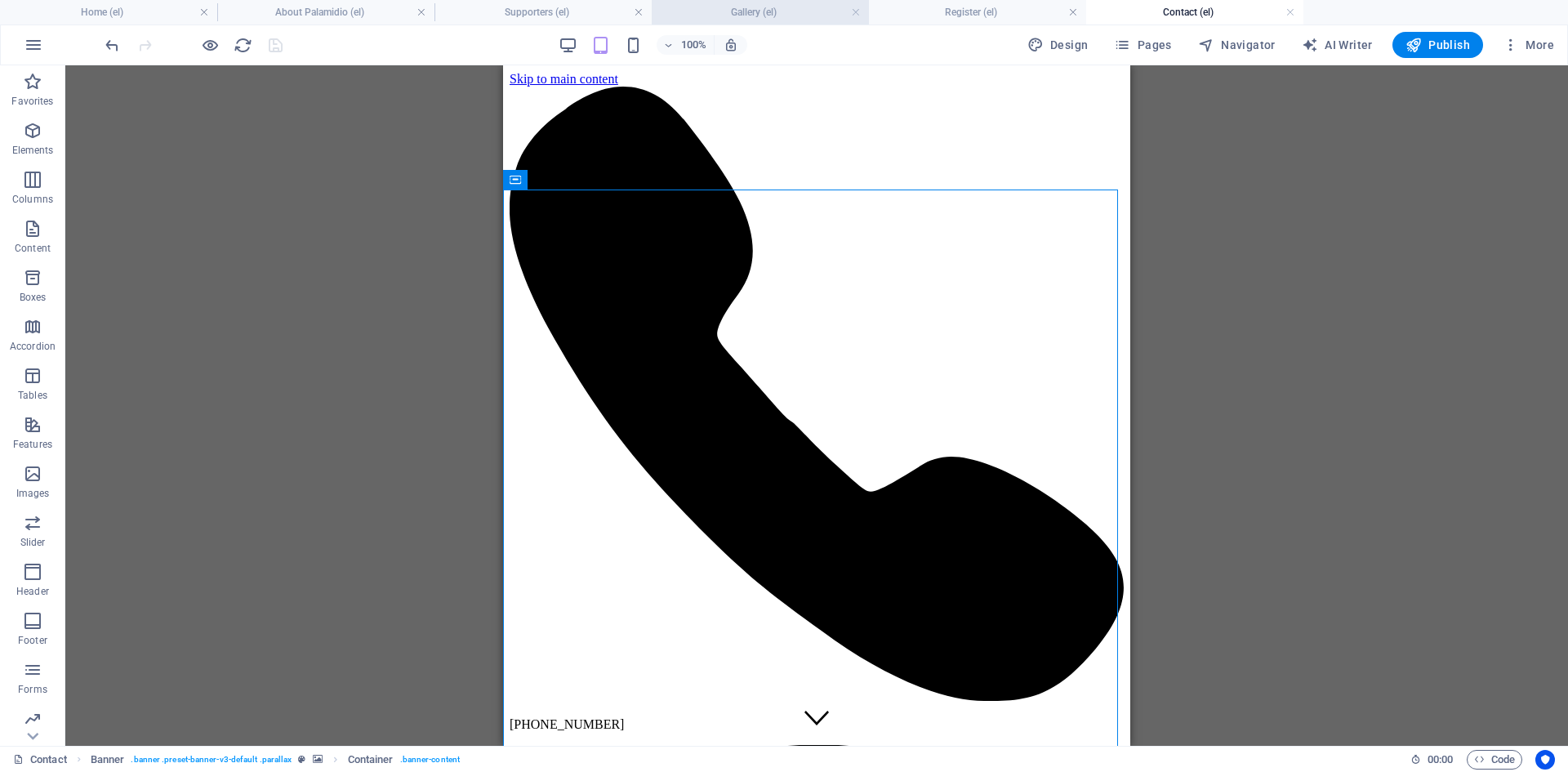
click at [748, 17] on h4 "Gallery (el)" at bounding box center [761, 11] width 217 height 18
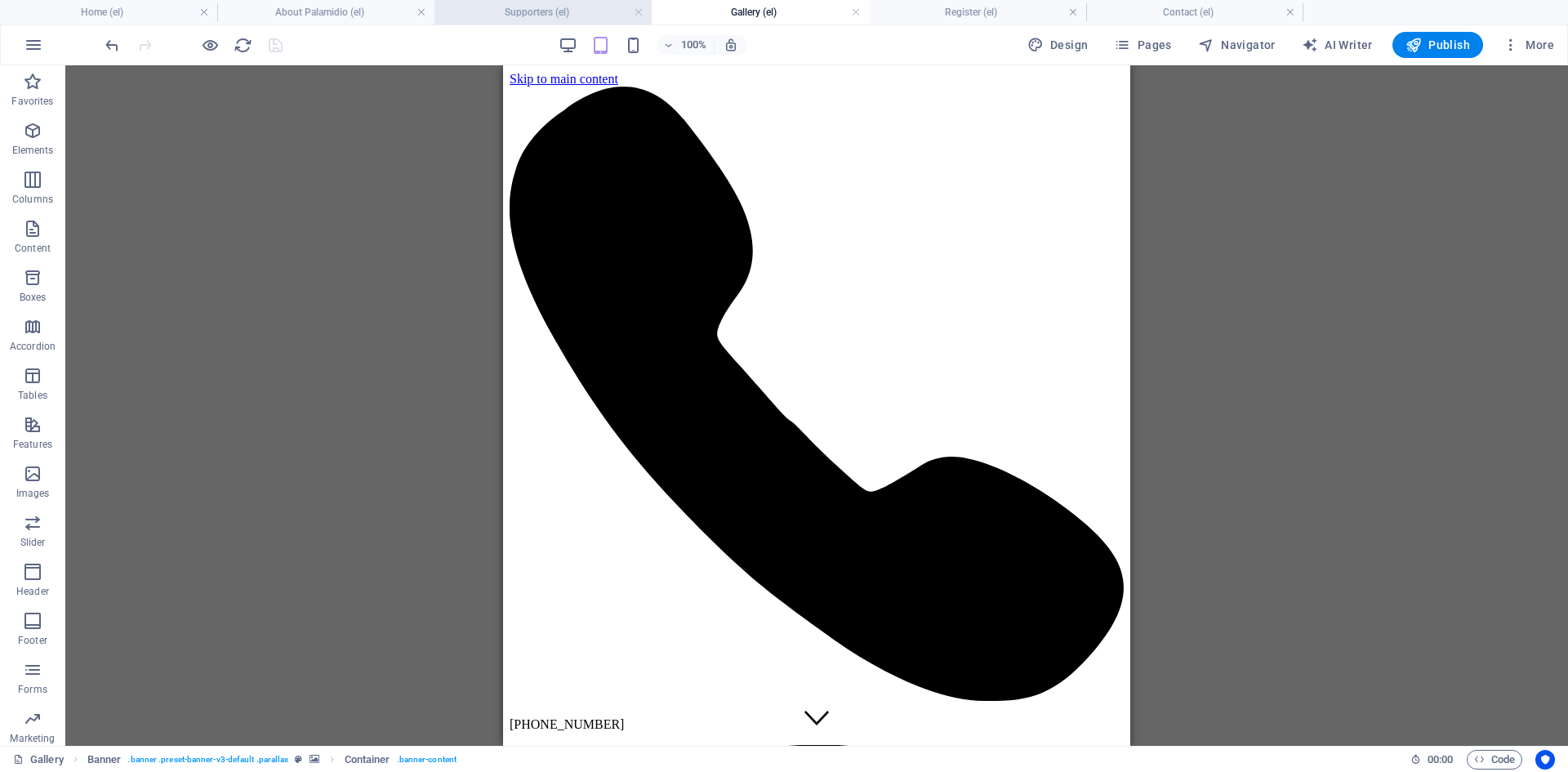
click at [557, 19] on h4 "Supporters (el)" at bounding box center [543, 11] width 217 height 18
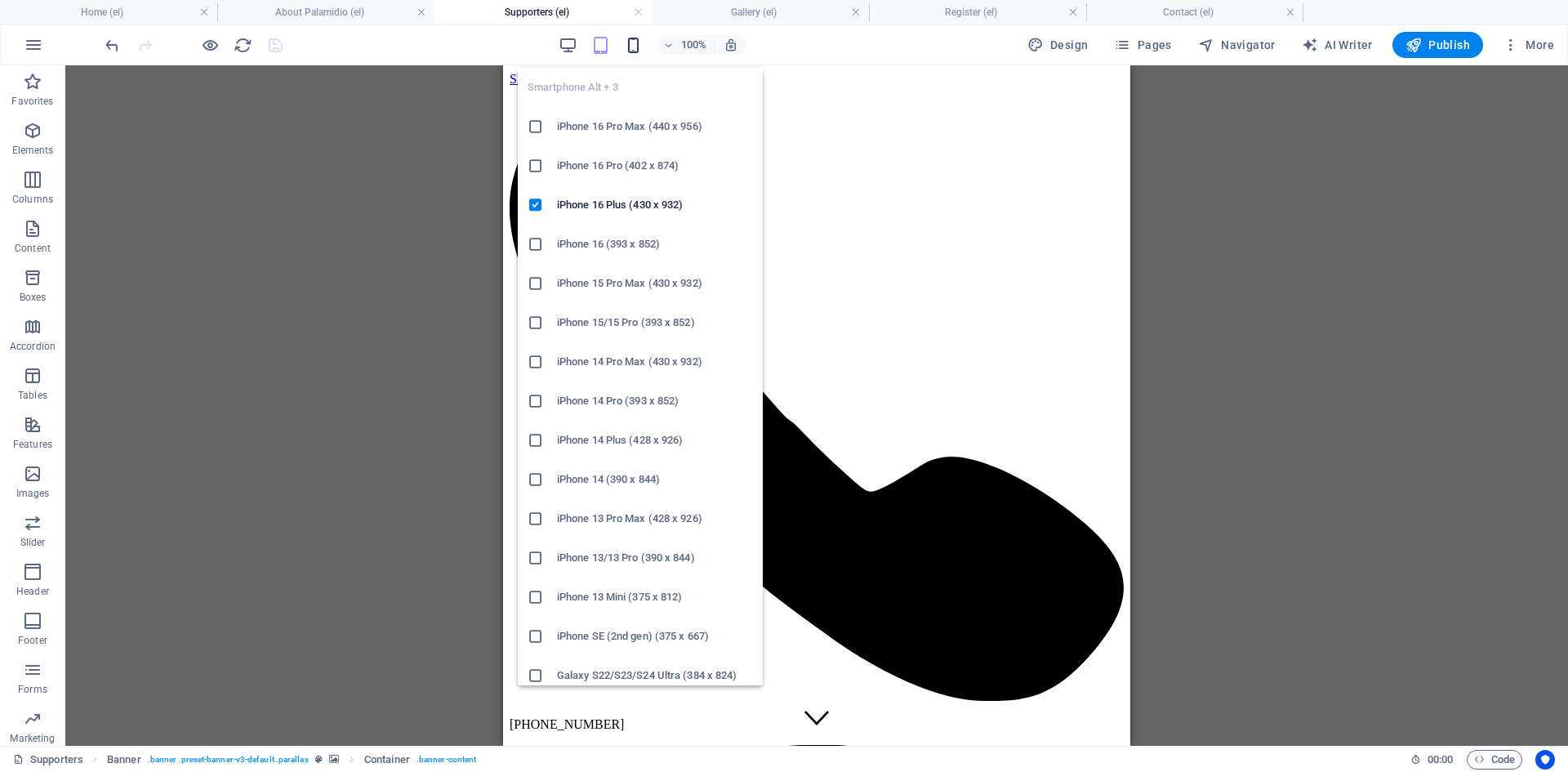
click at [635, 47] on icon "button" at bounding box center [634, 46] width 19 height 19
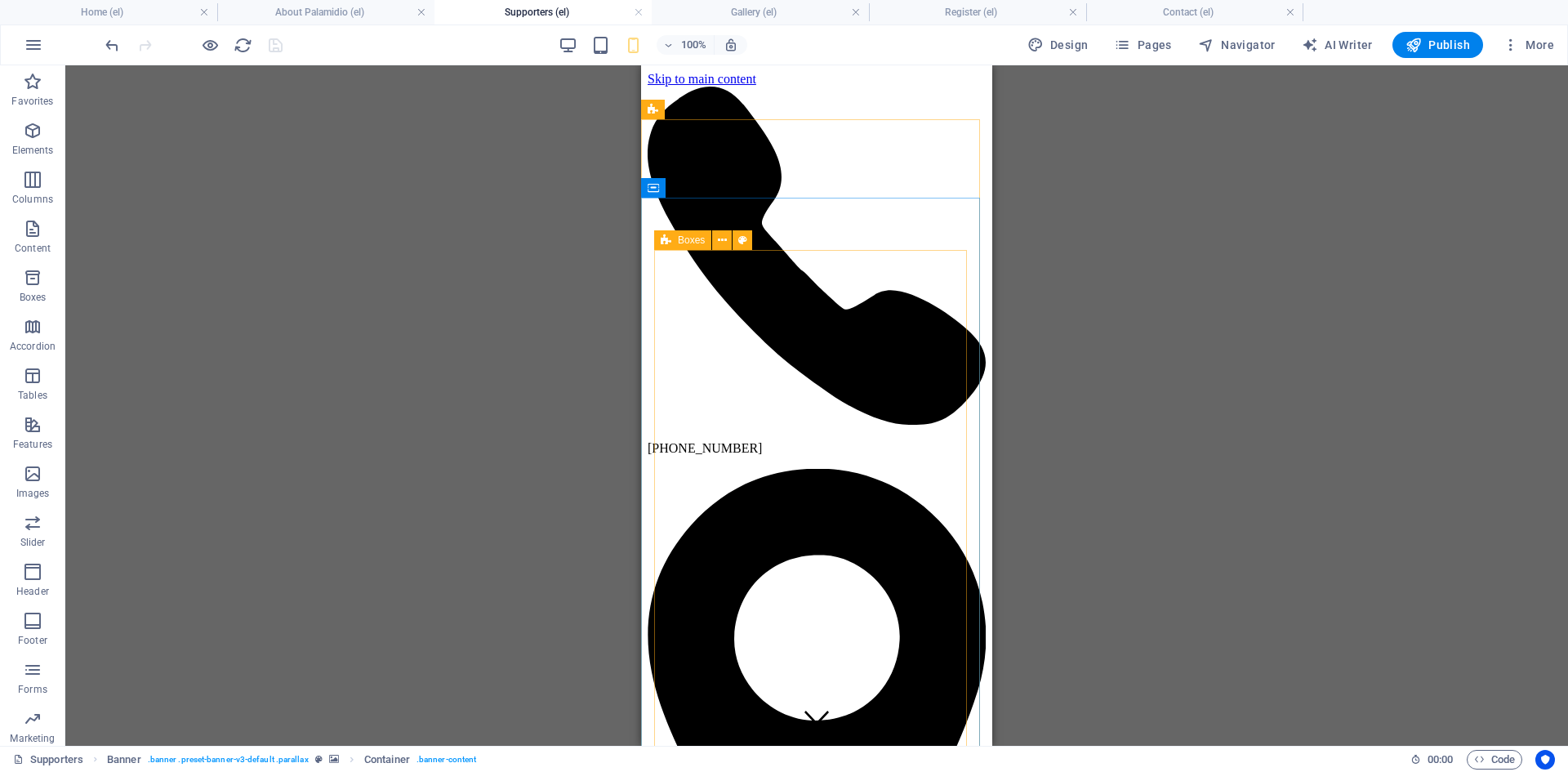
click at [669, 241] on icon at bounding box center [666, 239] width 11 height 19
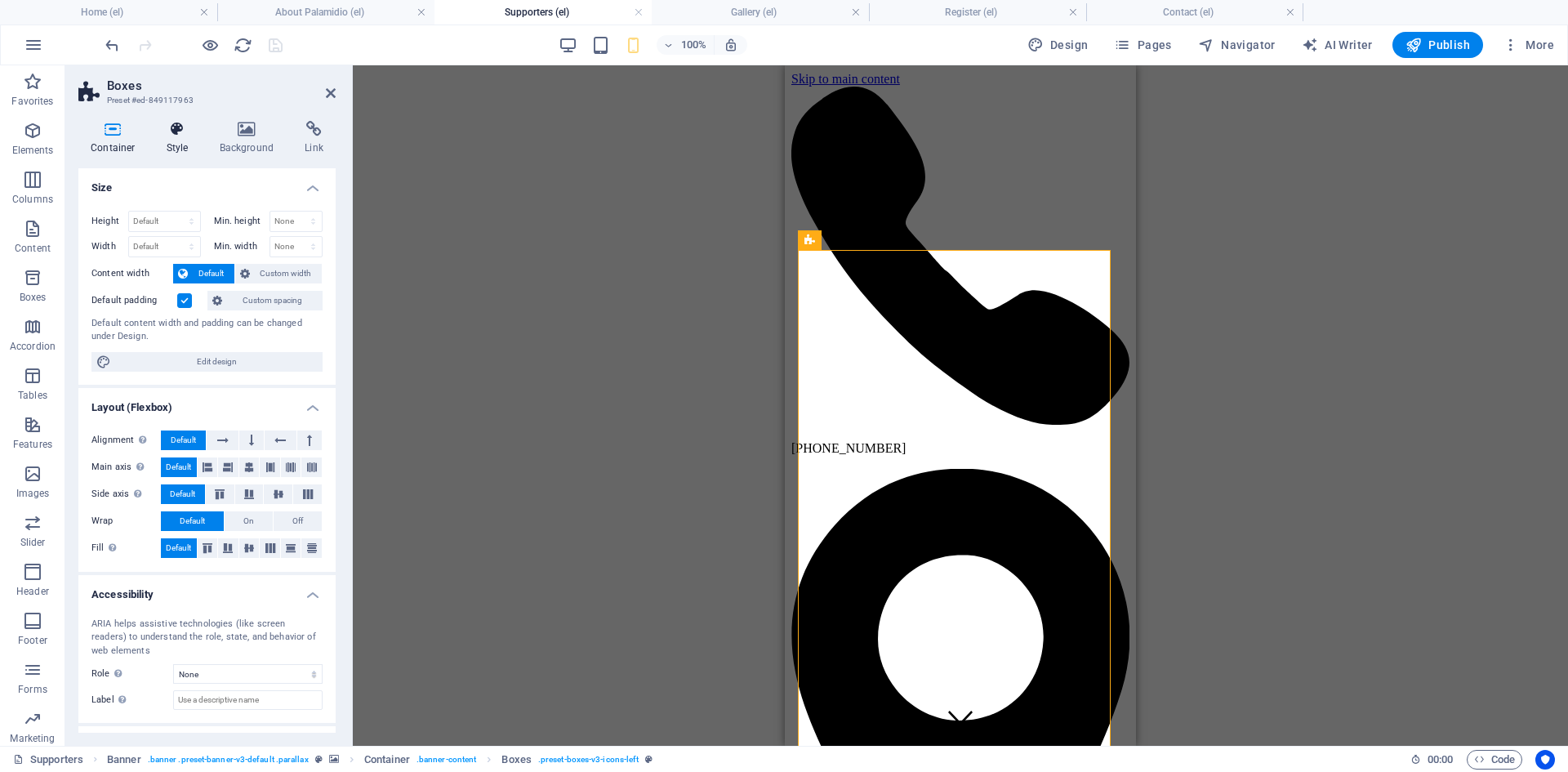
click at [179, 136] on icon at bounding box center [177, 128] width 47 height 16
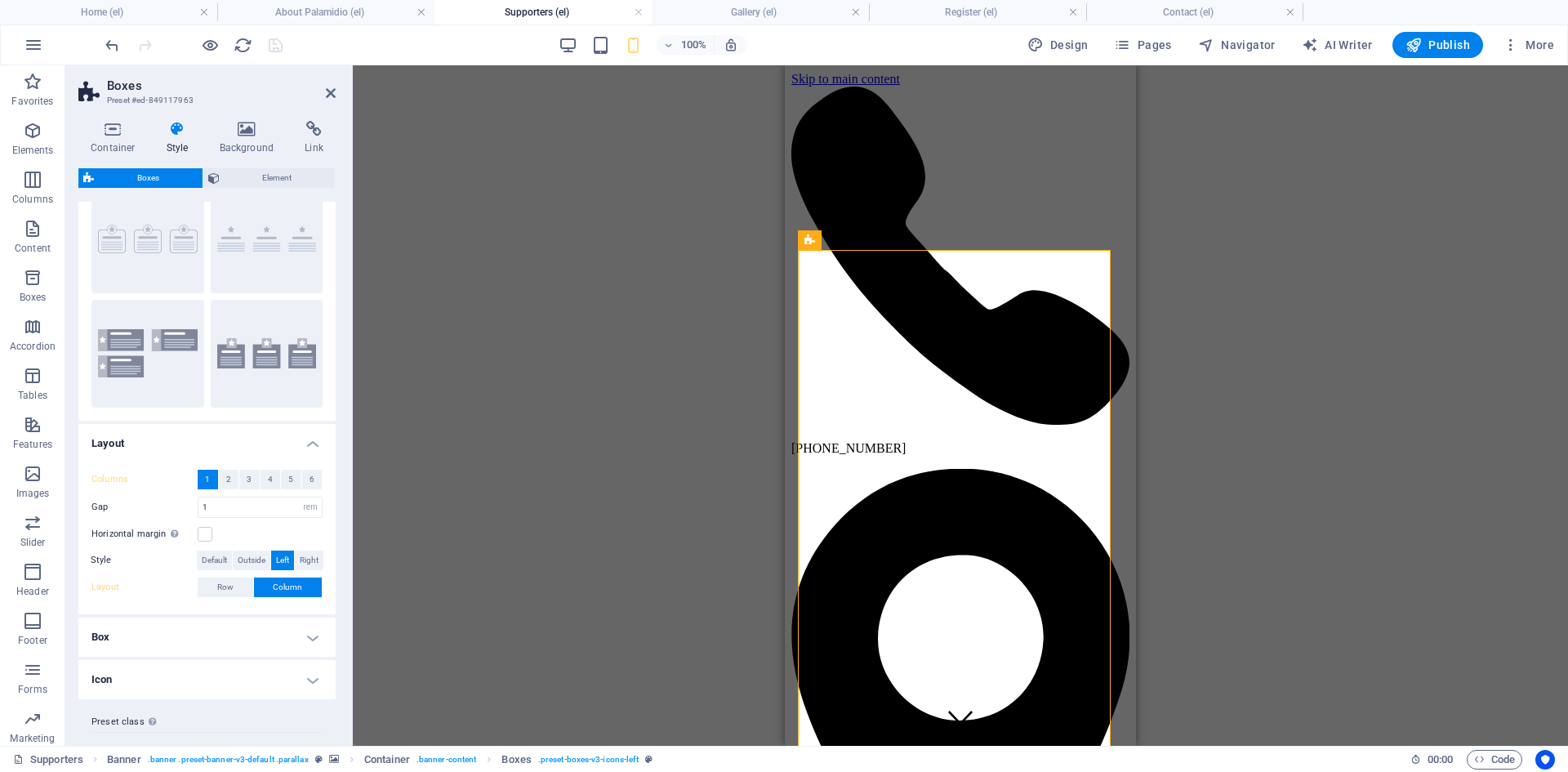
scroll to position [81, 0]
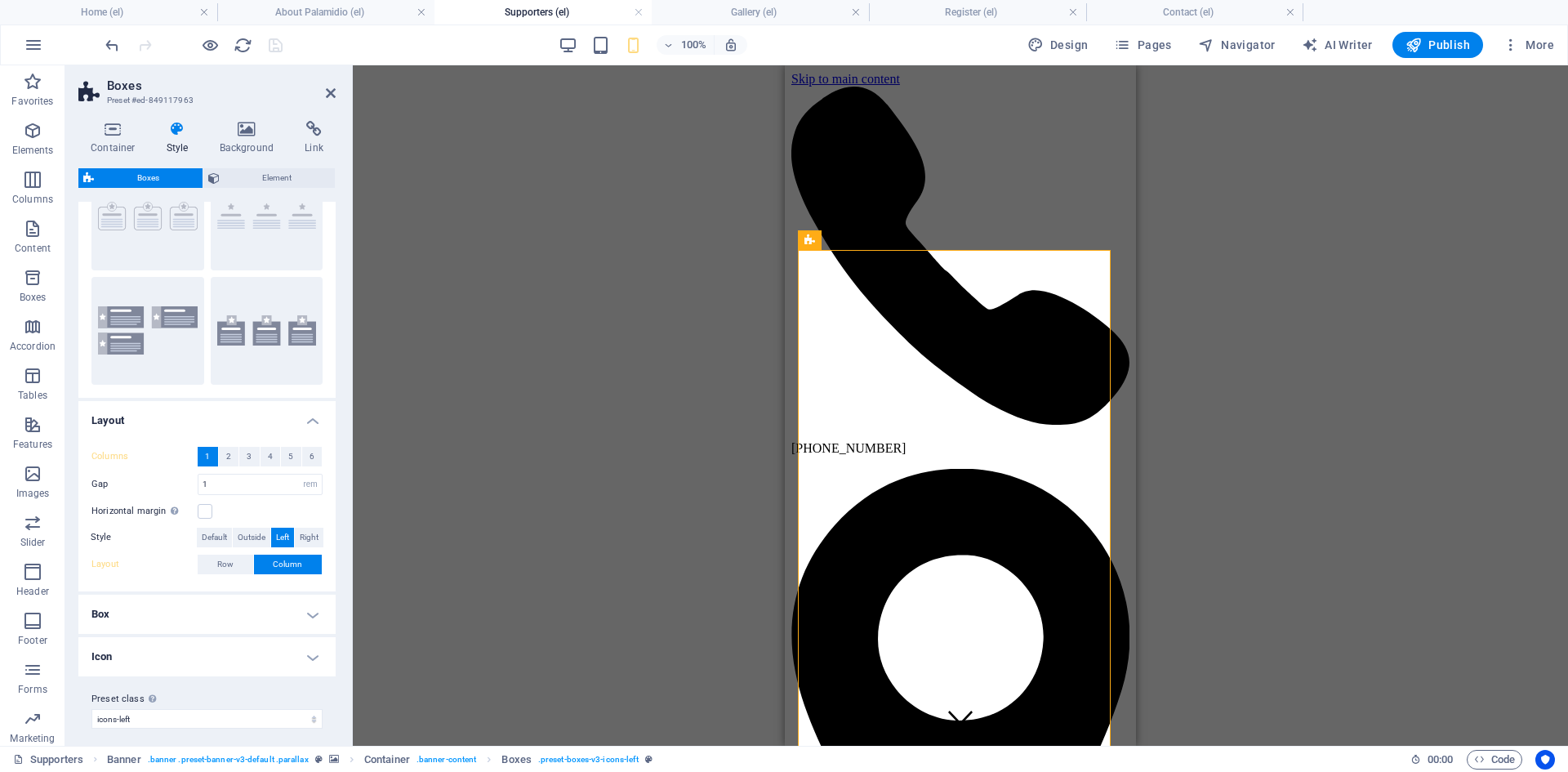
click at [290, 603] on h4 "Box" at bounding box center [207, 614] width 258 height 39
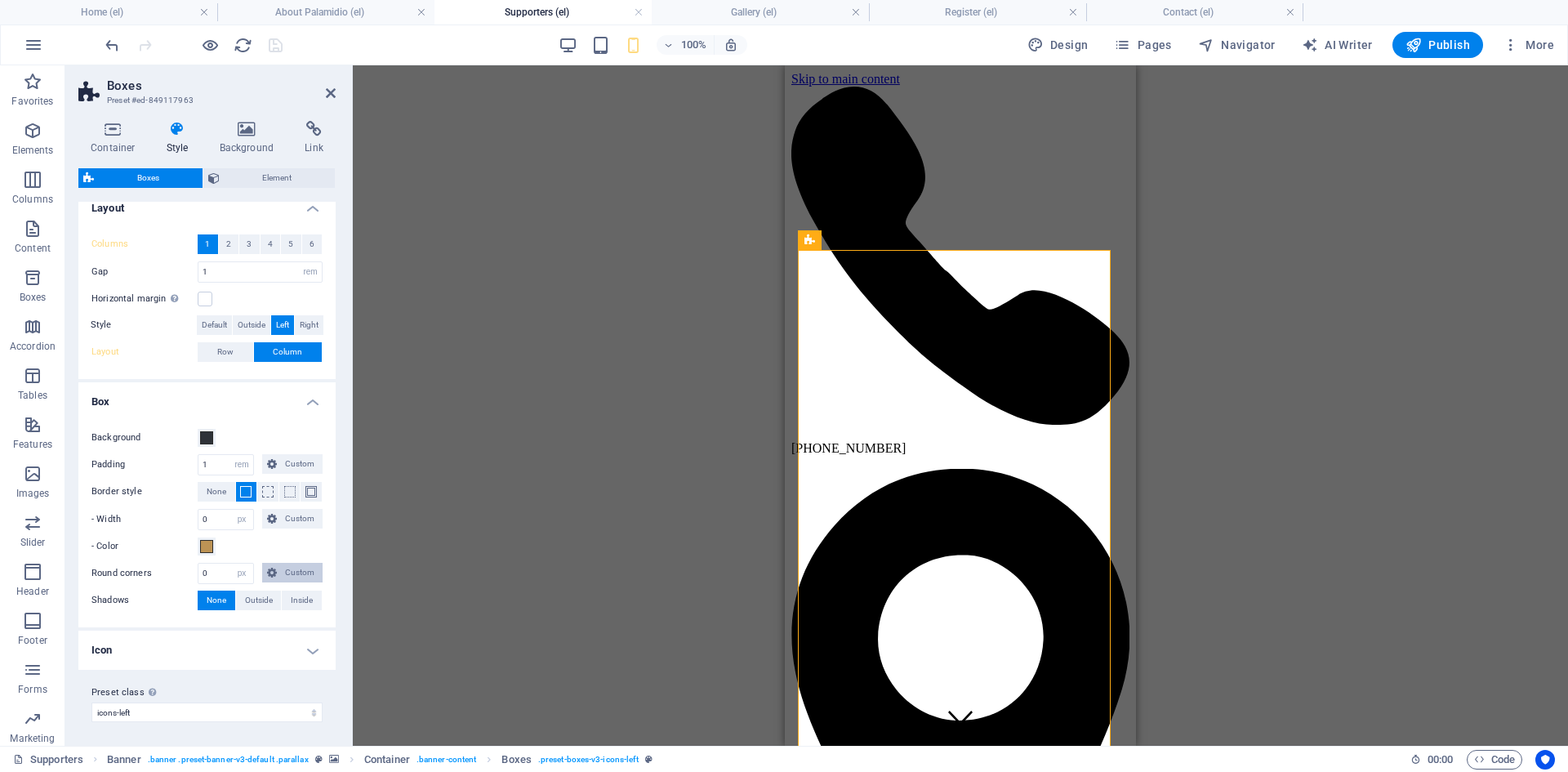
scroll to position [297, 0]
click at [249, 174] on span "Element" at bounding box center [278, 178] width 106 height 19
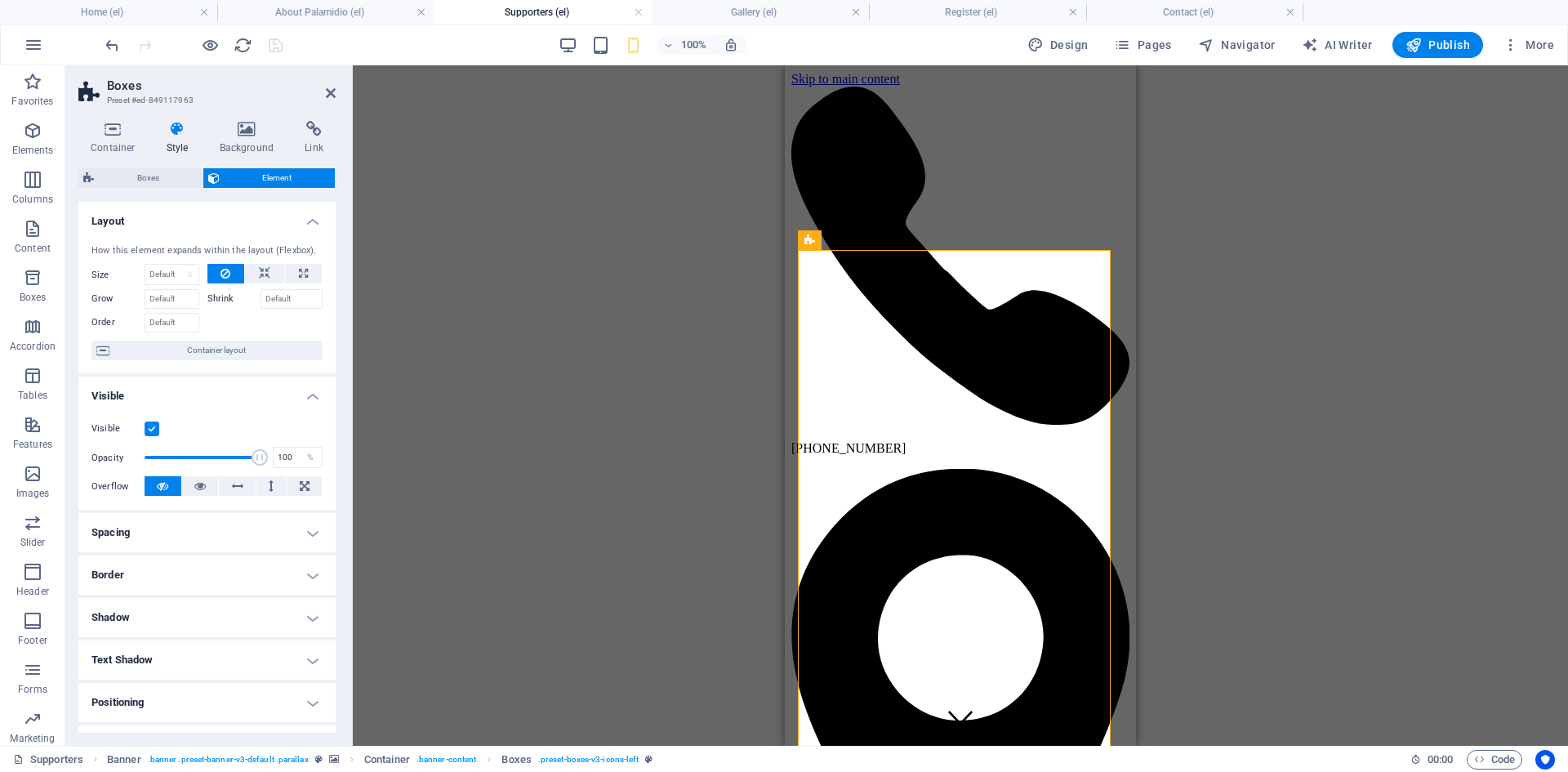
click at [186, 144] on h4 "Style" at bounding box center [180, 138] width 53 height 34
click at [180, 144] on h4 "Style" at bounding box center [180, 138] width 53 height 34
click at [147, 173] on span "Boxes" at bounding box center [148, 178] width 99 height 19
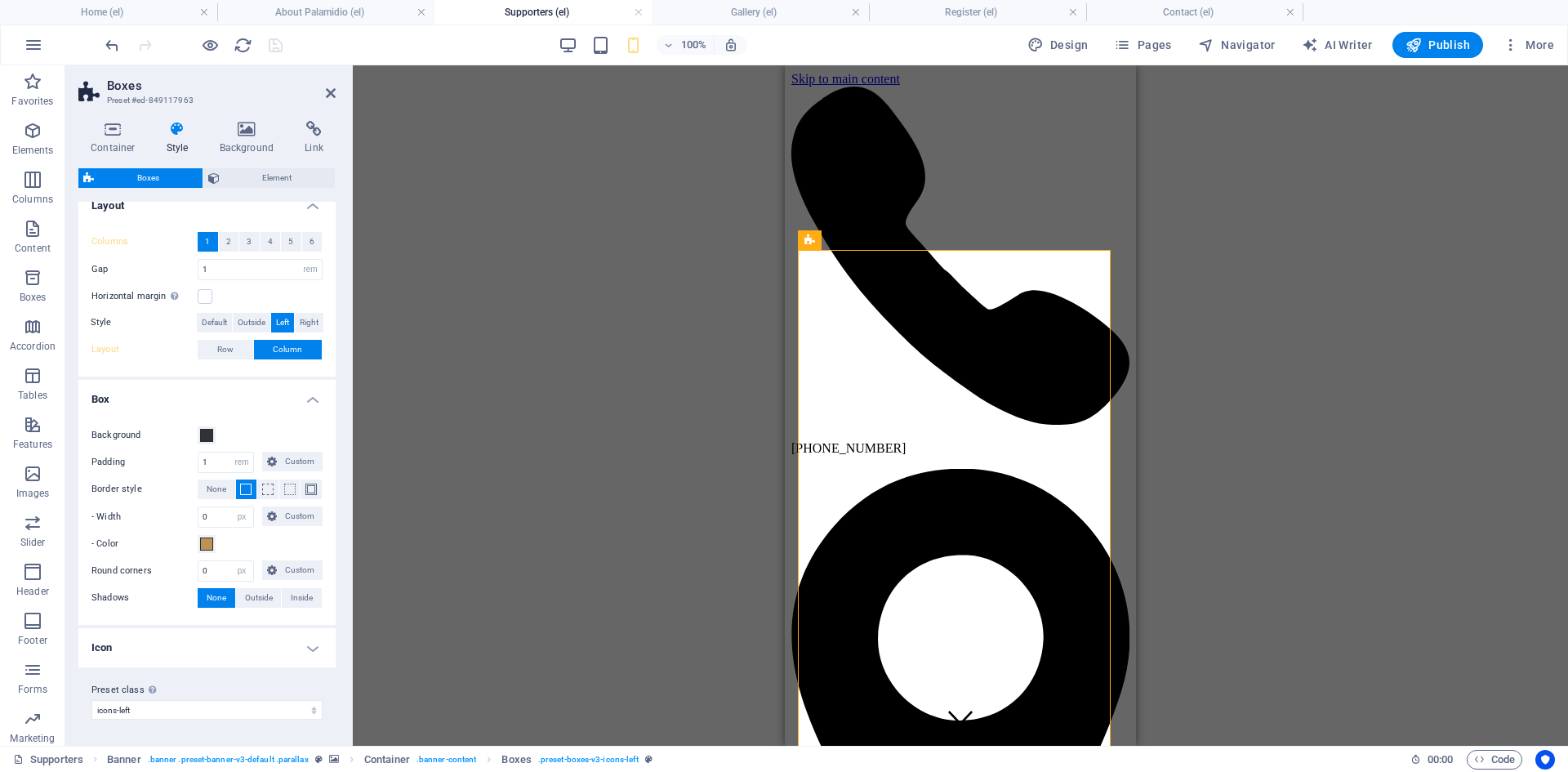
click at [166, 140] on h4 "Style" at bounding box center [180, 138] width 53 height 34
click at [102, 141] on h4 "Container" at bounding box center [116, 138] width 76 height 34
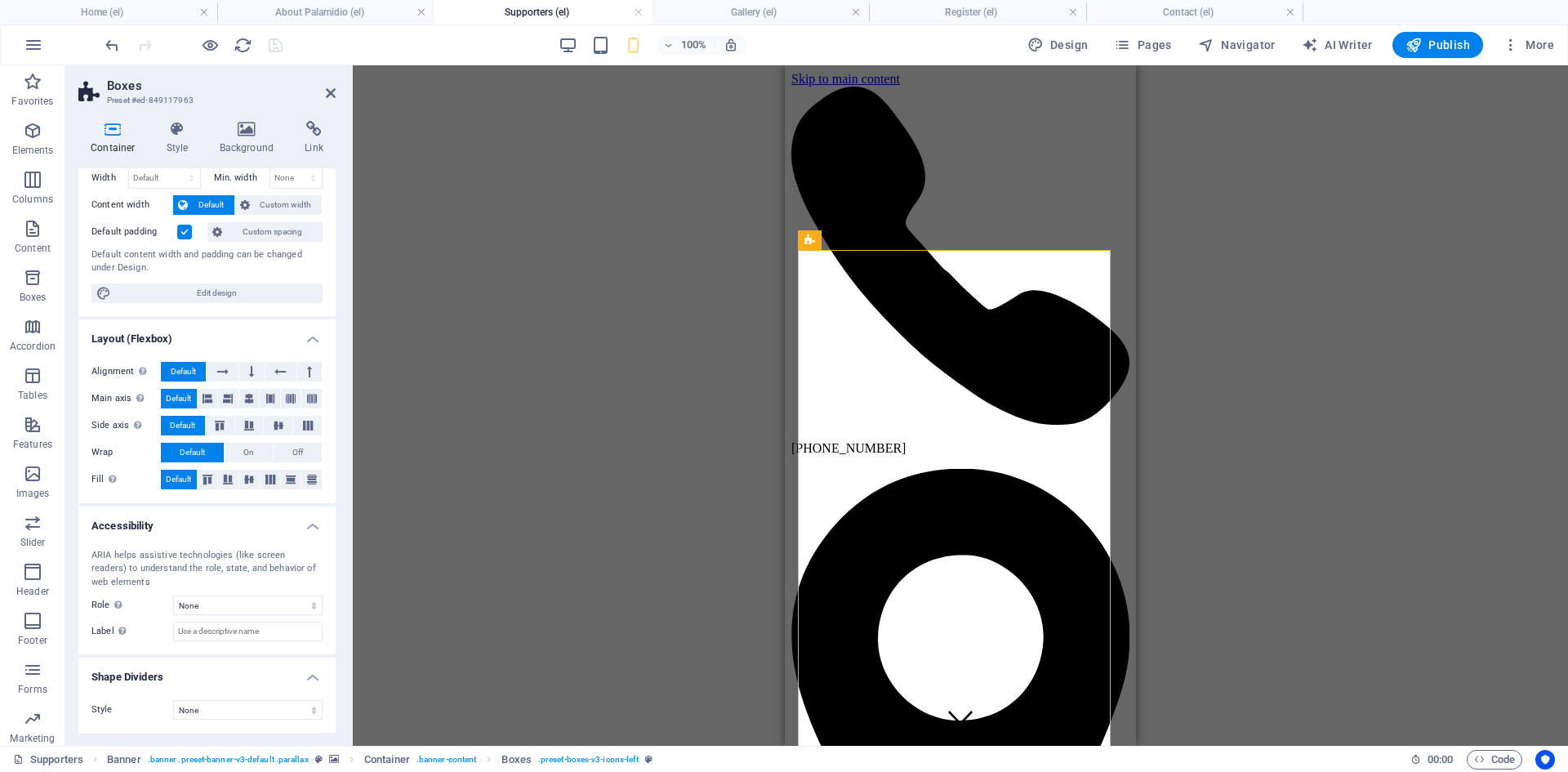
scroll to position [0, 0]
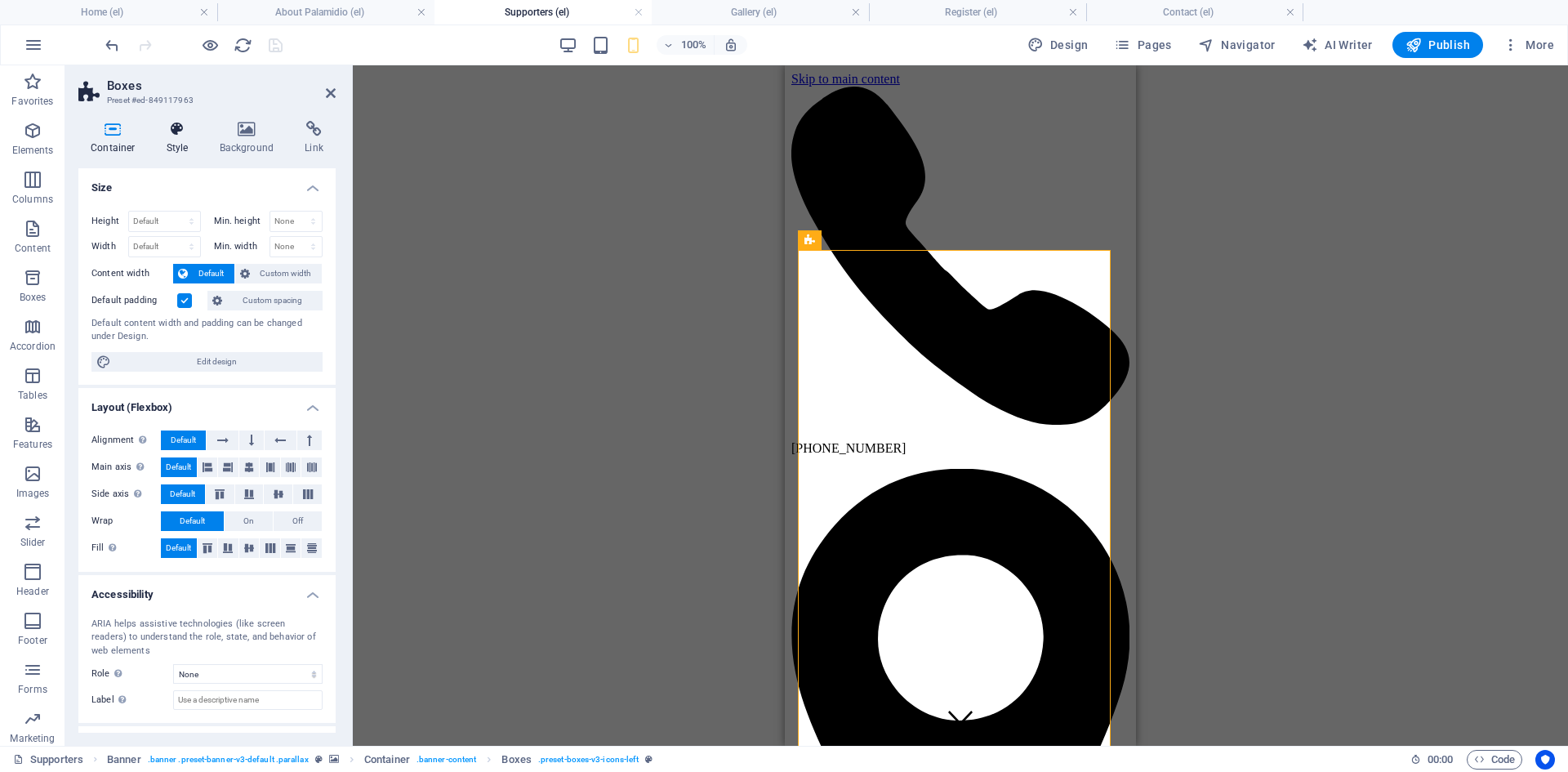
click at [169, 132] on icon at bounding box center [177, 128] width 47 height 16
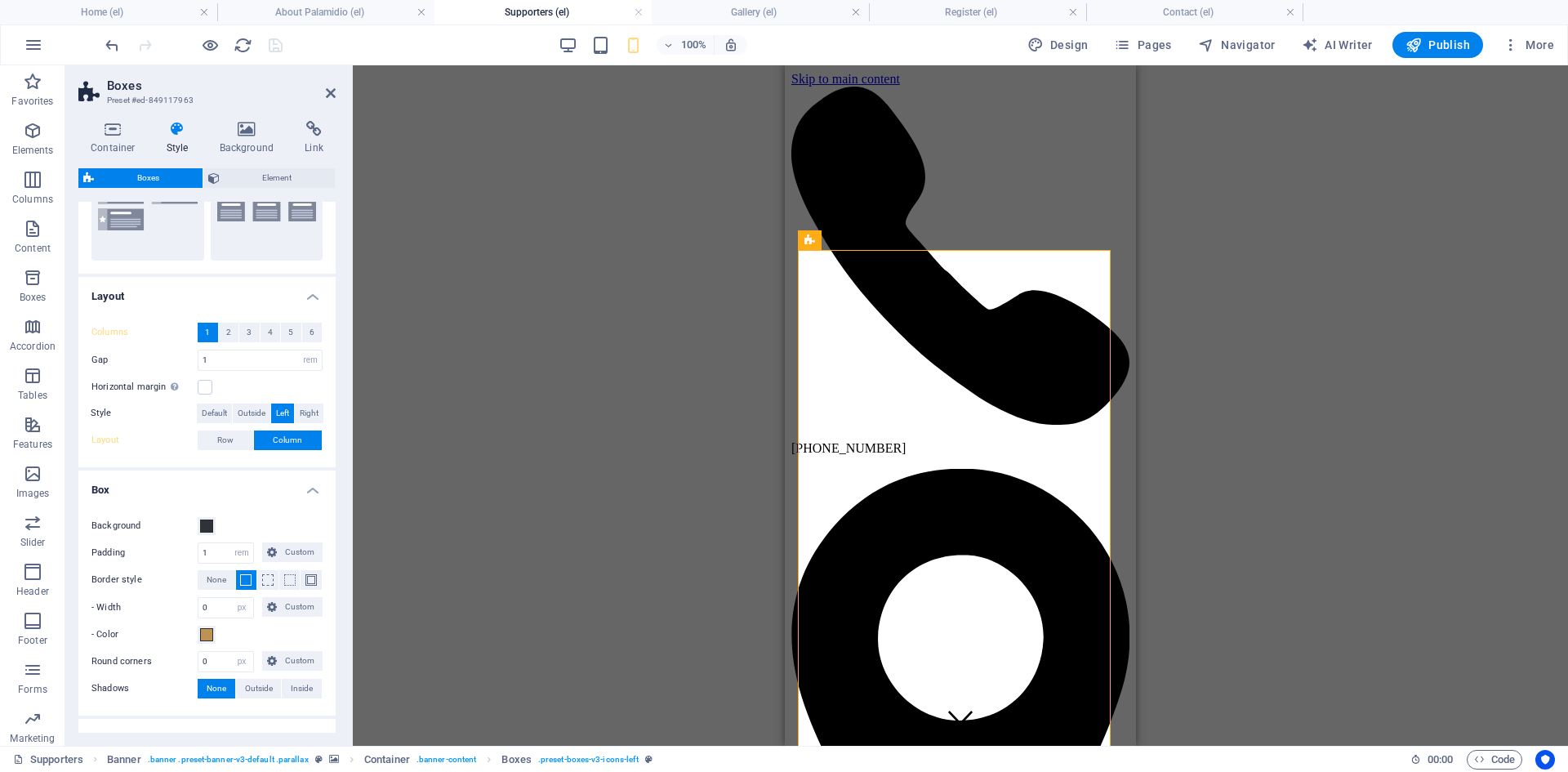
scroll to position [297, 0]
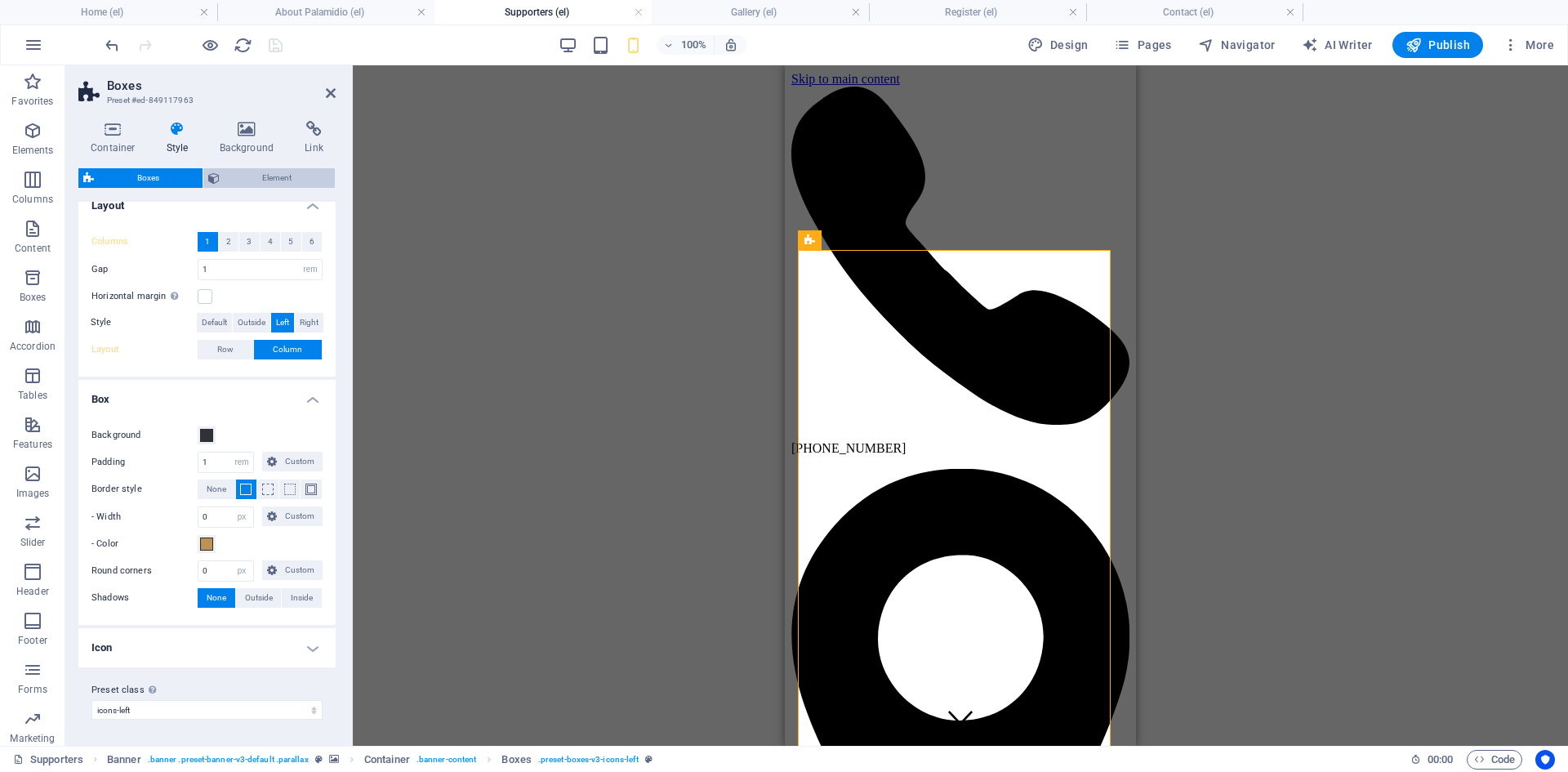
click at [254, 179] on span "Element" at bounding box center [278, 178] width 106 height 19
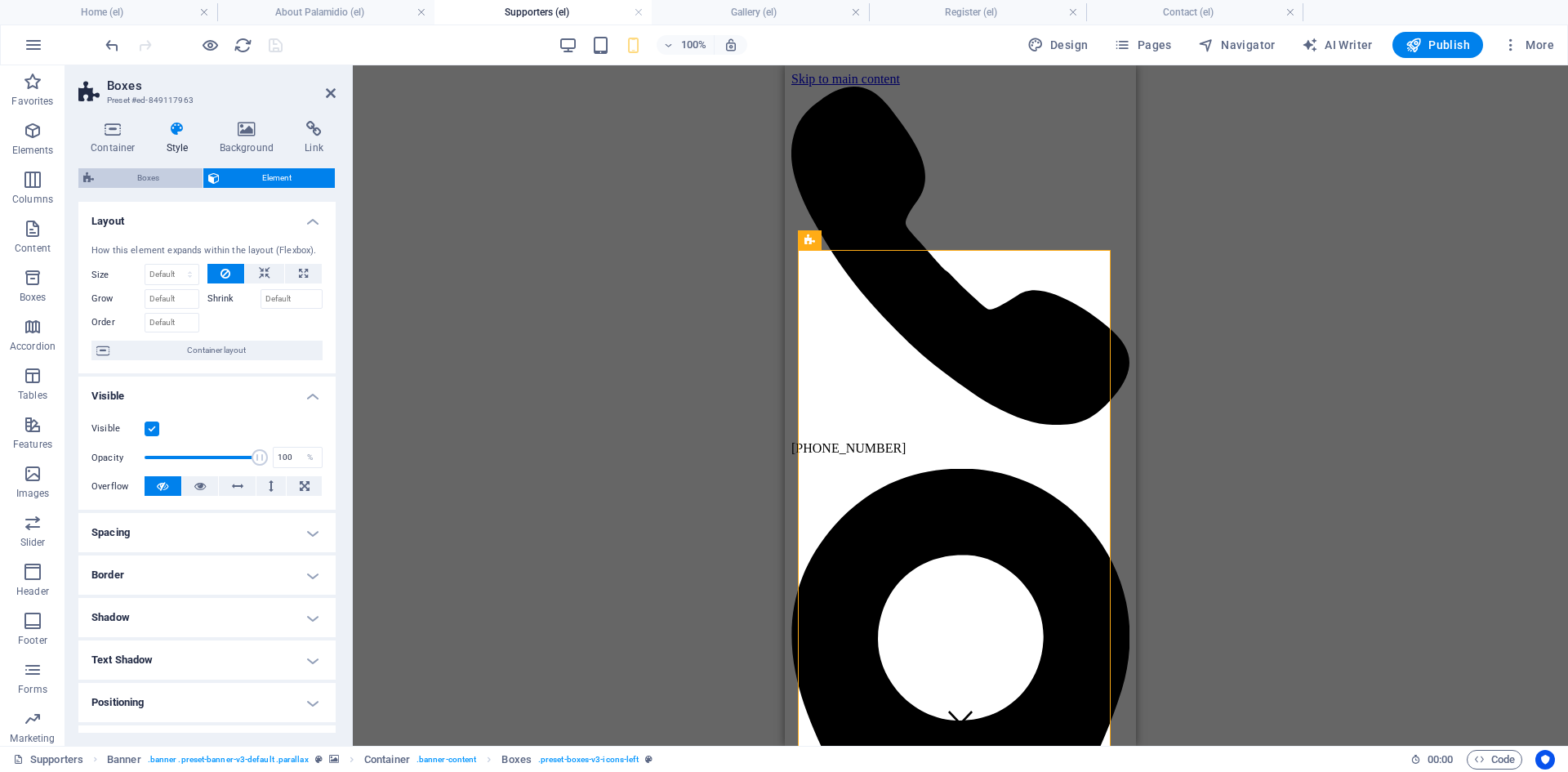
click at [131, 172] on span "Boxes" at bounding box center [148, 178] width 99 height 19
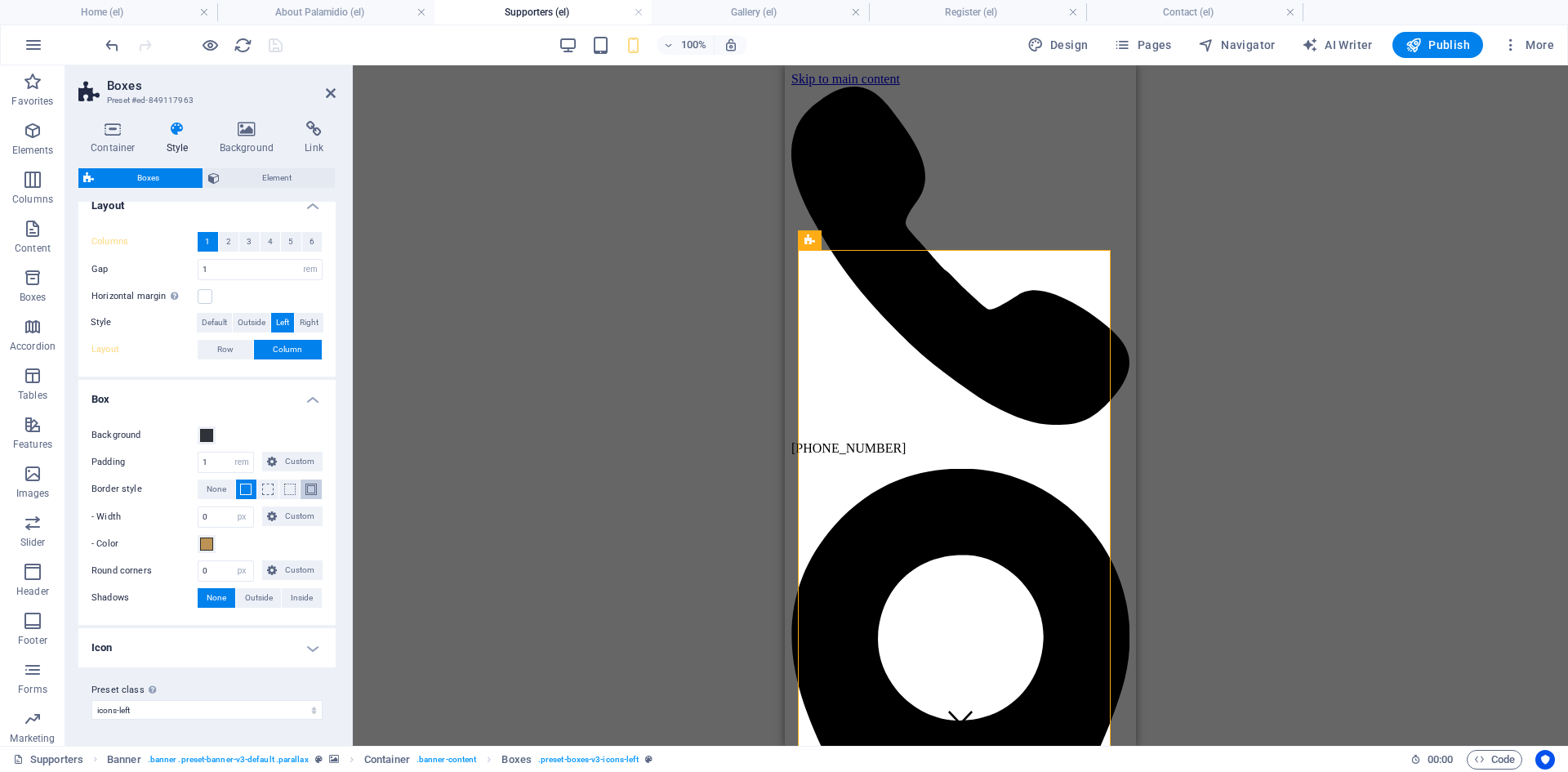
click at [306, 487] on span at bounding box center [311, 489] width 11 height 11
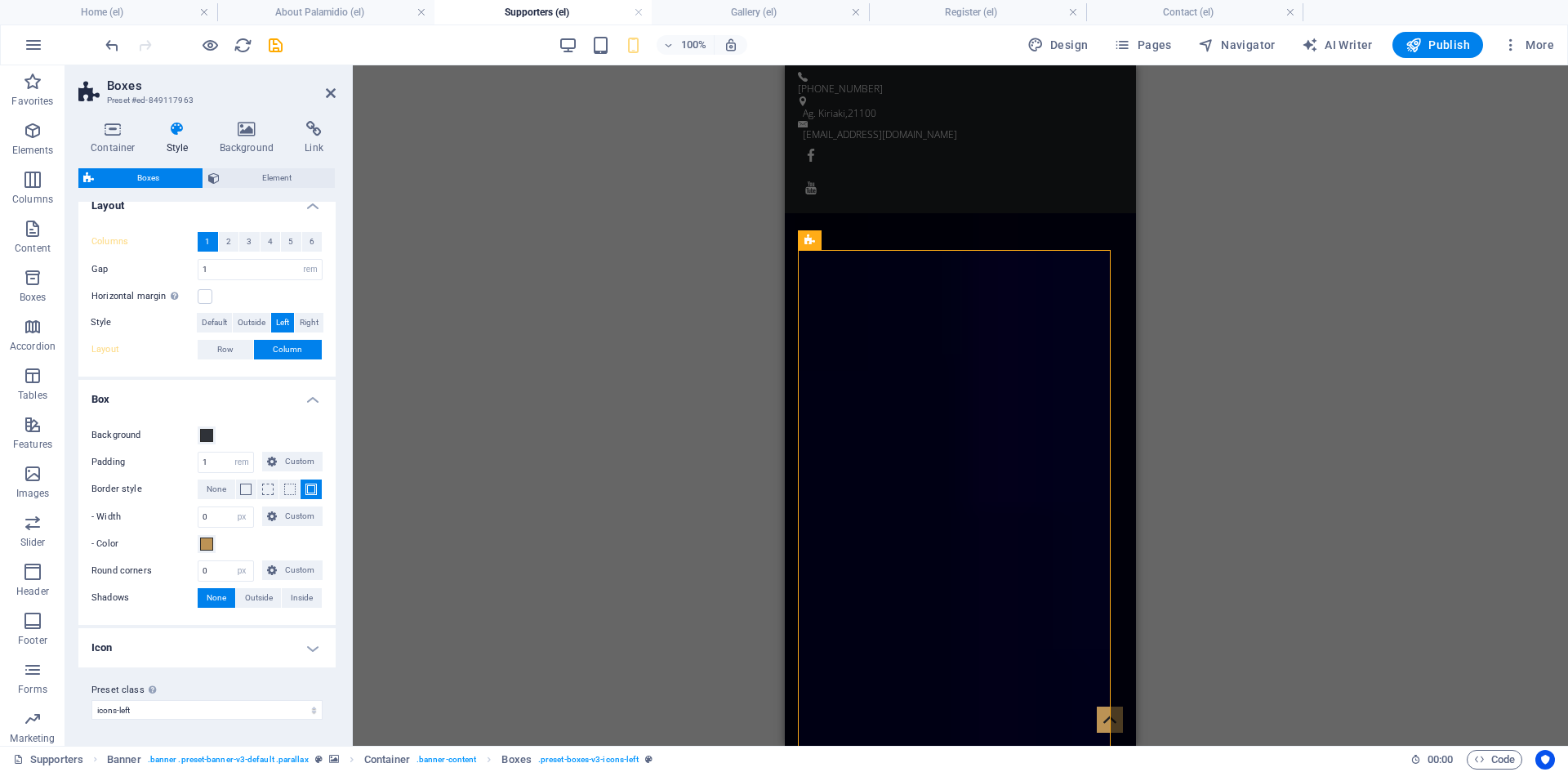
click at [497, 316] on div "Drag here to replace the existing content. Press “Ctrl” if you want to create a…" at bounding box center [960, 405] width 1216 height 680
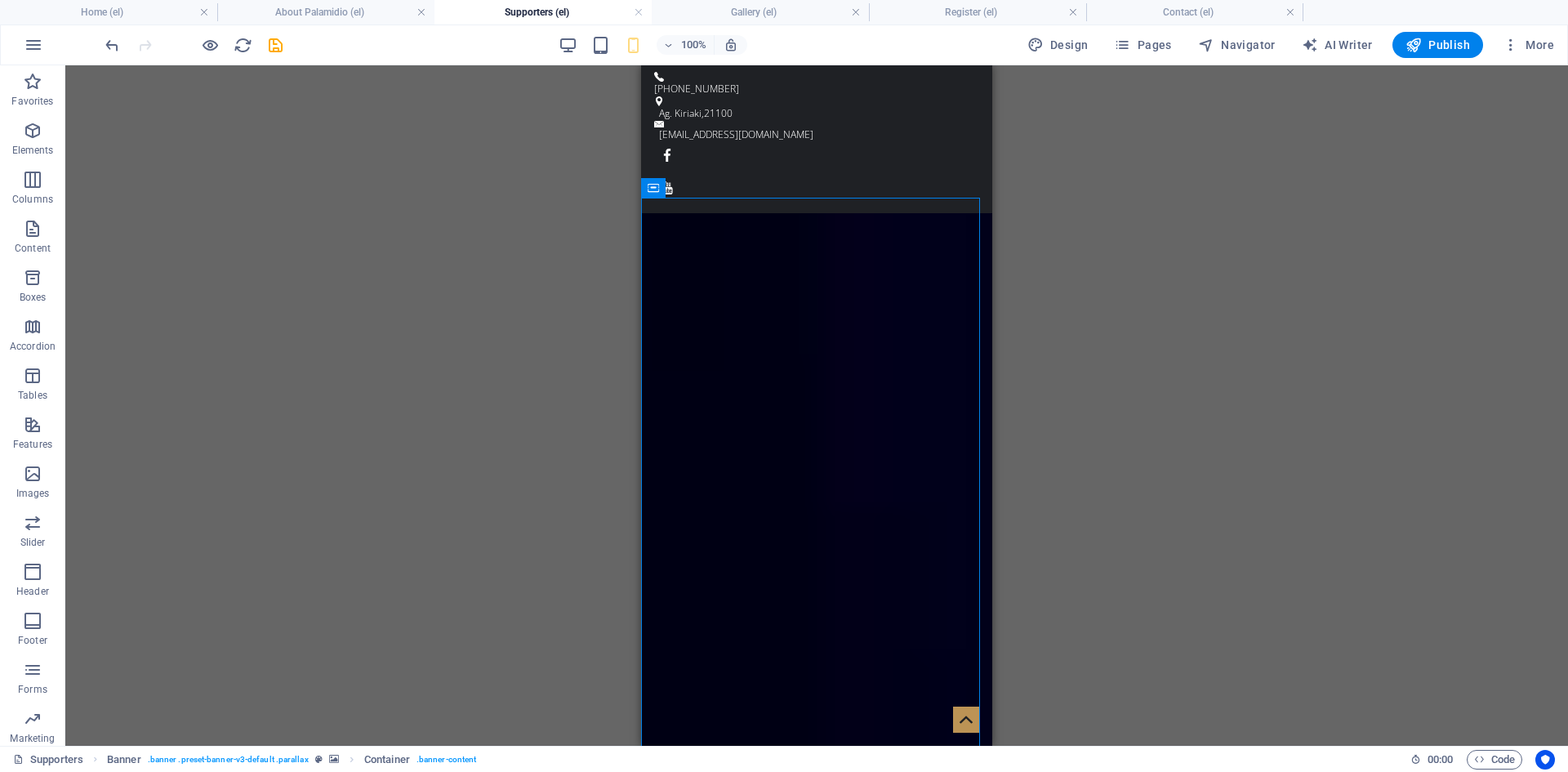
click at [494, 320] on div "Drag here to replace the existing content. Press “Ctrl” if you want to create a…" at bounding box center [816, 405] width 1503 height 680
click at [114, 43] on icon "undo" at bounding box center [112, 46] width 19 height 19
click at [319, 323] on div "Drag here to replace the existing content. Press “Ctrl” if you want to create a…" at bounding box center [816, 405] width 1503 height 680
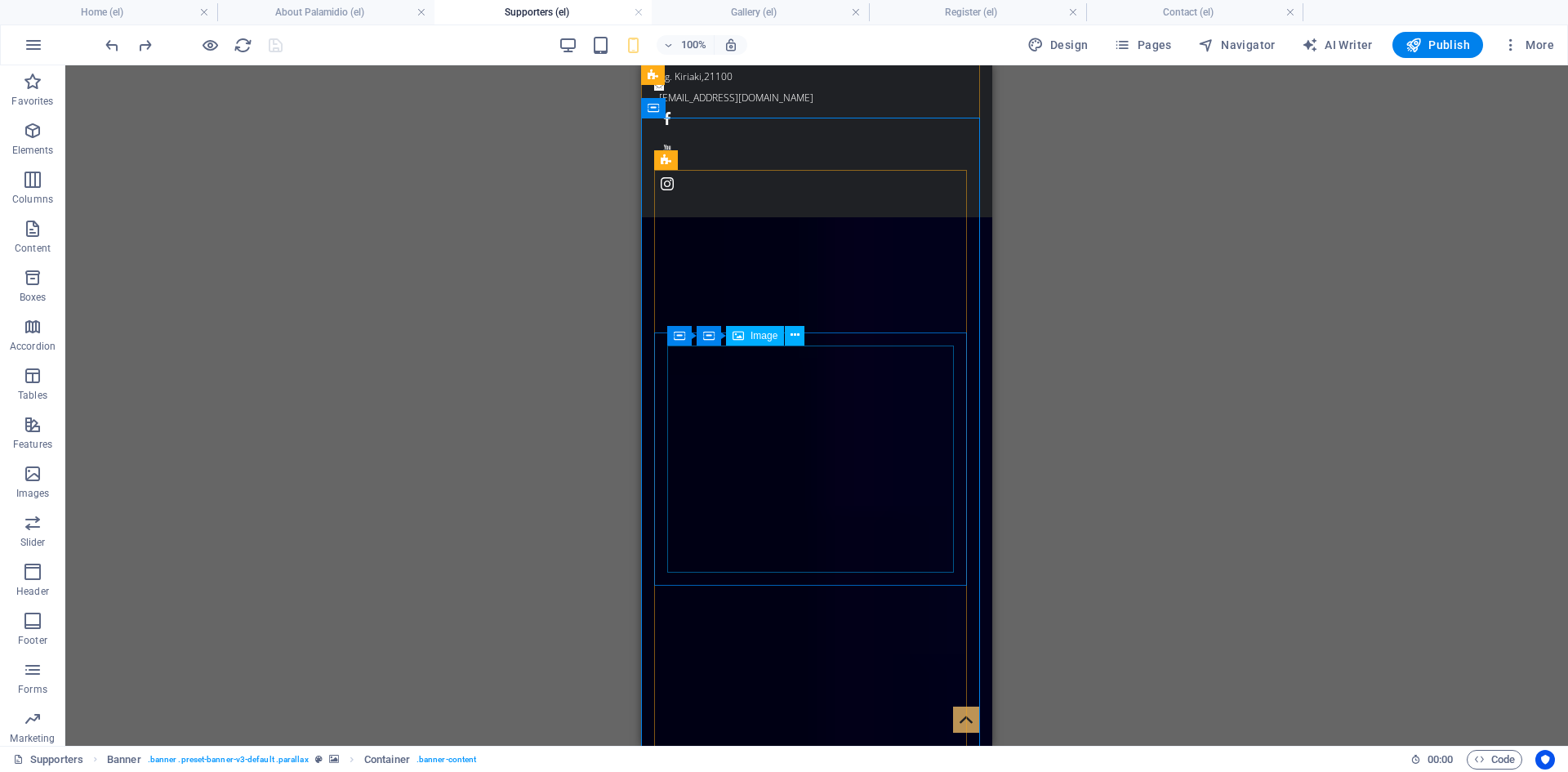
scroll to position [0, 0]
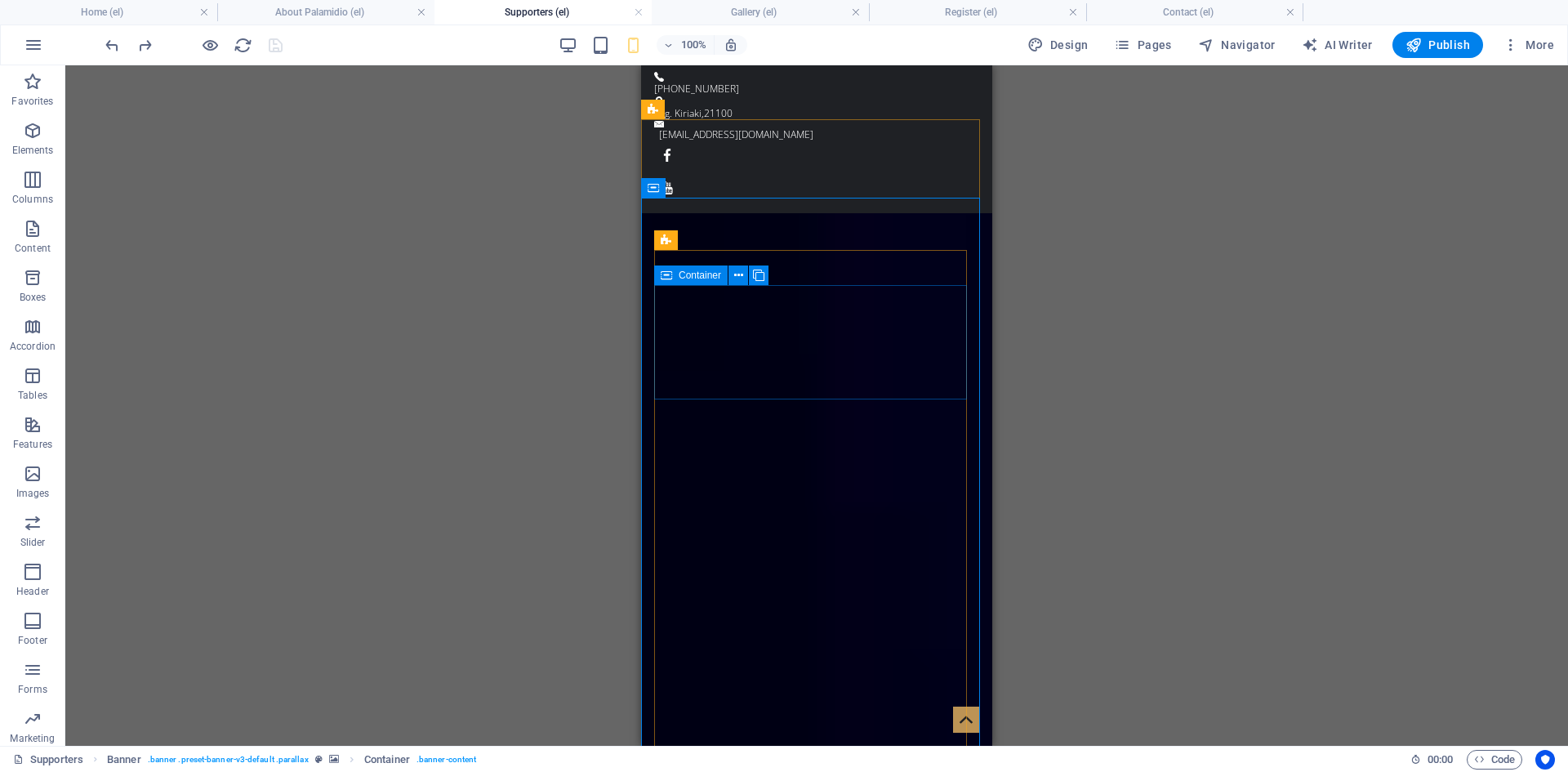
click at [691, 275] on span "Container" at bounding box center [700, 275] width 42 height 10
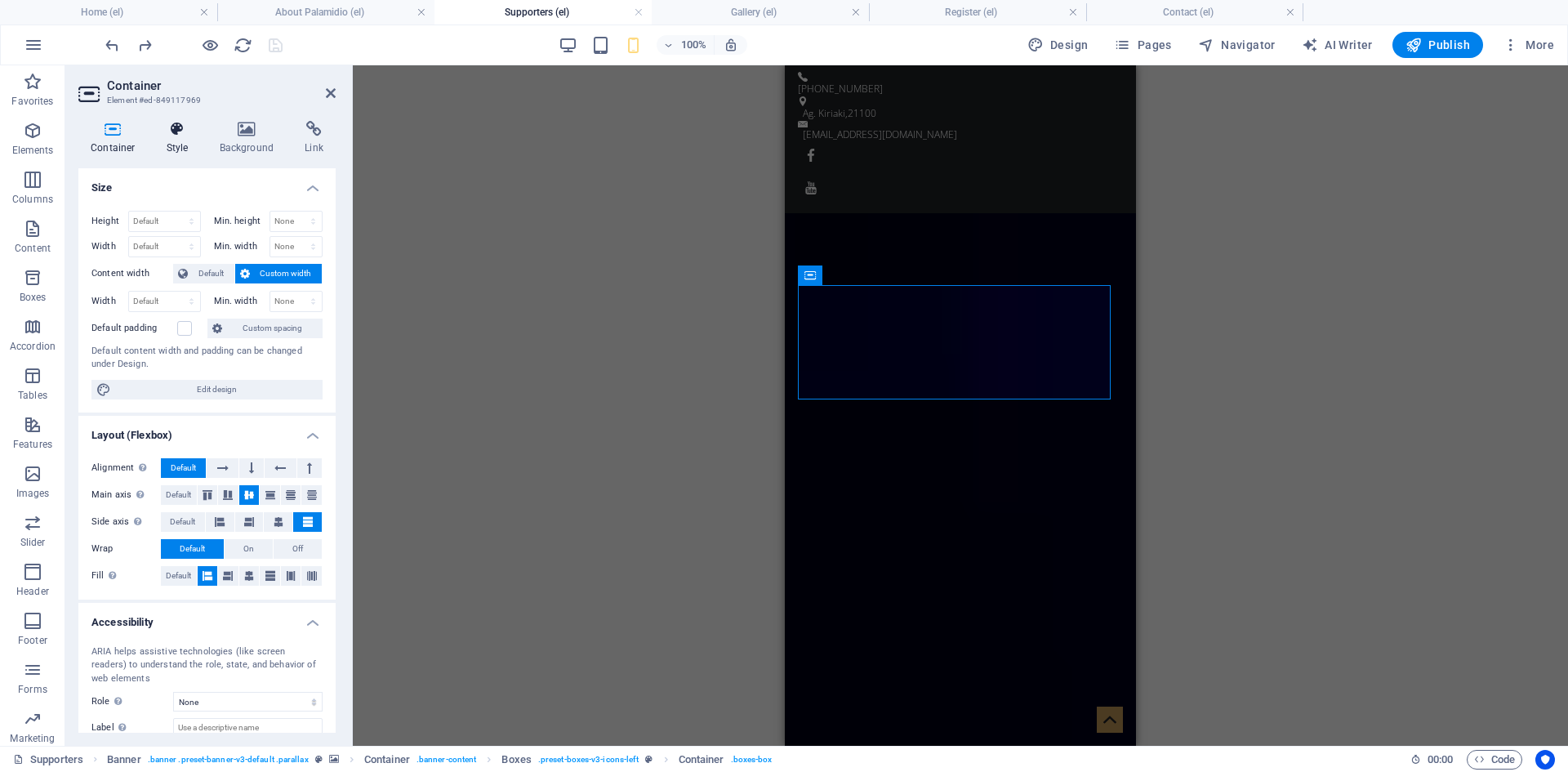
click at [182, 153] on h4 "Style" at bounding box center [180, 138] width 53 height 34
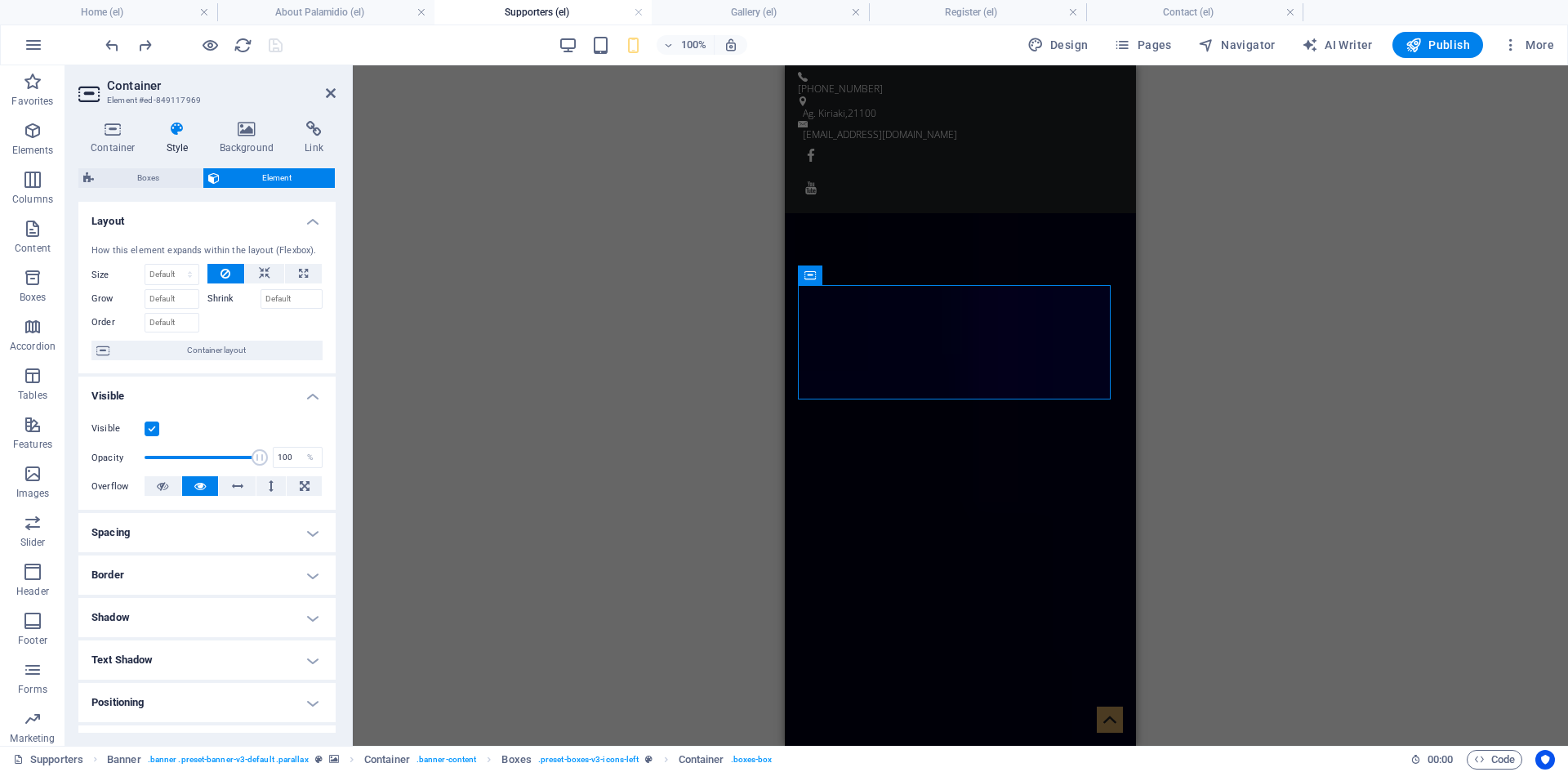
click at [180, 143] on h4 "Style" at bounding box center [180, 138] width 53 height 34
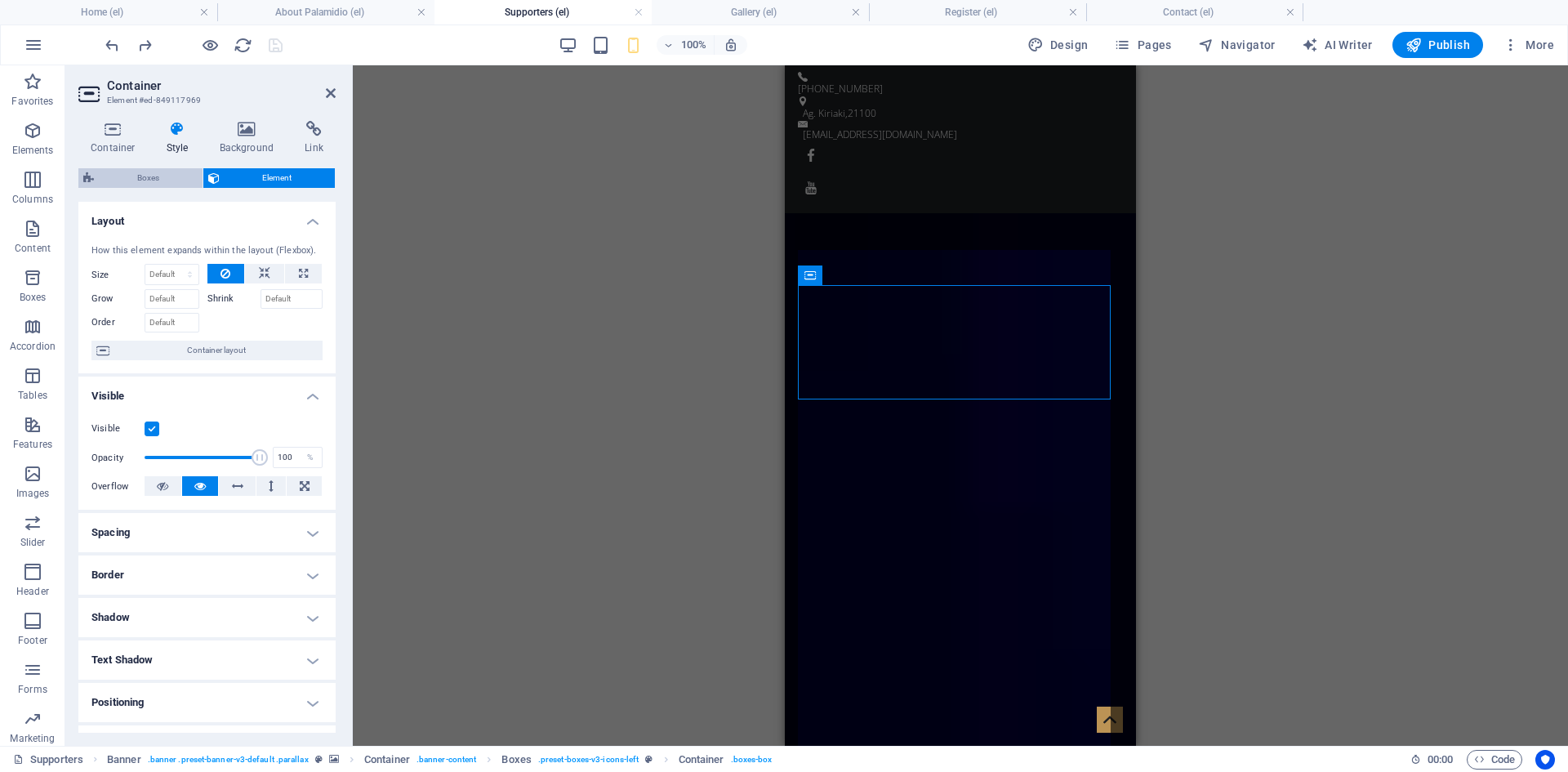
click at [152, 174] on span "Boxes" at bounding box center [148, 178] width 99 height 19
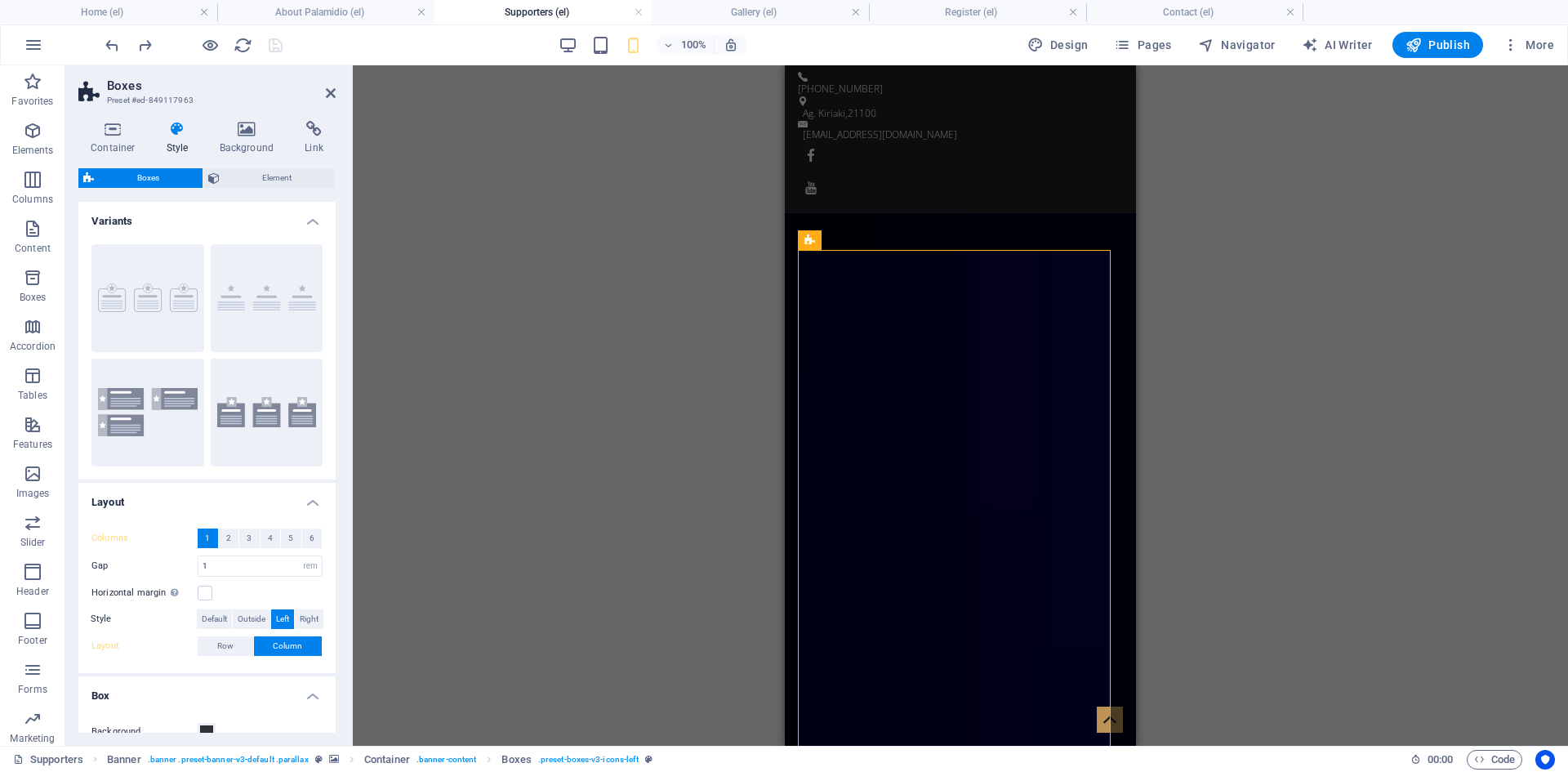
click at [177, 136] on icon at bounding box center [177, 128] width 47 height 16
click at [180, 135] on icon at bounding box center [177, 128] width 47 height 16
click at [233, 174] on span "Element" at bounding box center [278, 178] width 106 height 19
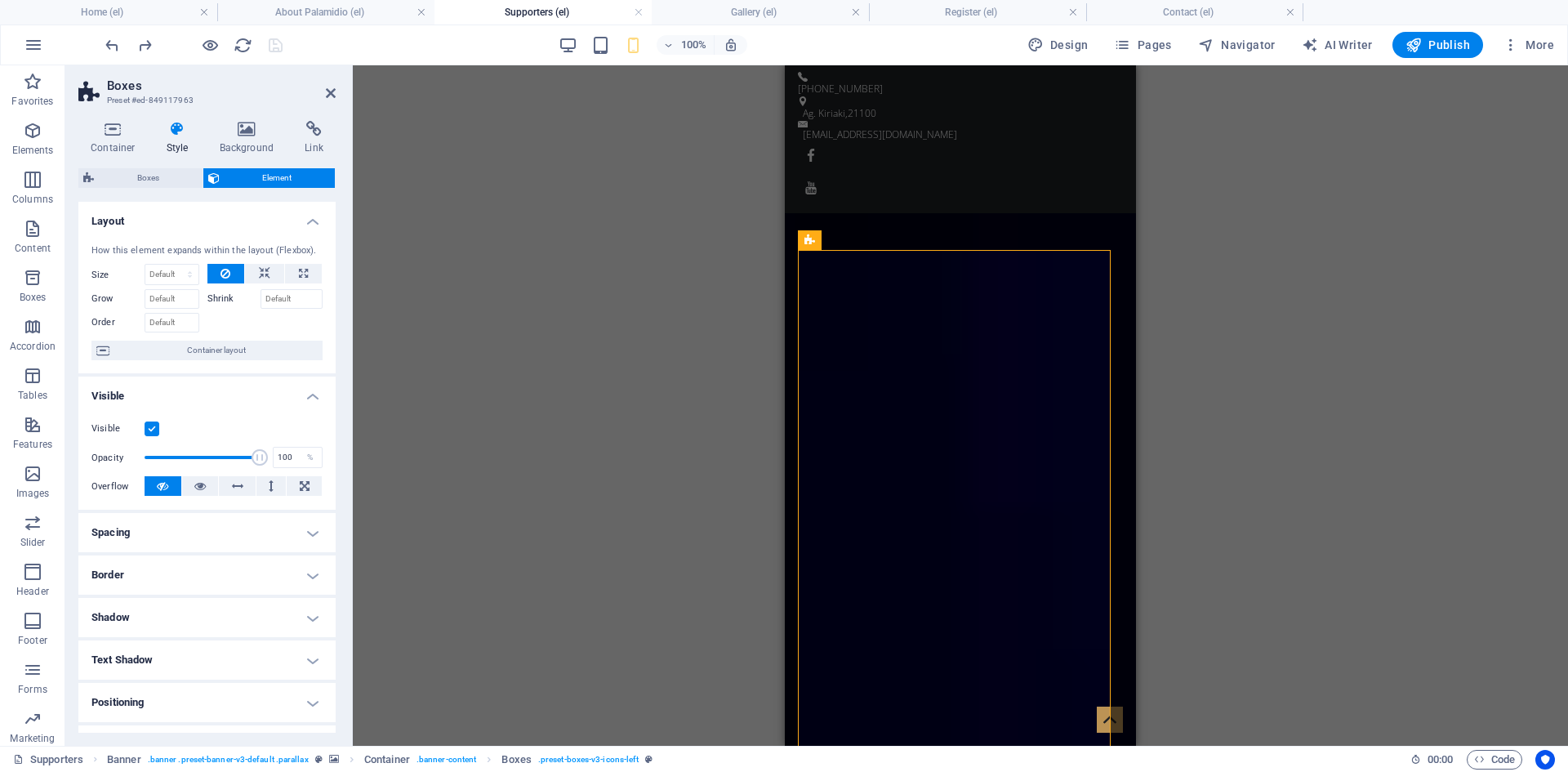
click at [752, 330] on div "Drag here to replace the existing content. Press “Ctrl” if you want to create a…" at bounding box center [960, 405] width 1216 height 680
click at [1397, 375] on div "Drag here to replace the existing content. Press “Ctrl” if you want to create a…" at bounding box center [960, 405] width 1216 height 680
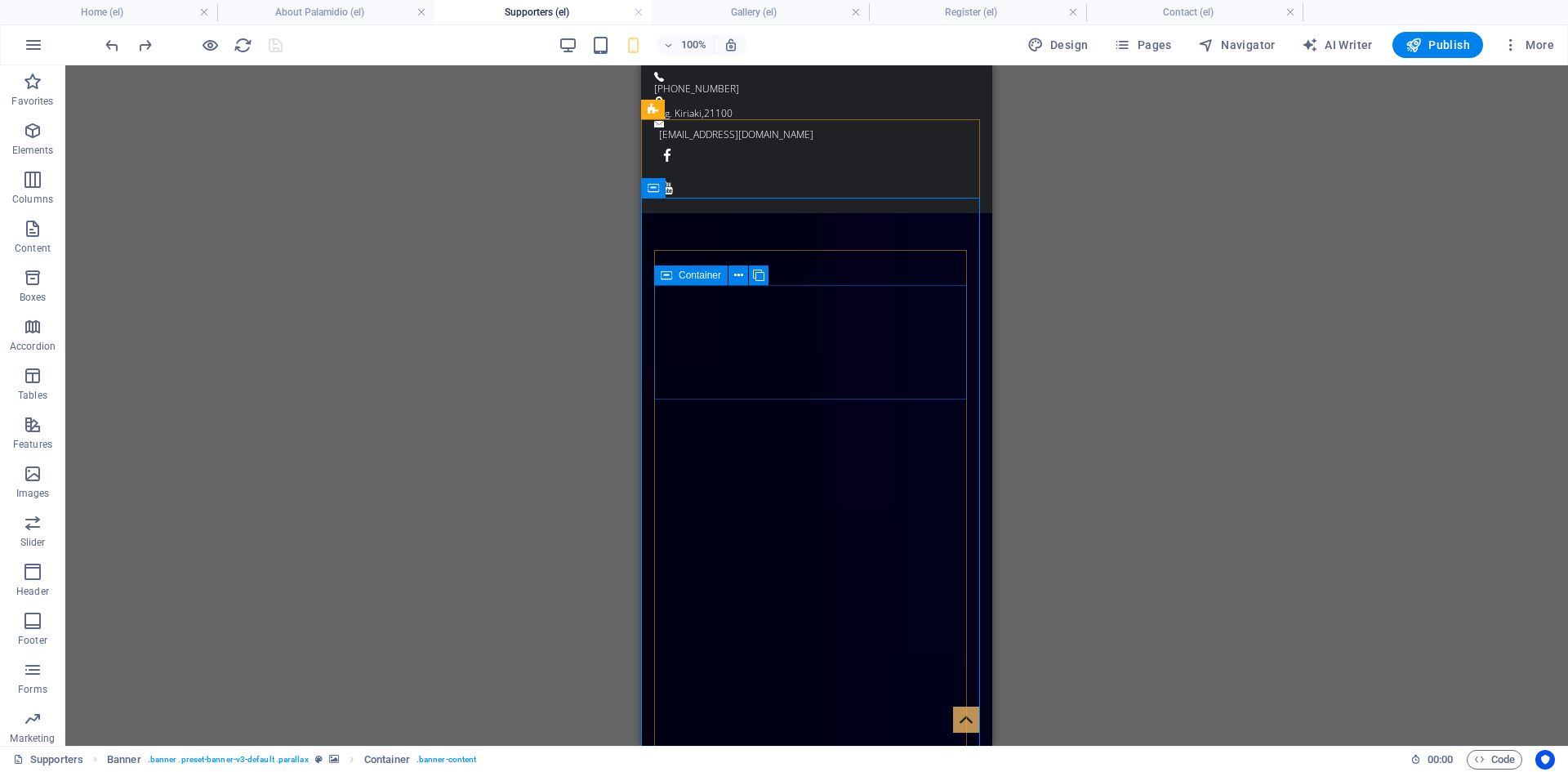
click at [669, 275] on icon at bounding box center [667, 275] width 11 height 19
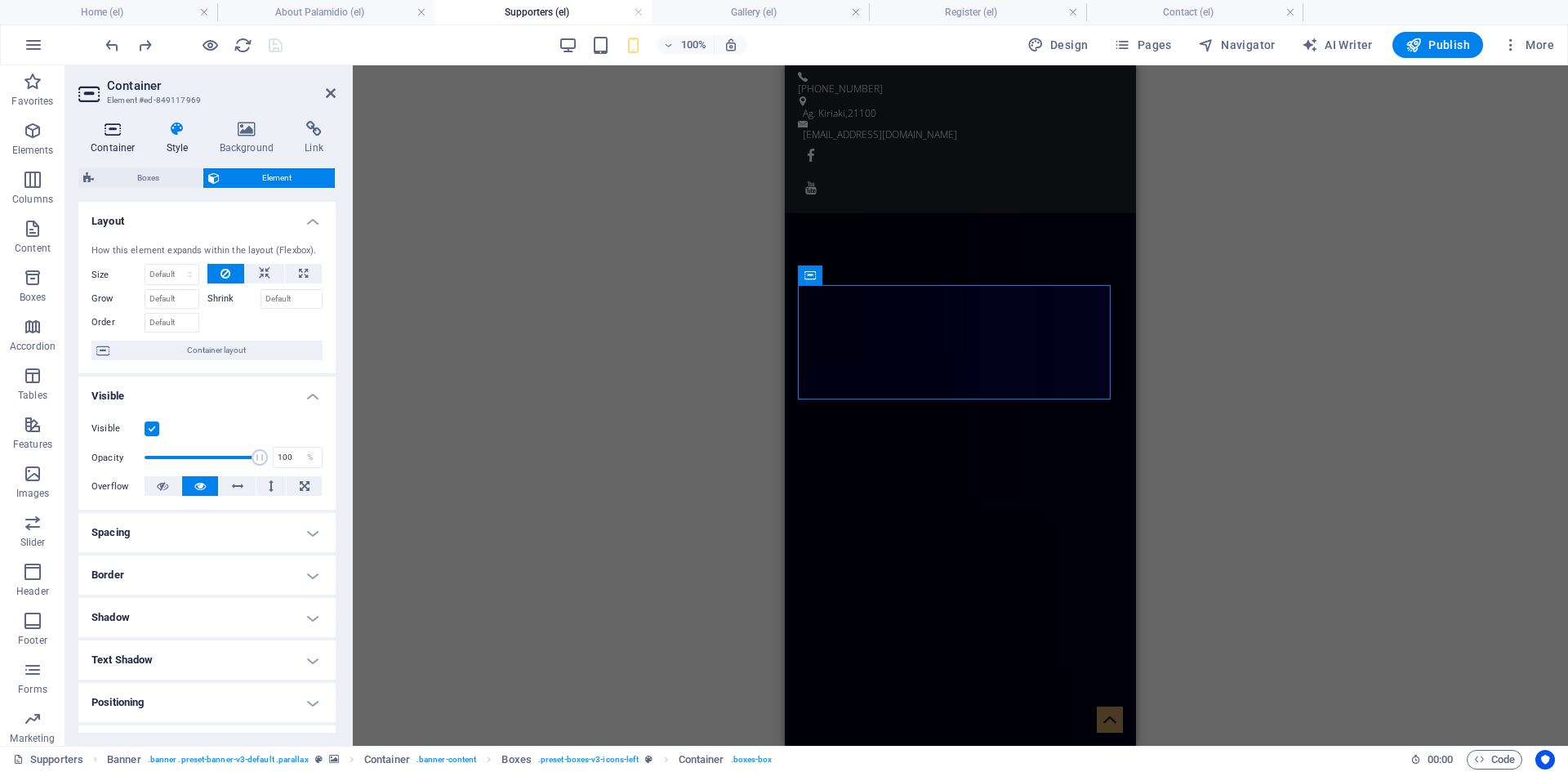
click at [116, 143] on h4 "Container" at bounding box center [116, 138] width 76 height 34
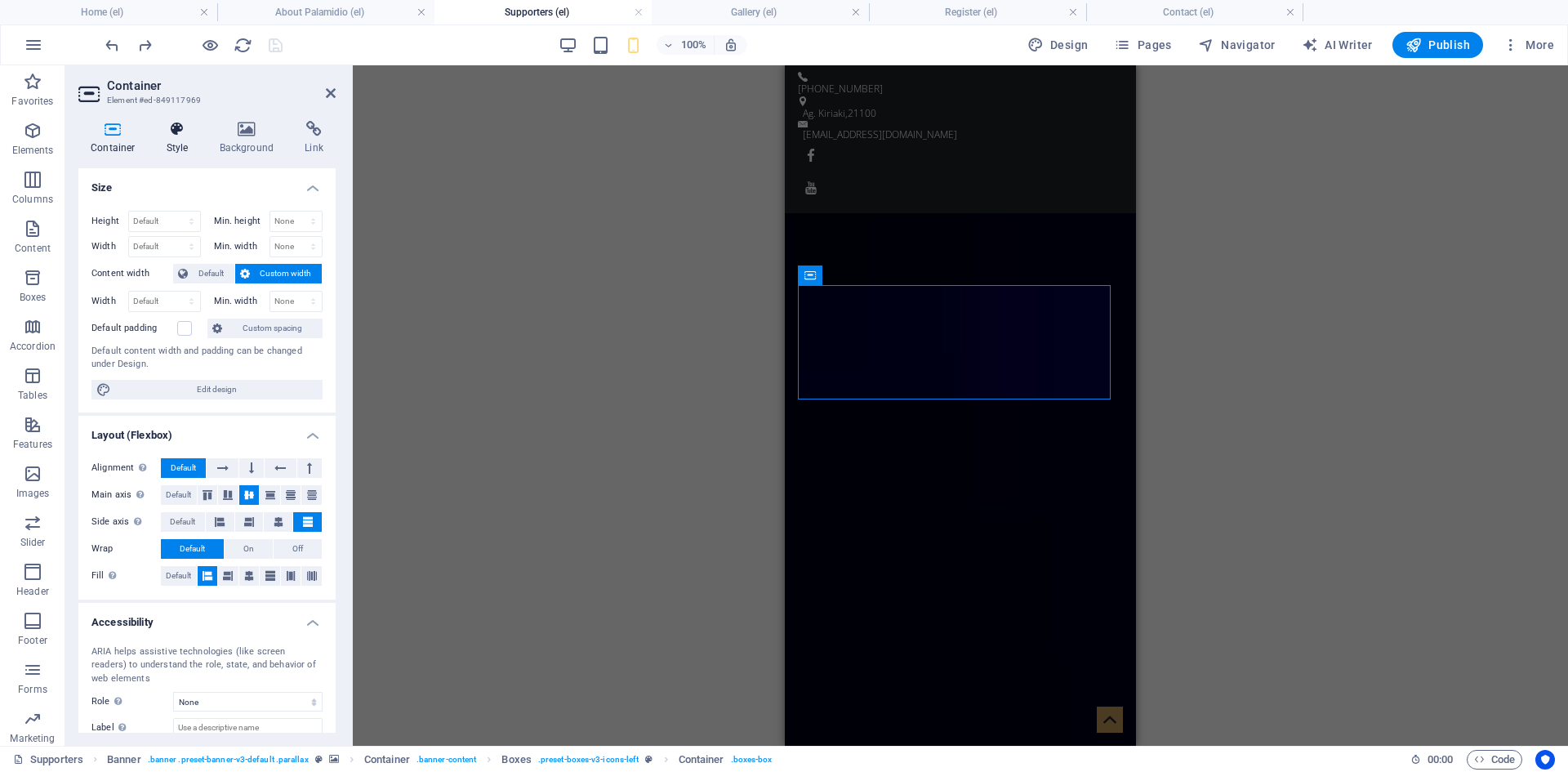
click at [173, 152] on h4 "Style" at bounding box center [180, 138] width 53 height 34
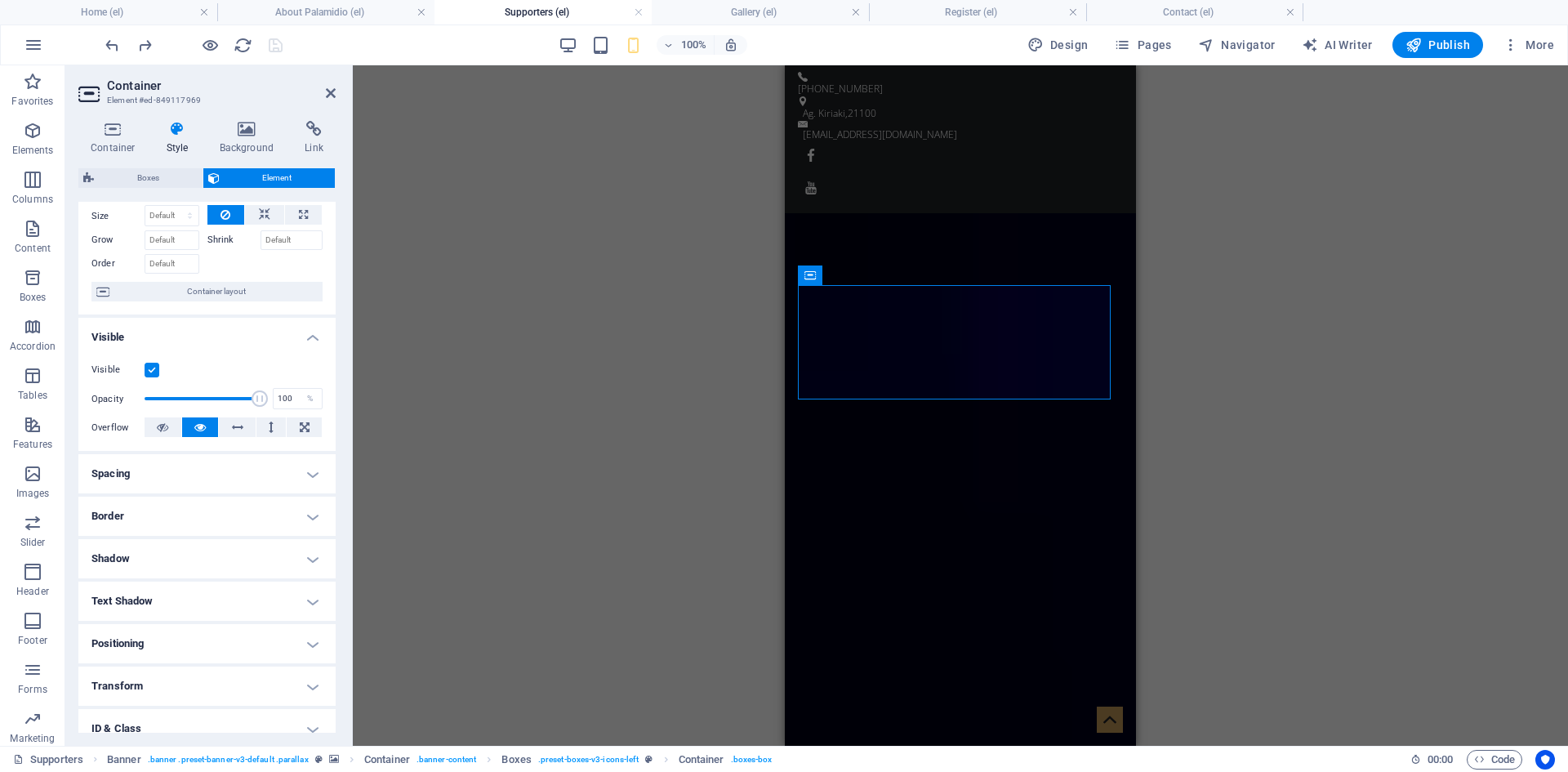
scroll to position [81, 0]
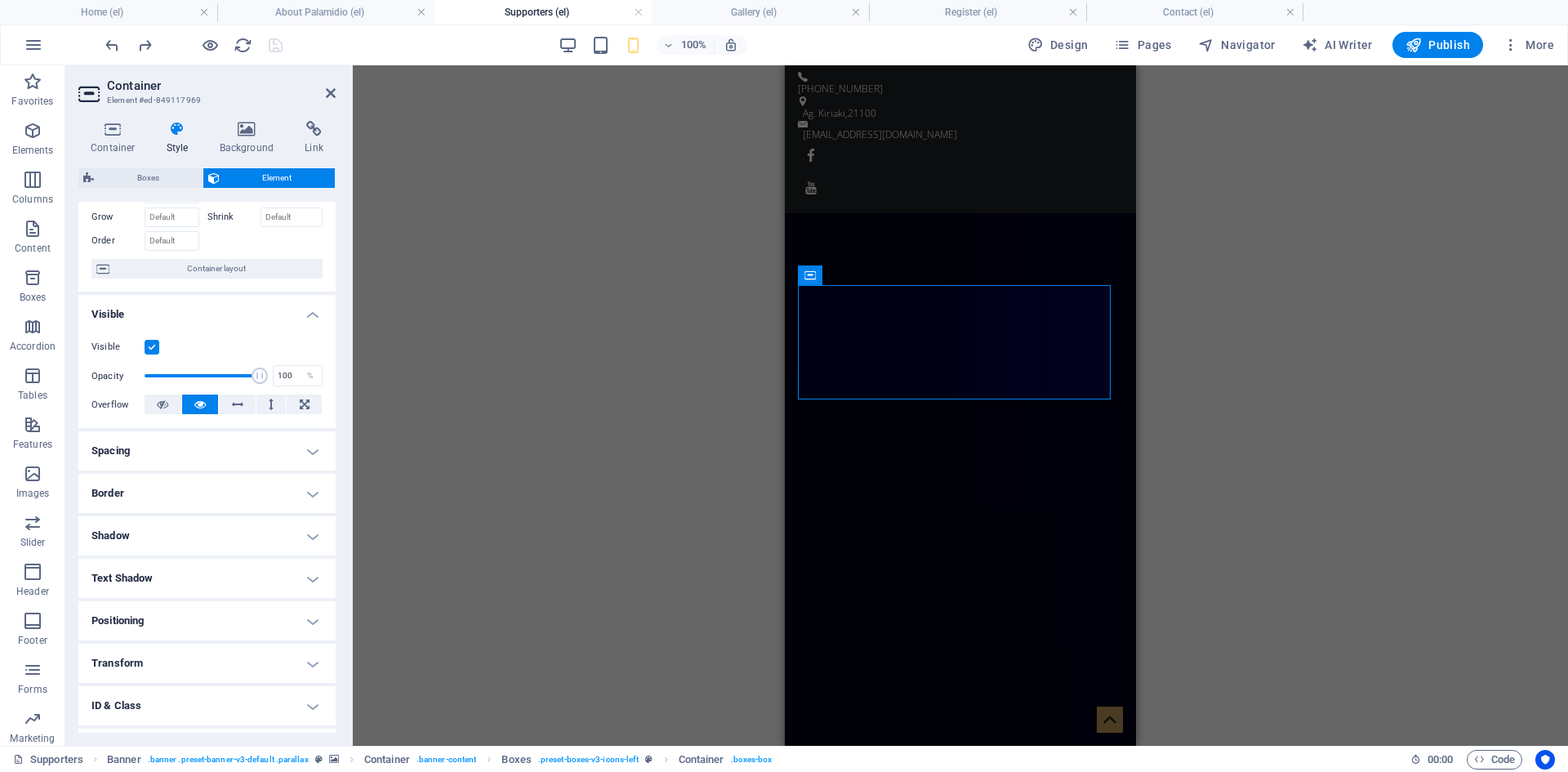
click at [148, 344] on label at bounding box center [151, 347] width 14 height 14
click at [0, 0] on input "Visible" at bounding box center [0, 0] width 0 height 0
click at [149, 344] on label at bounding box center [151, 347] width 14 height 14
click at [0, 0] on input "Visible" at bounding box center [0, 0] width 0 height 0
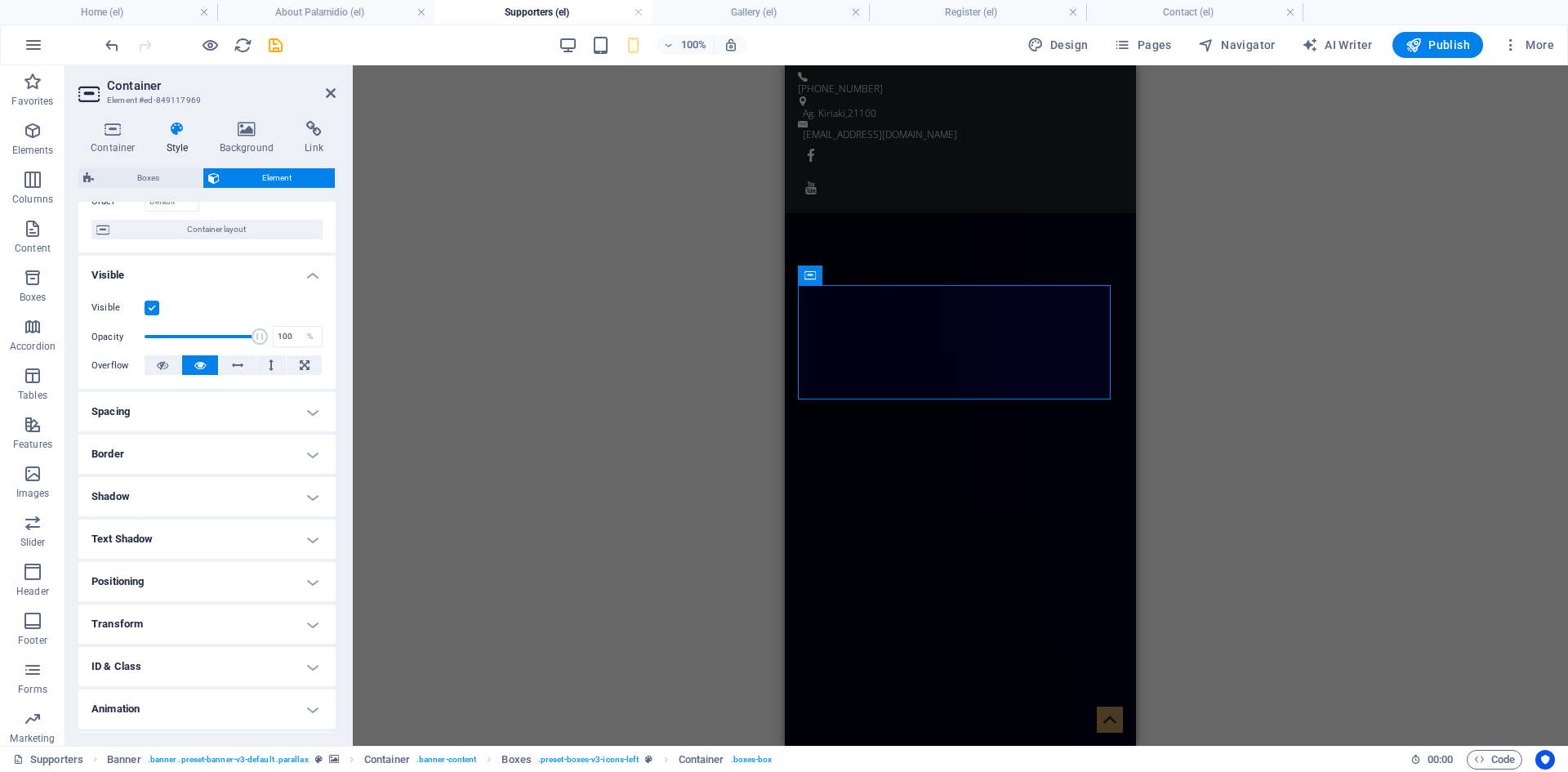
scroll to position [159, 0]
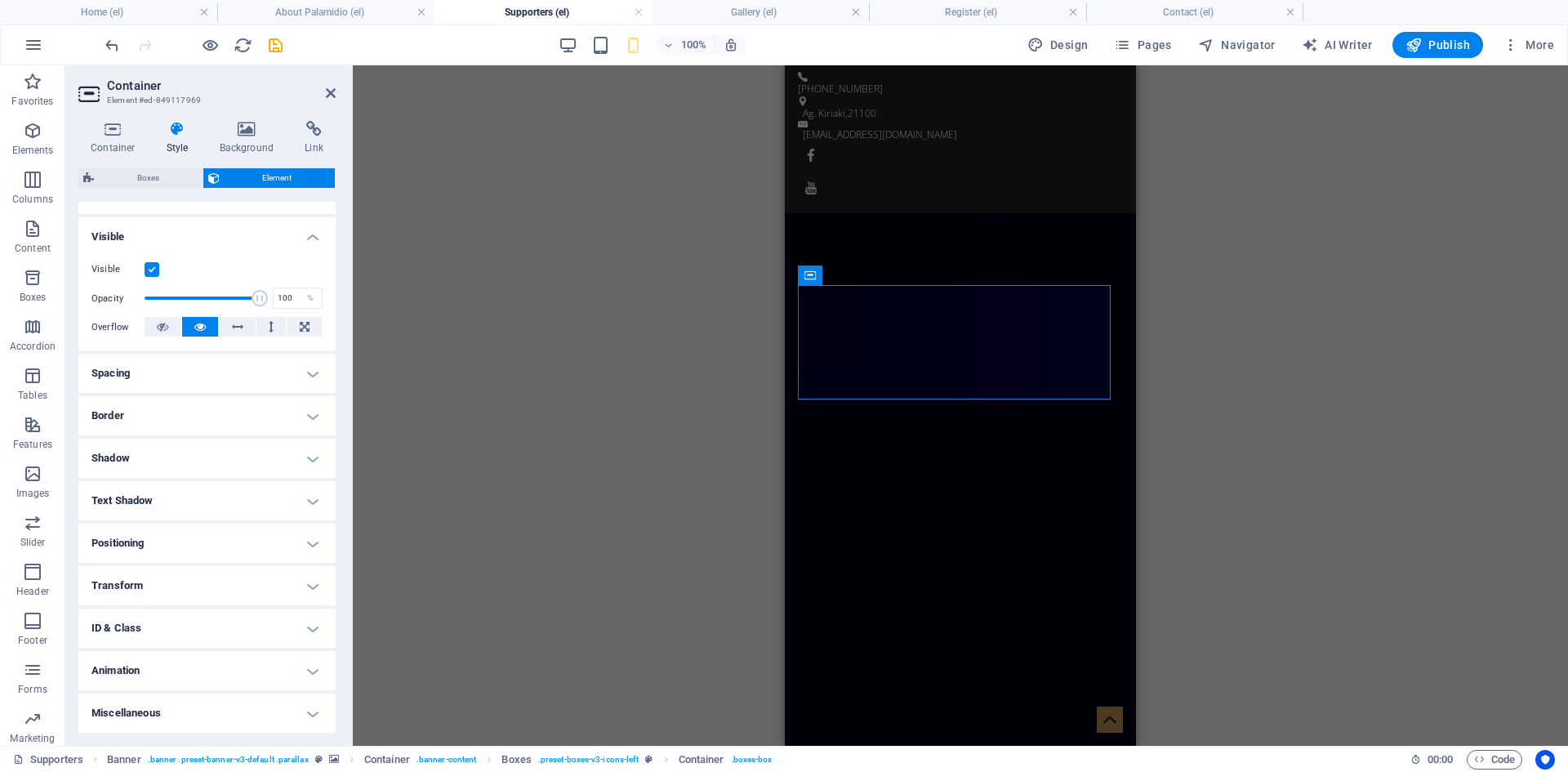
click at [302, 579] on h4 "Transform" at bounding box center [207, 585] width 258 height 39
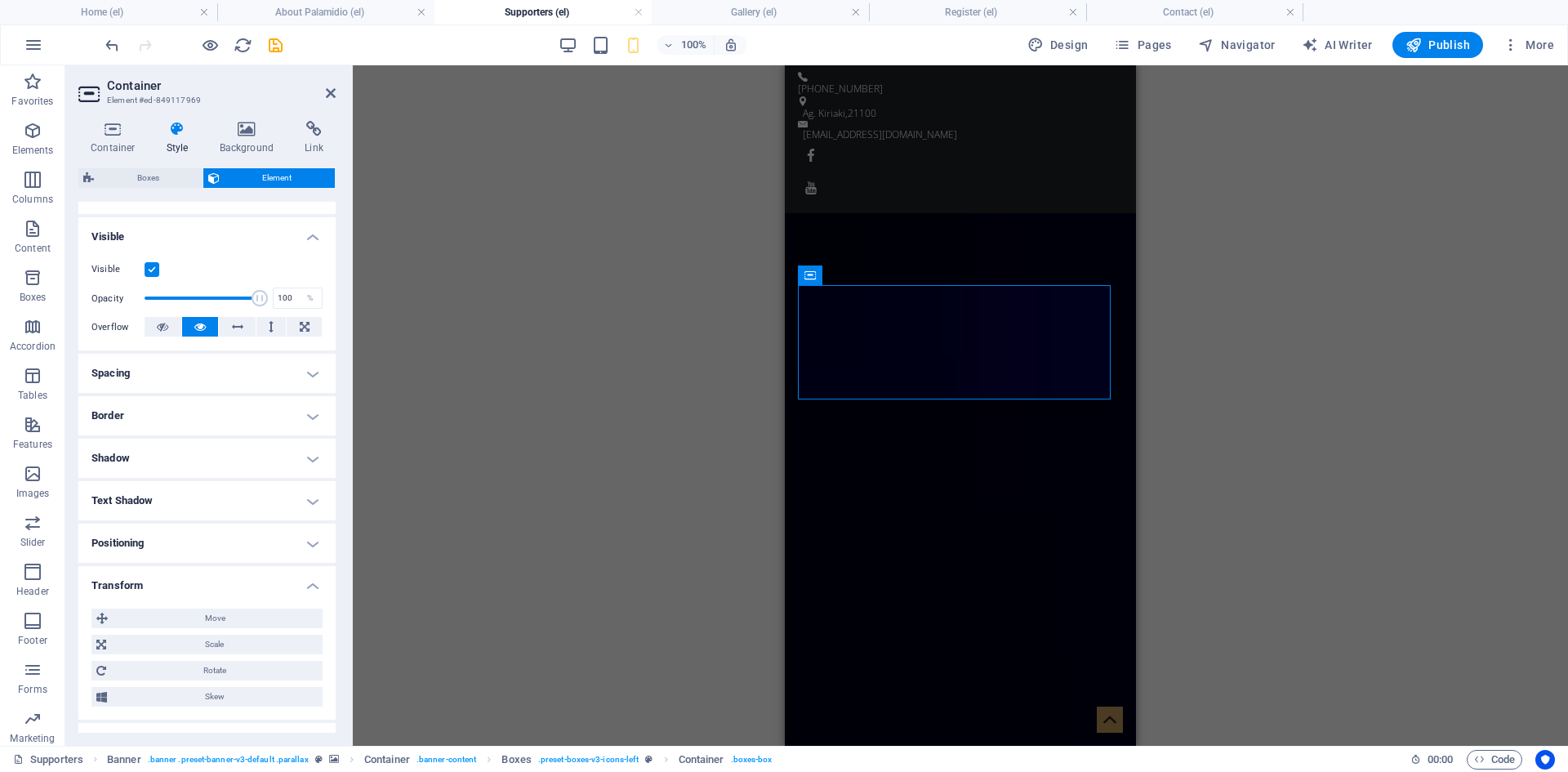
click at [521, 488] on div "Drag here to replace the existing content. Press “Ctrl” if you want to create a…" at bounding box center [960, 405] width 1216 height 680
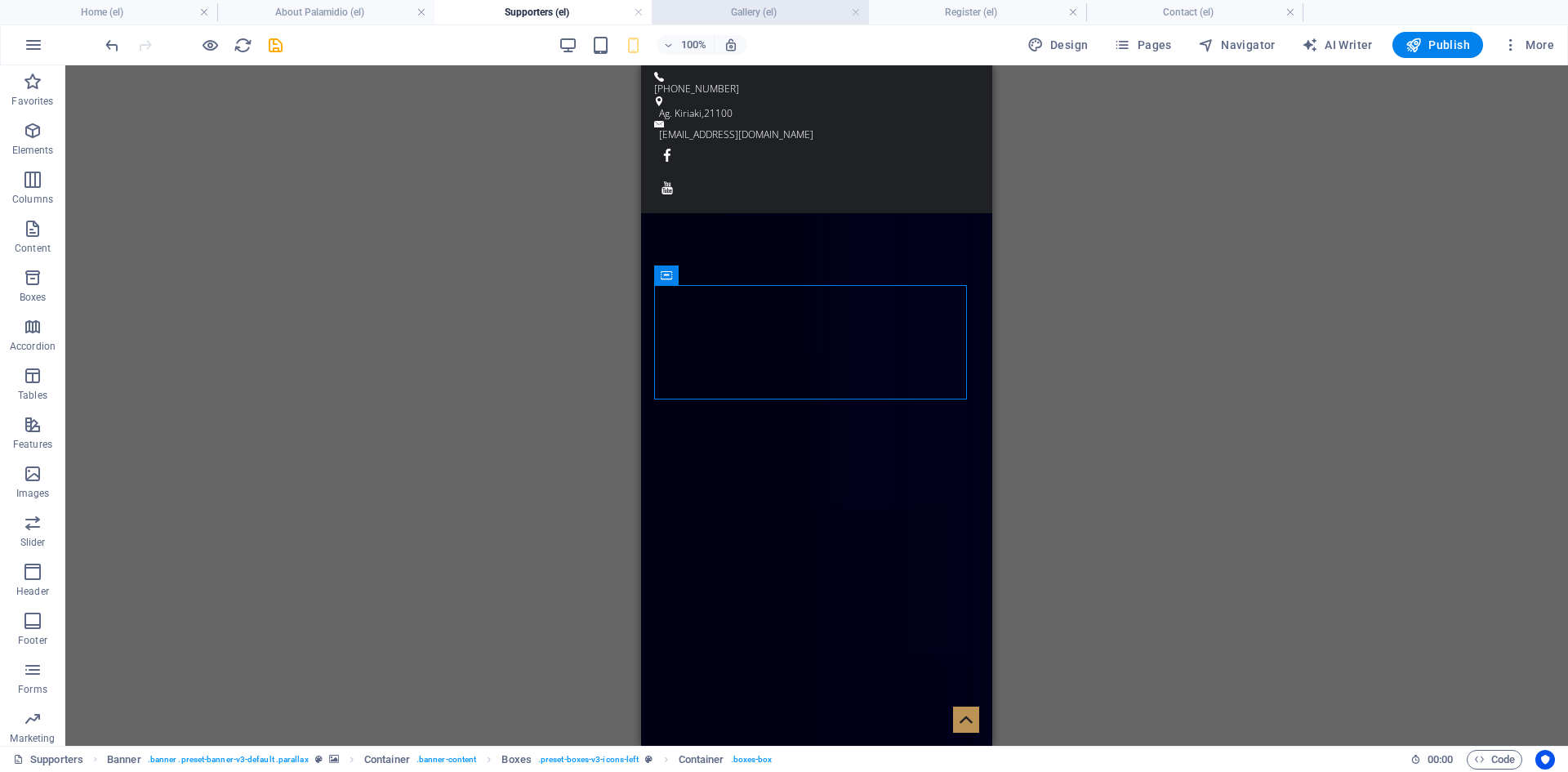
click at [753, 19] on h4 "Gallery (el)" at bounding box center [761, 11] width 217 height 18
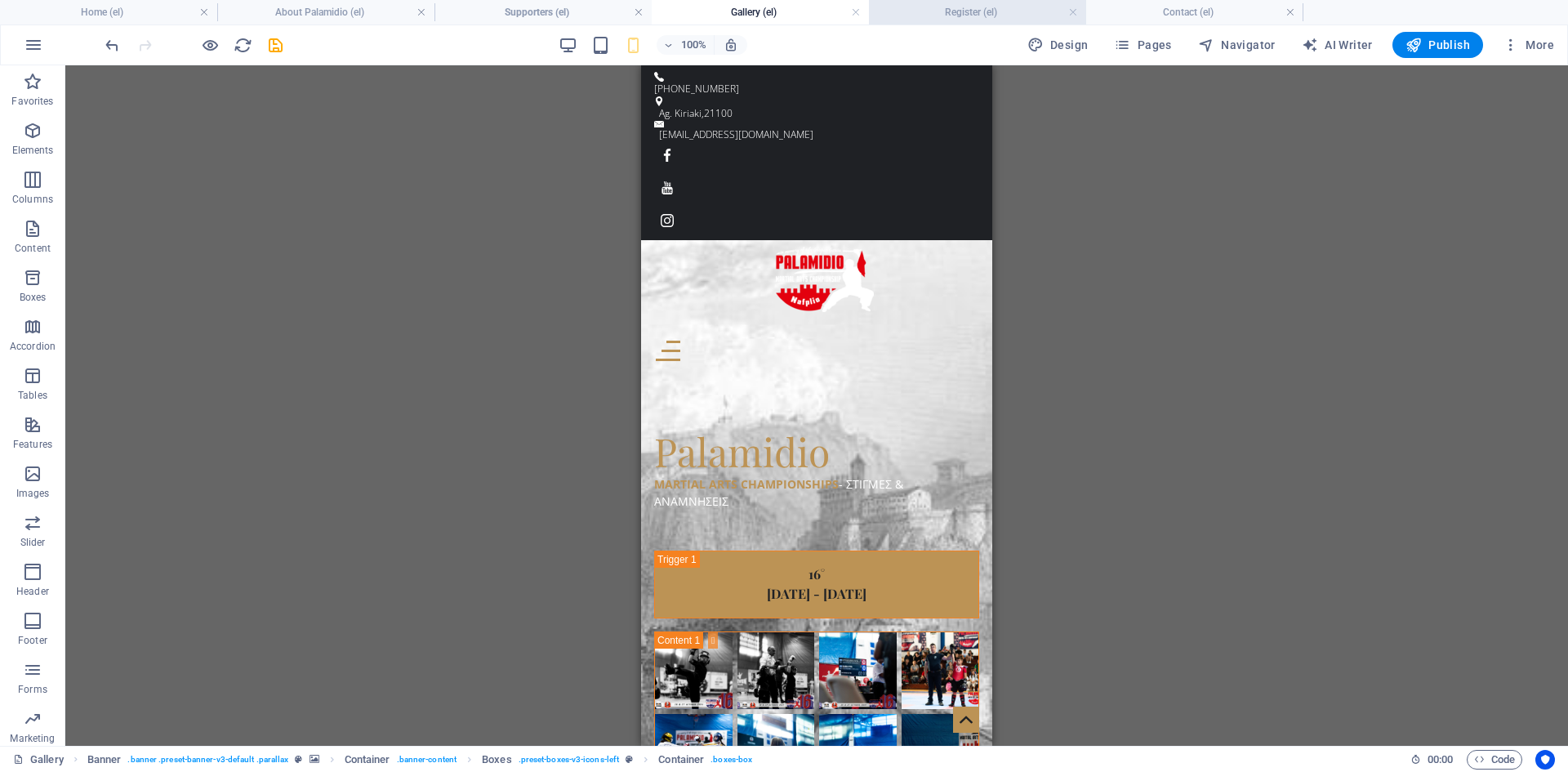
click at [919, 13] on h4 "Register (el)" at bounding box center [977, 11] width 217 height 18
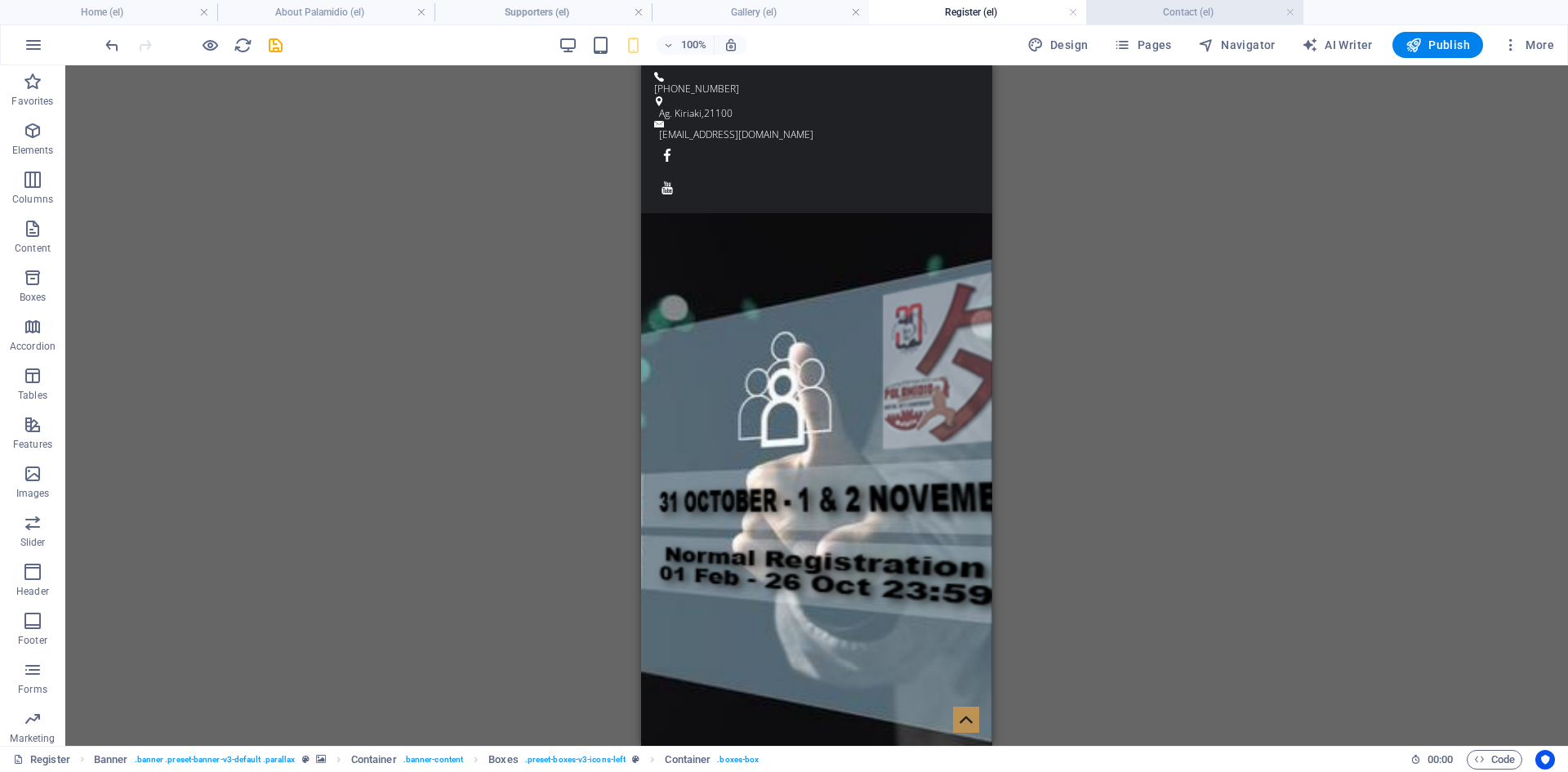
click at [1156, 12] on h4 "Contact (el)" at bounding box center [1194, 11] width 217 height 18
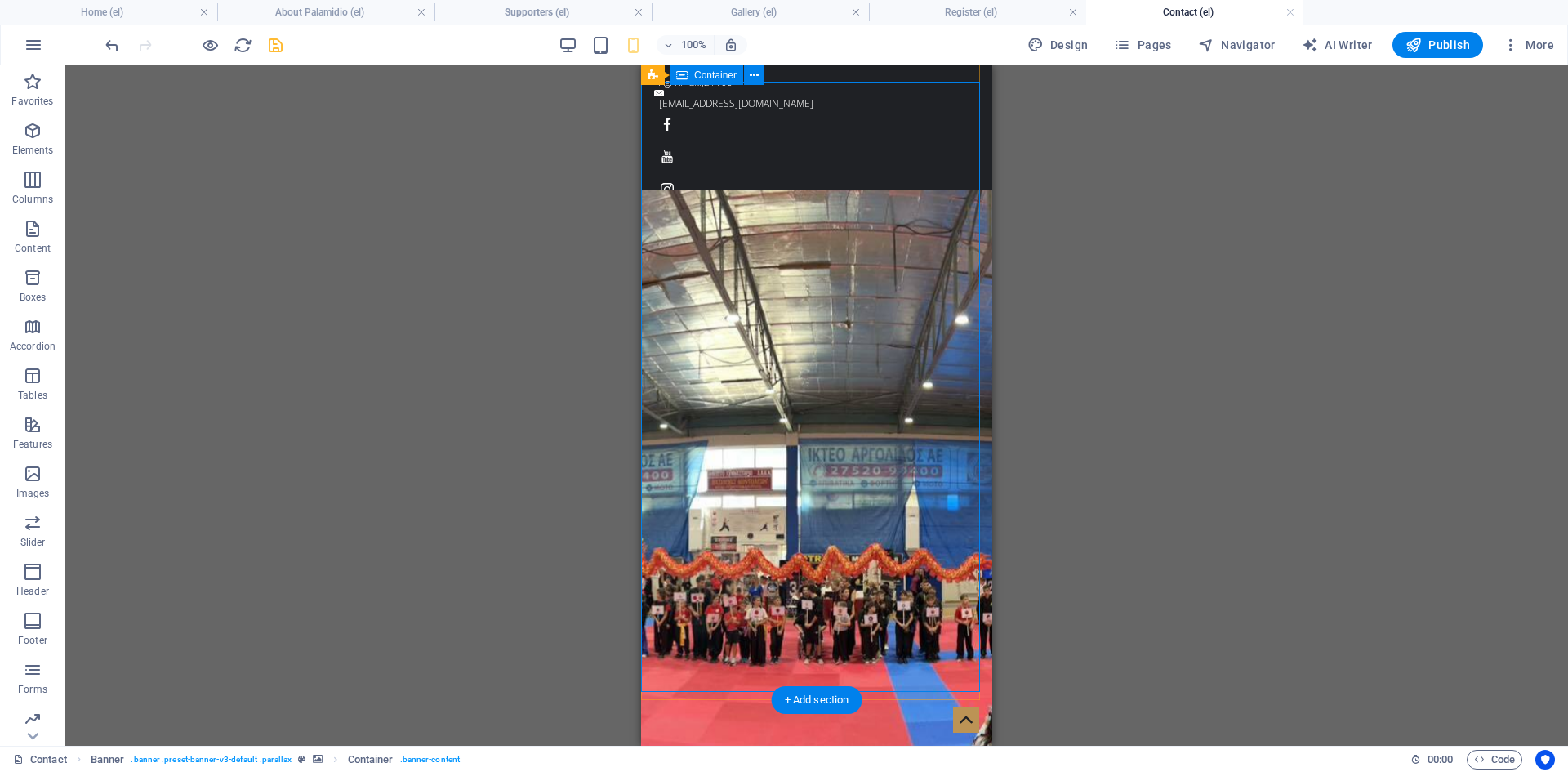
scroll to position [0, 0]
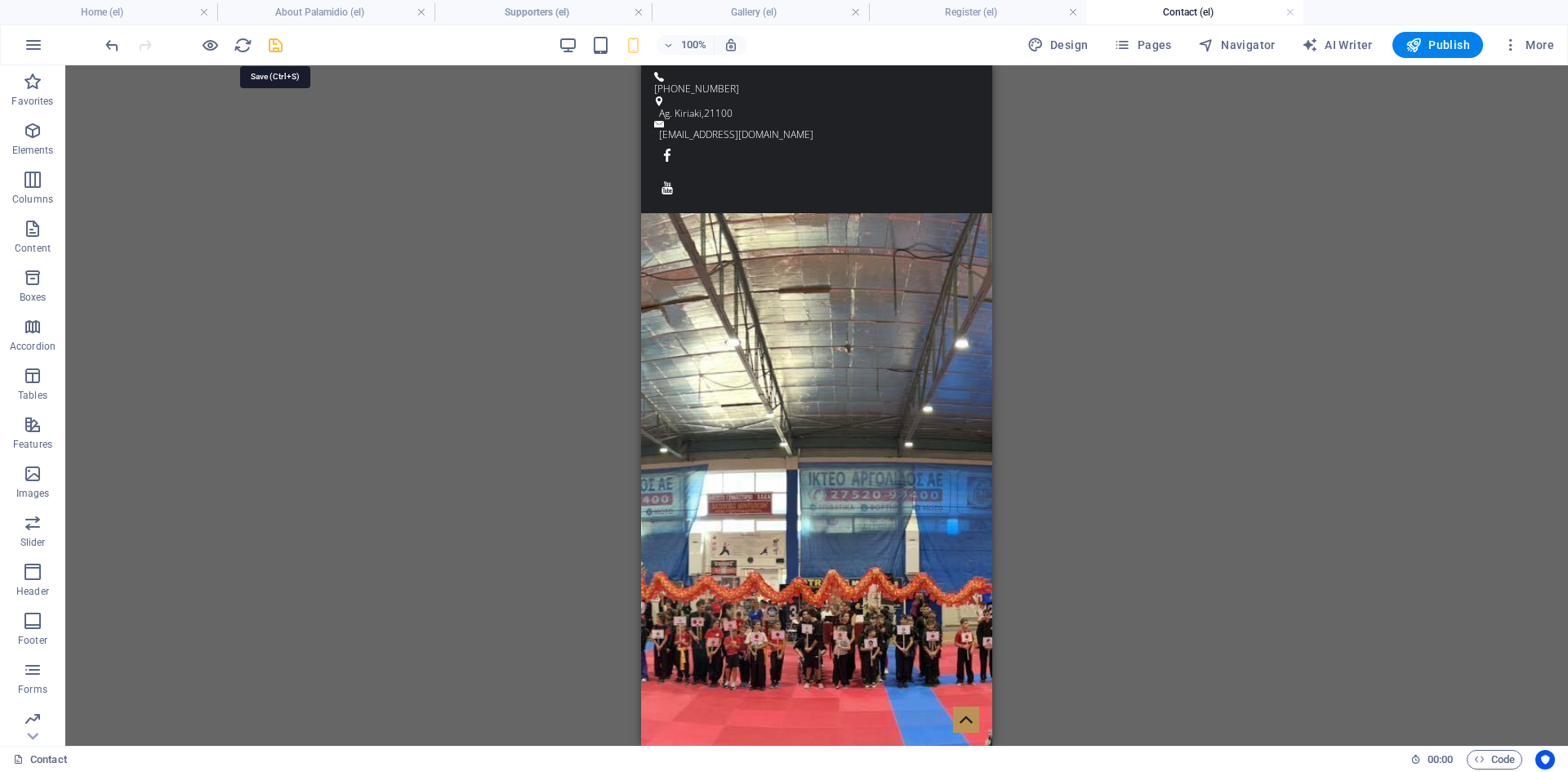
click at [275, 42] on icon "save" at bounding box center [276, 46] width 19 height 19
click at [207, 14] on link at bounding box center [204, 12] width 10 height 15
click at [206, 13] on link at bounding box center [204, 12] width 10 height 15
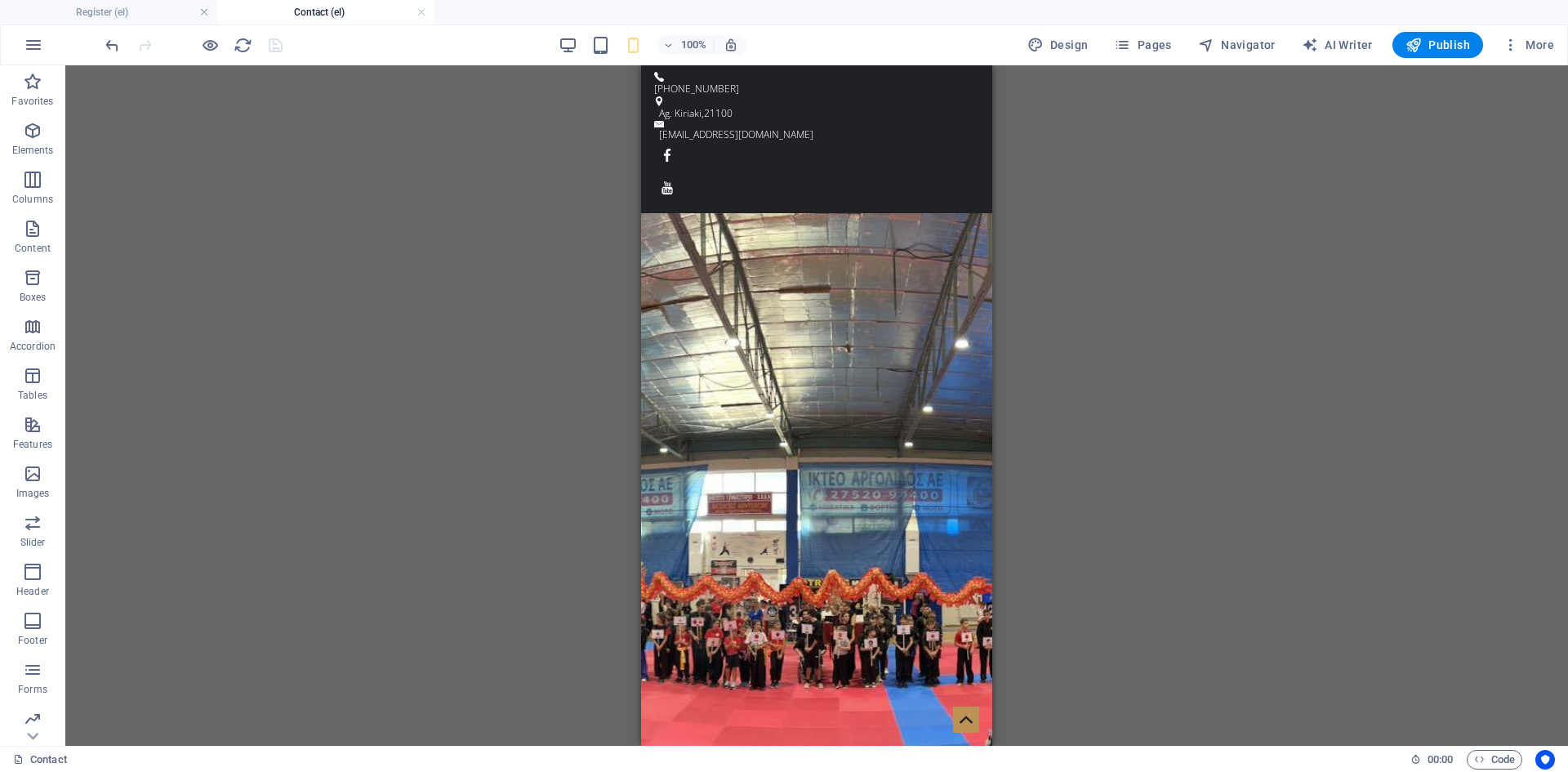
click at [206, 13] on link at bounding box center [204, 12] width 10 height 15
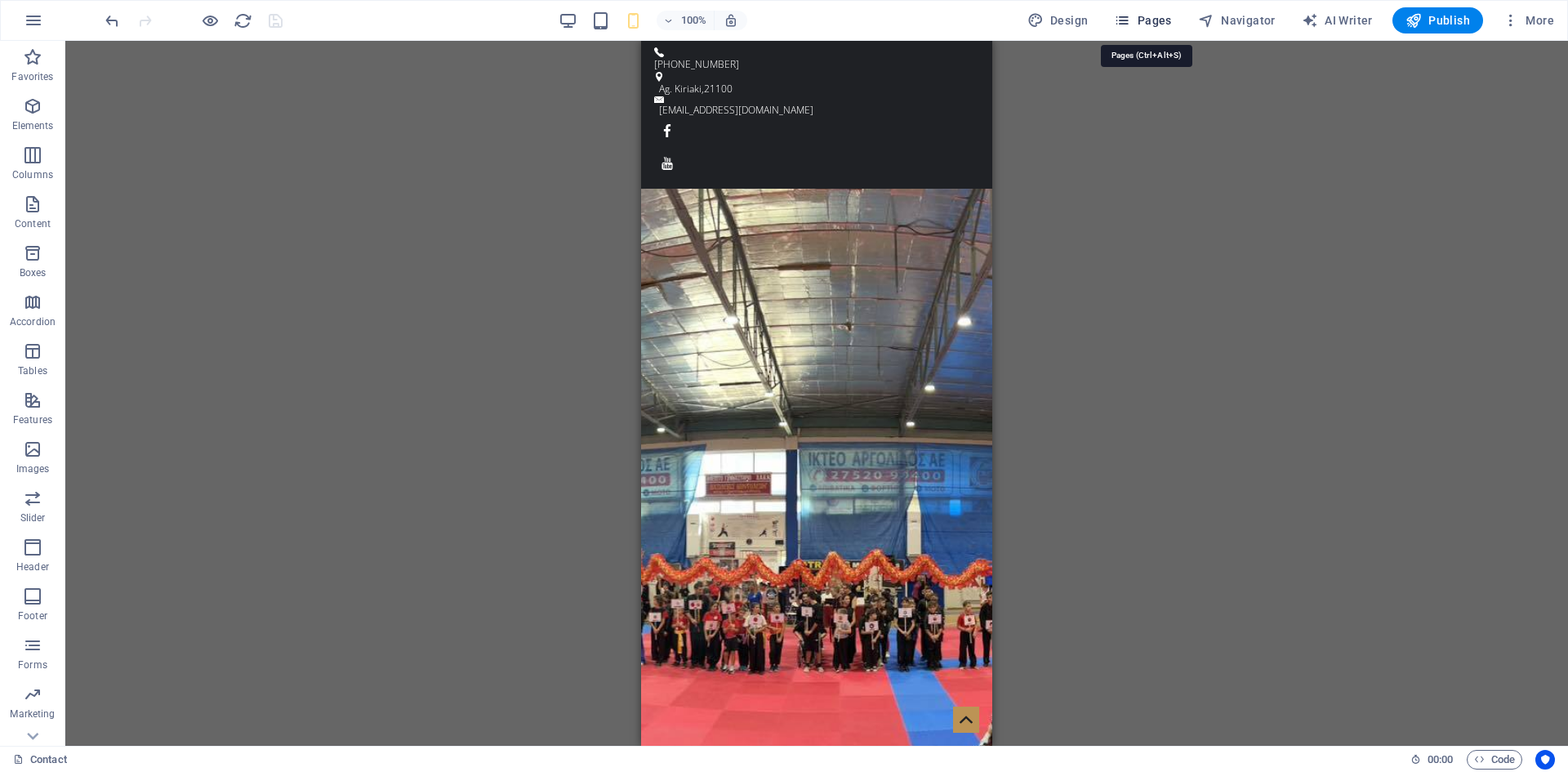
click at [1130, 12] on icon "button" at bounding box center [1122, 20] width 16 height 16
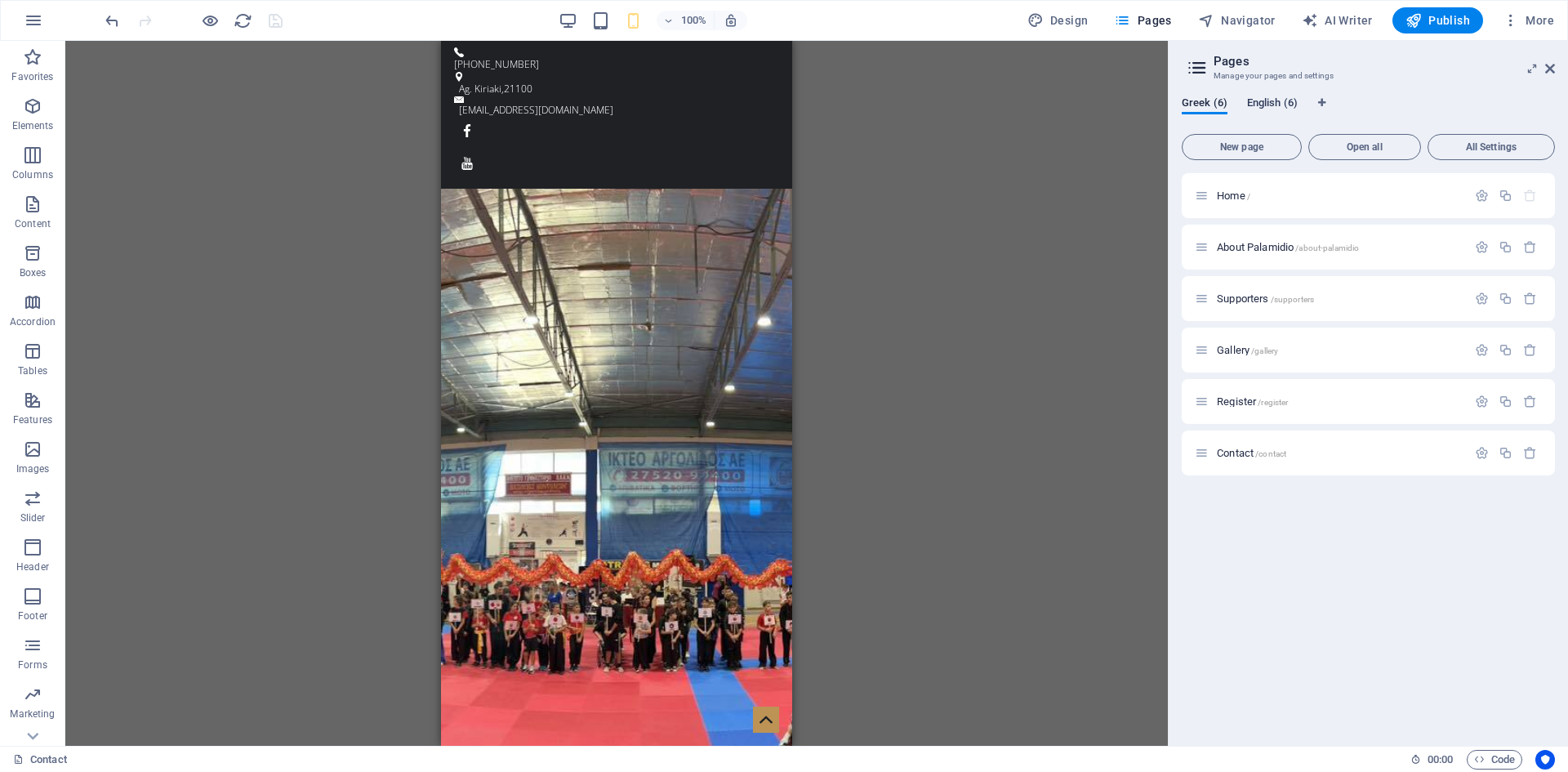
click at [1266, 97] on span "English (6)" at bounding box center [1272, 104] width 51 height 23
click at [1360, 140] on button "Open all" at bounding box center [1365, 147] width 113 height 26
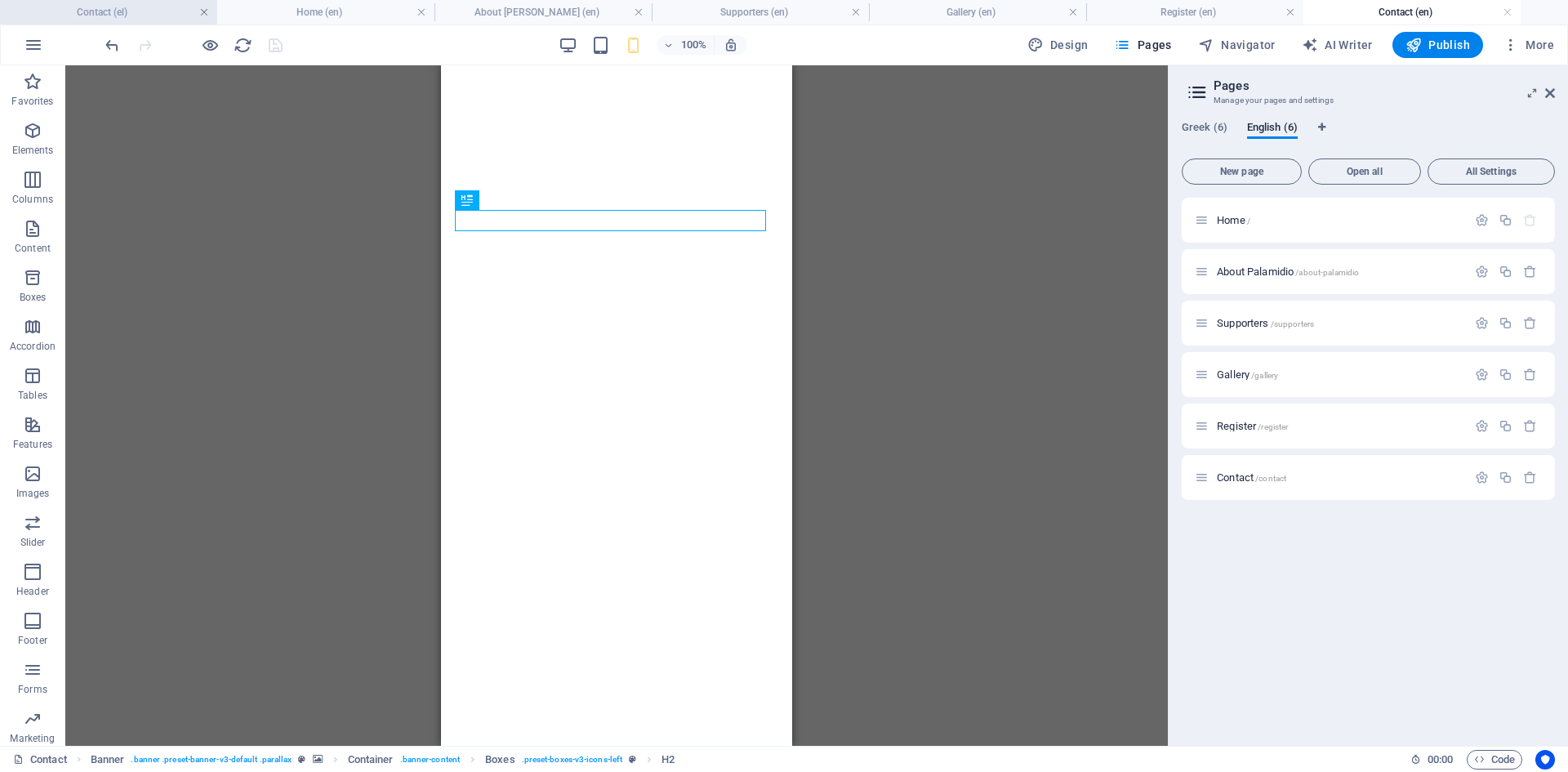
click at [202, 13] on link at bounding box center [204, 12] width 10 height 15
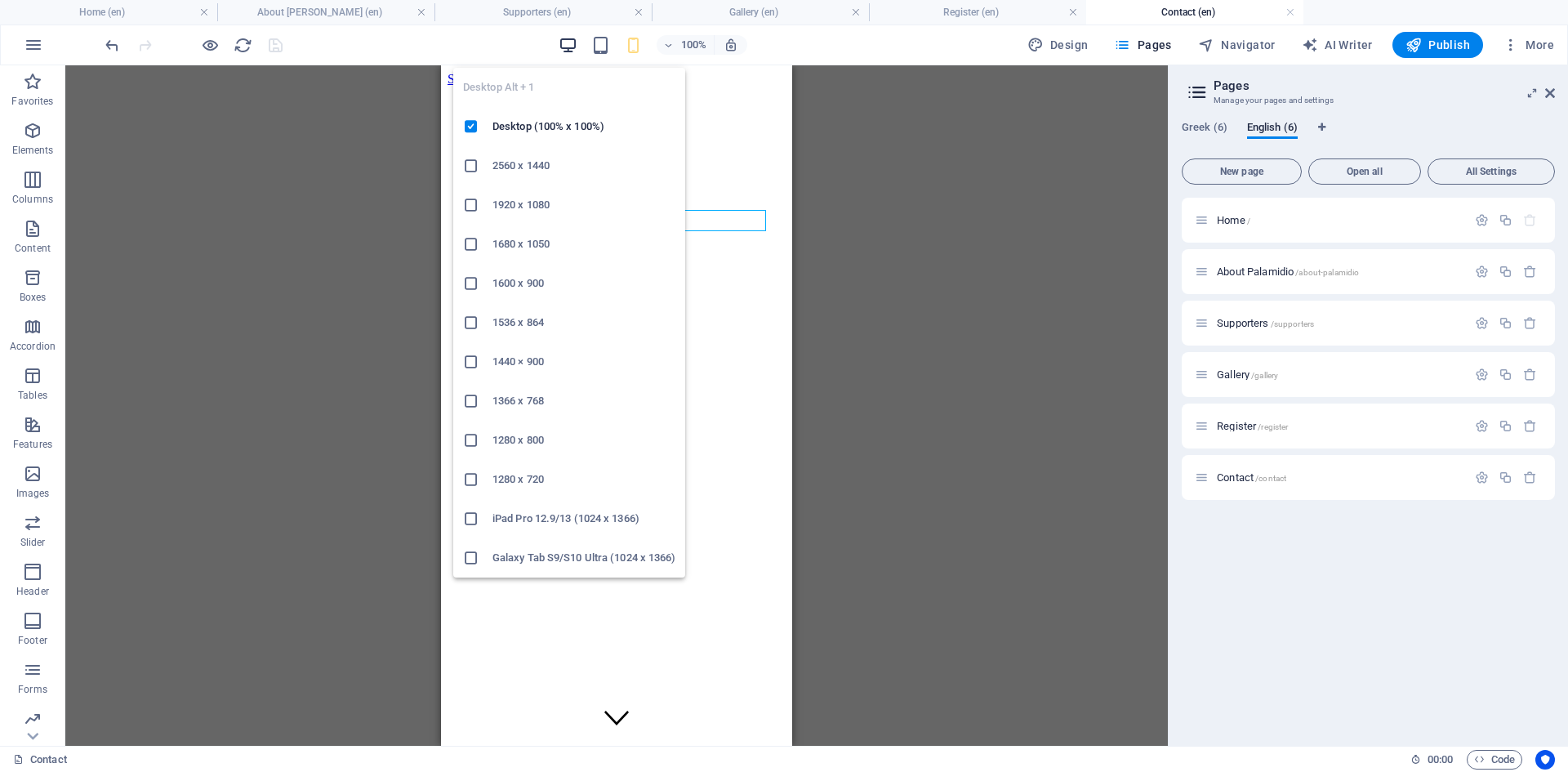
click at [565, 43] on icon "button" at bounding box center [568, 46] width 19 height 19
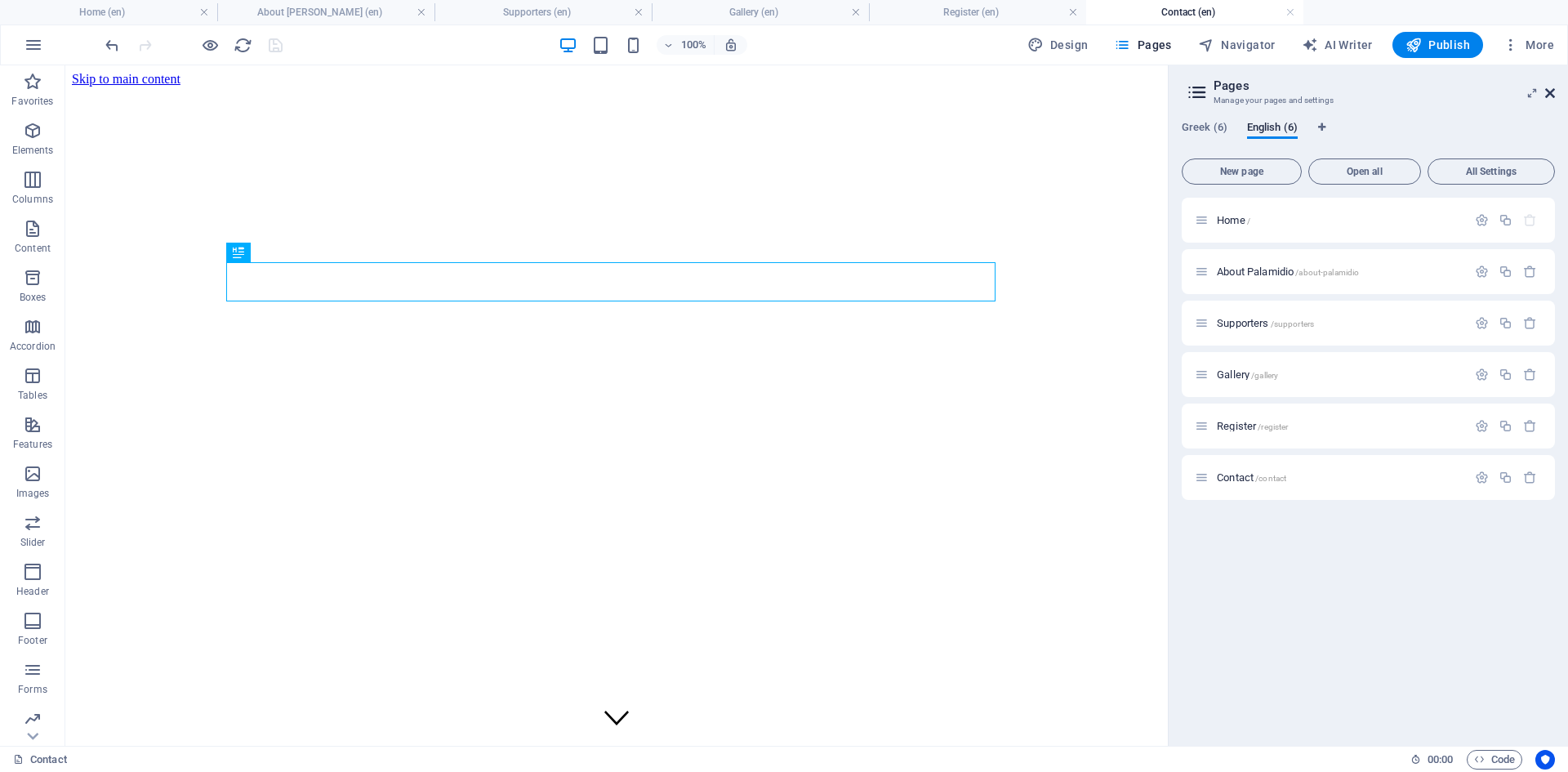
click at [1552, 92] on icon at bounding box center [1550, 93] width 10 height 13
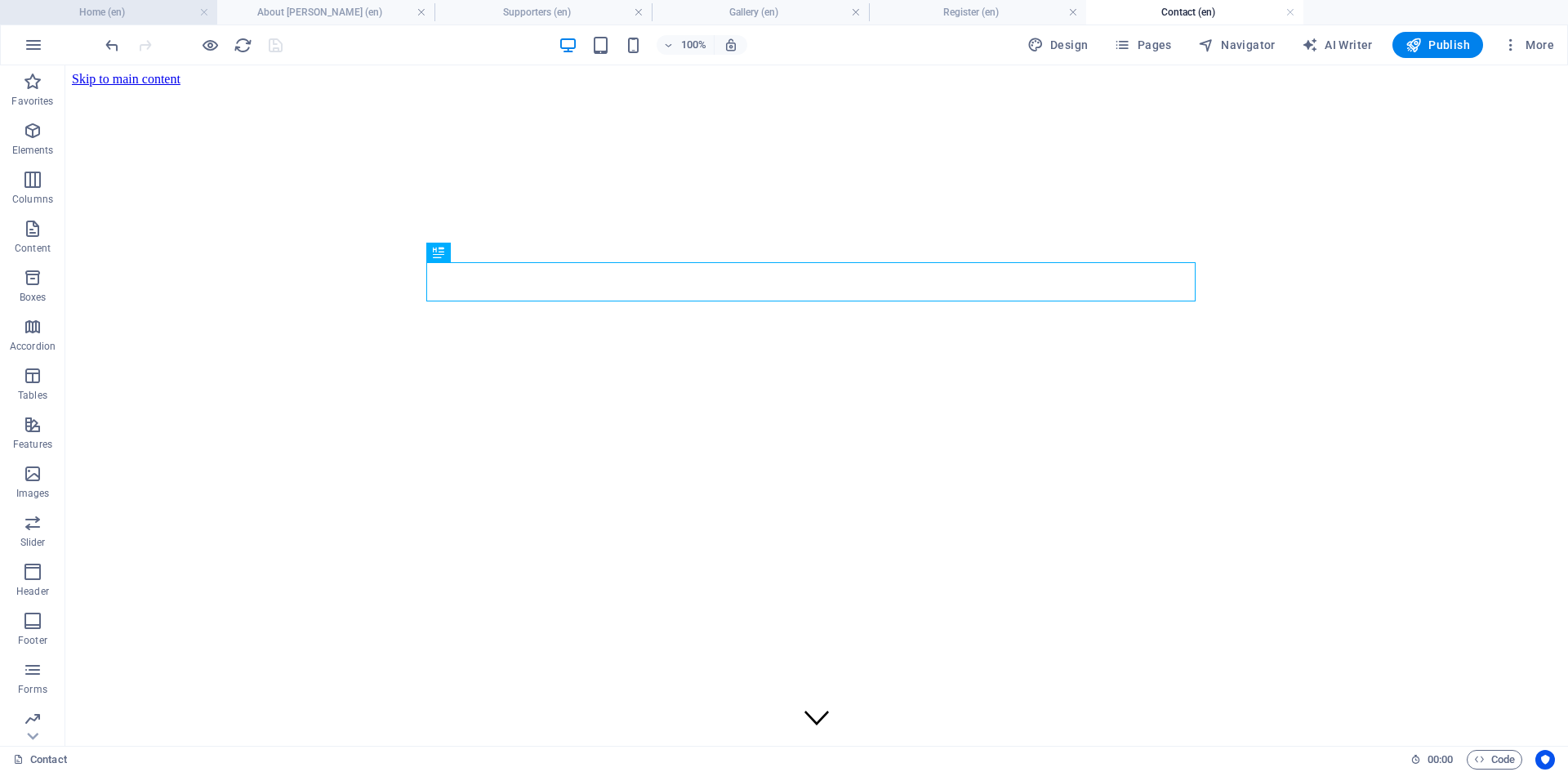
click at [142, 22] on li "Home (en)" at bounding box center [108, 12] width 217 height 25
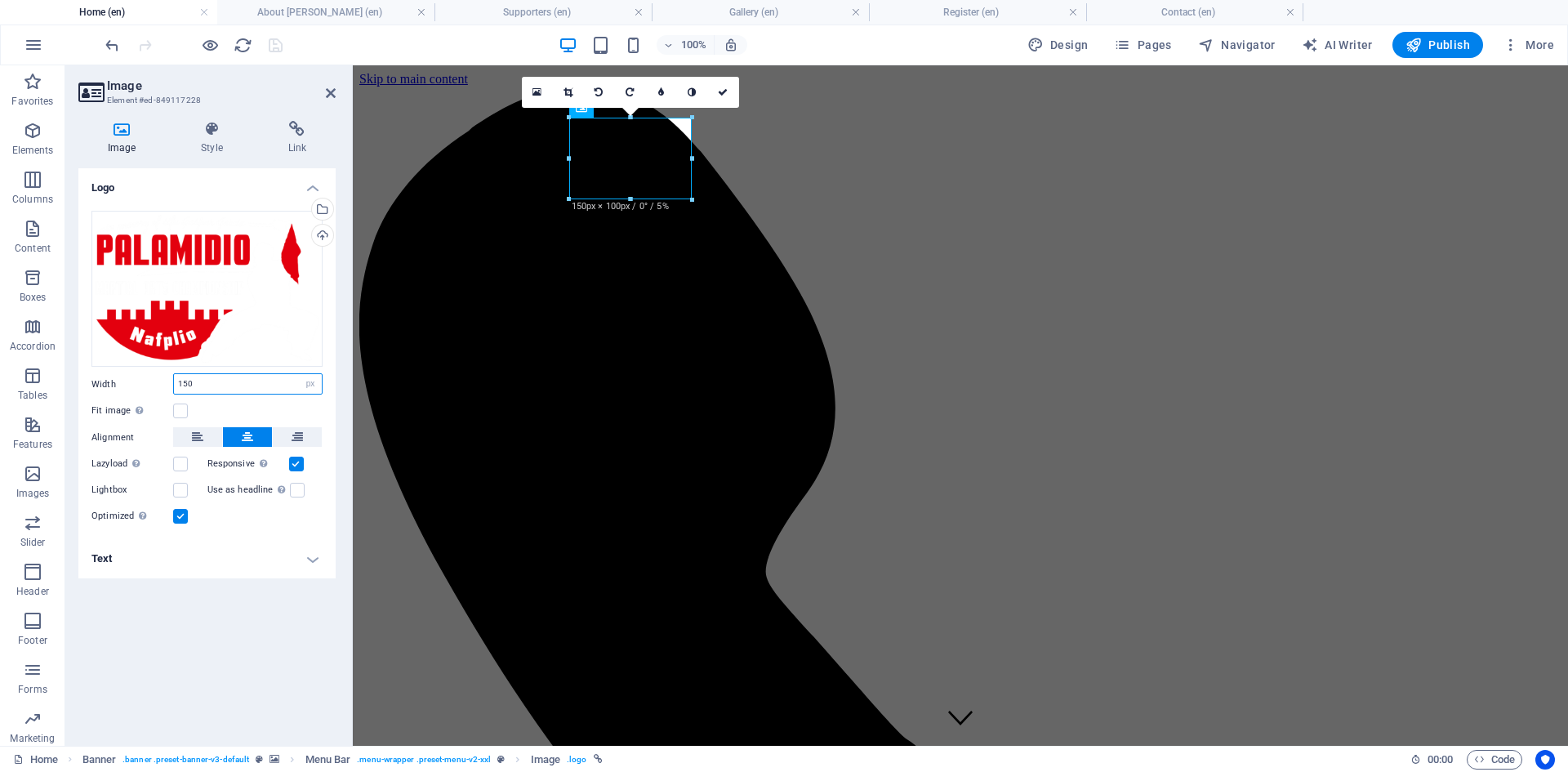
click at [186, 380] on input "150" at bounding box center [248, 384] width 148 height 19
click at [195, 136] on icon at bounding box center [212, 128] width 80 height 16
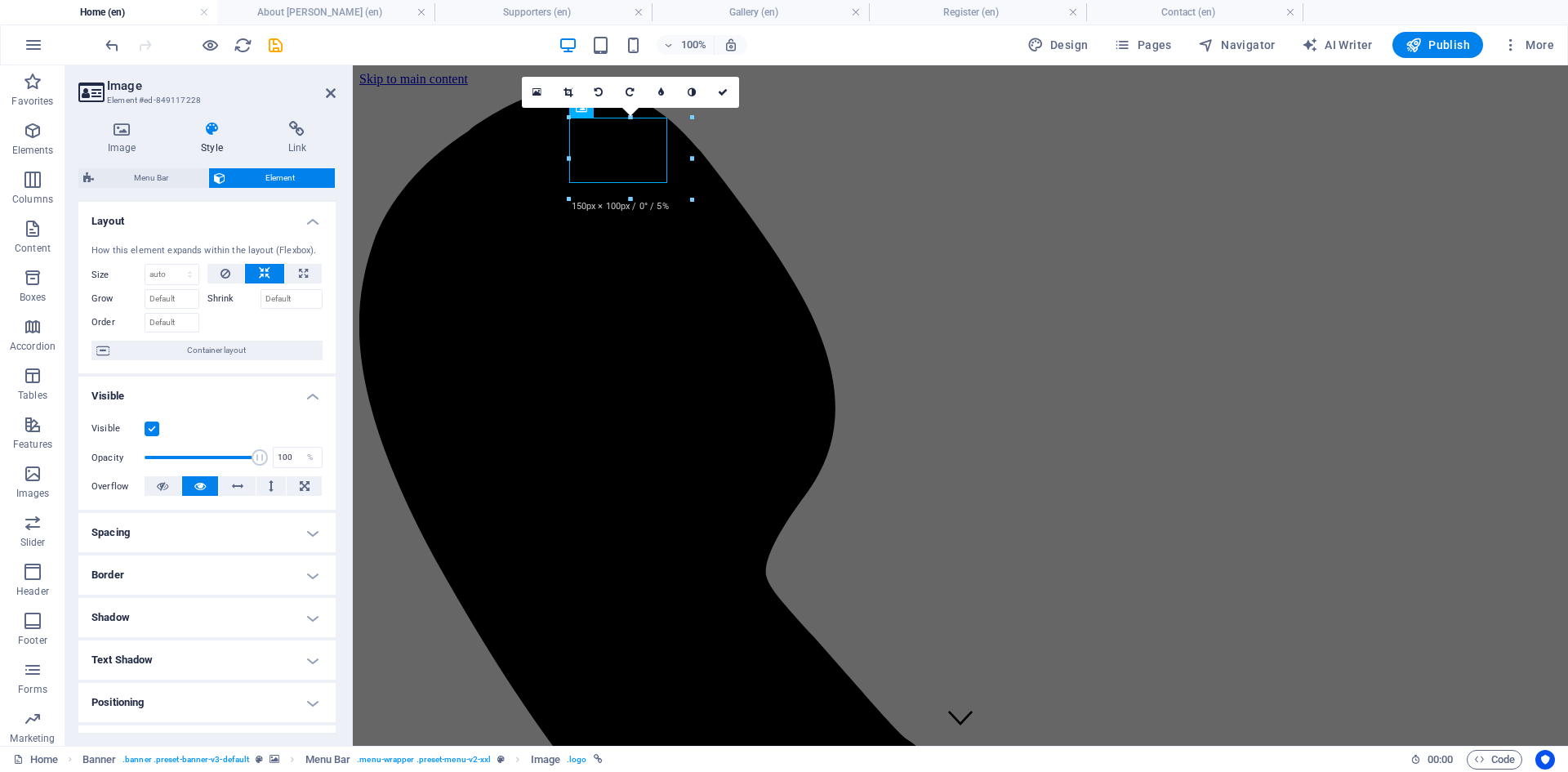
click at [220, 527] on h4 "Spacing" at bounding box center [207, 533] width 258 height 39
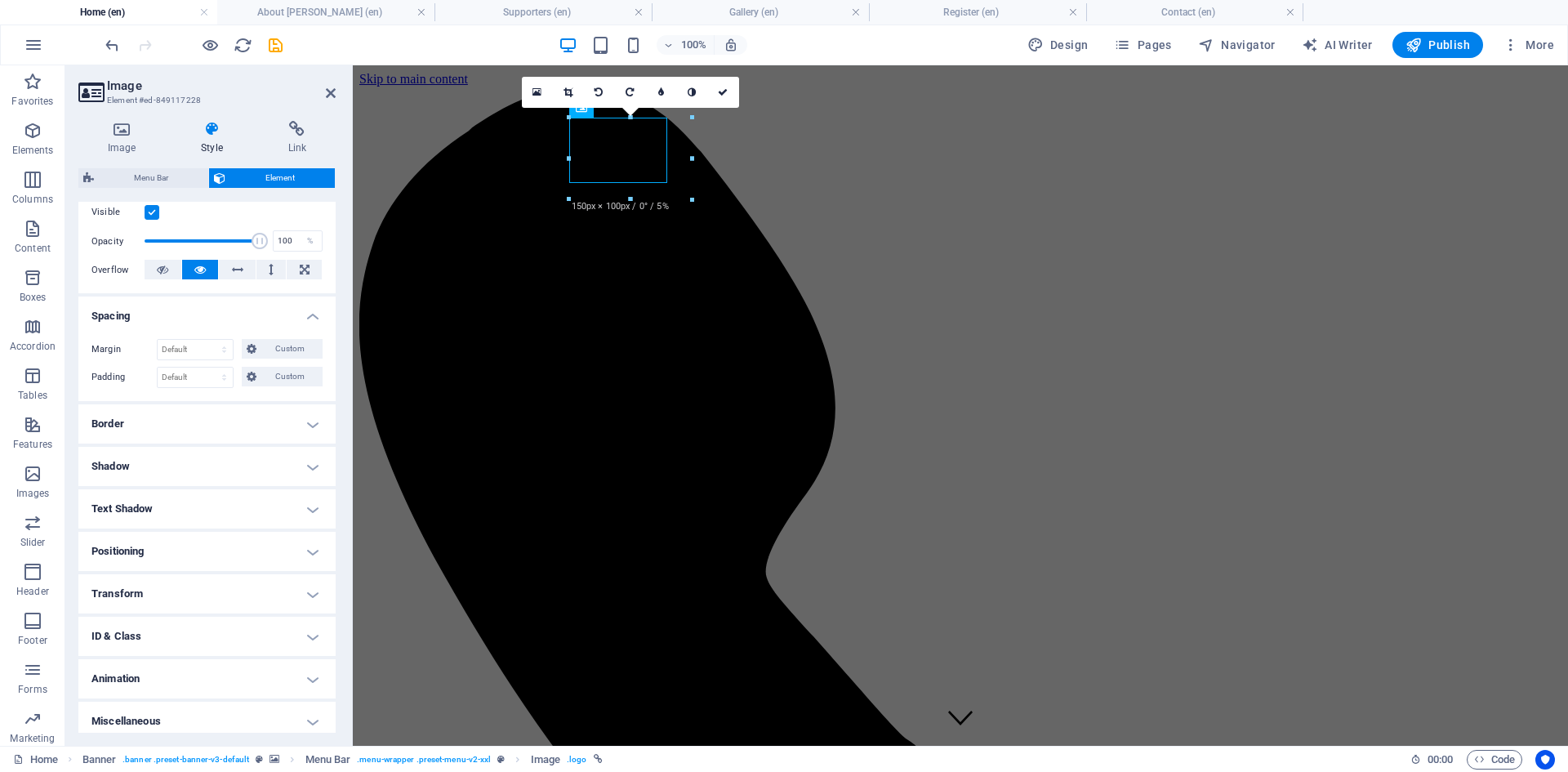
scroll to position [225, 0]
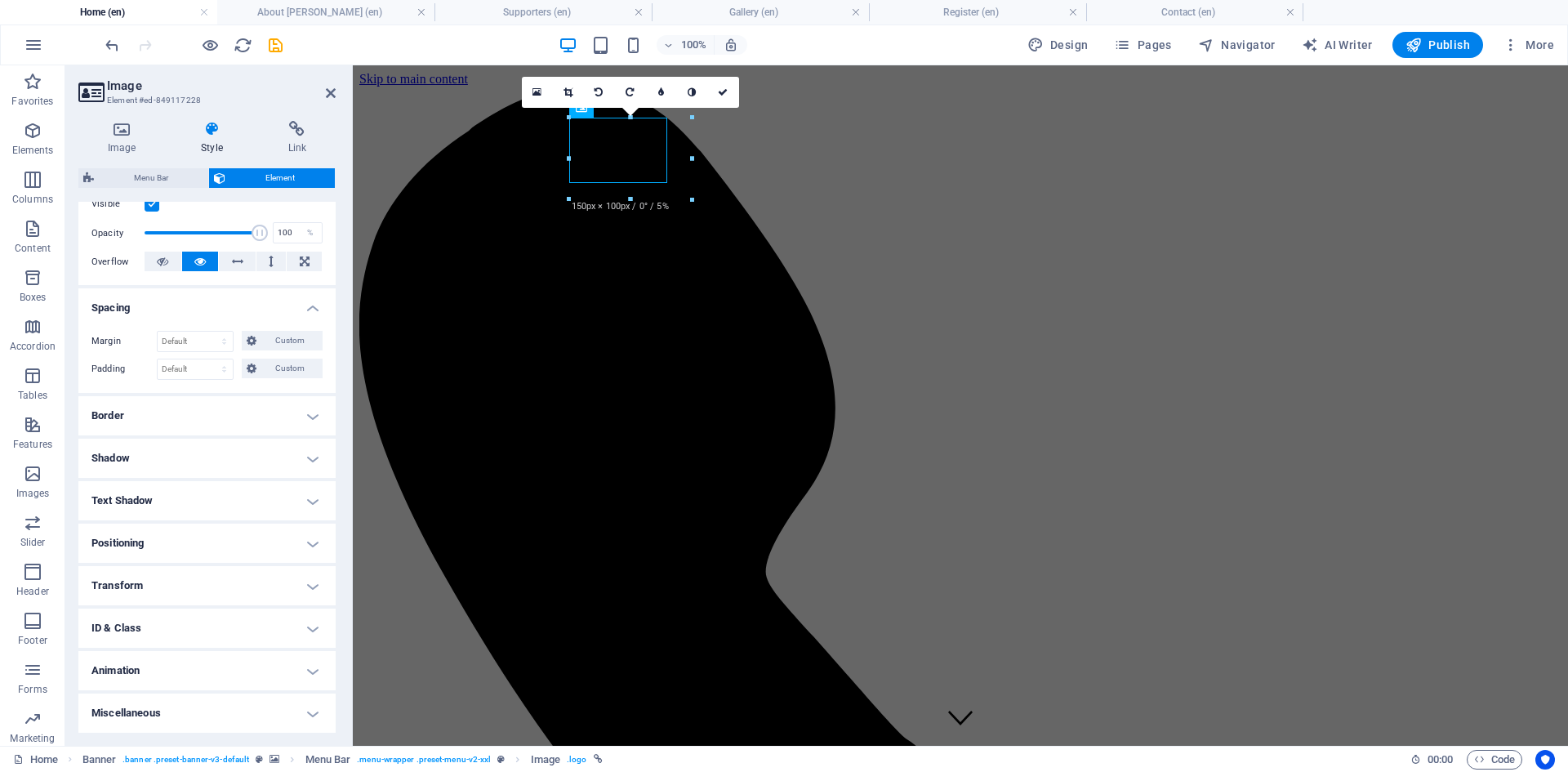
click at [245, 538] on h4 "Positioning" at bounding box center [207, 543] width 258 height 39
click at [235, 644] on h4 "Transform" at bounding box center [207, 643] width 258 height 39
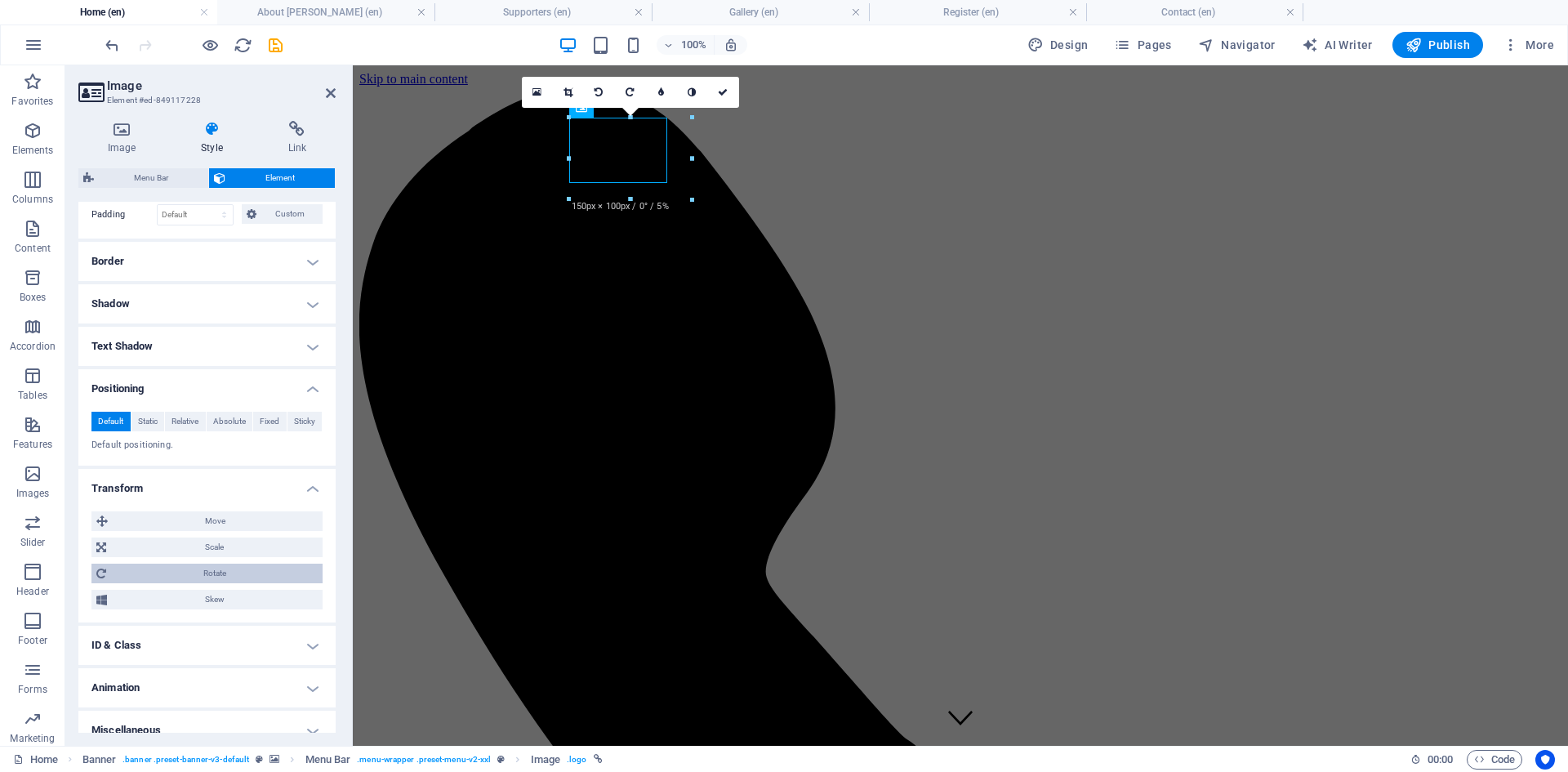
scroll to position [388, 0]
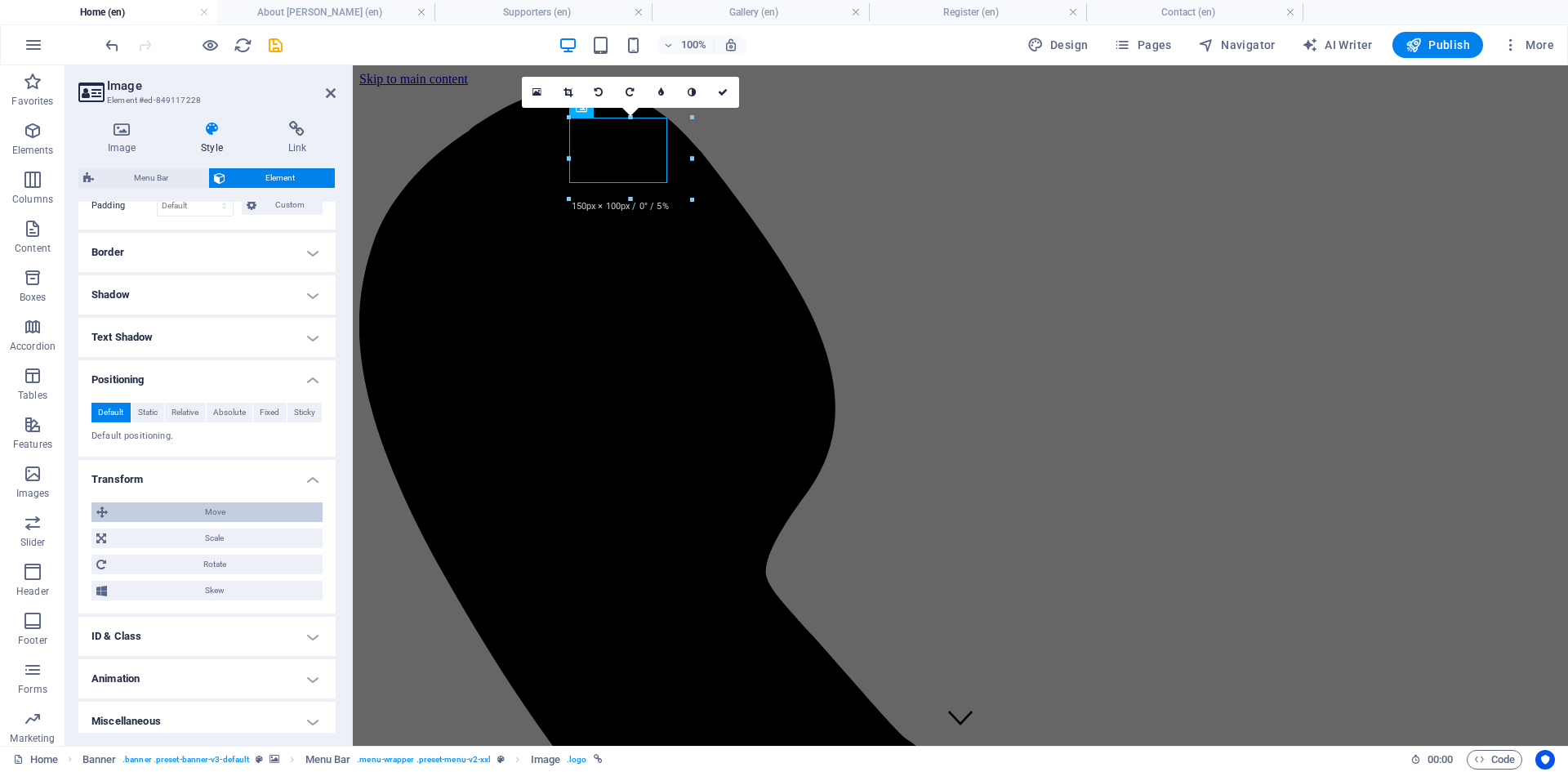
click at [235, 510] on span "Move" at bounding box center [216, 511] width 205 height 19
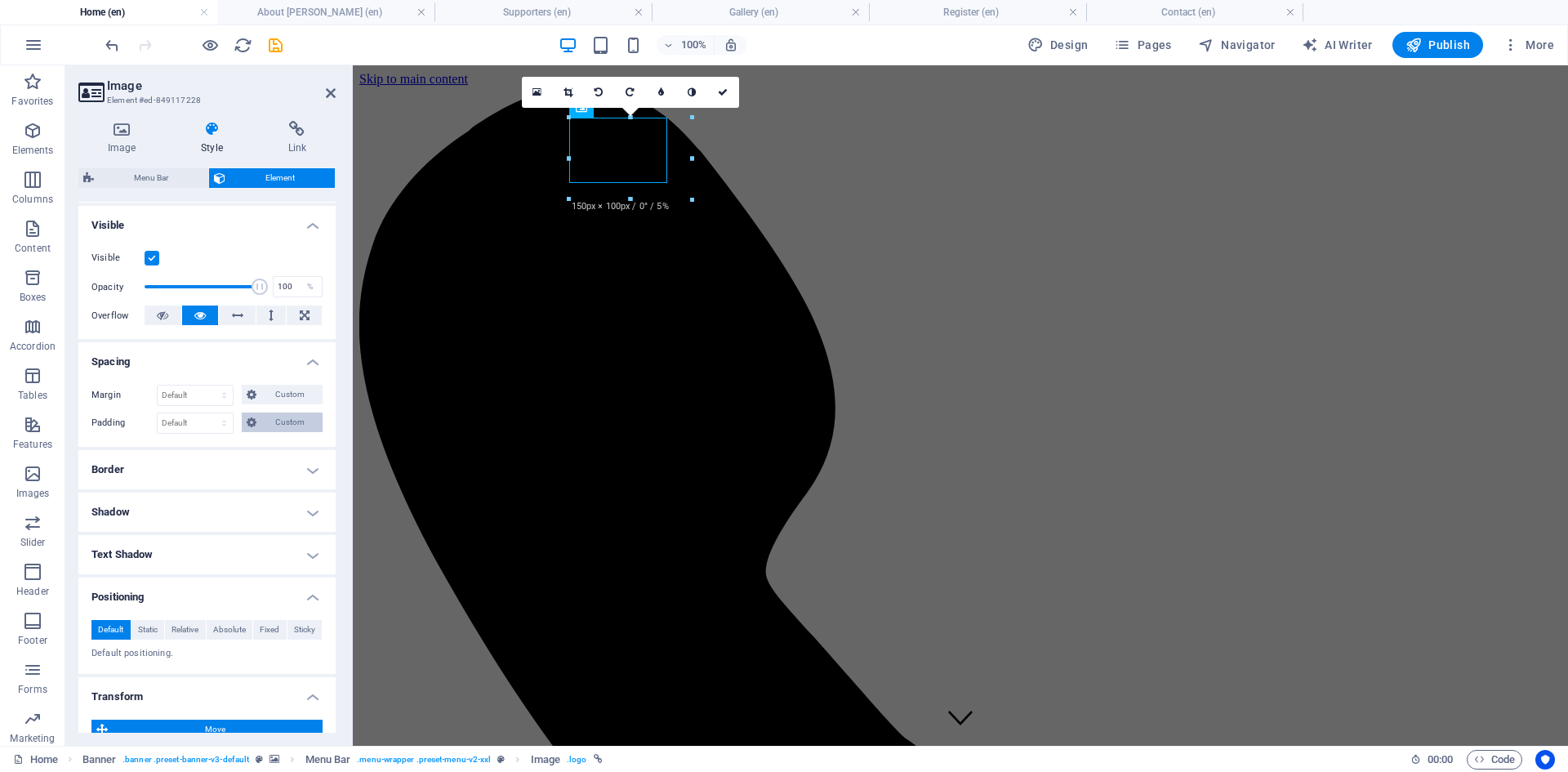
scroll to position [143, 0]
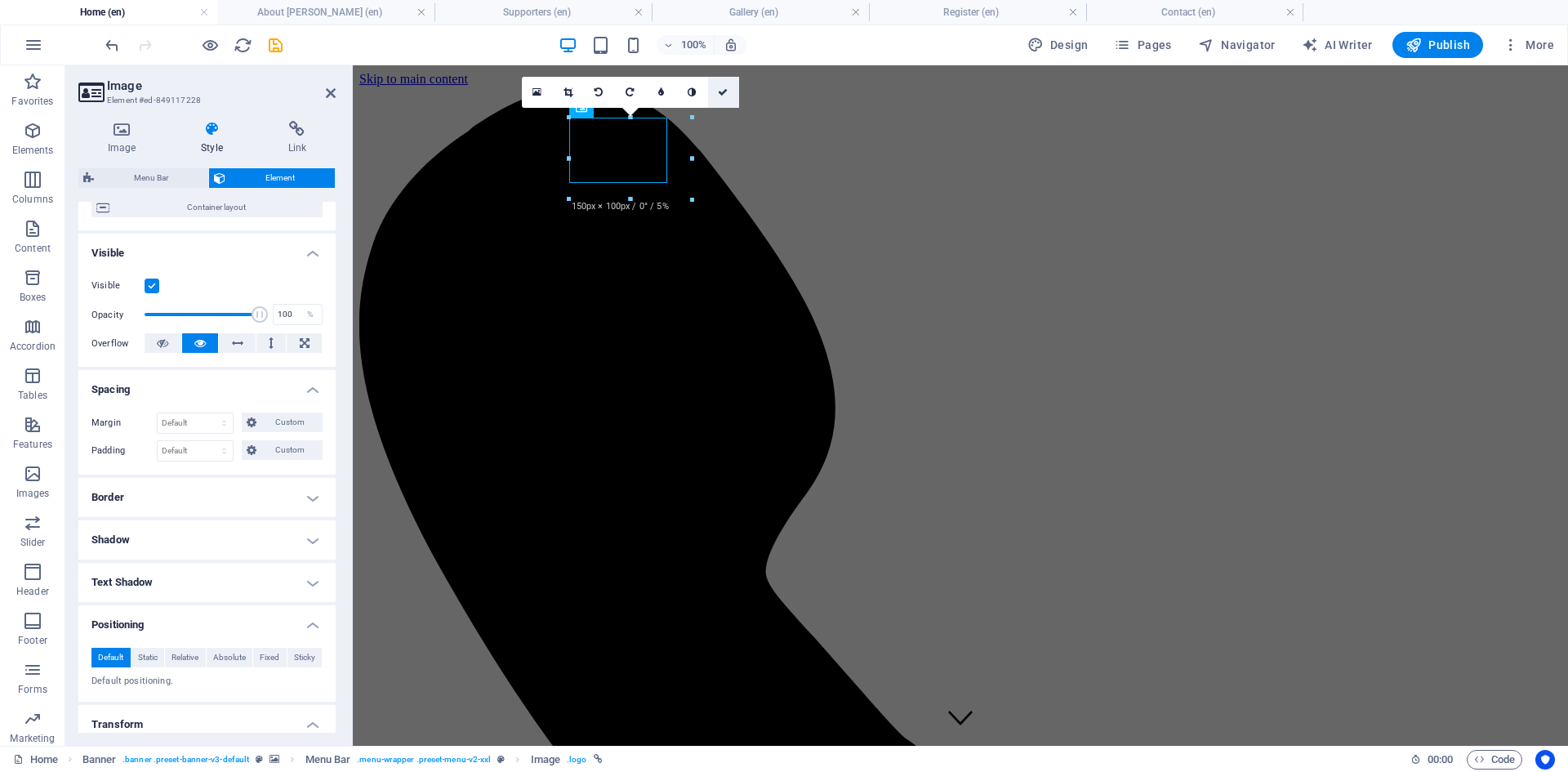
click at [722, 95] on icon at bounding box center [723, 92] width 10 height 10
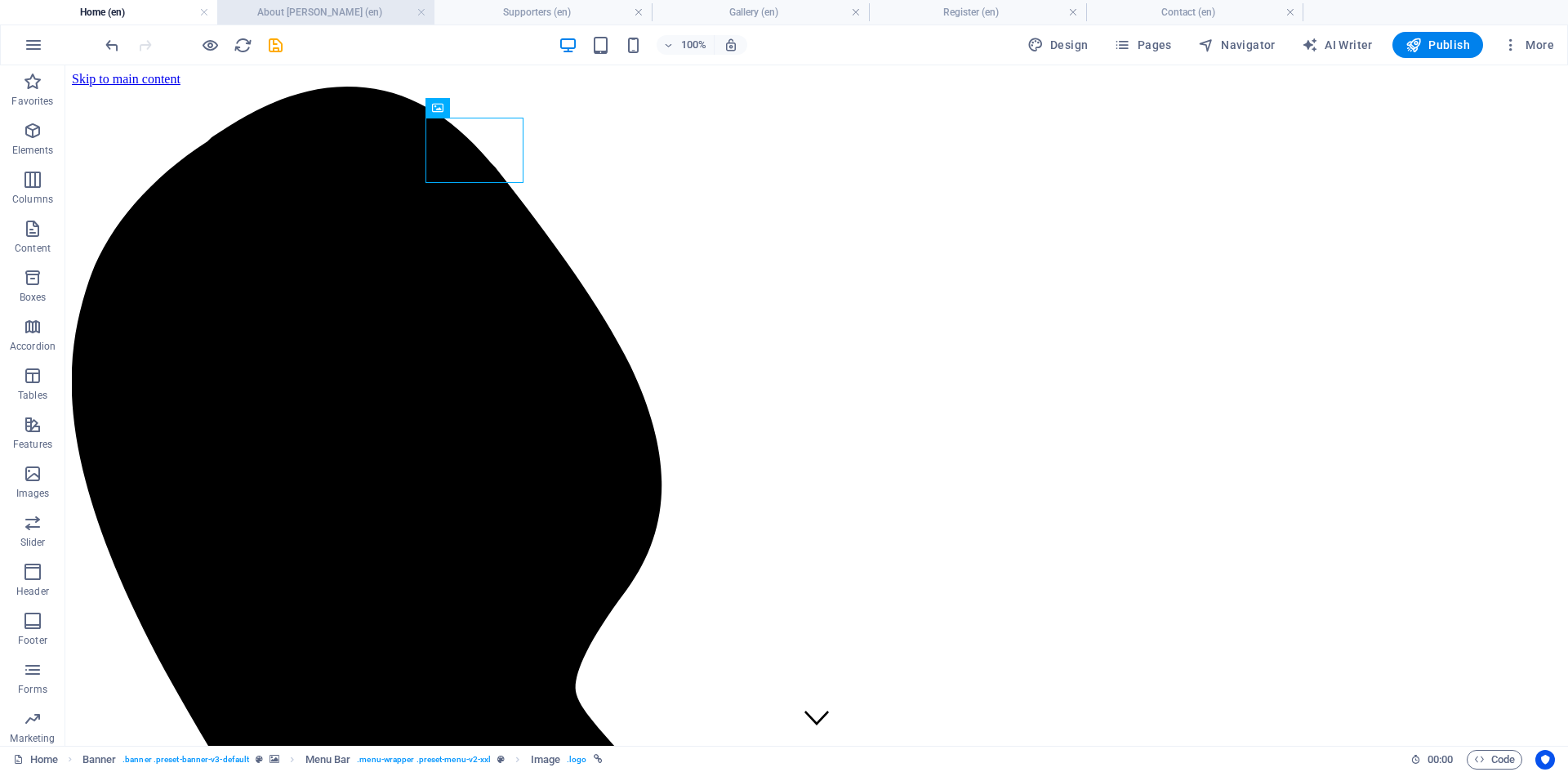
click at [310, 13] on h4 "About [PERSON_NAME] (en)" at bounding box center [326, 11] width 217 height 18
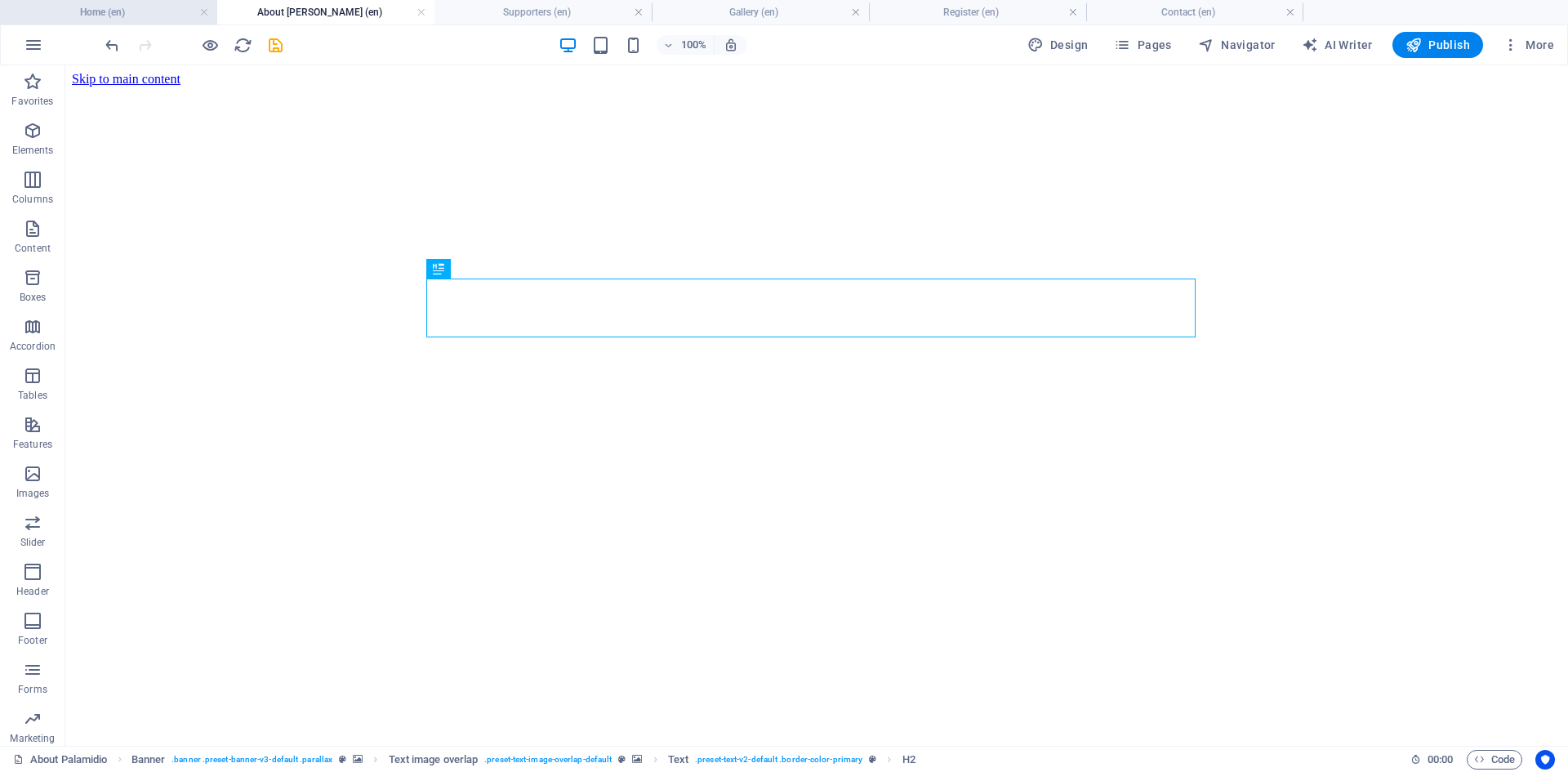
click at [167, 16] on h4 "Home (en)" at bounding box center [108, 11] width 217 height 18
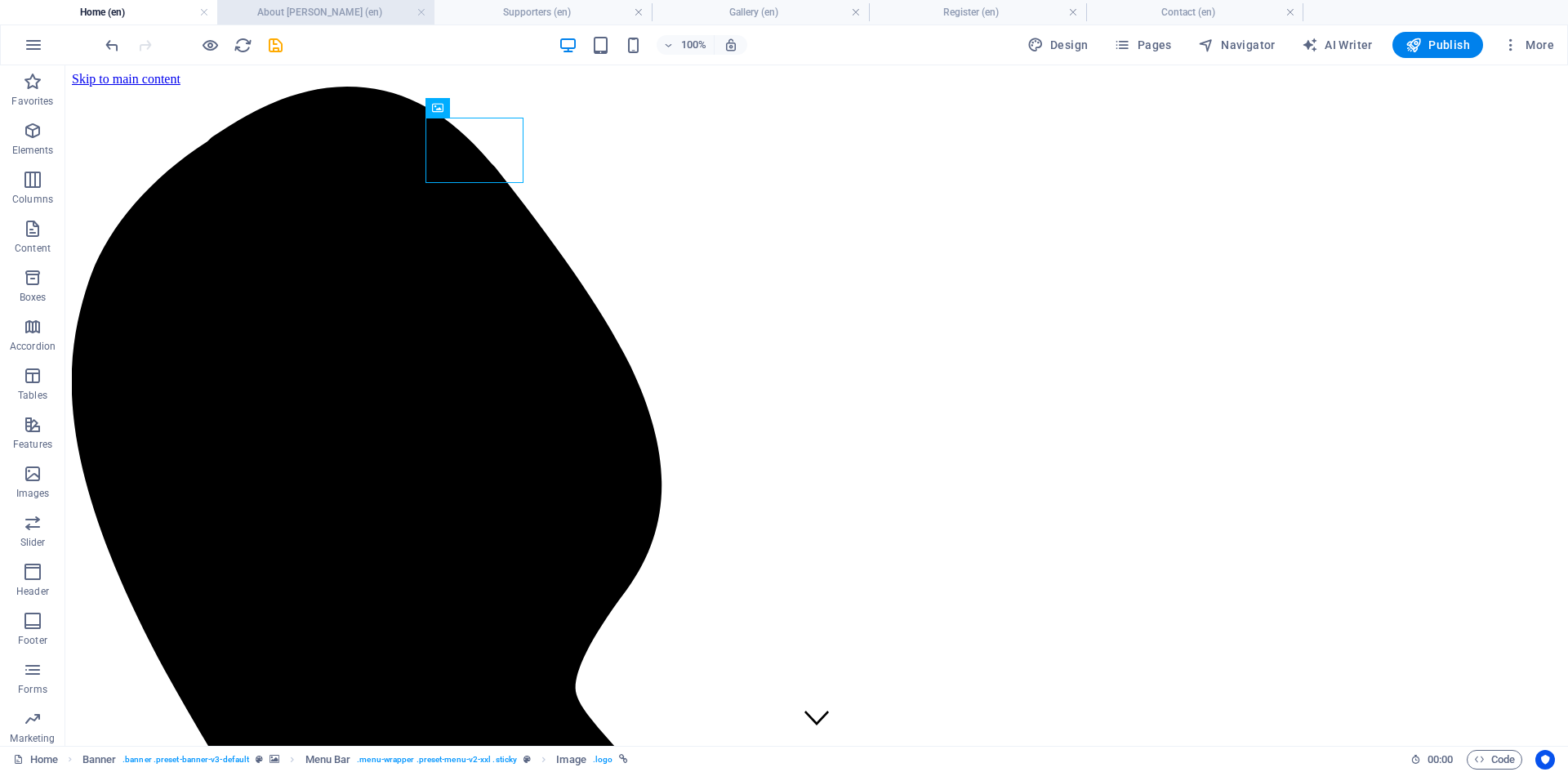
click at [298, 17] on h4 "About [PERSON_NAME] (en)" at bounding box center [326, 11] width 217 height 18
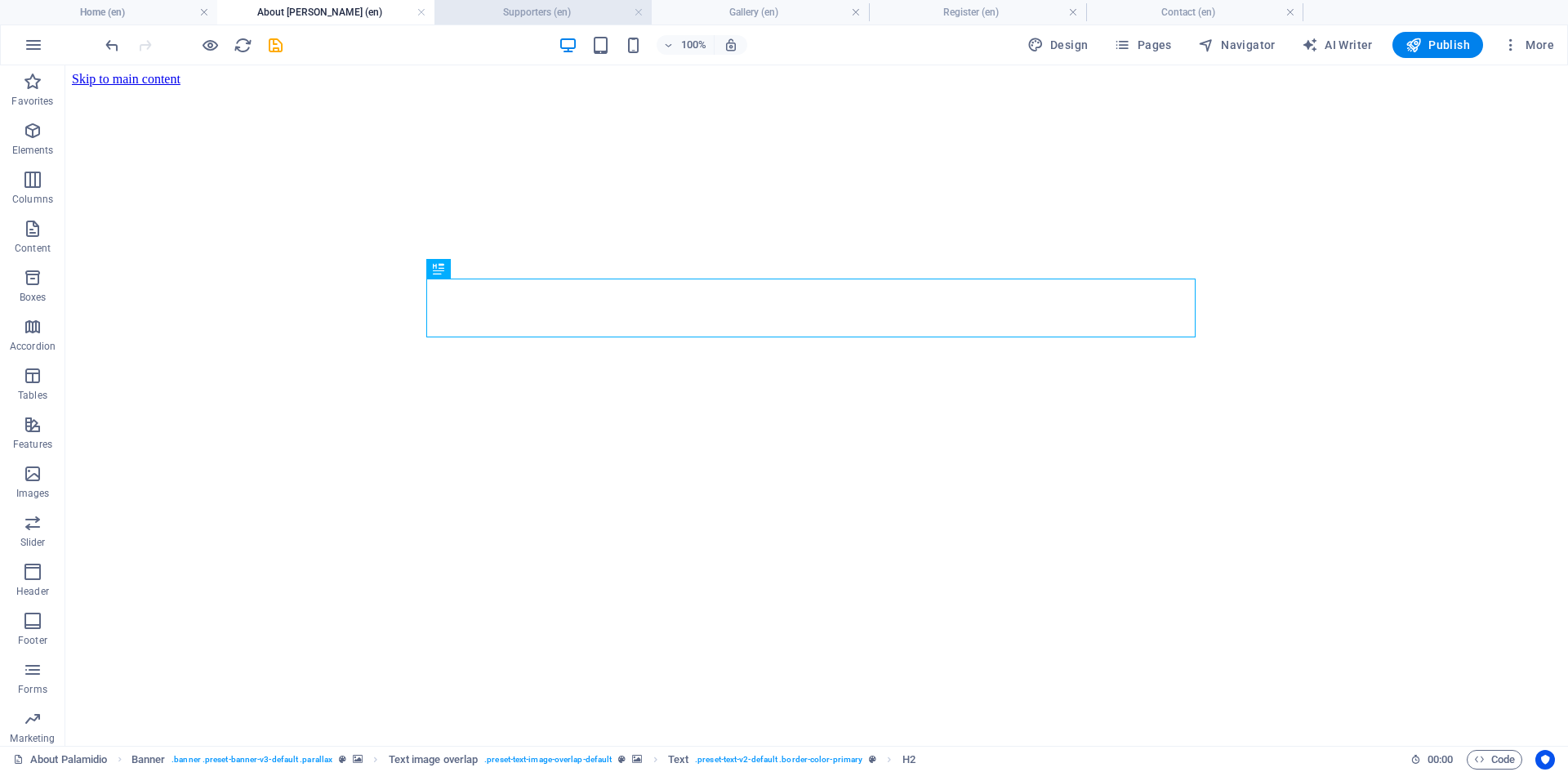
click at [502, 18] on h4 "Supporters (en)" at bounding box center [543, 11] width 217 height 18
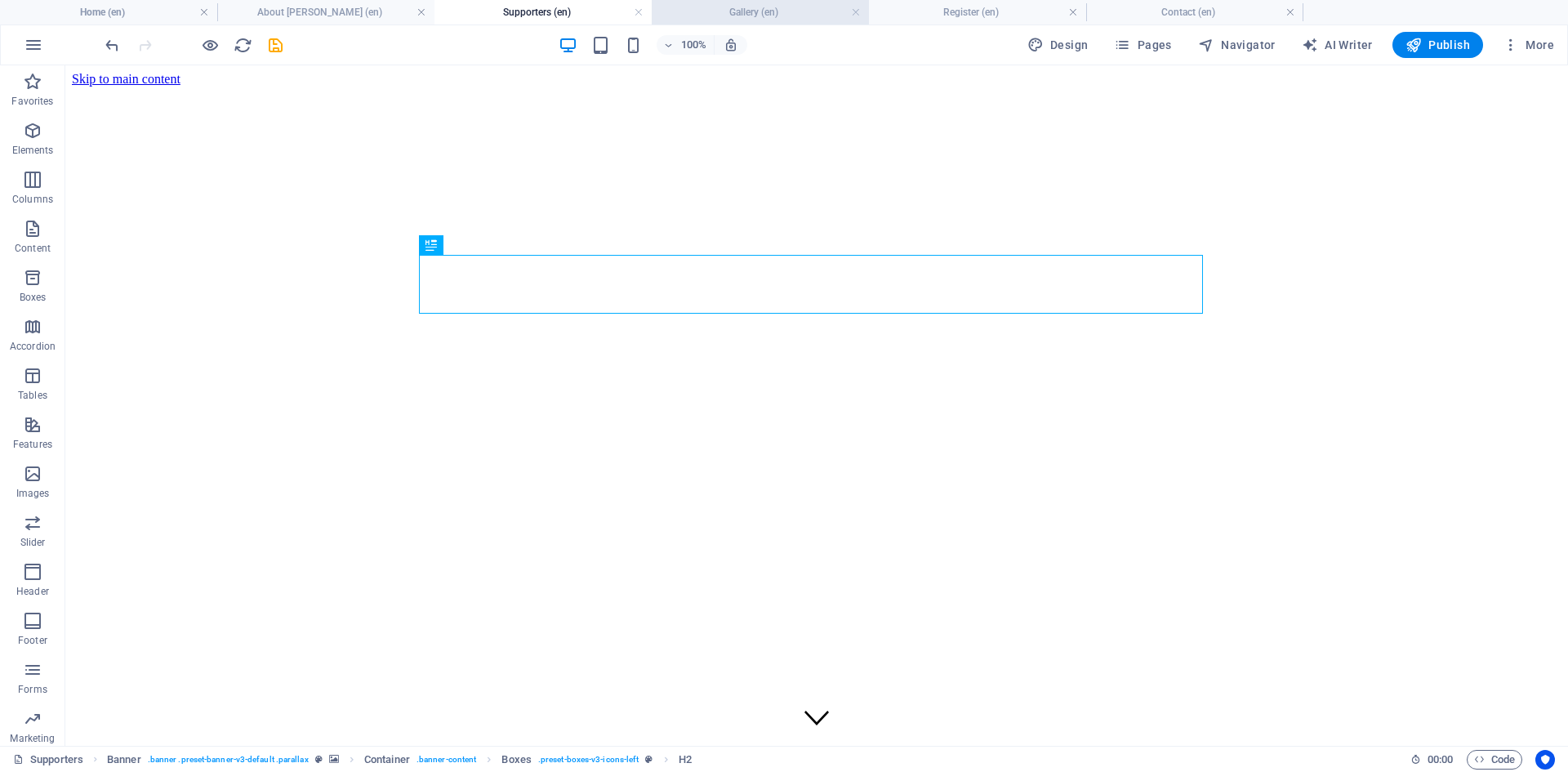
click at [708, 16] on h4 "Gallery (en)" at bounding box center [761, 11] width 217 height 18
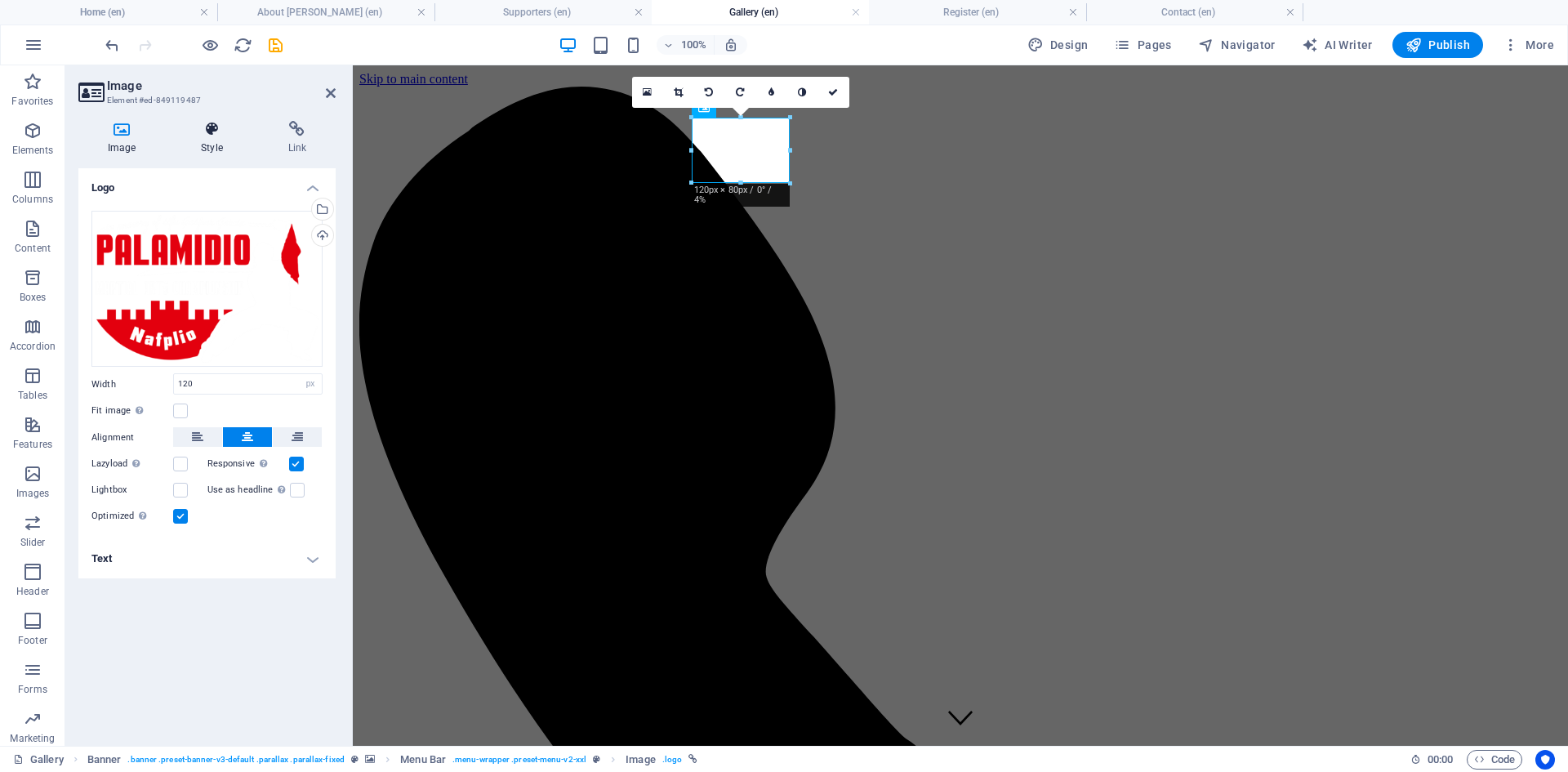
click at [204, 139] on h4 "Style" at bounding box center [215, 138] width 86 height 34
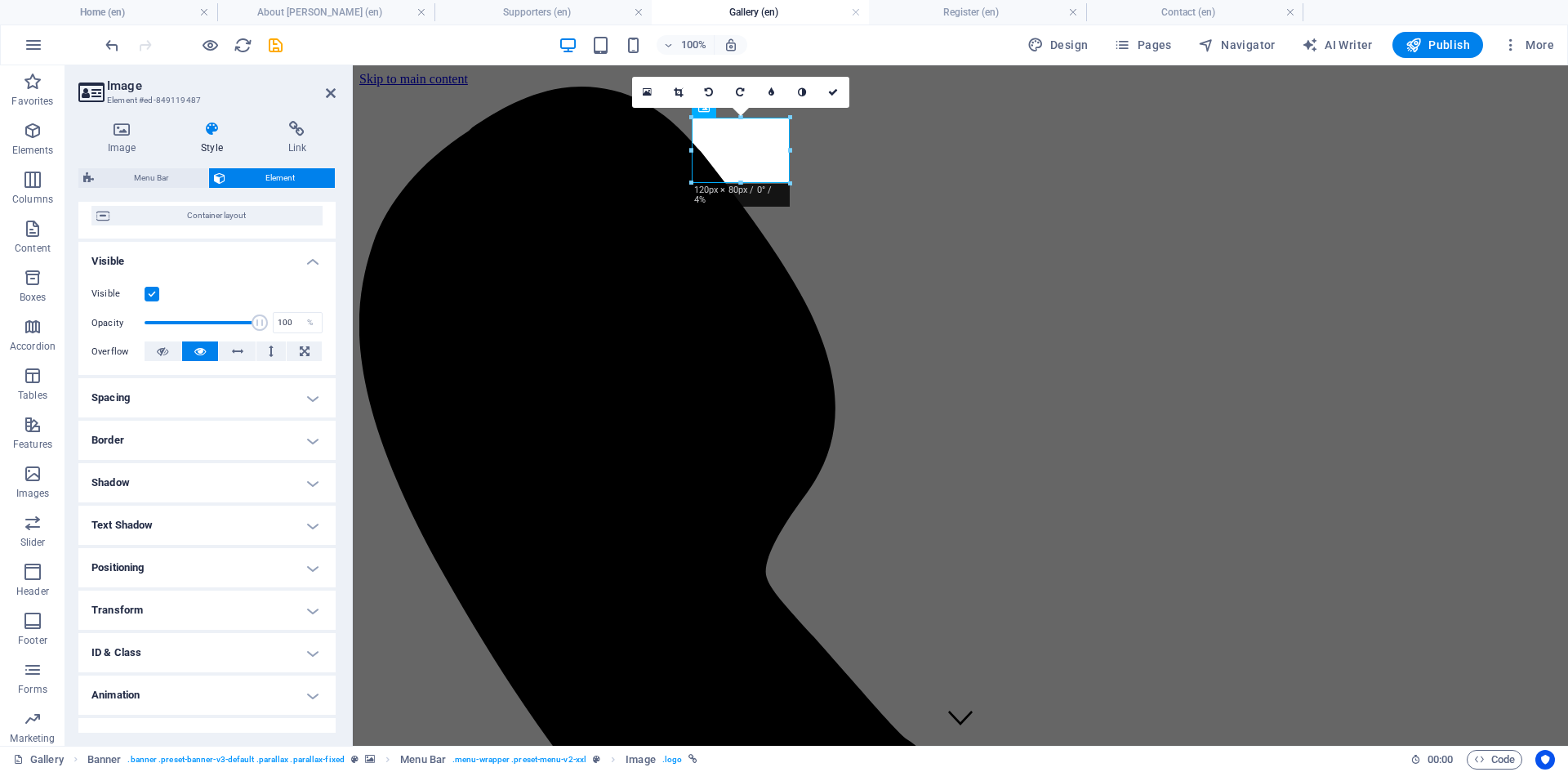
scroll to position [159, 0]
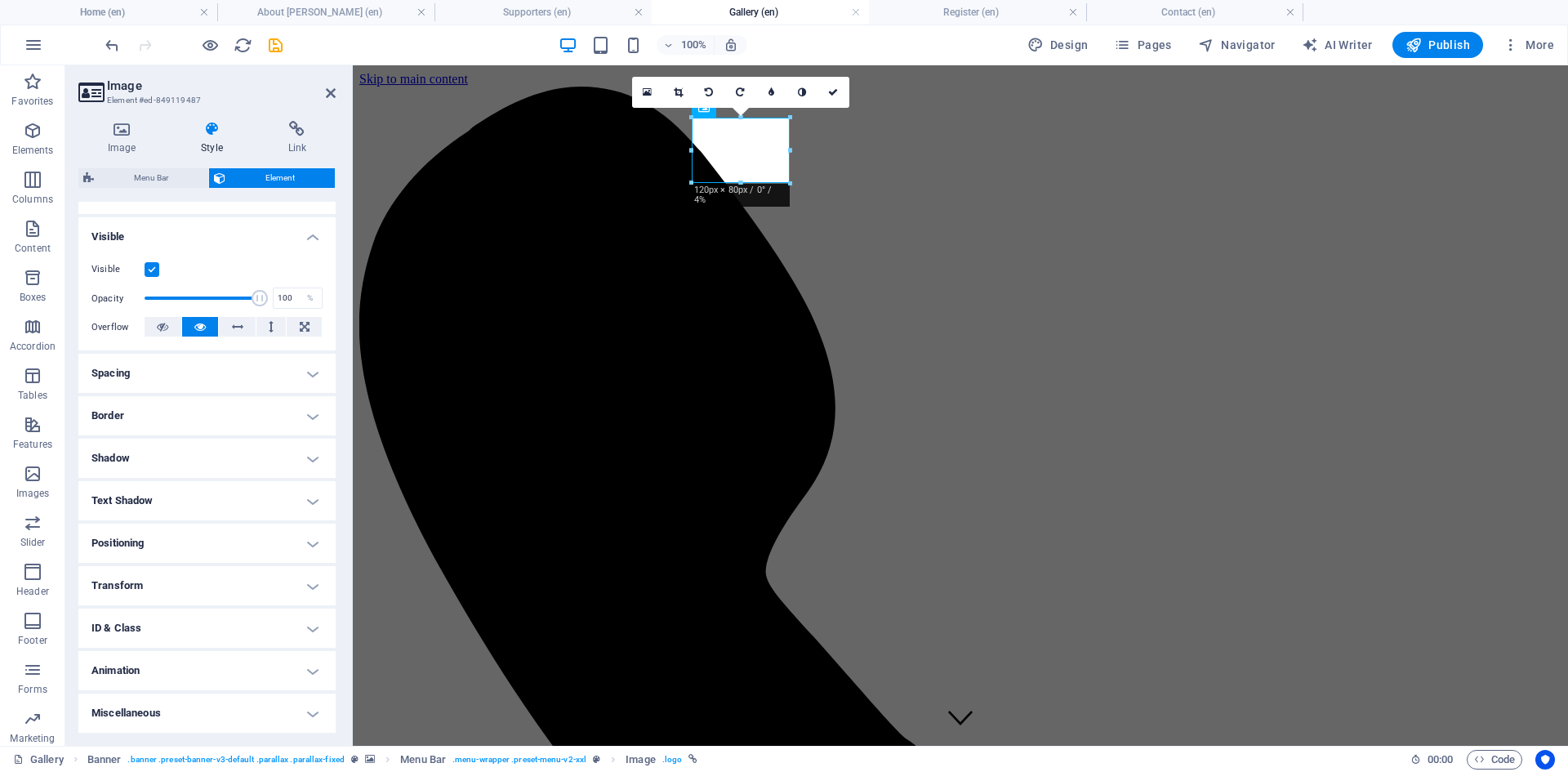
click at [285, 579] on h4 "Transform" at bounding box center [207, 585] width 258 height 39
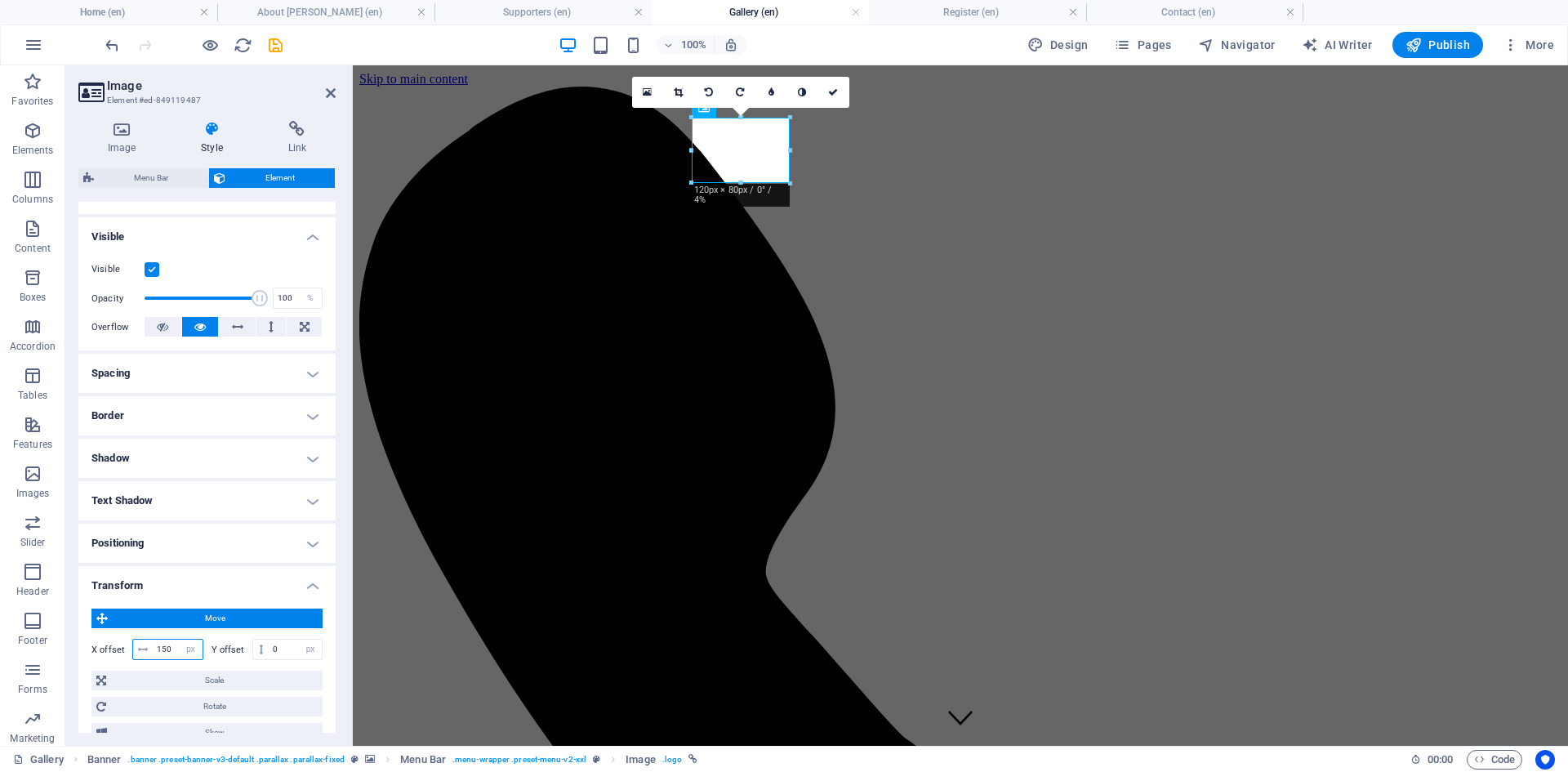
click at [169, 647] on input "150" at bounding box center [177, 649] width 50 height 19
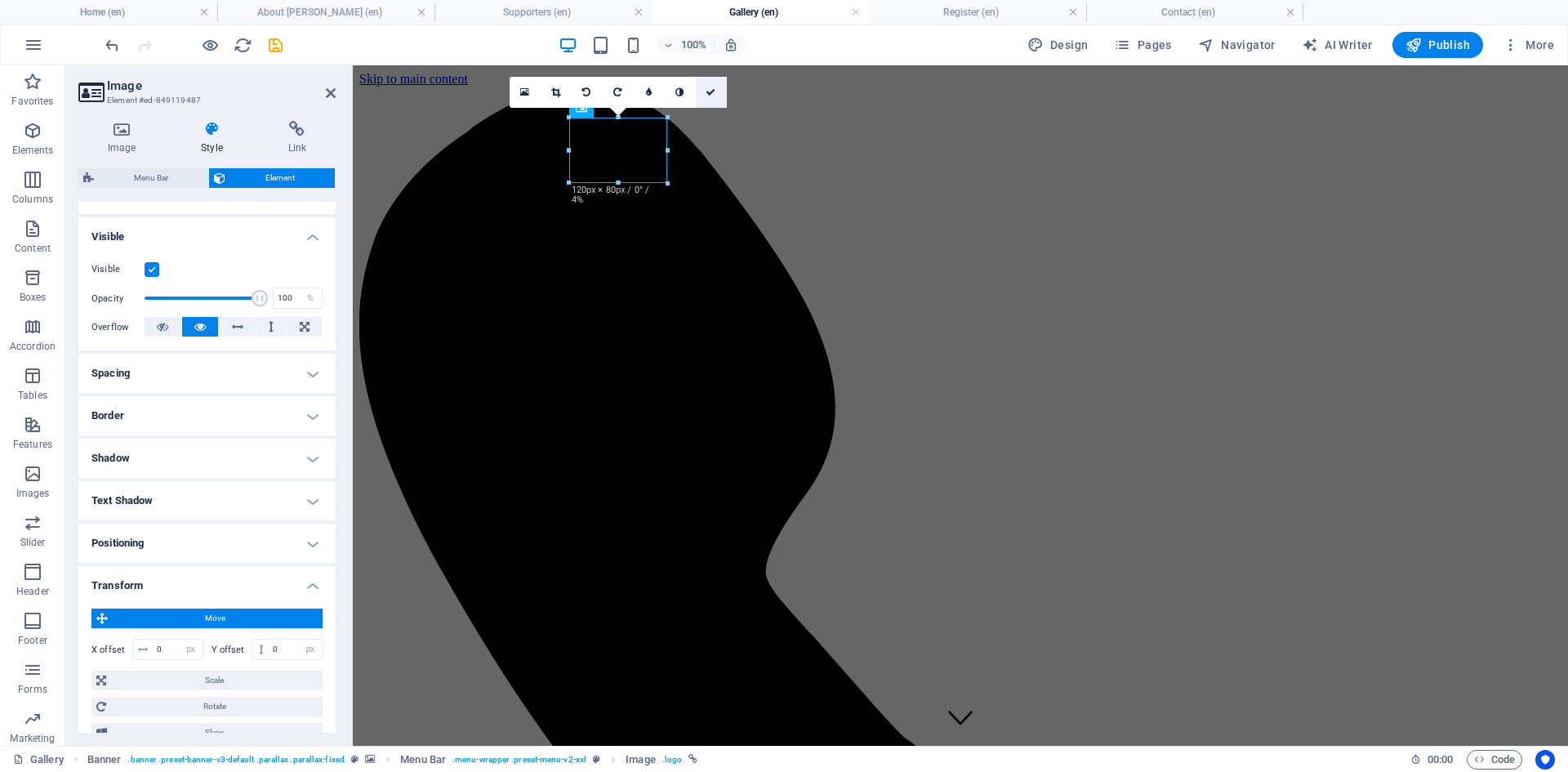
click at [707, 90] on icon at bounding box center [711, 92] width 10 height 10
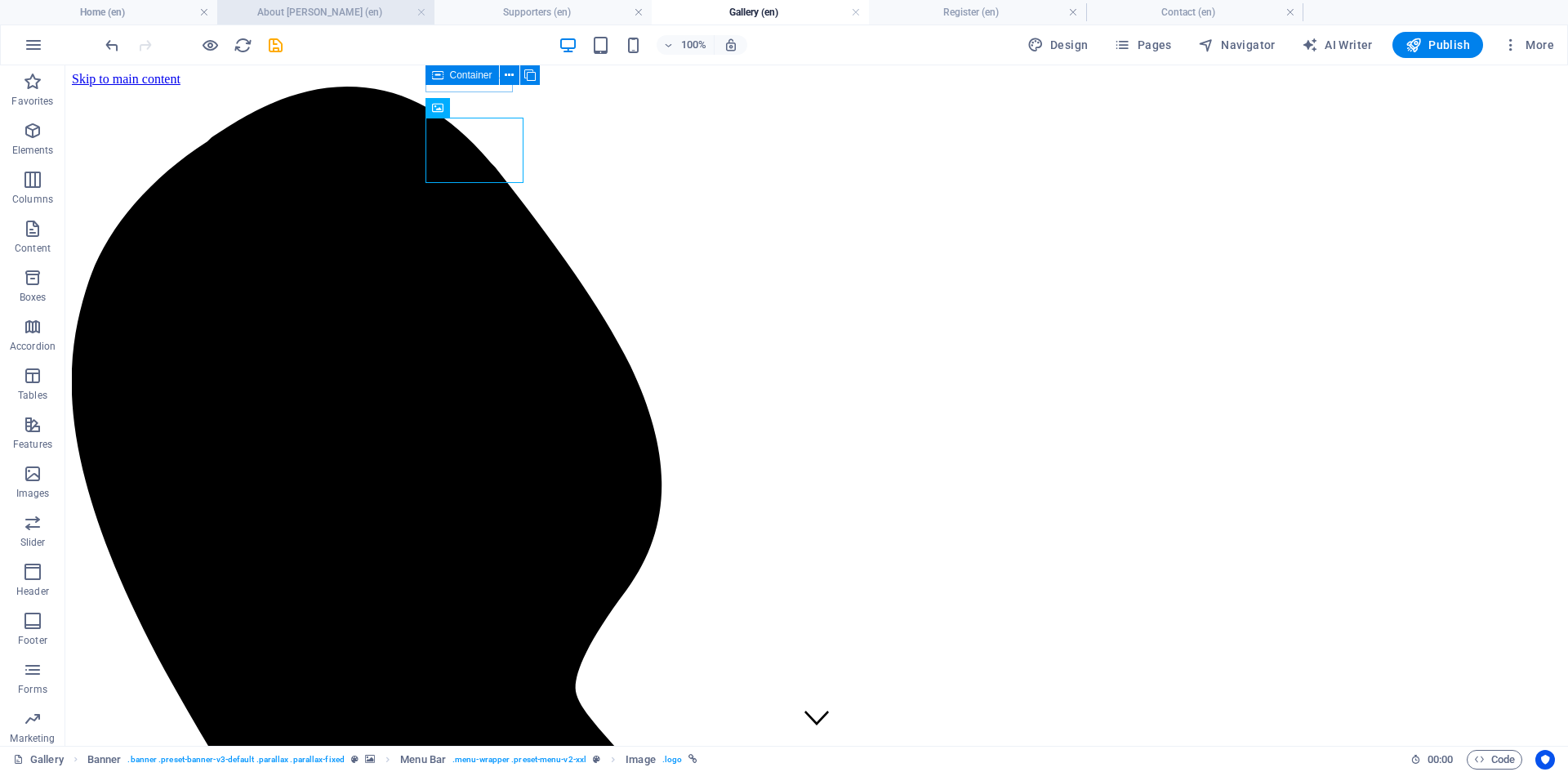
click at [352, 15] on h4 "About [PERSON_NAME] (en)" at bounding box center [326, 11] width 217 height 18
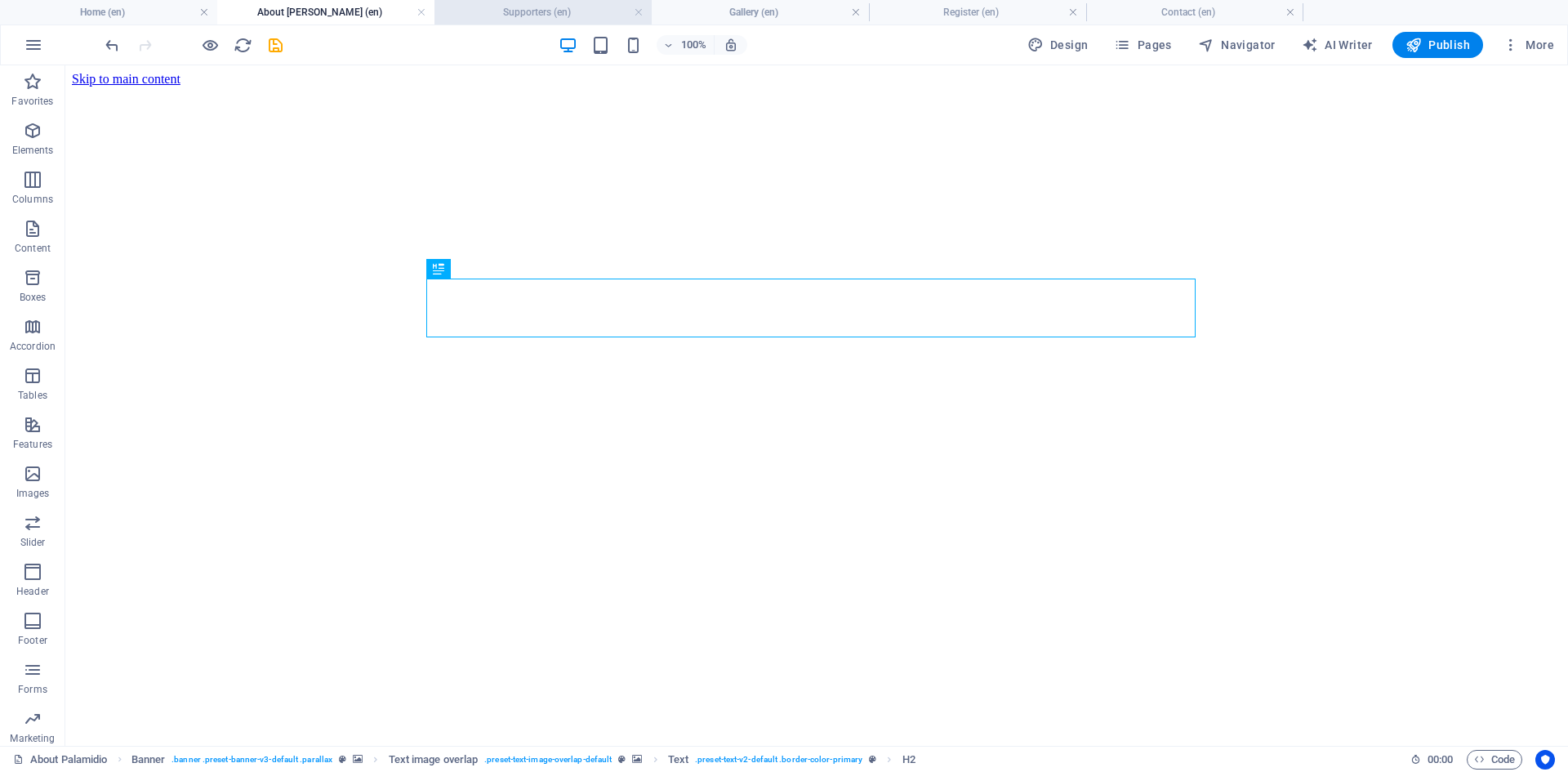
click at [507, 9] on h4 "Supporters (en)" at bounding box center [543, 11] width 217 height 18
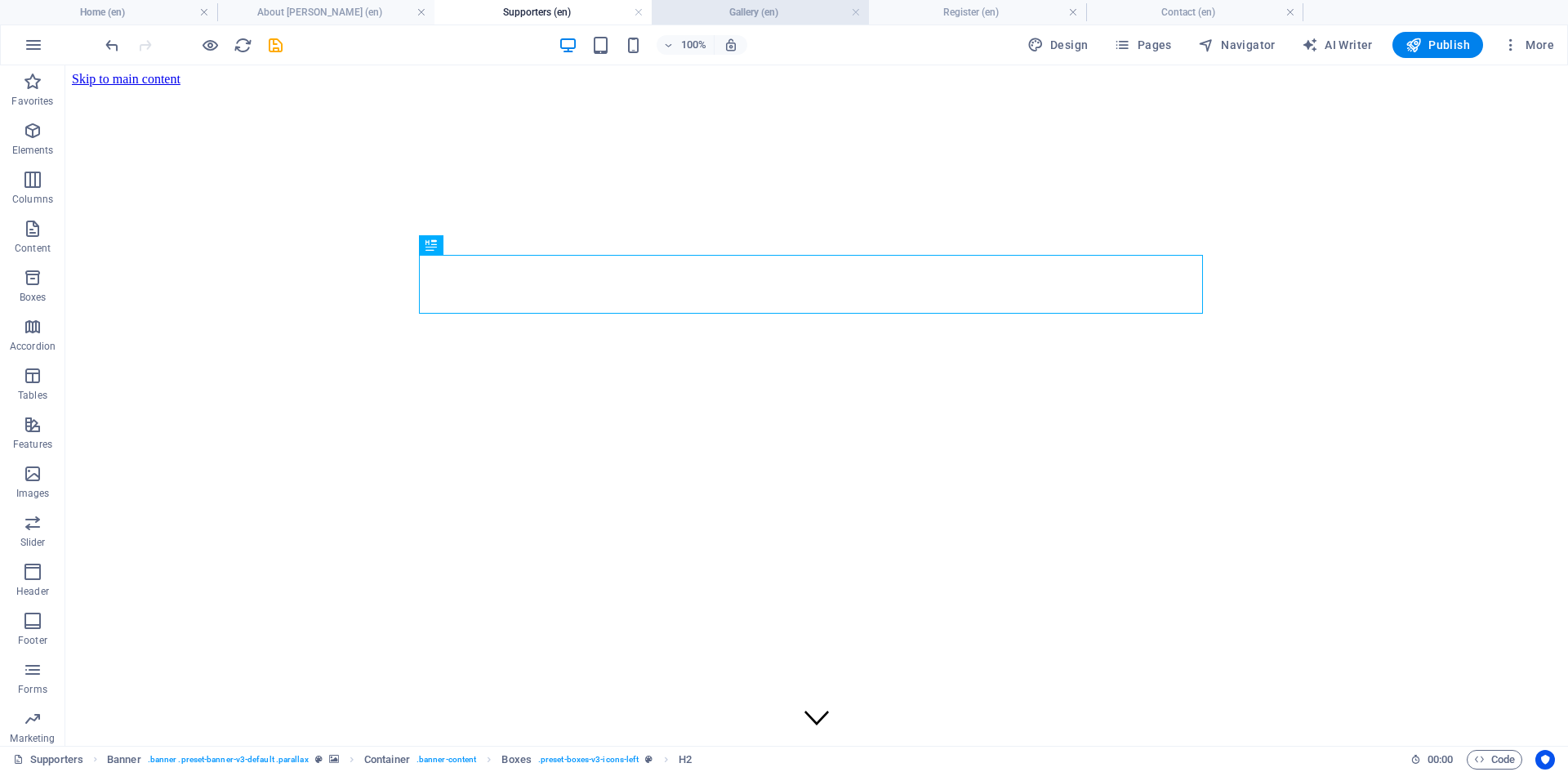
click at [721, 9] on h4 "Gallery (en)" at bounding box center [761, 11] width 217 height 18
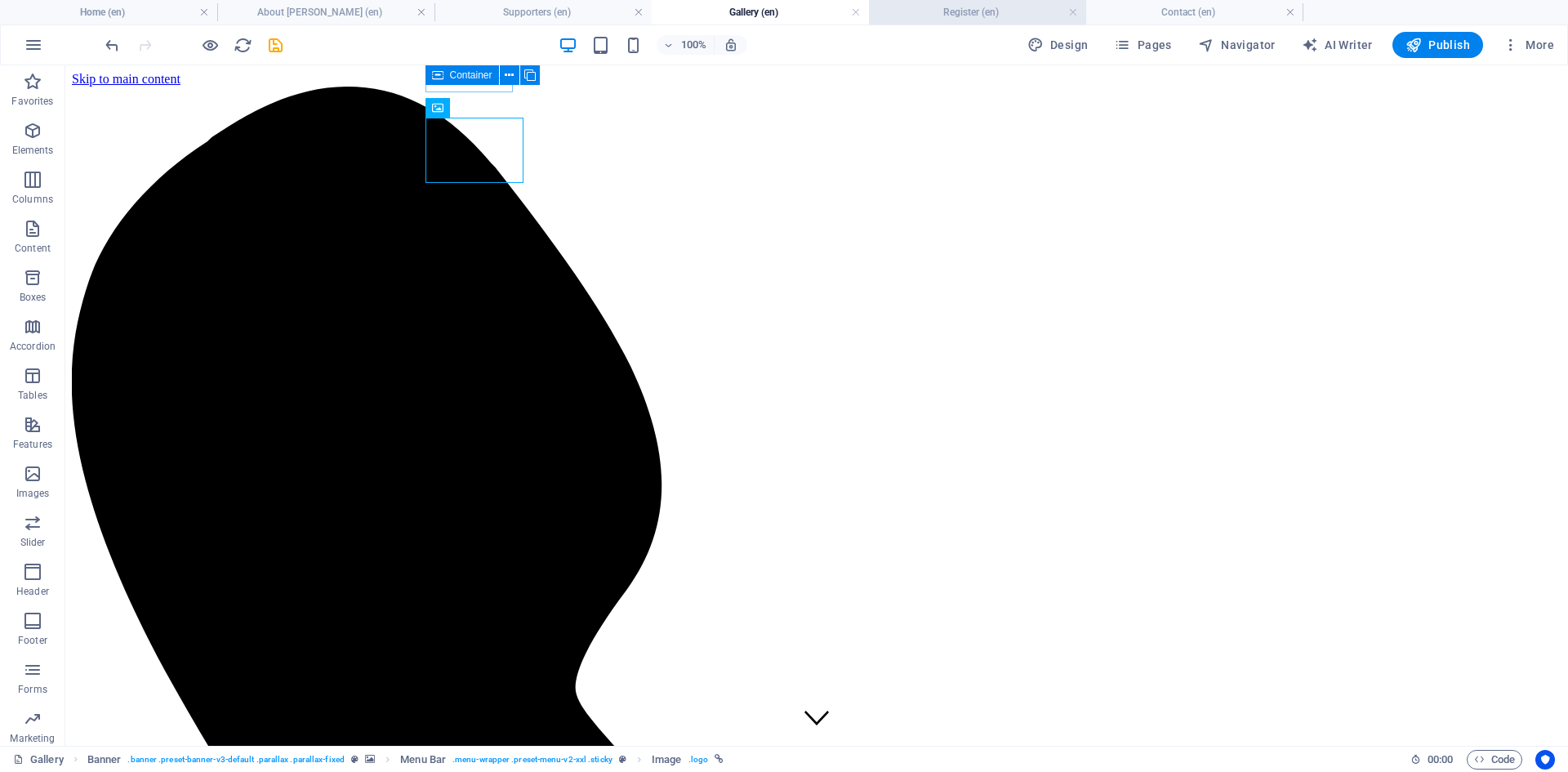
click at [986, 13] on h4 "Register (en)" at bounding box center [977, 11] width 217 height 18
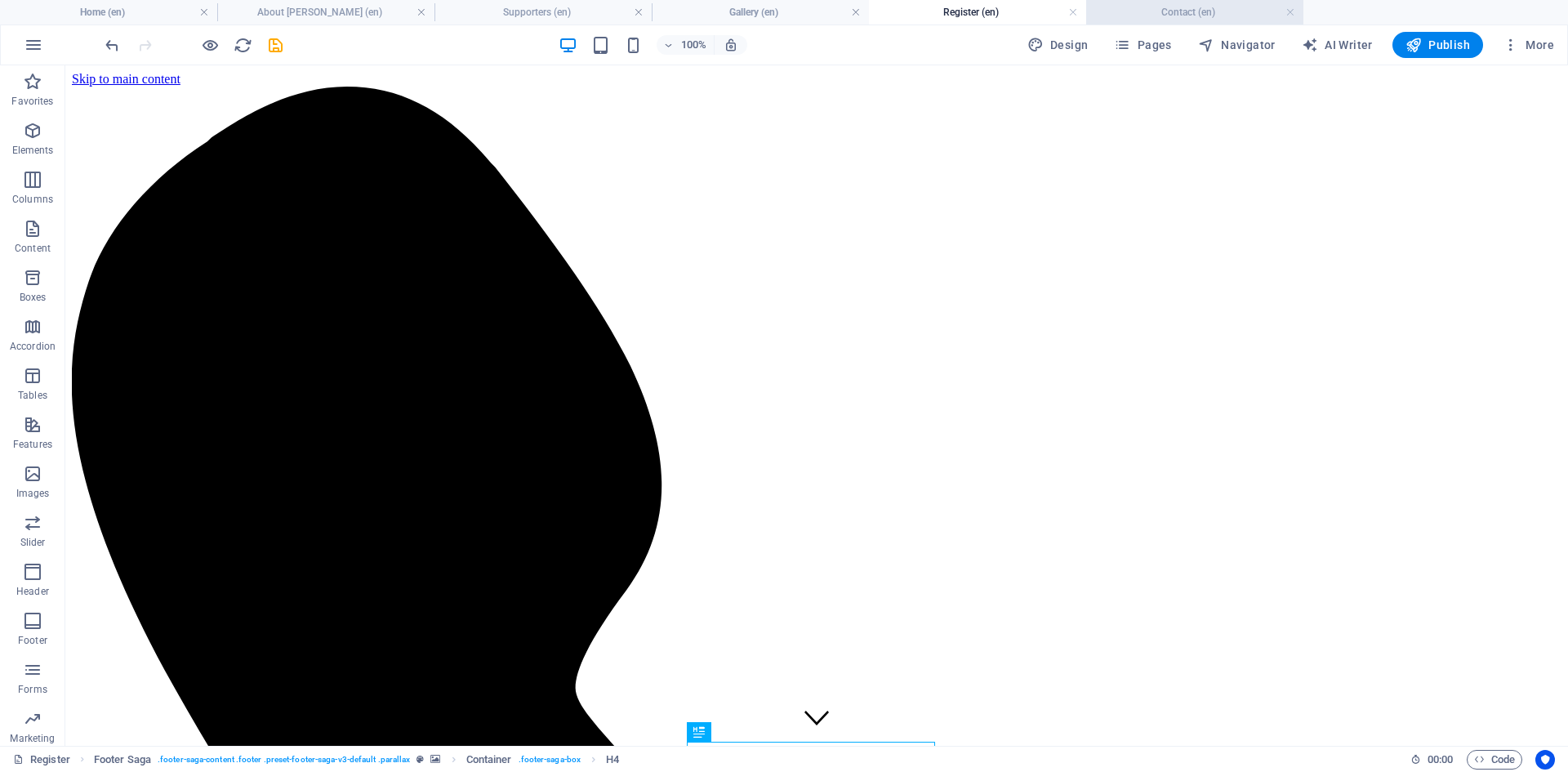
click at [1150, 12] on h4 "Contact (en)" at bounding box center [1194, 11] width 217 height 18
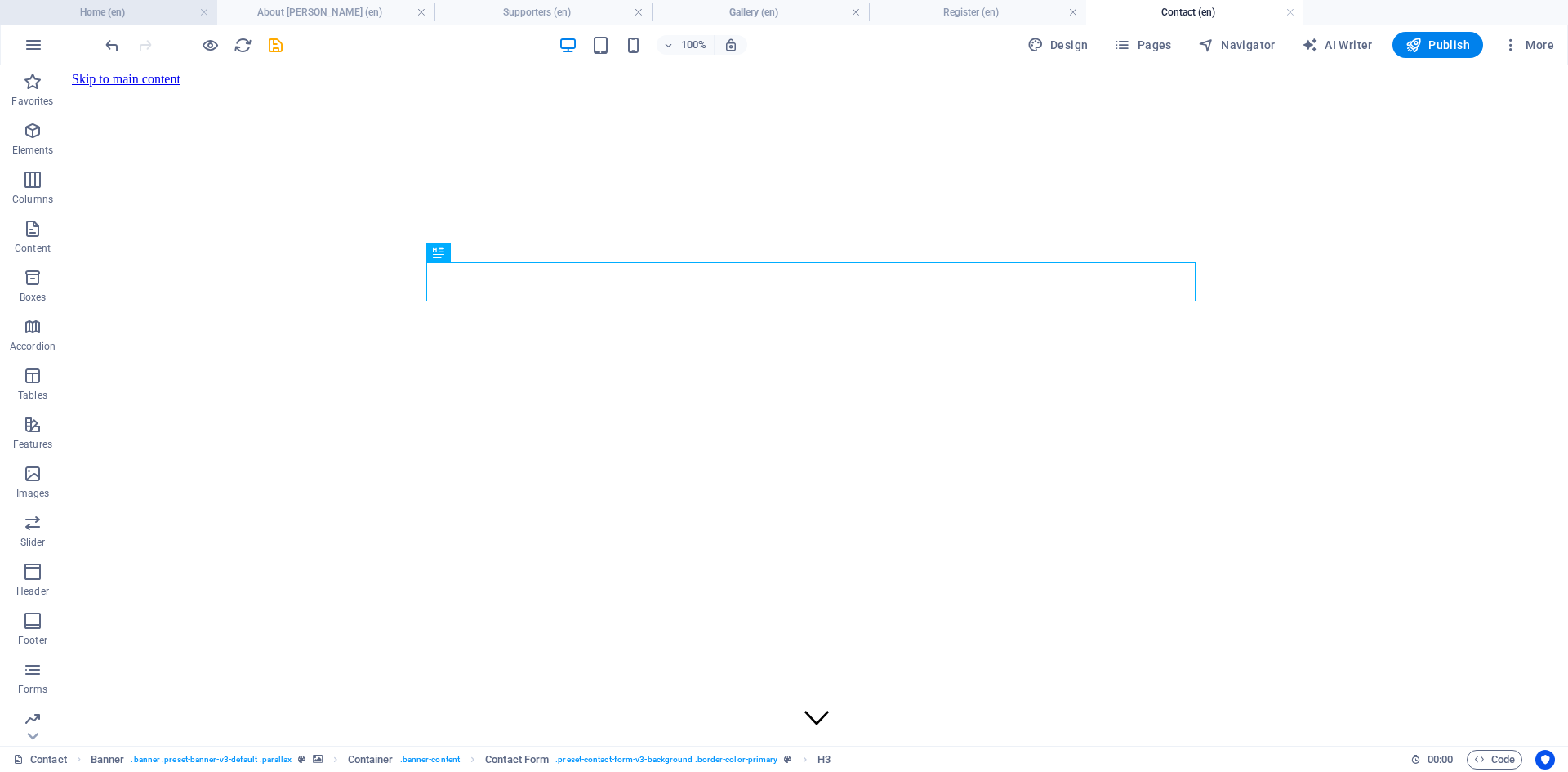
click at [152, 20] on h4 "Home (en)" at bounding box center [108, 11] width 217 height 18
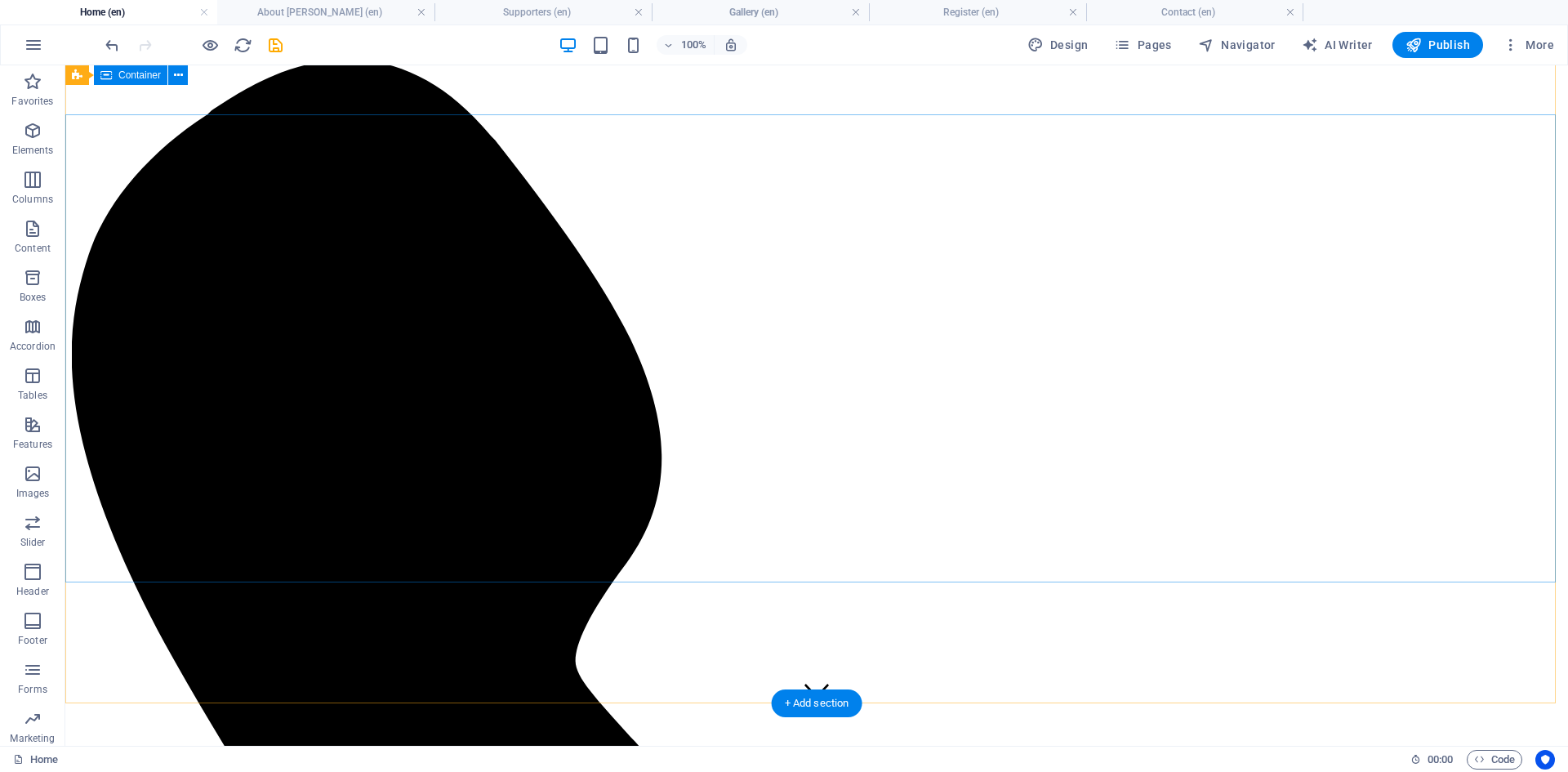
scroll to position [0, 0]
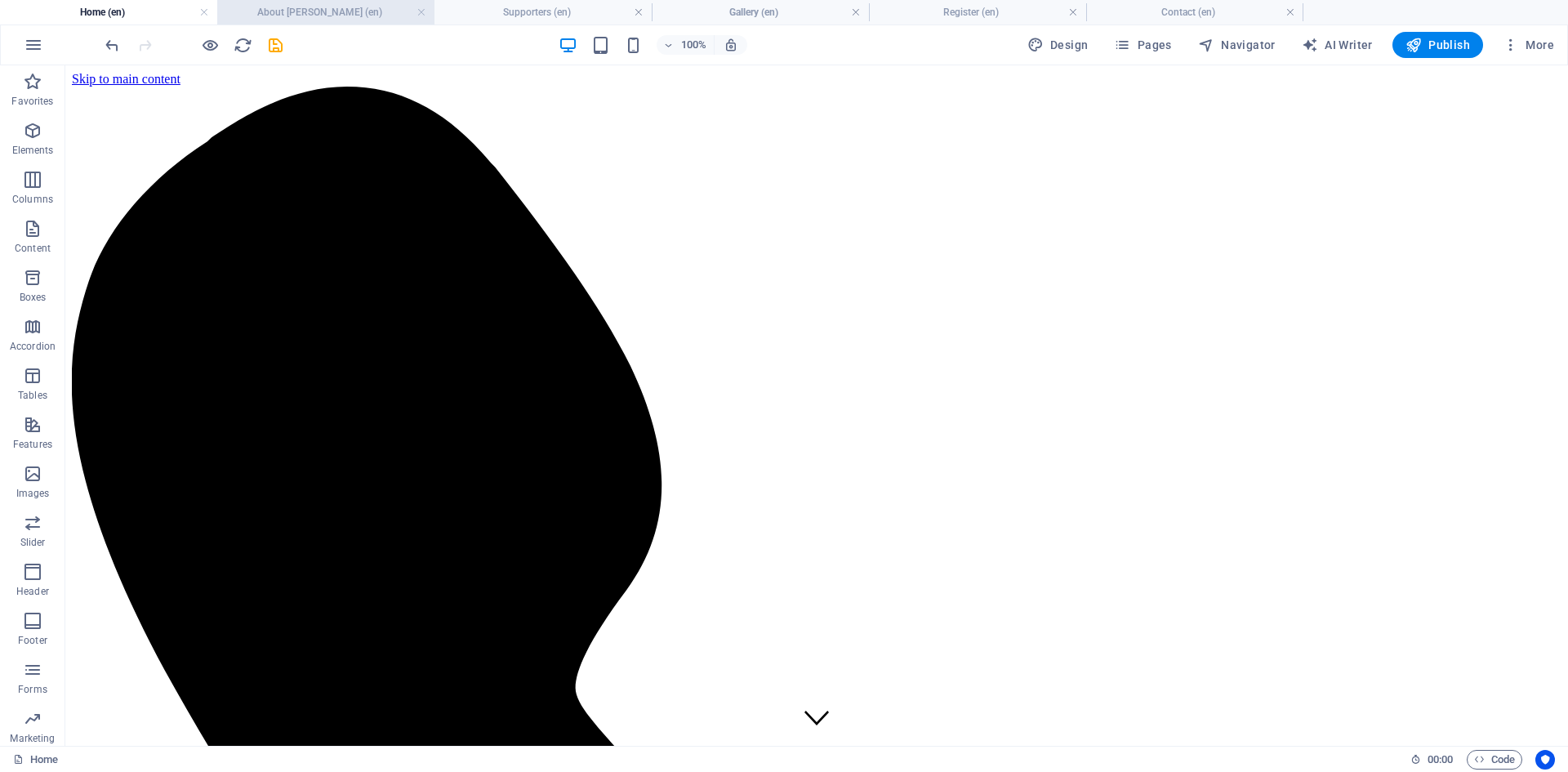
click at [341, 13] on h4 "About [PERSON_NAME] (en)" at bounding box center [326, 11] width 217 height 18
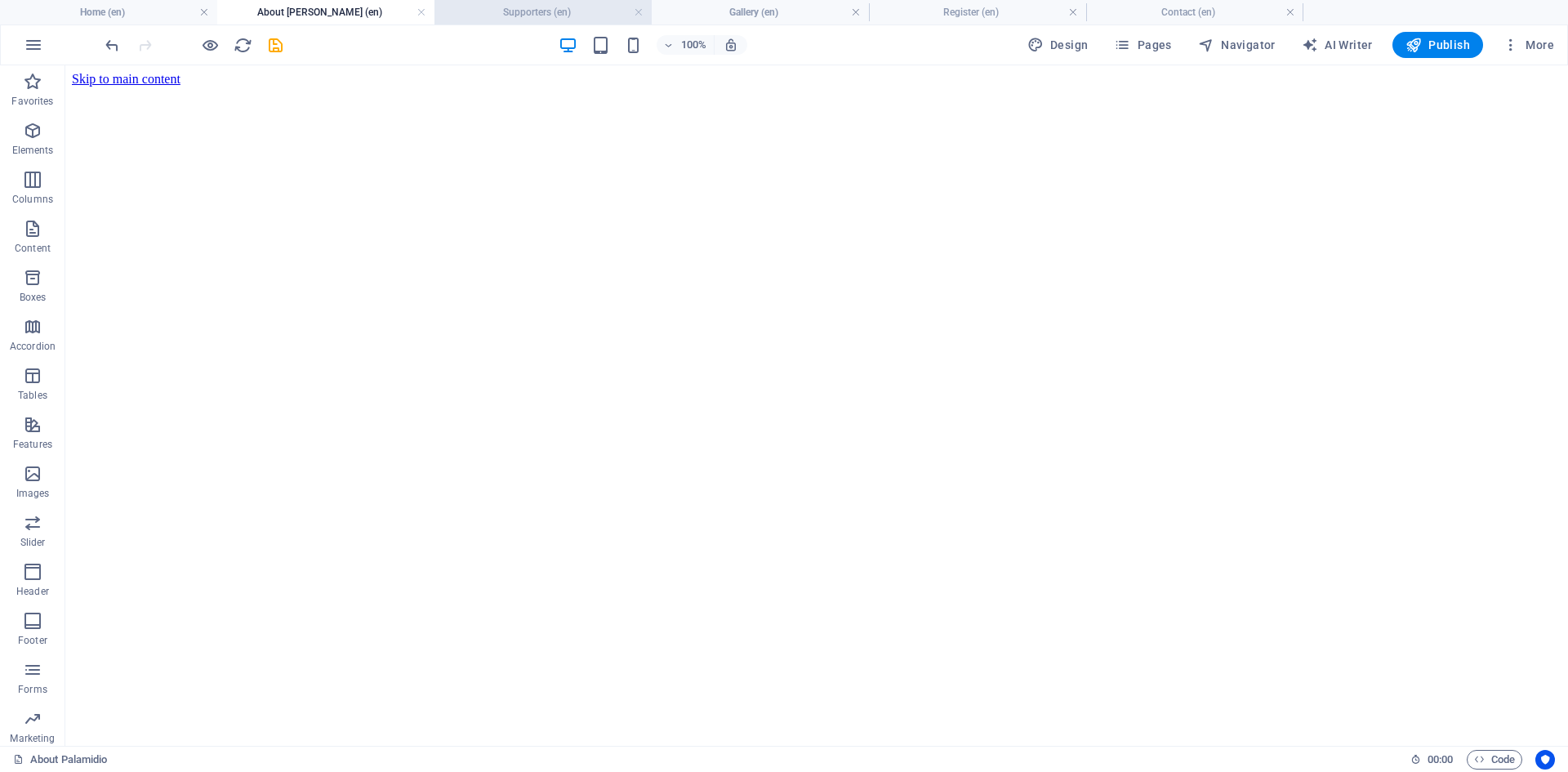
click at [517, 10] on h4 "Supporters (en)" at bounding box center [543, 11] width 217 height 18
click at [709, 18] on h4 "Gallery (en)" at bounding box center [761, 11] width 217 height 18
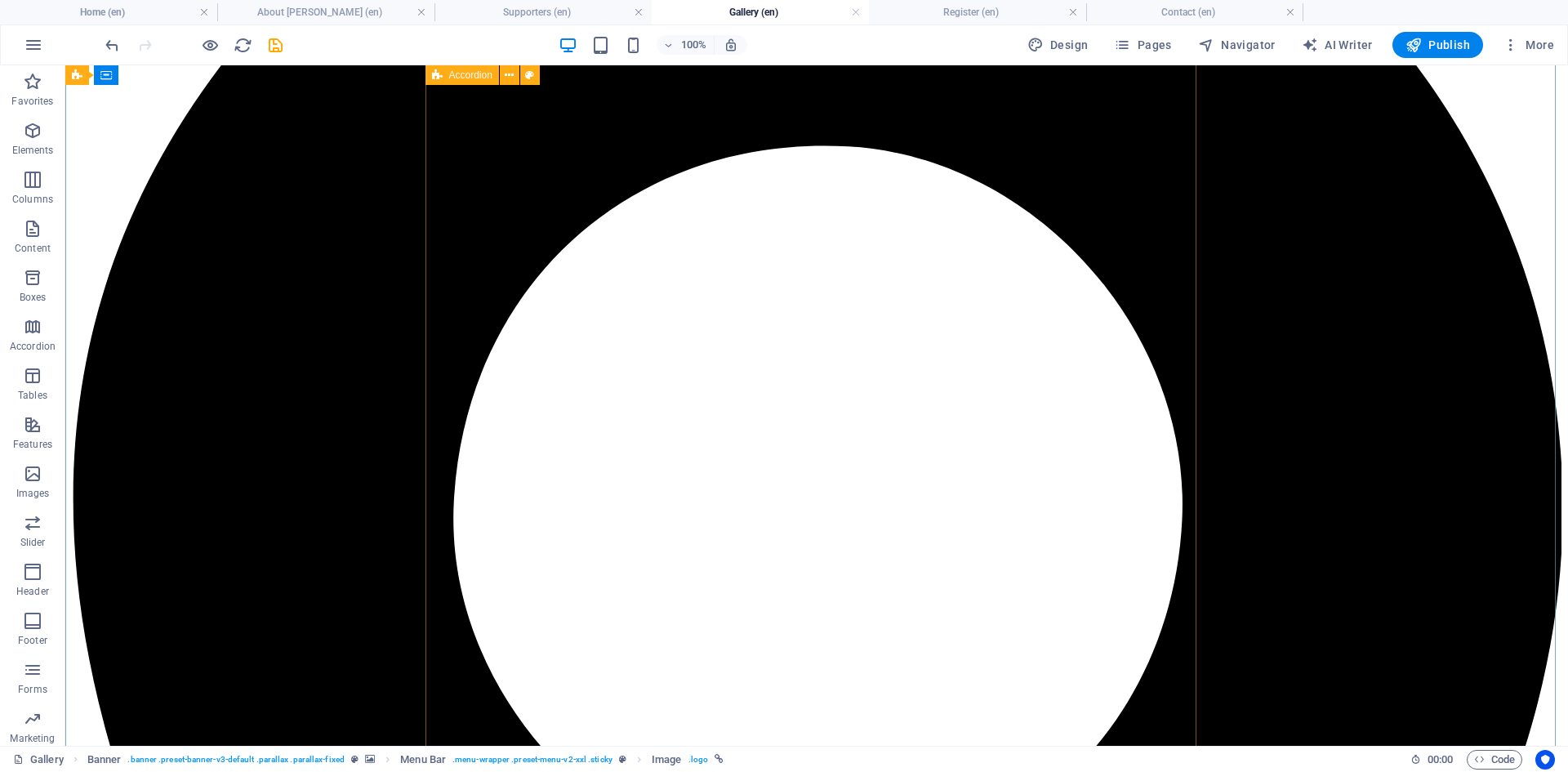
scroll to position [1634, 0]
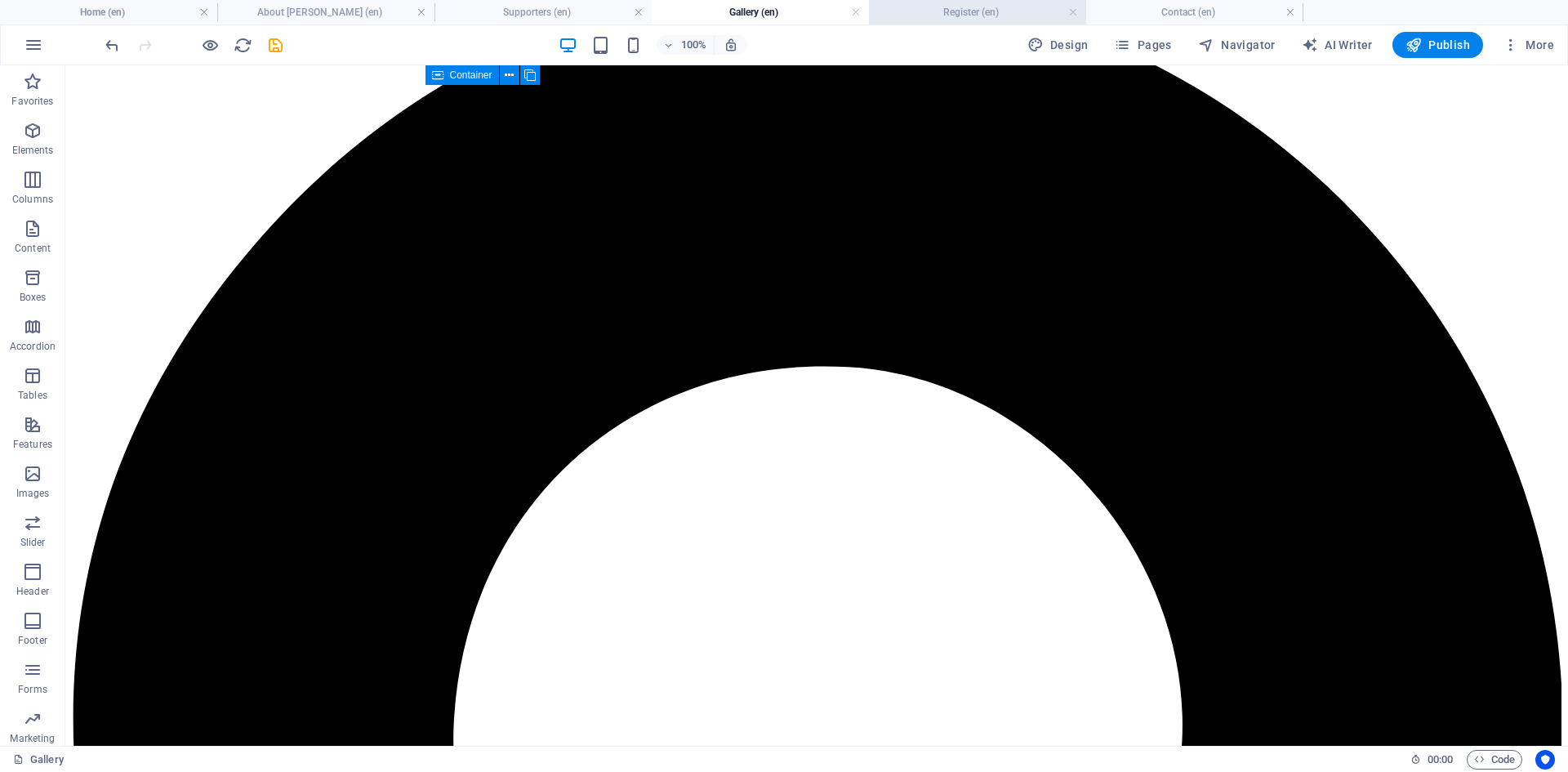
click at [913, 9] on h4 "Register (en)" at bounding box center [977, 11] width 217 height 18
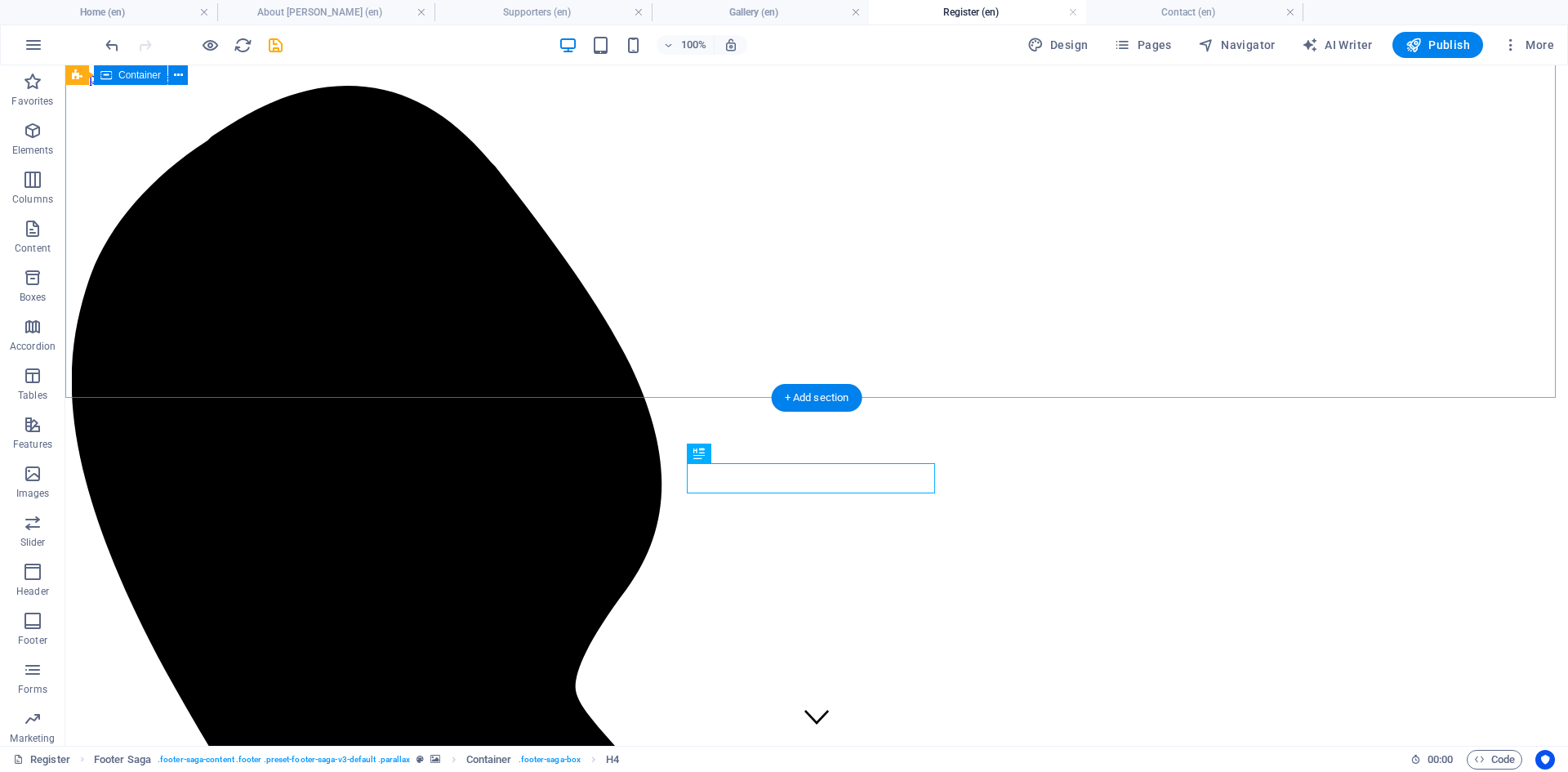
scroll to position [0, 0]
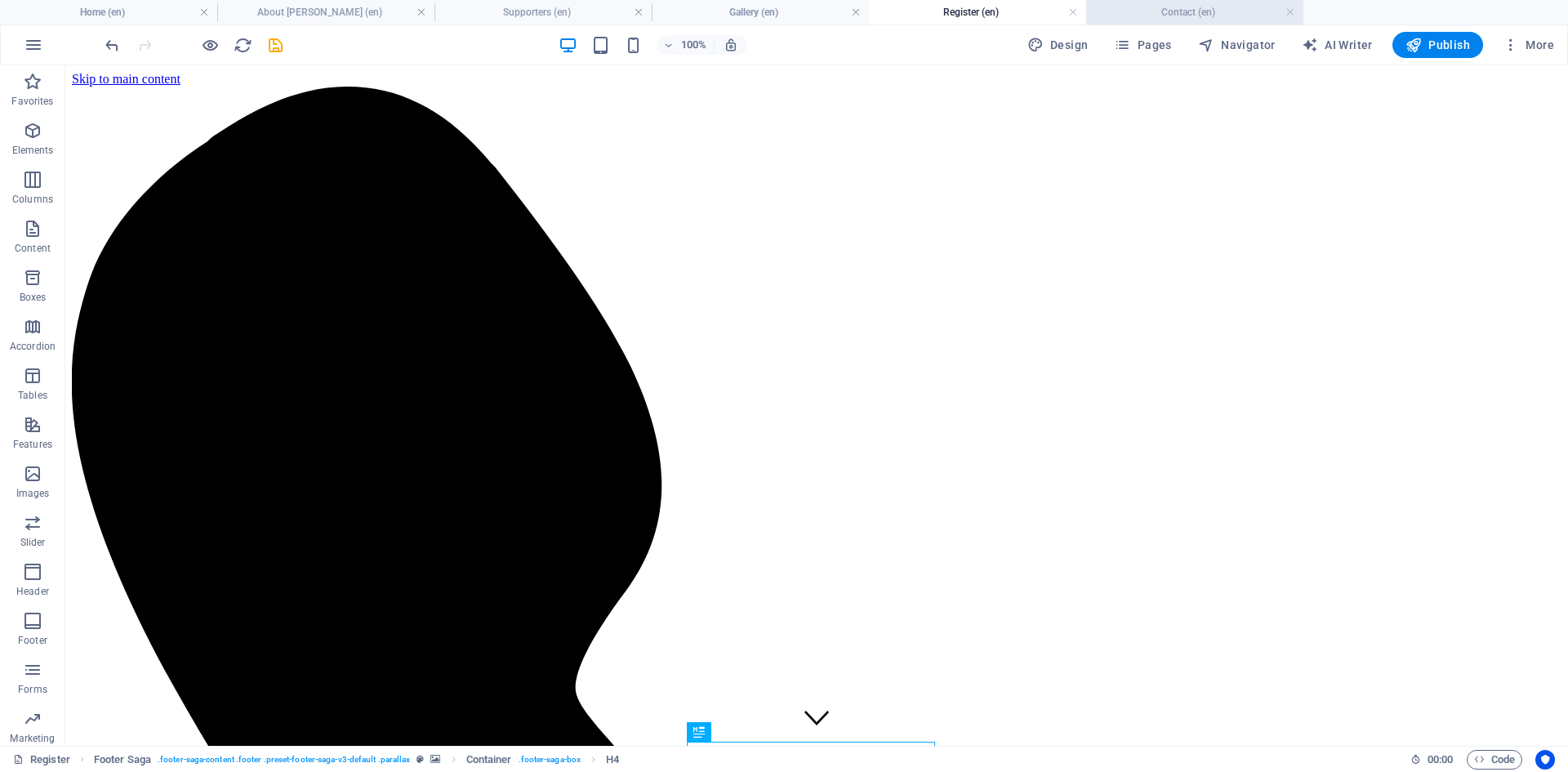
click at [1197, 18] on h4 "Contact (en)" at bounding box center [1194, 11] width 217 height 18
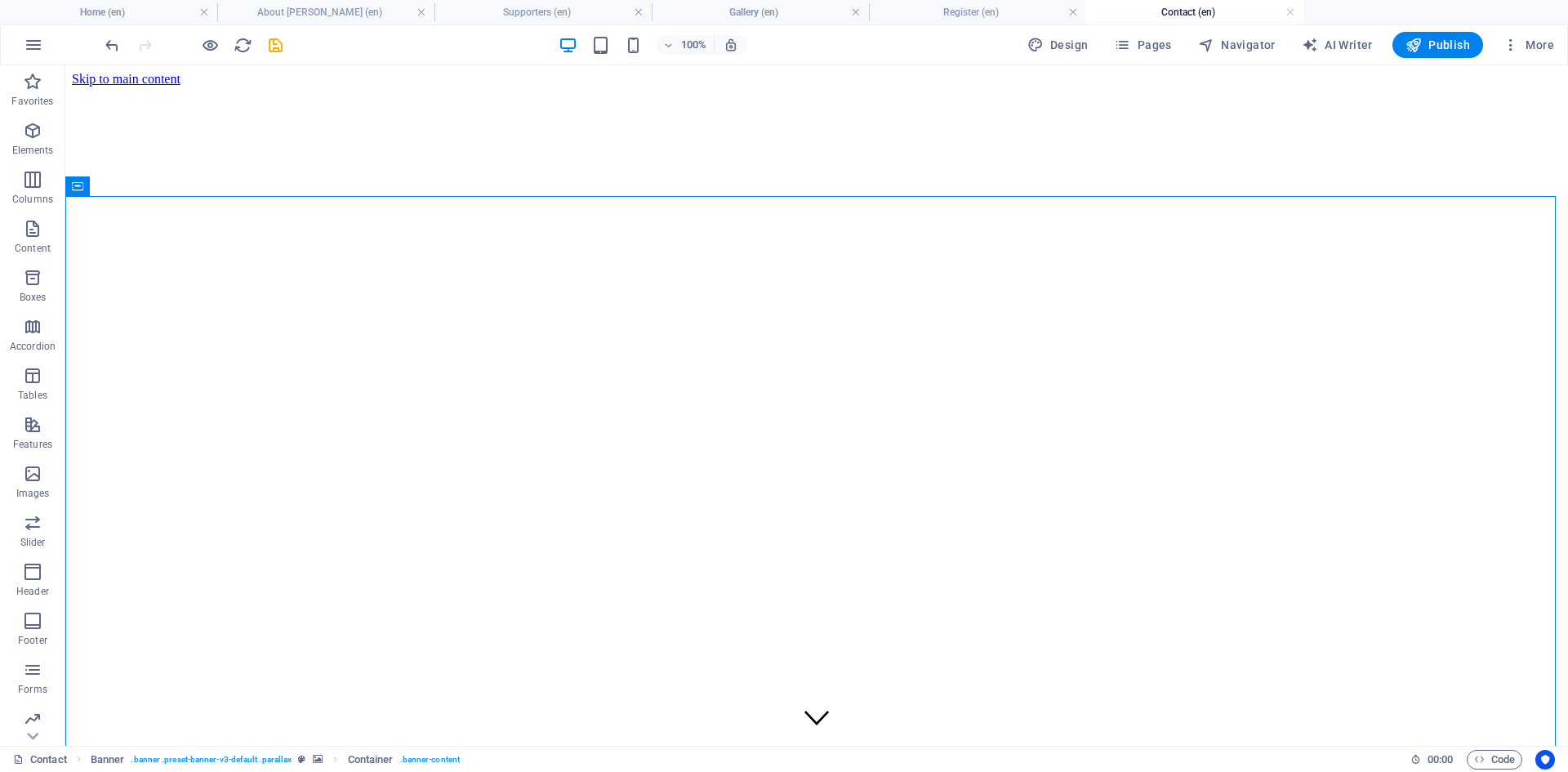
click at [575, 54] on icon "button" at bounding box center [568, 46] width 19 height 19
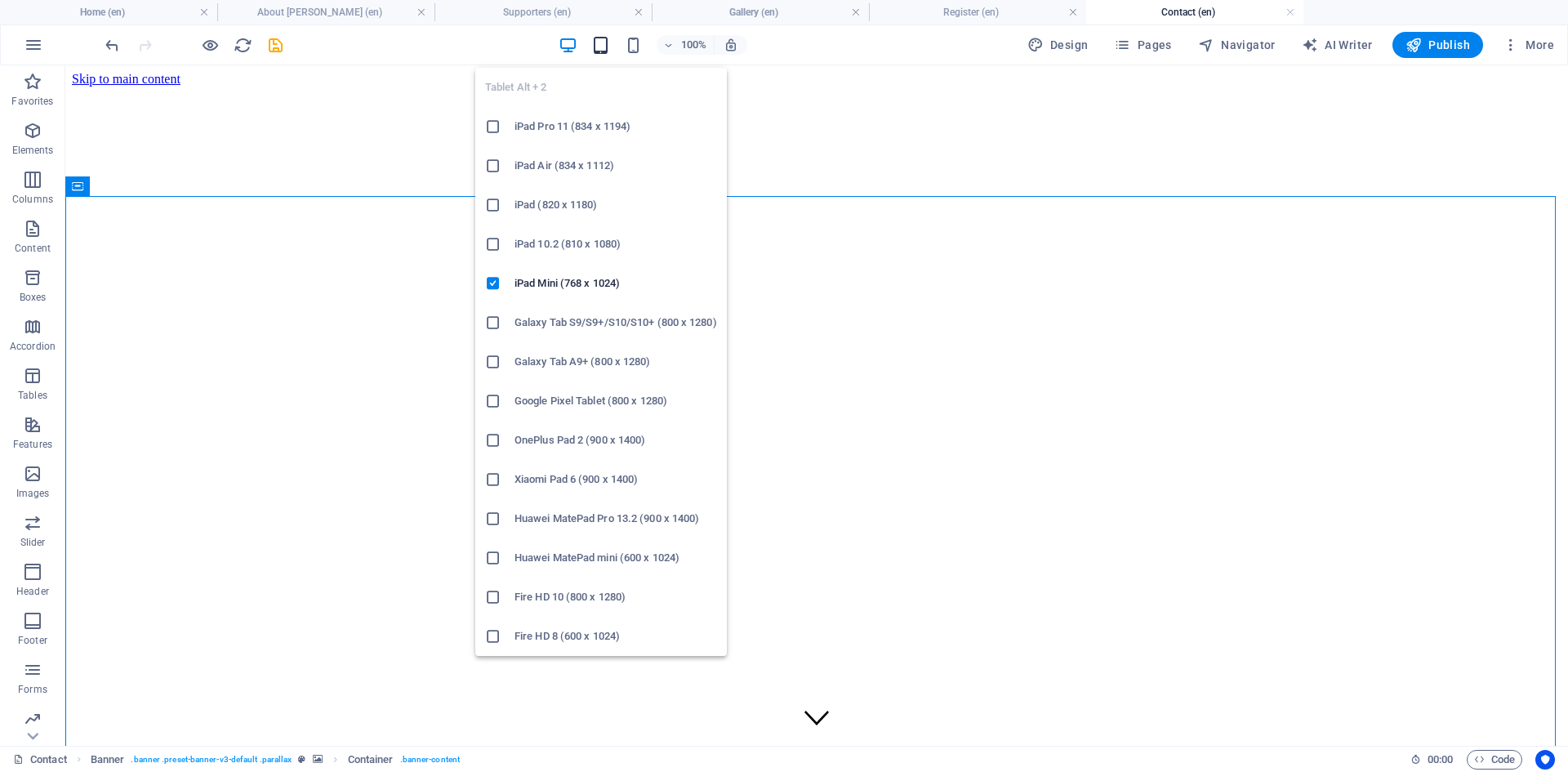
click at [607, 48] on icon "button" at bounding box center [601, 46] width 19 height 19
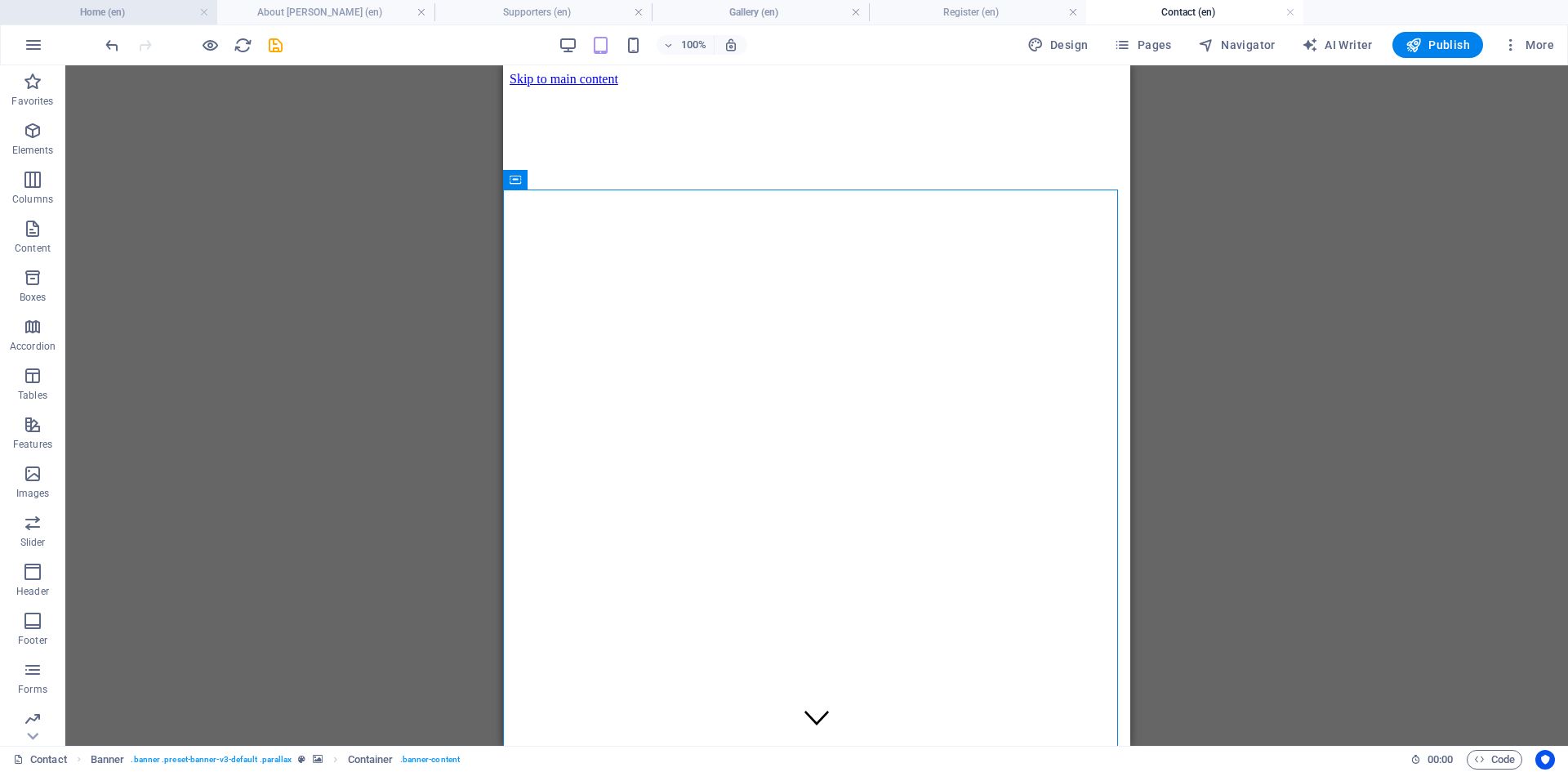
click at [130, 16] on h4 "Home (en)" at bounding box center [108, 11] width 217 height 18
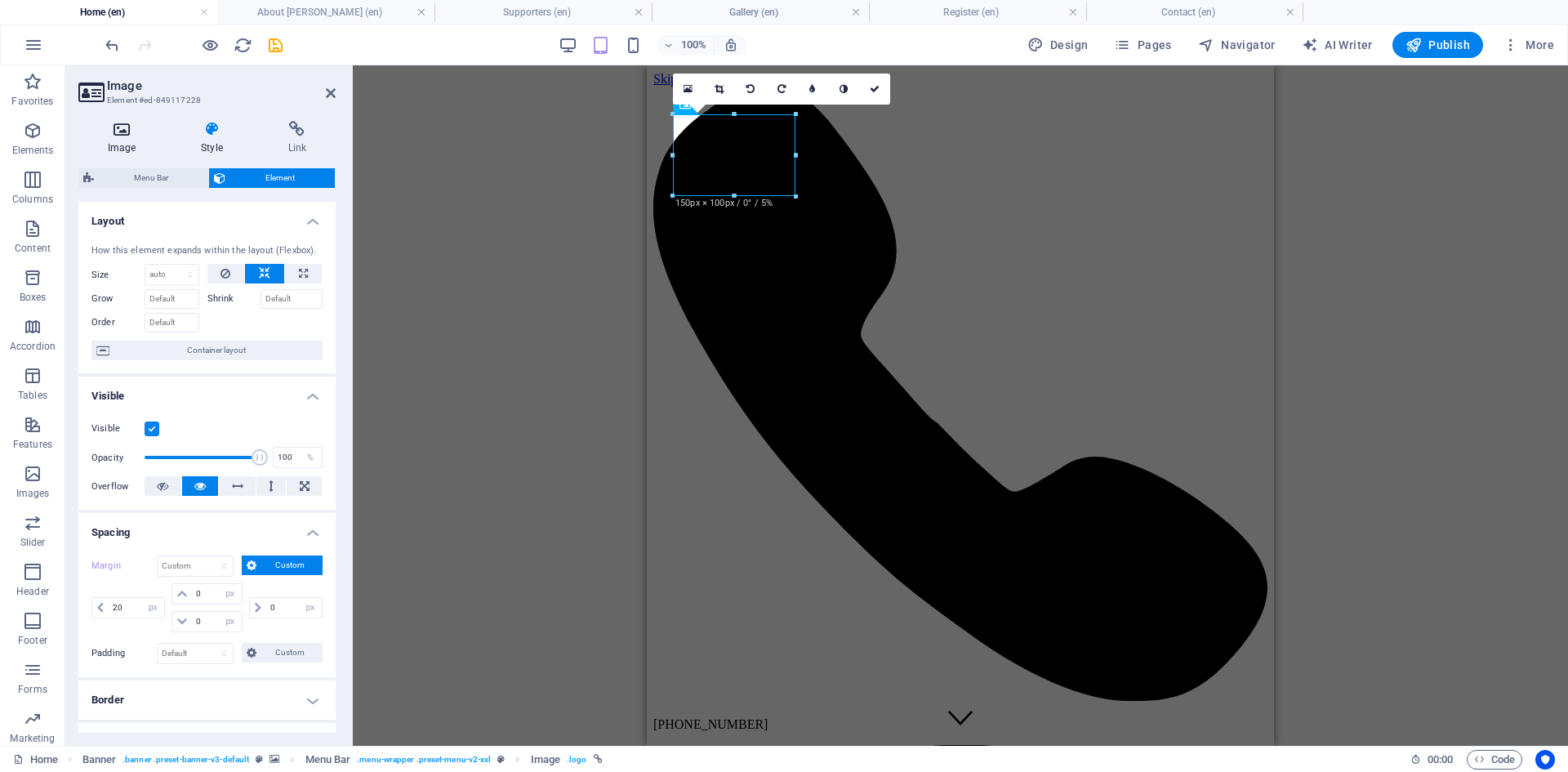
click at [129, 145] on h4 "Image" at bounding box center [125, 138] width 93 height 34
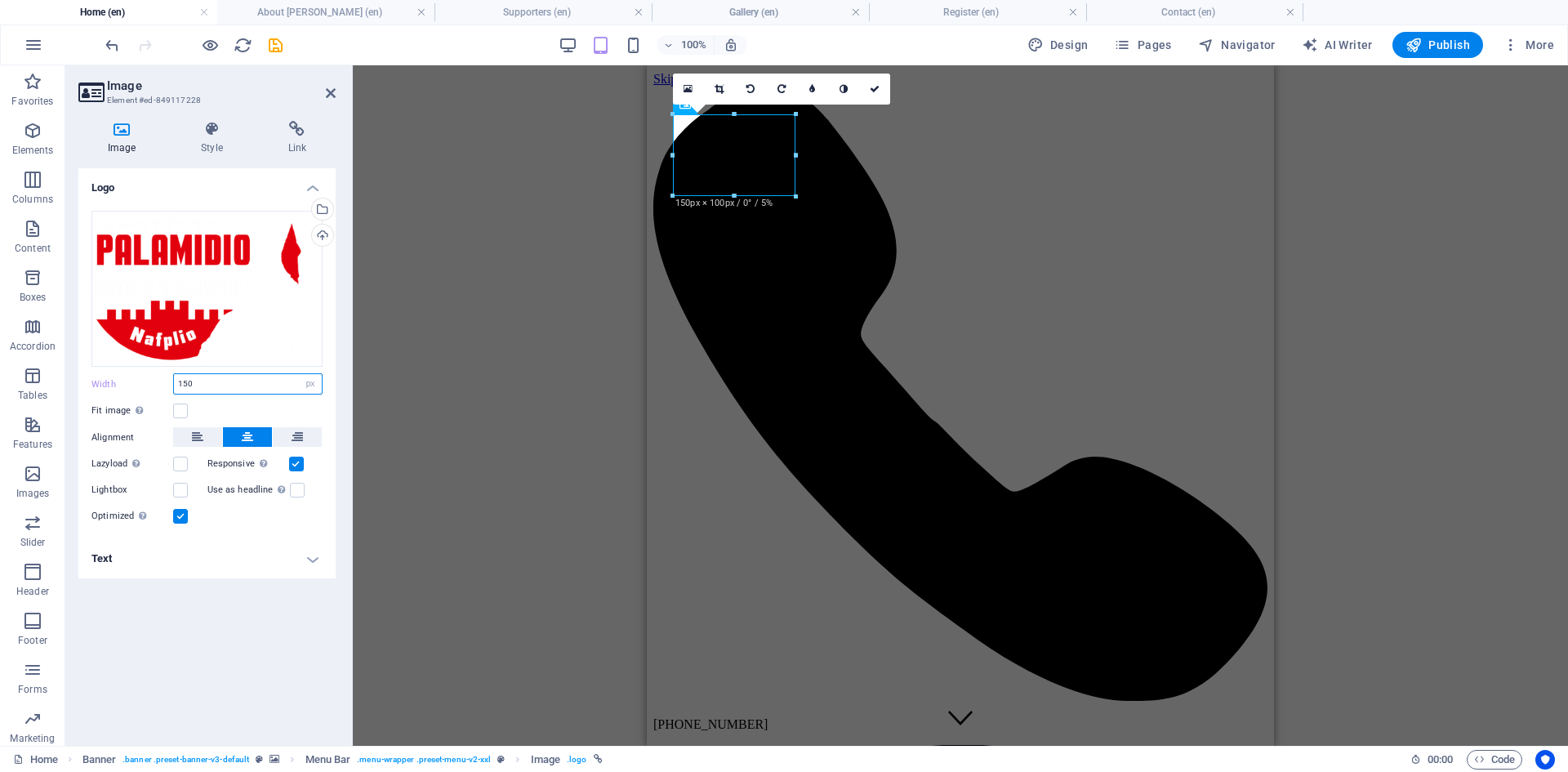
click at [185, 392] on input "150" at bounding box center [248, 384] width 148 height 19
click at [197, 135] on icon at bounding box center [212, 128] width 80 height 16
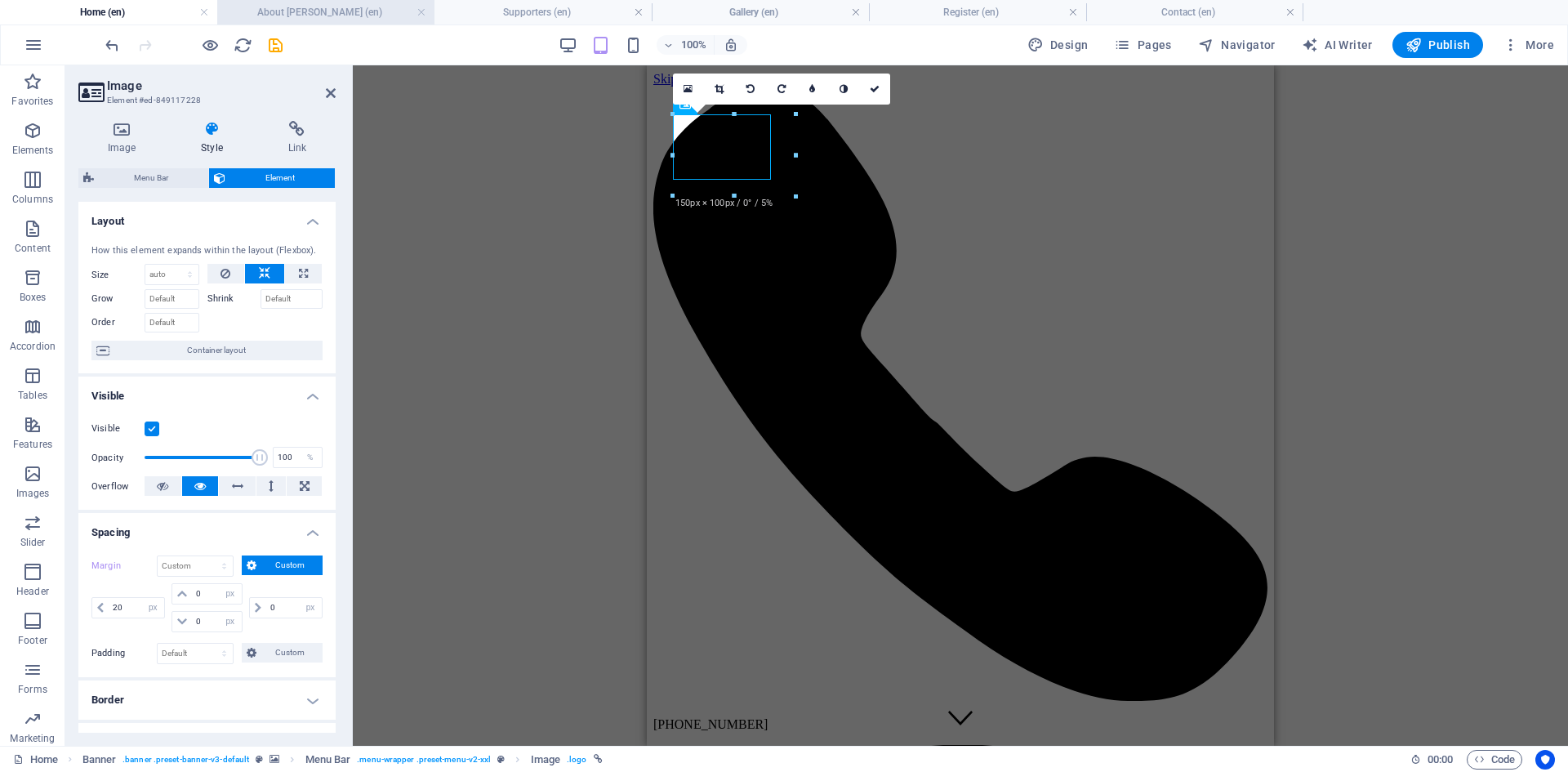
click at [310, 11] on h4 "About [PERSON_NAME] (en)" at bounding box center [326, 11] width 217 height 18
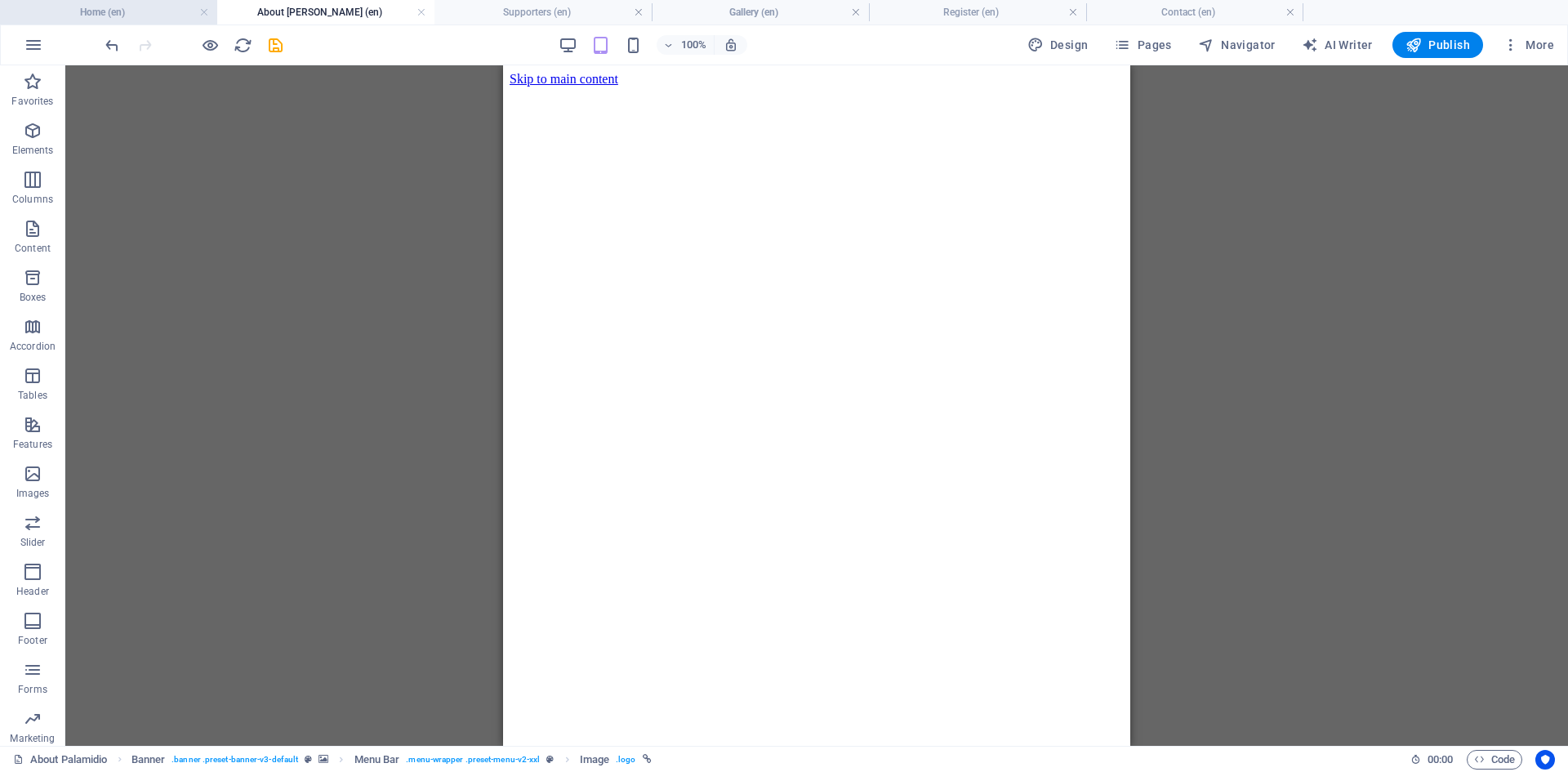
click at [111, 18] on h4 "Home (en)" at bounding box center [108, 11] width 217 height 18
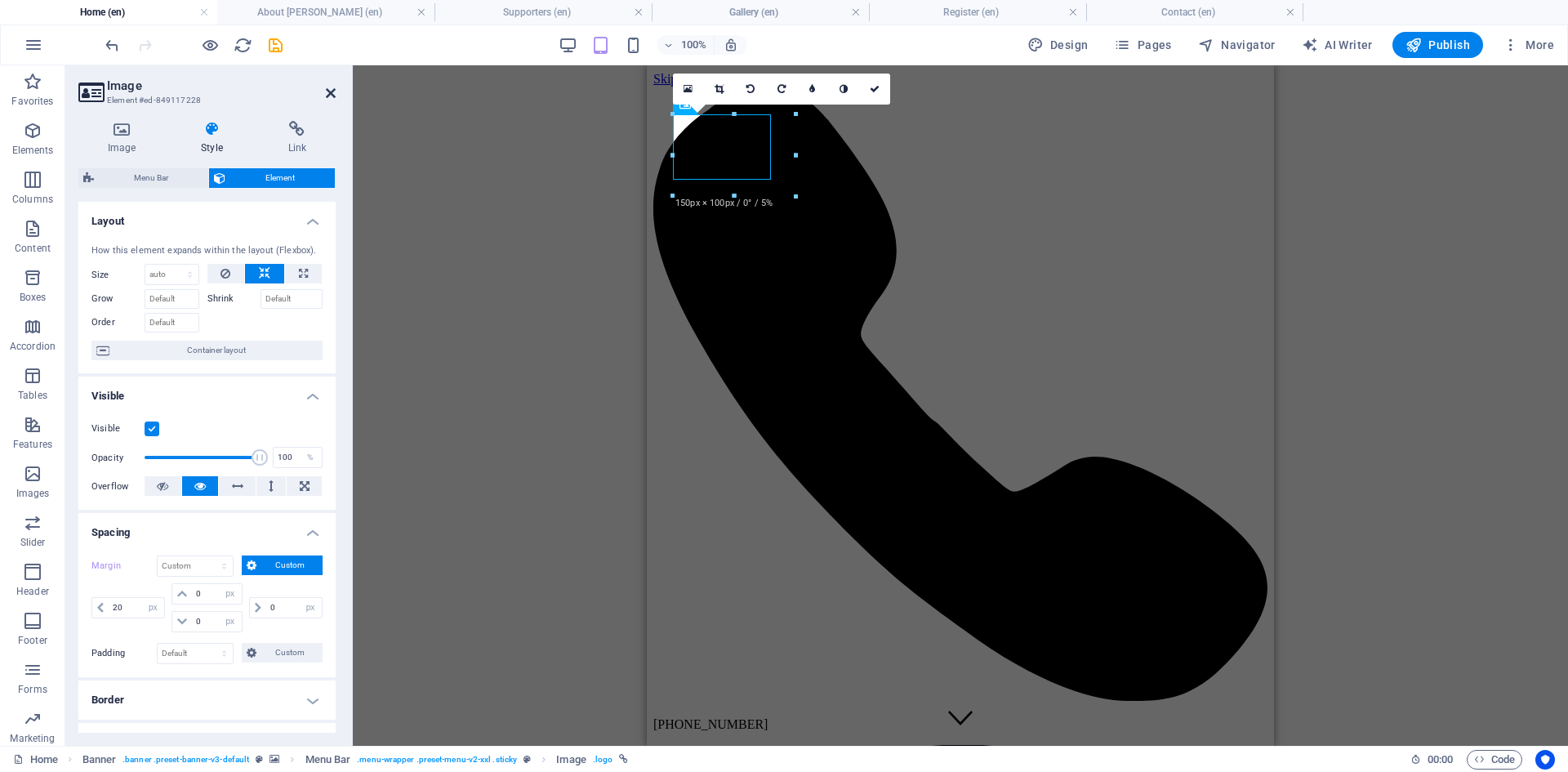
click at [326, 87] on icon at bounding box center [330, 93] width 10 height 13
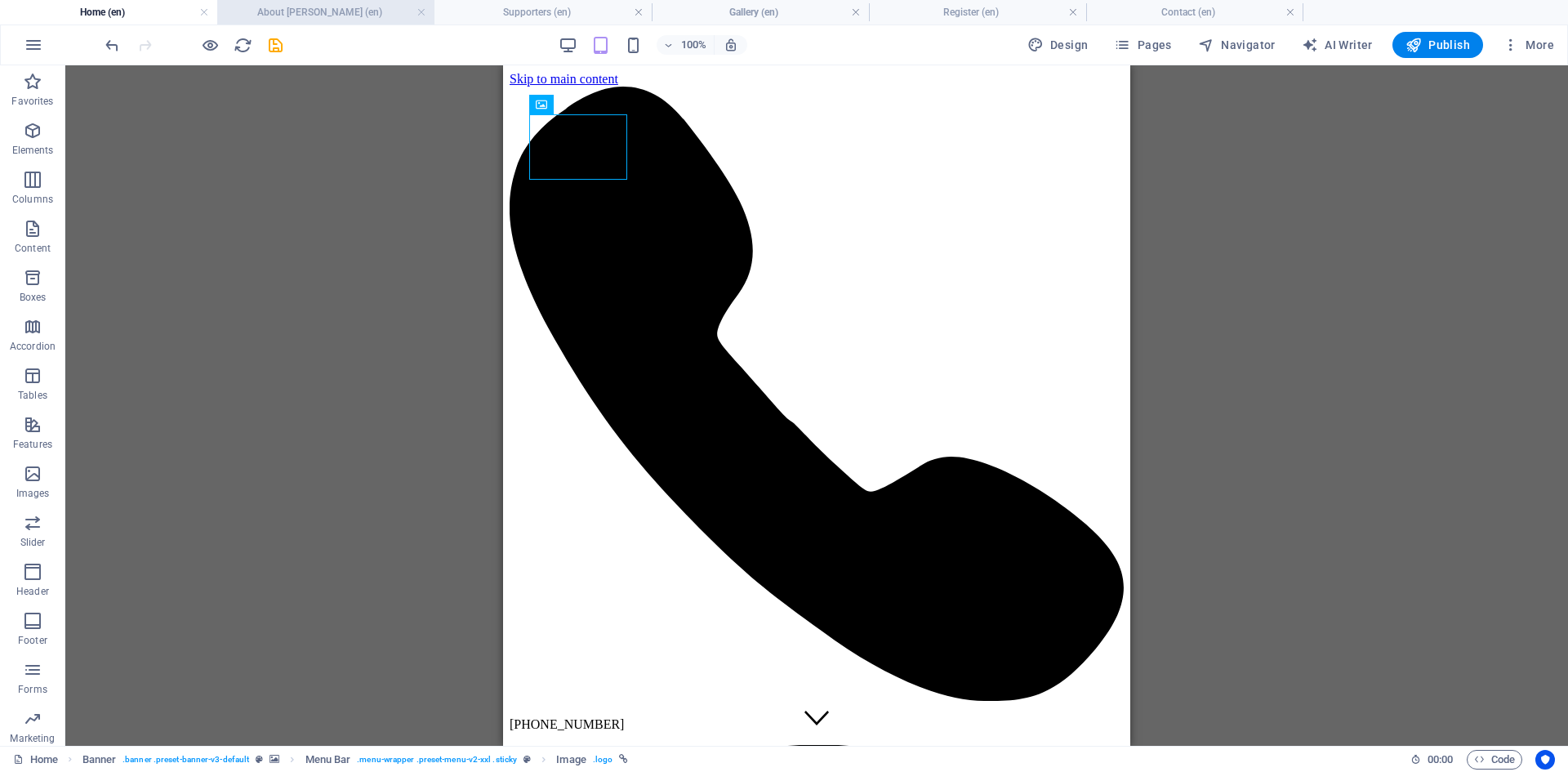
click at [274, 13] on h4 "About [PERSON_NAME] (en)" at bounding box center [326, 11] width 217 height 18
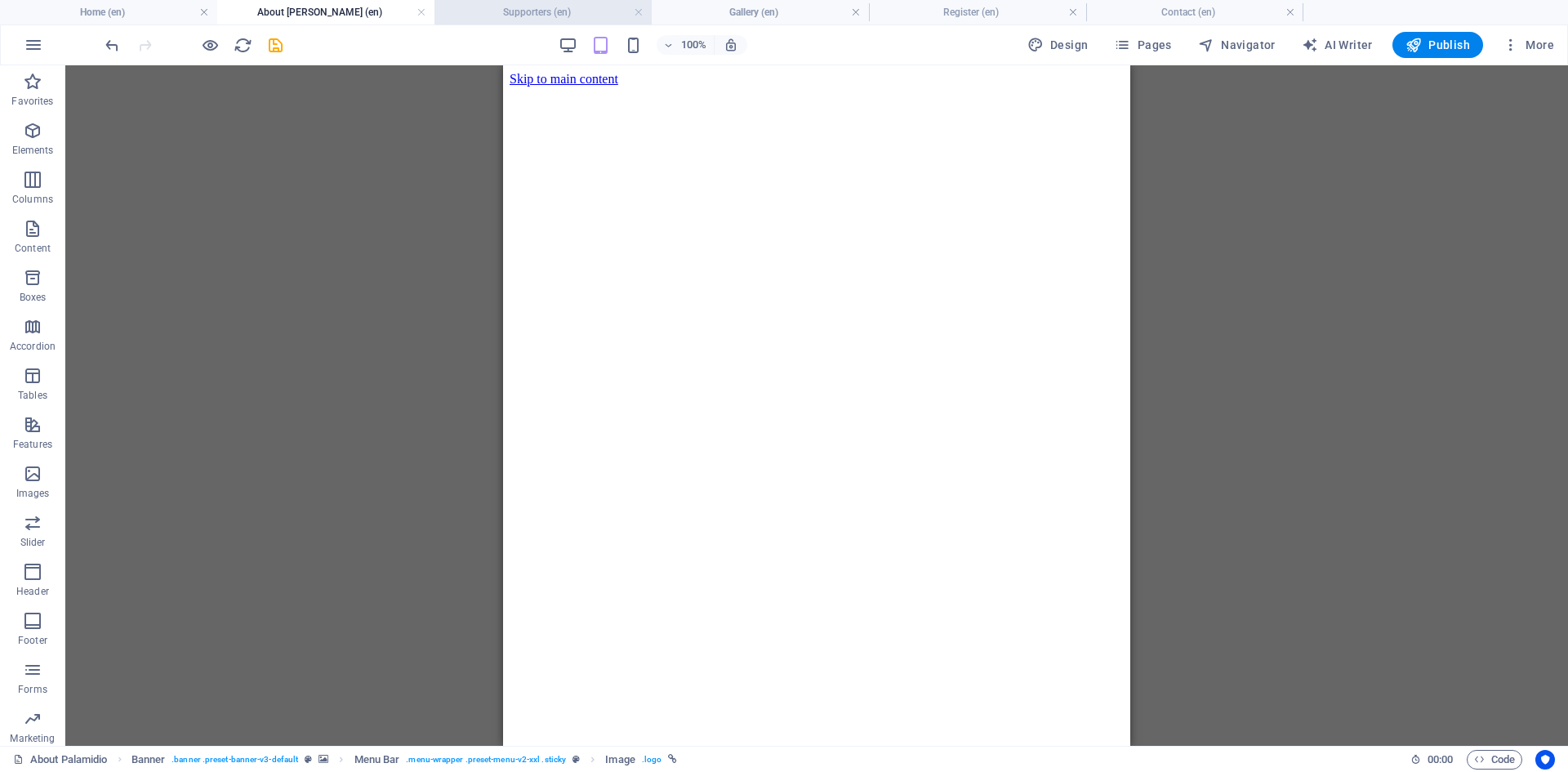
click at [524, 16] on h4 "Supporters (en)" at bounding box center [543, 11] width 217 height 18
click at [728, 16] on h4 "Gallery (en)" at bounding box center [761, 11] width 217 height 18
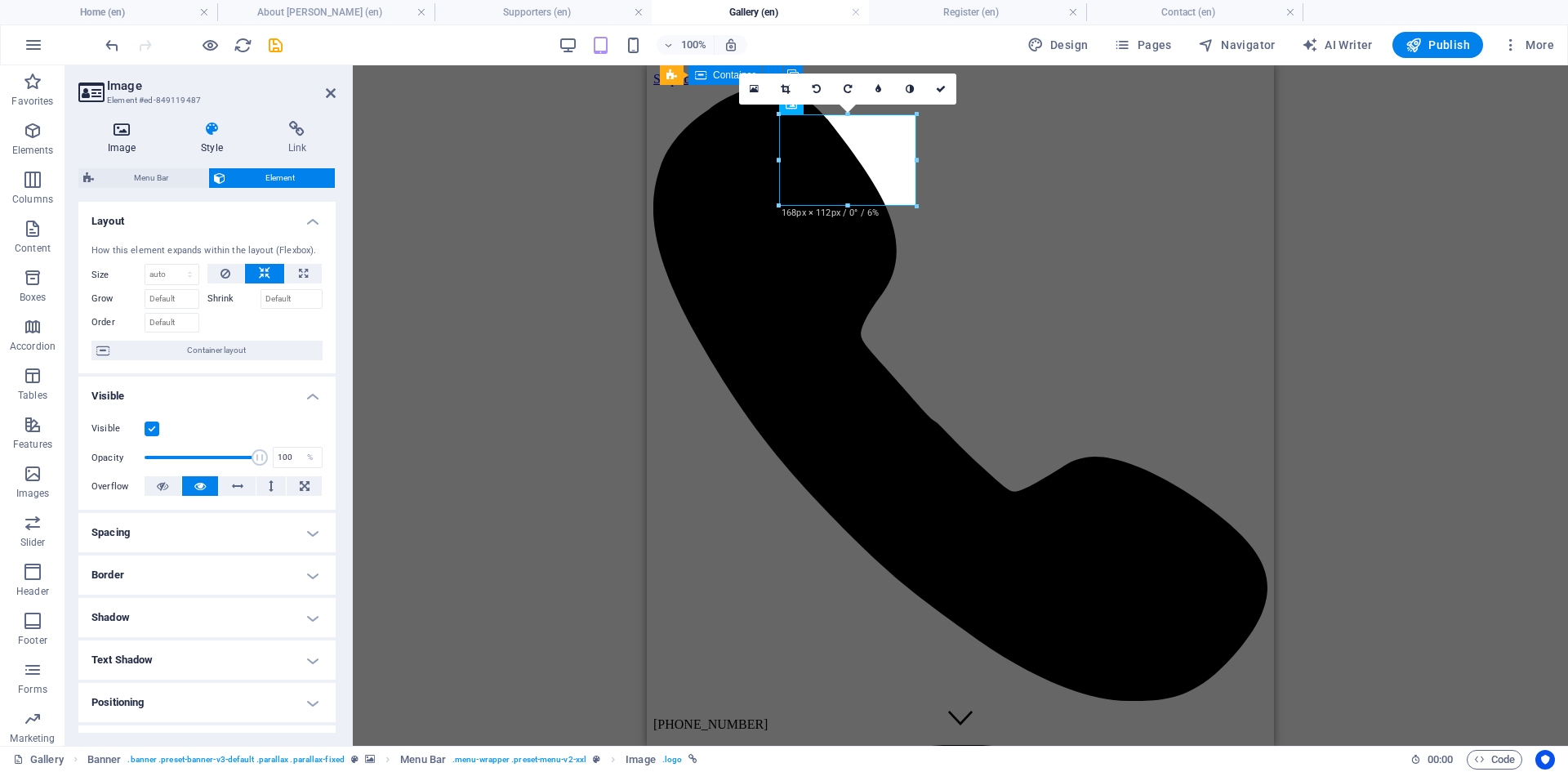
click at [141, 141] on h4 "Image" at bounding box center [125, 138] width 93 height 34
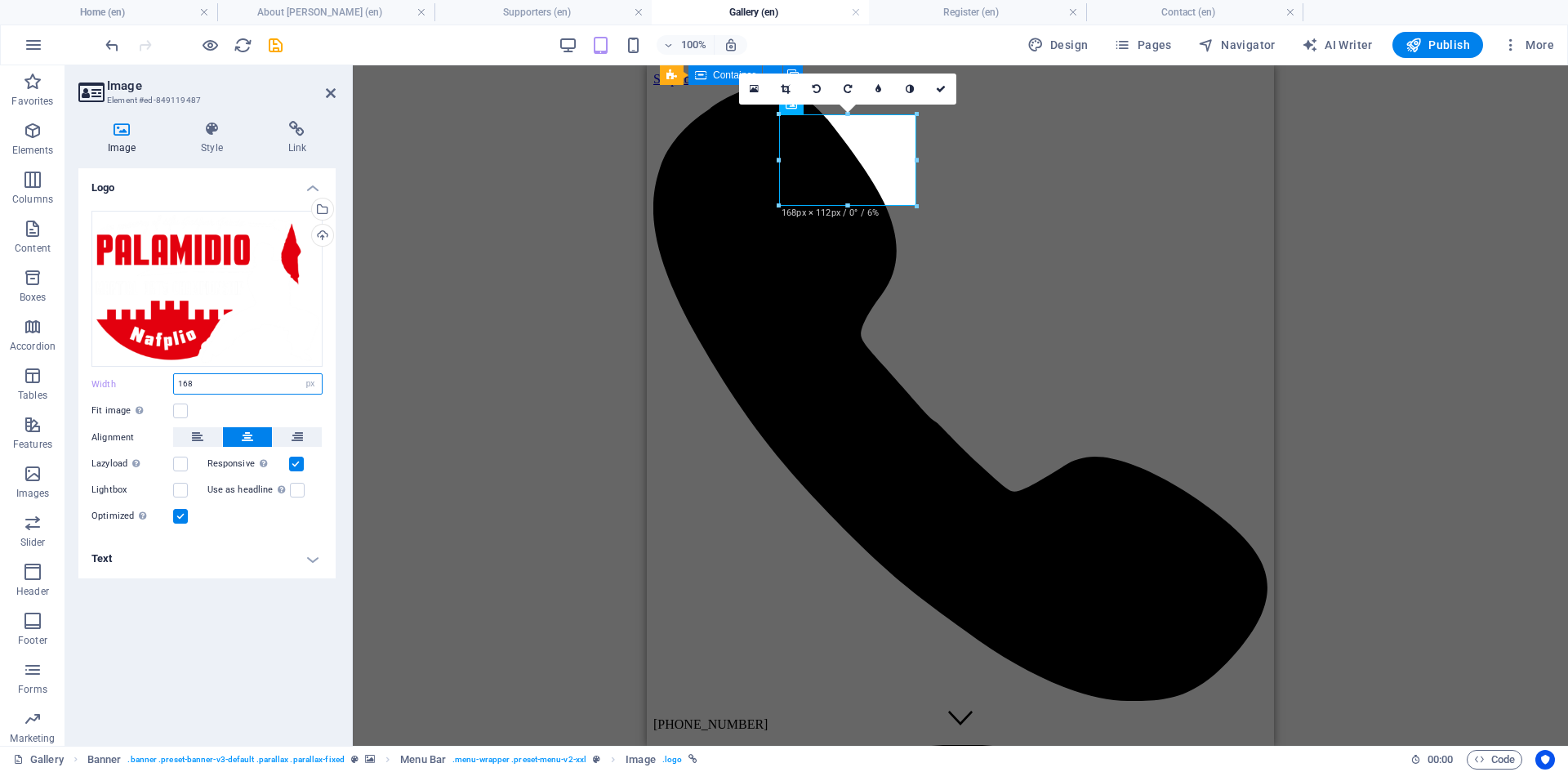
click at [190, 385] on input "168" at bounding box center [248, 384] width 148 height 19
click at [218, 138] on h4 "Style" at bounding box center [215, 138] width 86 height 34
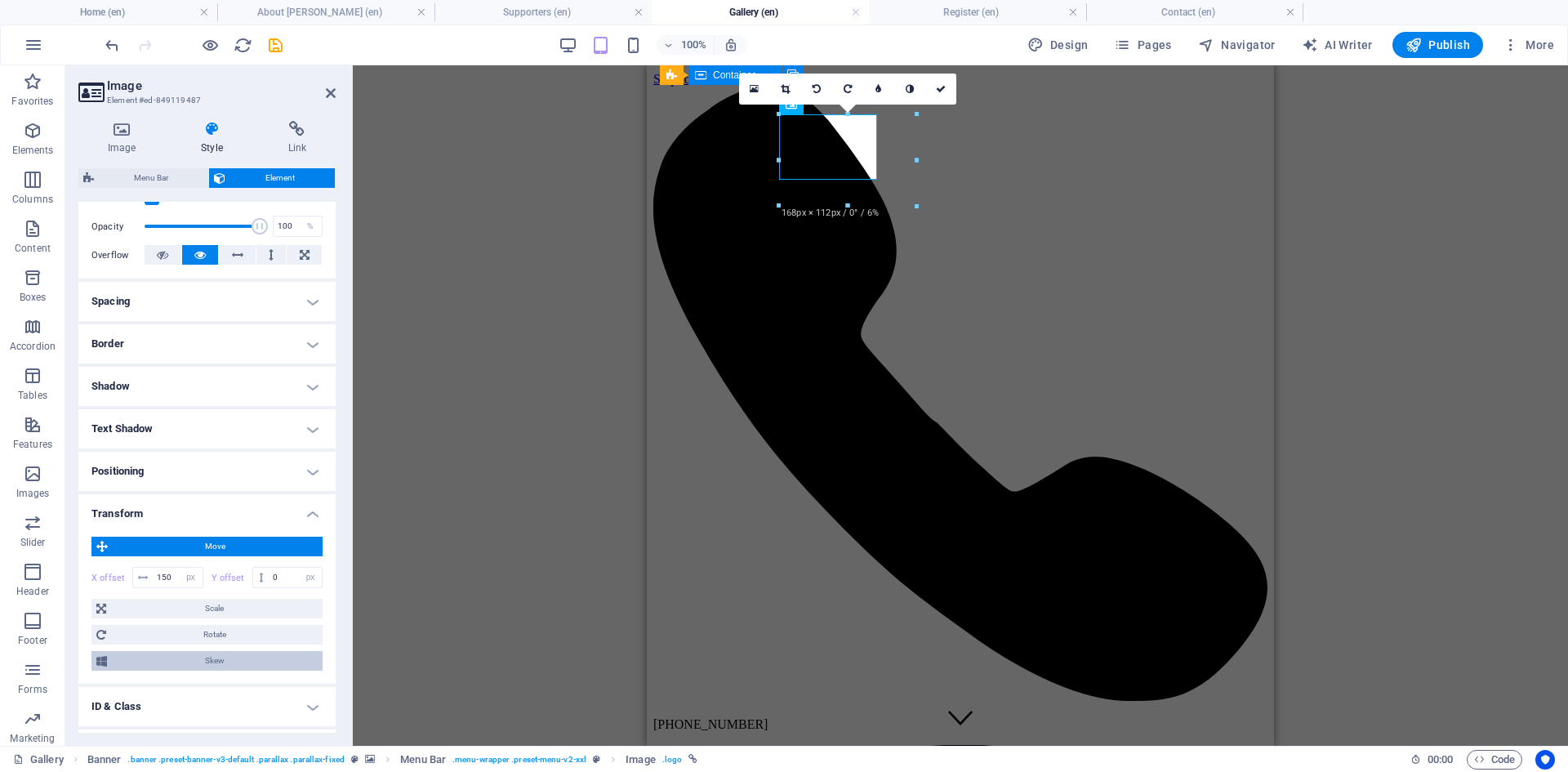
scroll to position [245, 0]
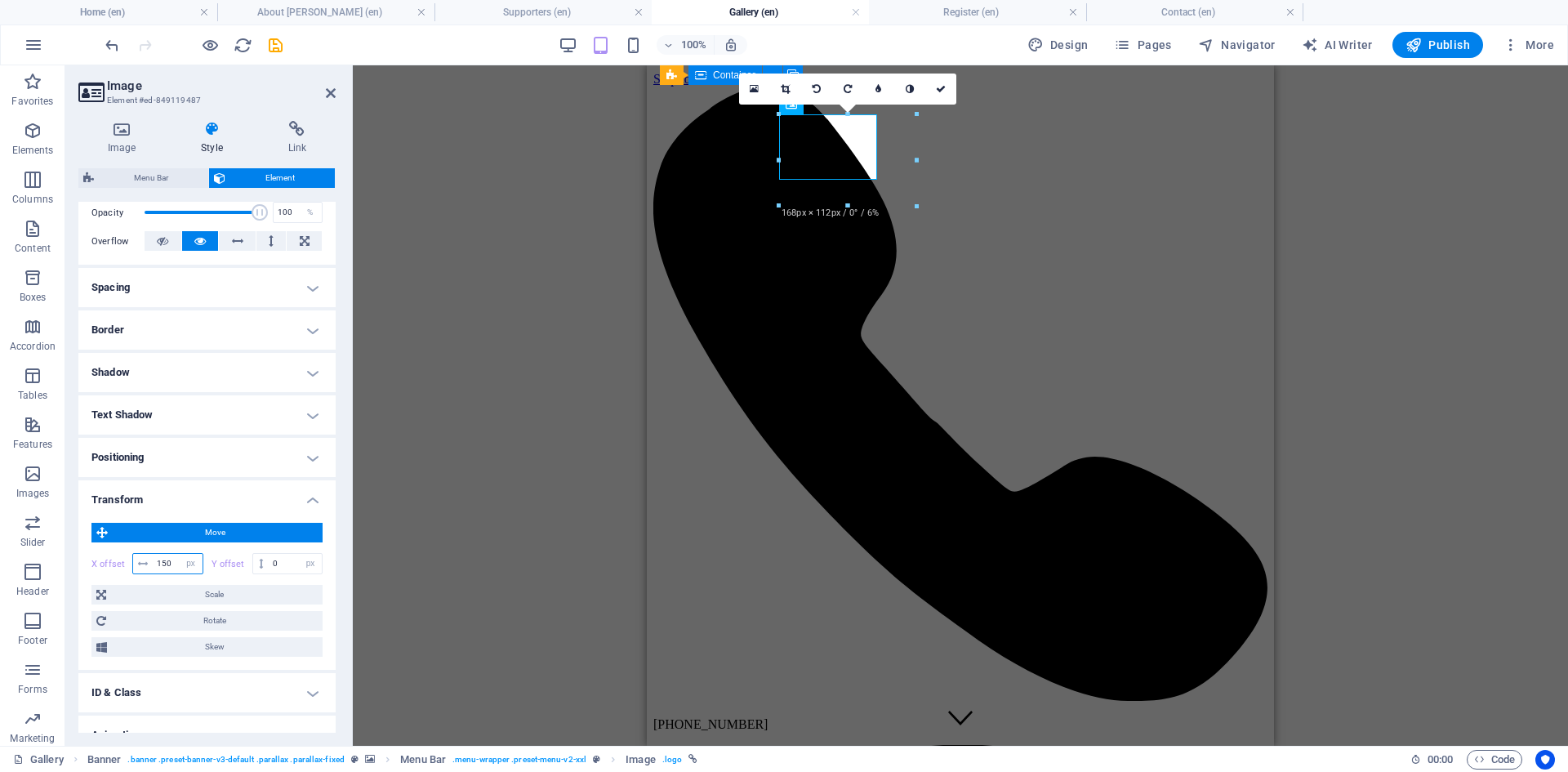
click at [174, 566] on input "150" at bounding box center [177, 563] width 50 height 19
click at [202, 291] on h4 "Spacing" at bounding box center [207, 287] width 258 height 39
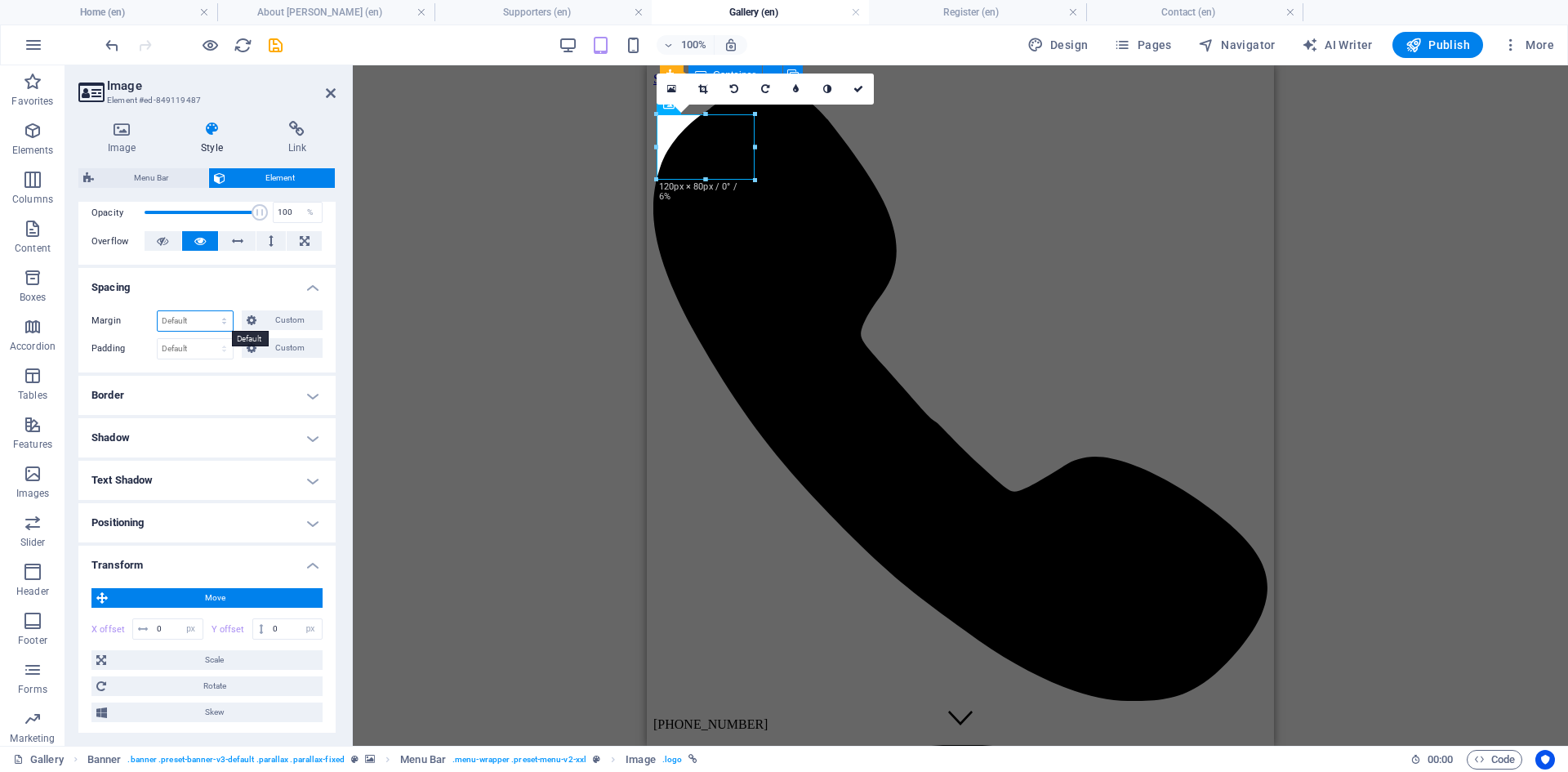
click at [196, 320] on select "Default auto px % rem vw vh Custom" at bounding box center [195, 321] width 75 height 19
click at [158, 311] on select "Default auto px % rem vw vh Custom" at bounding box center [195, 321] width 75 height 19
drag, startPoint x: 213, startPoint y: 321, endPoint x: 214, endPoint y: 329, distance: 8.1
click at [213, 321] on select "Default auto px % rem vw vh Custom" at bounding box center [195, 321] width 75 height 19
click at [208, 311] on select "Default auto px % rem vw vh Custom" at bounding box center [195, 321] width 75 height 19
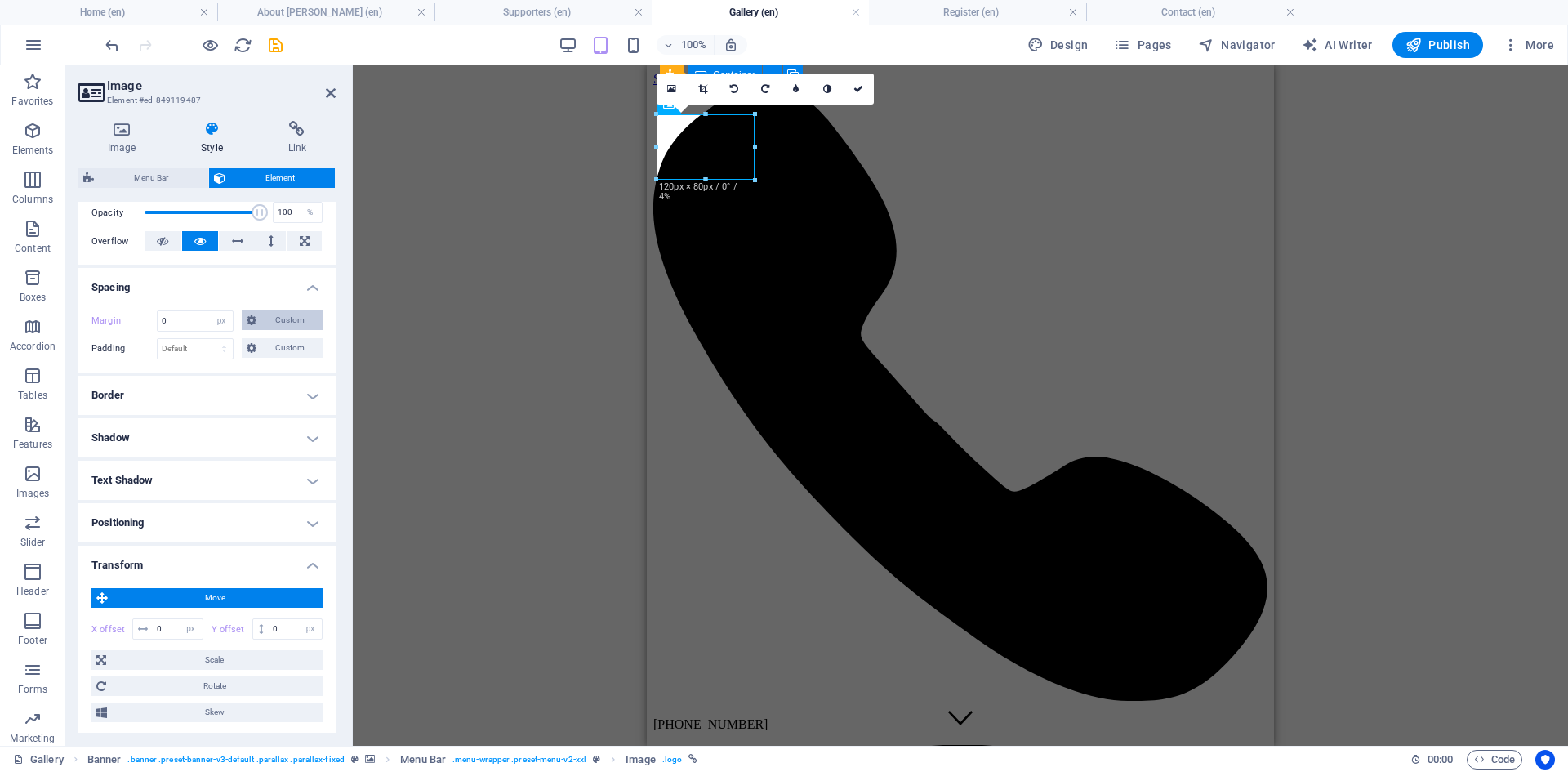
click at [285, 321] on span "Custom" at bounding box center [289, 320] width 57 height 19
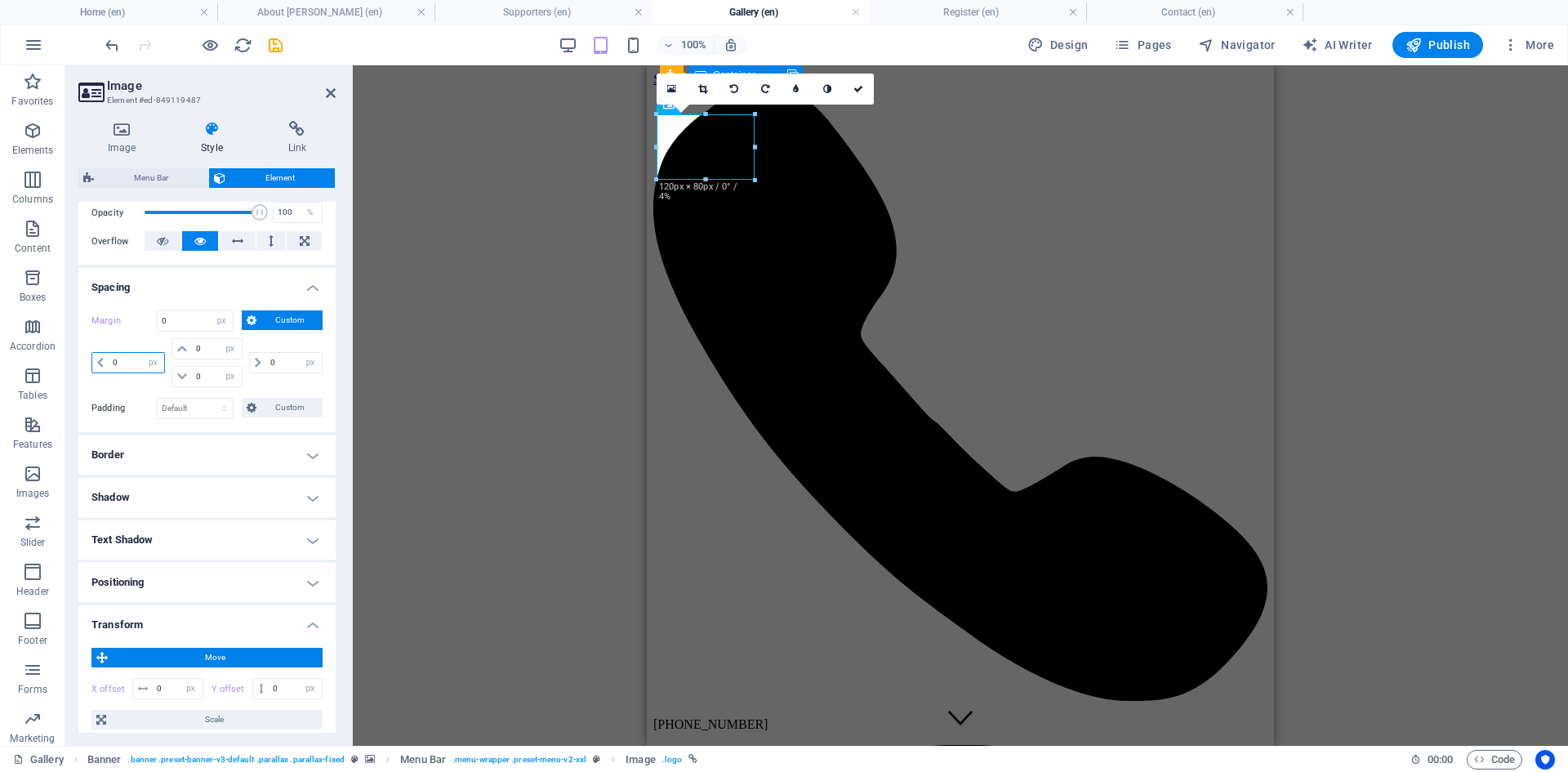
click at [127, 364] on input "0" at bounding box center [136, 362] width 56 height 19
drag, startPoint x: 126, startPoint y: 362, endPoint x: 91, endPoint y: 367, distance: 35.4
click at [91, 367] on div "Margin 0 Default auto px % rem vw vh Custom Custom 020 auto px % rem vw vh 0 au…" at bounding box center [207, 364] width 258 height 135
click at [877, 92] on icon at bounding box center [875, 89] width 10 height 10
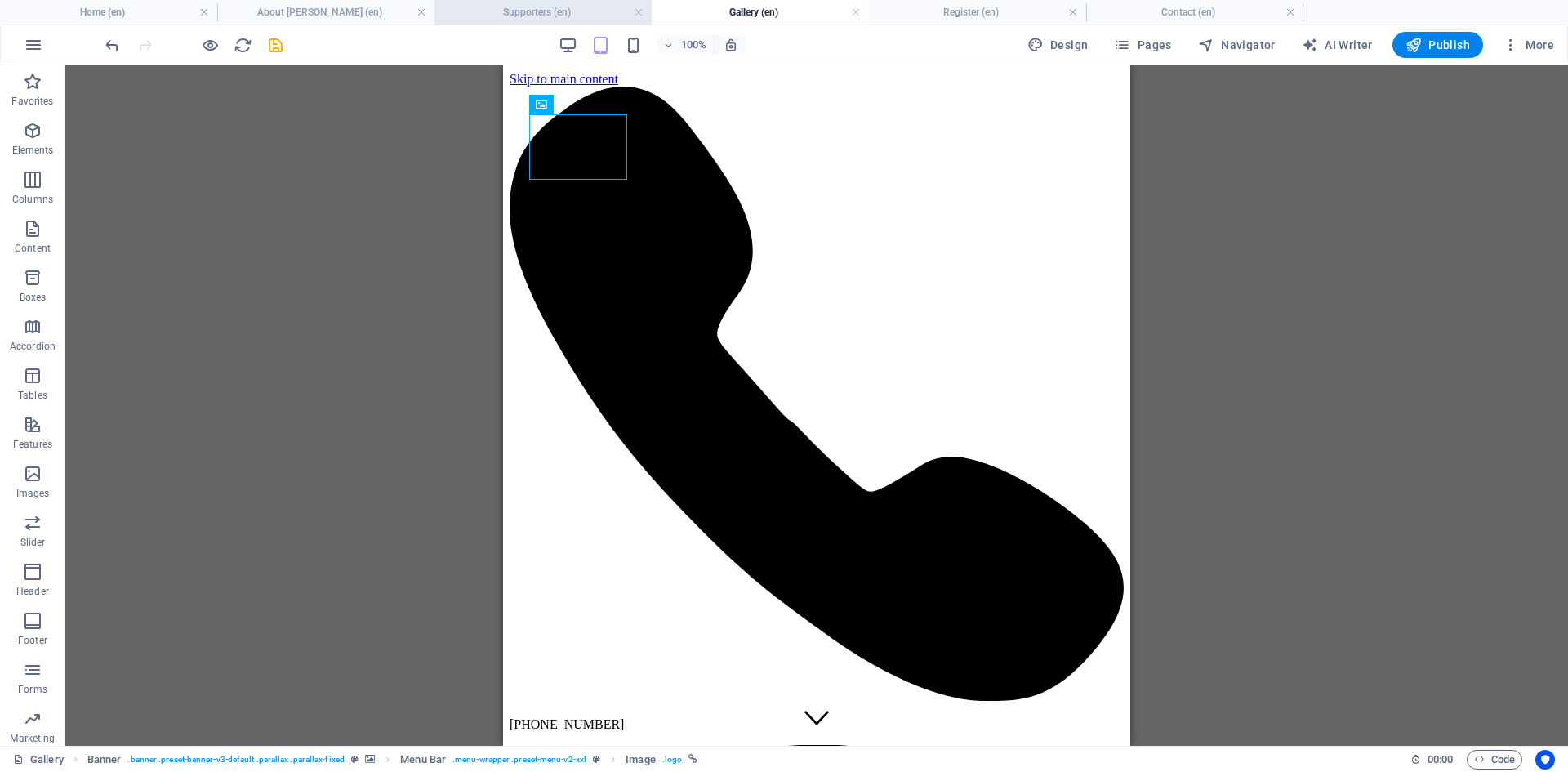
click at [579, 9] on h4 "Supporters (en)" at bounding box center [543, 11] width 217 height 18
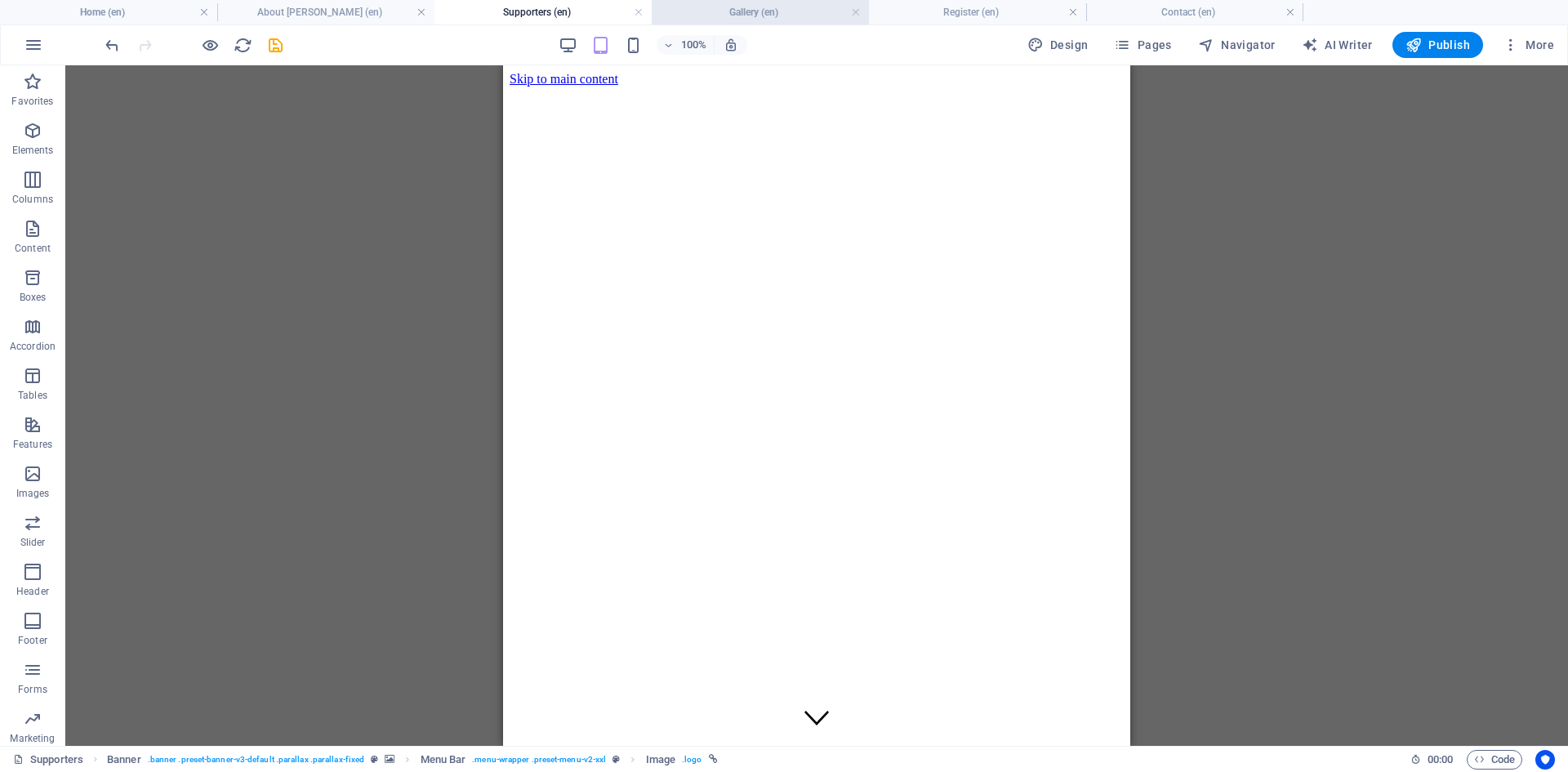
click at [739, 13] on h4 "Gallery (en)" at bounding box center [761, 11] width 217 height 18
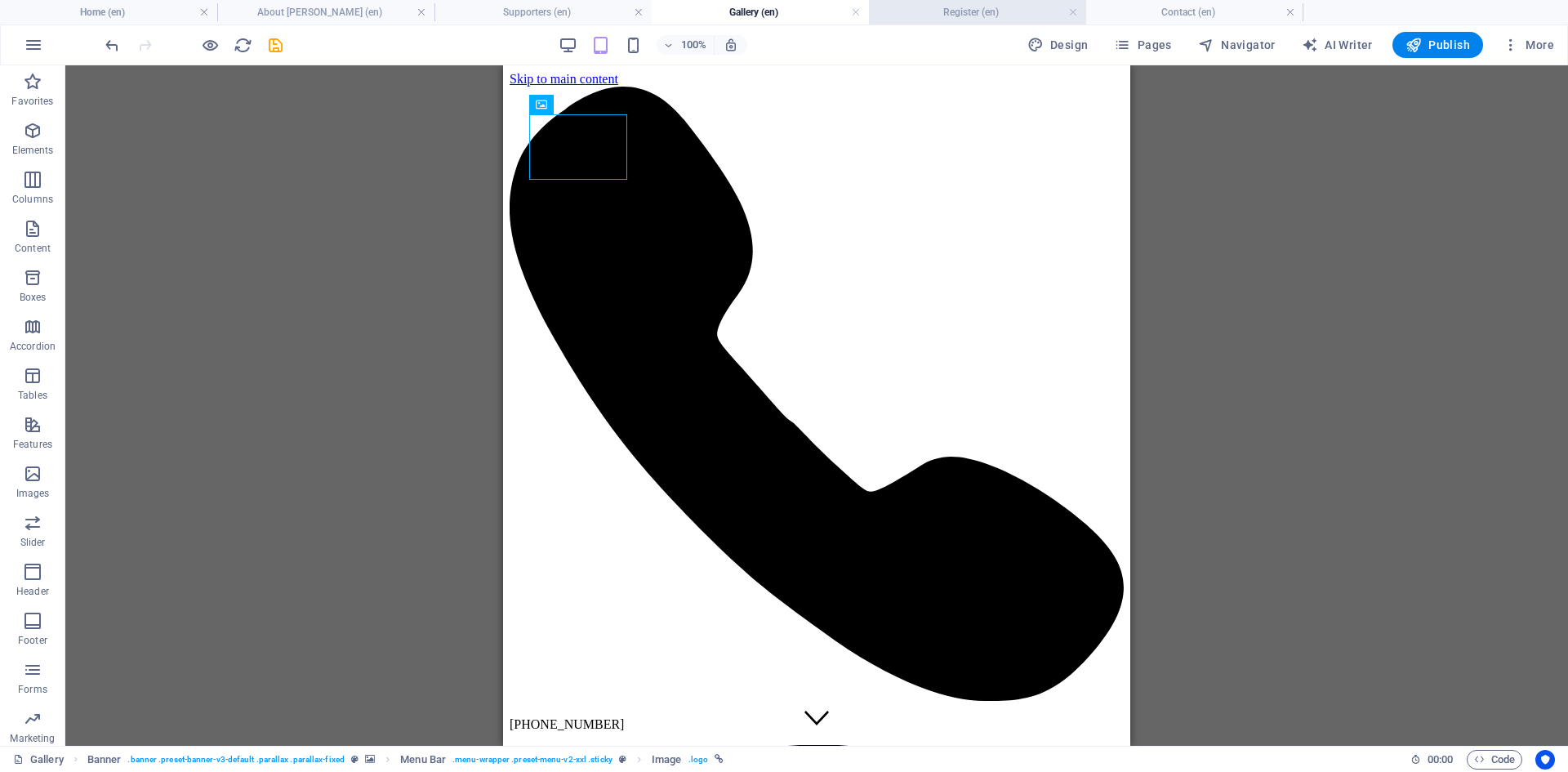
click at [971, 11] on h4 "Register (en)" at bounding box center [977, 11] width 217 height 18
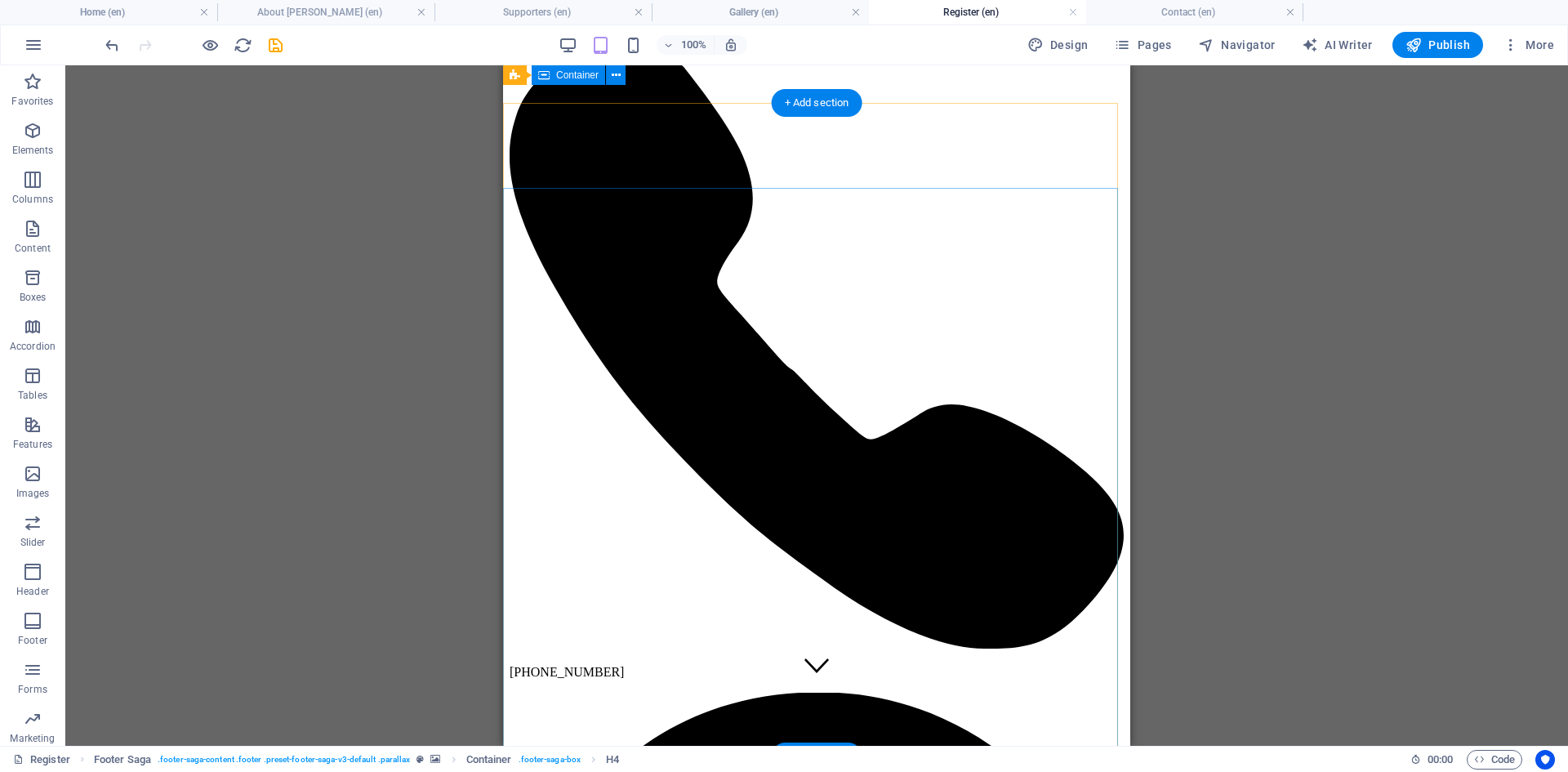
scroll to position [0, 0]
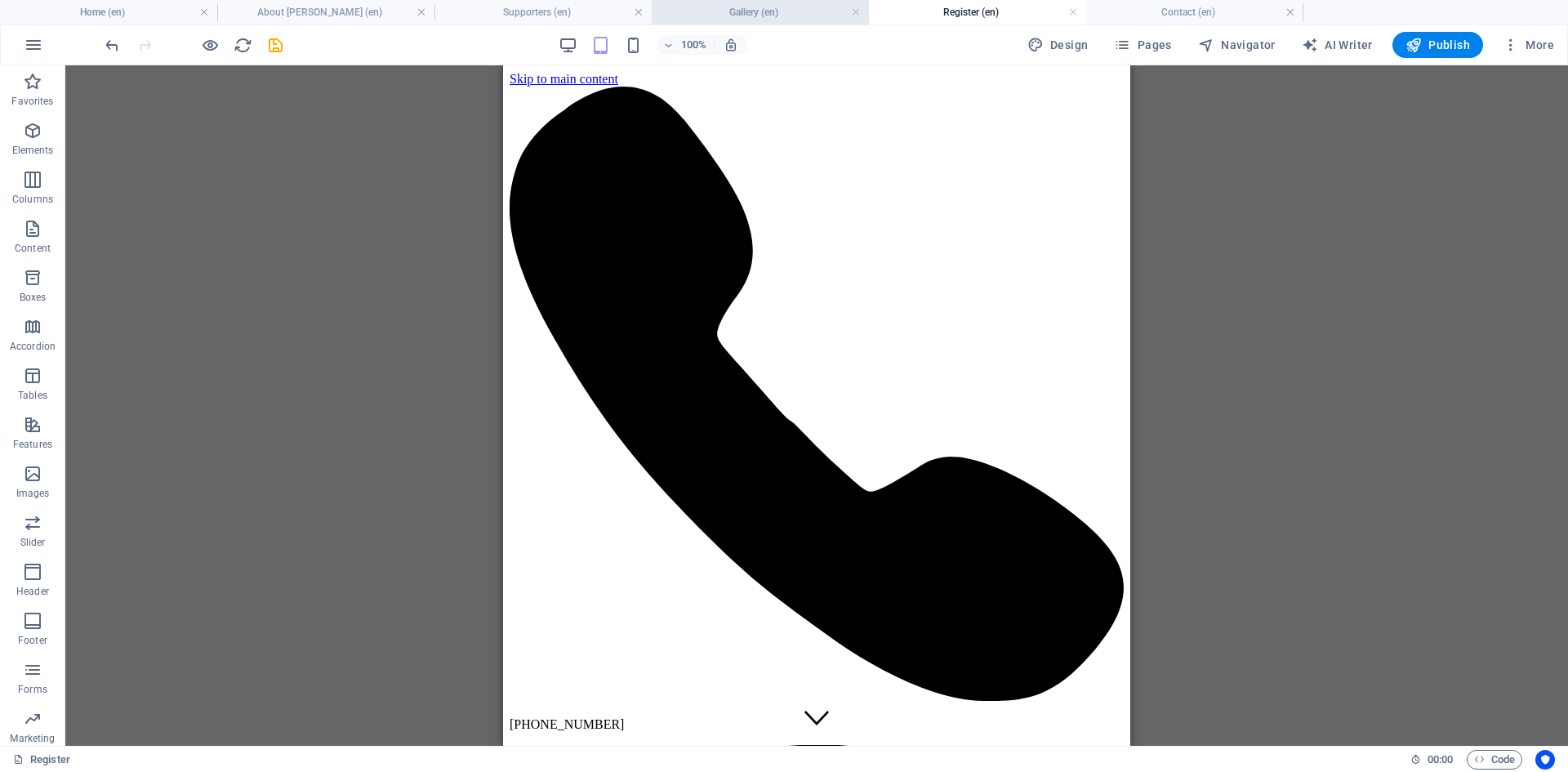
click at [750, 13] on h4 "Gallery (en)" at bounding box center [761, 11] width 217 height 18
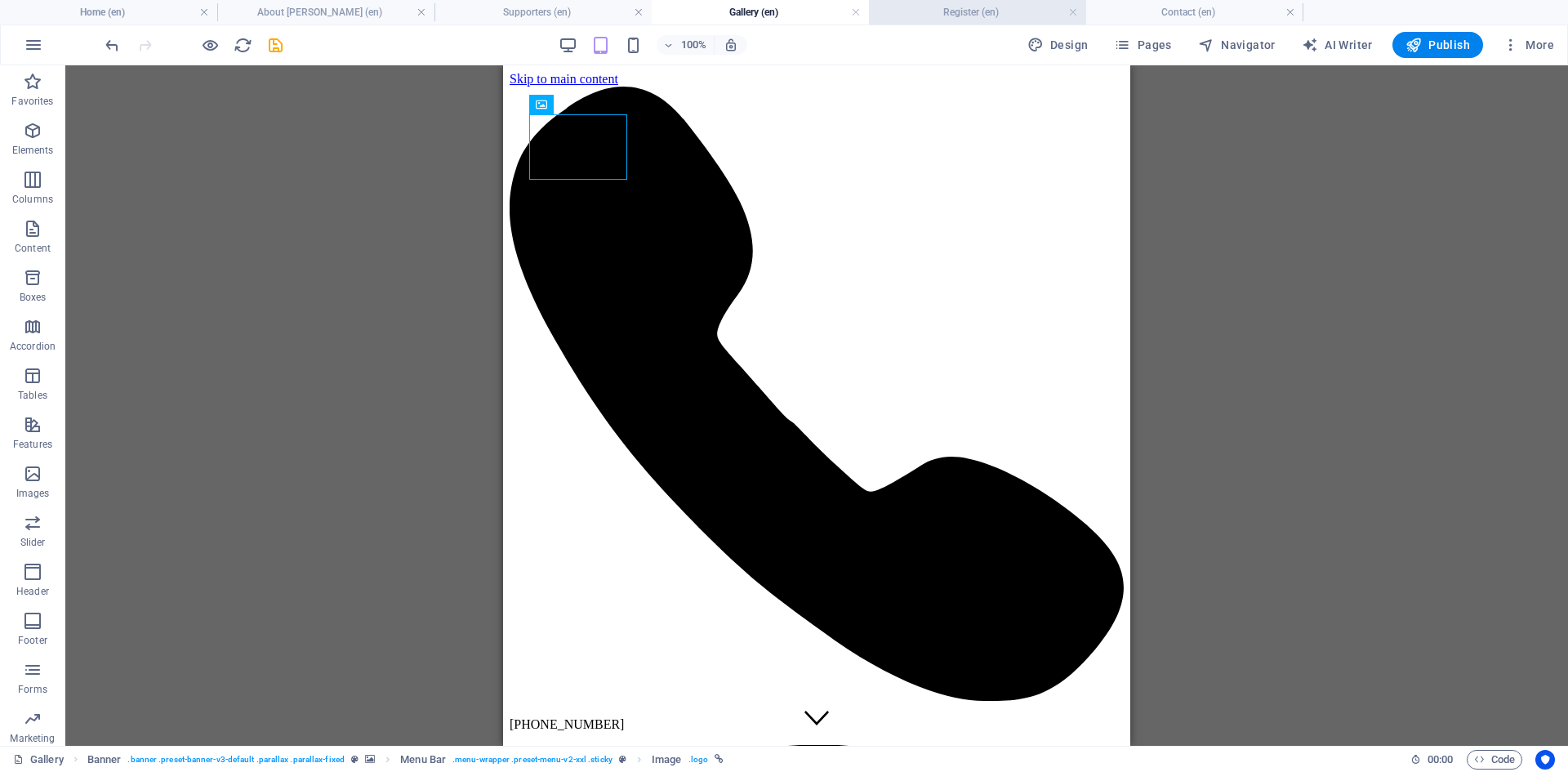
click at [942, 16] on h4 "Register (en)" at bounding box center [977, 11] width 217 height 18
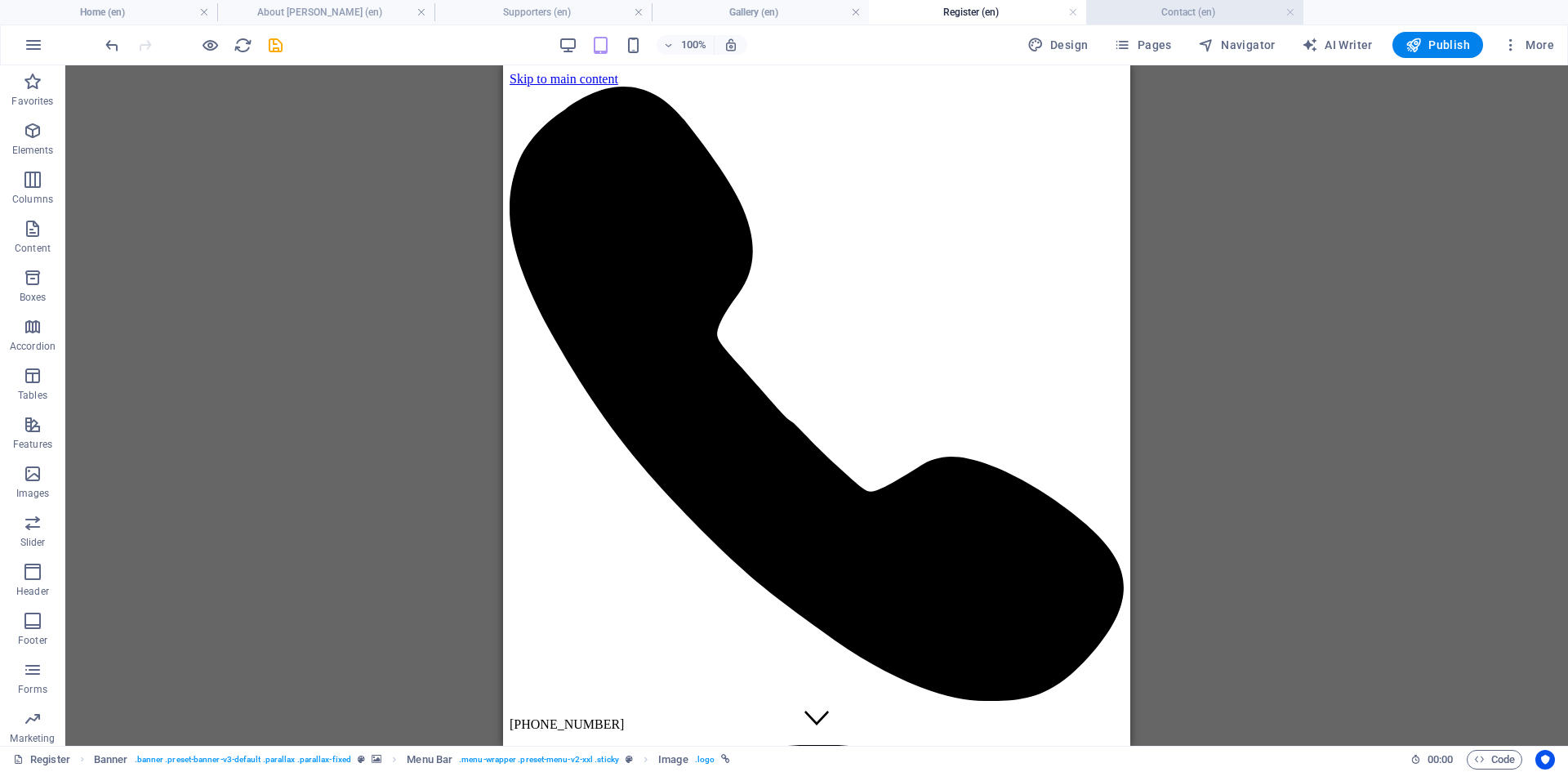
click at [1181, 8] on h4 "Contact (en)" at bounding box center [1194, 11] width 217 height 18
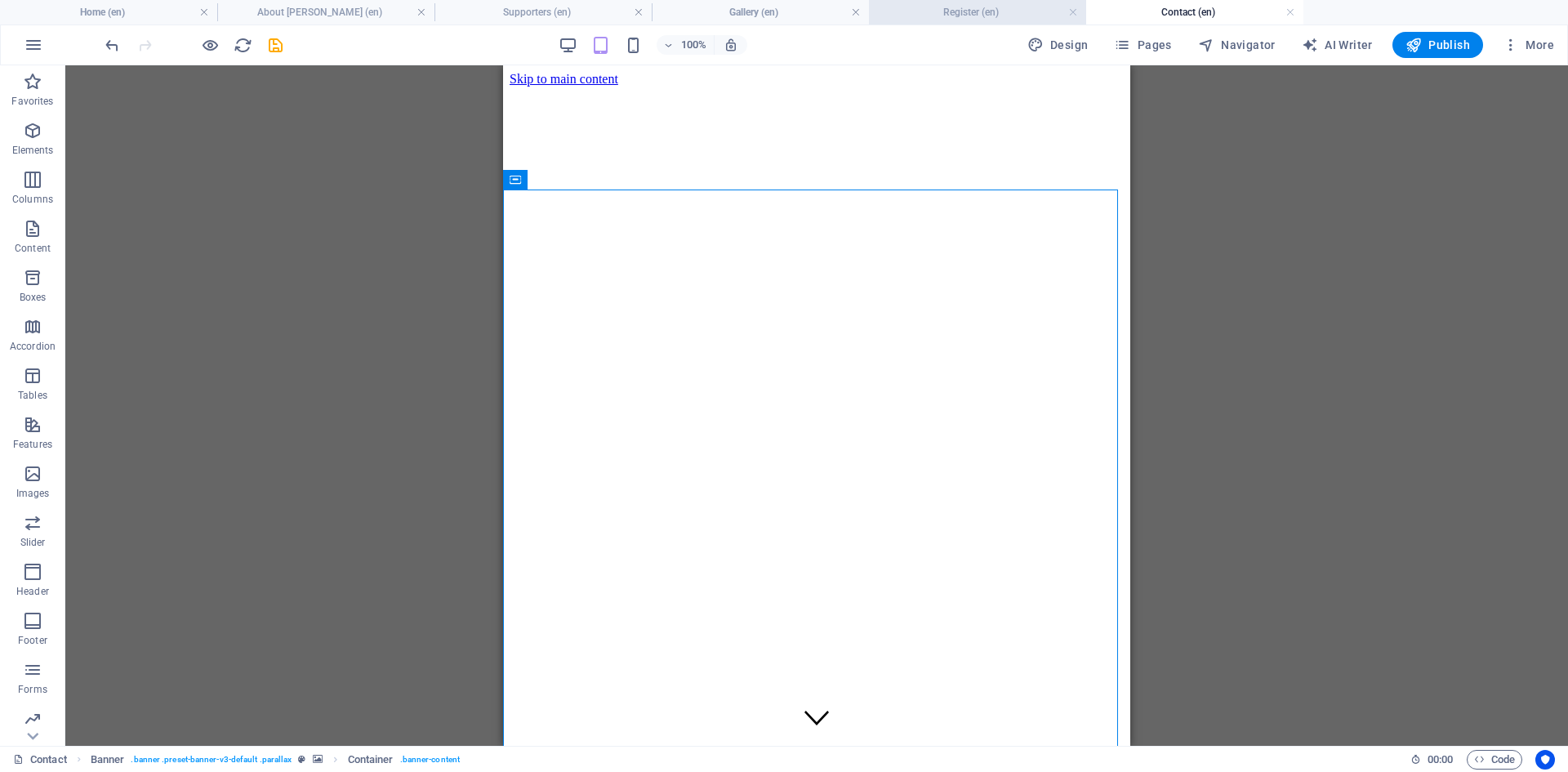
click at [956, 10] on h4 "Register (en)" at bounding box center [977, 11] width 217 height 18
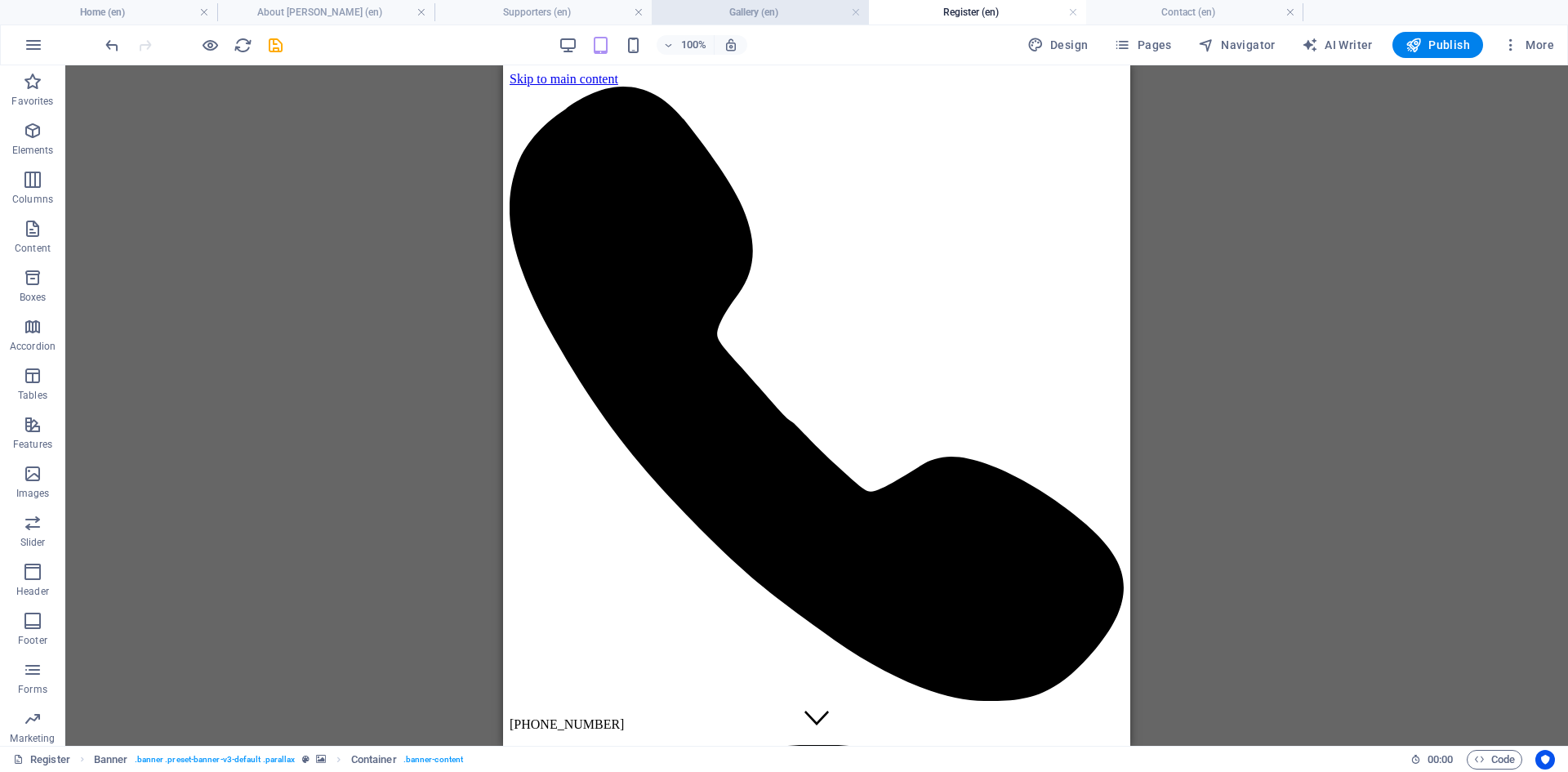
click at [774, 13] on h4 "Gallery (en)" at bounding box center [761, 11] width 217 height 18
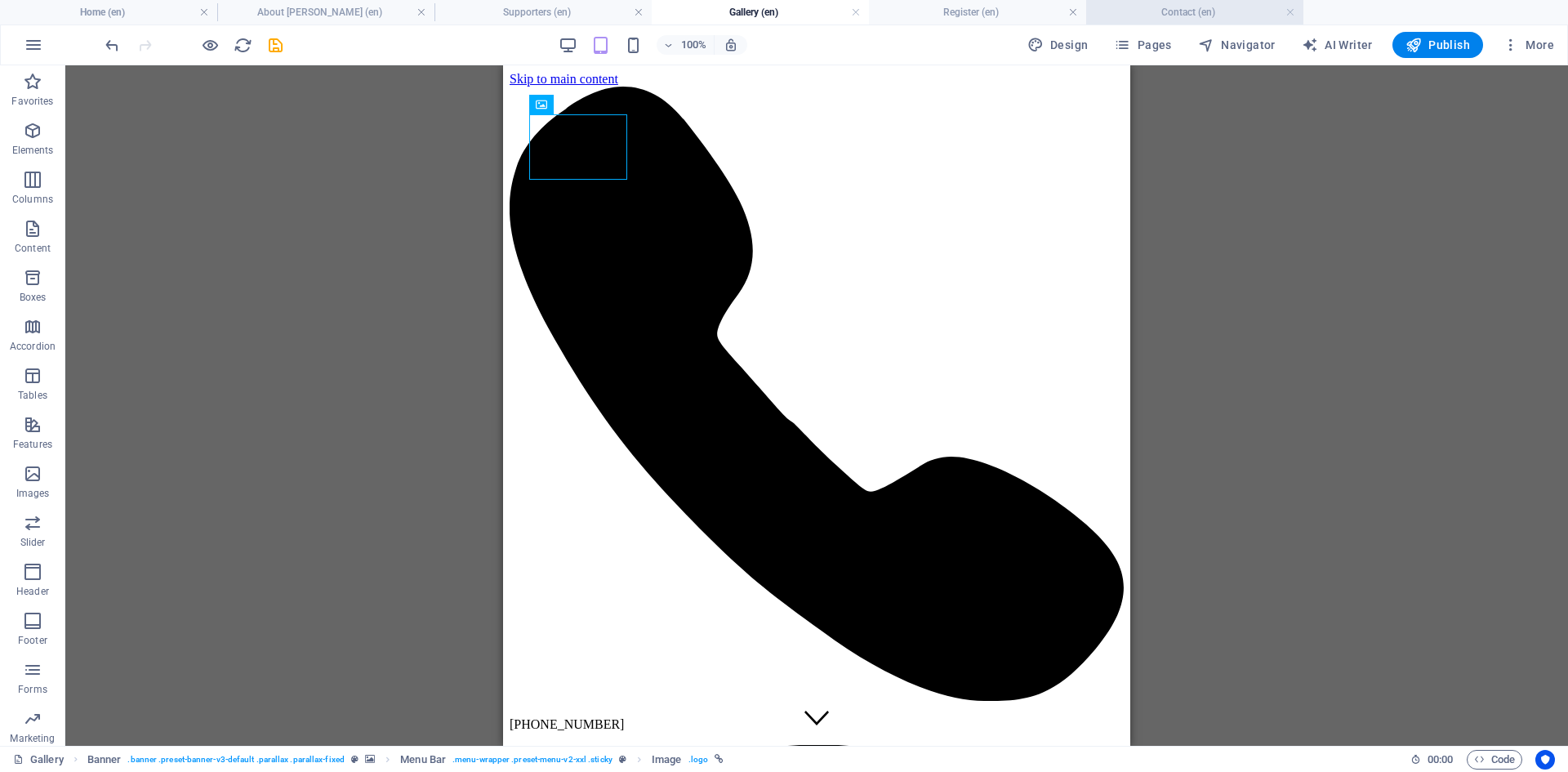
click at [1179, 6] on h4 "Contact (en)" at bounding box center [1194, 11] width 217 height 18
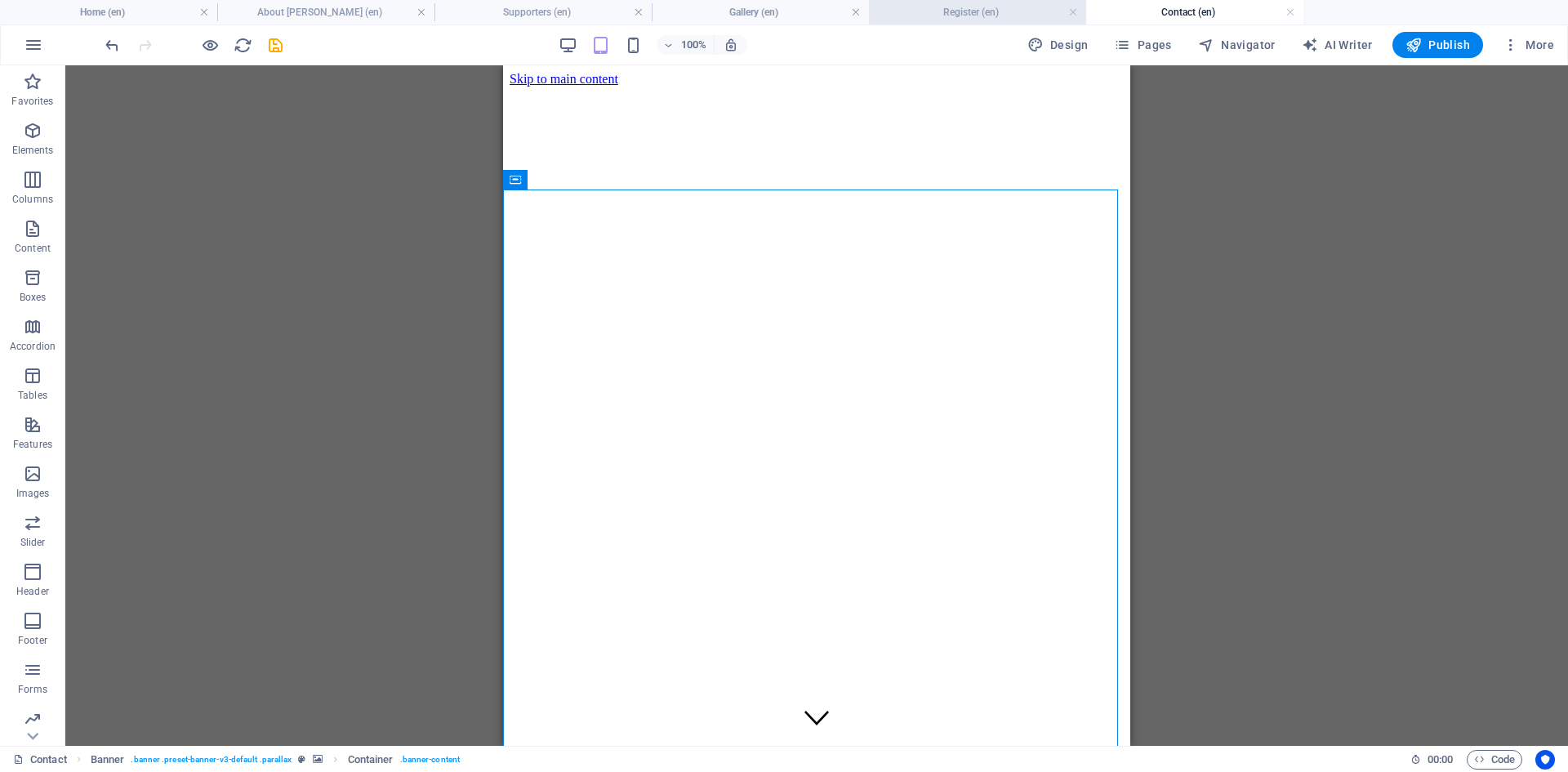
click at [1003, 12] on h4 "Register (en)" at bounding box center [977, 11] width 217 height 18
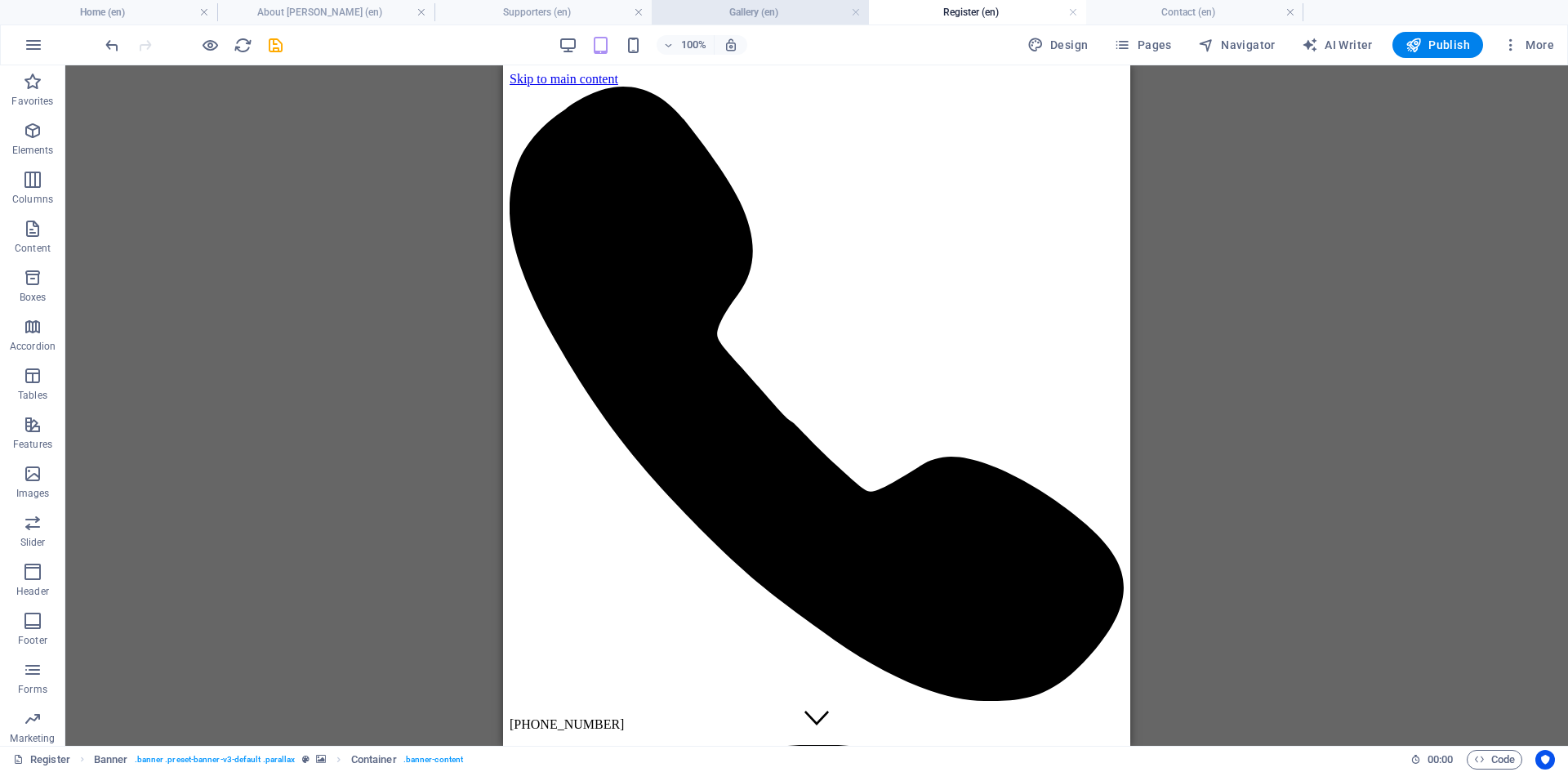
click at [744, 11] on h4 "Gallery (en)" at bounding box center [761, 11] width 217 height 18
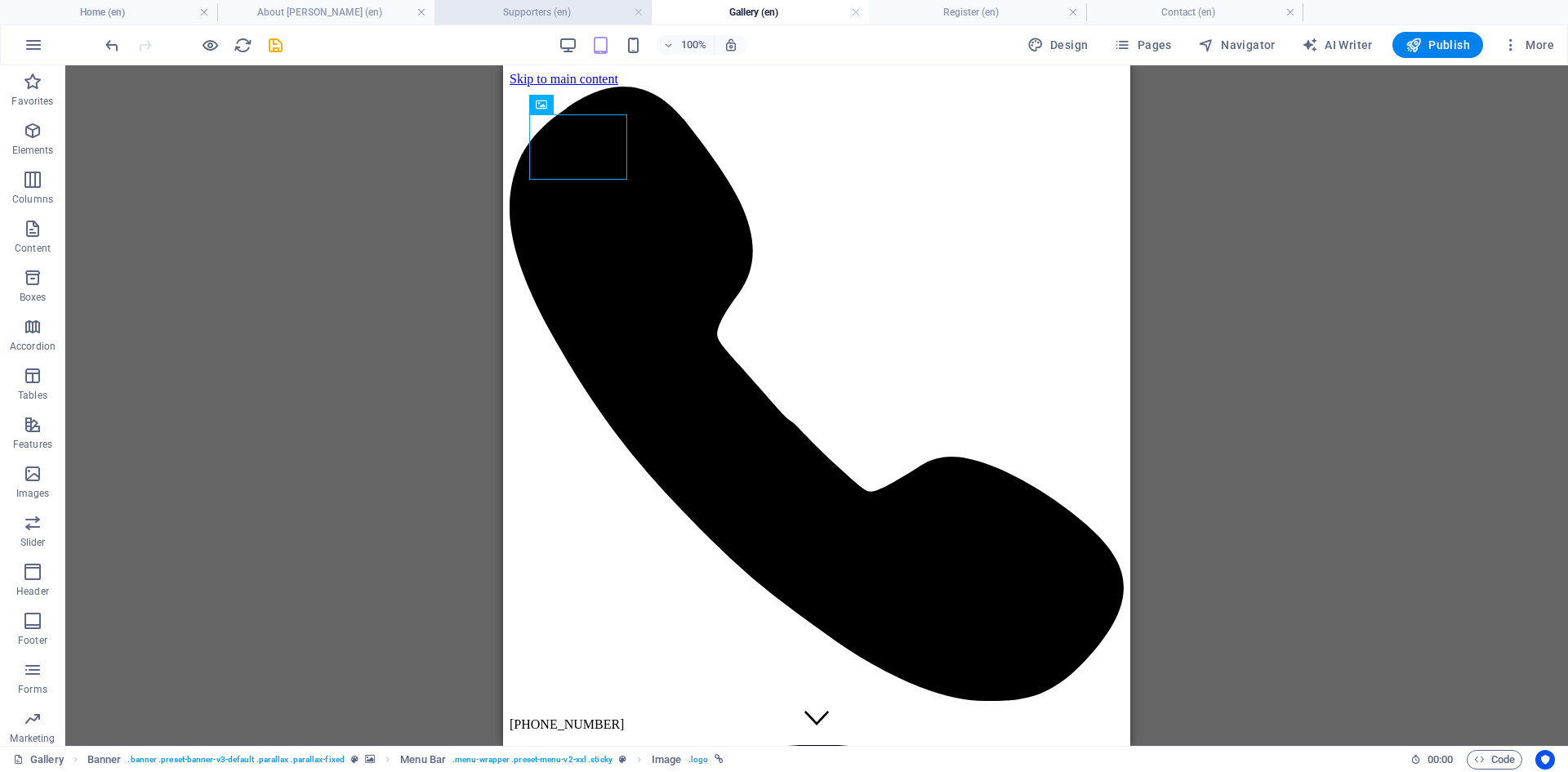
click at [549, 18] on h4 "Supporters (en)" at bounding box center [543, 11] width 217 height 18
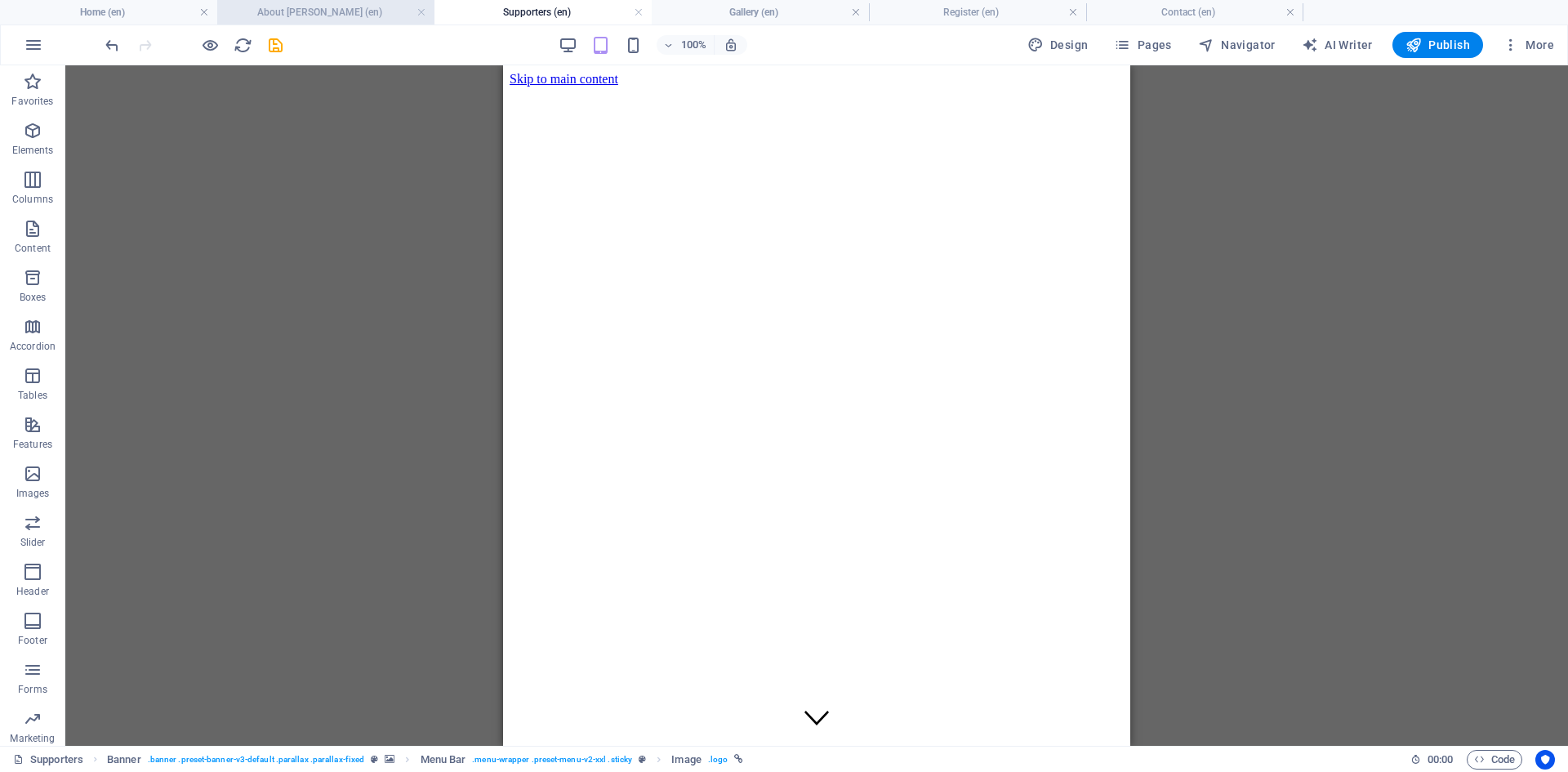
click at [317, 19] on h4 "About [PERSON_NAME] (en)" at bounding box center [326, 11] width 217 height 18
click at [144, 13] on h4 "Home (en)" at bounding box center [108, 11] width 217 height 18
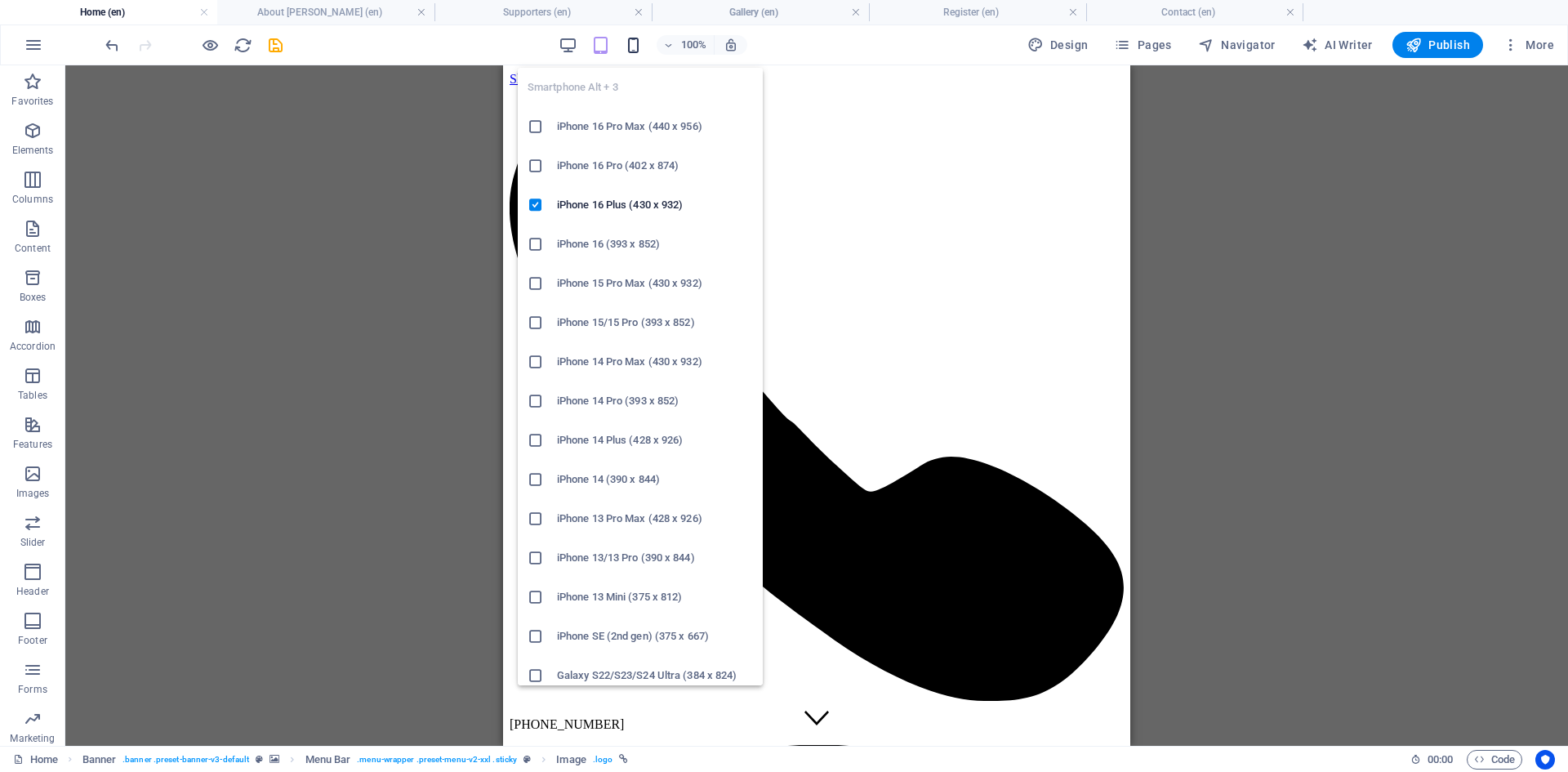
click at [634, 49] on icon "button" at bounding box center [634, 46] width 19 height 19
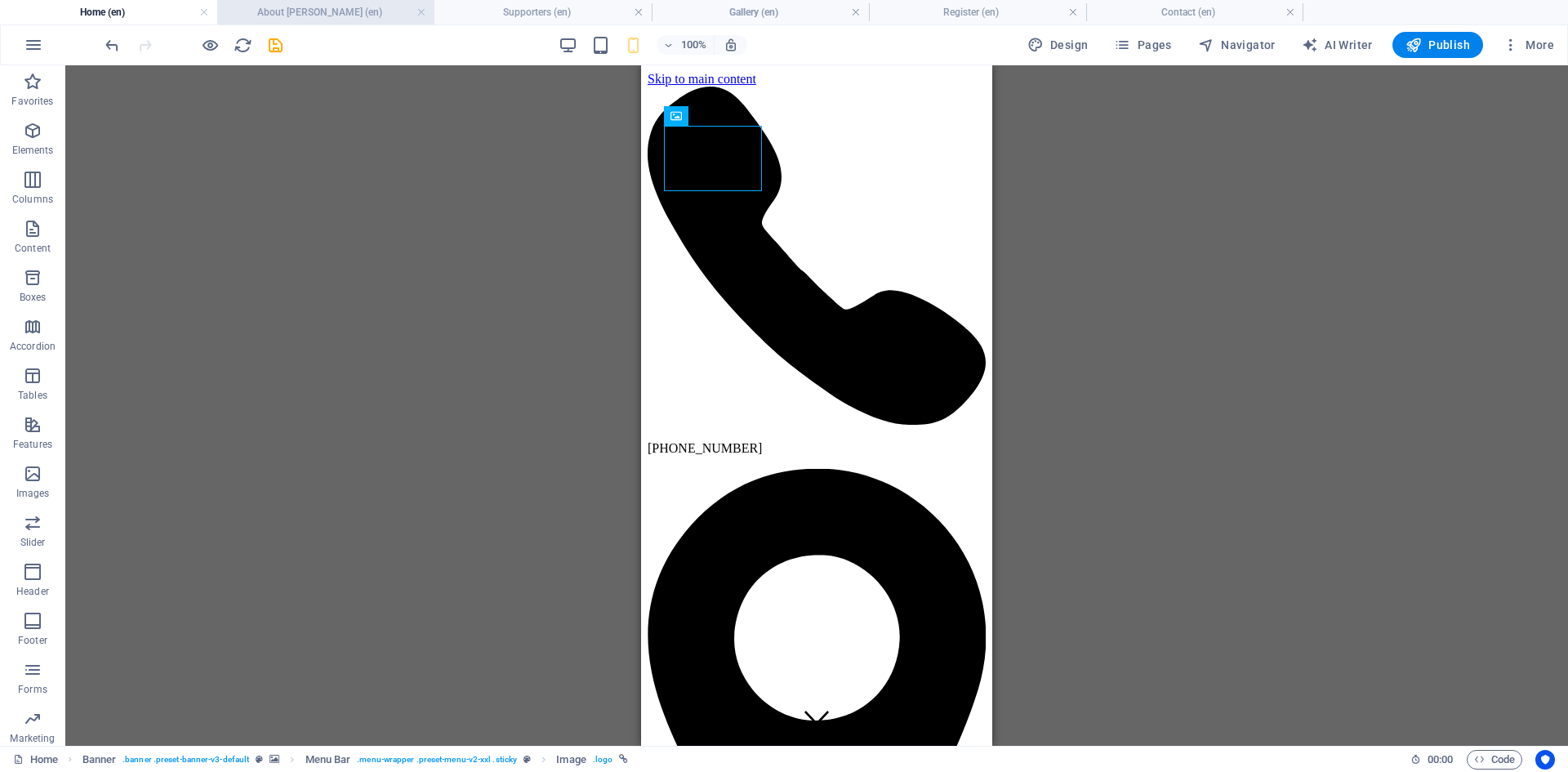
click at [314, 9] on h4 "About [PERSON_NAME] (en)" at bounding box center [326, 11] width 217 height 18
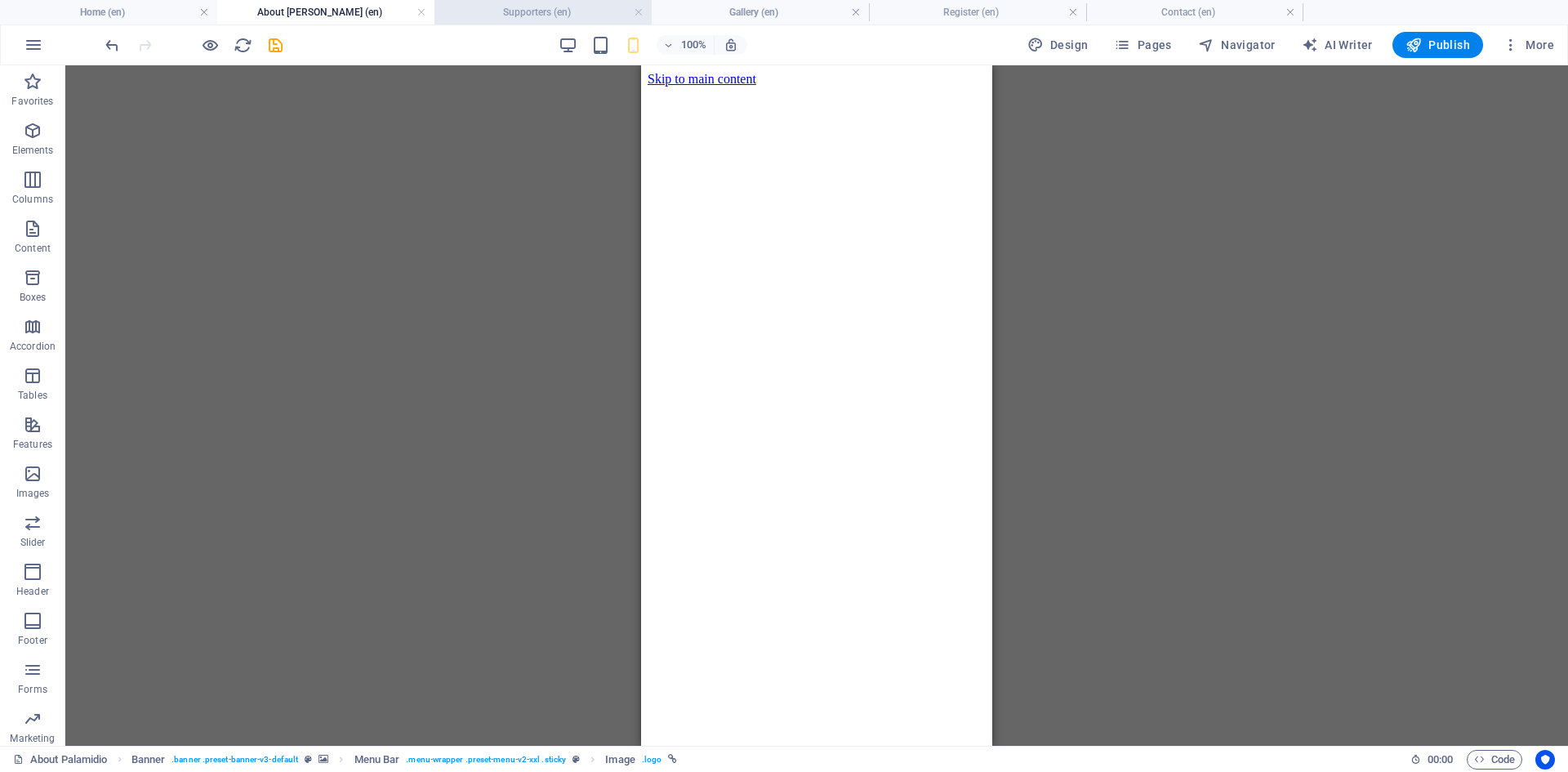
click at [502, 11] on h4 "Supporters (en)" at bounding box center [543, 11] width 217 height 18
click at [718, 12] on h4 "Gallery (en)" at bounding box center [761, 11] width 217 height 18
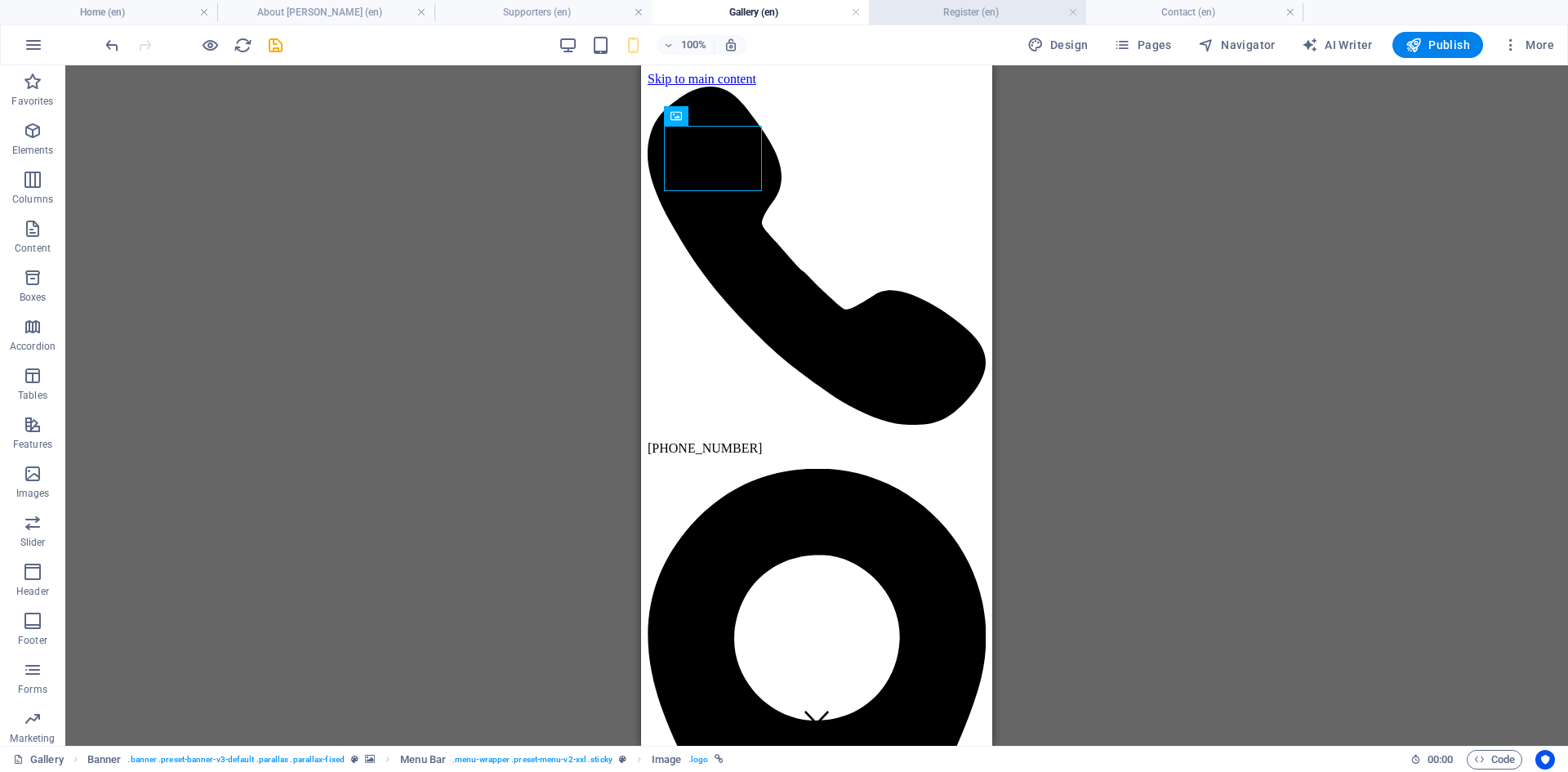
click at [949, 13] on h4 "Register (en)" at bounding box center [977, 11] width 217 height 18
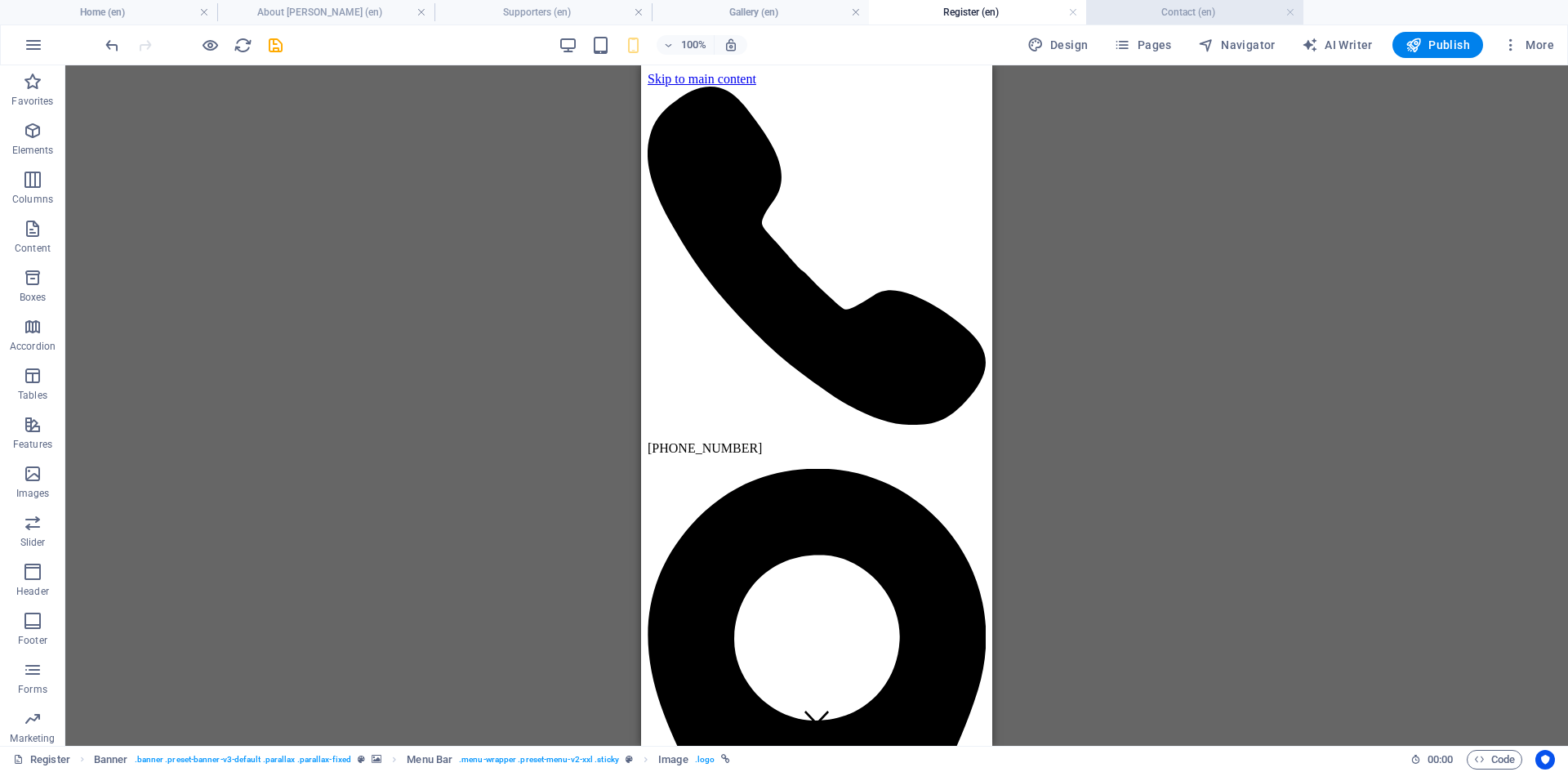
click at [1166, 9] on h4 "Contact (en)" at bounding box center [1194, 11] width 217 height 18
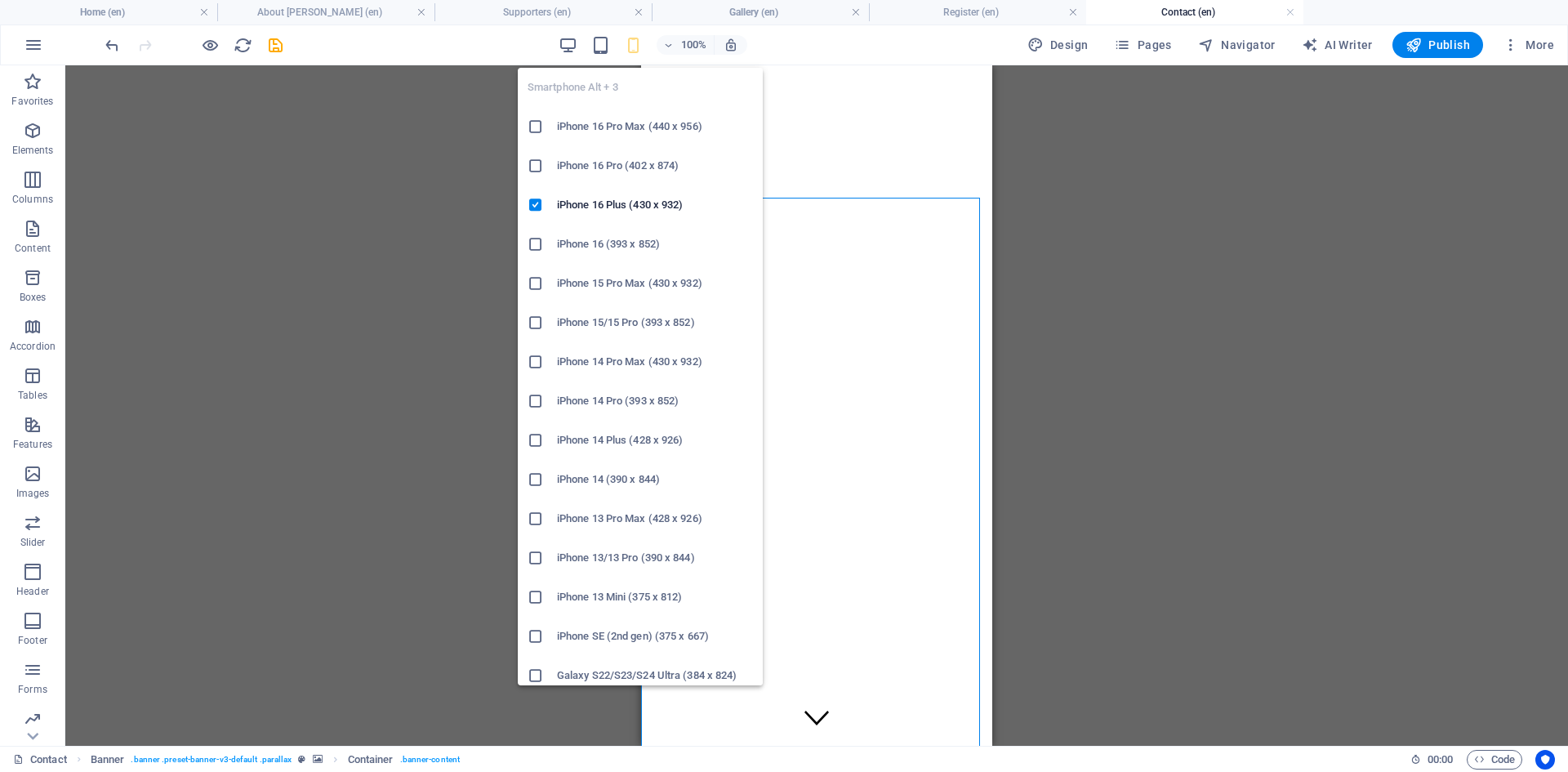
click at [635, 45] on icon "button" at bounding box center [634, 46] width 19 height 19
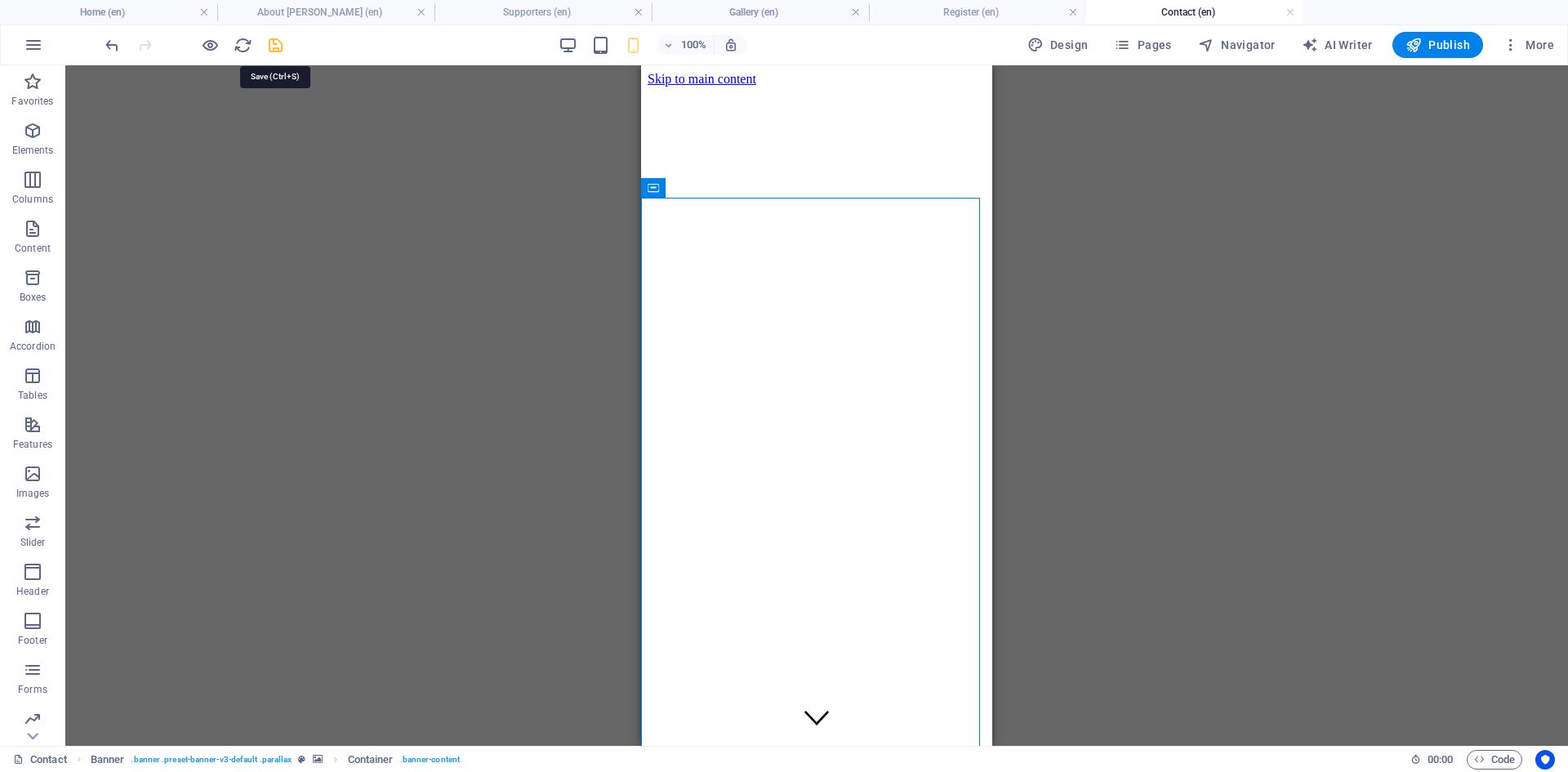
click at [275, 44] on icon "save" at bounding box center [276, 46] width 19 height 19
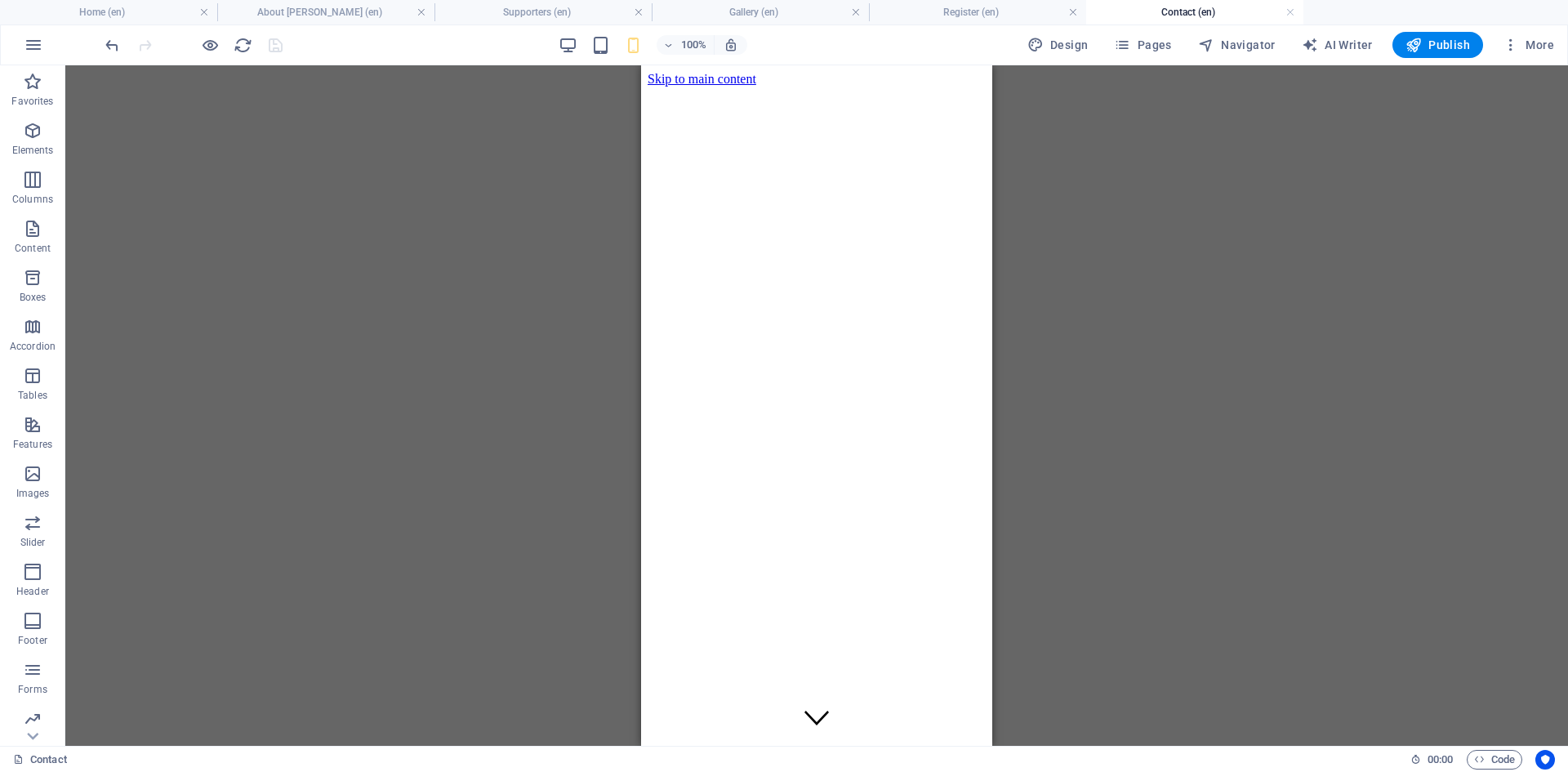
drag, startPoint x: 1290, startPoint y: 15, endPoint x: 1240, endPoint y: 32, distance: 52.8
click at [1290, 15] on link at bounding box center [1290, 12] width 10 height 15
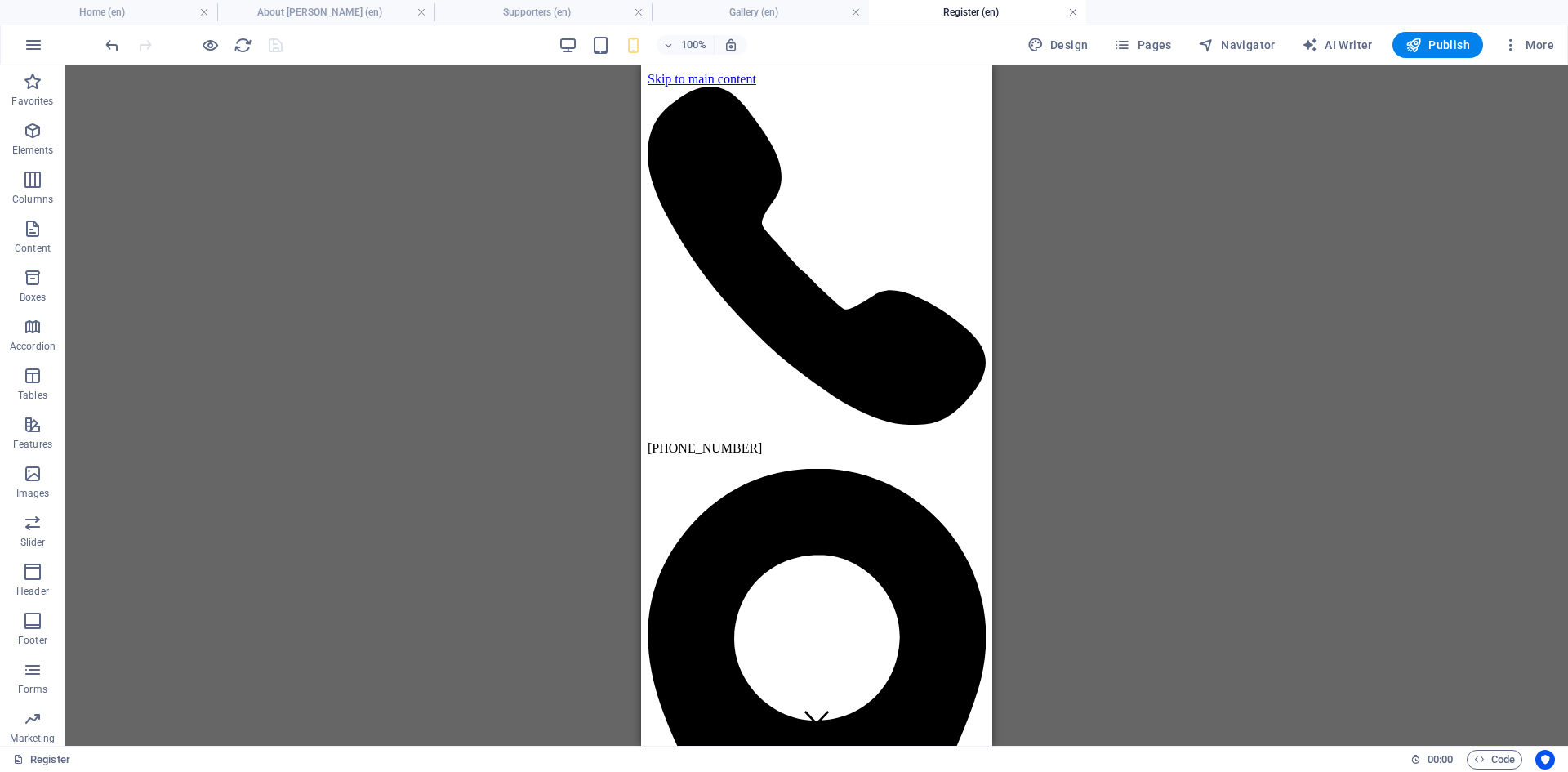
click at [1073, 11] on link at bounding box center [1073, 12] width 10 height 15
click at [852, 11] on link at bounding box center [856, 12] width 10 height 15
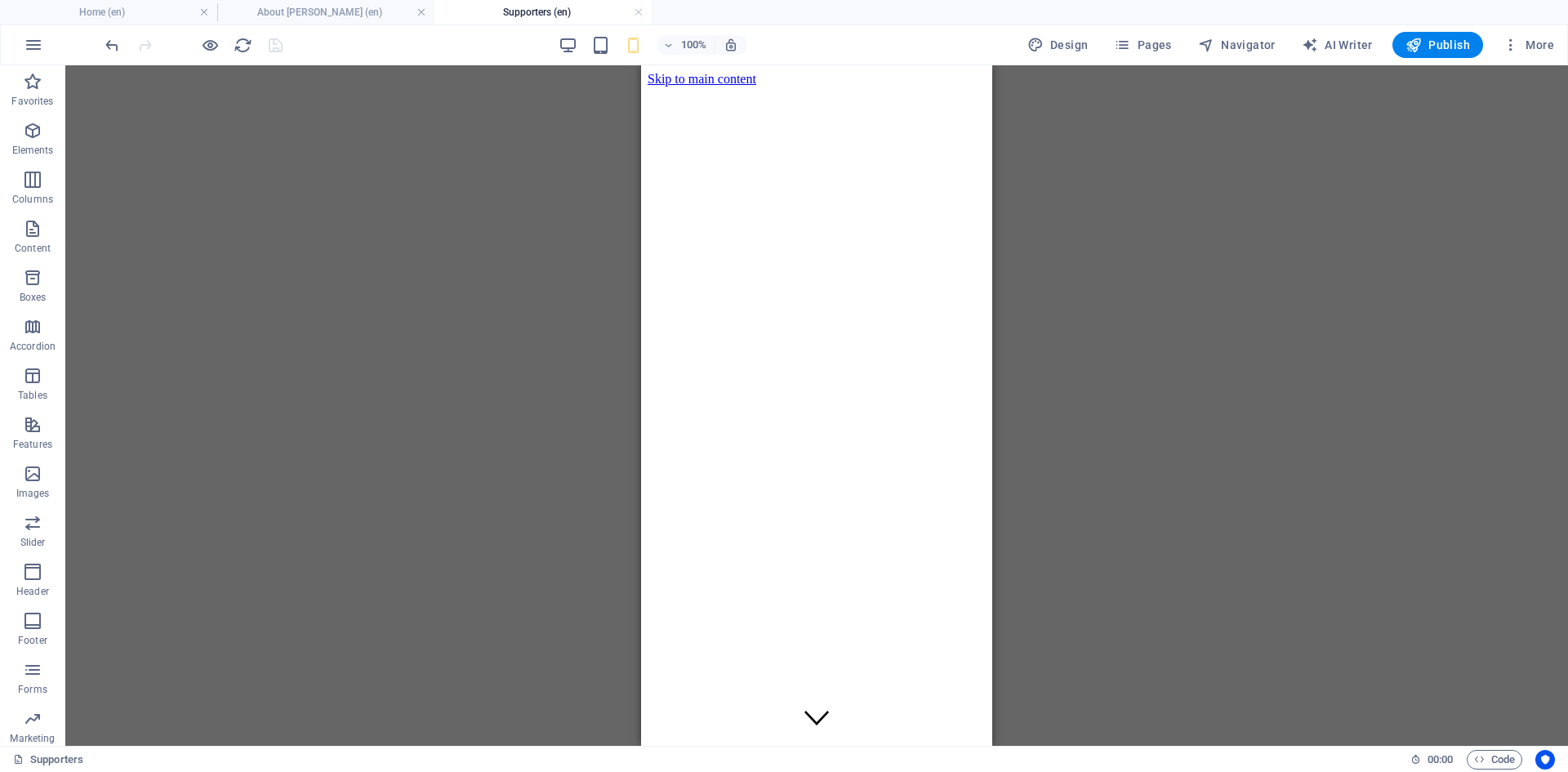
click at [630, 11] on h4 "Supporters (en)" at bounding box center [543, 11] width 217 height 18
click at [636, 11] on link at bounding box center [639, 12] width 10 height 15
click at [420, 11] on link at bounding box center [421, 12] width 10 height 15
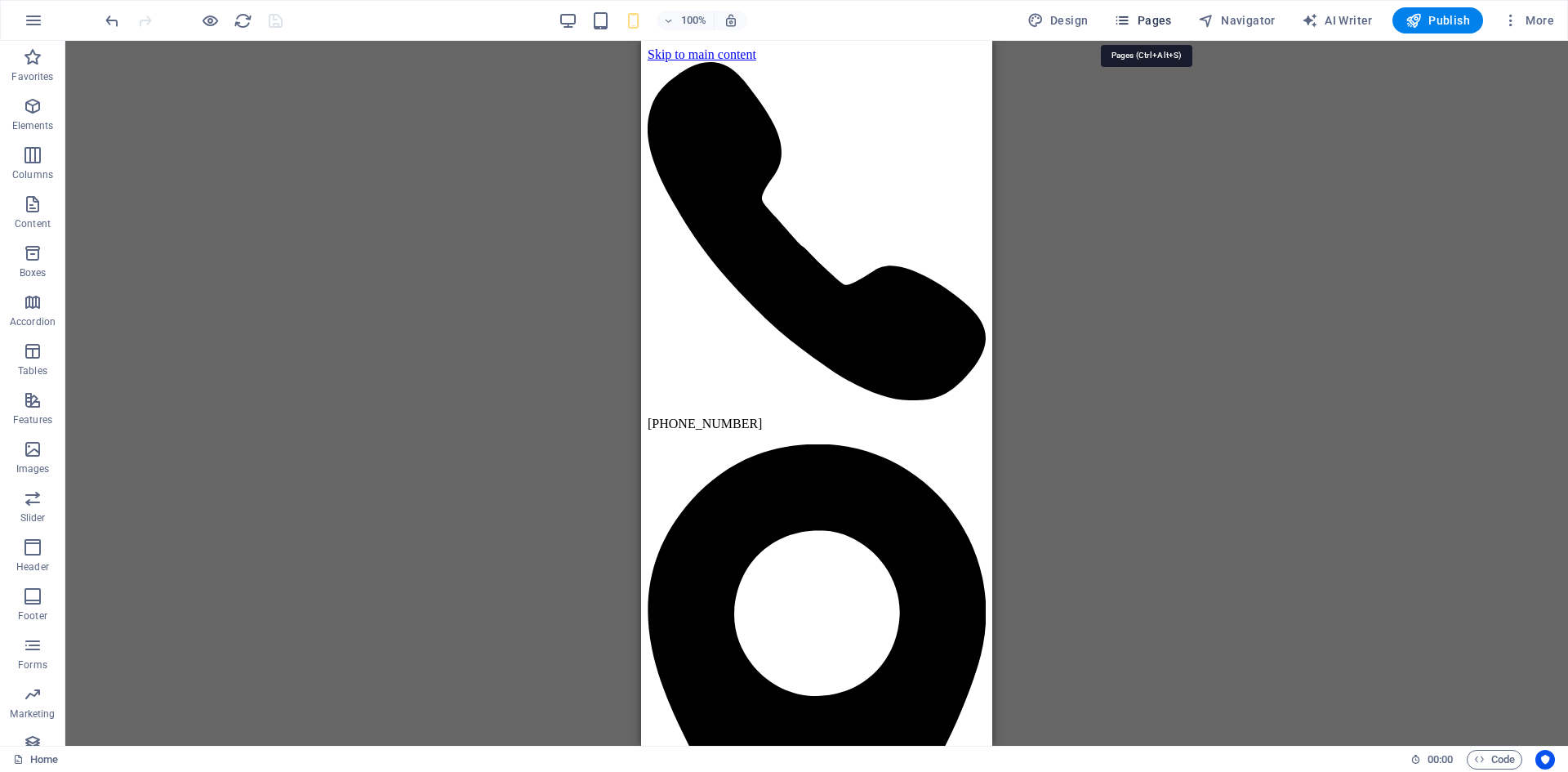
click at [1164, 23] on span "Pages" at bounding box center [1143, 20] width 57 height 16
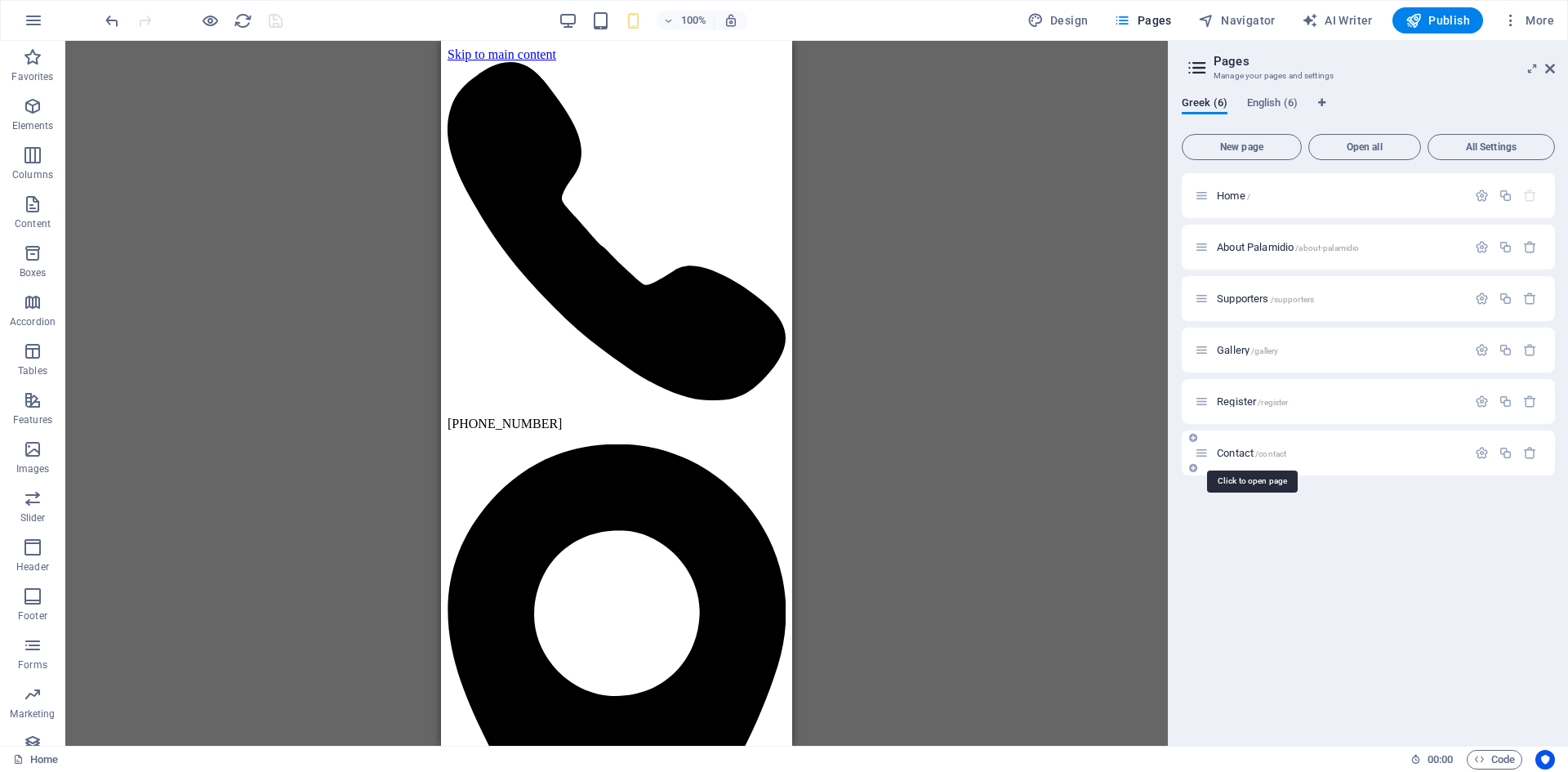
click at [1251, 447] on span "Contact /contact" at bounding box center [1252, 452] width 69 height 12
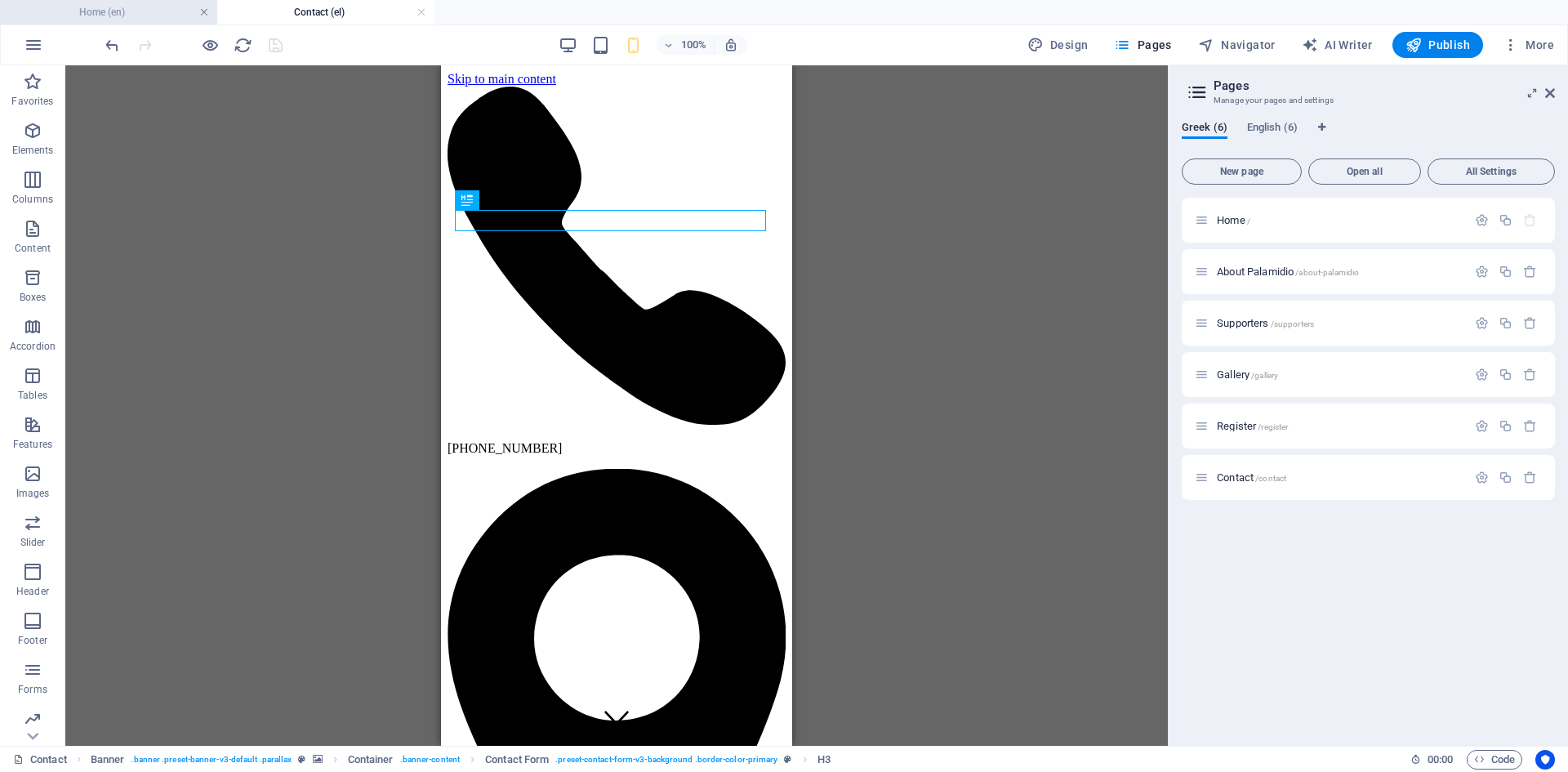
click at [202, 15] on link at bounding box center [204, 12] width 10 height 15
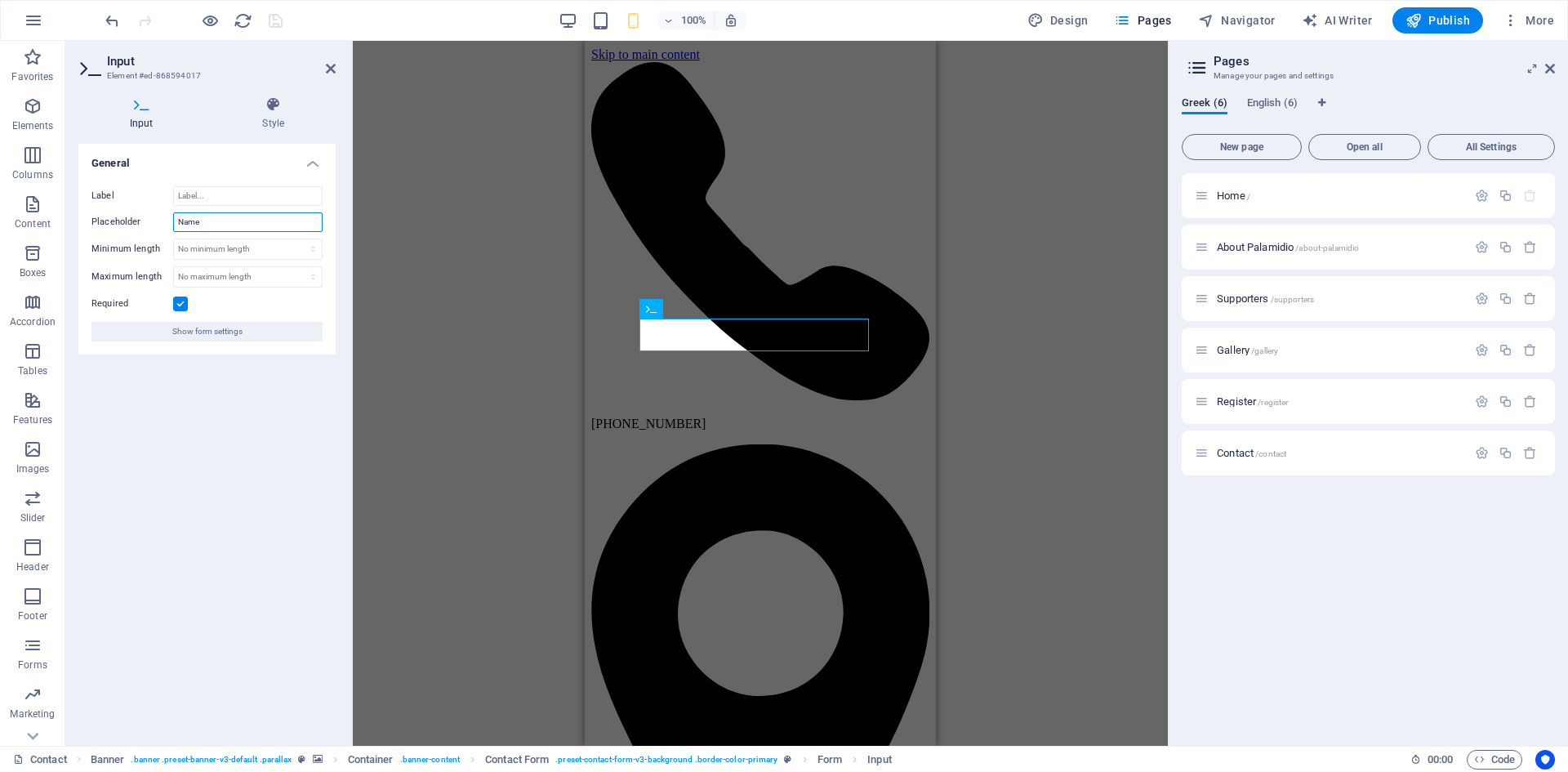
click at [222, 220] on input "Name" at bounding box center [248, 222] width 149 height 19
drag, startPoint x: 236, startPoint y: 219, endPoint x: 126, endPoint y: 232, distance: 110.8
click at [126, 232] on div "Label Placeholder Name Minimum length No minimum length chars Maximum length No…" at bounding box center [207, 263] width 258 height 181
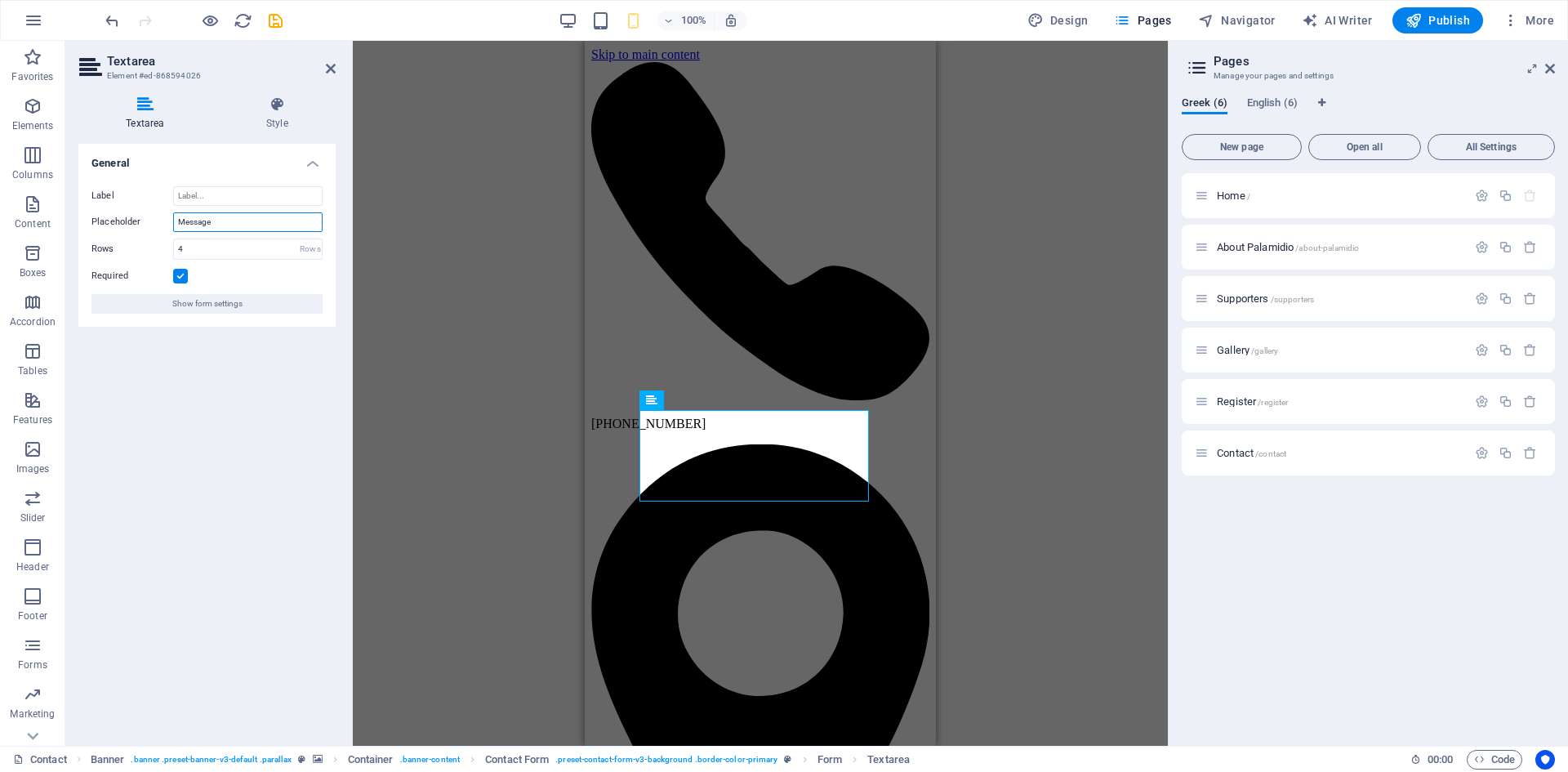
click at [224, 215] on input "Message" at bounding box center [248, 222] width 149 height 19
click at [277, 26] on icon "save" at bounding box center [276, 21] width 19 height 19
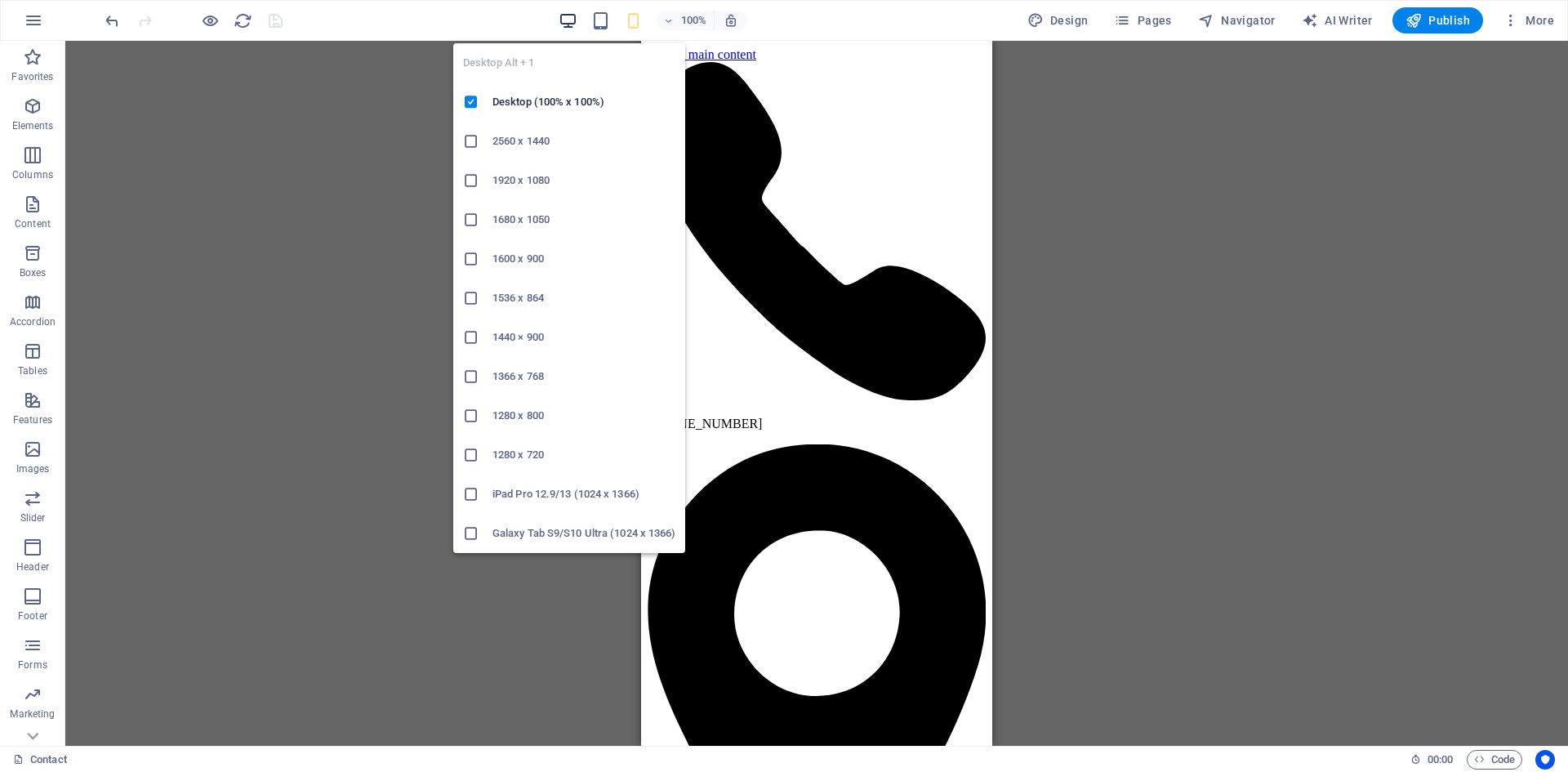
click at [577, 20] on icon "button" at bounding box center [568, 21] width 19 height 19
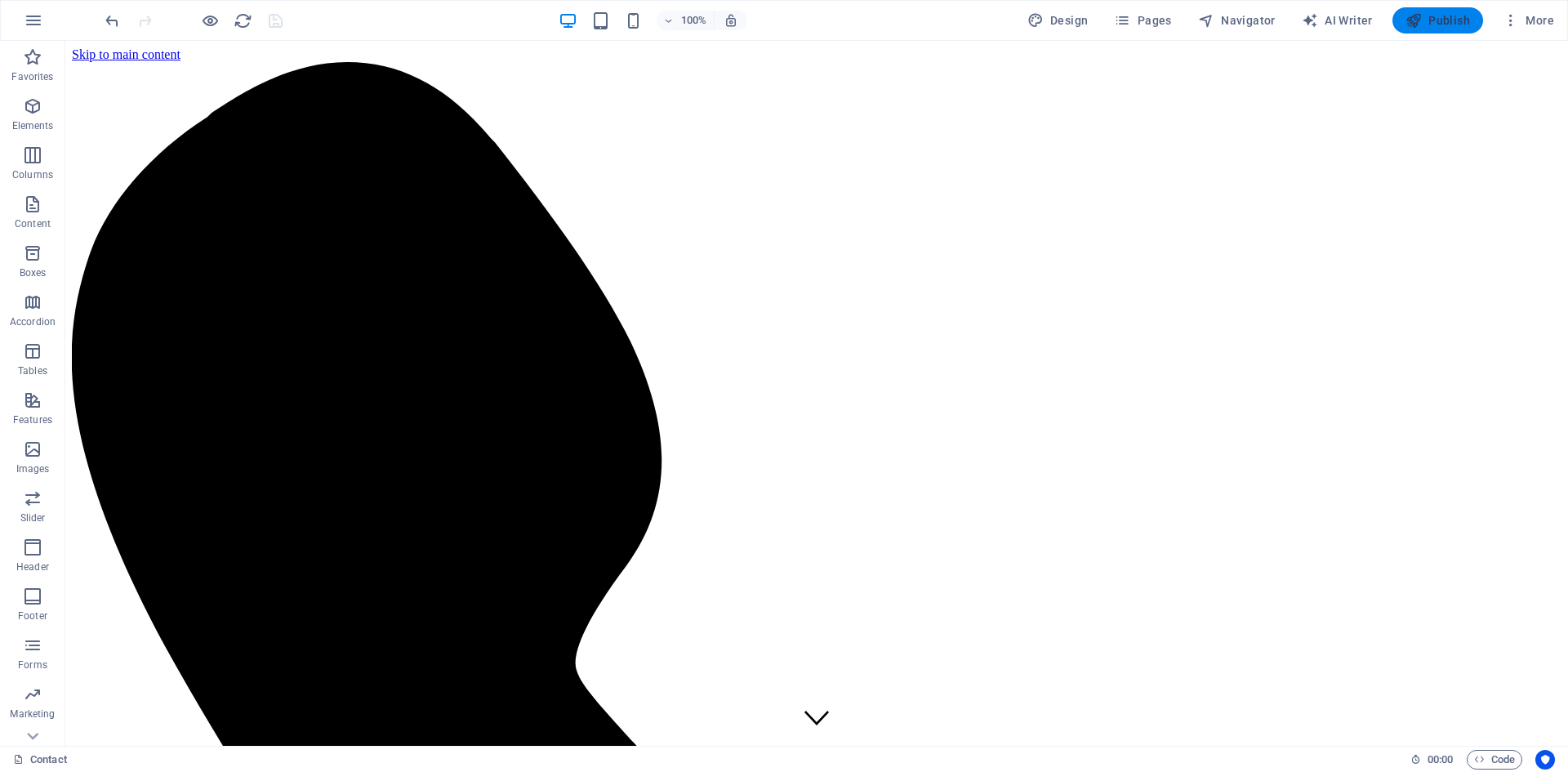
click at [1428, 22] on span "Publish" at bounding box center [1438, 20] width 64 height 16
click at [1436, 22] on span "Publish" at bounding box center [1438, 20] width 64 height 16
